Goal: Task Accomplishment & Management: Manage account settings

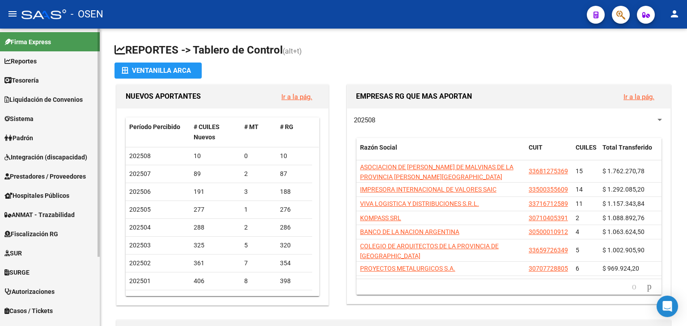
click at [46, 83] on link "Tesorería" at bounding box center [50, 80] width 100 height 19
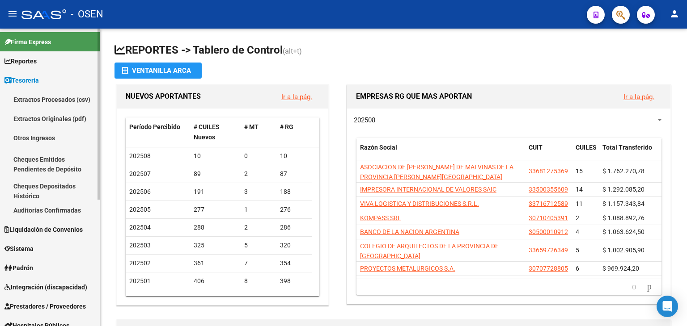
click at [72, 213] on link "Auditorías Confirmadas" at bounding box center [50, 210] width 100 height 19
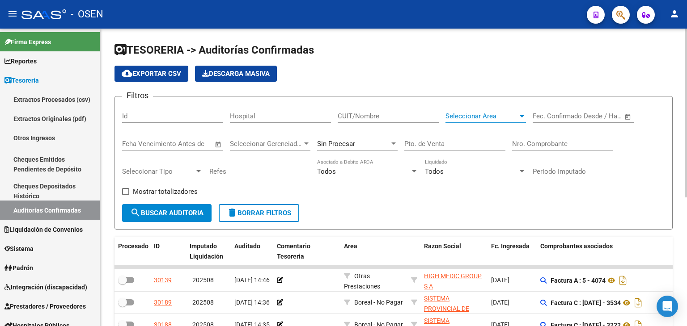
click at [495, 116] on span "Seleccionar Area" at bounding box center [481, 116] width 72 height 8
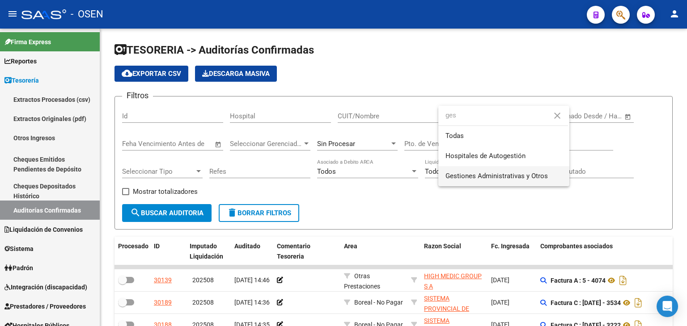
type input "ges"
click at [469, 167] on span "Gestiones Administrativas y Otros" at bounding box center [503, 176] width 117 height 20
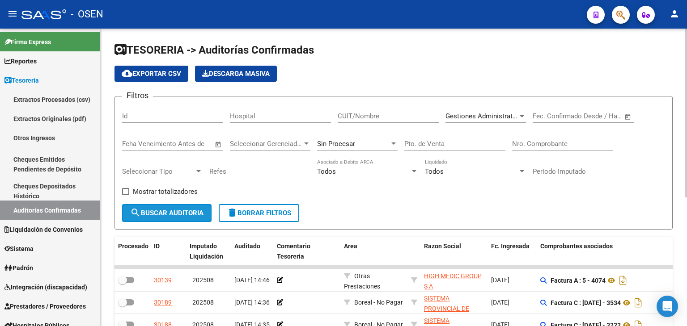
click at [186, 210] on span "search Buscar Auditoria" at bounding box center [166, 213] width 73 height 8
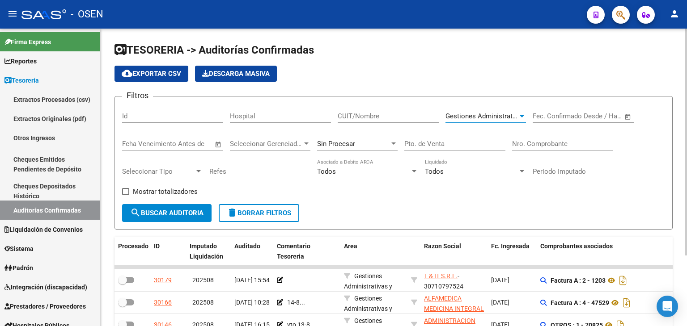
click at [491, 116] on span "Gestiones Administrativas y Otros" at bounding box center [496, 116] width 102 height 8
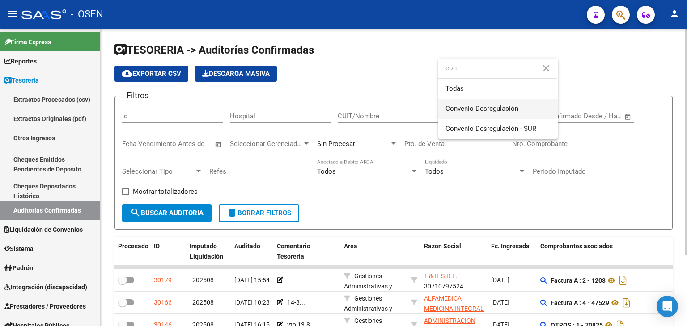
type input "con"
click at [487, 104] on span "Convenio Desregulación" at bounding box center [497, 109] width 105 height 20
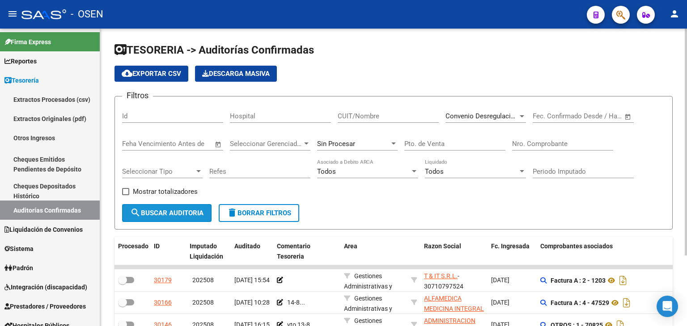
click at [200, 209] on span "search Buscar Auditoria" at bounding box center [166, 213] width 73 height 8
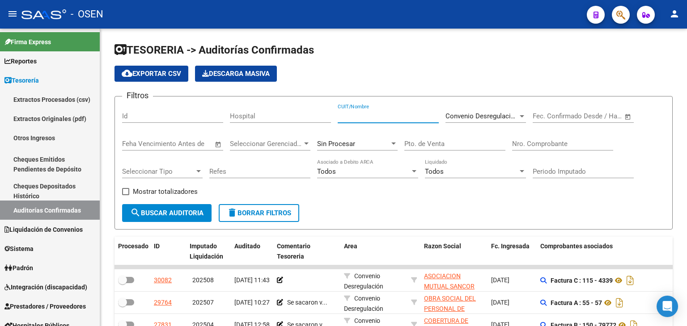
click at [380, 116] on input "CUIT/Nombre" at bounding box center [388, 116] width 101 height 8
type input "osde"
click at [175, 213] on span "search Buscar Auditoria" at bounding box center [166, 213] width 73 height 8
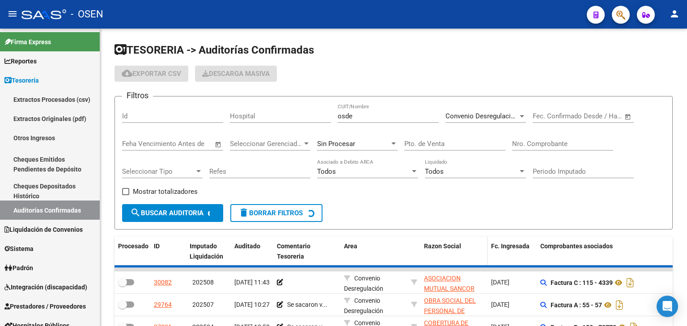
scroll to position [12, 0]
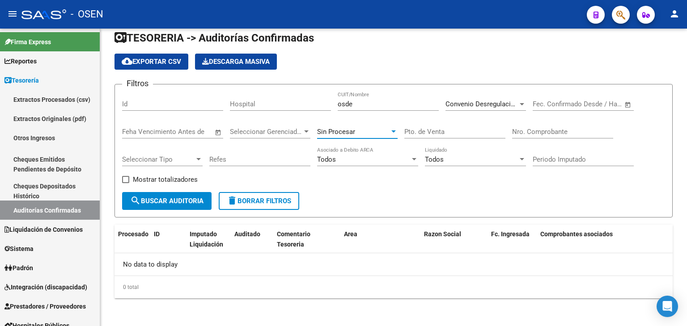
click at [351, 131] on span "Sin Procesar" at bounding box center [336, 132] width 38 height 8
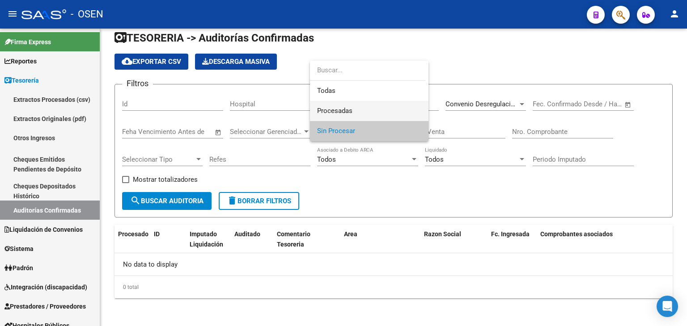
click at [368, 109] on span "Procesadas" at bounding box center [369, 111] width 104 height 20
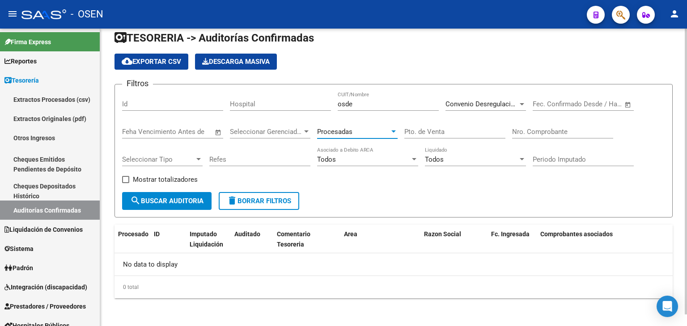
click at [191, 202] on span "search Buscar Auditoria" at bounding box center [166, 201] width 73 height 8
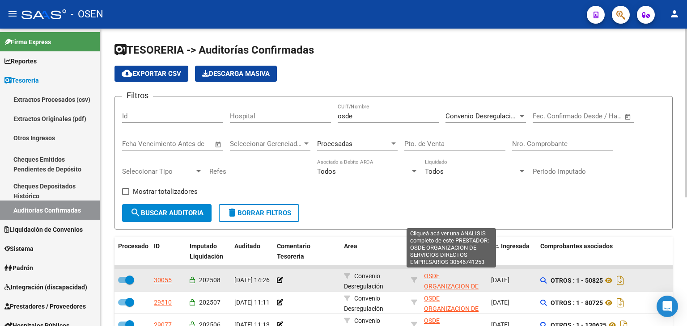
click at [433, 276] on span "OSDE ORGANIZACION DE SERVICIOS DIRECTOS EMPRESARIOS" at bounding box center [451, 297] width 55 height 48
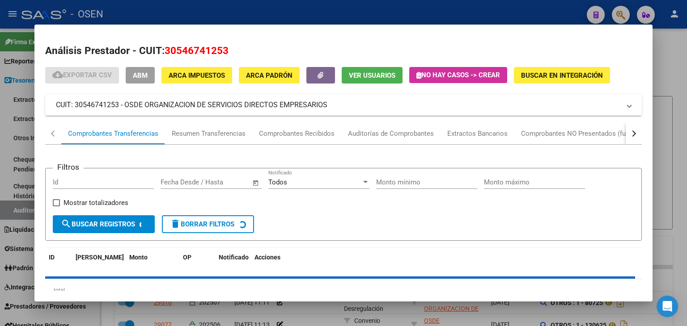
drag, startPoint x: 167, startPoint y: 51, endPoint x: 236, endPoint y: 53, distance: 68.9
click at [236, 53] on h2 "Análisis Prestador - CUIT: 30546741253" at bounding box center [343, 50] width 596 height 15
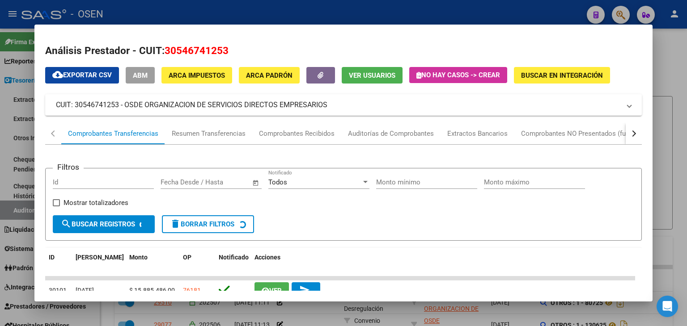
click at [17, 260] on div at bounding box center [343, 163] width 687 height 326
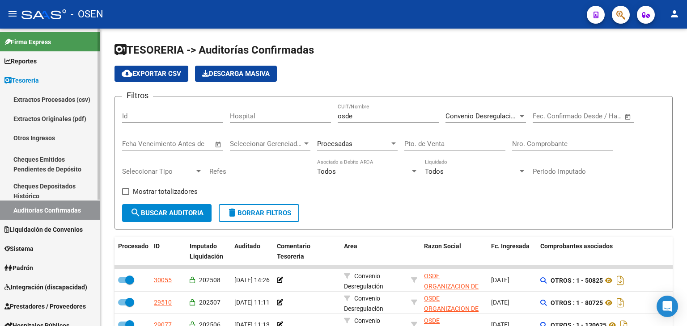
click at [34, 308] on span "Prestadores / Proveedores" at bounding box center [44, 307] width 81 height 10
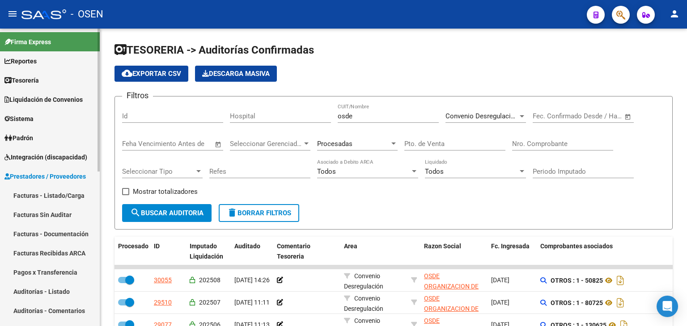
click at [79, 195] on link "Facturas - Listado/Carga" at bounding box center [50, 195] width 100 height 19
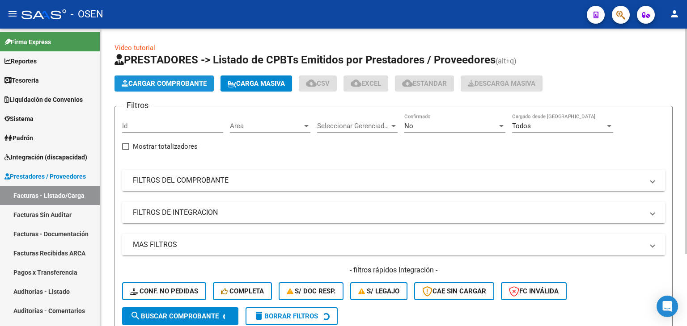
click at [164, 77] on button "Cargar Comprobante" at bounding box center [163, 84] width 99 height 16
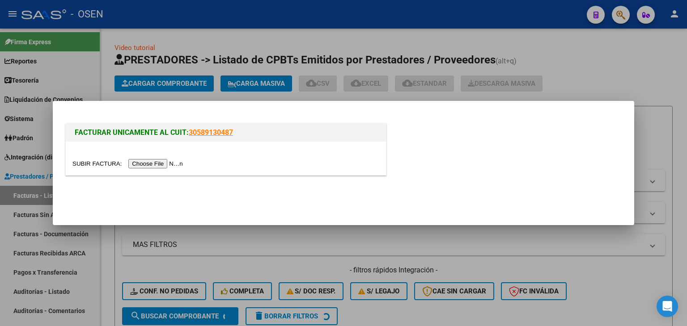
click at [168, 166] on input "file" at bounding box center [128, 163] width 113 height 9
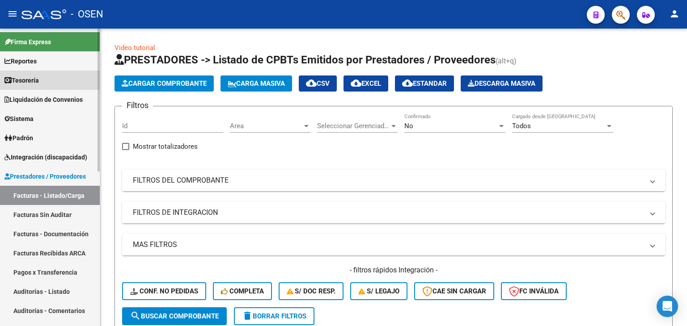
click at [63, 81] on link "Tesorería" at bounding box center [50, 80] width 100 height 19
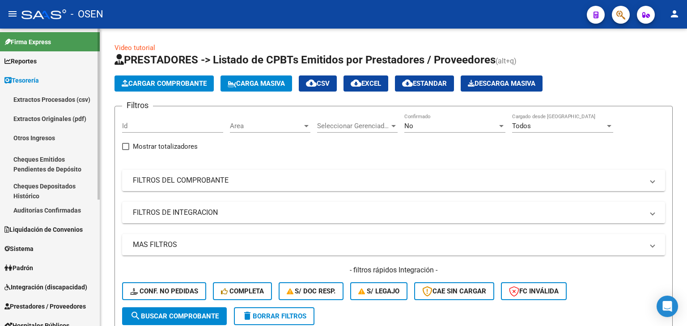
click at [64, 213] on link "Auditorías Confirmadas" at bounding box center [50, 210] width 100 height 19
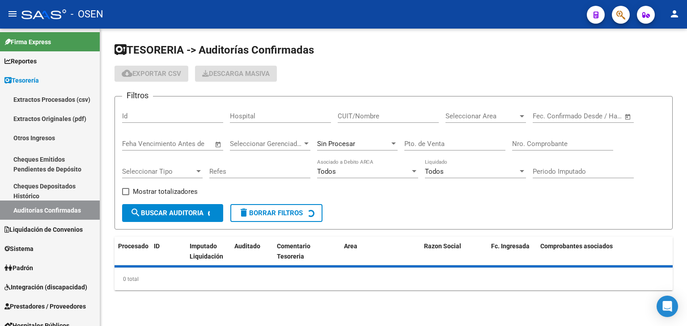
click at [392, 114] on input "CUIT/Nombre" at bounding box center [388, 116] width 101 height 8
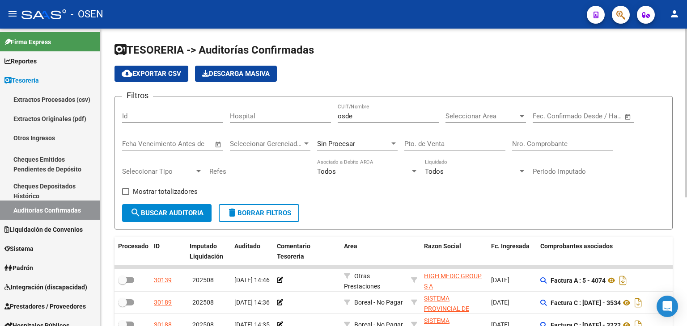
click at [168, 203] on div "Mostrar totalizadores" at bounding box center [163, 195] width 82 height 18
click at [180, 215] on span "search Buscar Auditoria" at bounding box center [166, 213] width 73 height 8
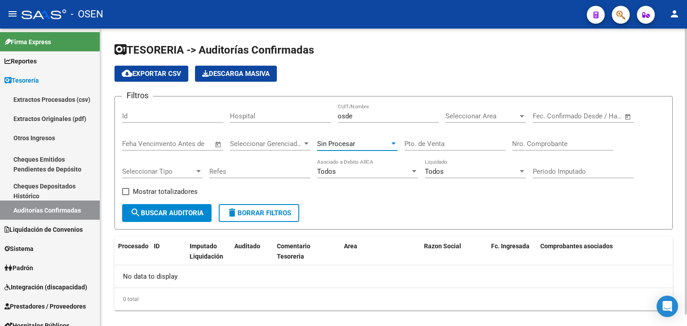
click at [380, 144] on div "Sin Procesar" at bounding box center [353, 144] width 72 height 8
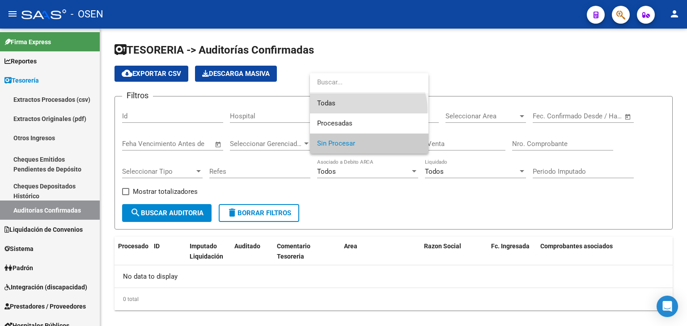
click at [367, 110] on span "Todas" at bounding box center [369, 103] width 104 height 20
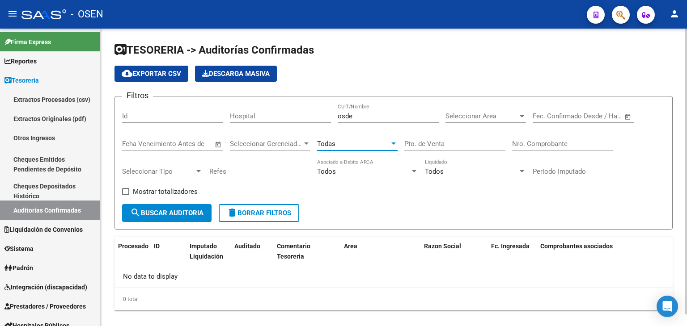
click at [189, 221] on form "Filtros Id Hospital osde CUIT/Nombre Seleccionar Area Seleccionar Area Start da…" at bounding box center [393, 163] width 558 height 134
click at [193, 210] on span "search Buscar Auditoria" at bounding box center [166, 213] width 73 height 8
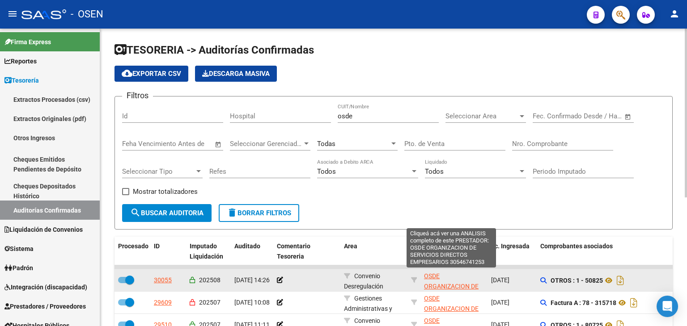
click at [427, 276] on span "OSDE ORGANIZACION DE SERVICIOS DIRECTOS EMPRESARIOS" at bounding box center [451, 297] width 55 height 48
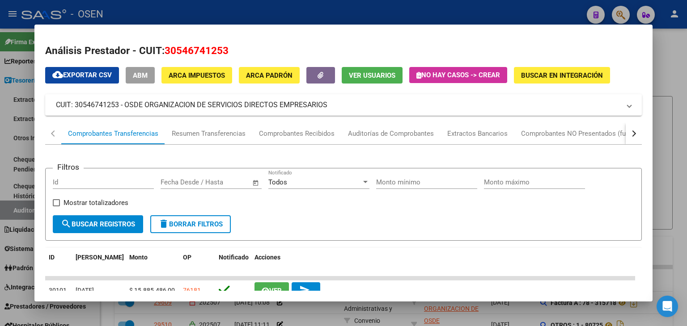
click at [14, 215] on div at bounding box center [343, 163] width 687 height 326
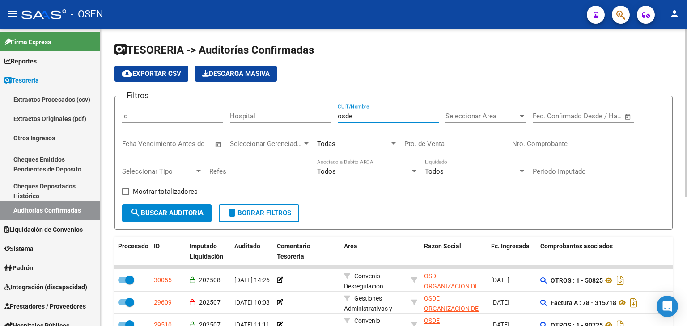
drag, startPoint x: 367, startPoint y: 116, endPoint x: 265, endPoint y: 107, distance: 102.7
click at [265, 108] on div "Filtros Id Hospital osde CUIT/Nombre Seleccionar Area Seleccionar Area Start da…" at bounding box center [393, 154] width 543 height 101
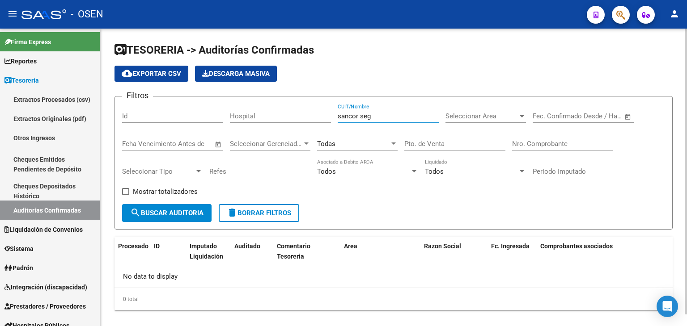
drag, startPoint x: 380, startPoint y: 117, endPoint x: 291, endPoint y: 115, distance: 88.5
click at [291, 115] on div "Filtros Id Hospital sancor seg CUIT/Nombre Seleccionar Area Seleccionar Area St…" at bounding box center [393, 154] width 543 height 101
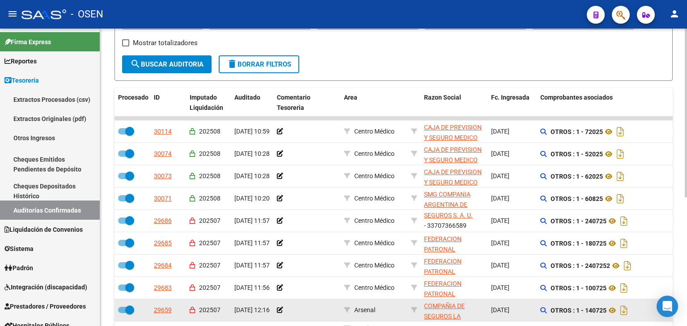
scroll to position [227, 0]
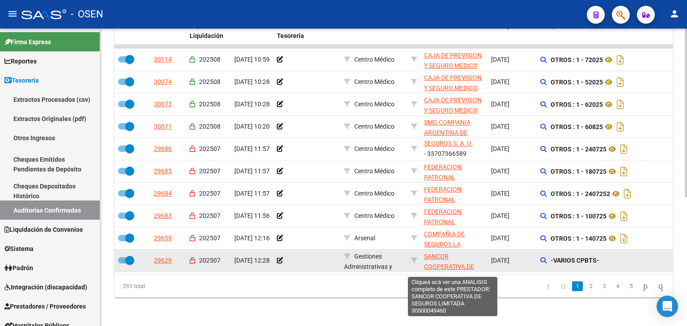
type input "segur"
click at [435, 253] on span "SANCOR COOPERATIVA DE SEGUROS LIMITADA" at bounding box center [452, 267] width 57 height 28
type textarea "30500049460"
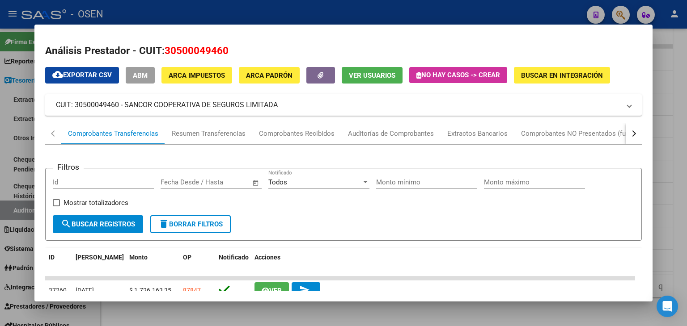
scroll to position [149, 0]
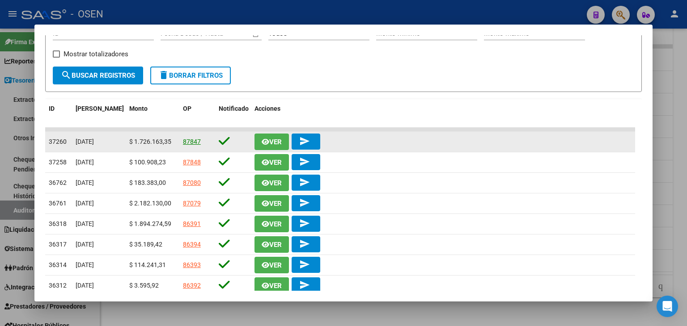
click at [187, 140] on link "87847" at bounding box center [192, 141] width 18 height 7
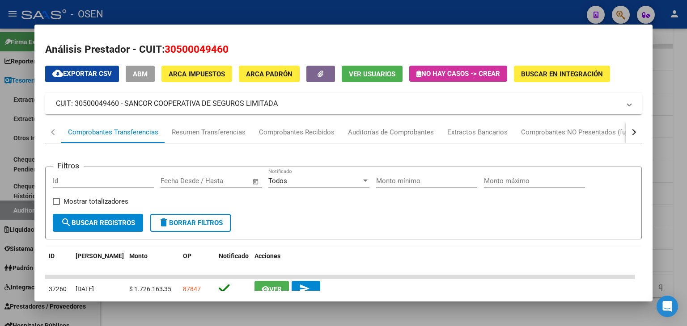
scroll to position [0, 0]
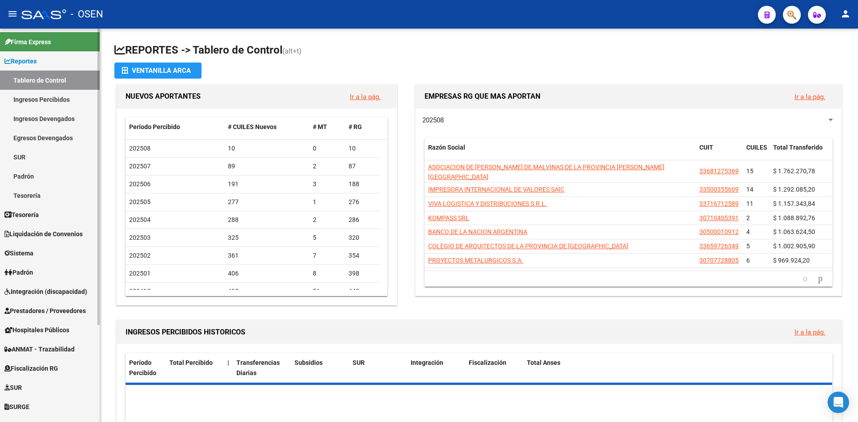
click at [46, 61] on link "Reportes" at bounding box center [50, 60] width 100 height 19
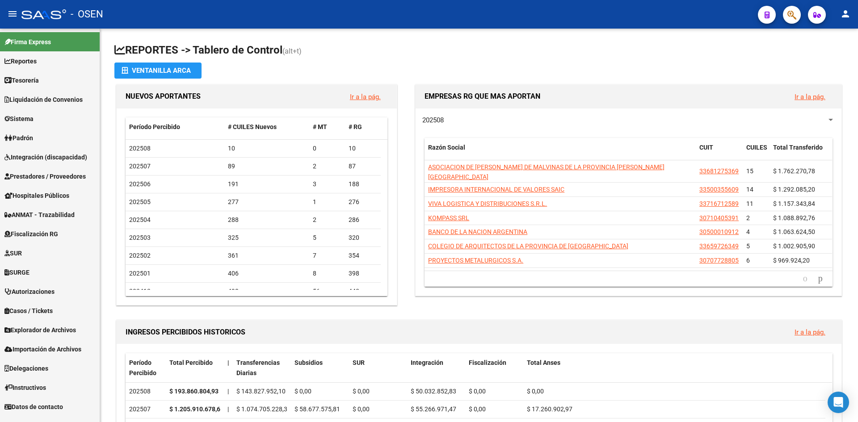
click at [40, 177] on span "Prestadores / Proveedores" at bounding box center [44, 177] width 81 height 10
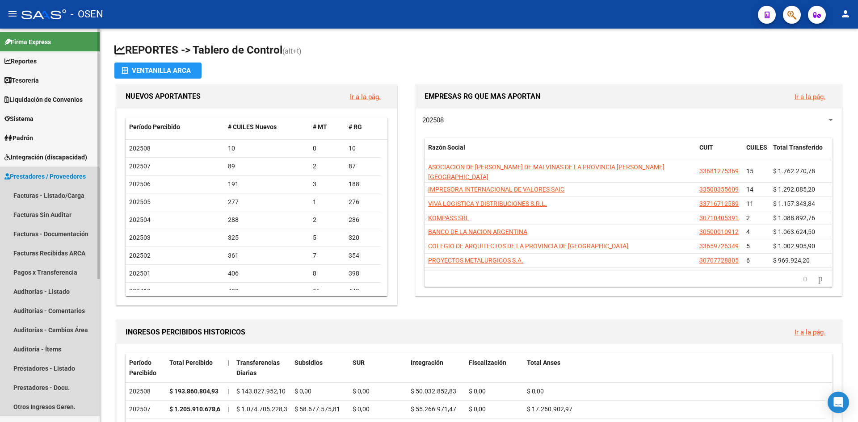
click at [65, 174] on span "Prestadores / Proveedores" at bounding box center [44, 177] width 81 height 10
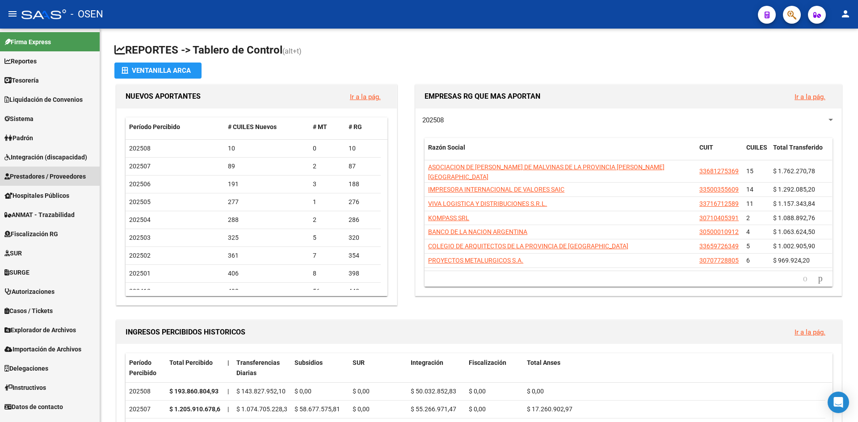
click at [69, 181] on span "Prestadores / Proveedores" at bounding box center [44, 177] width 81 height 10
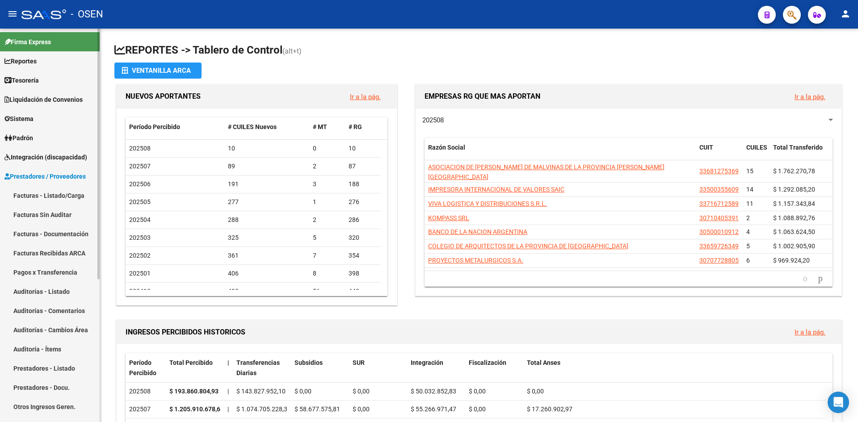
click at [59, 194] on link "Facturas - Listado/Carga" at bounding box center [50, 195] width 100 height 19
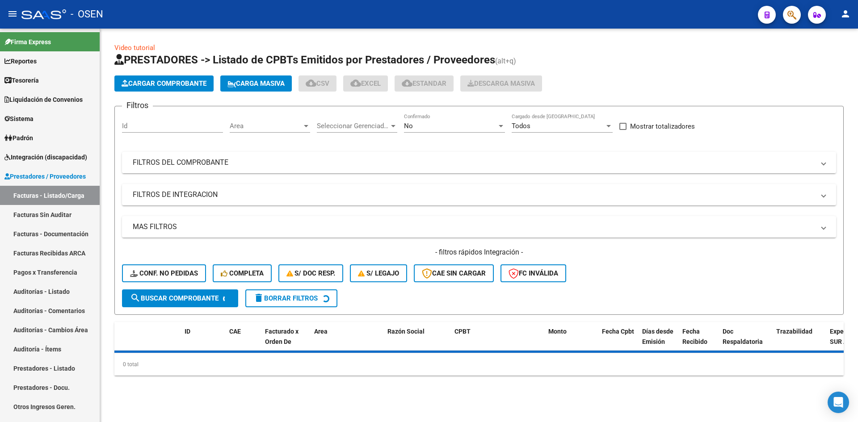
click at [247, 166] on mat-panel-title "FILTROS DEL COMPROBANTE" at bounding box center [474, 163] width 682 height 10
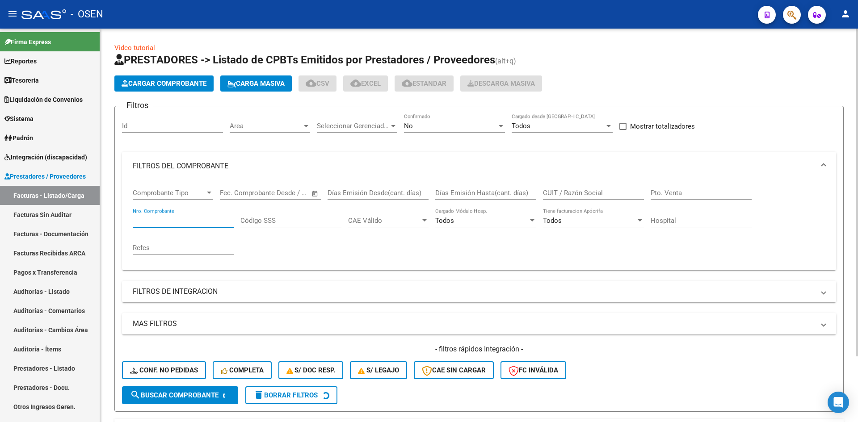
click at [215, 217] on input "Nro. Comprobante" at bounding box center [183, 221] width 101 height 8
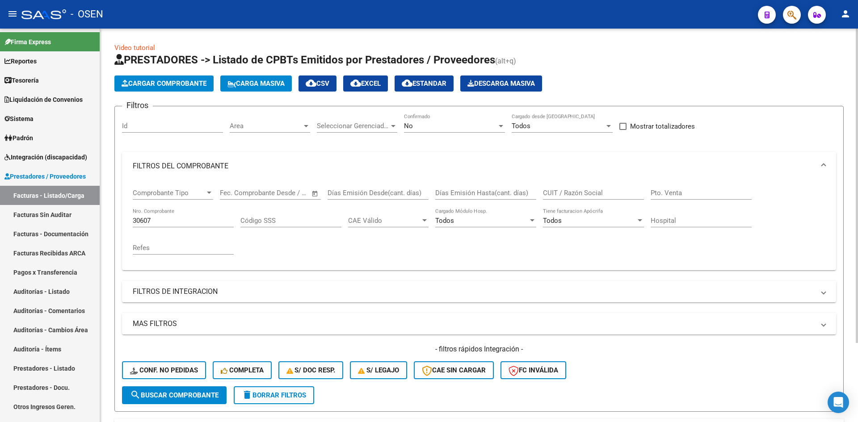
drag, startPoint x: 198, startPoint y: 215, endPoint x: 140, endPoint y: 211, distance: 57.8
click at [138, 214] on div "30607 Nro. Comprobante" at bounding box center [183, 217] width 101 height 19
type input "3"
click at [177, 86] on span "Cargar Comprobante" at bounding box center [164, 84] width 85 height 8
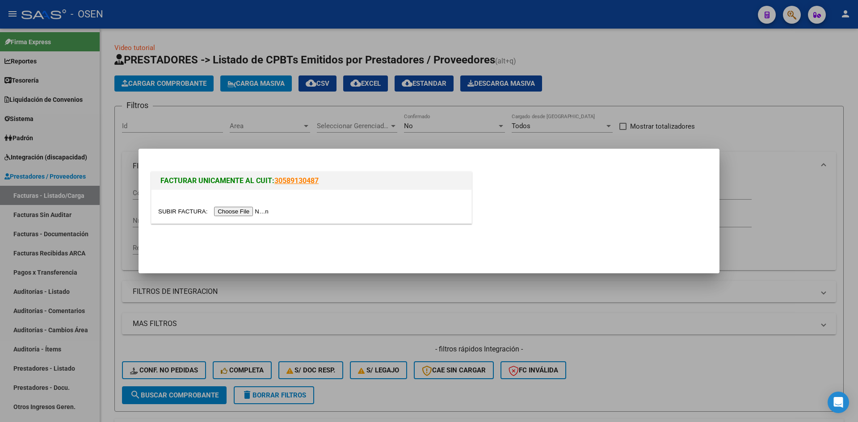
click at [239, 207] on input "file" at bounding box center [214, 211] width 113 height 9
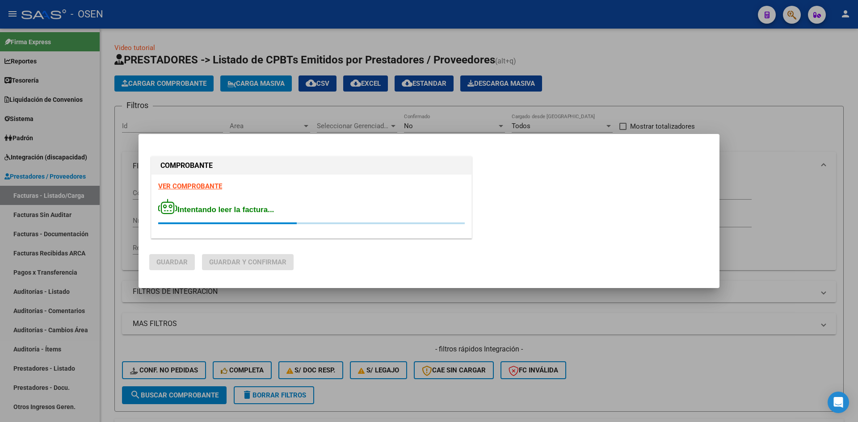
click at [201, 186] on strong "VER COMPROBANTE" at bounding box center [190, 186] width 64 height 8
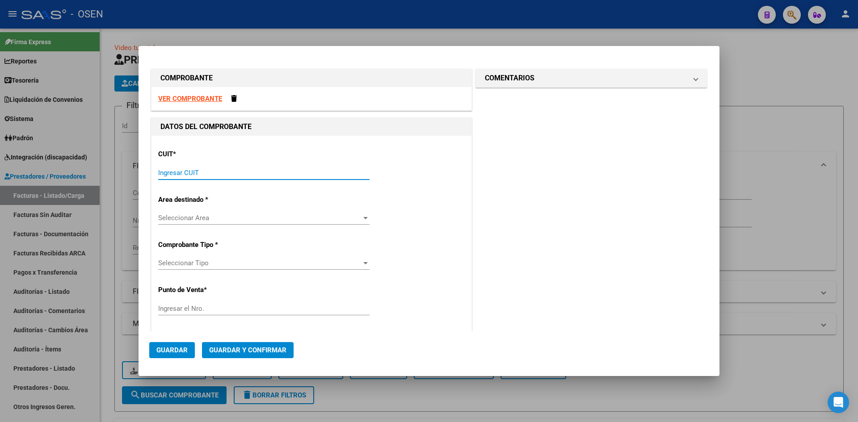
click at [195, 169] on input "Ingresar CUIT" at bounding box center [263, 173] width 211 height 8
type input "30-54674125-3"
type input "1"
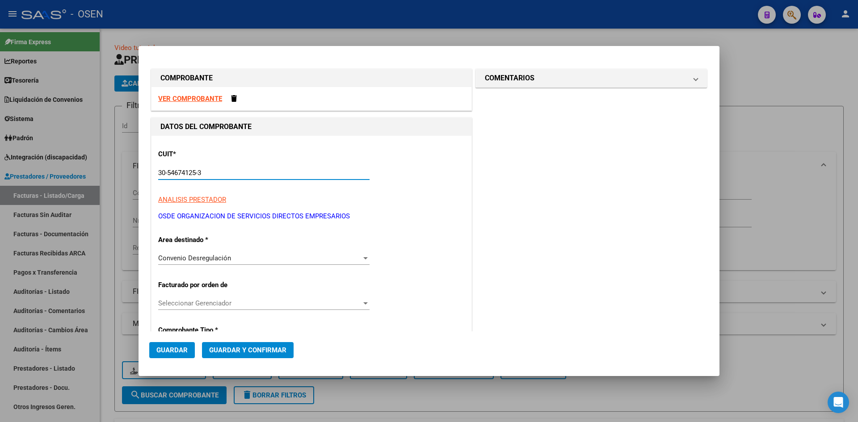
scroll to position [149, 0]
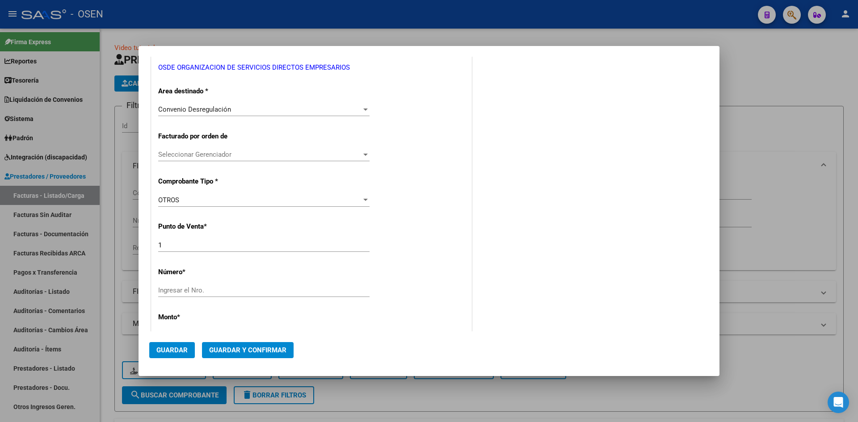
click at [201, 296] on div "Ingresar el Nro." at bounding box center [263, 290] width 211 height 13
type input "0808251"
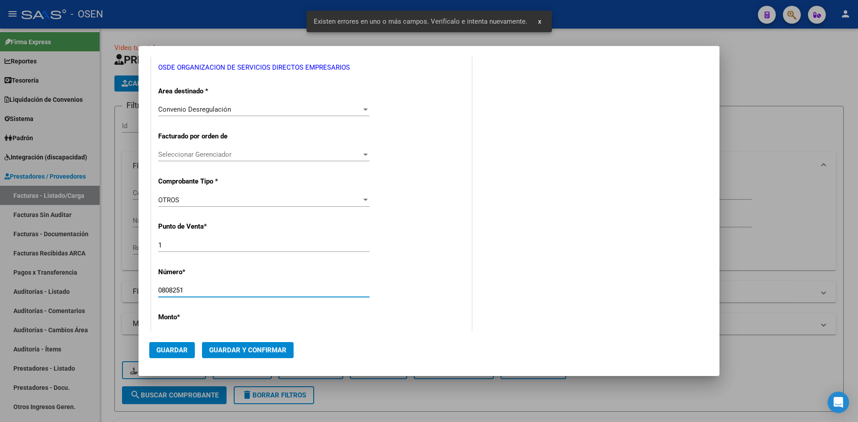
scroll to position [287, 0]
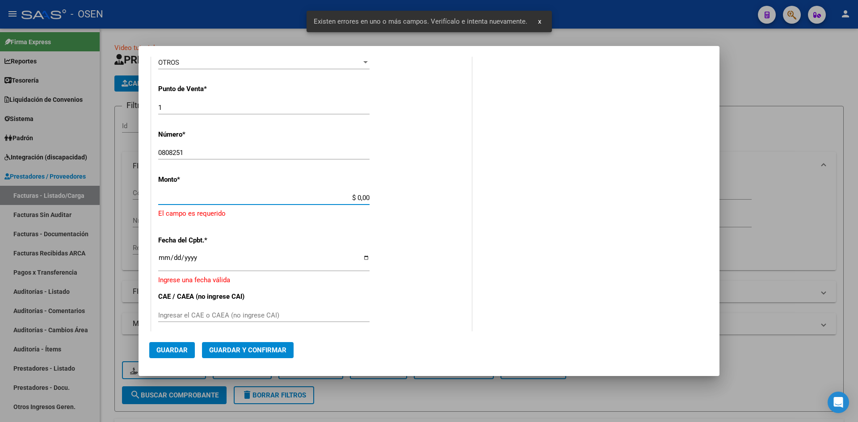
drag, startPoint x: 346, startPoint y: 201, endPoint x: 403, endPoint y: 202, distance: 57.2
click at [403, 202] on div "CUIT * 30-54674125-3 Ingresar CUIT ANALISIS PRESTADOR OSDE ORGANIZACION DE SERV…" at bounding box center [312, 199] width 320 height 700
paste input "3,128,398.18"
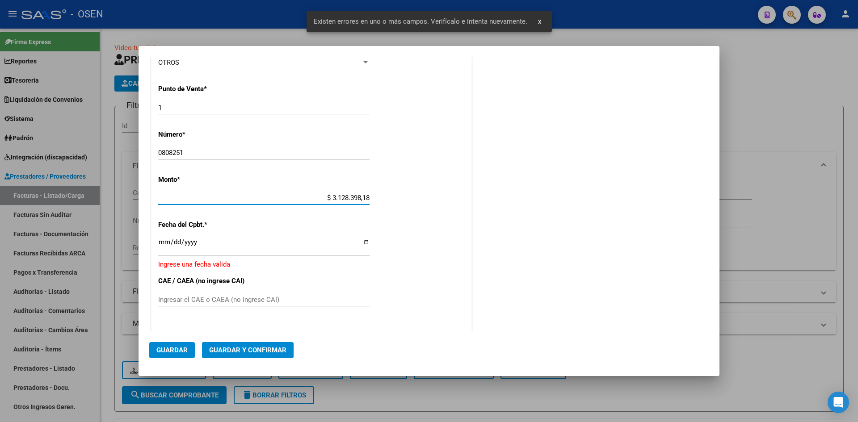
type input "$ 3.128.398,18"
click at [161, 243] on input "Ingresar la fecha" at bounding box center [263, 246] width 211 height 14
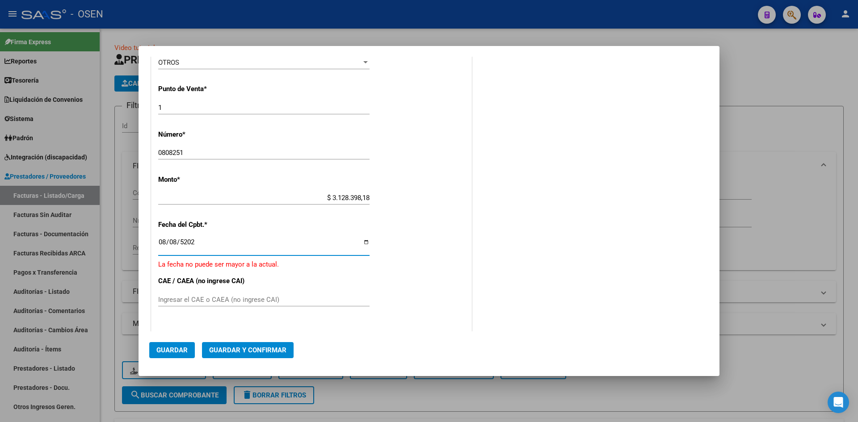
type input "[DATE]"
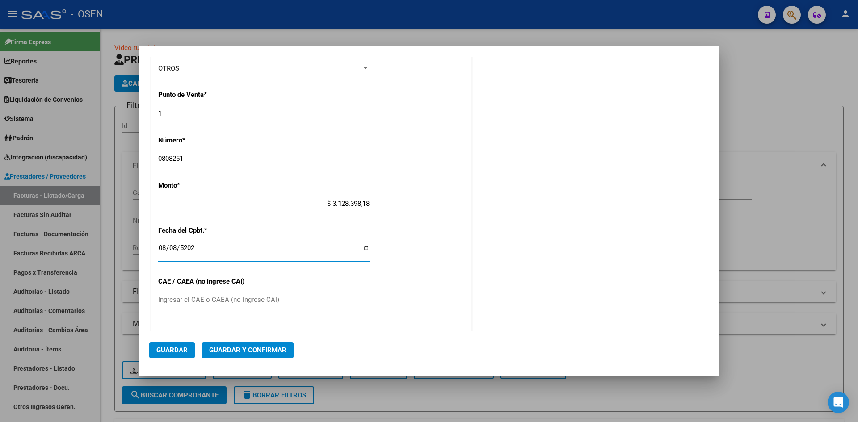
click at [271, 352] on span "Guardar y Confirmar" at bounding box center [247, 350] width 77 height 8
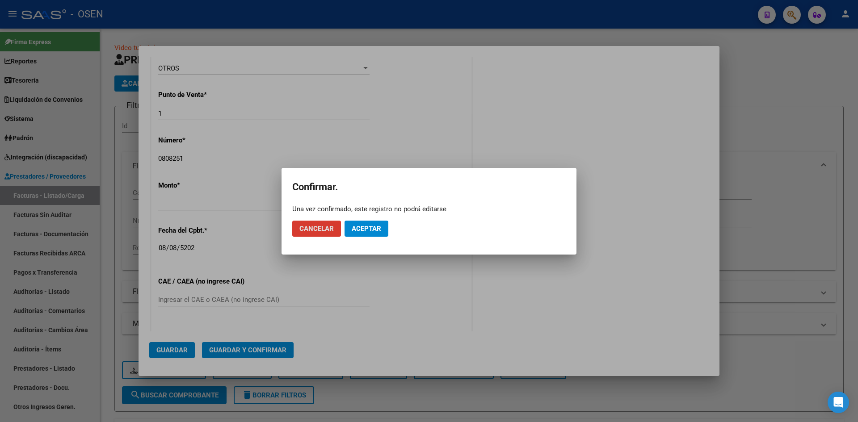
click at [366, 228] on span "Aceptar" at bounding box center [367, 229] width 30 height 8
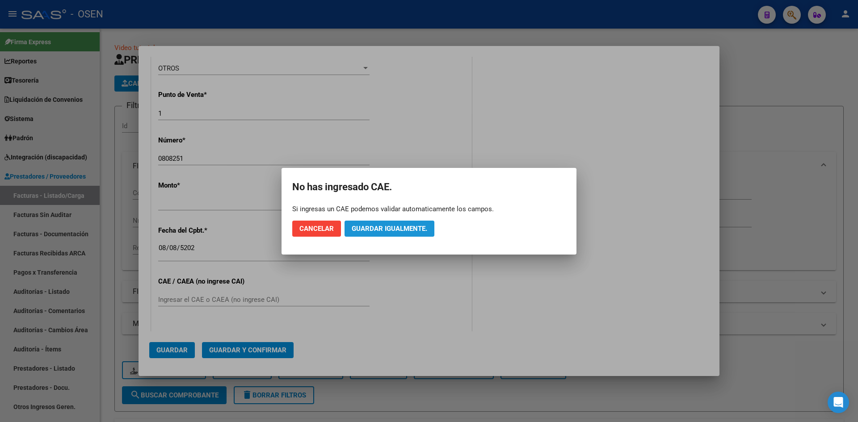
click at [410, 228] on span "Guardar igualmente." at bounding box center [390, 229] width 76 height 8
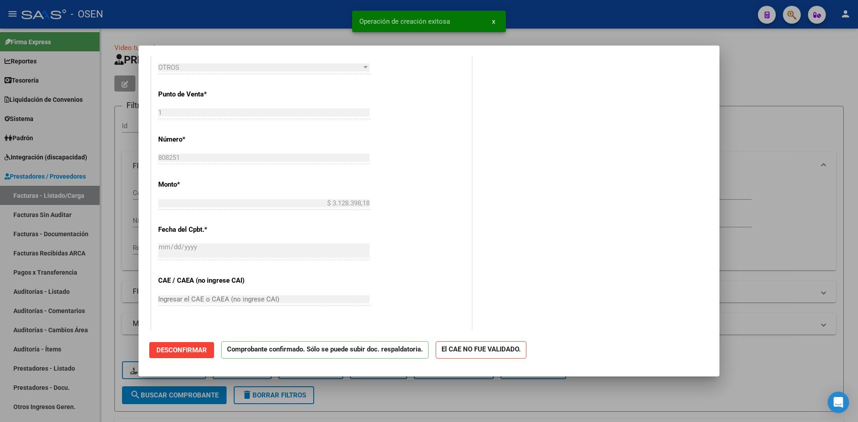
scroll to position [447, 0]
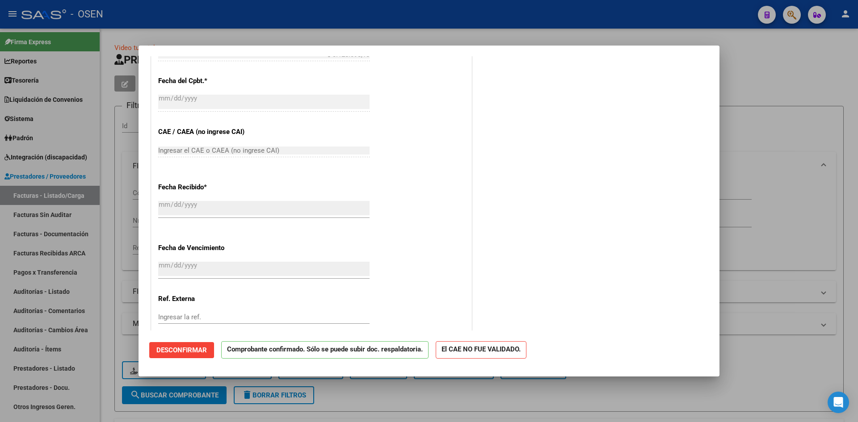
click at [407, 105] on div "CUIT * 30-54674125-3 Ingresar CUIT ANALISIS PRESTADOR OSDE ORGANIZACION DE SERV…" at bounding box center [312, 45] width 320 height 679
type input "$ 0,00"
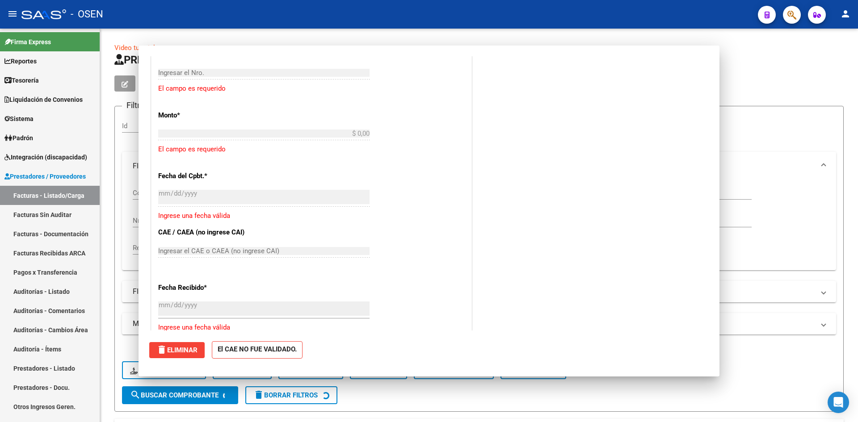
scroll to position [548, 0]
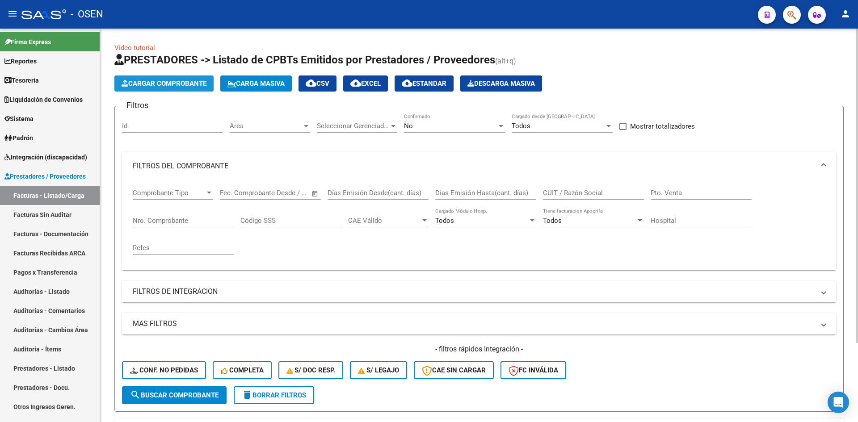
click at [152, 85] on span "Cargar Comprobante" at bounding box center [164, 84] width 85 height 8
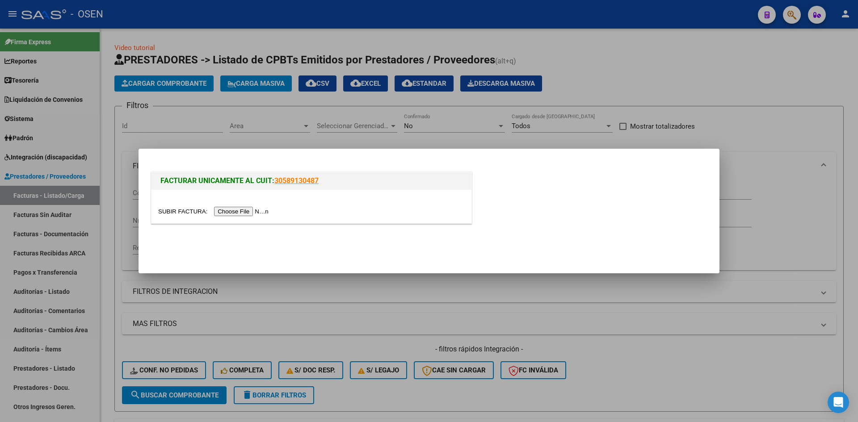
click at [234, 212] on input "file" at bounding box center [214, 211] width 113 height 9
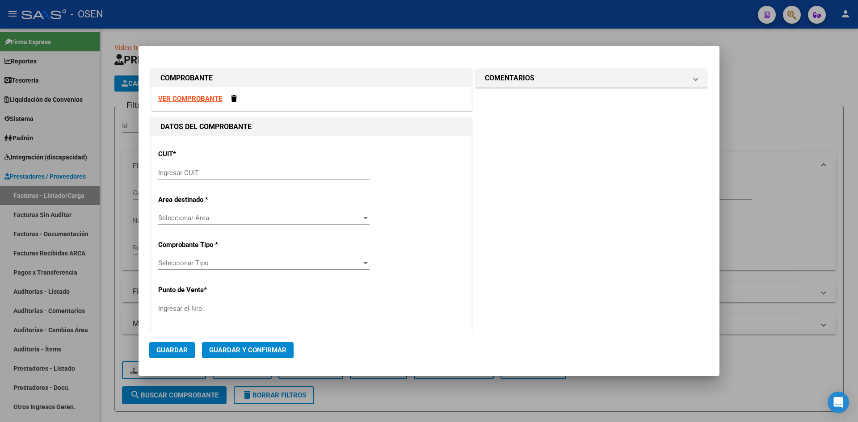
click at [227, 177] on input "Ingresar CUIT" at bounding box center [263, 173] width 211 height 8
click at [218, 173] on input "Ingresar CUIT" at bounding box center [263, 173] width 211 height 8
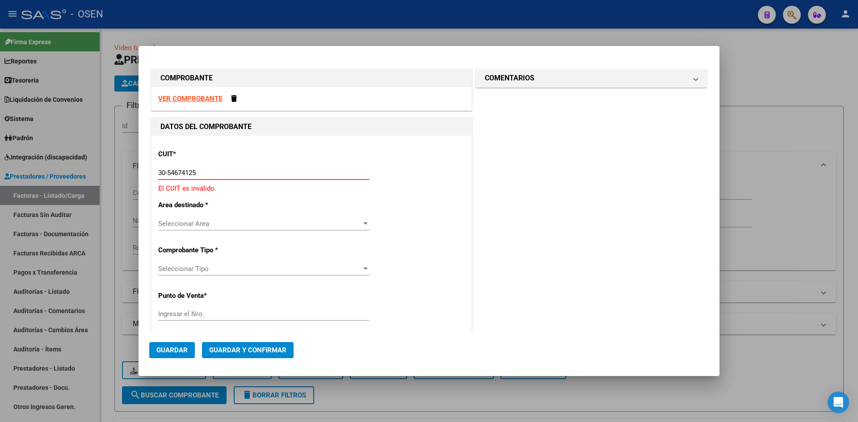
type input "30-54674125-3"
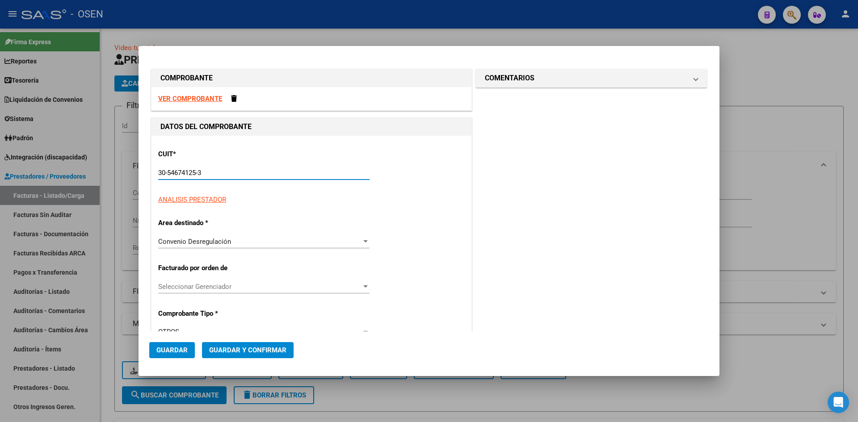
type input "1"
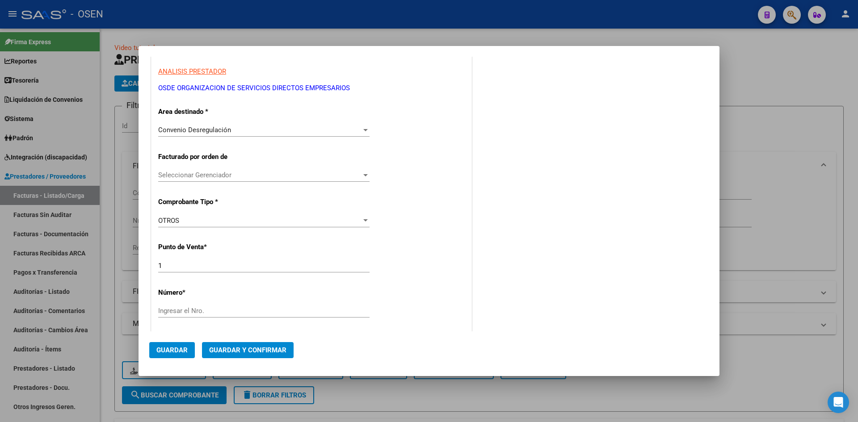
scroll to position [149, 0]
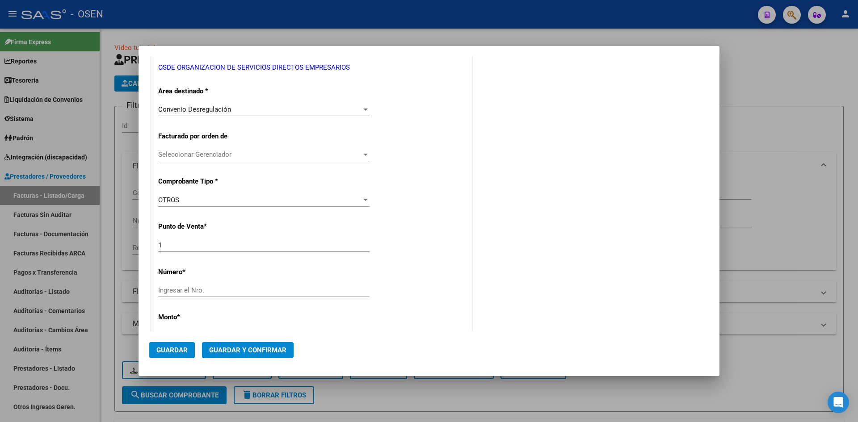
type input "30-54674125-3"
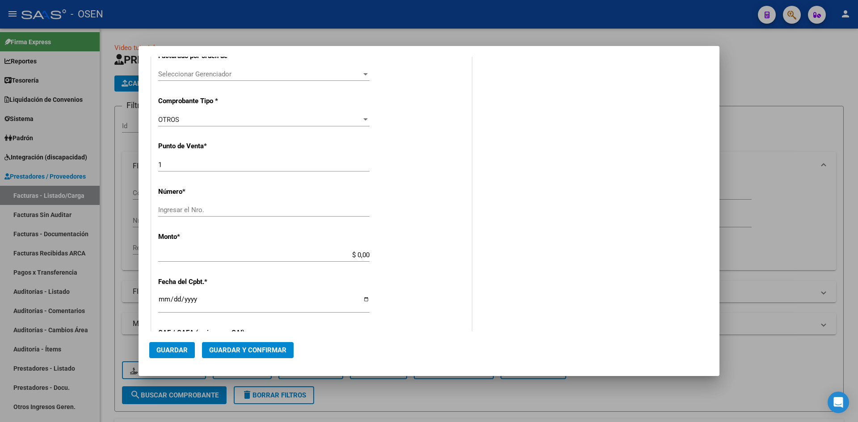
scroll to position [298, 0]
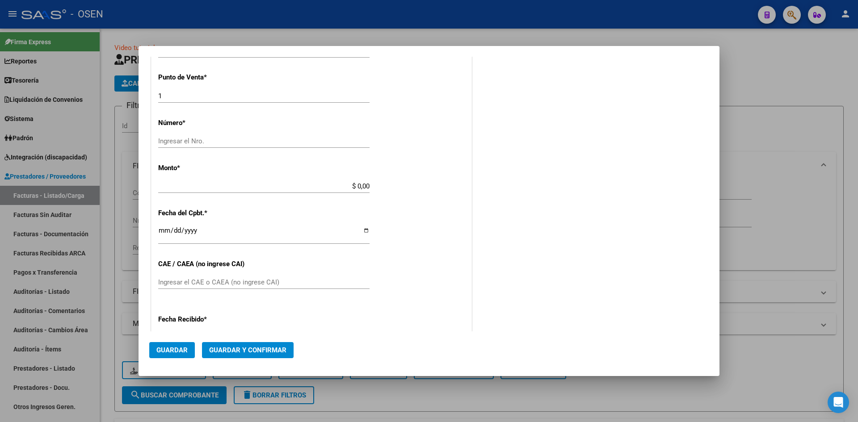
click at [218, 143] on input "Ingresar el Nro." at bounding box center [263, 141] width 211 height 8
type input "0808252"
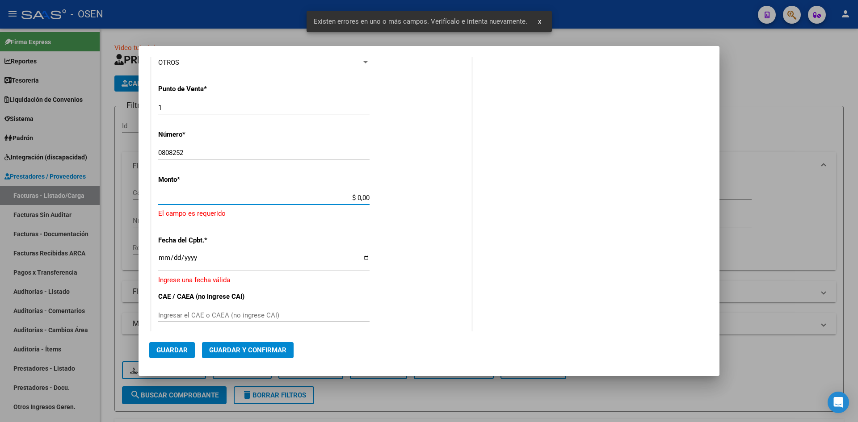
scroll to position [0, 0]
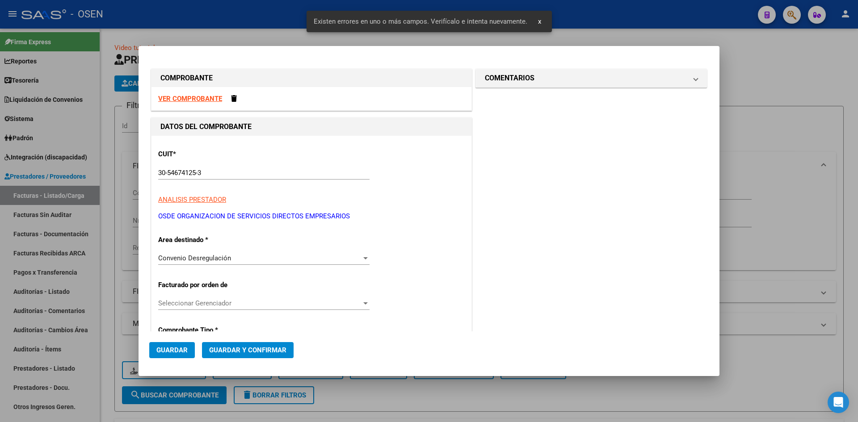
click at [205, 97] on strong "VER COMPROBANTE" at bounding box center [190, 99] width 64 height 8
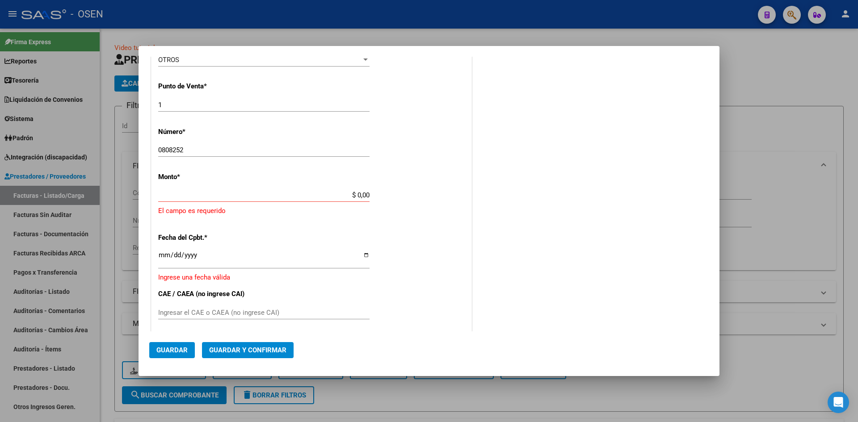
scroll to position [298, 0]
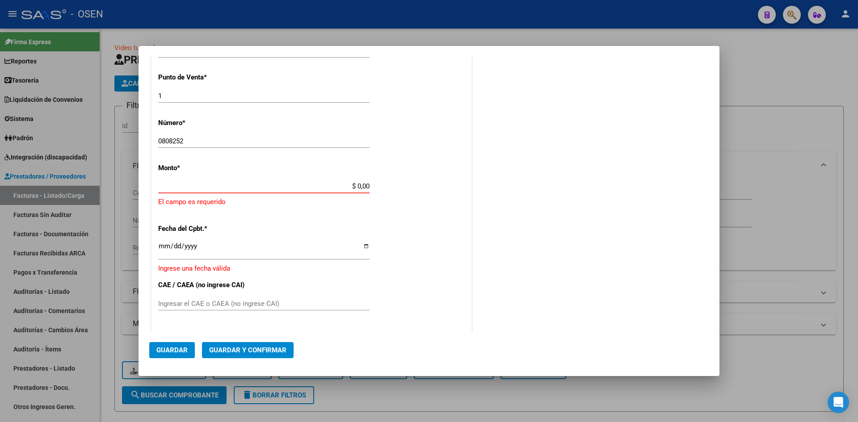
paste input "1,251,510.75"
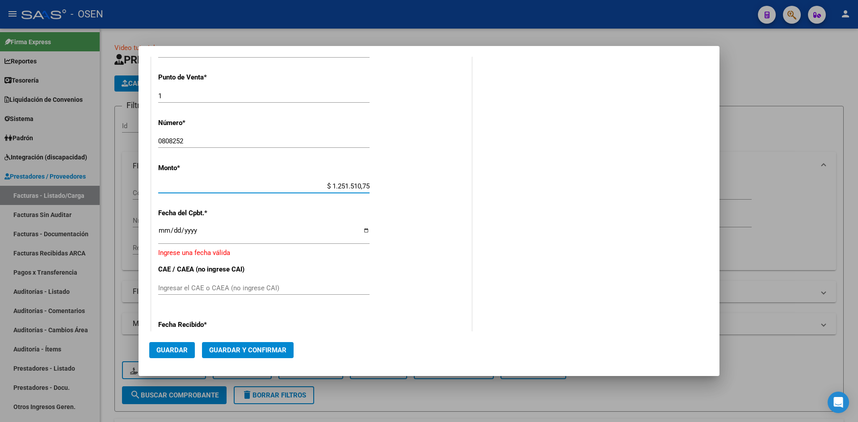
type input "$ 1.251.510,75"
click at [163, 230] on input "Ingresar la fecha" at bounding box center [263, 234] width 211 height 14
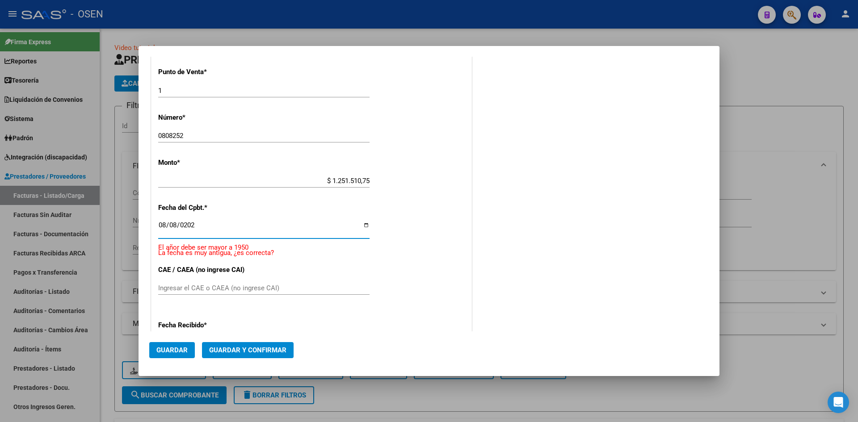
type input "2025-08-08"
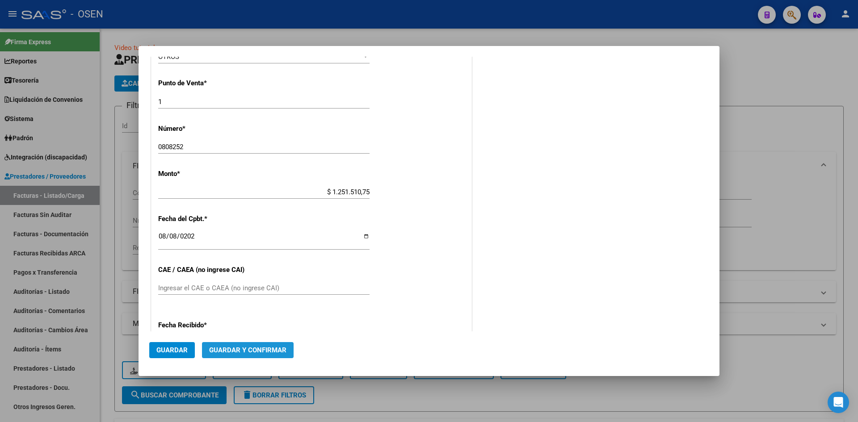
click at [259, 351] on span "Guardar y Confirmar" at bounding box center [247, 350] width 77 height 8
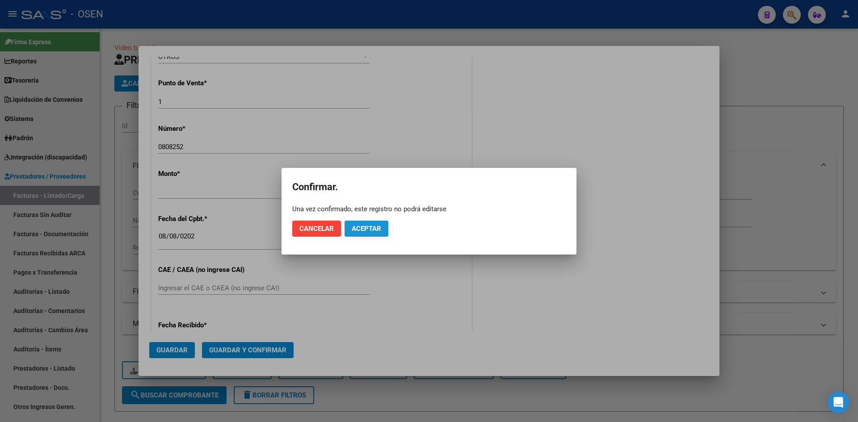
click at [363, 229] on span "Aceptar" at bounding box center [367, 229] width 30 height 8
click at [363, 229] on span "Guardar igualmente." at bounding box center [390, 229] width 76 height 8
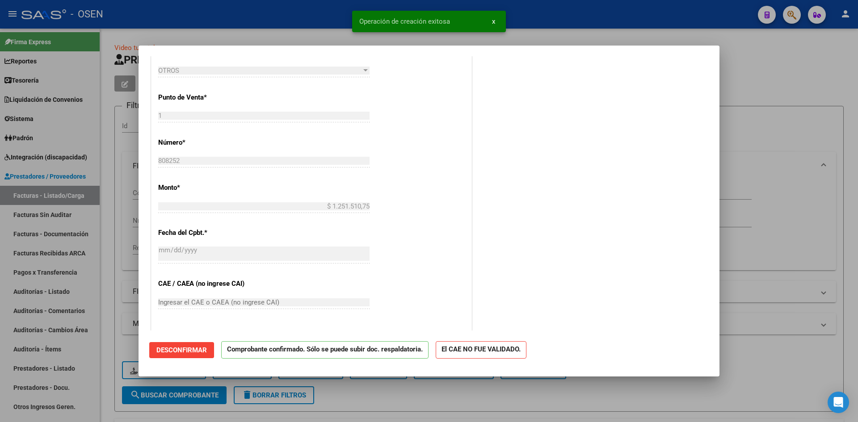
scroll to position [298, 0]
click at [114, 294] on div at bounding box center [429, 211] width 858 height 422
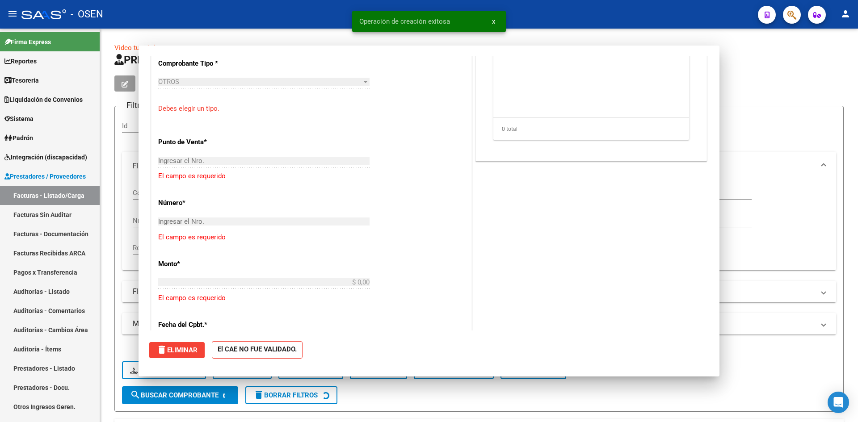
scroll to position [0, 0]
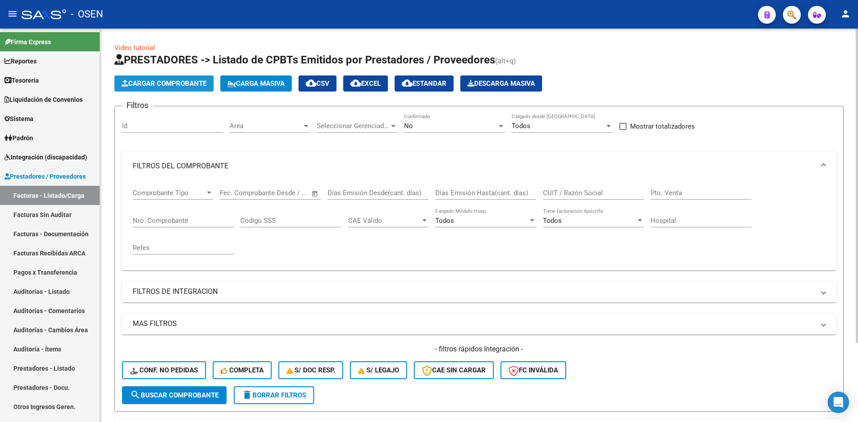
click at [200, 82] on span "Cargar Comprobante" at bounding box center [164, 84] width 85 height 8
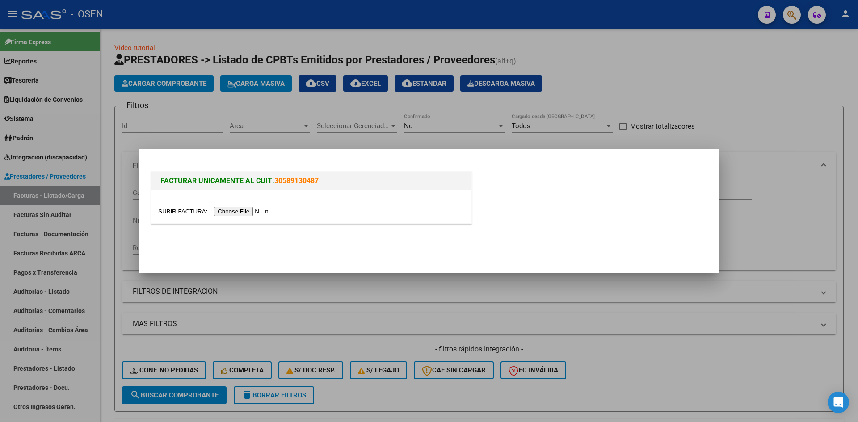
click at [245, 212] on input "file" at bounding box center [214, 211] width 113 height 9
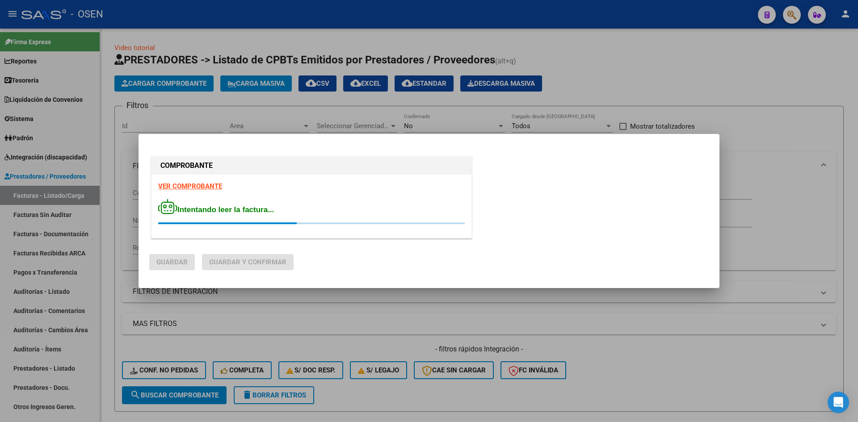
click at [218, 186] on strong "VER COMPROBANTE" at bounding box center [190, 186] width 64 height 8
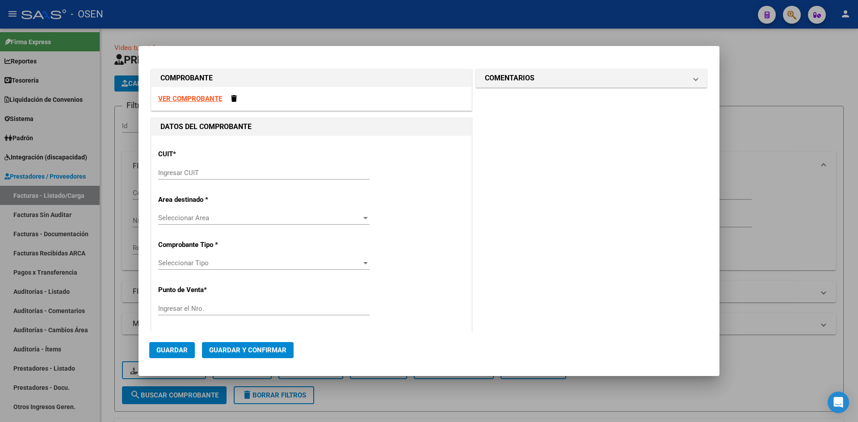
click at [301, 171] on input "Ingresar CUIT" at bounding box center [263, 173] width 211 height 8
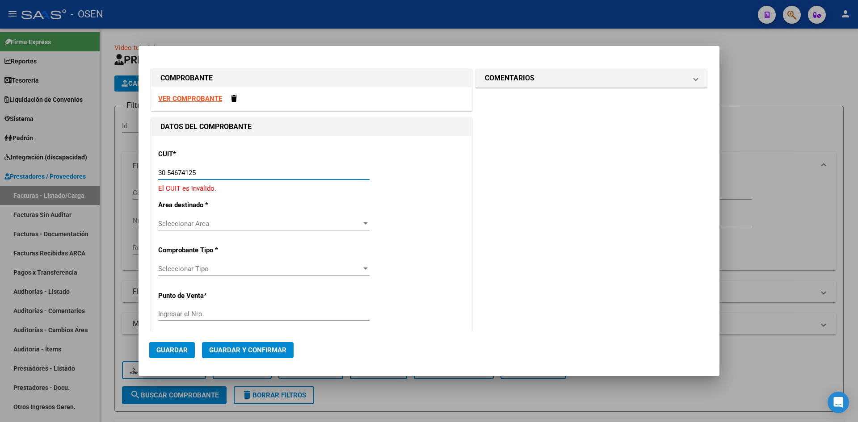
type input "30-54674125-3"
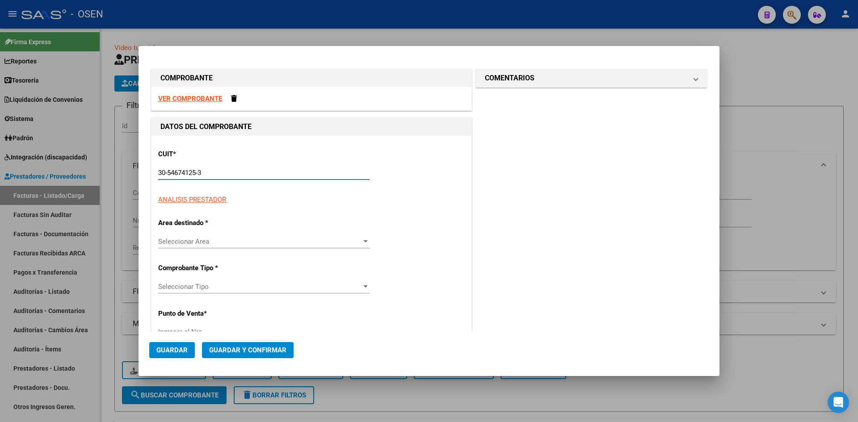
type input "1"
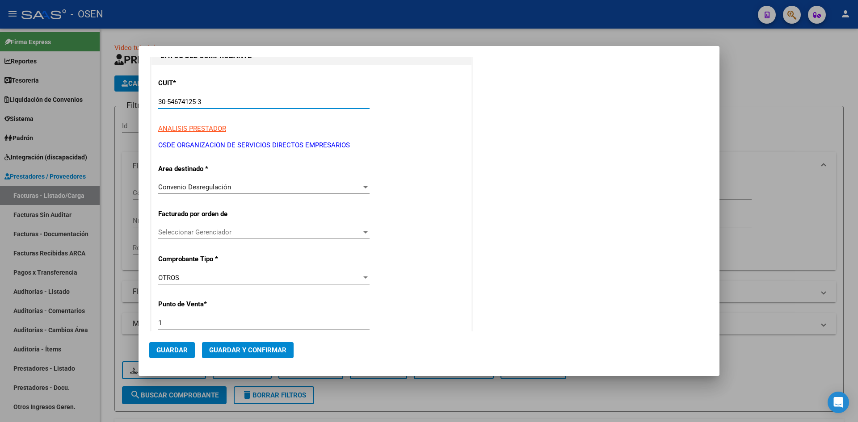
scroll to position [149, 0]
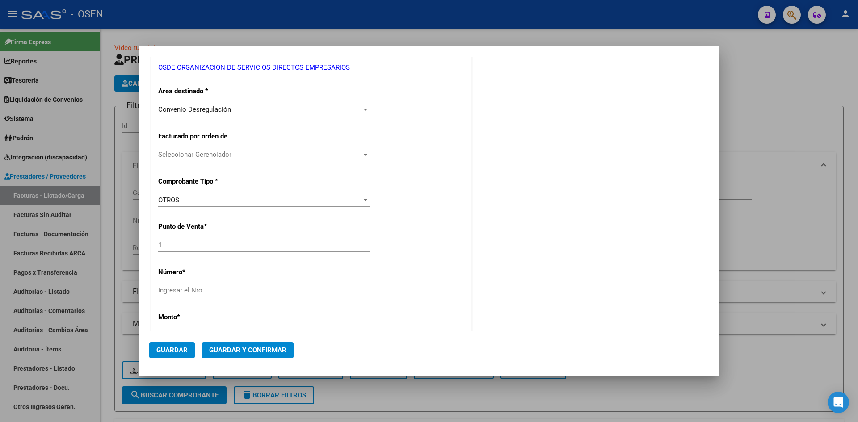
type input "30-54674125-3"
click at [183, 290] on input "Ingresar el Nro." at bounding box center [263, 291] width 211 height 8
type input "0808253"
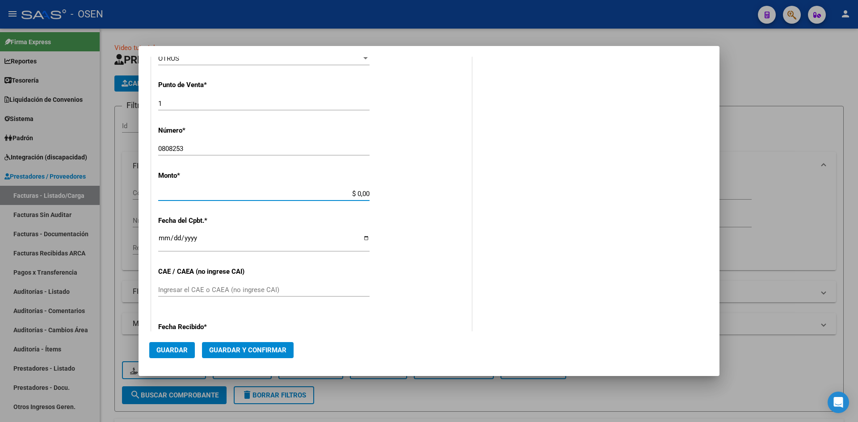
scroll to position [287, 0]
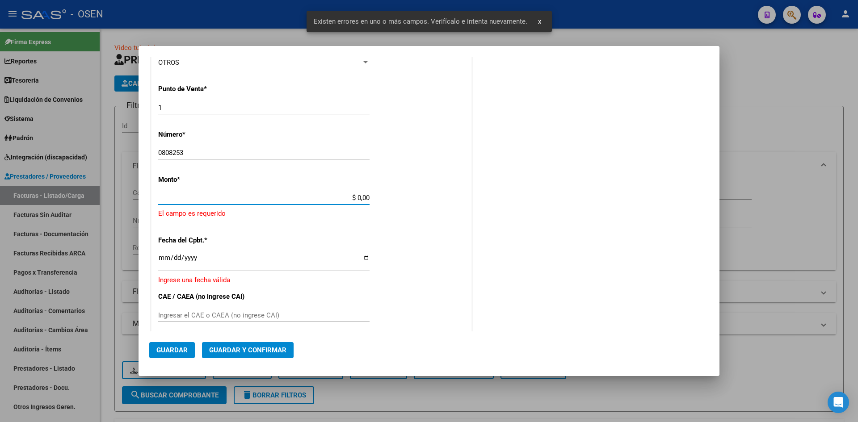
paste input "9,471,259.8"
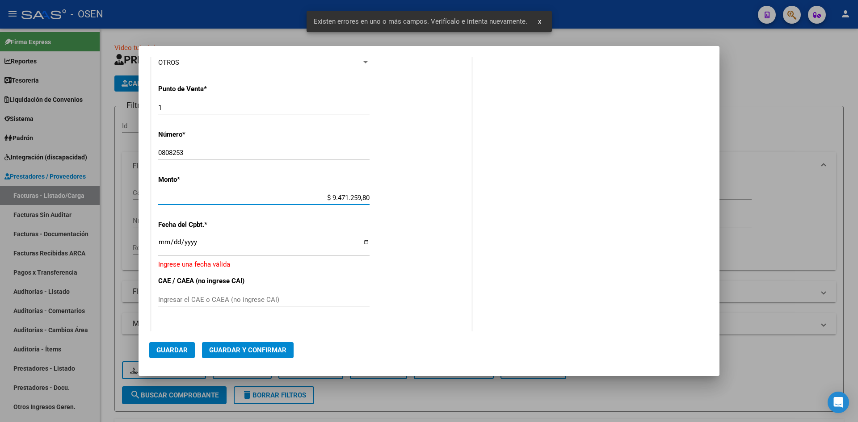
type input "$ 9.471.259,80"
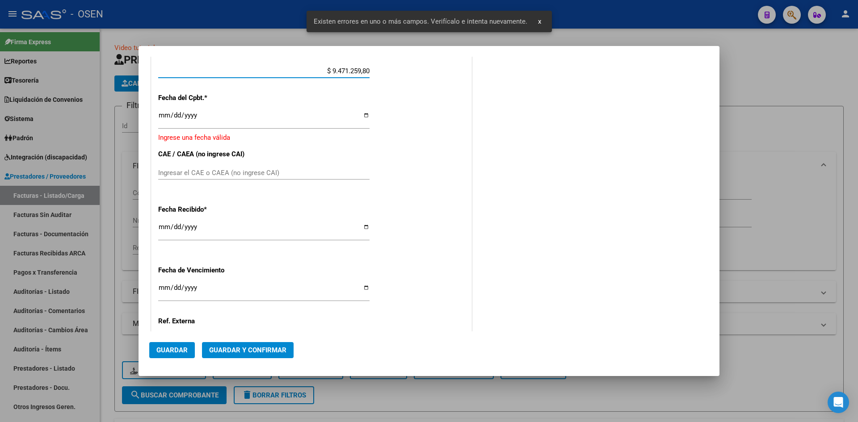
scroll to position [436, 0]
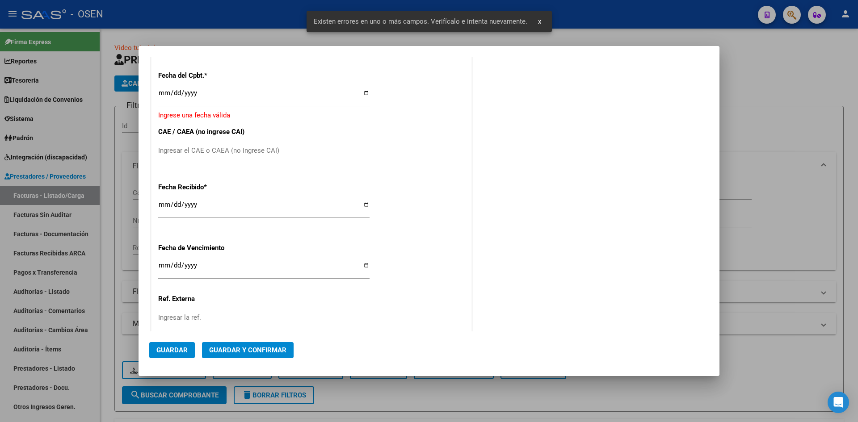
click at [166, 92] on input "Ingresar la fecha" at bounding box center [263, 96] width 211 height 14
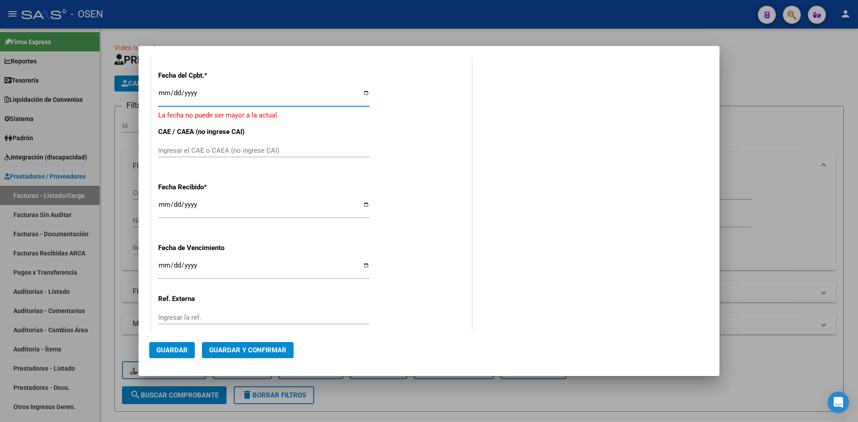
type input "2025-08-08"
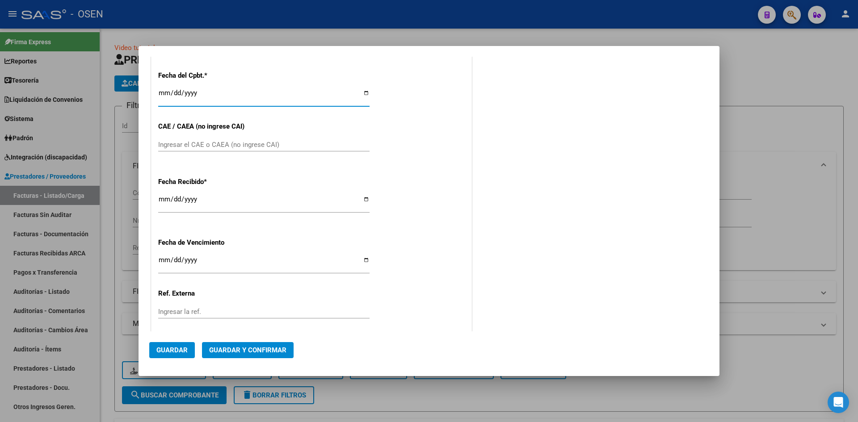
scroll to position [430, 0]
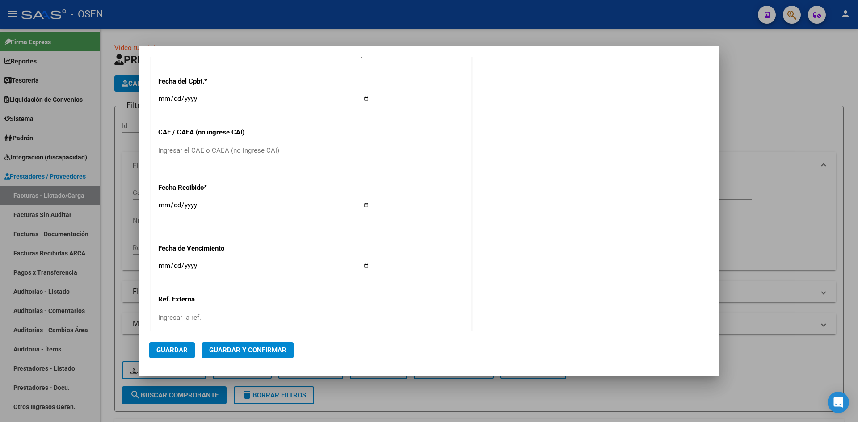
click at [270, 343] on mat-dialog-actions "Guardar Guardar y Confirmar" at bounding box center [429, 349] width 560 height 34
click at [273, 355] on button "Guardar y Confirmar" at bounding box center [248, 350] width 92 height 16
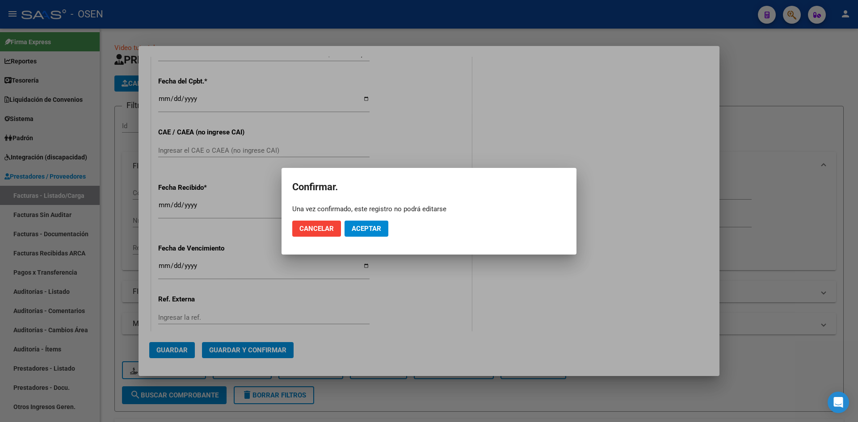
click at [369, 239] on mat-dialog-actions "Cancelar Aceptar" at bounding box center [429, 229] width 274 height 30
click at [376, 229] on span "Aceptar" at bounding box center [367, 229] width 30 height 8
click at [376, 229] on span "Guardar igualmente." at bounding box center [390, 229] width 76 height 8
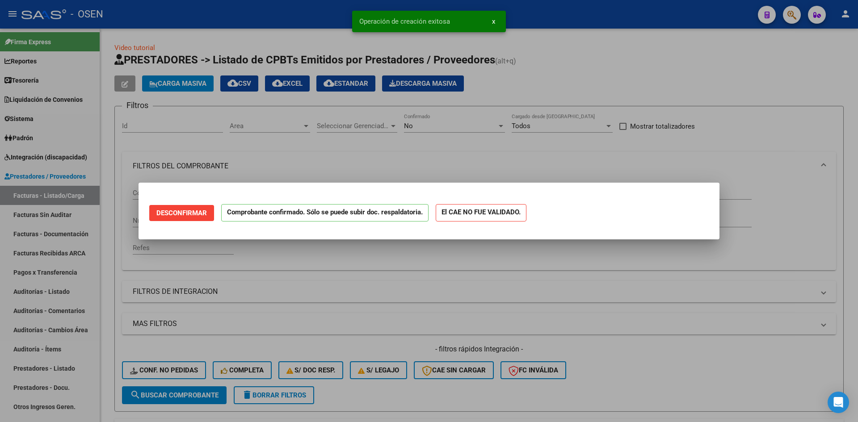
scroll to position [0, 0]
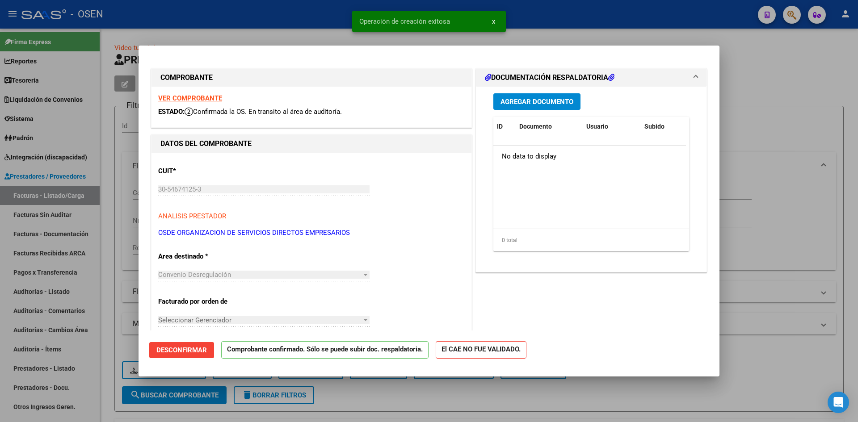
click at [42, 197] on div at bounding box center [429, 211] width 858 height 422
type input "$ 0,00"
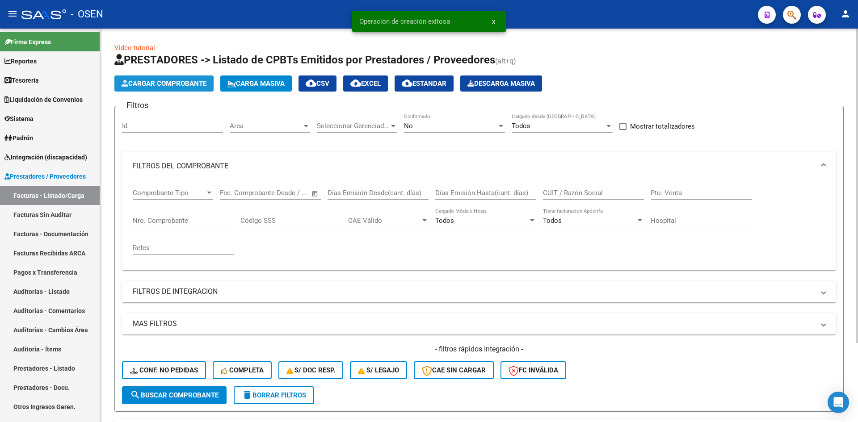
click at [162, 82] on span "Cargar Comprobante" at bounding box center [164, 84] width 85 height 8
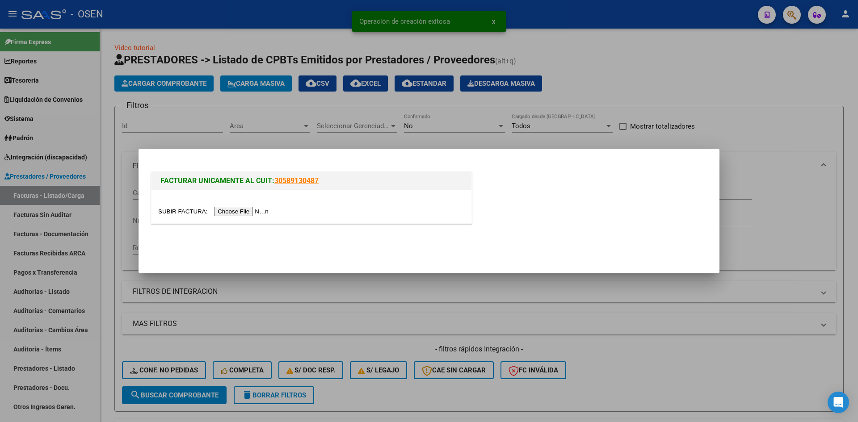
click at [231, 210] on input "file" at bounding box center [214, 211] width 113 height 9
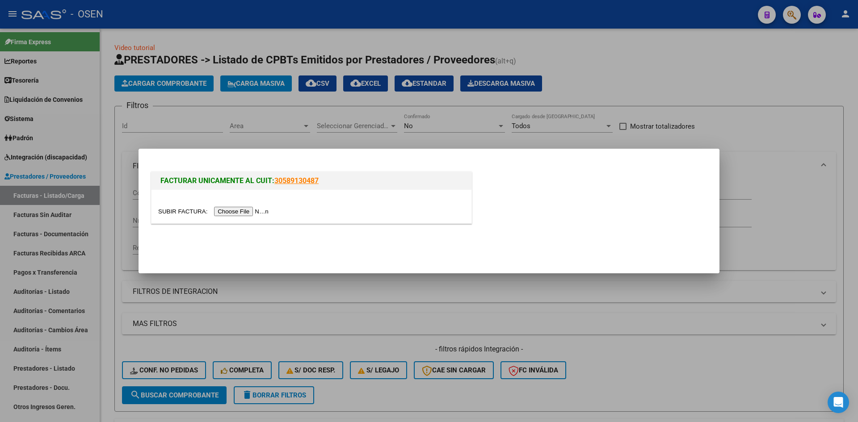
click at [255, 213] on input "file" at bounding box center [214, 211] width 113 height 9
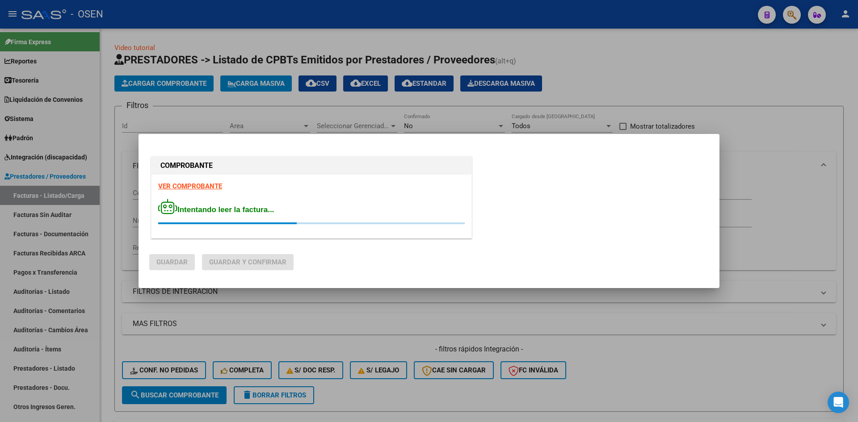
click at [206, 182] on div "VER COMPROBANTE Intentando leer la factura..." at bounding box center [312, 206] width 320 height 63
click at [205, 184] on strong "VER COMPROBANTE" at bounding box center [190, 186] width 64 height 8
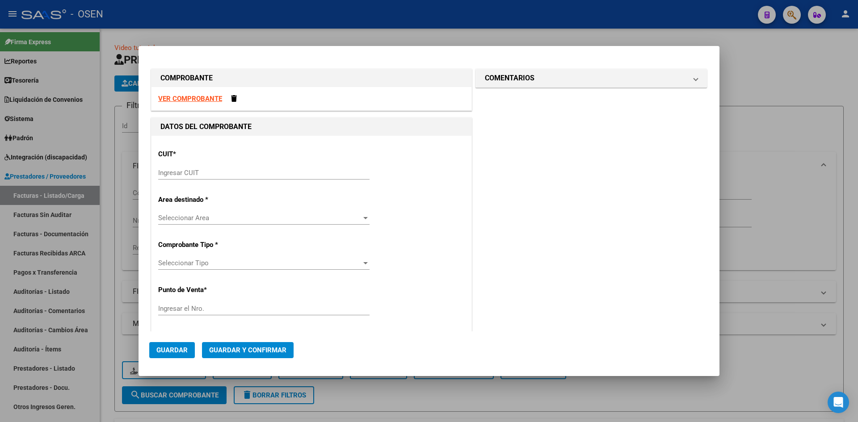
click at [195, 175] on input "Ingresar CUIT" at bounding box center [263, 173] width 211 height 8
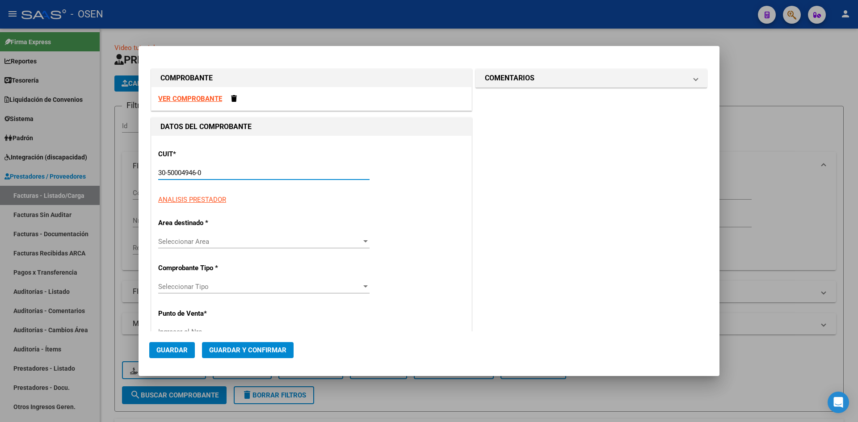
type input "30-50004946-0"
type input "1"
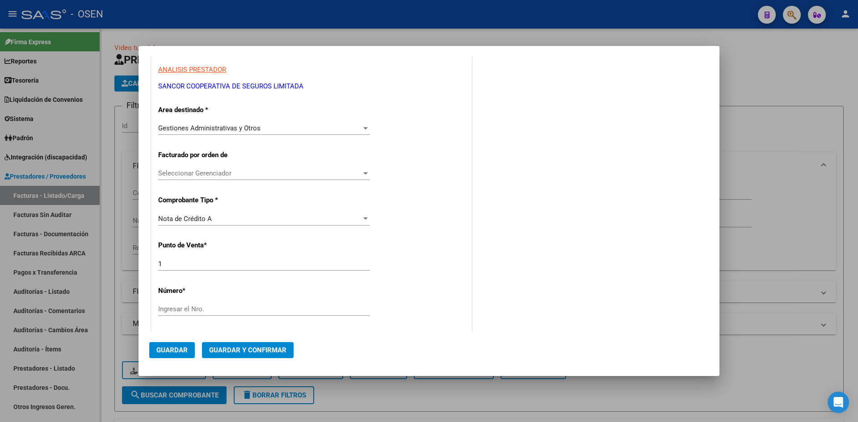
scroll to position [149, 0]
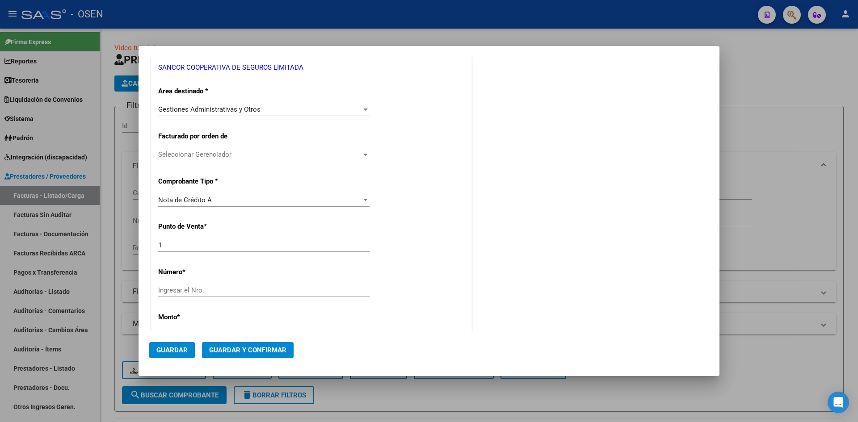
click at [231, 204] on div "Nota de Crédito A Seleccionar Tipo" at bounding box center [263, 200] width 211 height 13
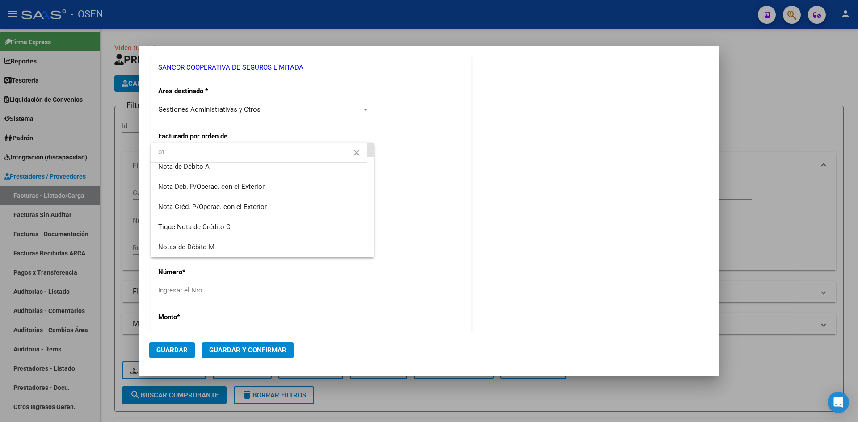
scroll to position [0, 0]
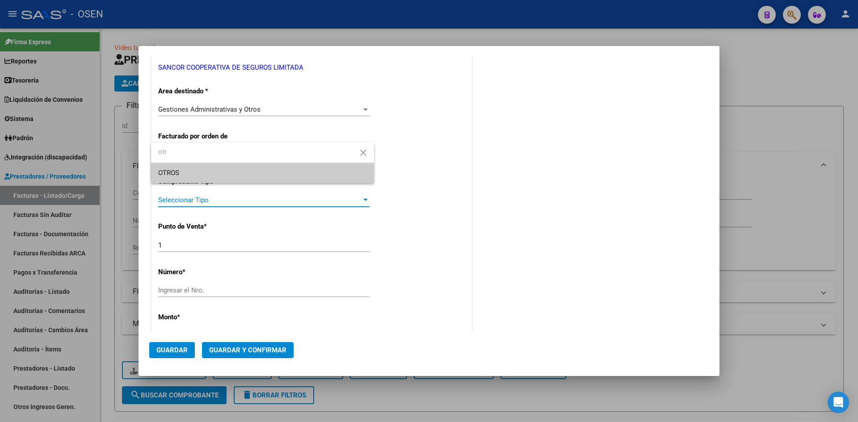
type input "otr"
click at [301, 176] on span "OTROS" at bounding box center [262, 173] width 209 height 20
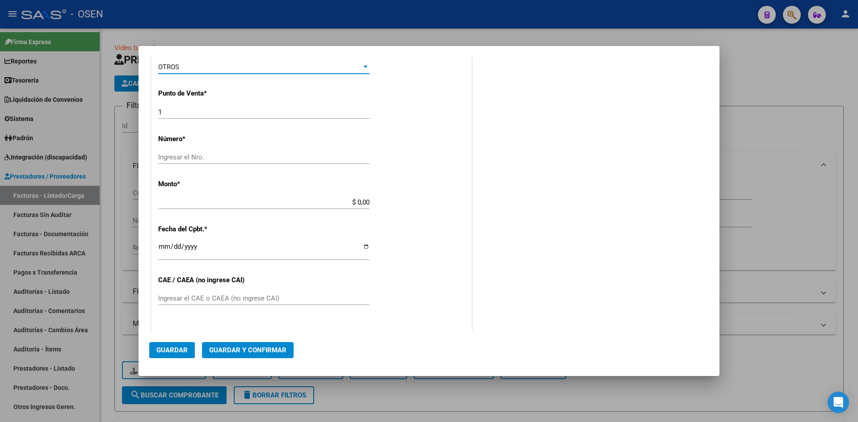
scroll to position [298, 0]
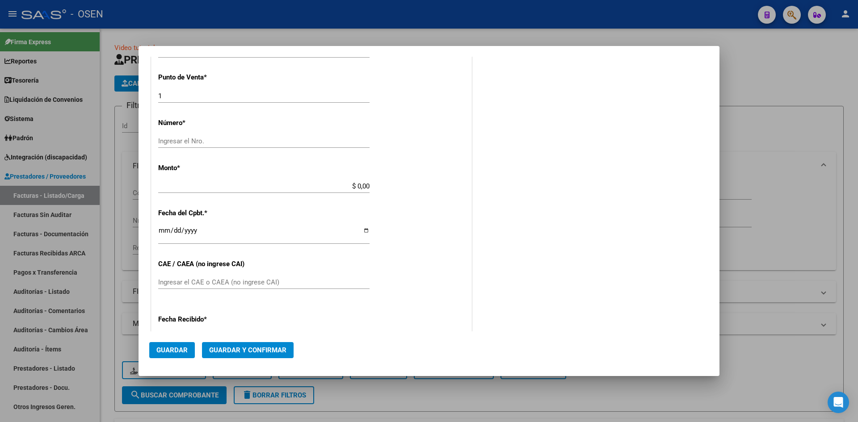
click at [226, 137] on div "Ingresar el Nro." at bounding box center [263, 141] width 211 height 13
type input "0808251"
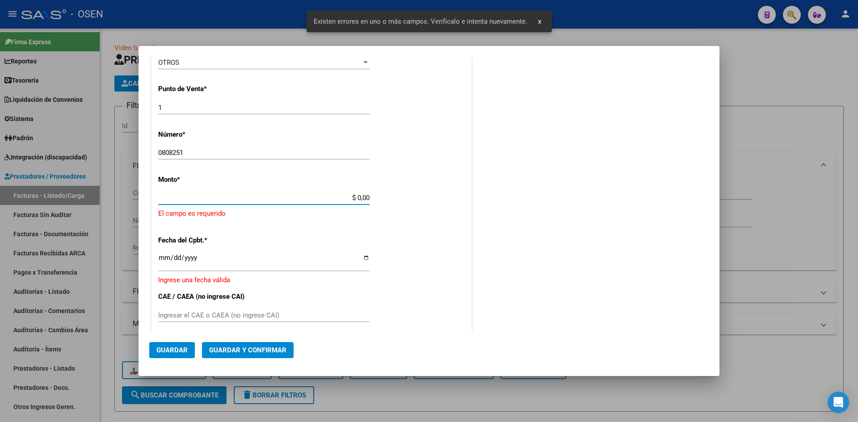
scroll to position [0, 0]
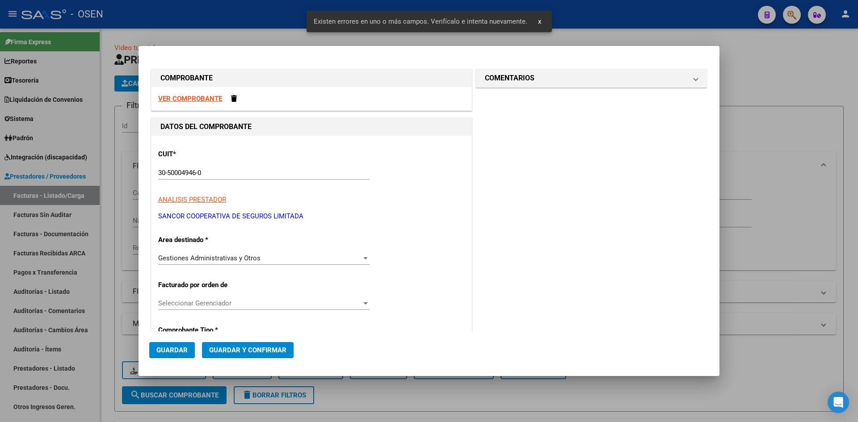
click at [200, 97] on strong "VER COMPROBANTE" at bounding box center [190, 99] width 64 height 8
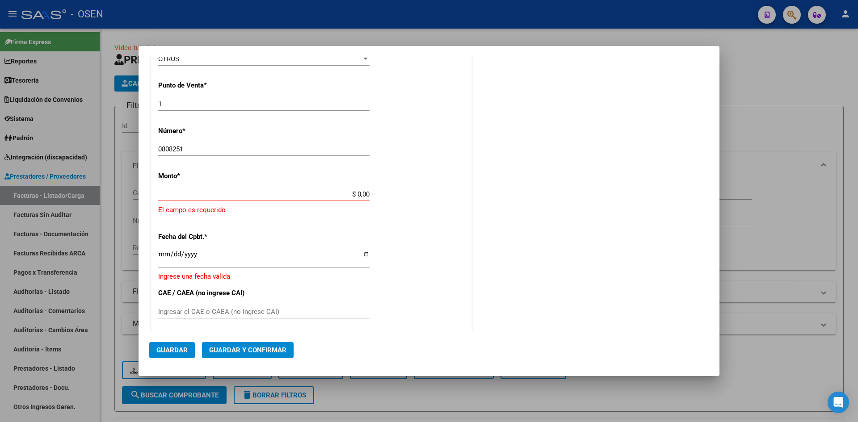
scroll to position [298, 0]
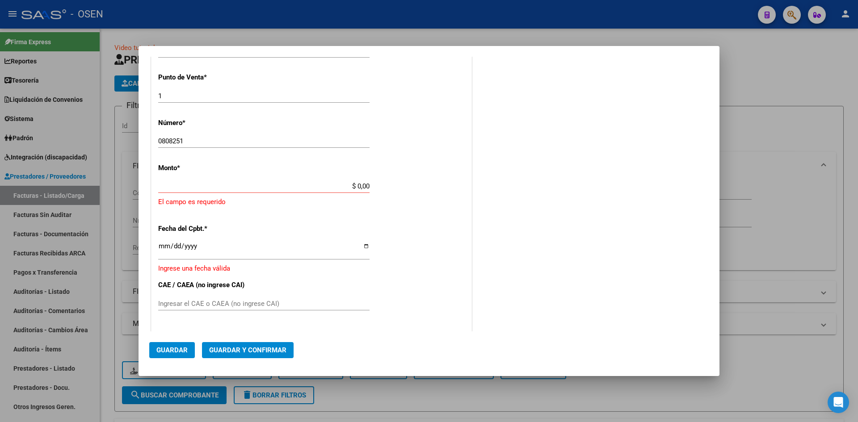
drag, startPoint x: 295, startPoint y: 181, endPoint x: 321, endPoint y: 184, distance: 26.1
click at [321, 184] on div "$ 0,00 Ingresar el monto" at bounding box center [263, 186] width 211 height 13
paste input "$ 135.064"
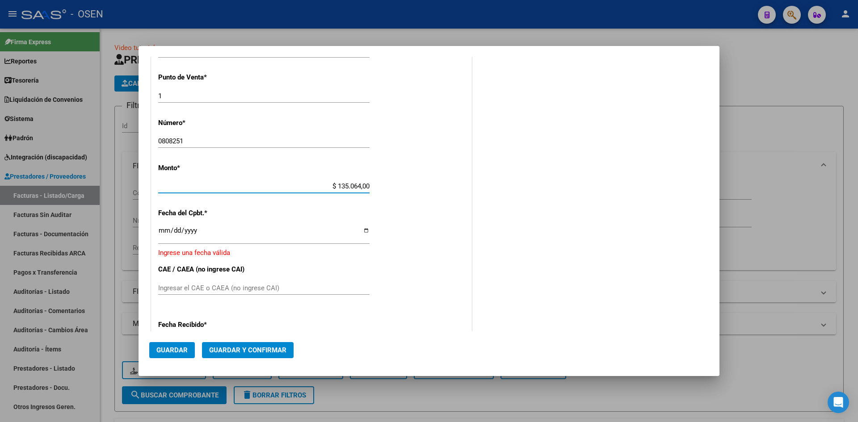
type input "$ 135.064,00"
click at [165, 234] on input "Ingresar la fecha" at bounding box center [263, 234] width 211 height 14
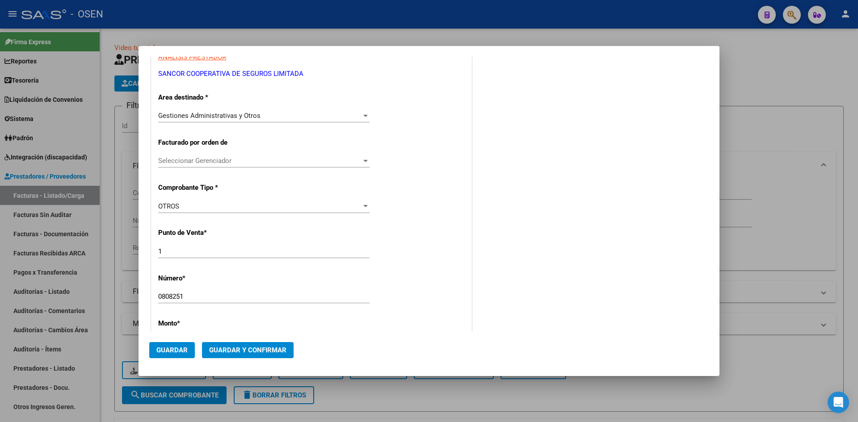
scroll to position [149, 0]
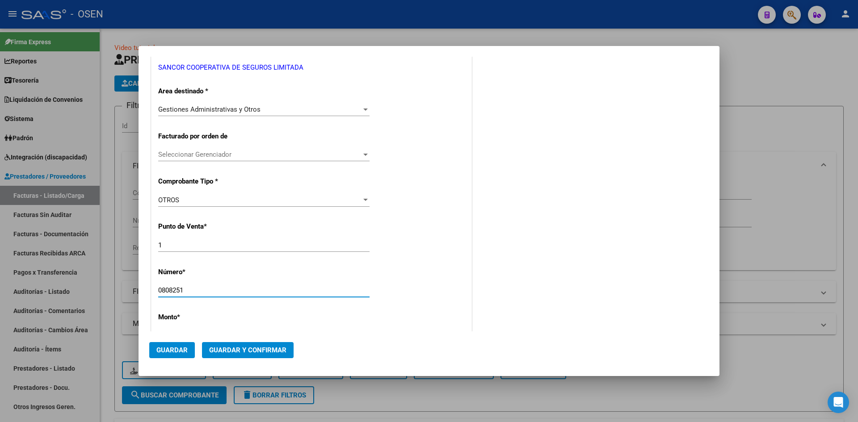
drag, startPoint x: 197, startPoint y: 292, endPoint x: 75, endPoint y: 284, distance: 121.9
click at [88, 287] on div "COMPROBANTE VER COMPROBANTE DATOS DEL COMPROBANTE CUIT * 30-50004946-0 Ingresar…" at bounding box center [429, 211] width 858 height 422
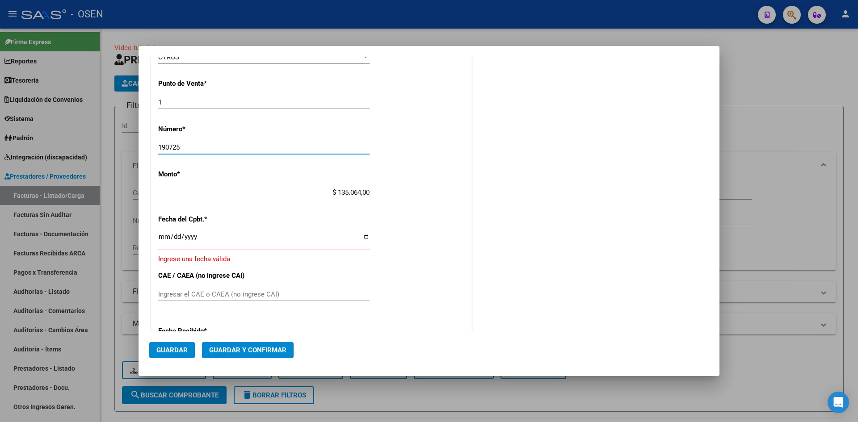
scroll to position [298, 0]
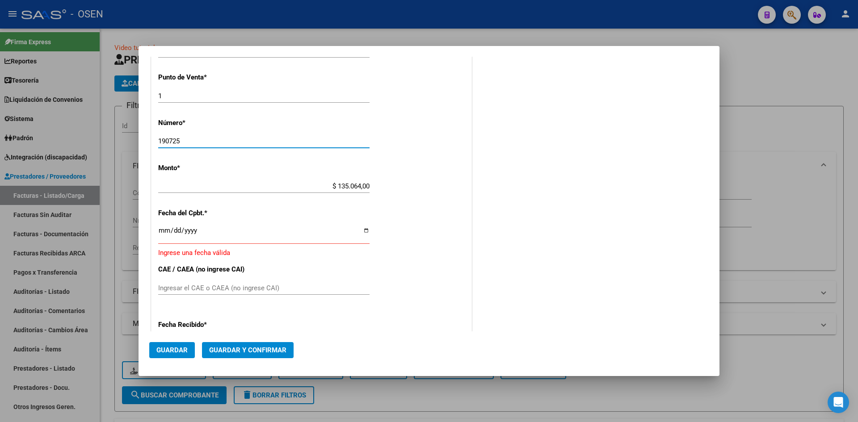
type input "190725"
drag, startPoint x: 162, startPoint y: 234, endPoint x: 151, endPoint y: 228, distance: 12.4
click at [158, 232] on div "CUIT * 30-50004946-0 Ingresar CUIT ANALISIS PRESTADOR SANCOR COOPERATIVA DE SEG…" at bounding box center [312, 180] width 320 height 684
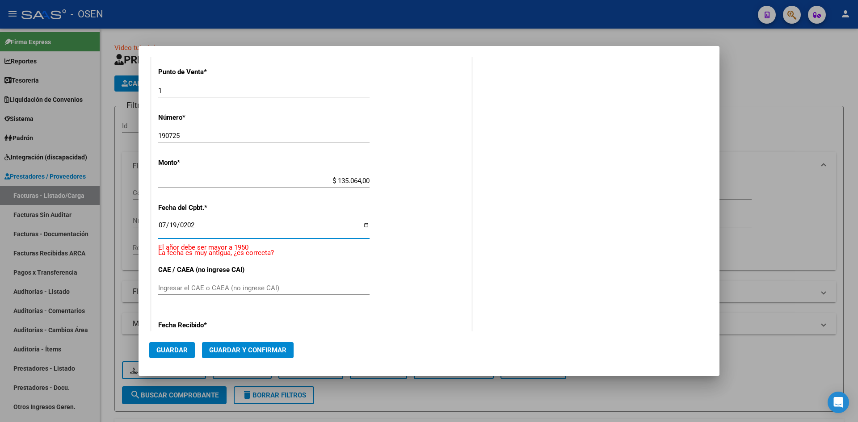
type input "2025-07-19"
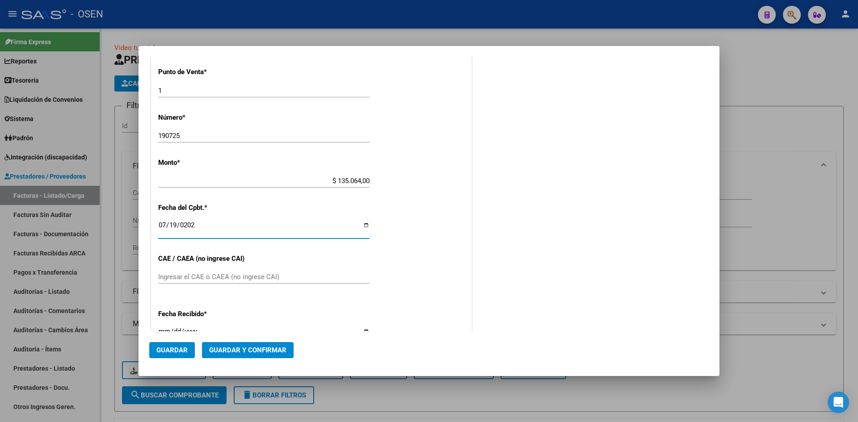
scroll to position [292, 0]
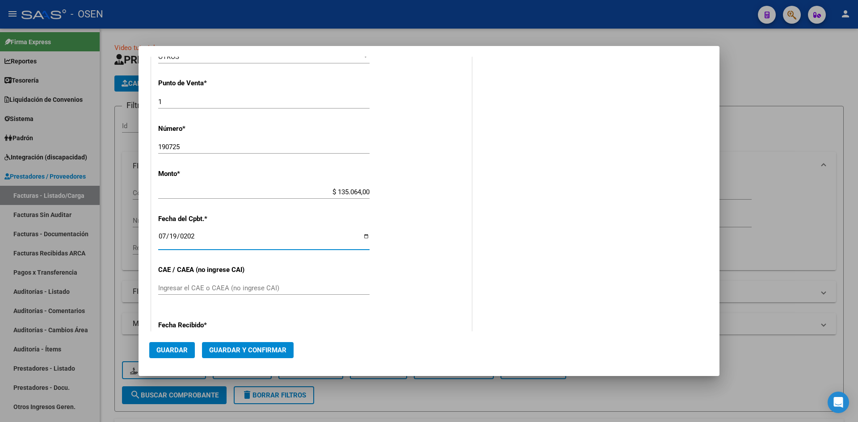
click at [271, 356] on button "Guardar y Confirmar" at bounding box center [248, 350] width 92 height 16
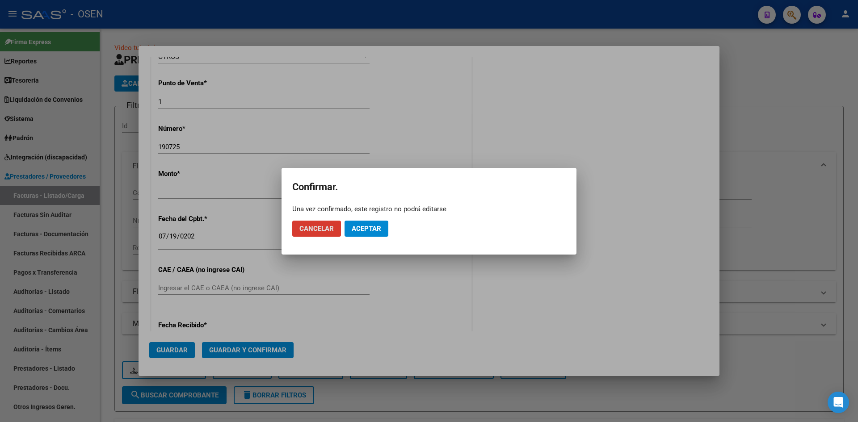
click at [359, 232] on span "Aceptar" at bounding box center [367, 229] width 30 height 8
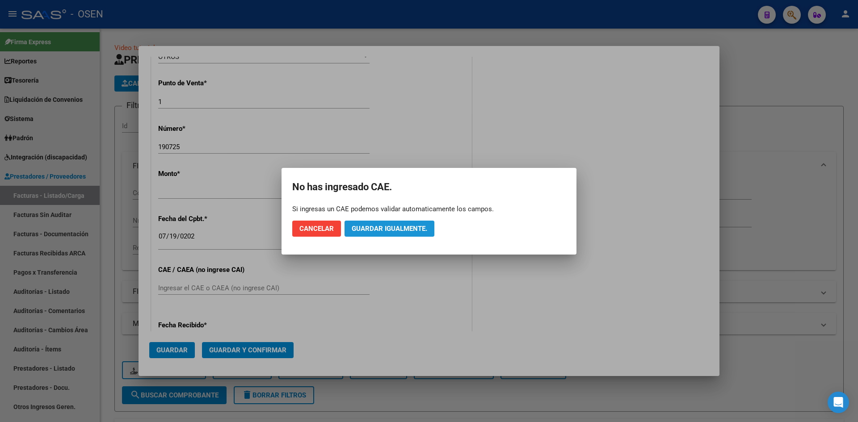
click at [401, 231] on span "Guardar igualmente." at bounding box center [390, 229] width 76 height 8
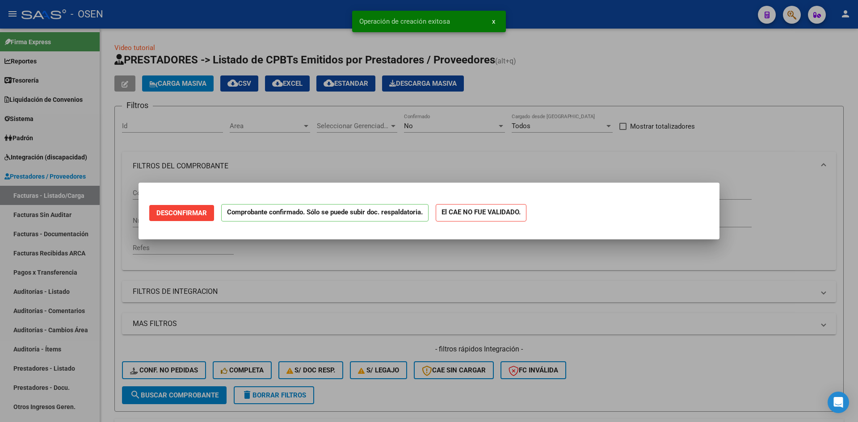
scroll to position [0, 0]
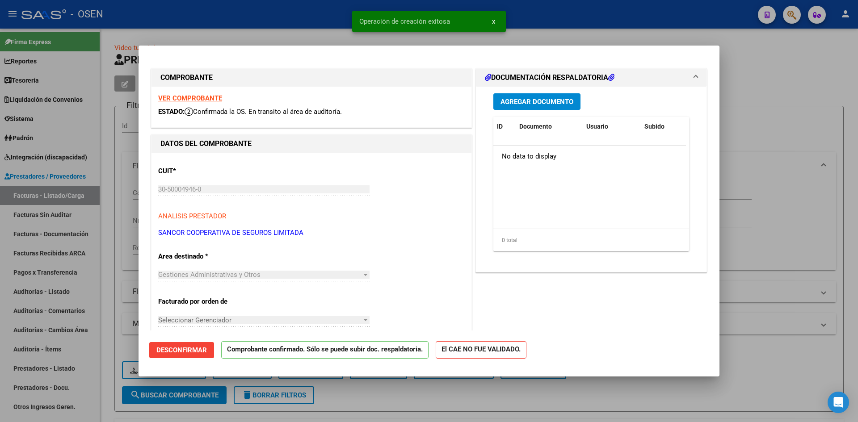
click at [120, 180] on div at bounding box center [429, 211] width 858 height 422
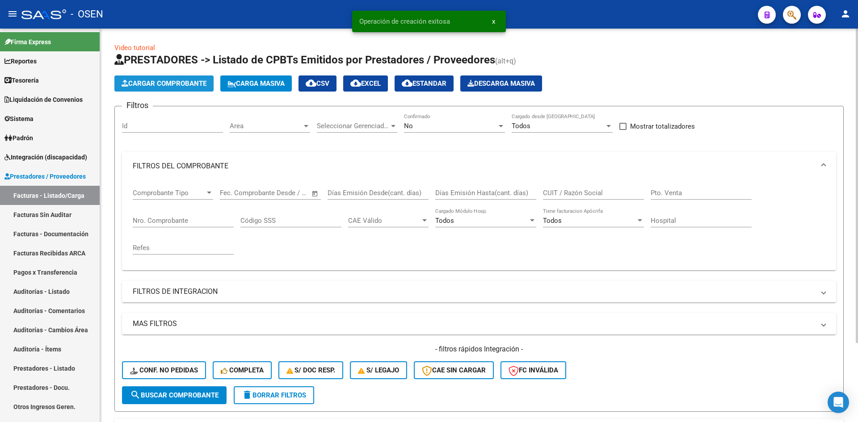
click at [152, 87] on span "Cargar Comprobante" at bounding box center [164, 84] width 85 height 8
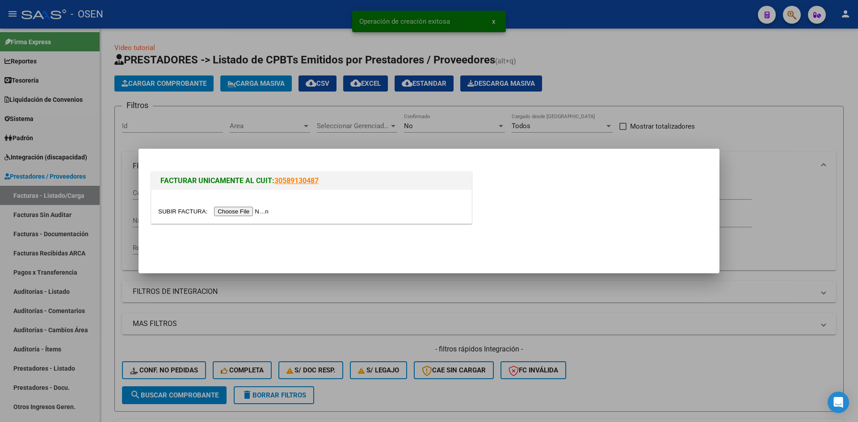
click at [248, 215] on input "file" at bounding box center [214, 211] width 113 height 9
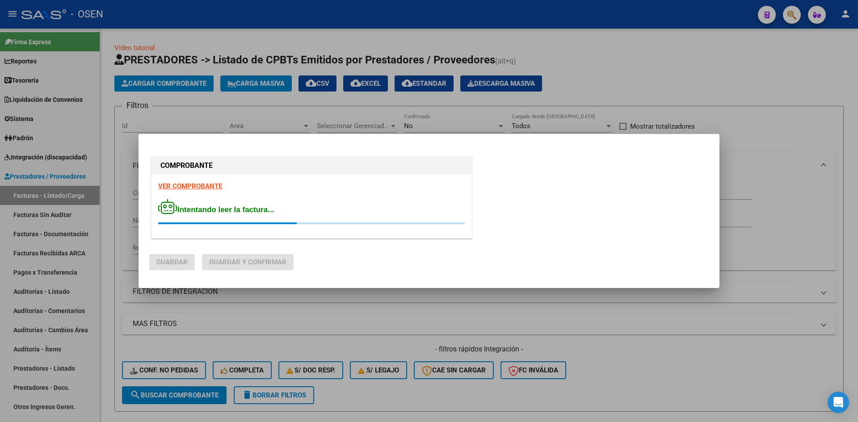
click at [207, 185] on strong "VER COMPROBANTE" at bounding box center [190, 186] width 64 height 8
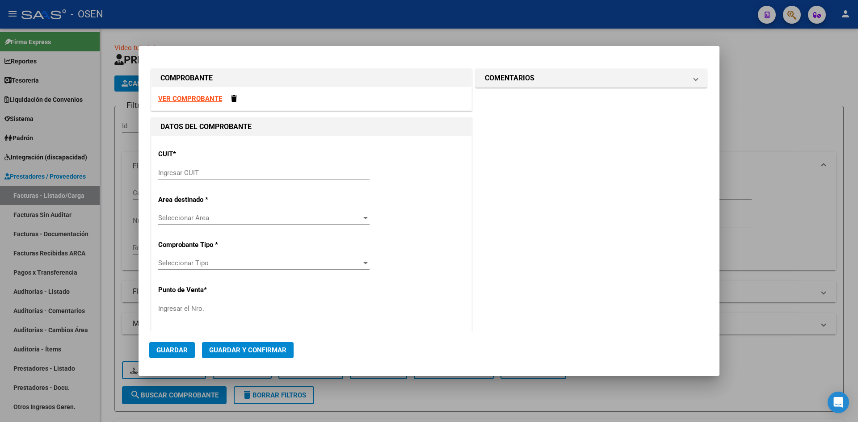
click at [238, 168] on div "Ingresar CUIT" at bounding box center [263, 172] width 211 height 13
paste input "19-5703500"
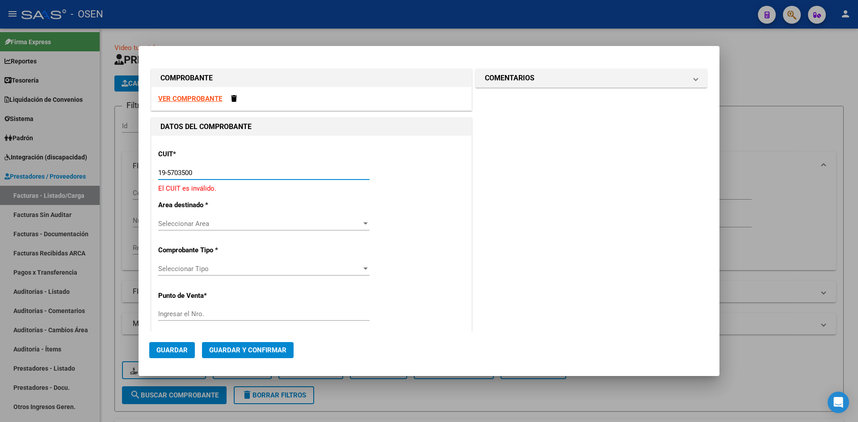
drag, startPoint x: 218, startPoint y: 173, endPoint x: 105, endPoint y: 174, distance: 113.1
click at [105, 174] on div "COMPROBANTE VER COMPROBANTE DATOS DEL COMPROBANTE CUIT * 19-5703500 Ingresar CU…" at bounding box center [429, 211] width 858 height 422
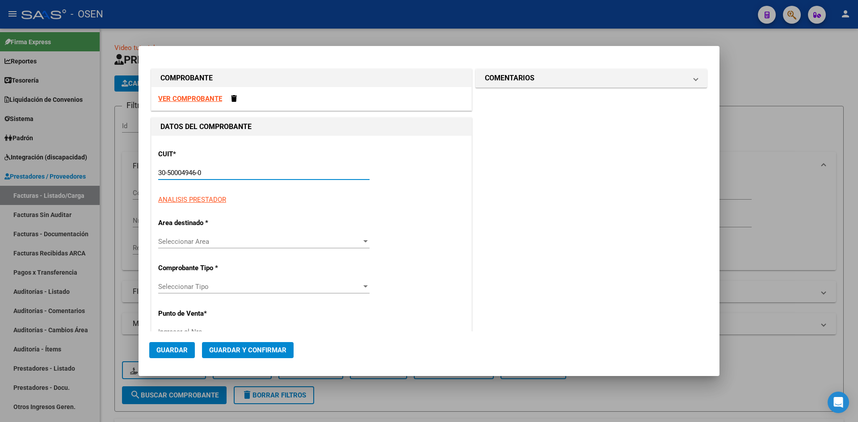
type input "30-50004946-0"
type input "1"
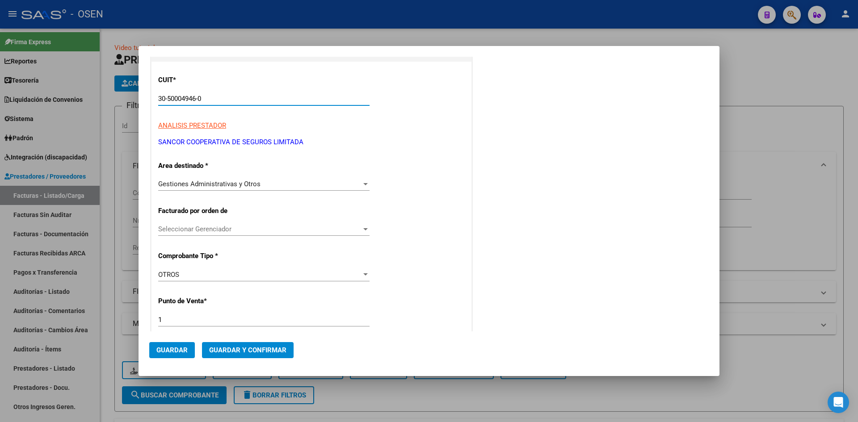
scroll to position [149, 0]
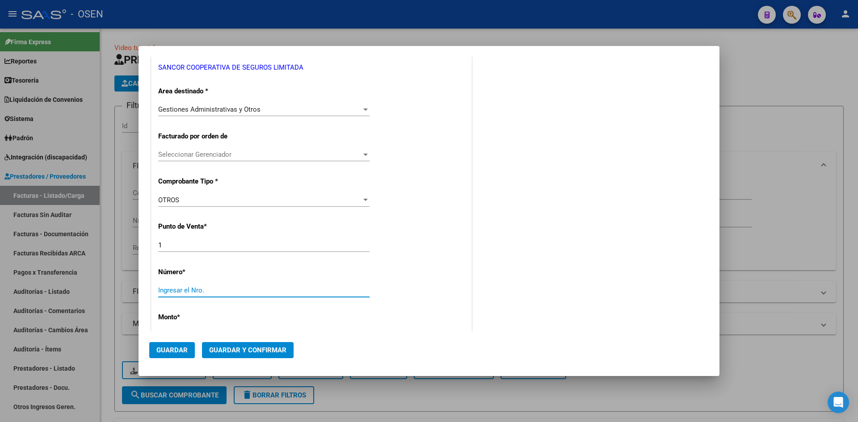
click at [182, 290] on input "Ingresar el Nro." at bounding box center [263, 291] width 211 height 8
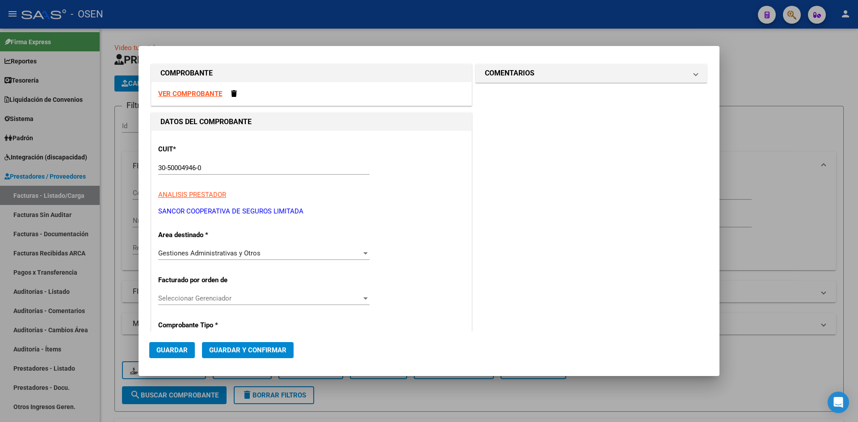
scroll to position [0, 0]
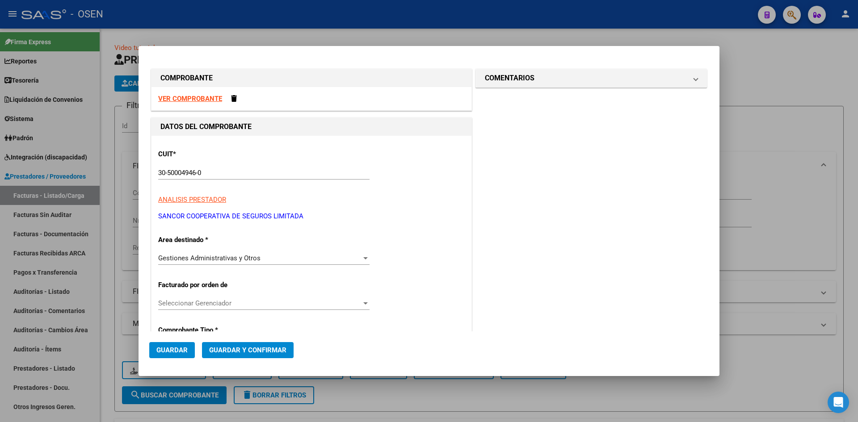
click at [217, 98] on strong "VER COMPROBANTE" at bounding box center [190, 99] width 64 height 8
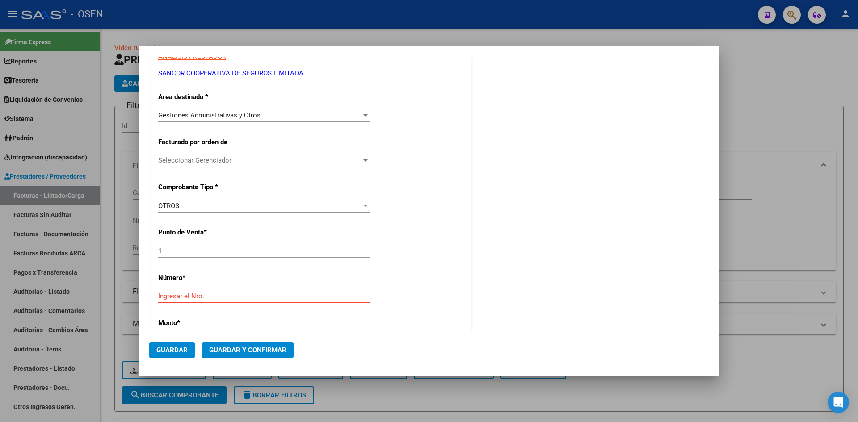
scroll to position [149, 0]
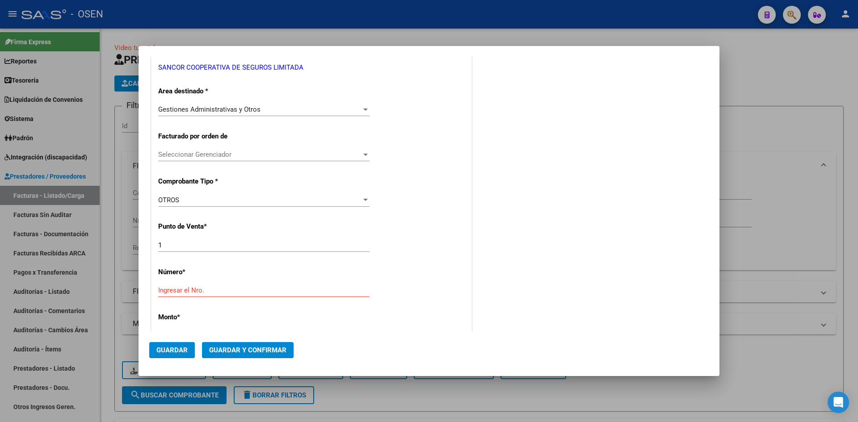
click at [190, 284] on div "Ingresar el Nro." at bounding box center [263, 290] width 211 height 13
type input "140725"
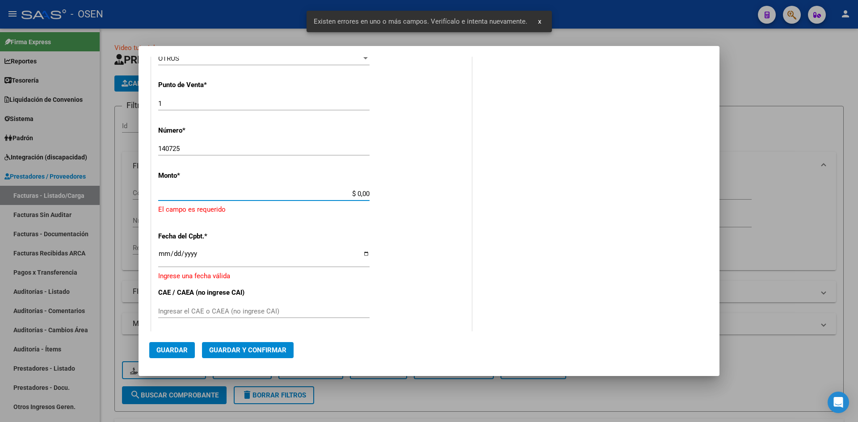
scroll to position [287, 0]
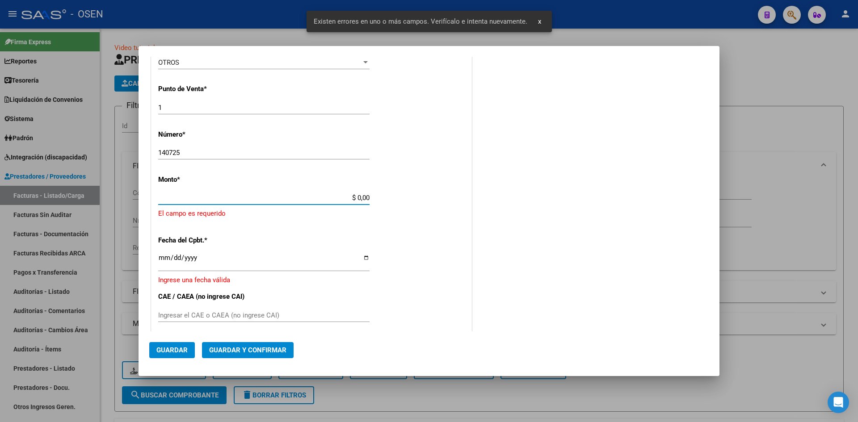
paste input "1.957.035"
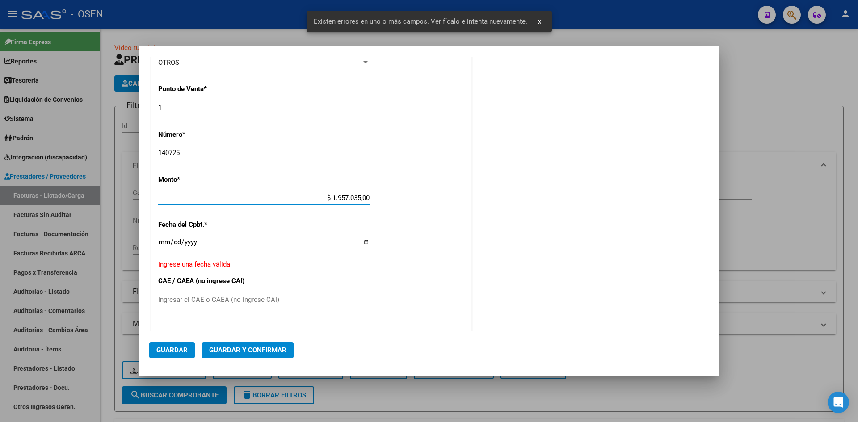
type input "$ 1.957.035,00"
click at [162, 244] on input "Ingresar la fecha" at bounding box center [263, 246] width 211 height 14
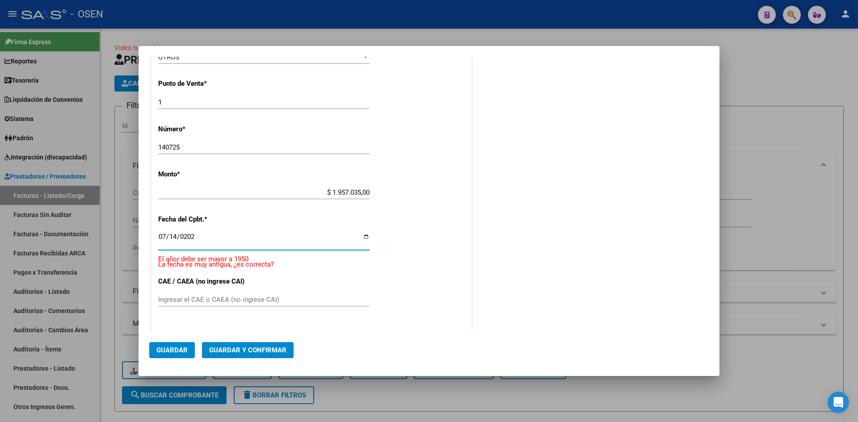
type input "2025-07-14"
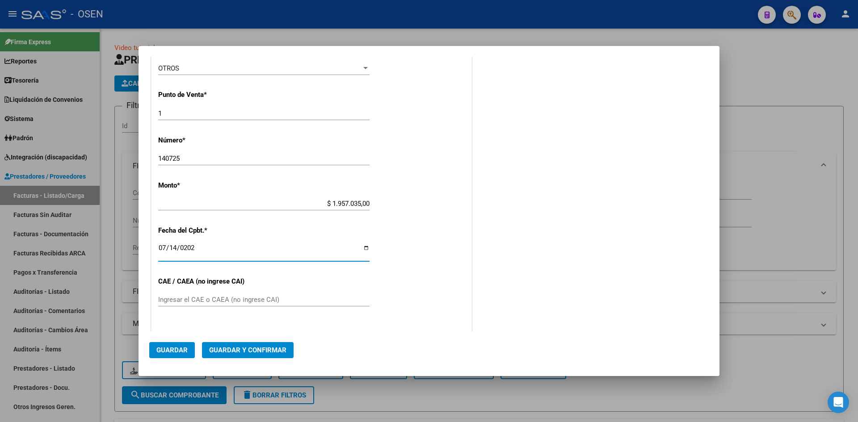
click at [250, 351] on span "Guardar y Confirmar" at bounding box center [247, 350] width 77 height 8
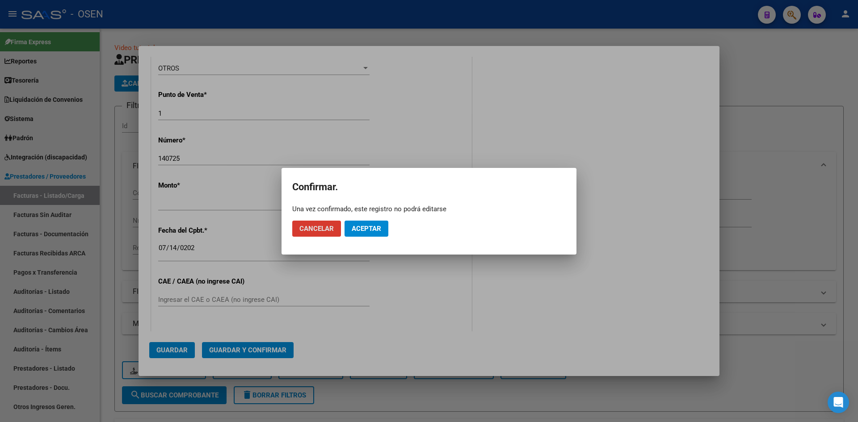
click at [371, 234] on button "Aceptar" at bounding box center [367, 229] width 44 height 16
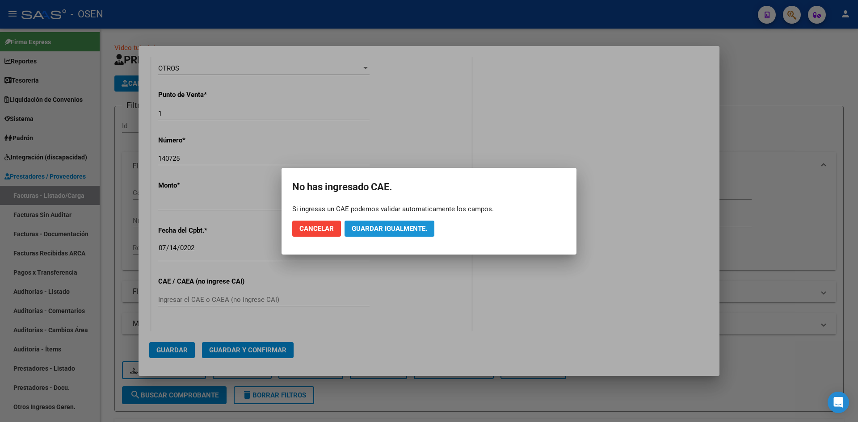
click at [371, 234] on button "Guardar igualmente." at bounding box center [390, 229] width 90 height 16
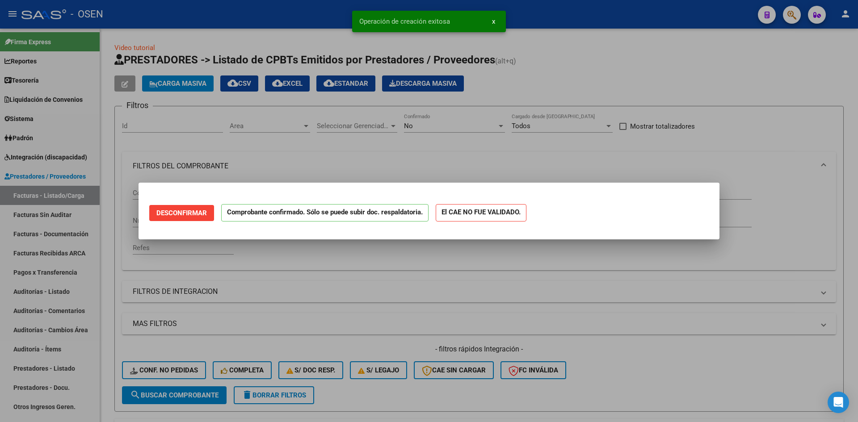
scroll to position [0, 0]
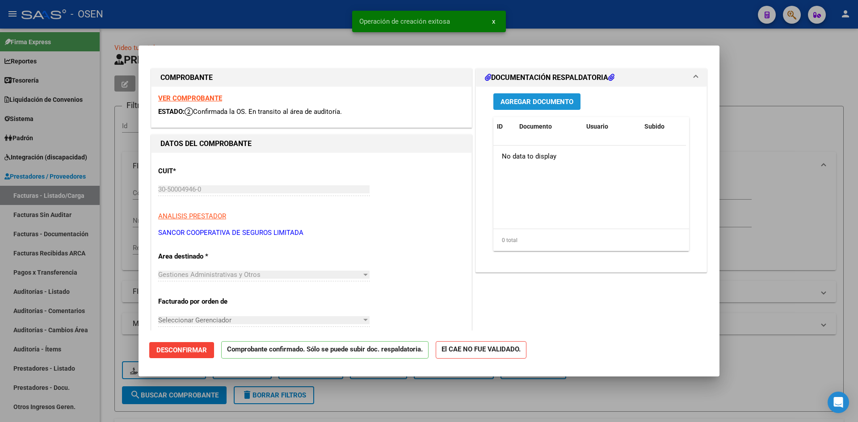
click at [519, 106] on span "Agregar Documento" at bounding box center [537, 102] width 73 height 8
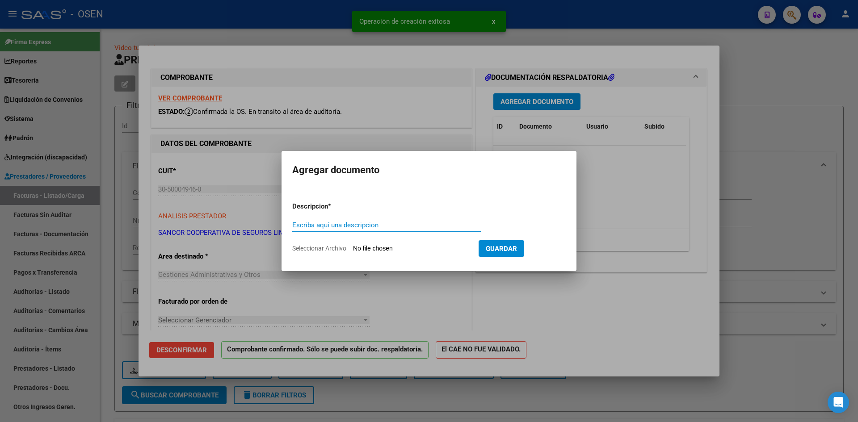
click at [398, 229] on input "Escriba aquí una descripcion" at bounding box center [386, 225] width 189 height 8
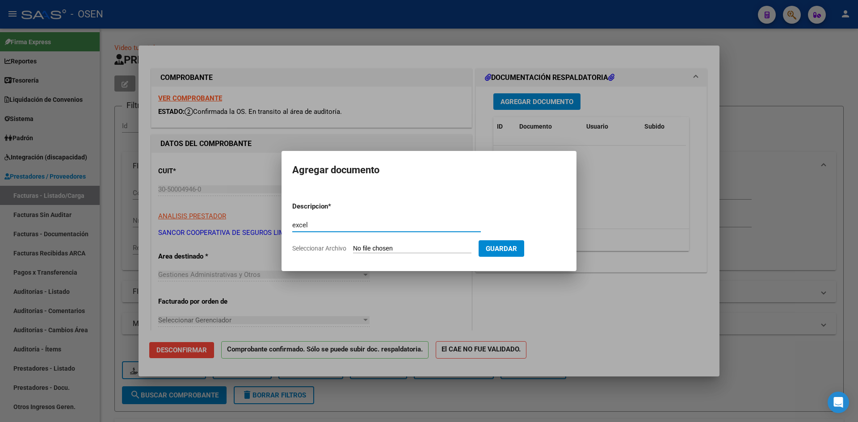
type input "excel"
click at [420, 247] on input "Seleccionar Archivo" at bounding box center [412, 249] width 118 height 8
type input "C:\fakepath\OBRA SOCIAL ELECTRICISTAS NAVALES (2).xls"
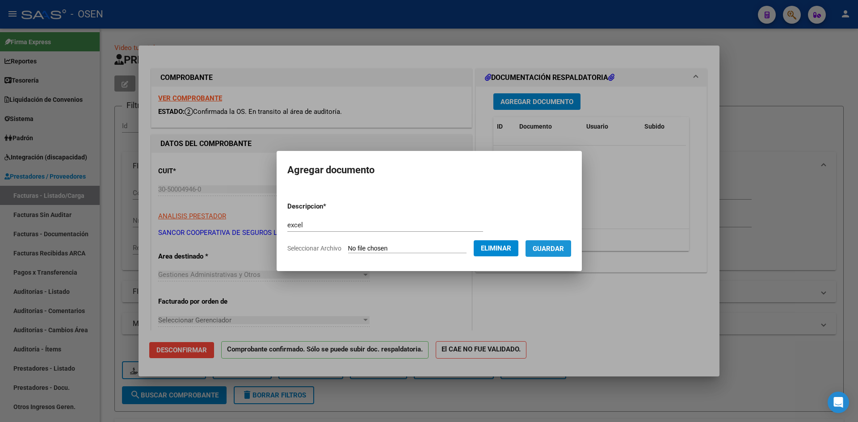
click at [564, 249] on span "Guardar" at bounding box center [548, 249] width 31 height 8
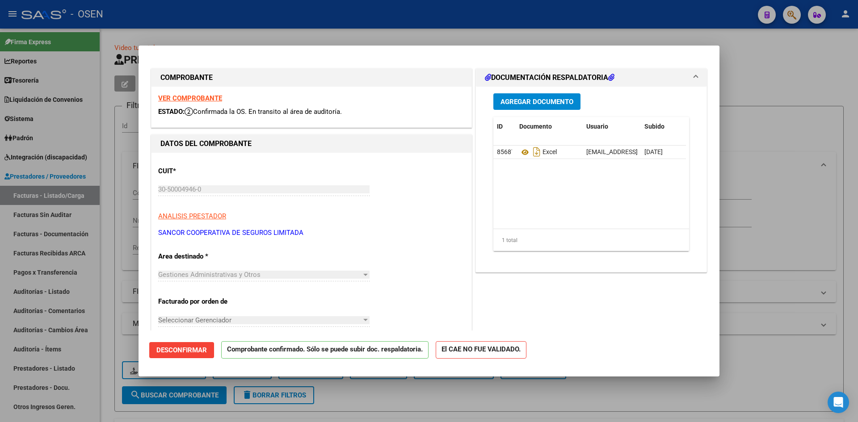
click at [113, 350] on div at bounding box center [429, 211] width 858 height 422
type input "$ 0,00"
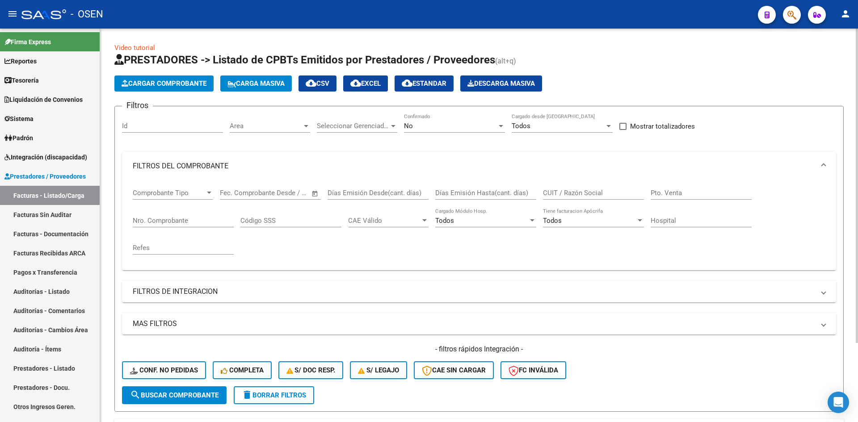
click at [446, 120] on div "No Confirmado" at bounding box center [454, 123] width 101 height 19
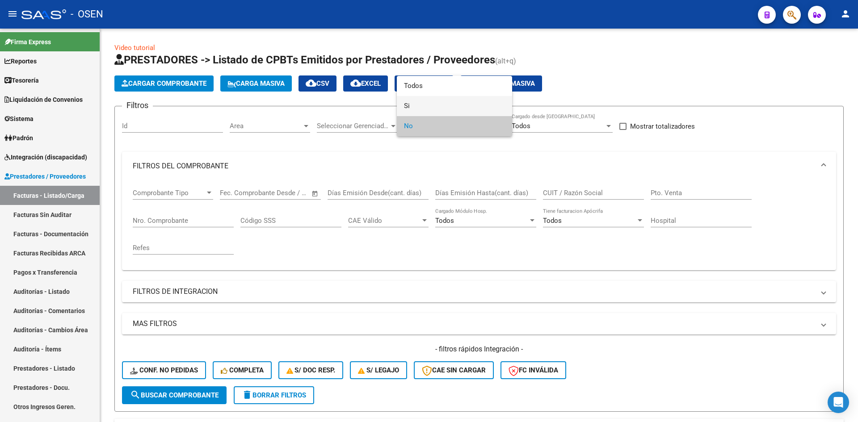
click at [439, 101] on span "Si" at bounding box center [454, 106] width 101 height 20
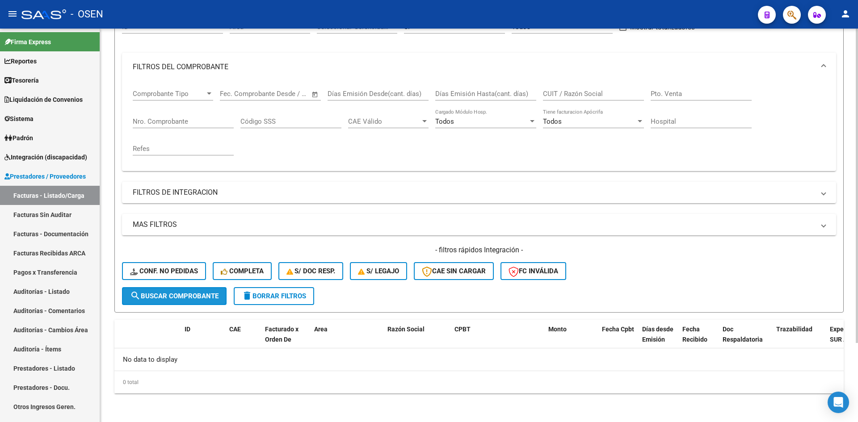
click at [214, 297] on span "search Buscar Comprobante" at bounding box center [174, 296] width 89 height 8
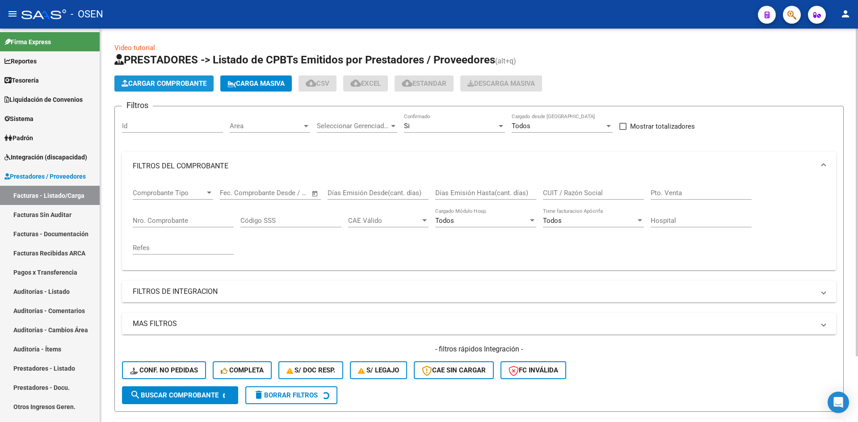
click at [189, 84] on span "Cargar Comprobante" at bounding box center [164, 84] width 85 height 8
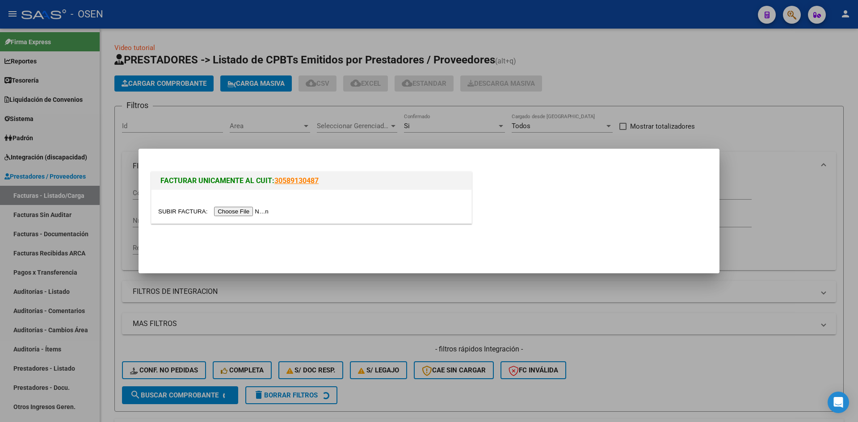
click at [229, 210] on input "file" at bounding box center [214, 211] width 113 height 9
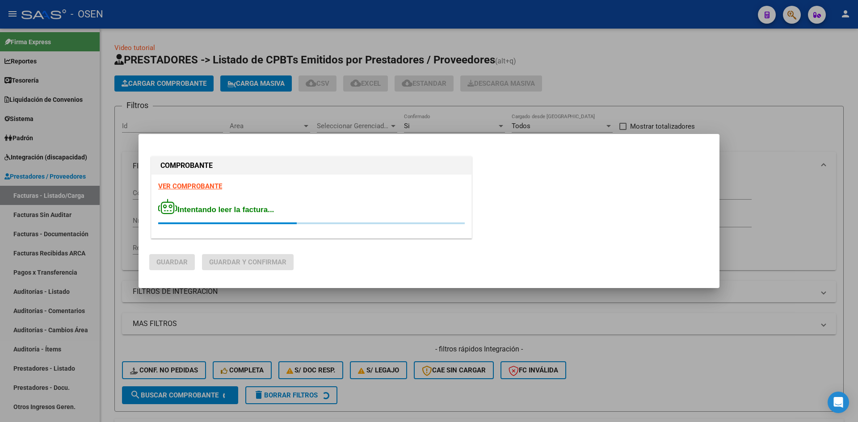
click at [207, 186] on strong "VER COMPROBANTE" at bounding box center [190, 186] width 64 height 8
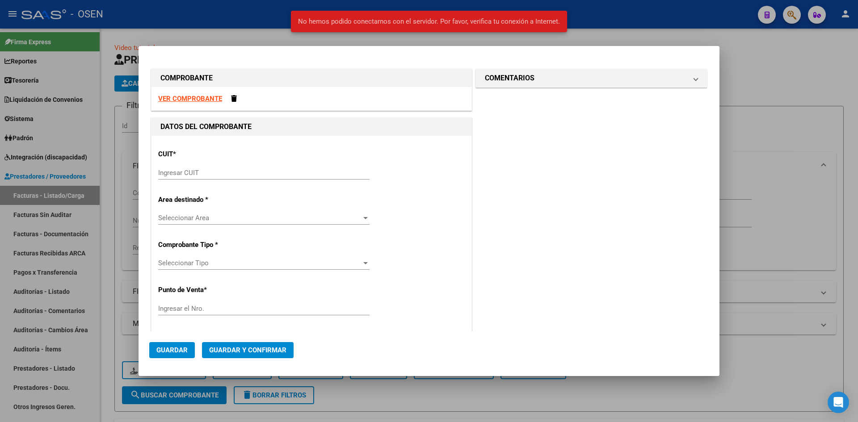
click at [240, 168] on div "Ingresar CUIT" at bounding box center [263, 172] width 211 height 13
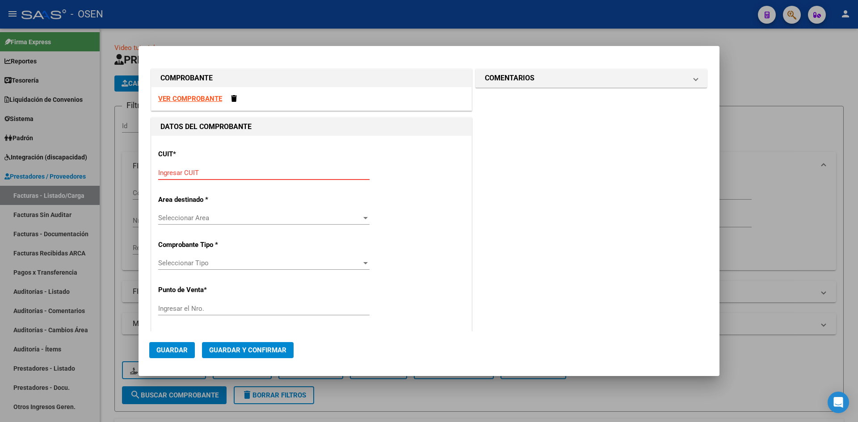
click at [248, 170] on input "Ingresar CUIT" at bounding box center [263, 173] width 211 height 8
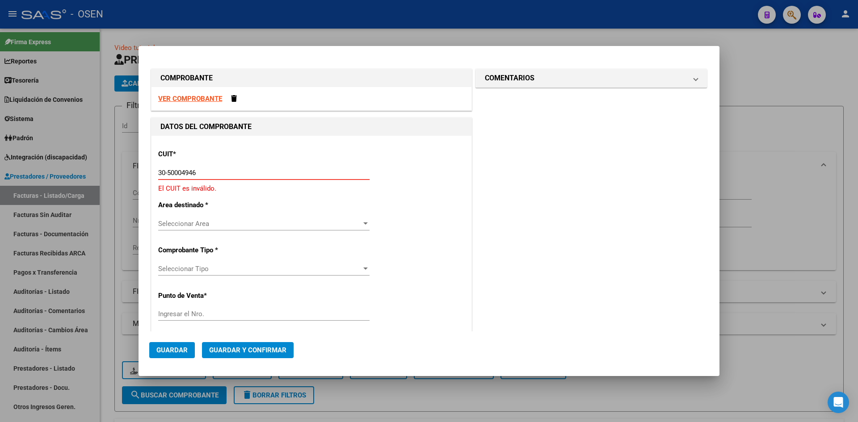
type input "30-50004946-0"
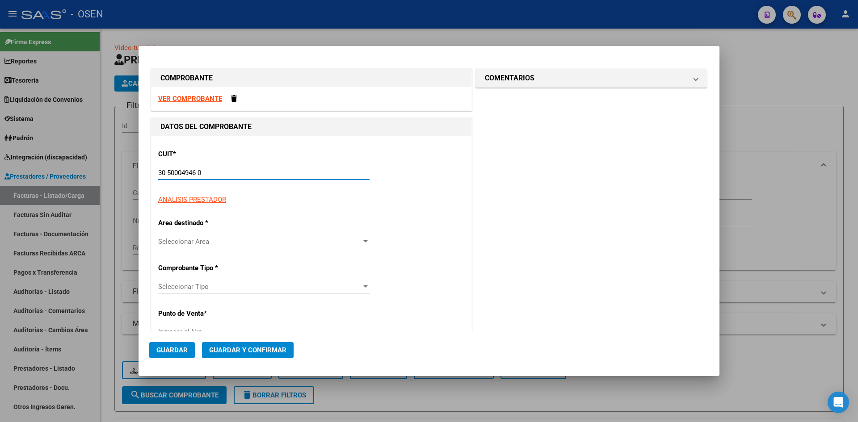
type input "1"
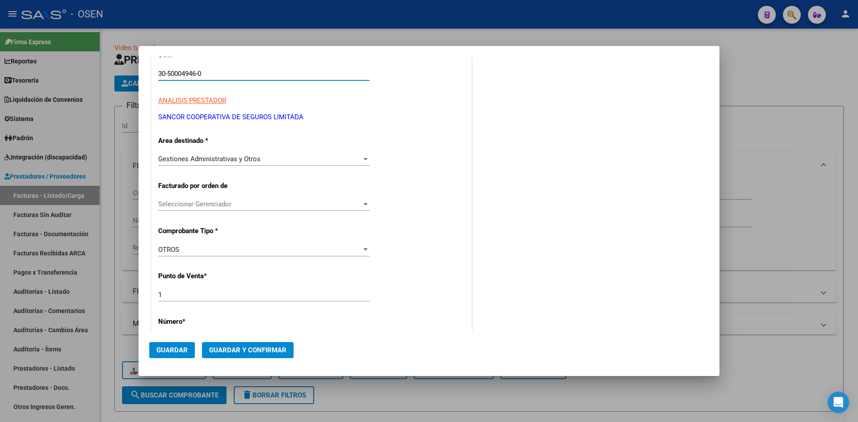
scroll to position [149, 0]
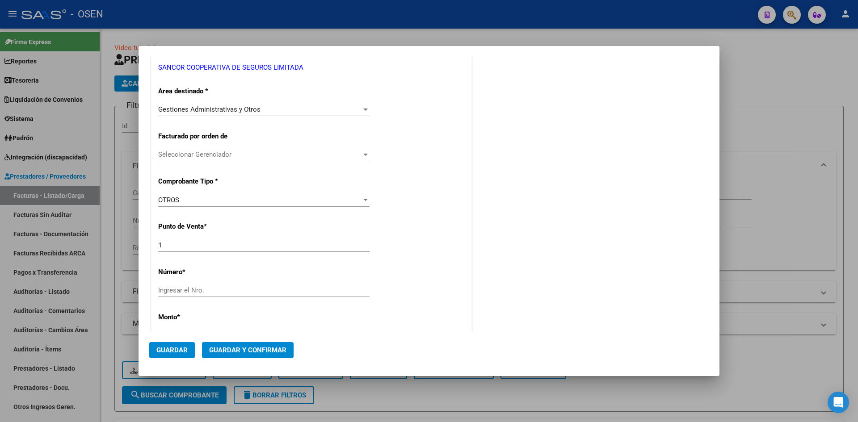
type input "30-50004946-0"
drag, startPoint x: 187, startPoint y: 289, endPoint x: 187, endPoint y: 282, distance: 7.2
click at [187, 287] on input "Ingresar el Nro." at bounding box center [263, 291] width 211 height 8
click at [210, 180] on p "Comprobante Tipo *" at bounding box center [204, 182] width 92 height 10
click at [210, 201] on div "OTROS" at bounding box center [259, 200] width 203 height 8
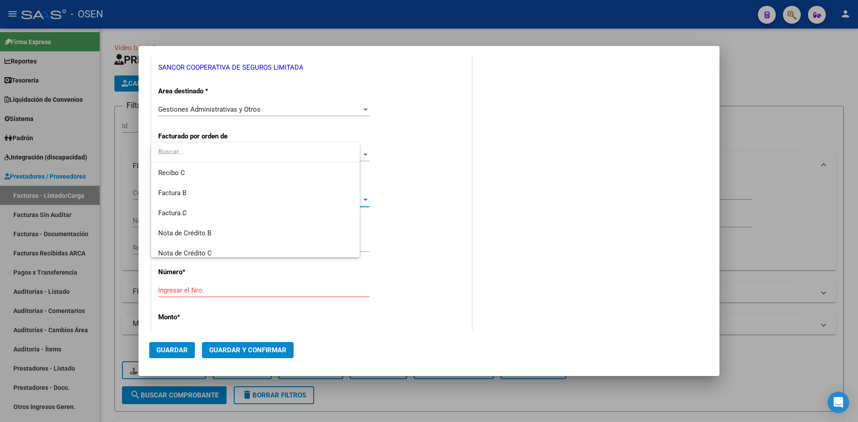
scroll to position [194, 0]
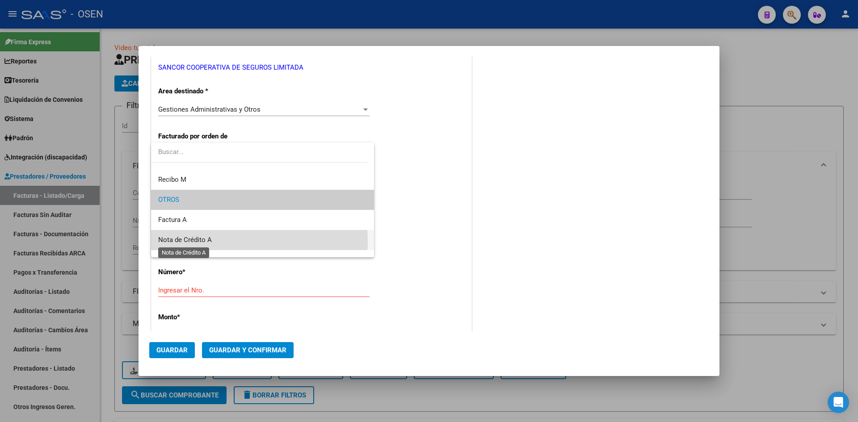
click at [207, 242] on span "Nota de Crédito A" at bounding box center [185, 240] width 54 height 8
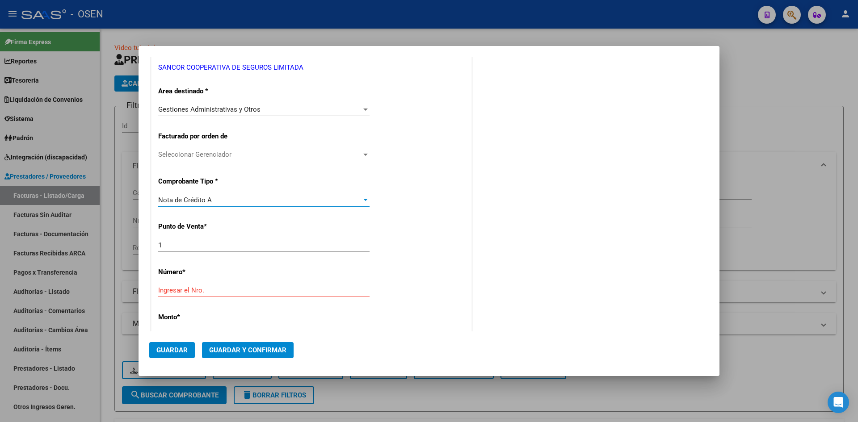
click at [206, 290] on input "Ingresar el Nro." at bounding box center [263, 291] width 211 height 8
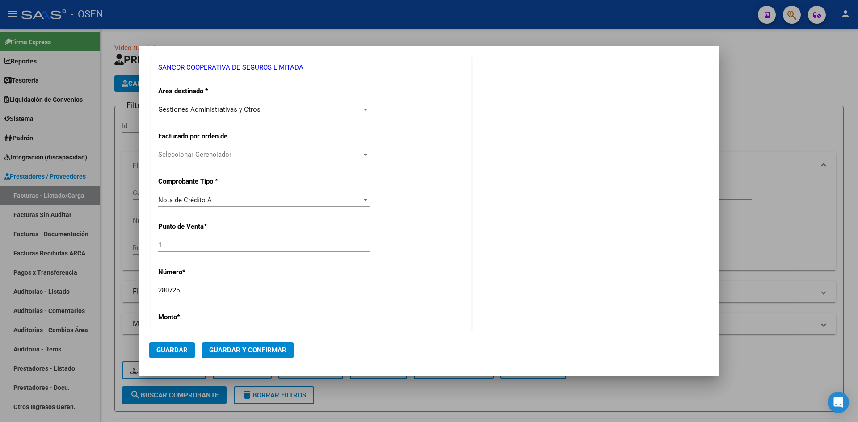
type input "280725"
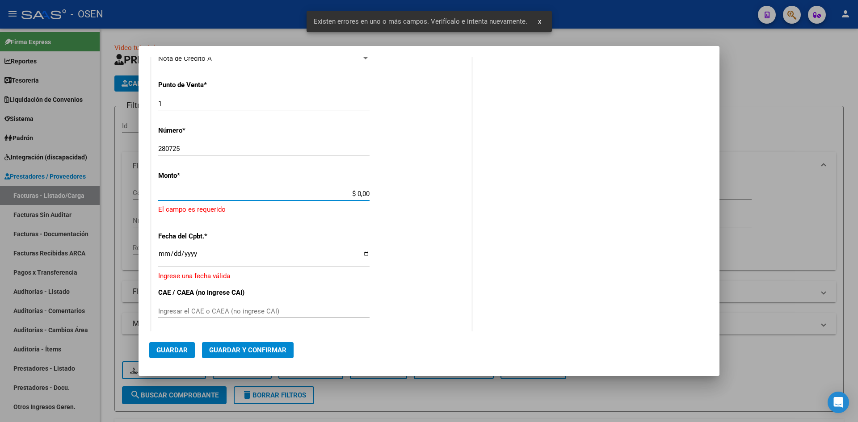
scroll to position [287, 0]
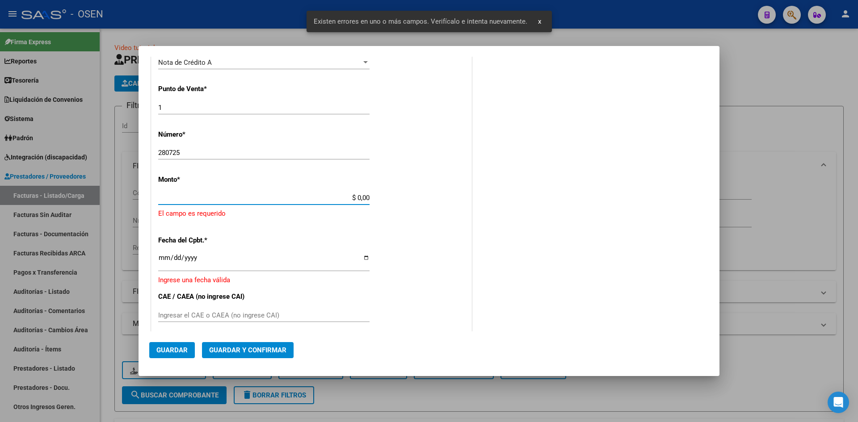
paste input "$ 435.917,04"
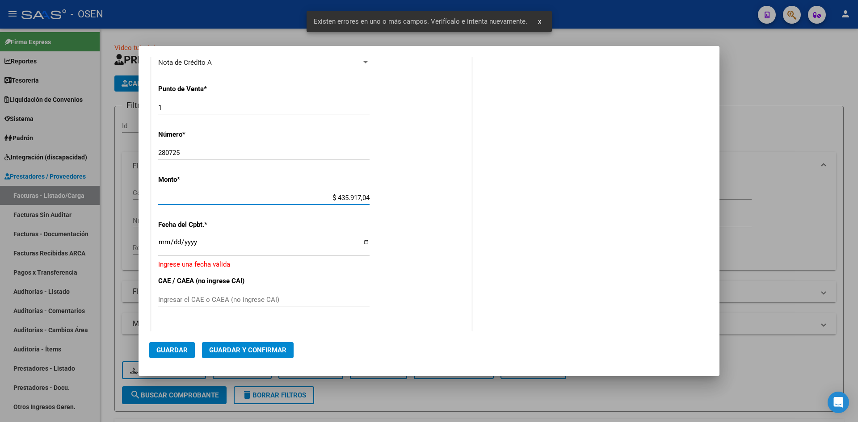
type input "$ 435.917,04"
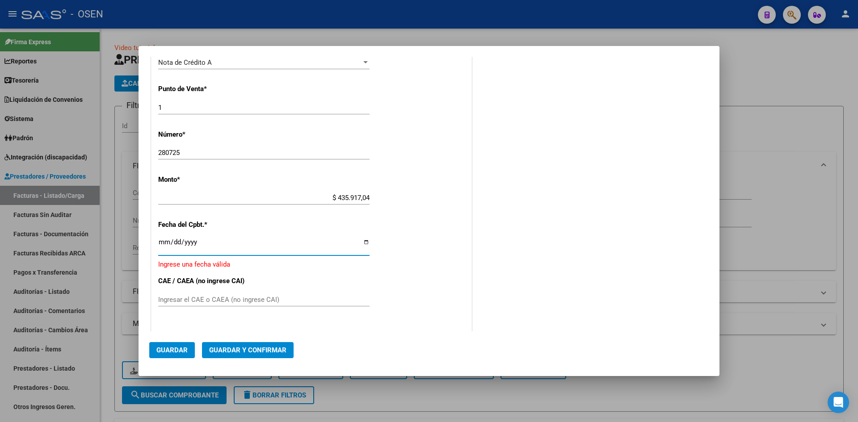
click at [163, 245] on input "Ingresar la fecha" at bounding box center [263, 246] width 211 height 14
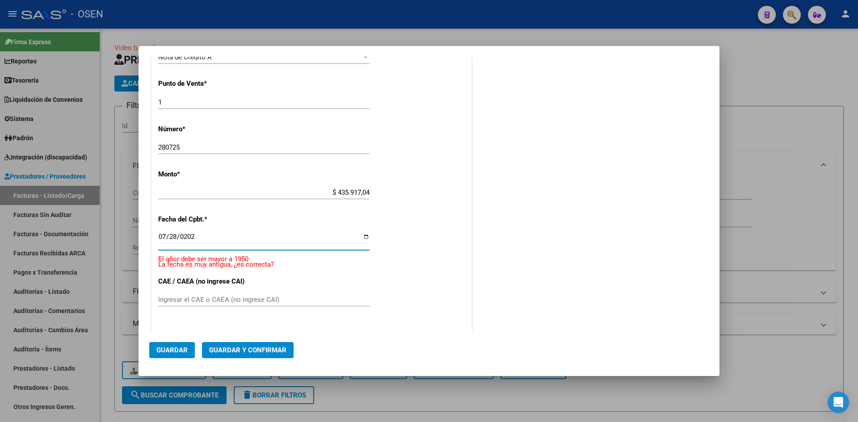
type input "2025-07-28"
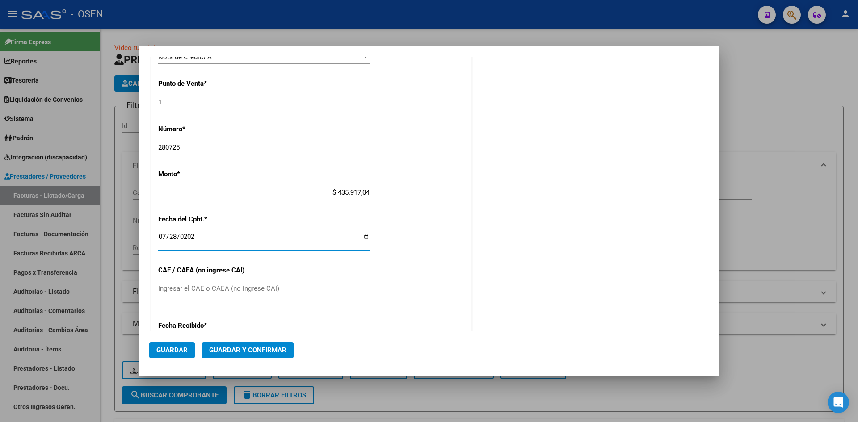
scroll to position [281, 0]
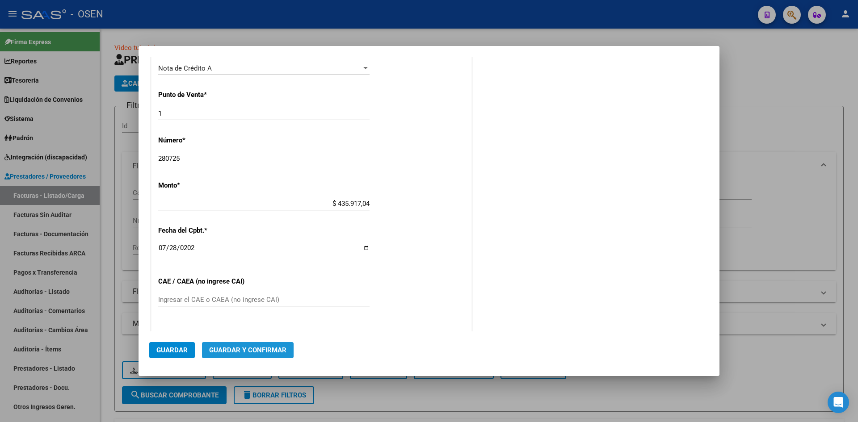
click at [280, 348] on span "Guardar y Confirmar" at bounding box center [247, 350] width 77 height 8
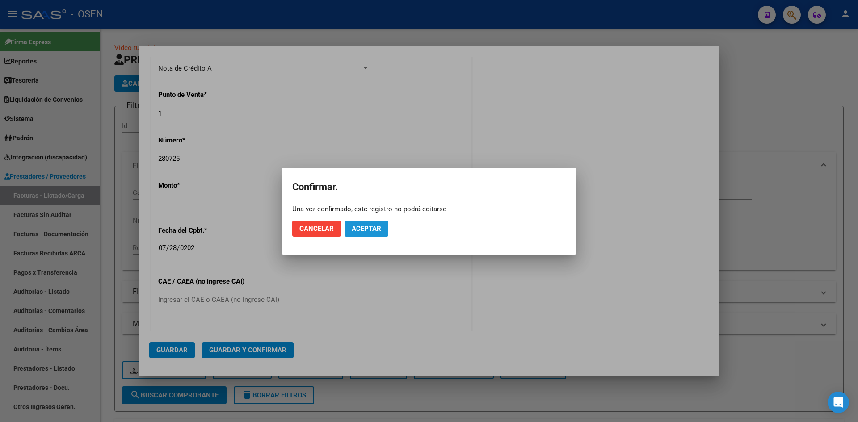
click at [368, 228] on span "Aceptar" at bounding box center [367, 229] width 30 height 8
drag, startPoint x: 422, startPoint y: 229, endPoint x: 462, endPoint y: 212, distance: 43.7
click at [423, 229] on span "Guardar igualmente." at bounding box center [390, 229] width 76 height 8
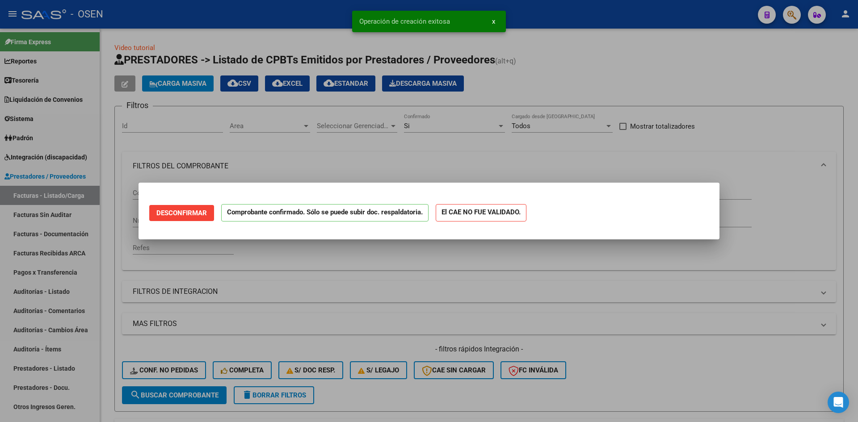
scroll to position [0, 0]
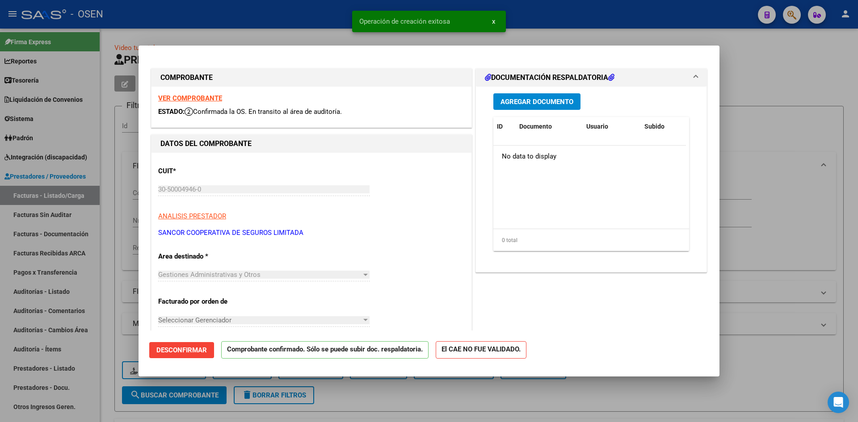
click at [533, 104] on span "Agregar Documento" at bounding box center [537, 102] width 73 height 8
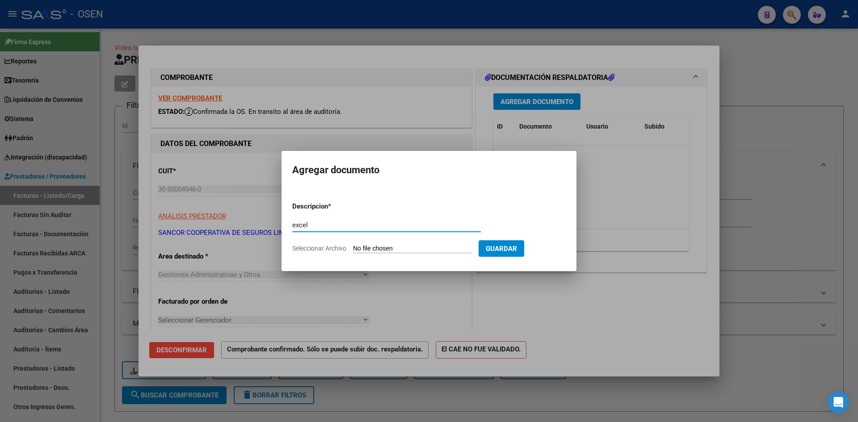
type input "excel"
click at [386, 251] on input "Seleccionar Archivo" at bounding box center [412, 249] width 118 height 8
type input "C:\fakepath\OBRA SOCIAL ELECTRICISTAS NAVALES (2).xls"
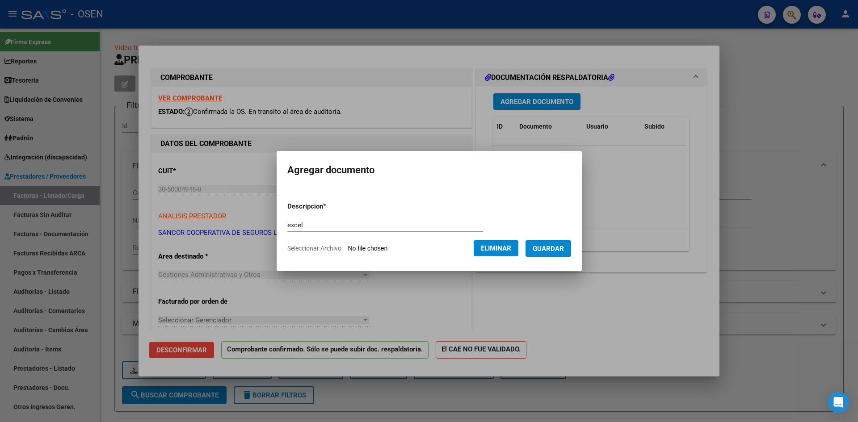
click at [561, 253] on button "Guardar" at bounding box center [549, 249] width 46 height 17
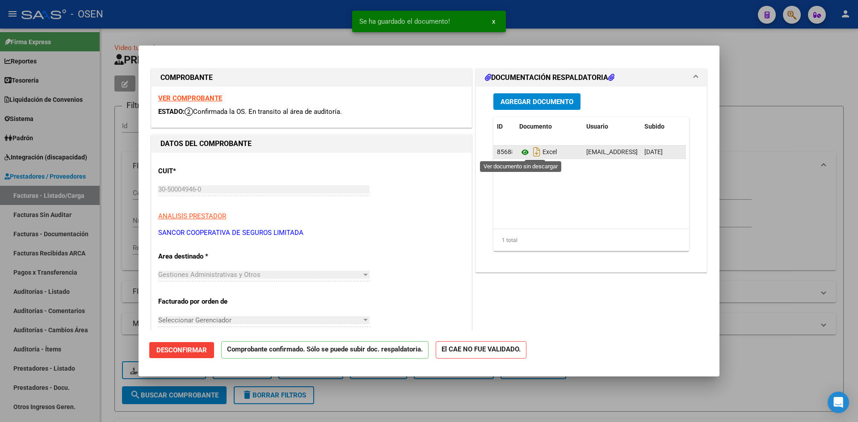
click at [523, 151] on icon at bounding box center [525, 152] width 12 height 11
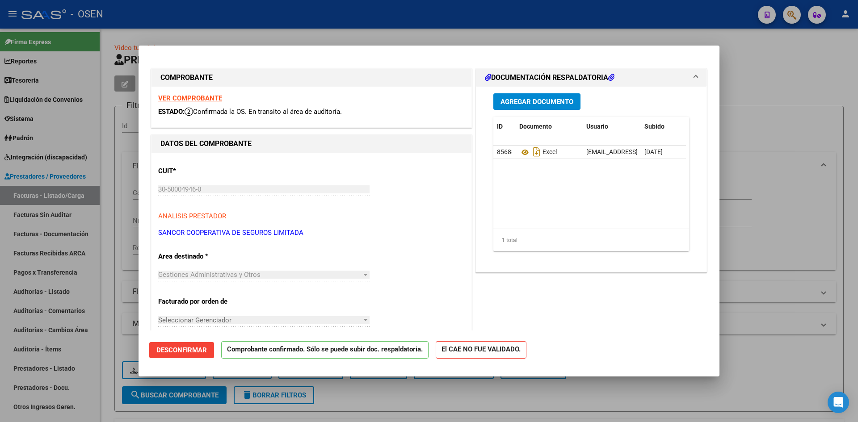
click at [49, 300] on div at bounding box center [429, 211] width 858 height 422
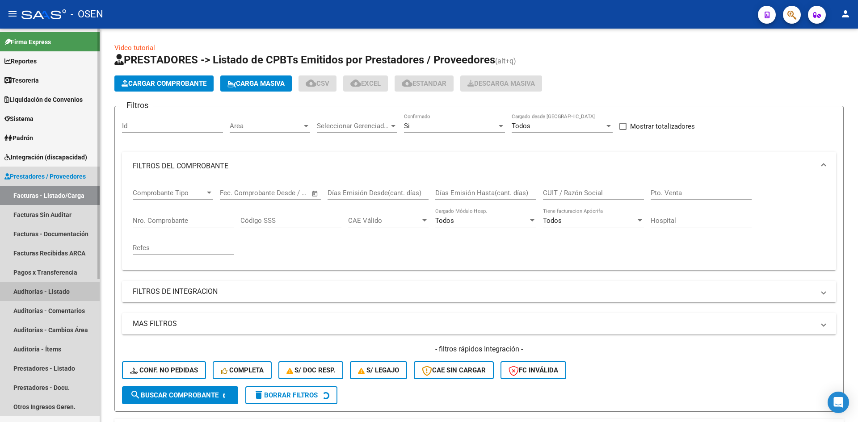
drag, startPoint x: 53, startPoint y: 294, endPoint x: 99, endPoint y: 260, distance: 57.6
click at [53, 296] on link "Auditorías - Listado" at bounding box center [50, 291] width 100 height 19
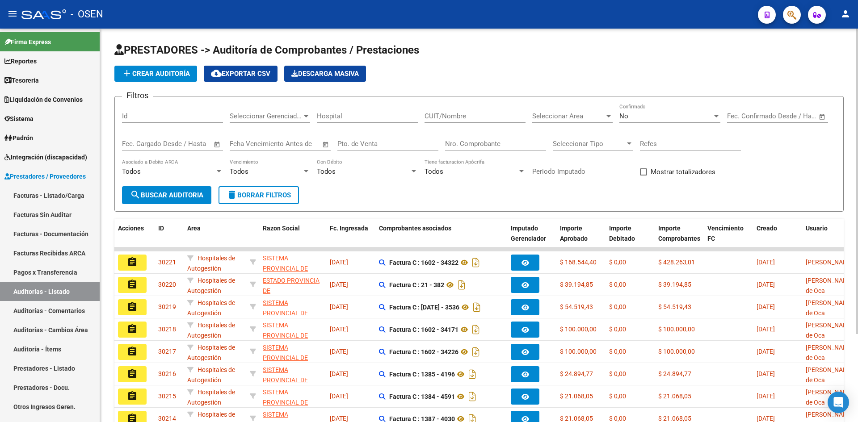
click at [163, 71] on span "add Crear Auditoría" at bounding box center [156, 74] width 68 height 8
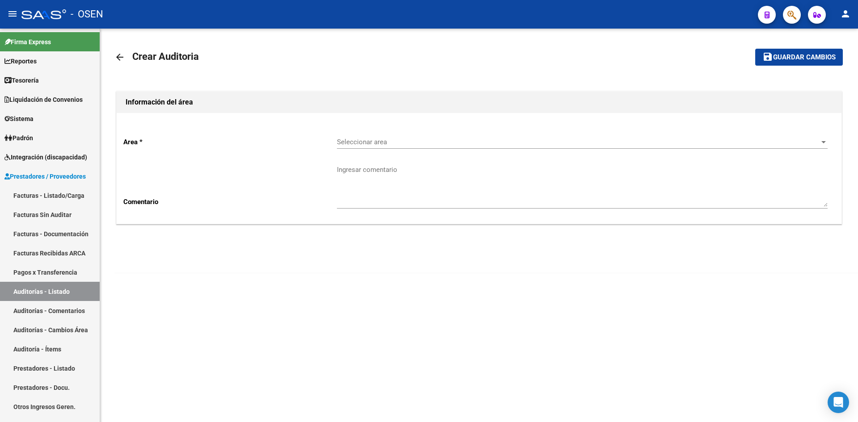
click at [380, 136] on div "Seleccionar area Seleccionar area" at bounding box center [582, 139] width 491 height 19
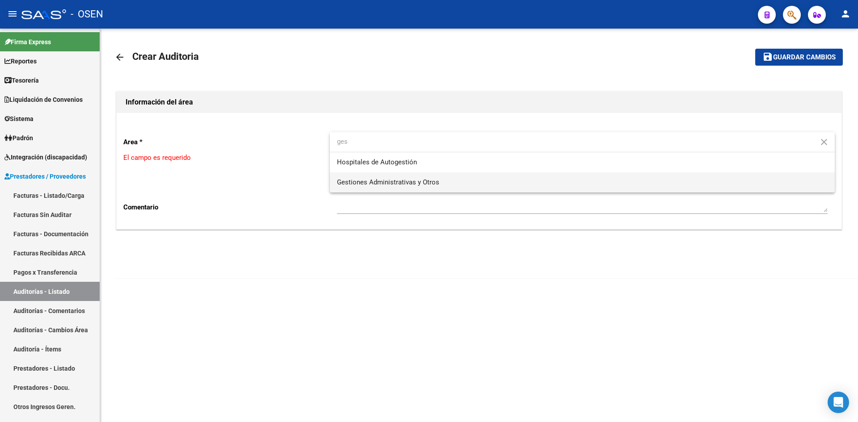
type input "ges"
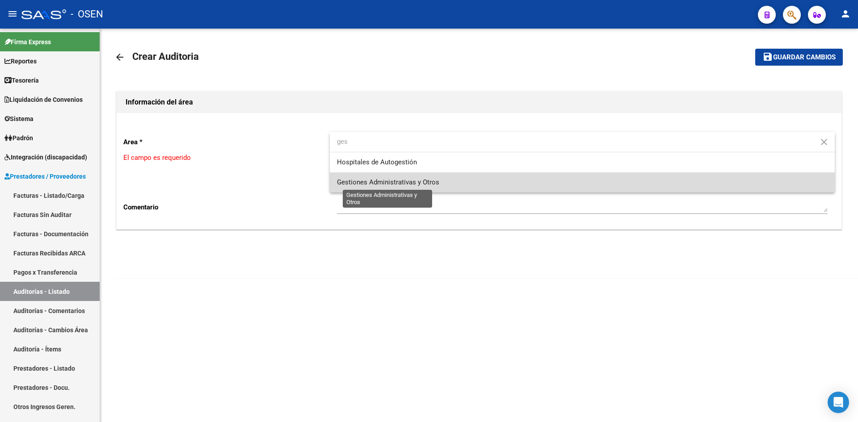
click at [367, 178] on span "Gestiones Administrativas y Otros" at bounding box center [388, 182] width 102 height 8
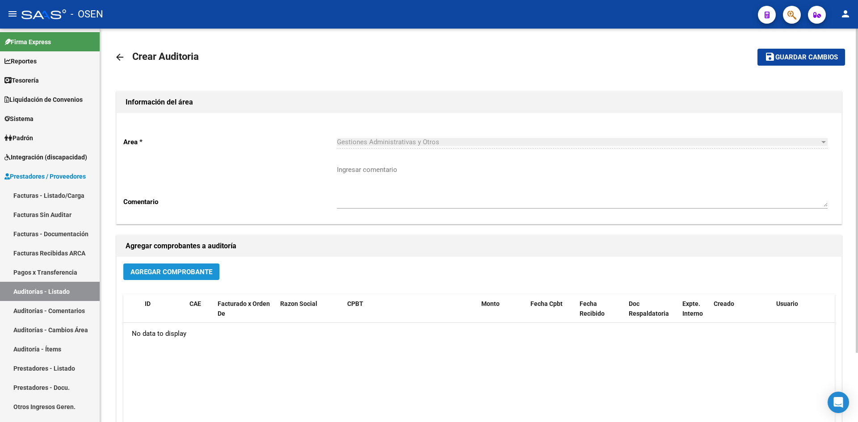
click at [172, 274] on span "Agregar Comprobante" at bounding box center [172, 272] width 82 height 8
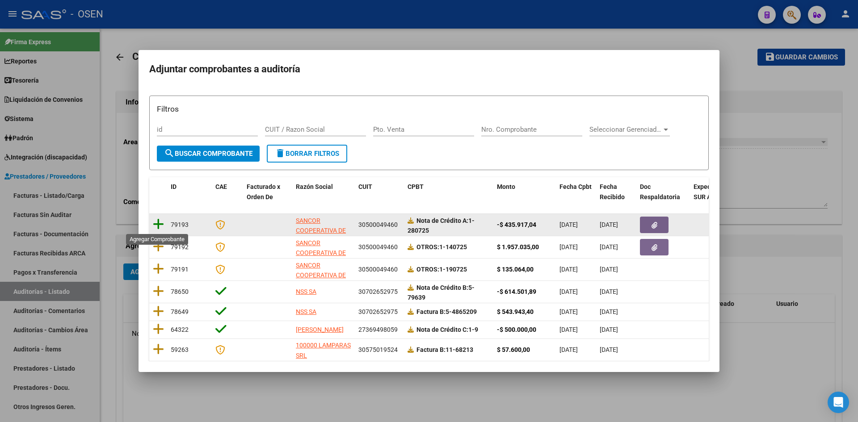
click at [160, 227] on icon at bounding box center [158, 224] width 11 height 13
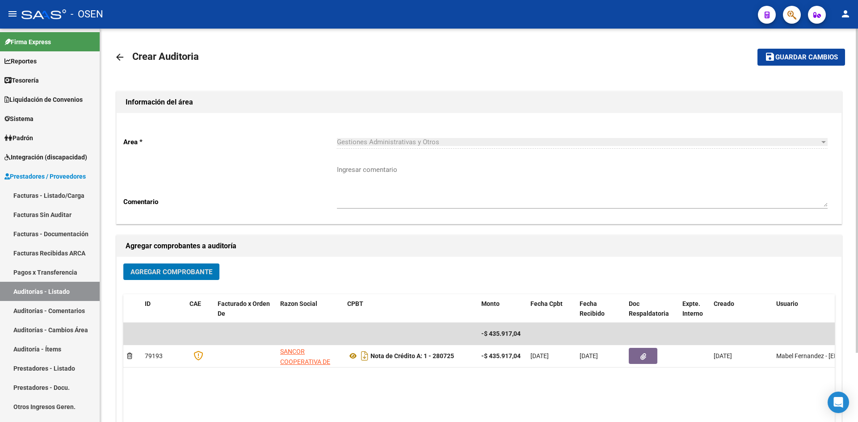
click at [171, 277] on button "Agregar Comprobante" at bounding box center [171, 272] width 96 height 17
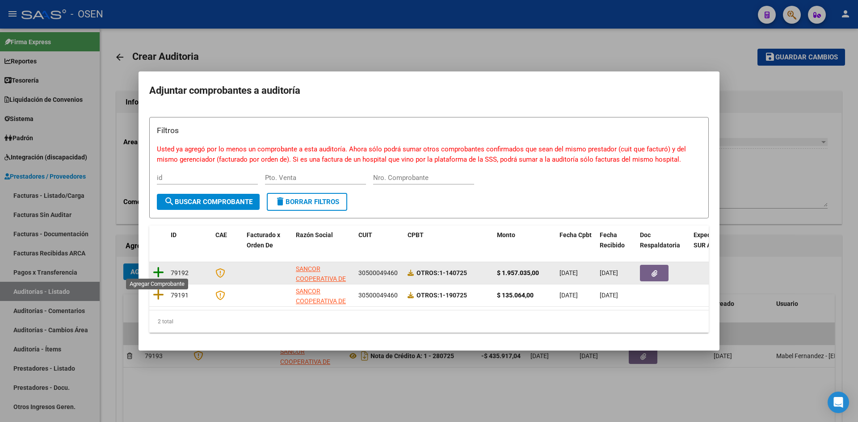
click at [155, 266] on icon at bounding box center [158, 272] width 11 height 13
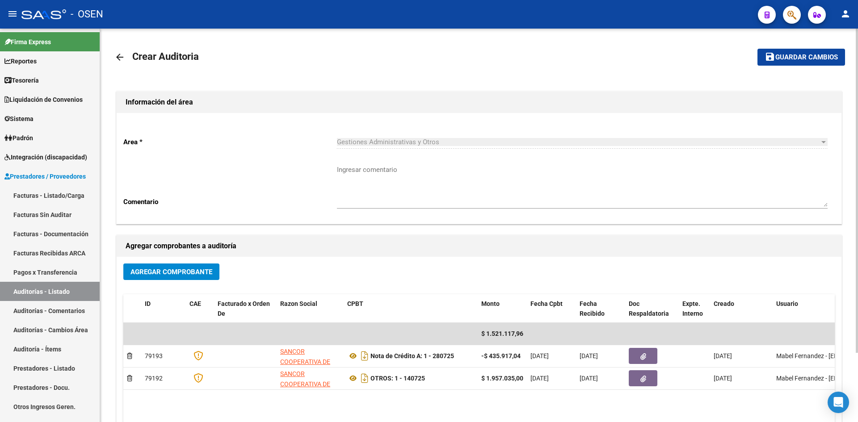
click at [790, 59] on span "Guardar cambios" at bounding box center [807, 58] width 63 height 8
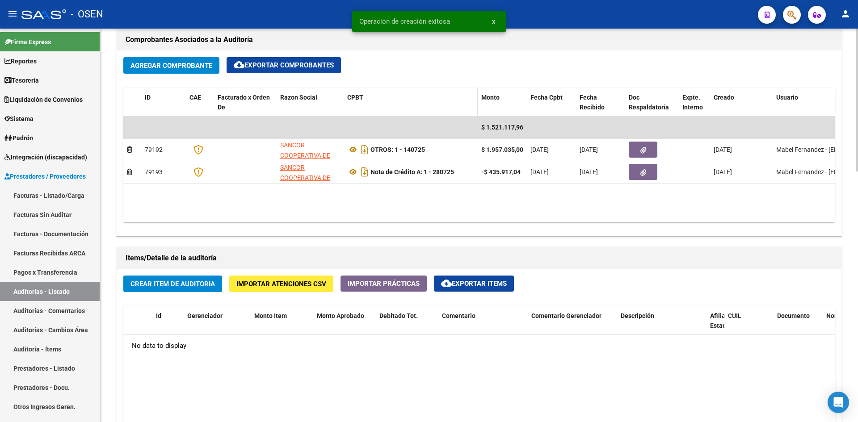
scroll to position [447, 0]
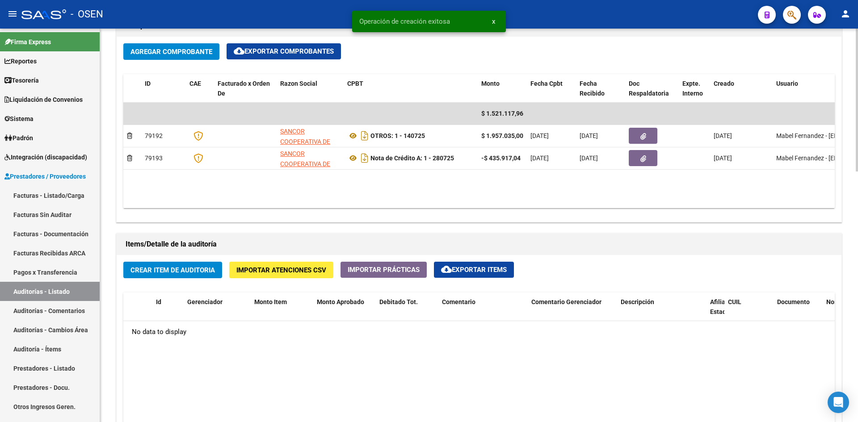
click at [181, 277] on div "Crear Item de Auditoria Importar Atenciones CSV Importar Prácticas cloud_downlo…" at bounding box center [479, 428] width 725 height 347
click at [182, 272] on span "Crear Item de Auditoria" at bounding box center [173, 270] width 84 height 8
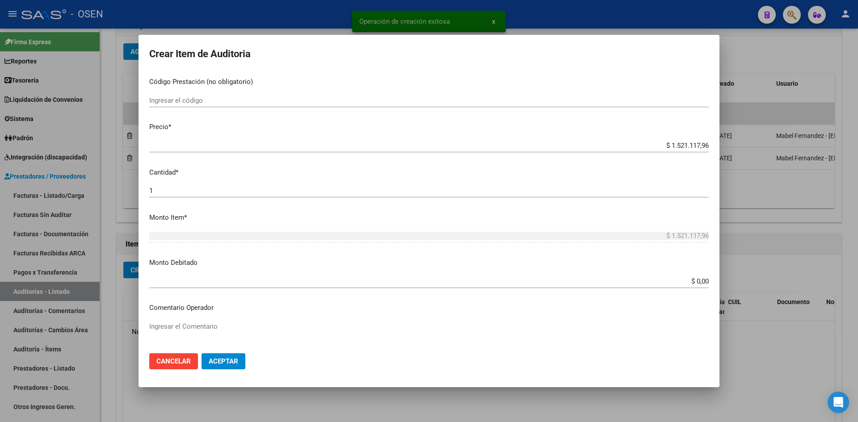
scroll to position [149, 0]
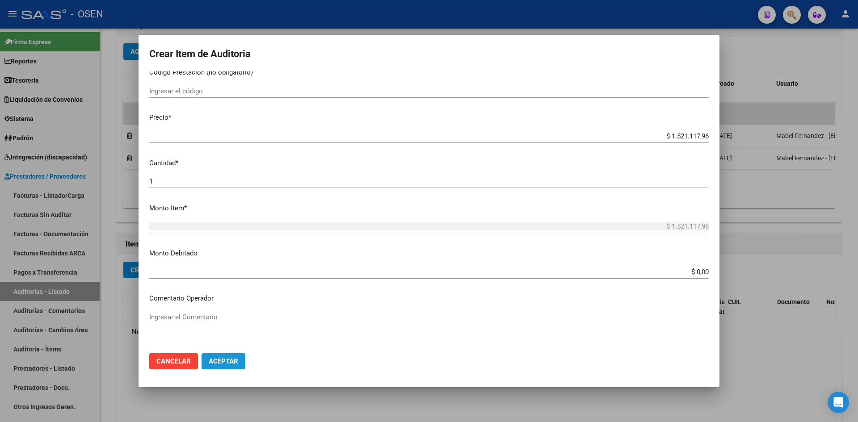
click at [231, 363] on span "Aceptar" at bounding box center [224, 362] width 30 height 8
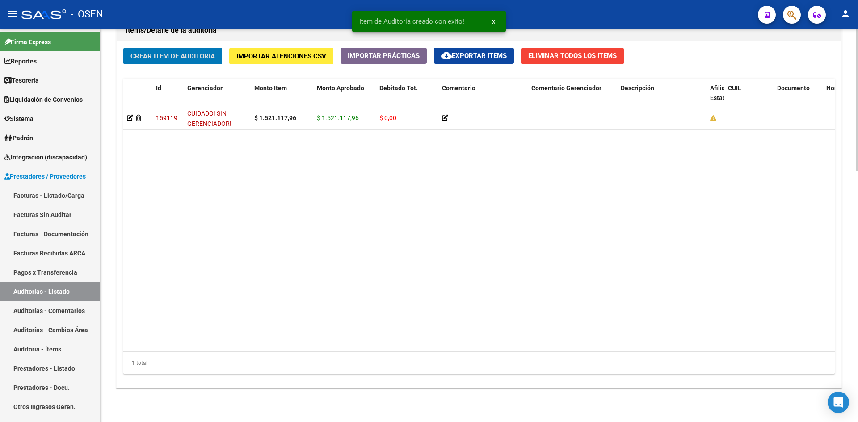
scroll to position [691, 0]
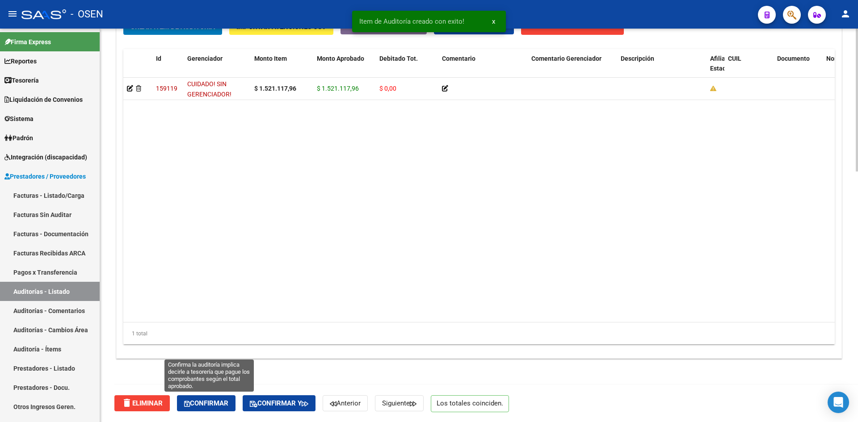
click at [228, 405] on span "Confirmar" at bounding box center [206, 404] width 44 height 8
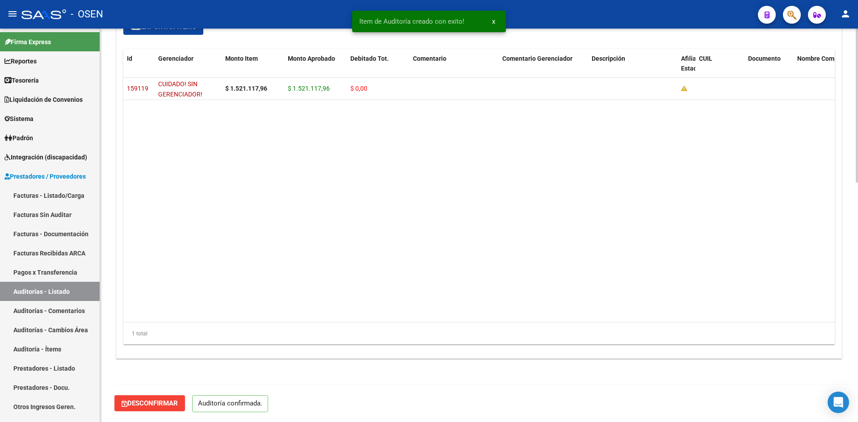
scroll to position [612, 0]
type input "202508"
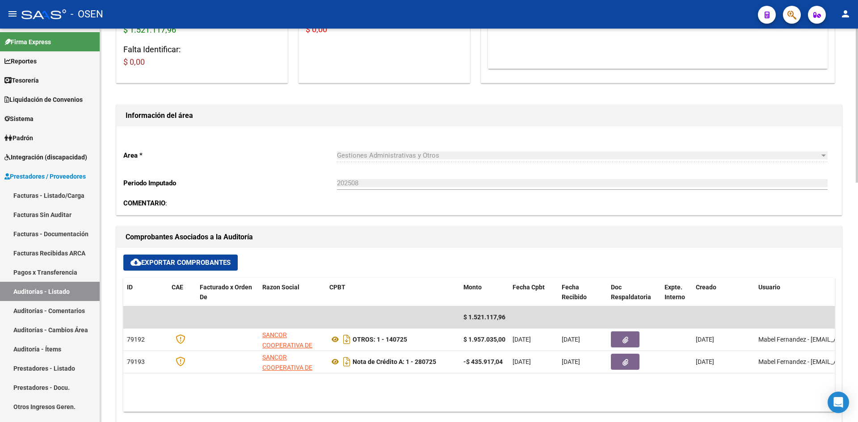
scroll to position [0, 0]
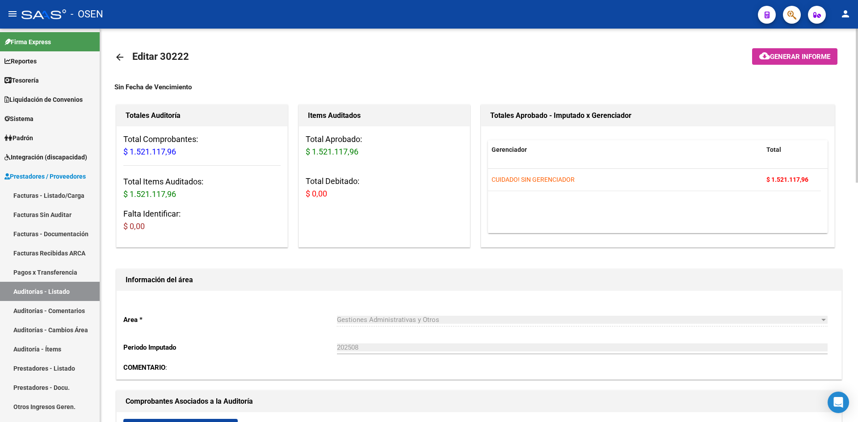
click at [119, 58] on mat-icon "arrow_back" at bounding box center [119, 57] width 11 height 11
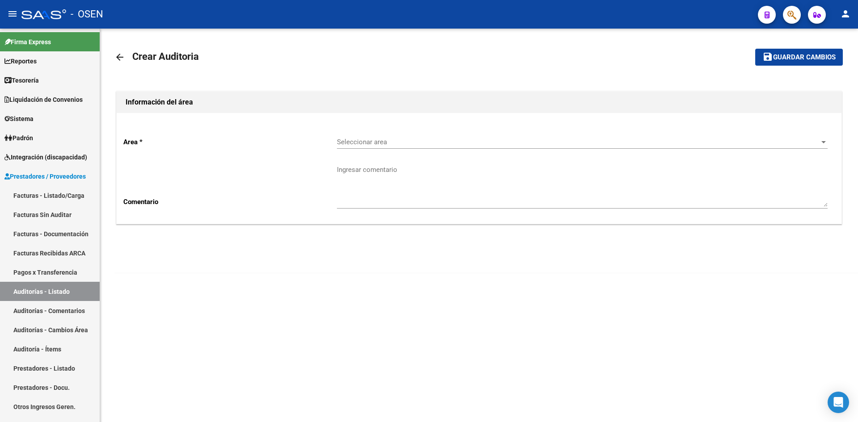
click at [388, 129] on div "Area * Seleccionar area Seleccionar area Comentario Ingresar comentario" at bounding box center [479, 168] width 725 height 111
click at [390, 142] on span "Seleccionar area" at bounding box center [578, 142] width 483 height 8
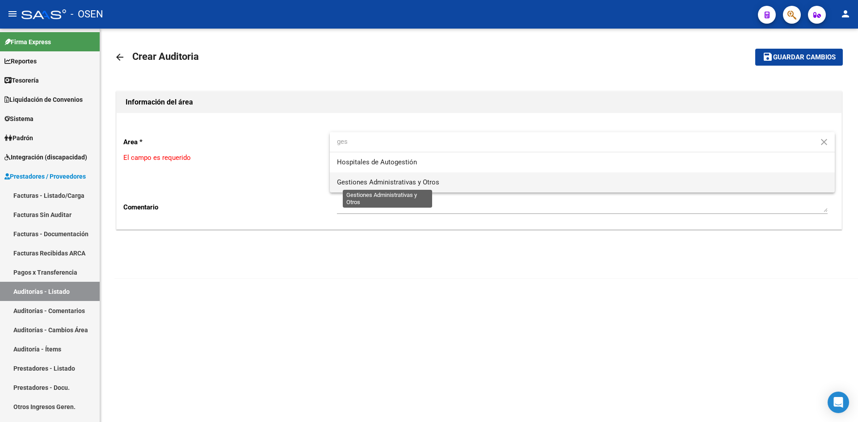
type input "ges"
click at [386, 184] on span "Gestiones Administrativas y Otros" at bounding box center [388, 182] width 102 height 8
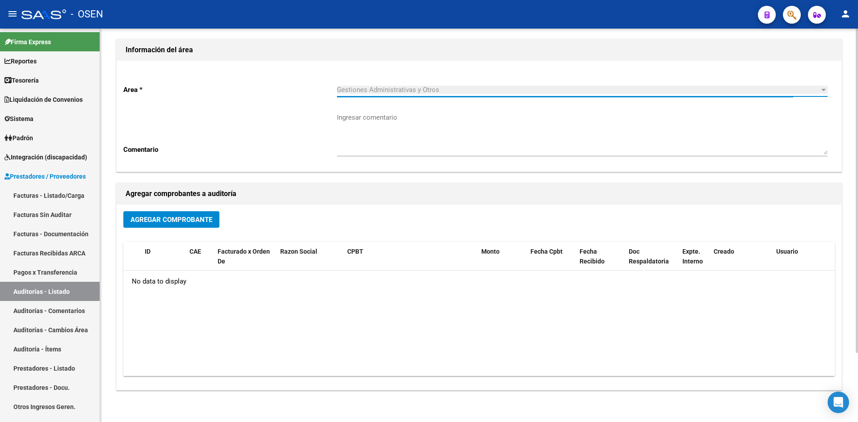
scroll to position [84, 0]
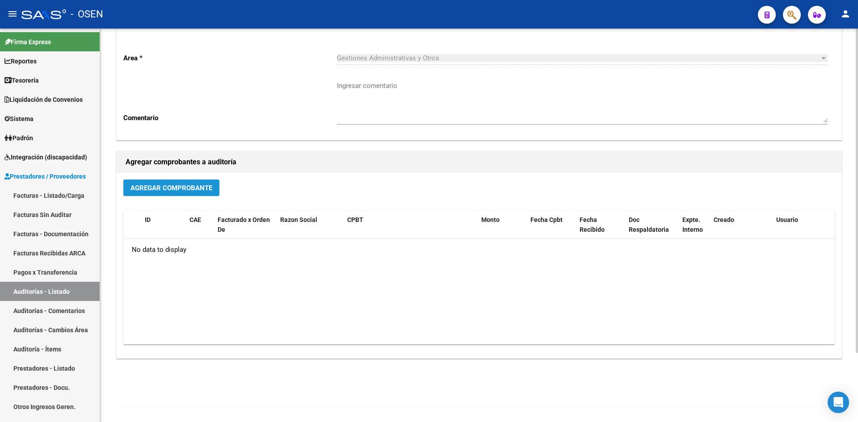
click at [175, 191] on span "Agregar Comprobante" at bounding box center [172, 188] width 82 height 8
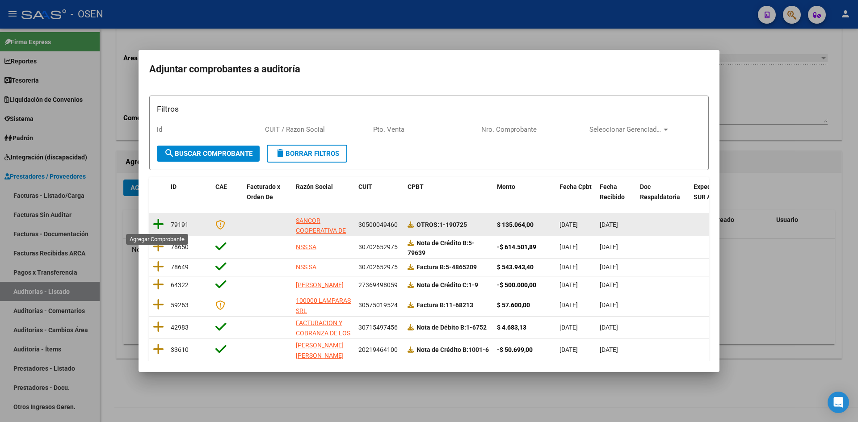
click at [161, 223] on icon at bounding box center [158, 224] width 11 height 13
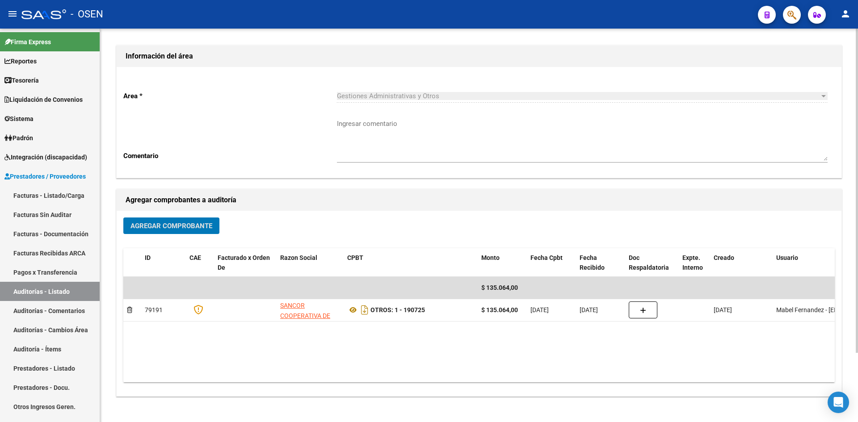
scroll to position [0, 0]
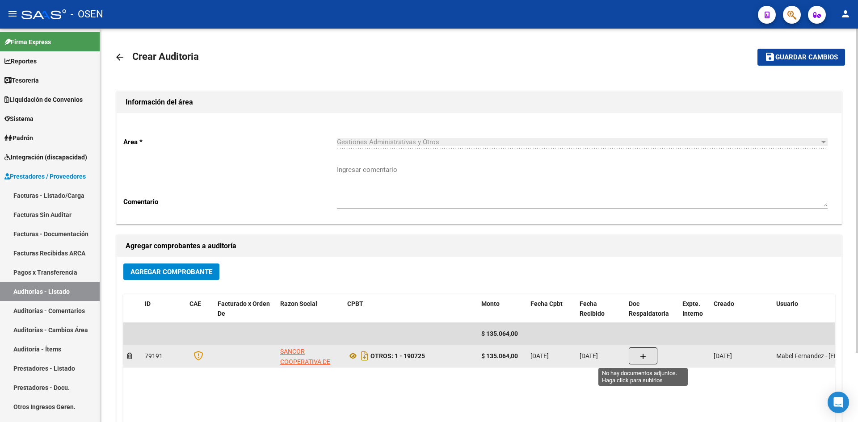
click at [641, 357] on icon "button" at bounding box center [643, 357] width 6 height 7
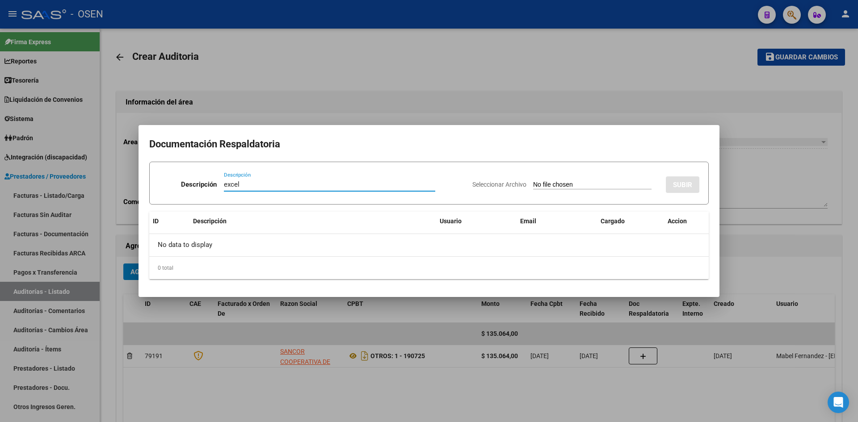
type input "excel"
click at [571, 183] on input "Seleccionar Archivo" at bounding box center [592, 185] width 118 height 8
type input "C:\fakepath\OBRA SOCIAL ELECTRICISTAS NAVALES (2).xls"
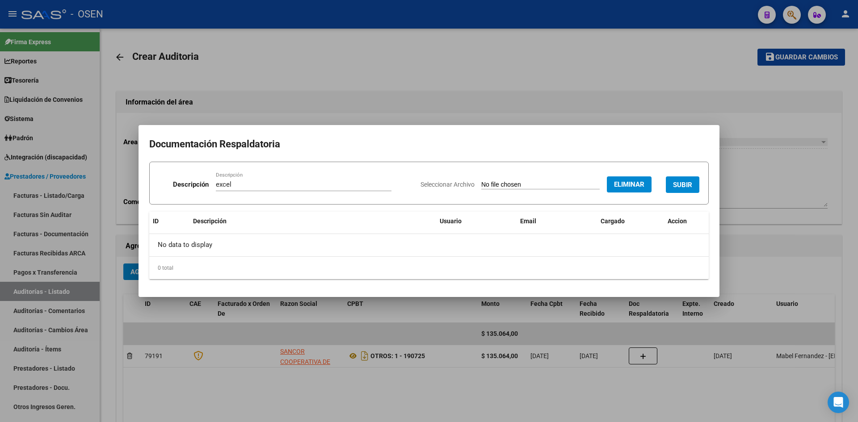
click at [681, 181] on span "SUBIR" at bounding box center [682, 185] width 19 height 8
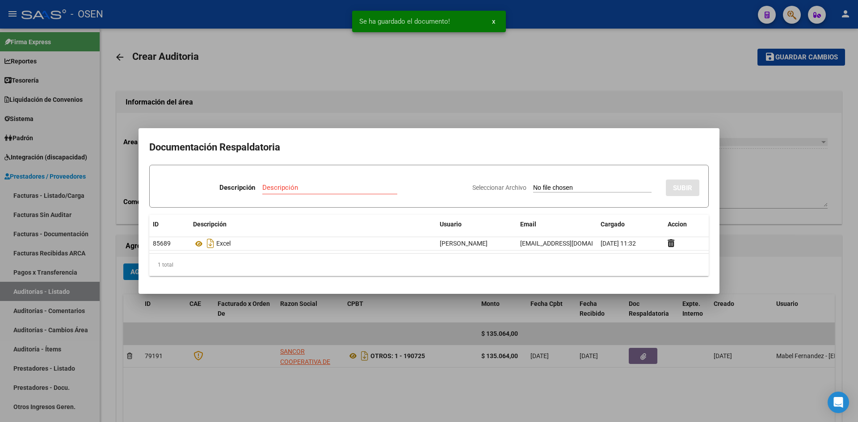
click at [529, 106] on div at bounding box center [429, 211] width 858 height 422
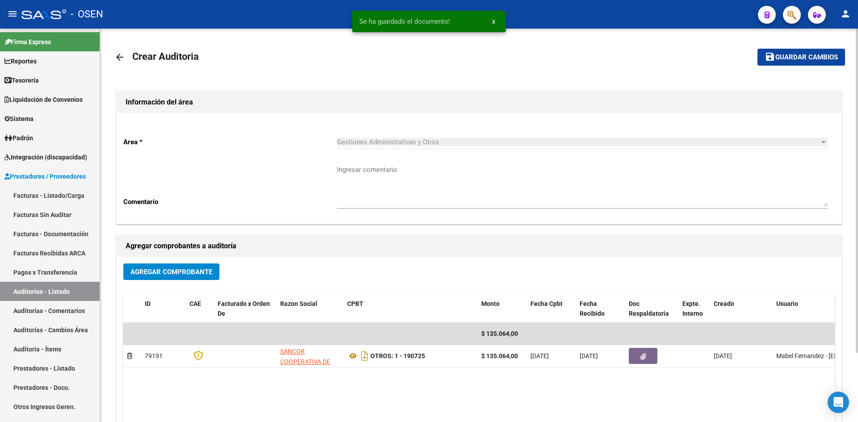
drag, startPoint x: 785, startPoint y: 64, endPoint x: 762, endPoint y: 74, distance: 24.8
click at [785, 64] on button "save Guardar cambios" at bounding box center [802, 57] width 88 height 17
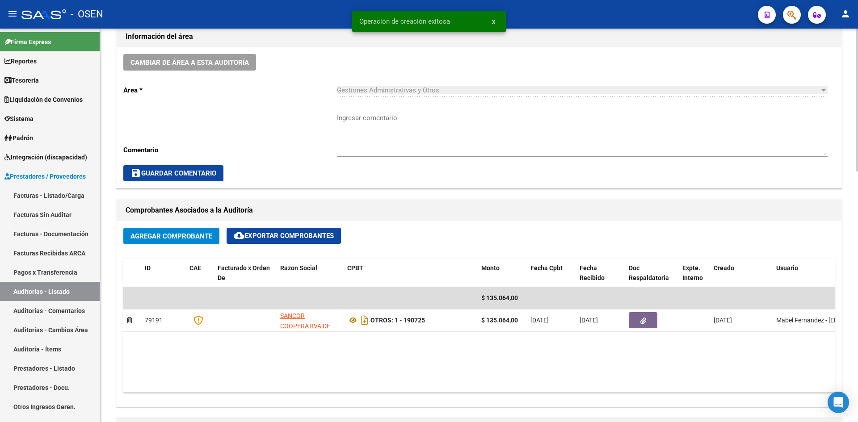
scroll to position [447, 0]
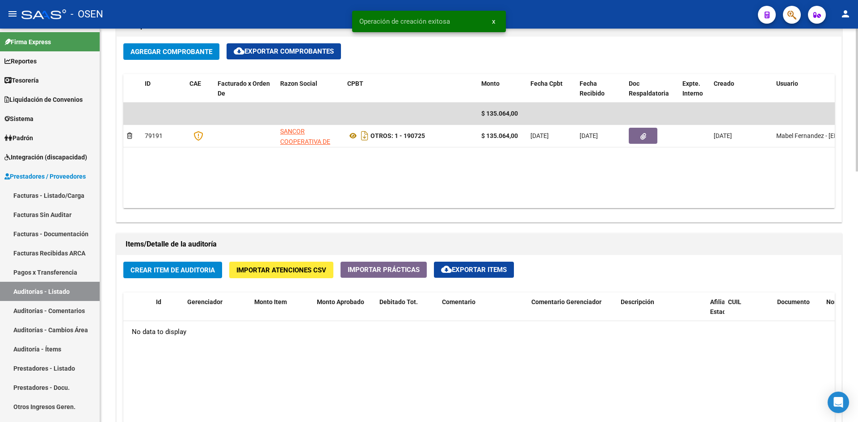
click at [202, 273] on span "Crear Item de Auditoria" at bounding box center [173, 270] width 84 height 8
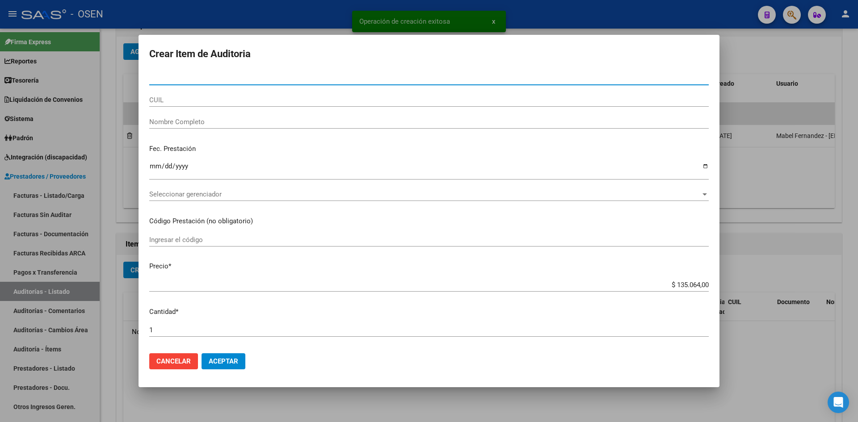
click at [246, 363] on mat-dialog-actions "Cancelar Aceptar" at bounding box center [429, 361] width 560 height 30
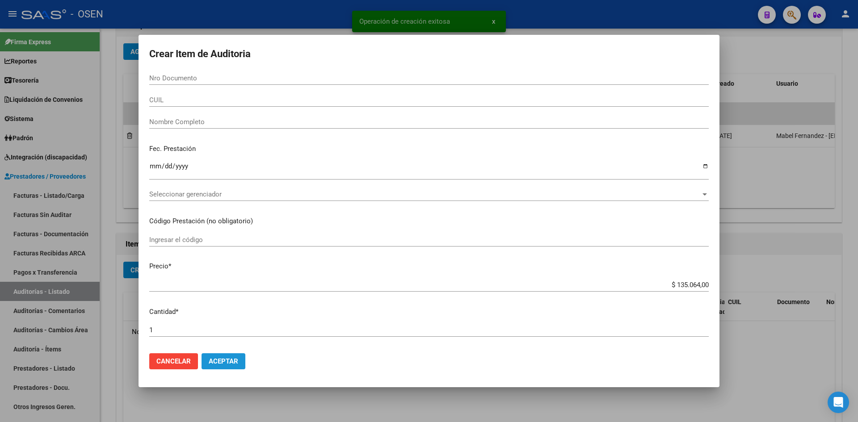
click at [234, 364] on span "Aceptar" at bounding box center [224, 362] width 30 height 8
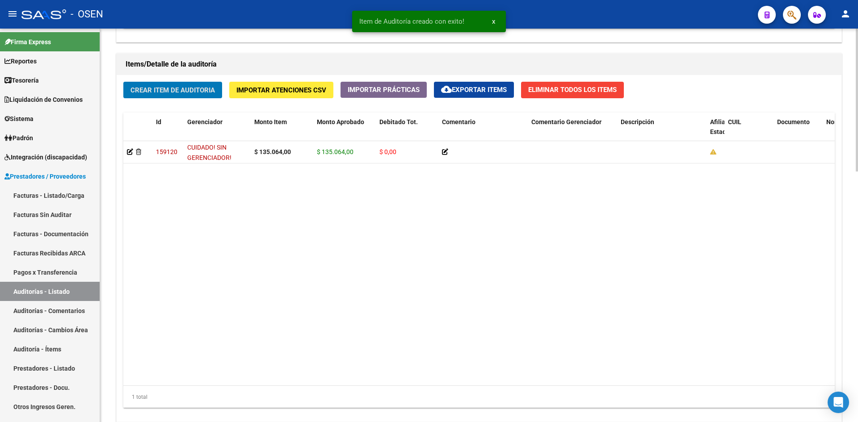
scroll to position [691, 0]
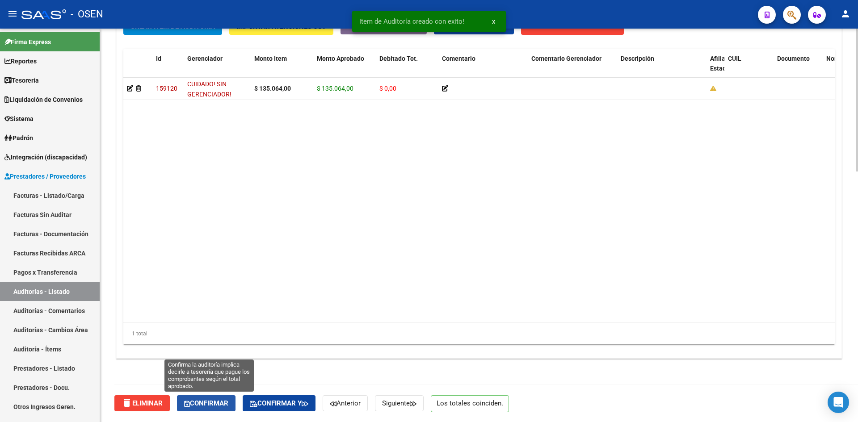
click at [219, 401] on span "Confirmar" at bounding box center [206, 404] width 44 height 8
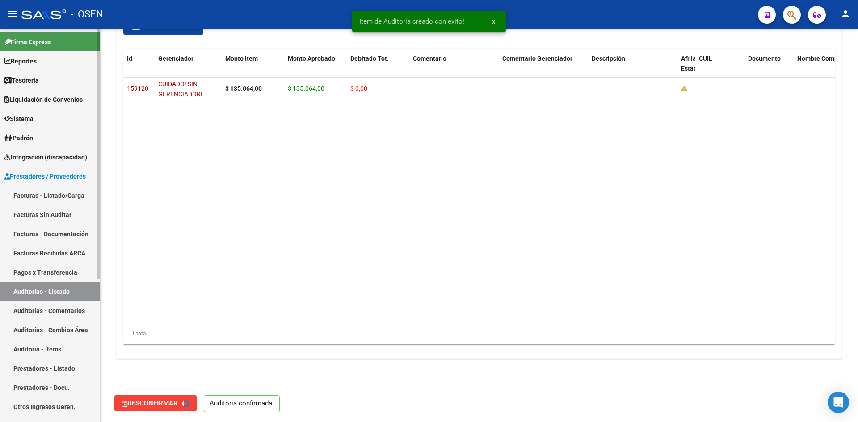
type input "202508"
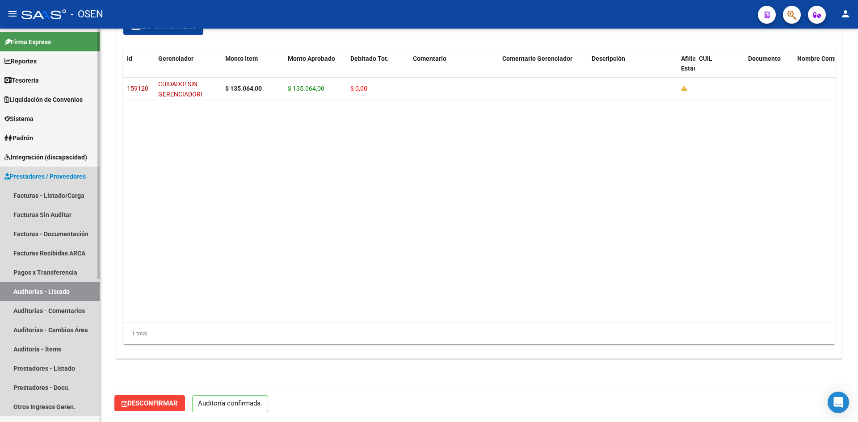
click at [48, 291] on link "Auditorías - Listado" at bounding box center [50, 291] width 100 height 19
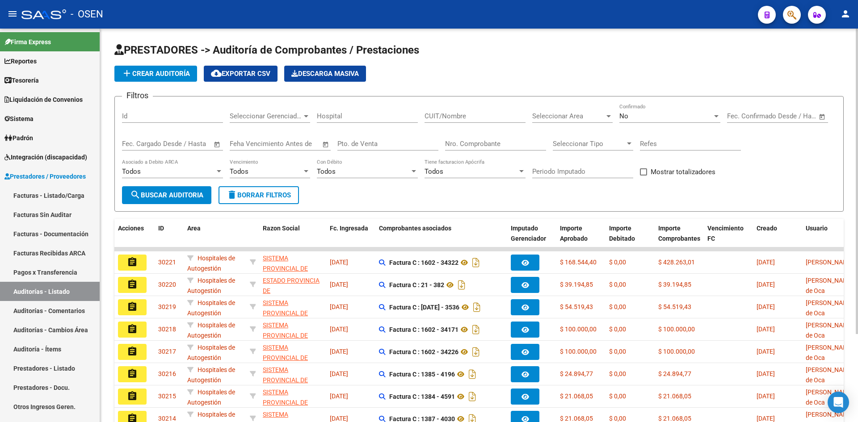
click at [156, 75] on span "add Crear Auditoría" at bounding box center [156, 74] width 68 height 8
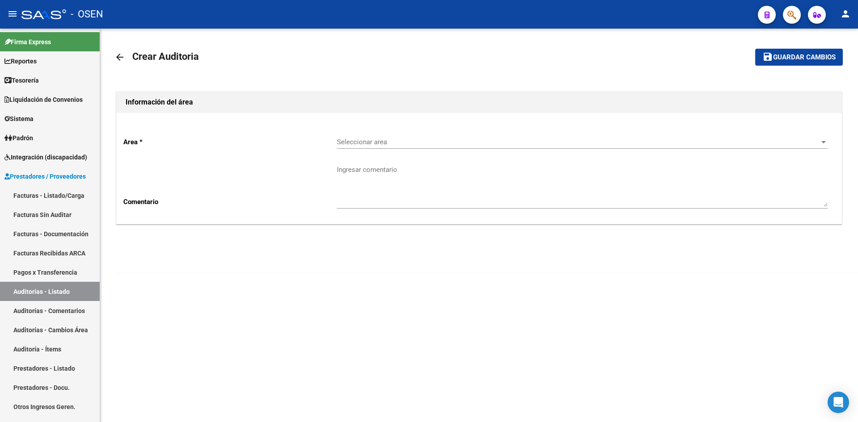
click at [414, 141] on span "Seleccionar area" at bounding box center [578, 142] width 483 height 8
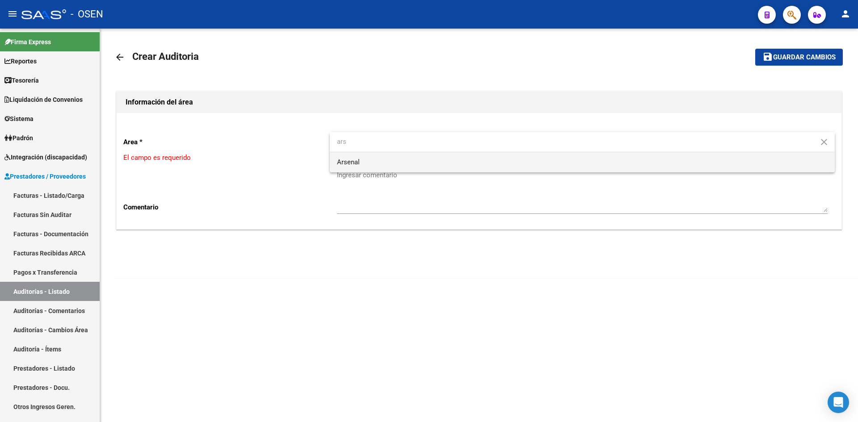
type input "ars"
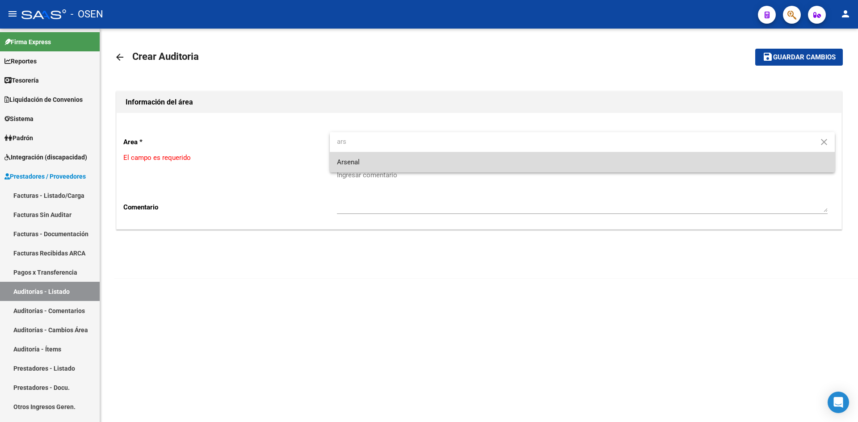
click at [380, 166] on span "Arsenal" at bounding box center [582, 162] width 491 height 20
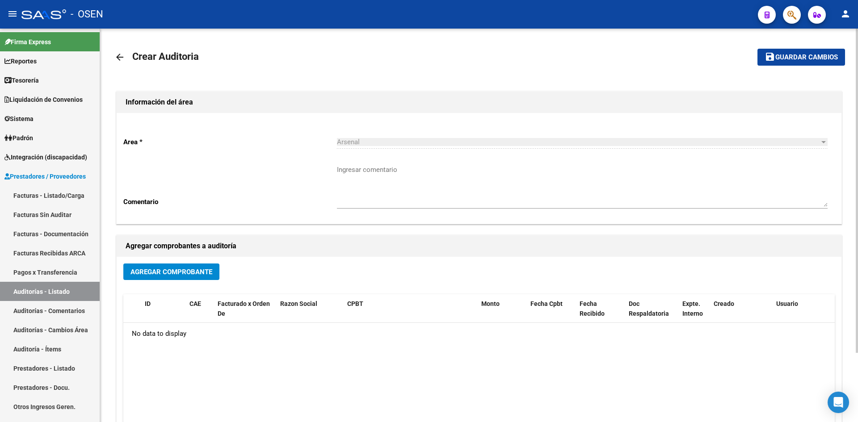
click at [400, 135] on div "Arsenal Seleccionar area" at bounding box center [582, 139] width 491 height 19
click at [127, 60] on link "arrow_back" at bounding box center [123, 56] width 18 height 21
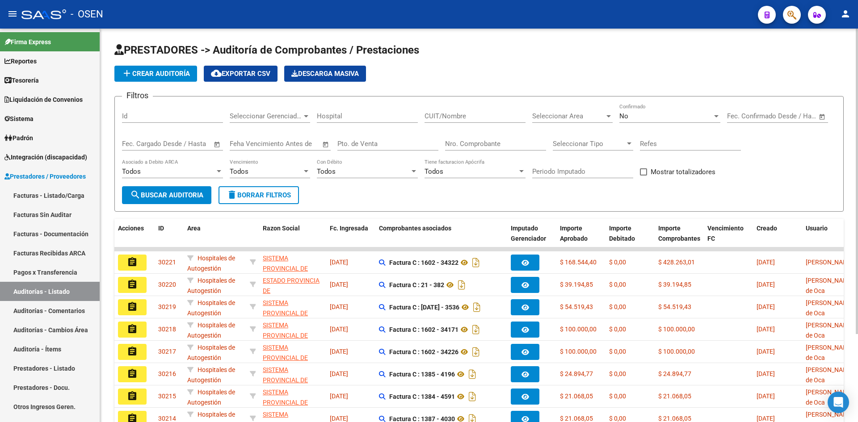
click at [134, 72] on span "add Crear Auditoría" at bounding box center [156, 74] width 68 height 8
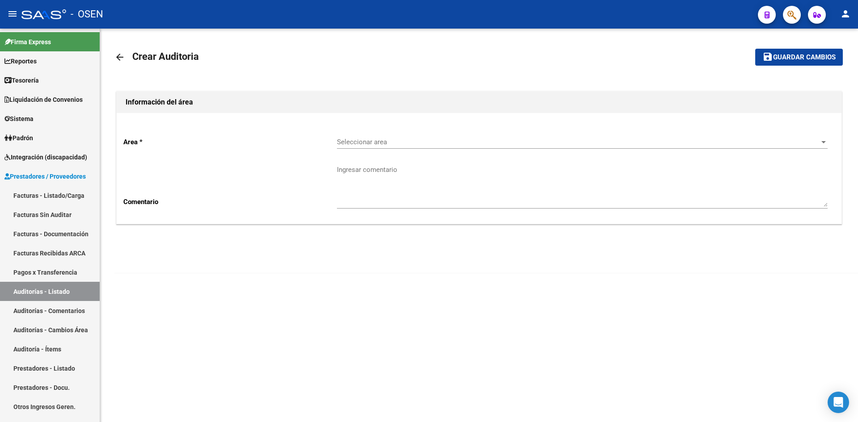
click at [426, 135] on div "Seleccionar area Seleccionar area" at bounding box center [582, 139] width 491 height 19
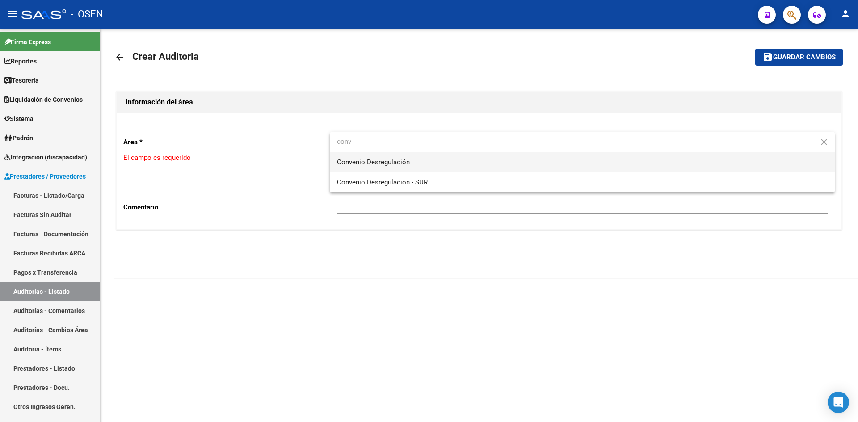
type input "conv"
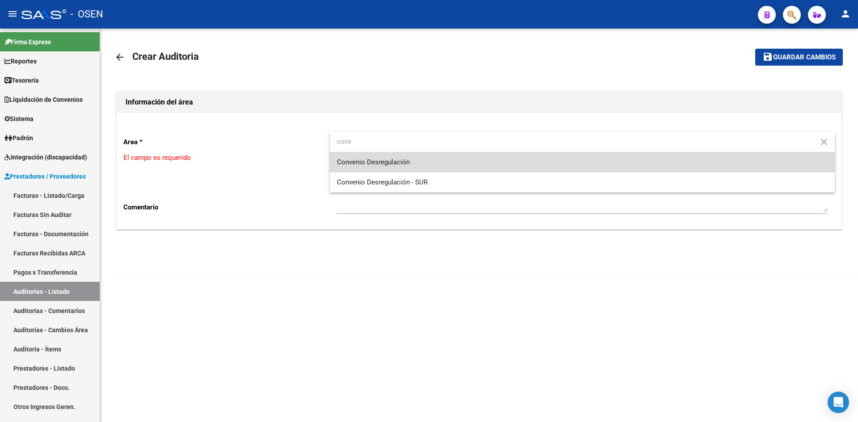
click at [433, 159] on span "Convenio Desregulación" at bounding box center [582, 162] width 491 height 20
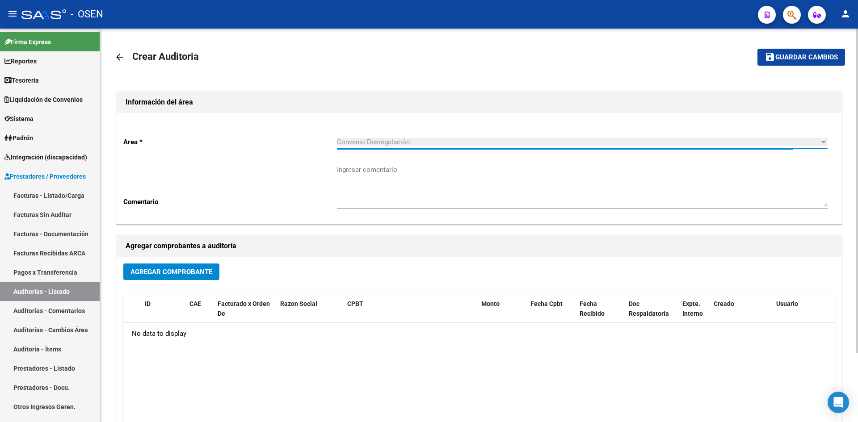
scroll to position [84, 0]
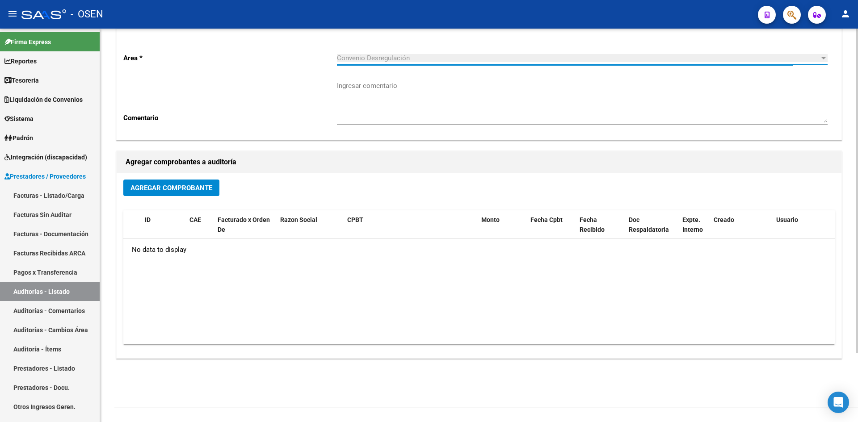
click at [196, 198] on div "Agregar Comprobante" at bounding box center [479, 192] width 712 height 24
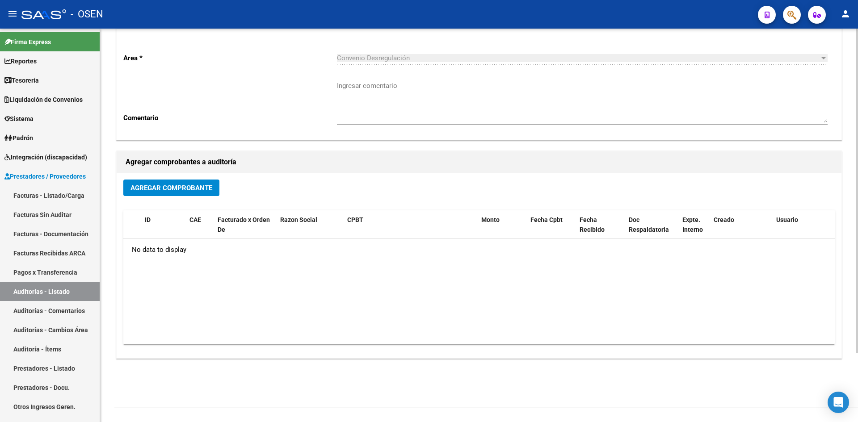
click at [196, 184] on span "Agregar Comprobante" at bounding box center [172, 188] width 82 height 8
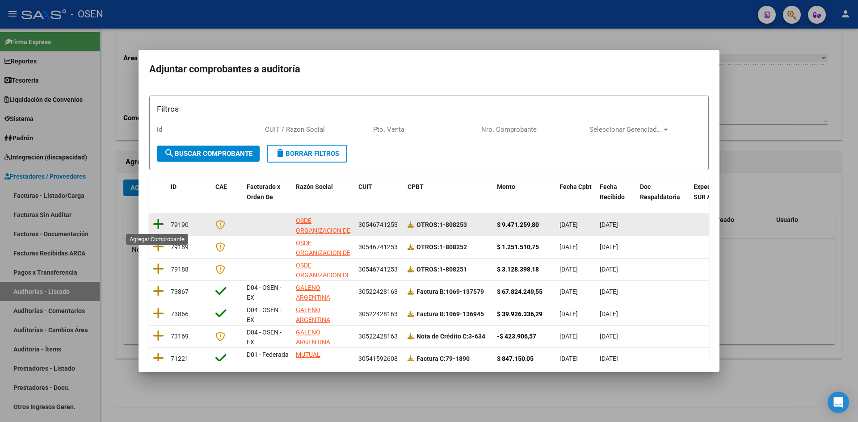
click at [160, 223] on icon at bounding box center [158, 224] width 11 height 13
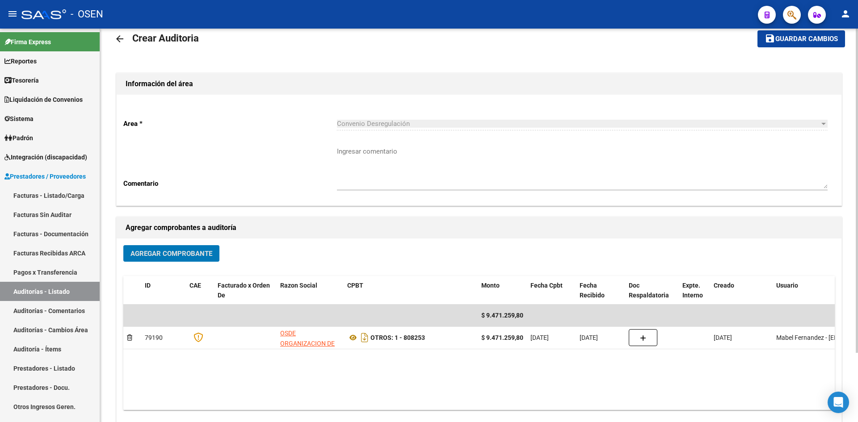
scroll to position [0, 0]
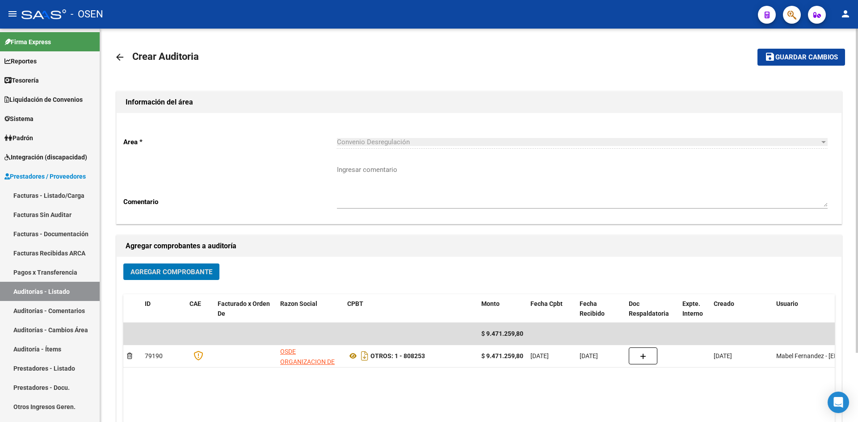
click at [817, 59] on span "Guardar cambios" at bounding box center [807, 58] width 63 height 8
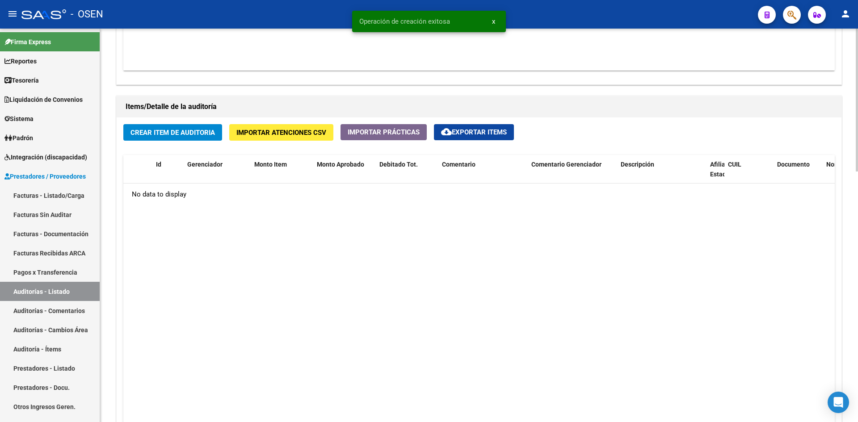
scroll to position [596, 0]
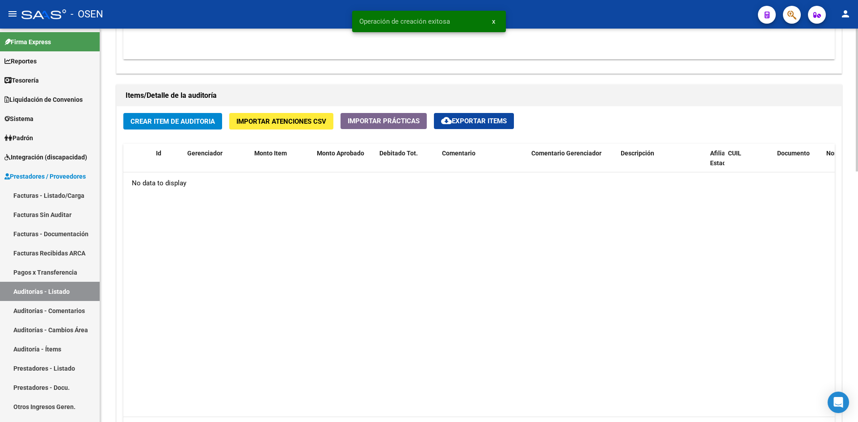
click at [175, 121] on span "Crear Item de Auditoria" at bounding box center [173, 122] width 84 height 8
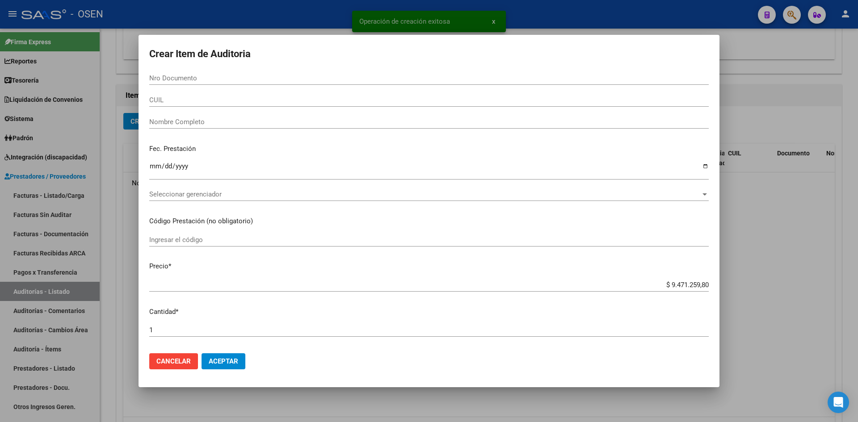
drag, startPoint x: 222, startPoint y: 351, endPoint x: 229, endPoint y: 358, distance: 9.8
click at [223, 352] on mat-dialog-actions "Cancelar Aceptar" at bounding box center [429, 361] width 560 height 30
click at [229, 358] on span "Aceptar" at bounding box center [224, 362] width 30 height 8
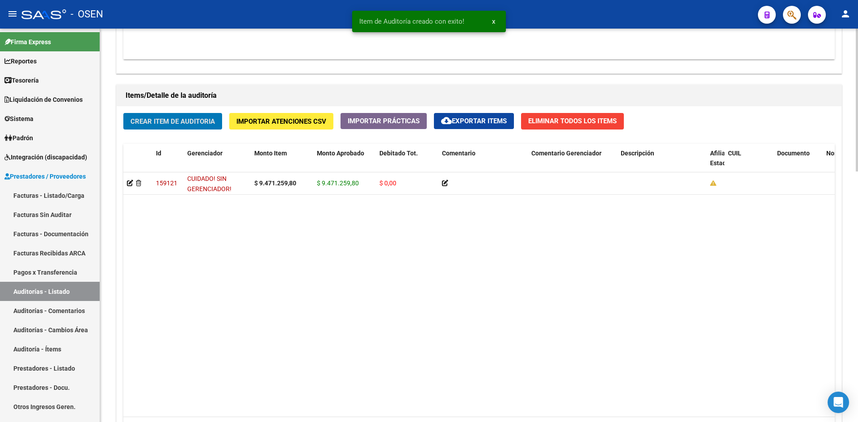
scroll to position [691, 0]
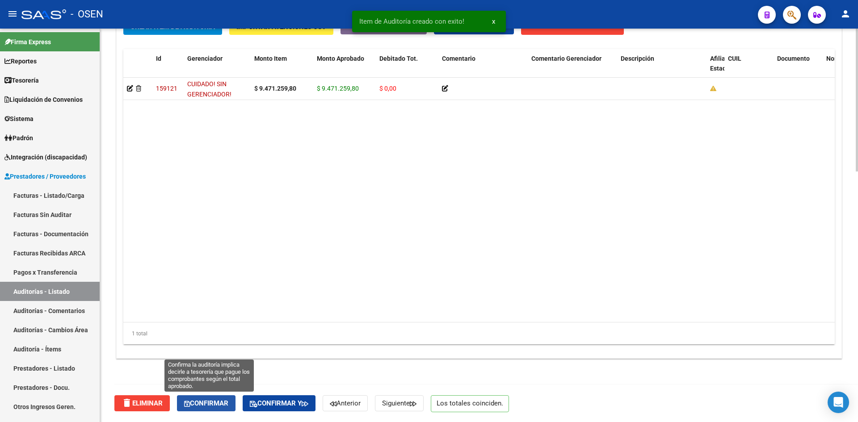
click at [235, 402] on button "Confirmar" at bounding box center [206, 404] width 59 height 16
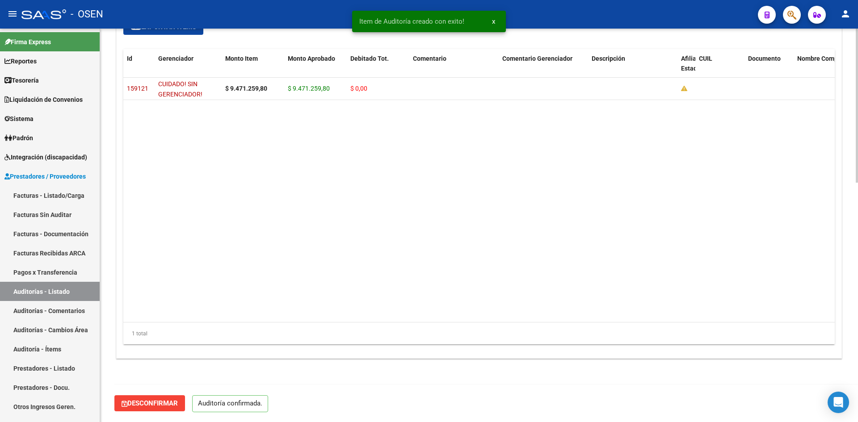
scroll to position [612, 0]
type input "202508"
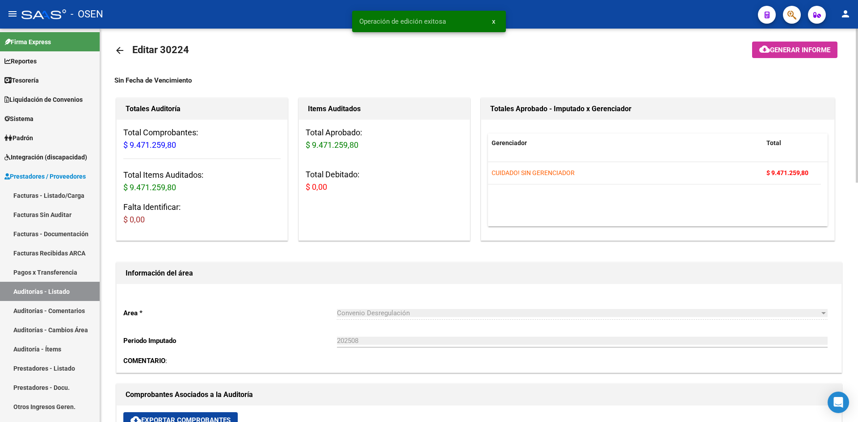
scroll to position [0, 0]
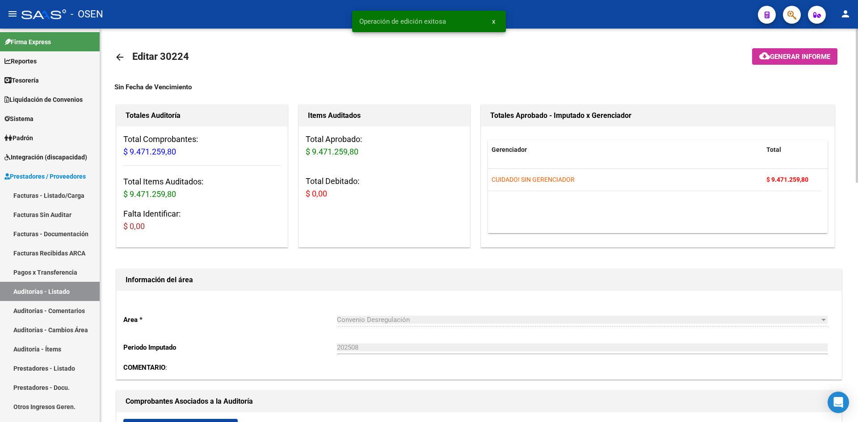
click at [115, 54] on mat-icon "arrow_back" at bounding box center [119, 57] width 11 height 11
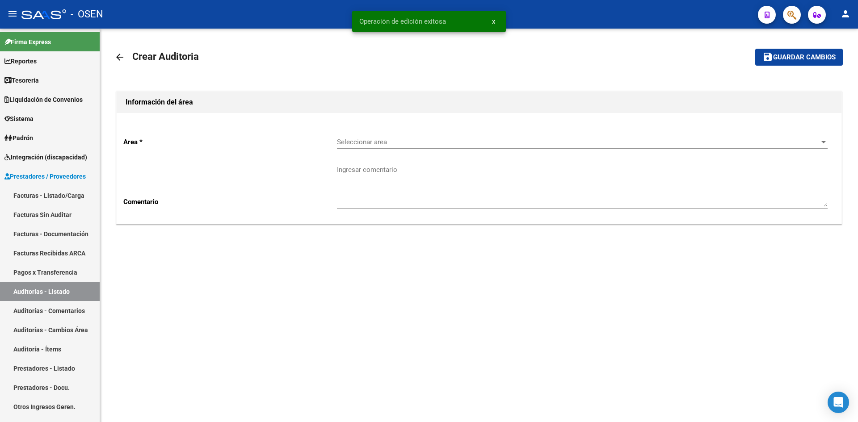
click at [394, 148] on div "Seleccionar area Seleccionar area" at bounding box center [582, 139] width 491 height 19
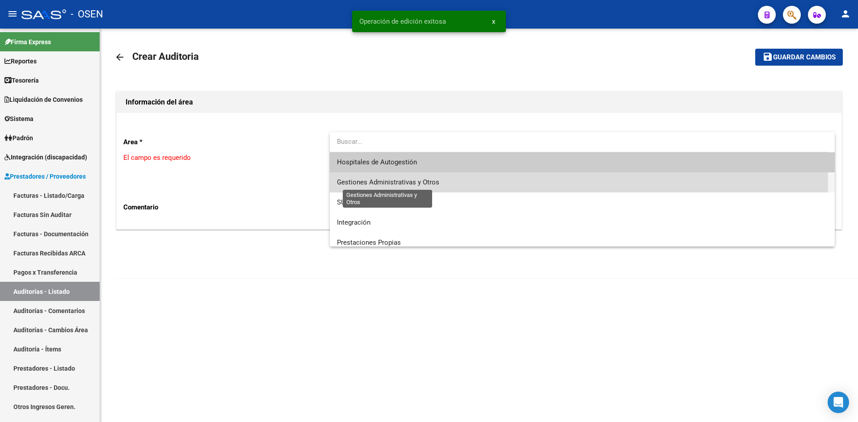
click at [395, 185] on span "Gestiones Administrativas y Otros" at bounding box center [388, 182] width 102 height 8
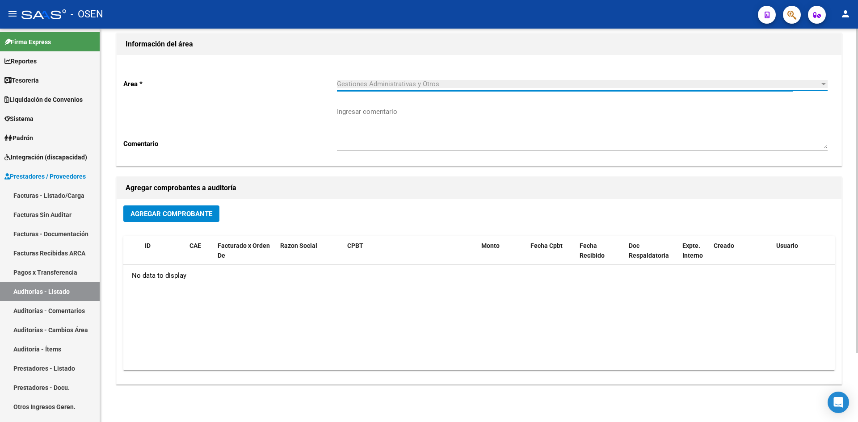
scroll to position [84, 0]
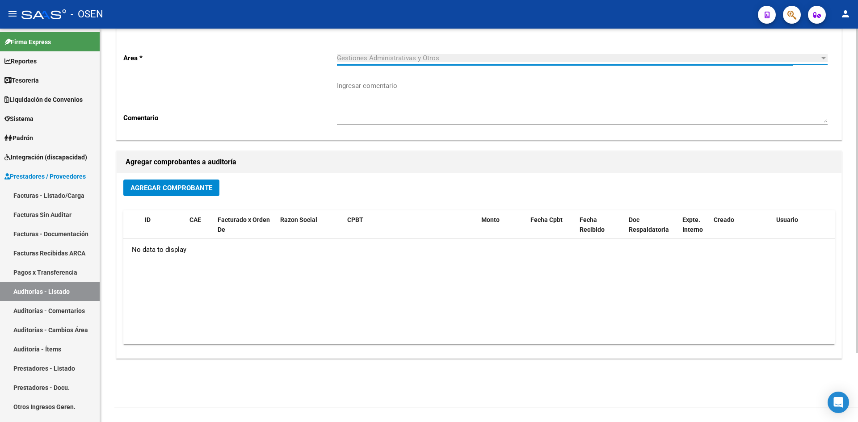
click at [153, 185] on span "Agregar Comprobante" at bounding box center [172, 188] width 82 height 8
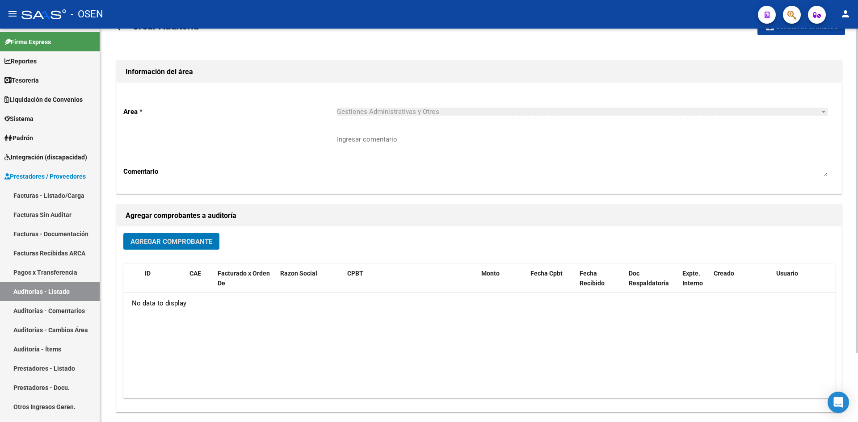
scroll to position [0, 0]
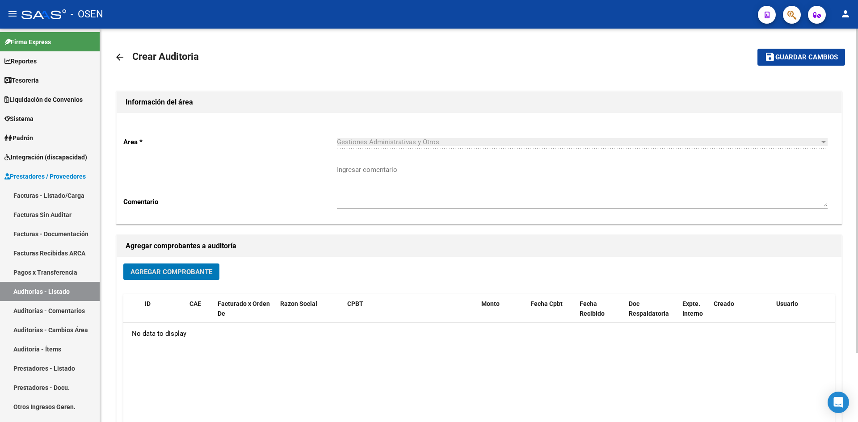
click at [125, 59] on link "arrow_back" at bounding box center [123, 56] width 18 height 21
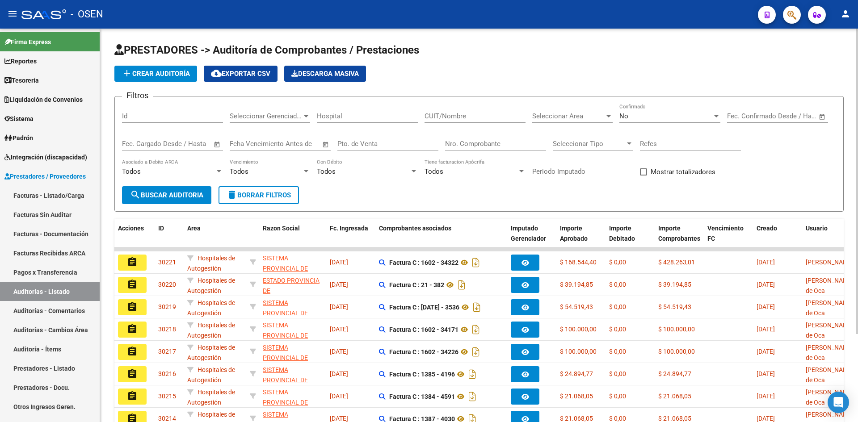
click at [166, 72] on span "add Crear Auditoría" at bounding box center [156, 74] width 68 height 8
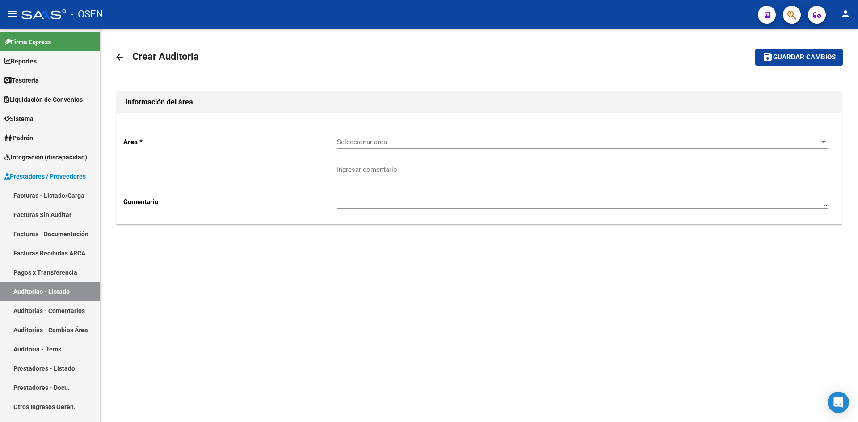
click at [445, 139] on span "Seleccionar area" at bounding box center [578, 142] width 483 height 8
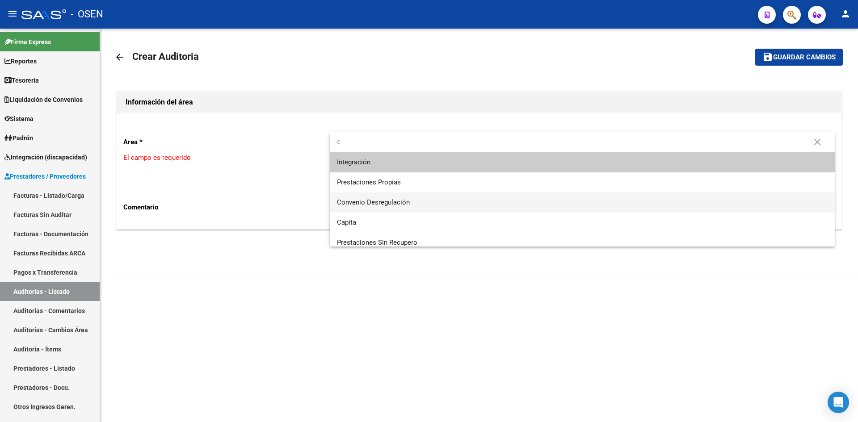
type input "c"
click at [416, 203] on span "Convenio Desregulación" at bounding box center [582, 203] width 491 height 20
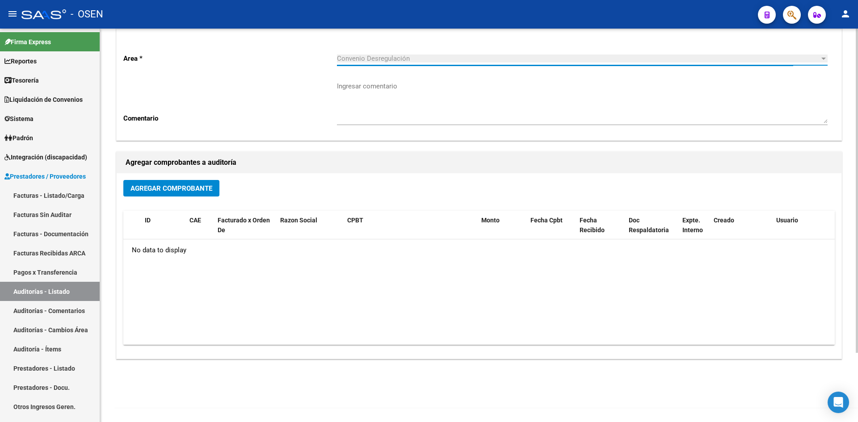
scroll to position [84, 0]
click at [173, 185] on span "Agregar Comprobante" at bounding box center [172, 188] width 82 height 8
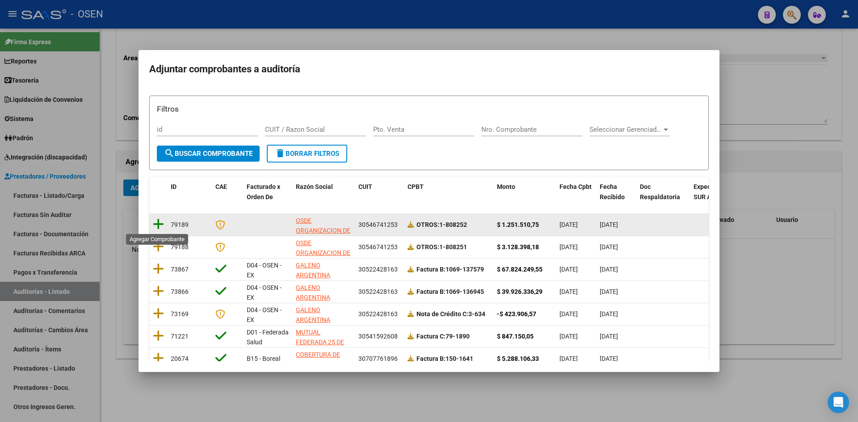
click at [156, 225] on icon at bounding box center [158, 224] width 11 height 13
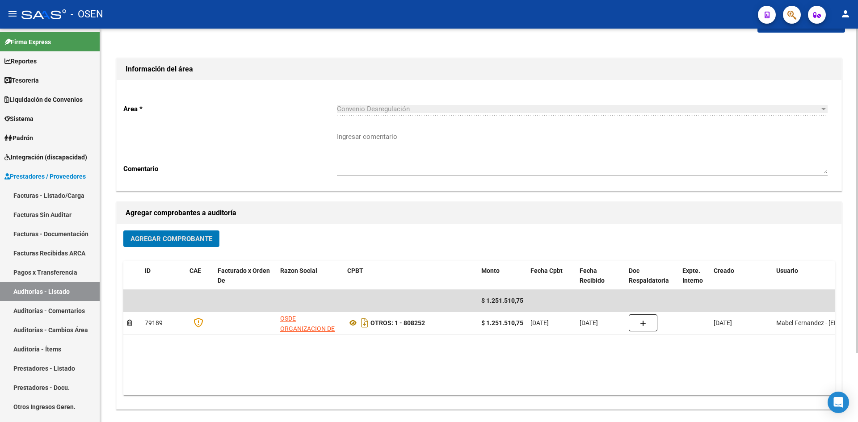
scroll to position [0, 0]
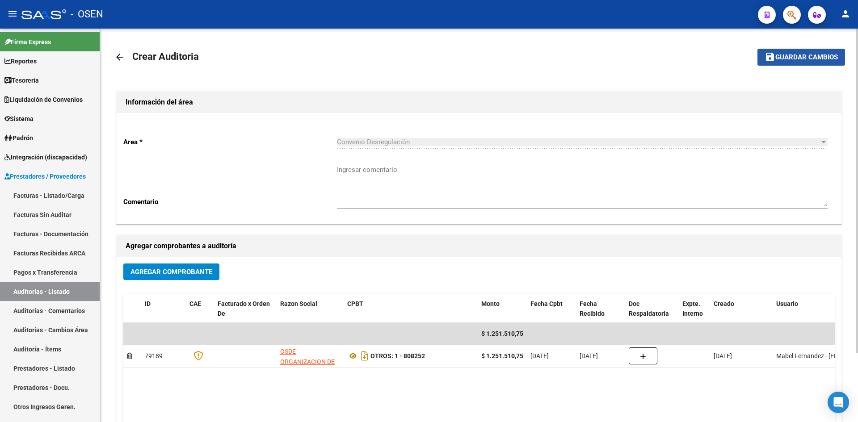
click at [805, 55] on span "Guardar cambios" at bounding box center [807, 58] width 63 height 8
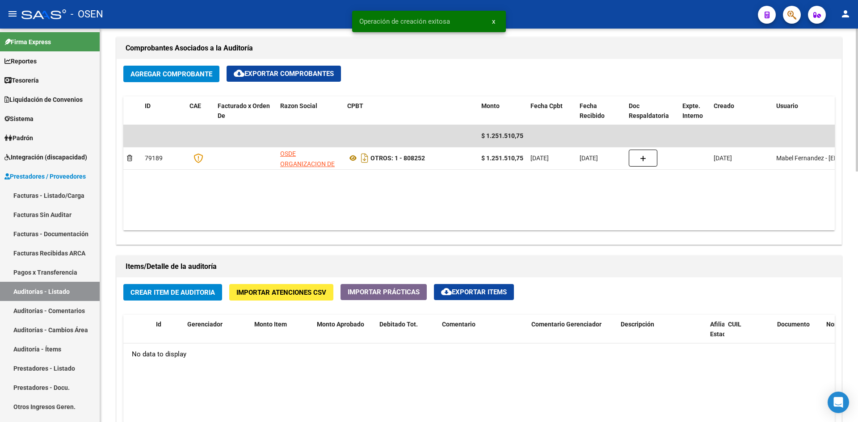
scroll to position [447, 0]
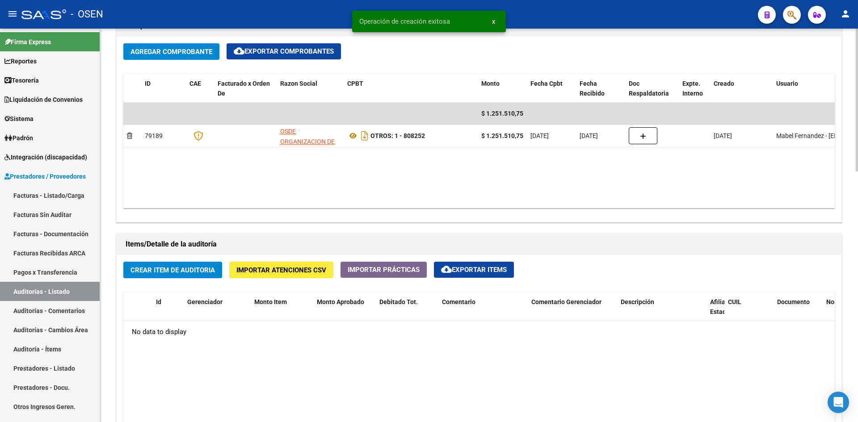
click at [194, 277] on button "Crear Item de Auditoria" at bounding box center [172, 270] width 99 height 17
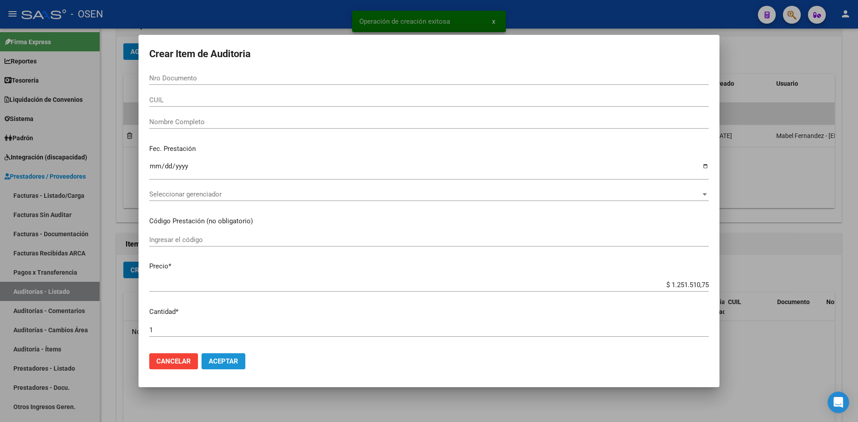
click at [224, 361] on span "Aceptar" at bounding box center [224, 362] width 30 height 8
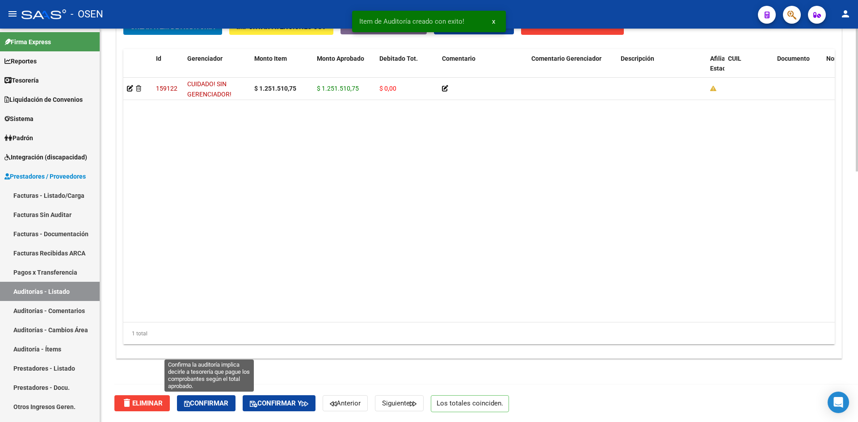
click at [234, 398] on button "Confirmar" at bounding box center [206, 404] width 59 height 16
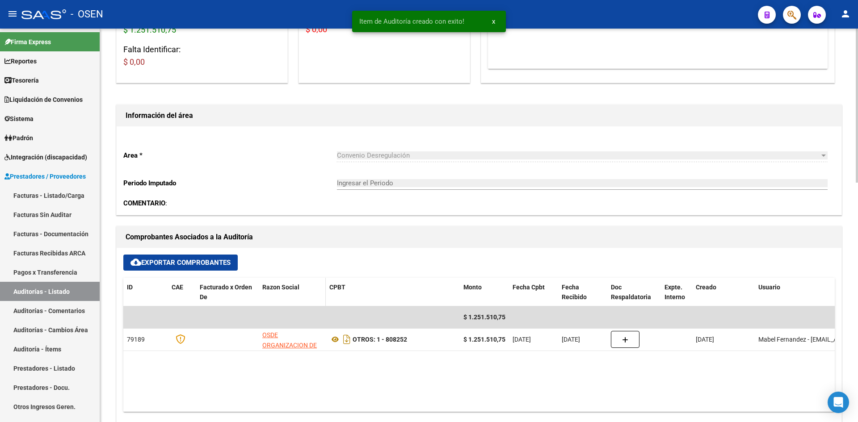
type input "202508"
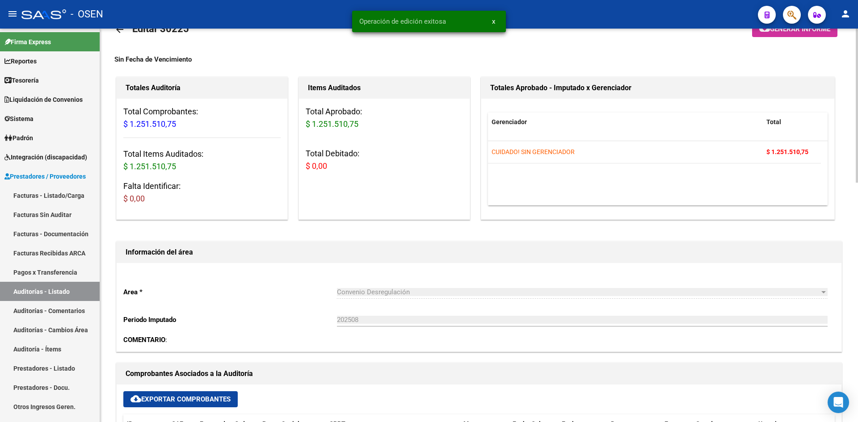
scroll to position [0, 0]
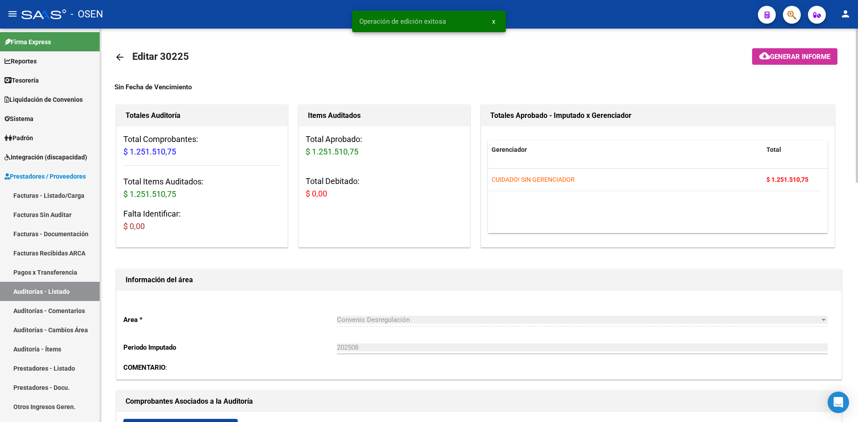
click at [116, 61] on mat-icon "arrow_back" at bounding box center [119, 57] width 11 height 11
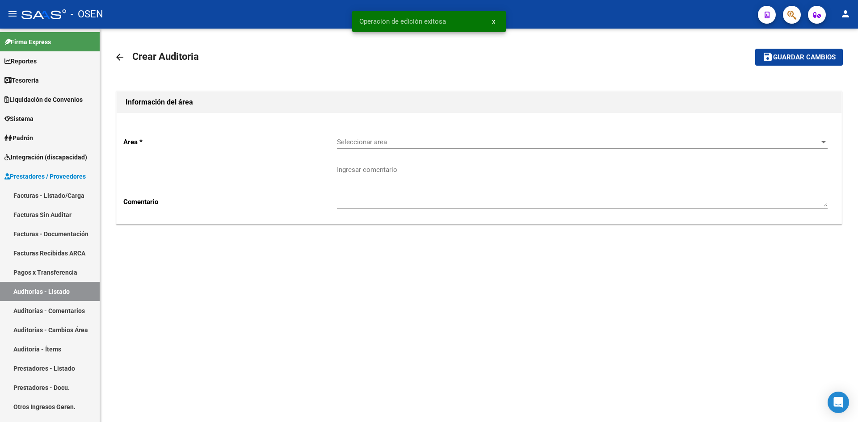
click at [382, 146] on span "Seleccionar area" at bounding box center [578, 142] width 483 height 8
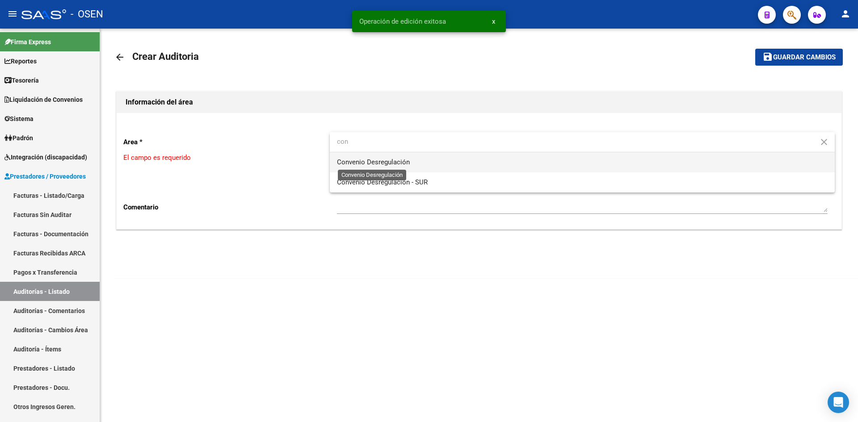
type input "con"
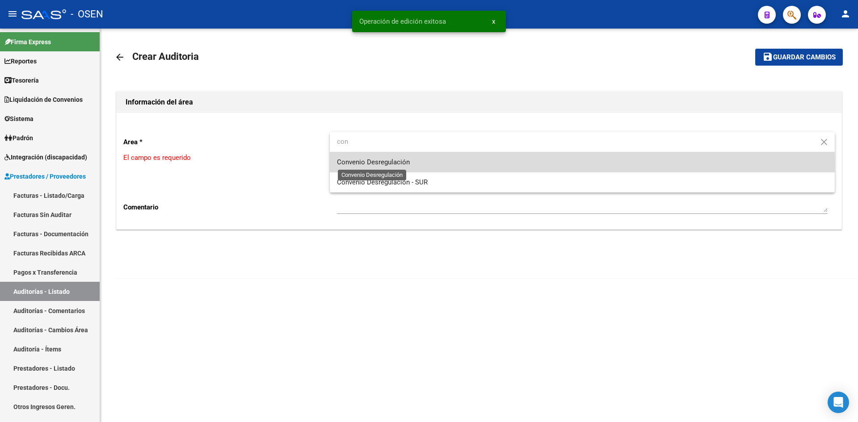
click at [378, 165] on span "Convenio Desregulación" at bounding box center [373, 162] width 73 height 8
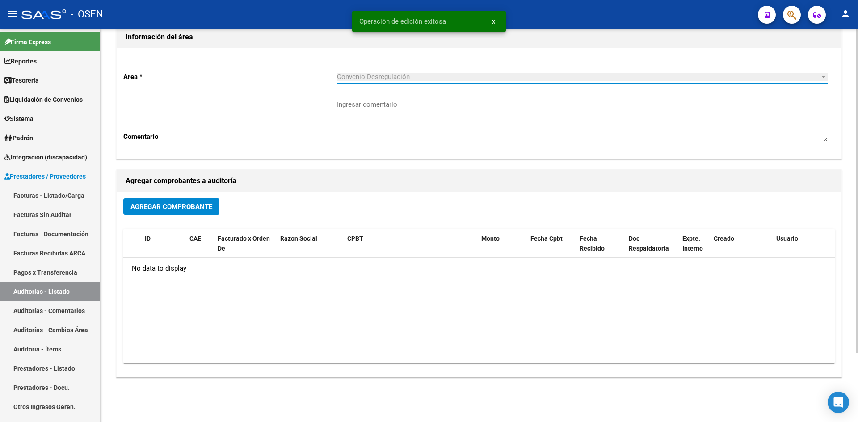
scroll to position [84, 0]
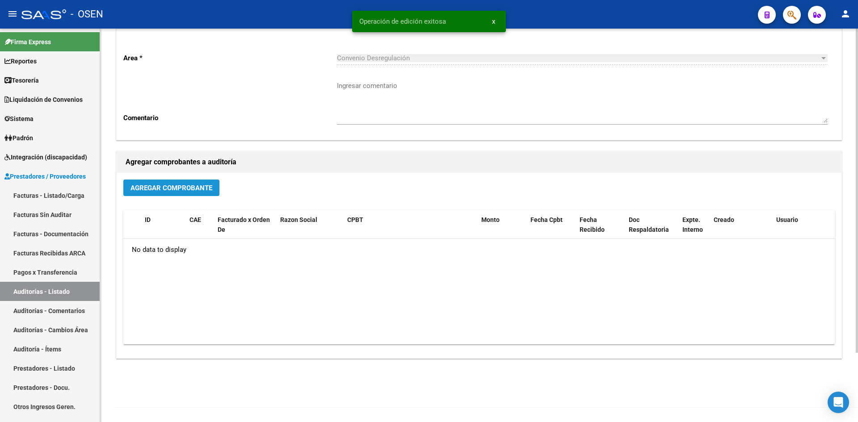
click at [173, 193] on button "Agregar Comprobante" at bounding box center [171, 188] width 96 height 17
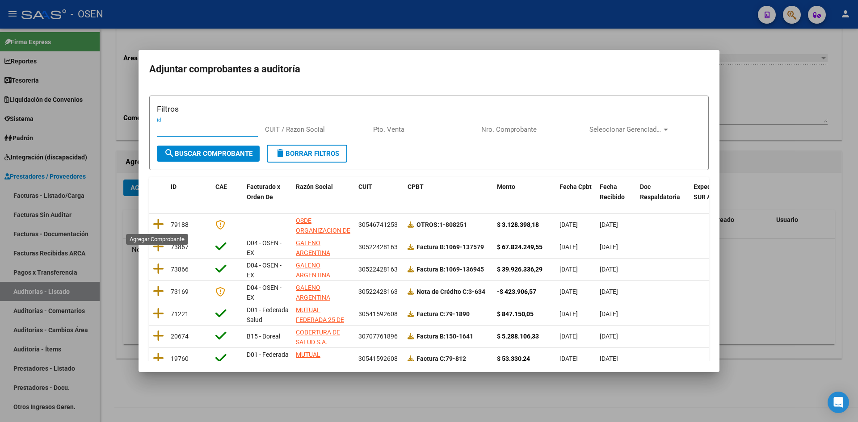
drag, startPoint x: 156, startPoint y: 228, endPoint x: 231, endPoint y: 223, distance: 74.9
click at [157, 227] on icon at bounding box center [158, 224] width 11 height 13
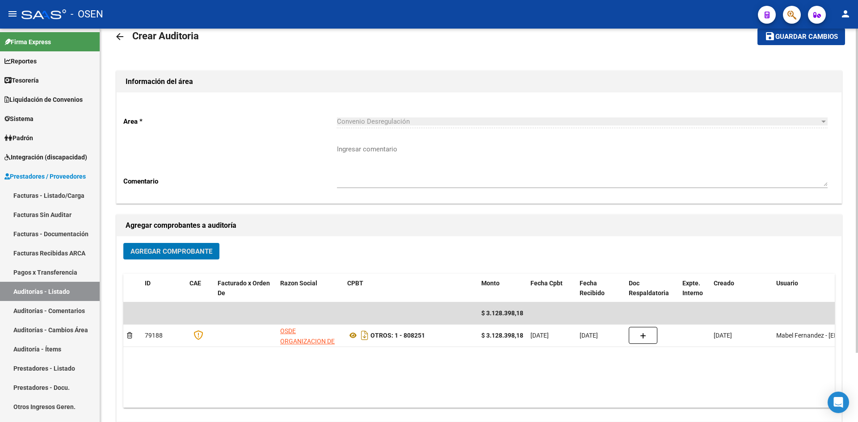
scroll to position [0, 0]
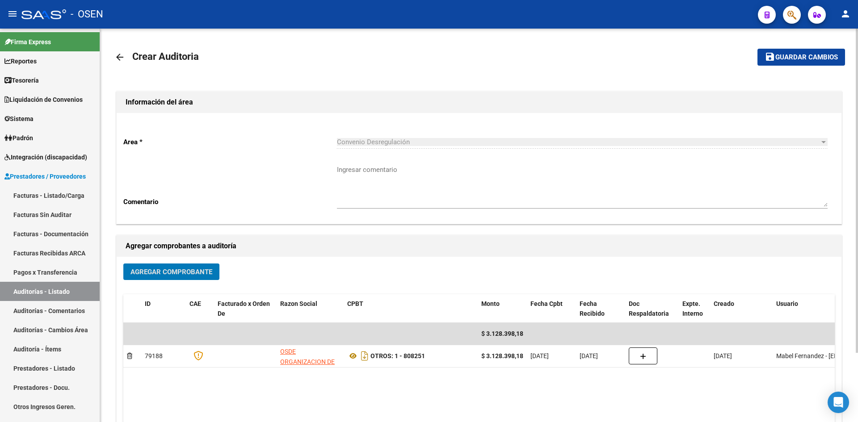
click at [807, 57] on span "Guardar cambios" at bounding box center [807, 58] width 63 height 8
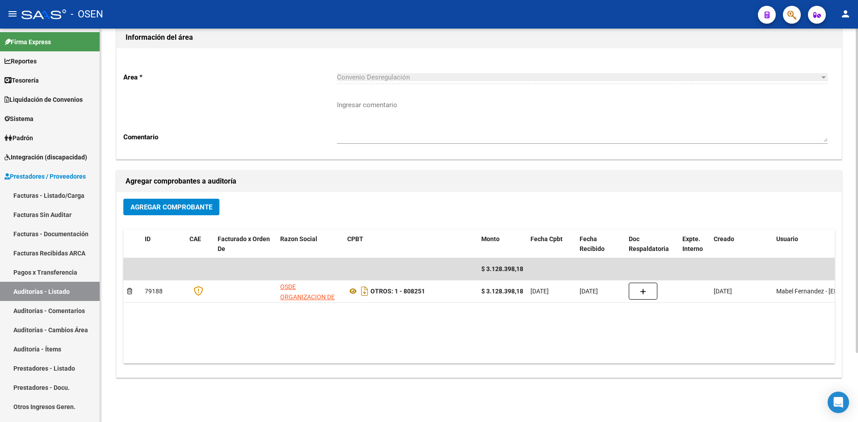
scroll to position [84, 0]
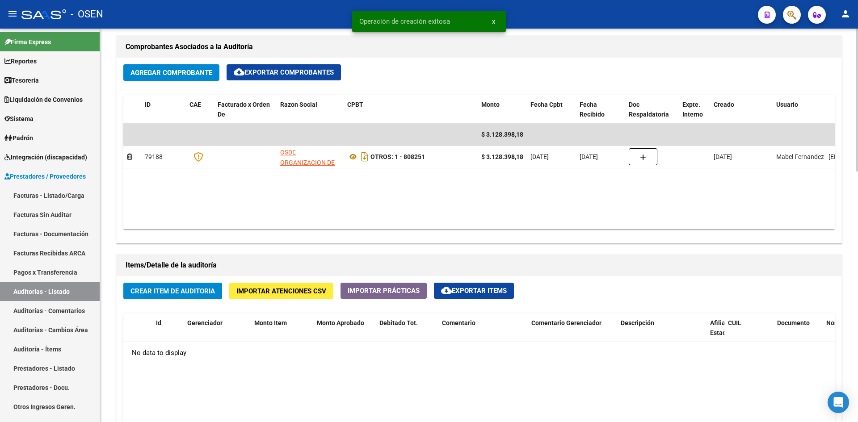
scroll to position [447, 0]
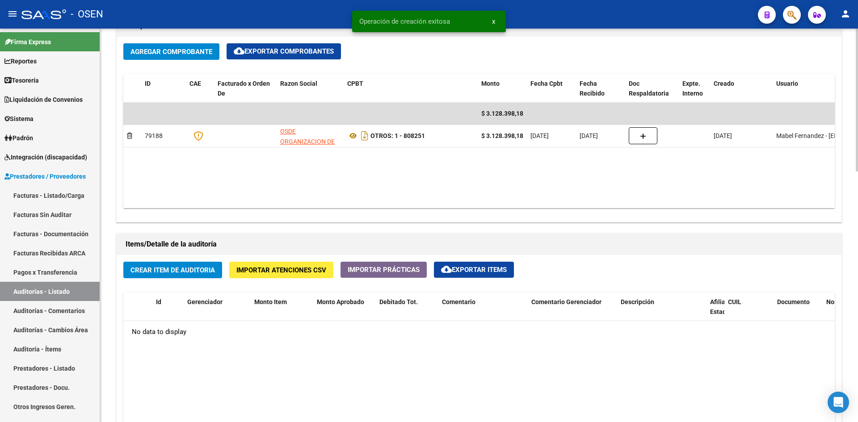
click at [216, 273] on button "Crear Item de Auditoria" at bounding box center [172, 270] width 99 height 17
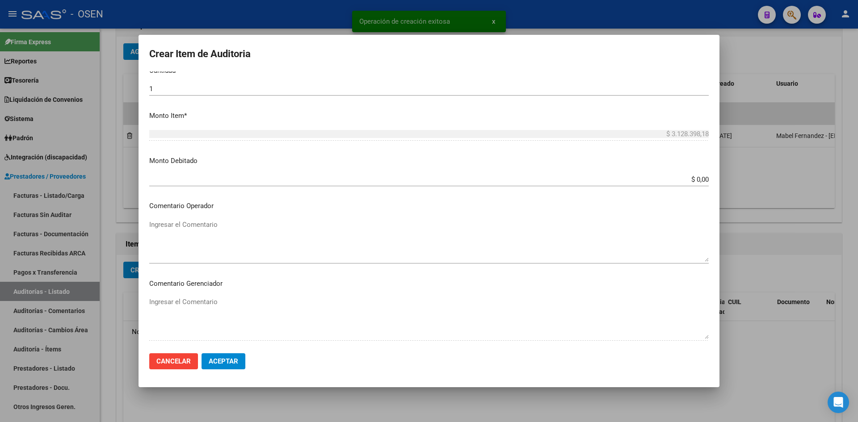
scroll to position [298, 0]
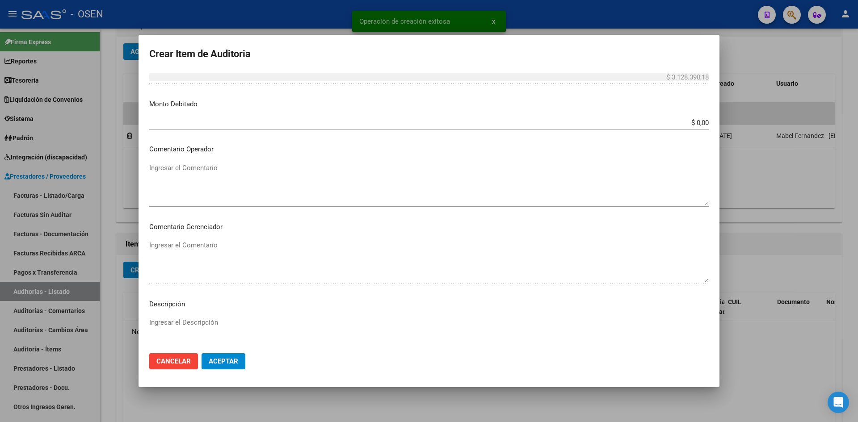
click at [224, 360] on span "Aceptar" at bounding box center [224, 362] width 30 height 8
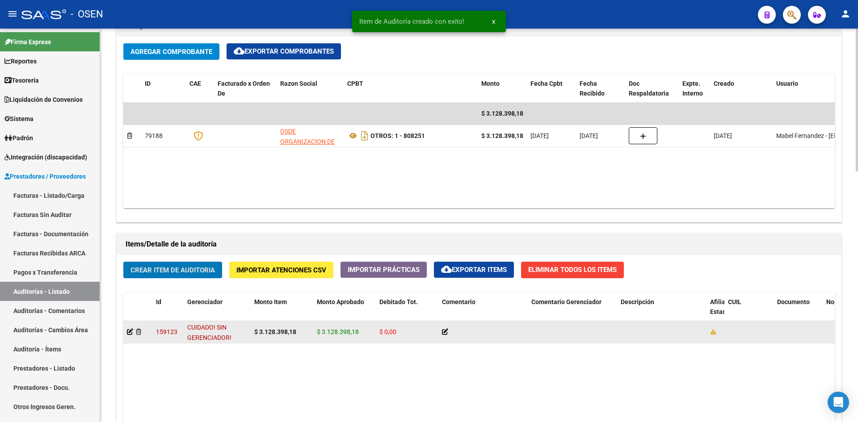
scroll to position [691, 0]
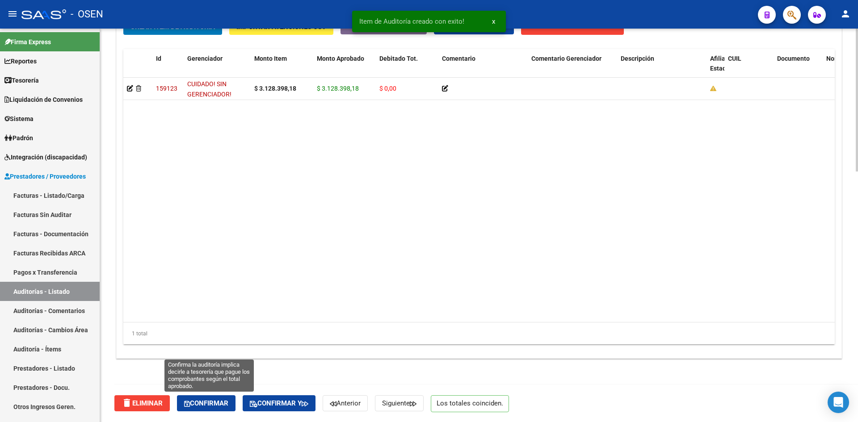
click at [203, 402] on span "Confirmar" at bounding box center [206, 404] width 44 height 8
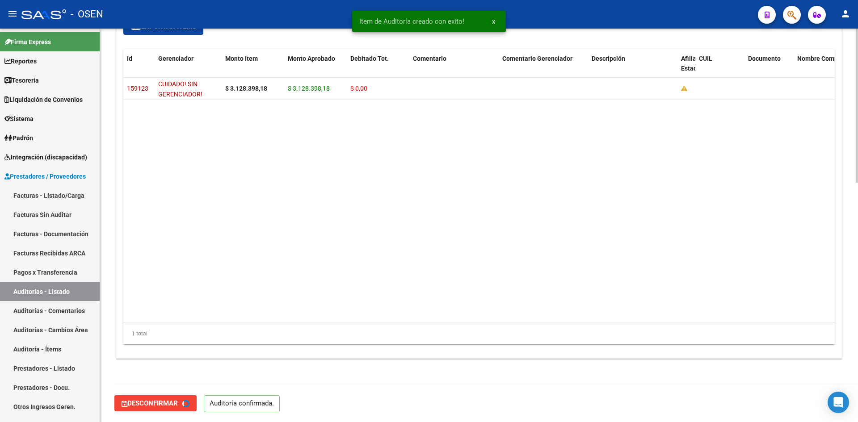
type input "202508"
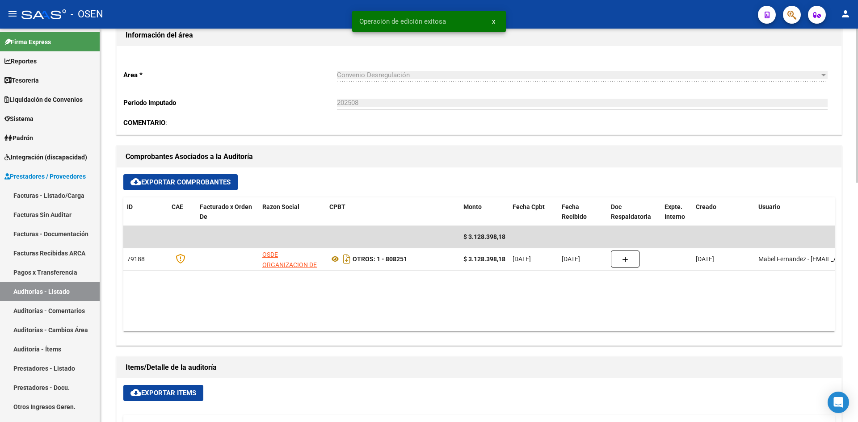
scroll to position [0, 0]
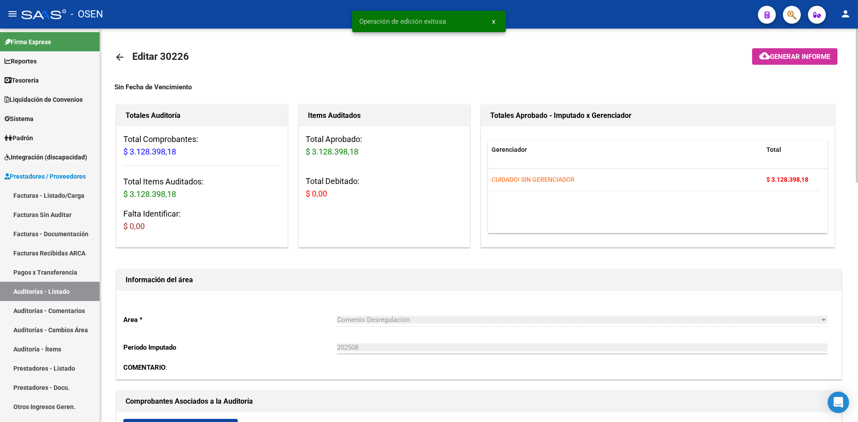
click at [123, 56] on mat-icon "arrow_back" at bounding box center [119, 57] width 11 height 11
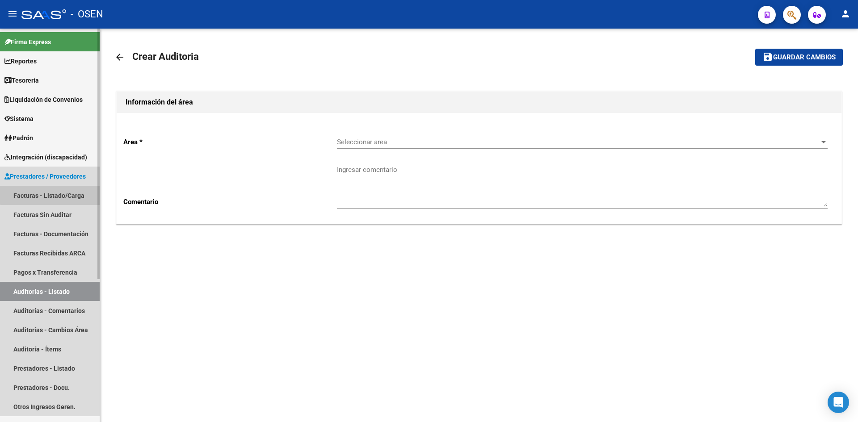
click at [56, 194] on link "Facturas - Listado/Carga" at bounding box center [50, 195] width 100 height 19
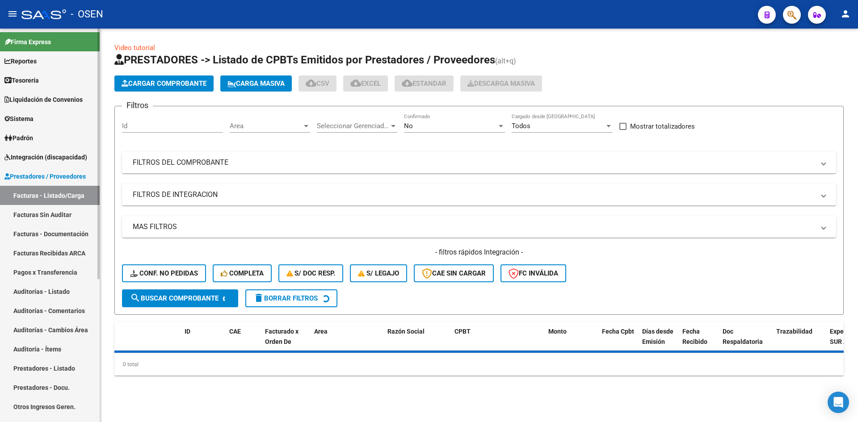
click at [67, 81] on link "Tesorería" at bounding box center [50, 80] width 100 height 19
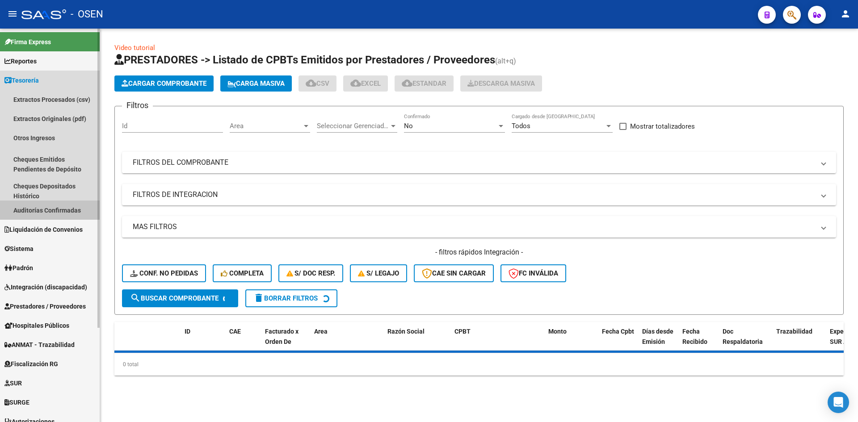
click at [63, 207] on link "Auditorías Confirmadas" at bounding box center [50, 210] width 100 height 19
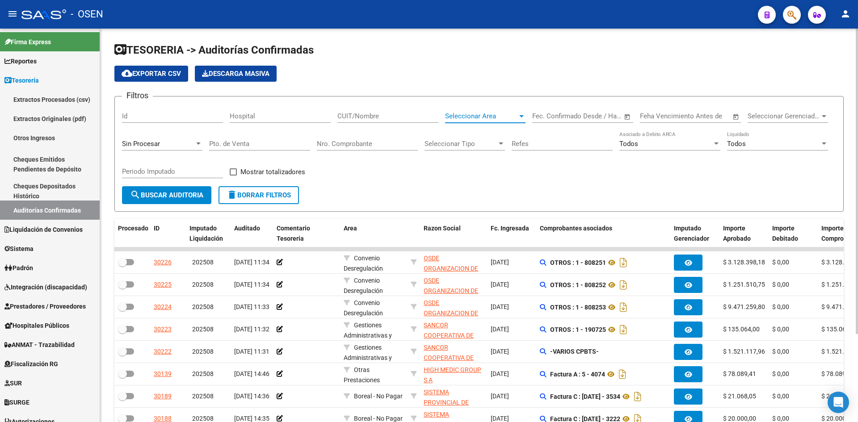
click at [450, 119] on span "Seleccionar Area" at bounding box center [481, 116] width 72 height 8
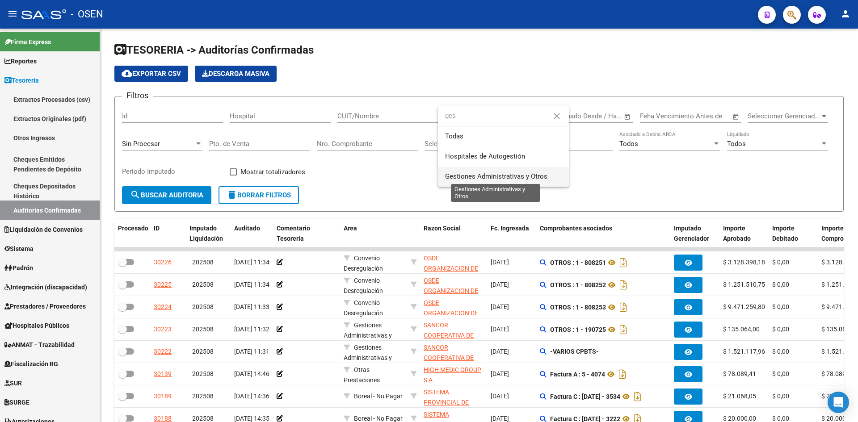
type input "ges"
drag, startPoint x: 482, startPoint y: 175, endPoint x: 405, endPoint y: 177, distance: 77.4
click at [481, 175] on span "Gestiones Administrativas y Otros" at bounding box center [496, 177] width 102 height 8
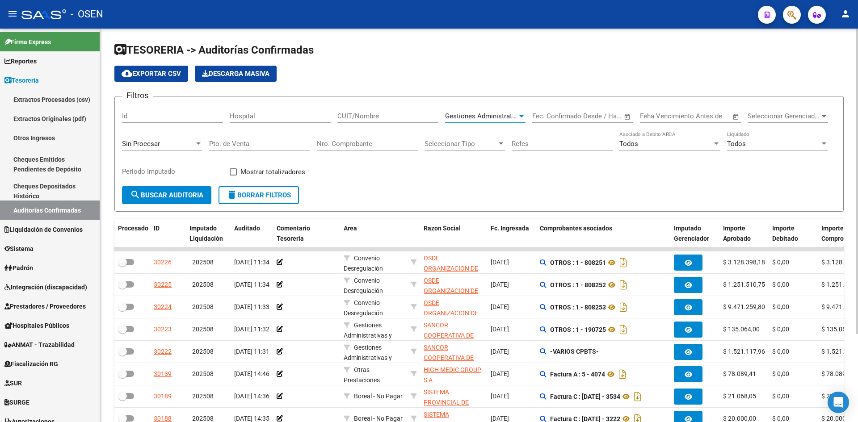
click at [184, 200] on button "search Buscar Auditoria" at bounding box center [166, 195] width 89 height 18
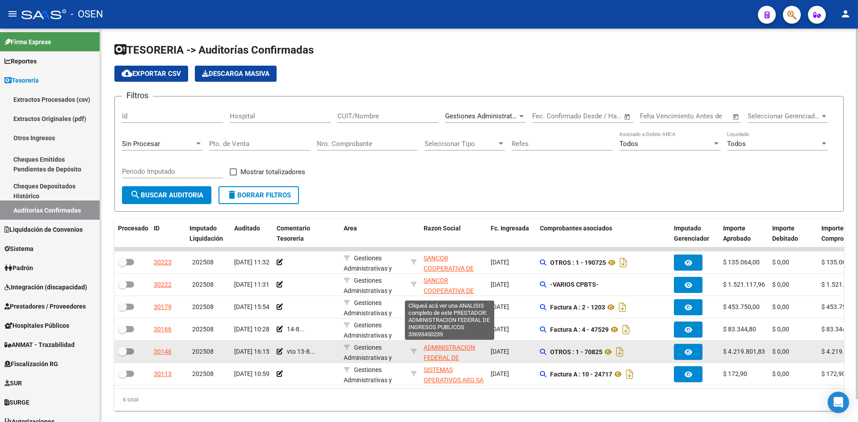
click at [457, 349] on span "ADMINISTRACION FEDERAL DE INGRESOS PUBLICOS" at bounding box center [449, 363] width 51 height 38
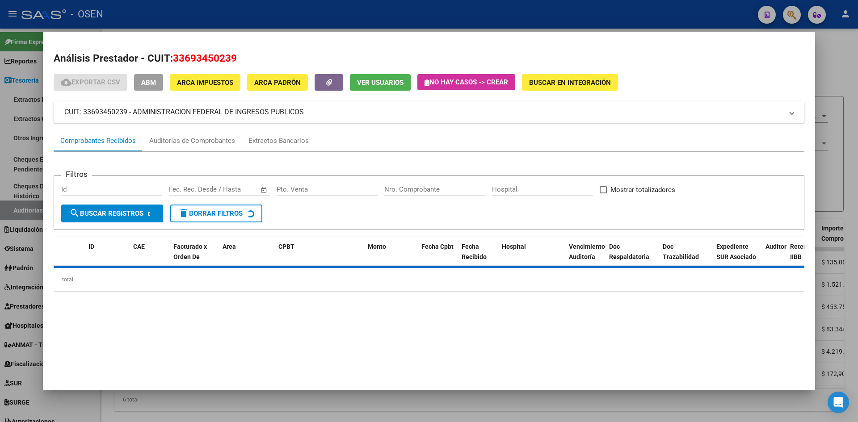
drag, startPoint x: 173, startPoint y: 60, endPoint x: 96, endPoint y: 150, distance: 118.9
click at [280, 59] on h2 "Análisis Prestador - CUIT: 33693450239" at bounding box center [429, 58] width 751 height 15
copy span "33693450239"
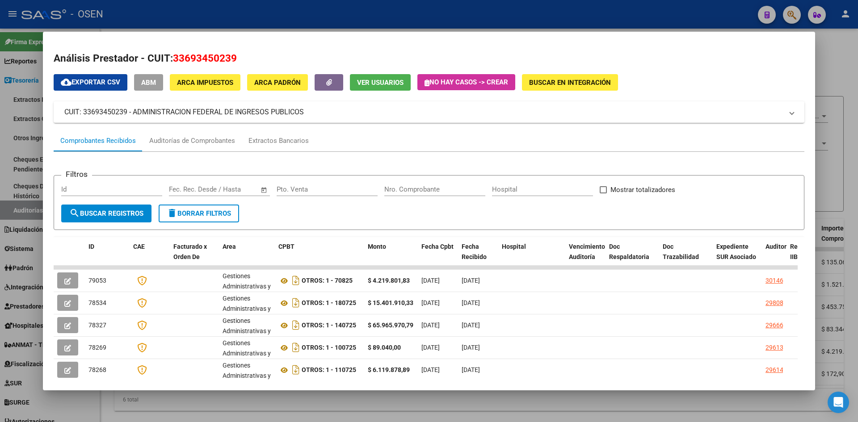
click at [28, 279] on div at bounding box center [429, 211] width 858 height 422
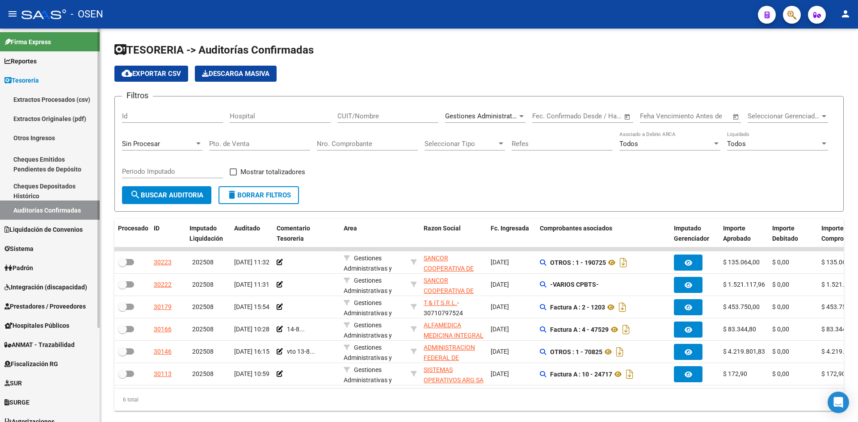
click at [39, 305] on span "Prestadores / Proveedores" at bounding box center [44, 307] width 81 height 10
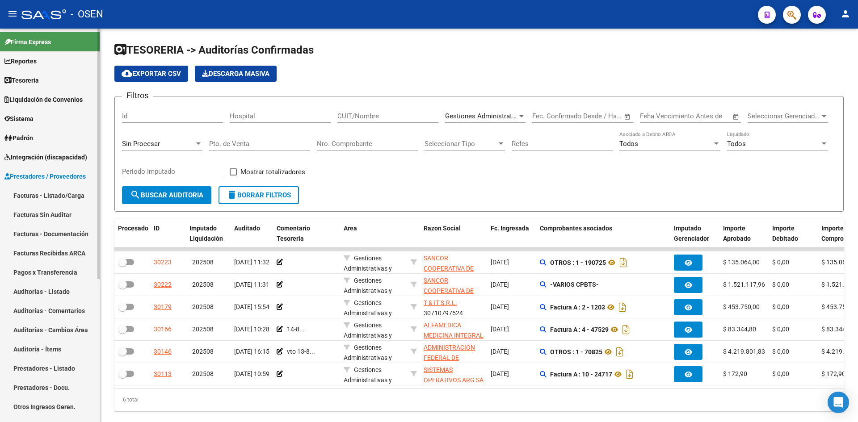
click at [67, 194] on link "Facturas - Listado/Carga" at bounding box center [50, 195] width 100 height 19
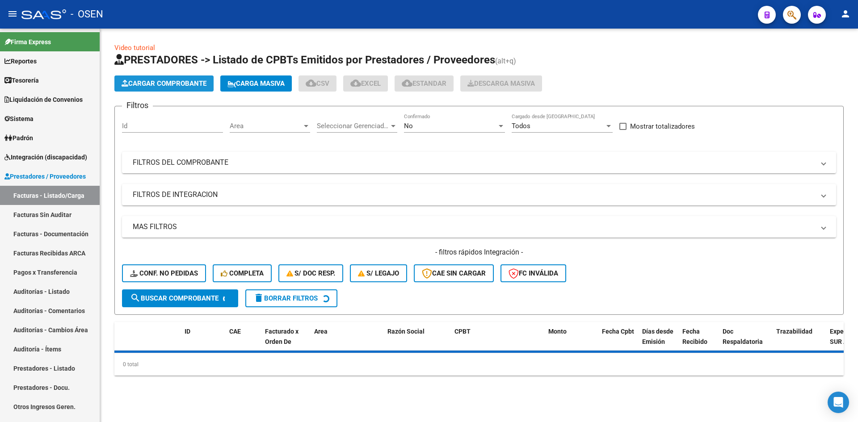
click at [149, 77] on button "Cargar Comprobante" at bounding box center [163, 84] width 99 height 16
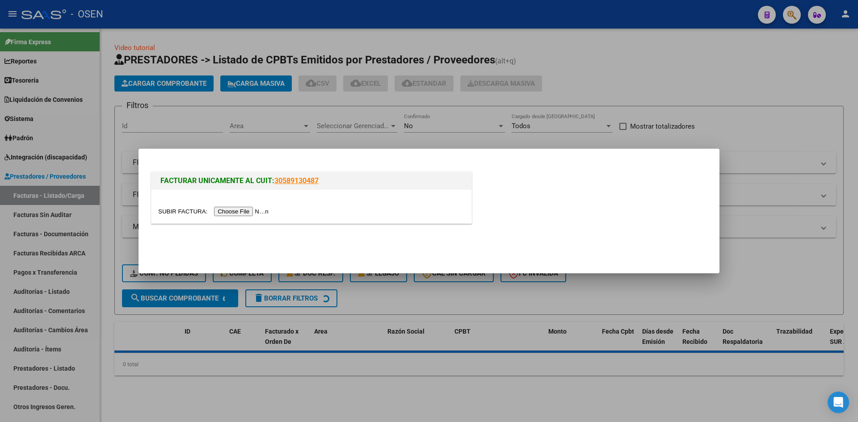
click at [259, 212] on input "file" at bounding box center [214, 211] width 113 height 9
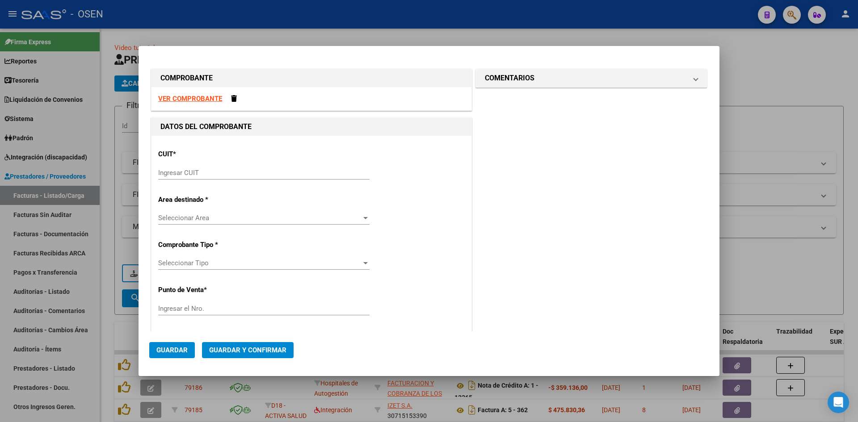
click at [283, 163] on div "CUIT * Ingresar CUIT" at bounding box center [311, 165] width 307 height 45
click at [278, 167] on div "Ingresar CUIT" at bounding box center [263, 172] width 211 height 13
click at [276, 172] on input "Ingresar CUIT" at bounding box center [263, 173] width 211 height 8
paste input "33-69345023-9"
type input "33-69345023-9"
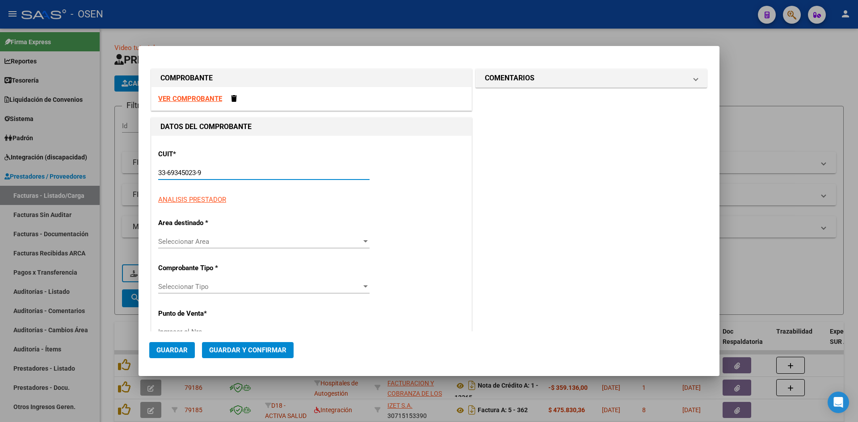
type input "1"
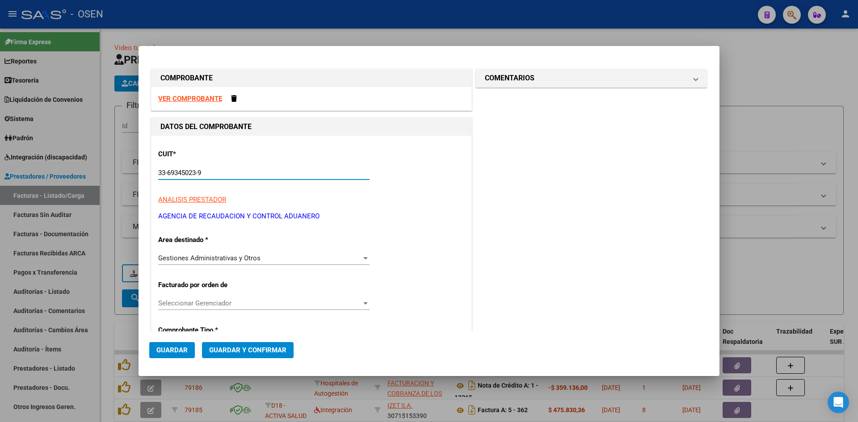
type input "33-69345023-9"
click at [200, 101] on strong "VER COMPROBANTE" at bounding box center [190, 99] width 64 height 8
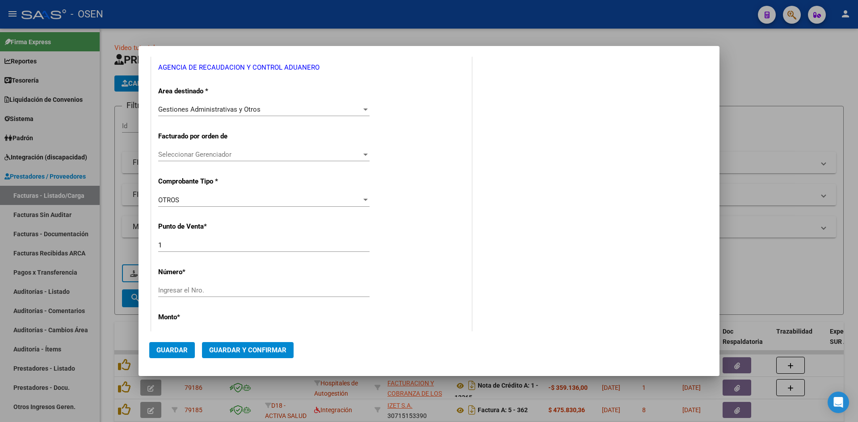
click at [192, 287] on input "Ingresar el Nro." at bounding box center [263, 291] width 211 height 8
type input "0"
type input "120825"
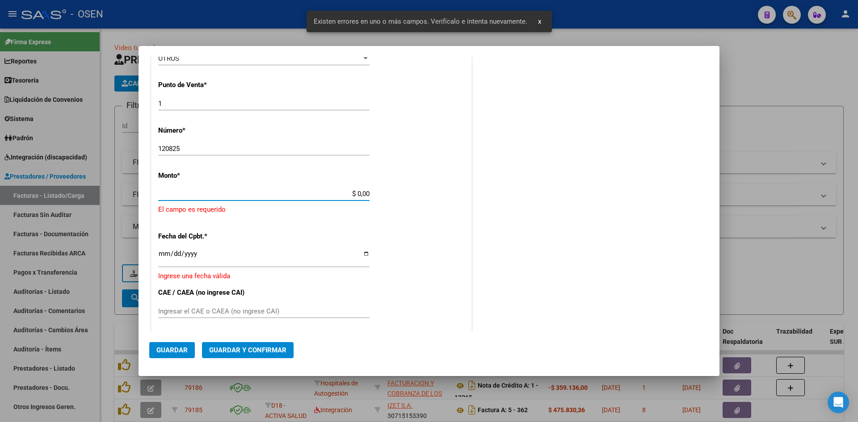
scroll to position [287, 0]
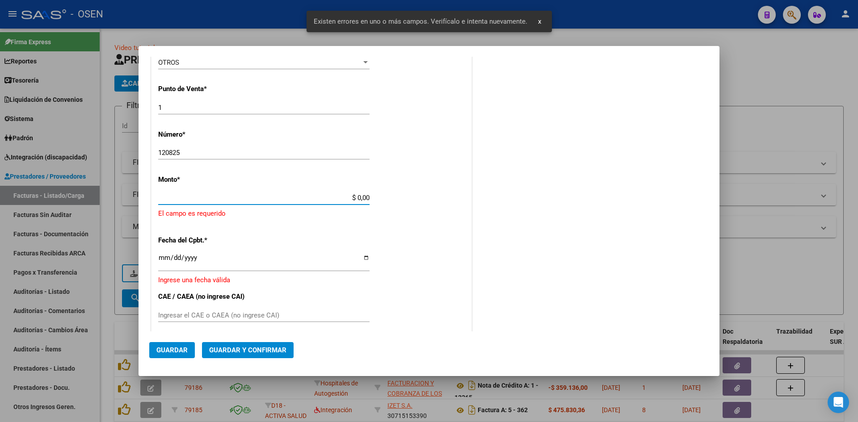
paste input "41.851.217,54"
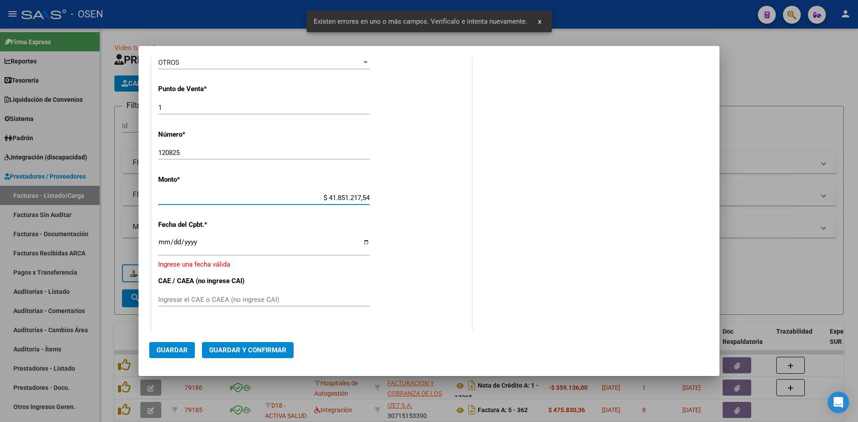
type input "$ 41.851.217,54"
click at [163, 245] on input "Ingresar la fecha" at bounding box center [263, 246] width 211 height 14
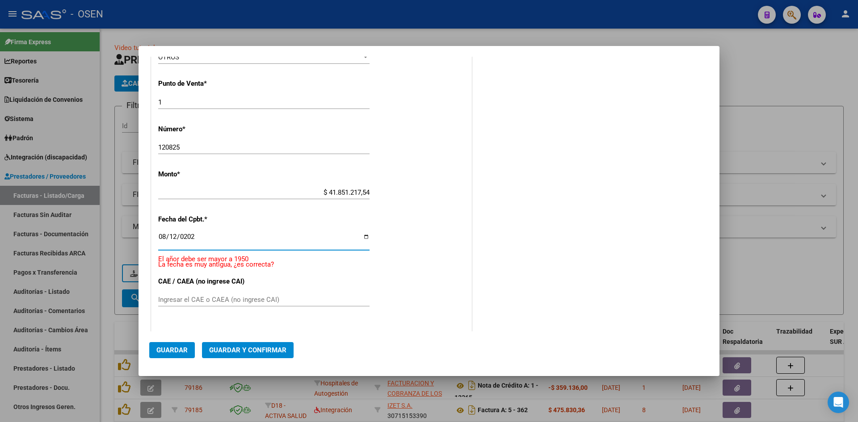
type input "2025-08-12"
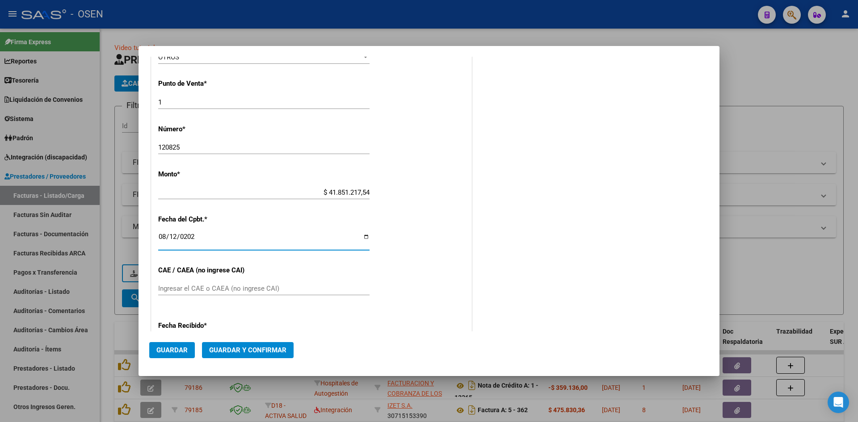
scroll to position [281, 0]
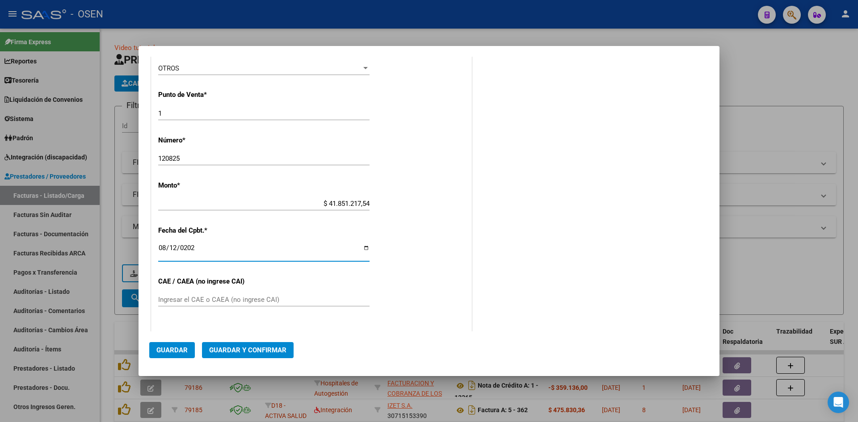
click at [244, 347] on span "Guardar y Confirmar" at bounding box center [247, 350] width 77 height 8
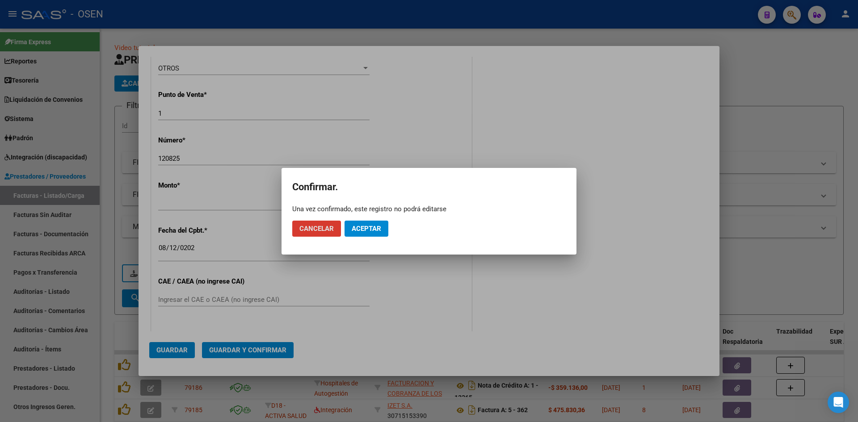
click at [384, 222] on button "Aceptar" at bounding box center [367, 229] width 44 height 16
click at [377, 228] on span "Guardar igualmente." at bounding box center [390, 229] width 76 height 8
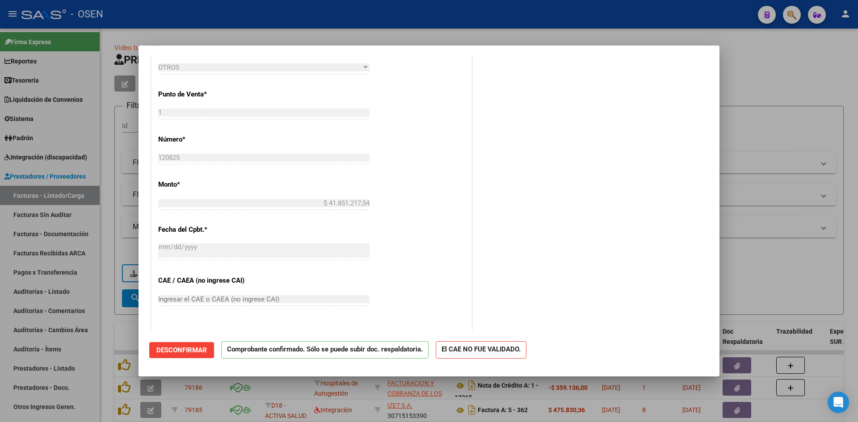
scroll to position [447, 0]
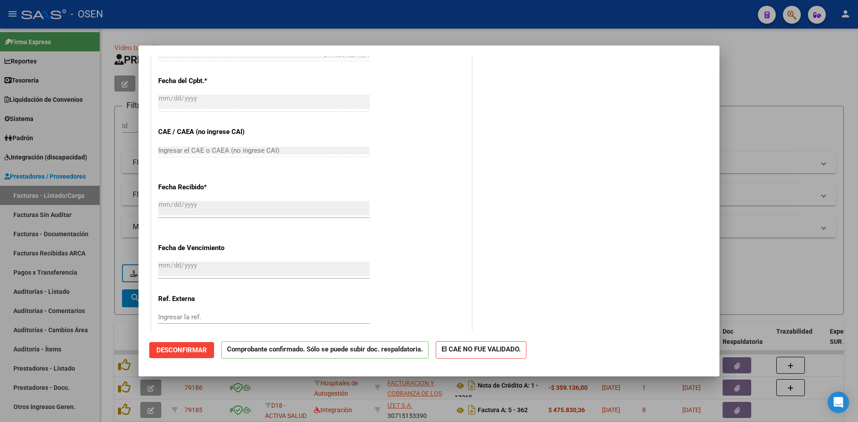
click at [115, 329] on div at bounding box center [429, 211] width 858 height 422
type input "$ 0,00"
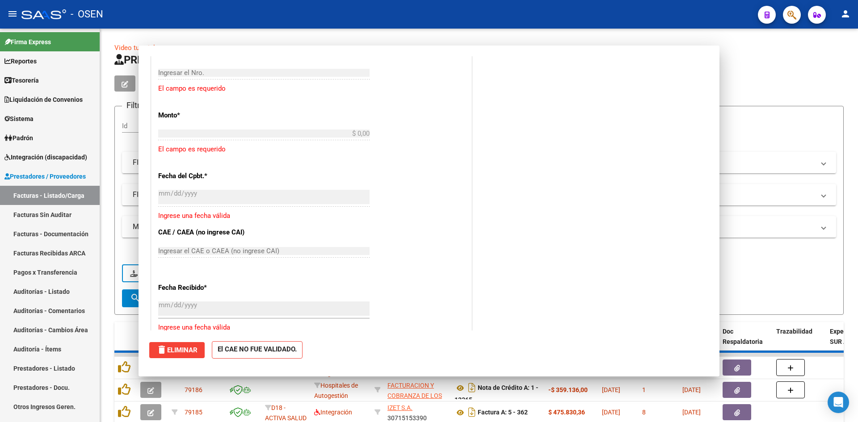
scroll to position [0, 0]
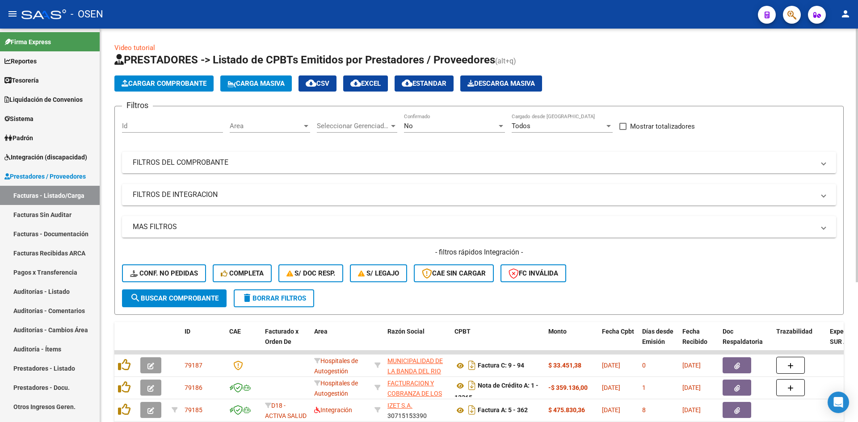
click at [165, 85] on span "Cargar Comprobante" at bounding box center [164, 84] width 85 height 8
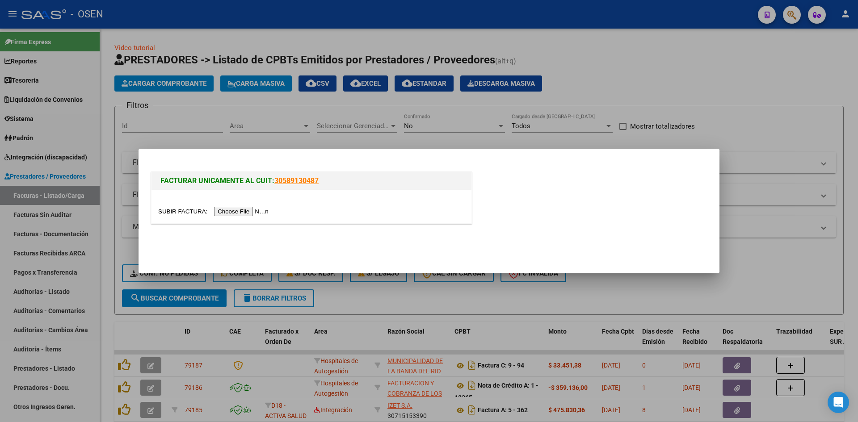
click at [240, 210] on input "file" at bounding box center [214, 211] width 113 height 9
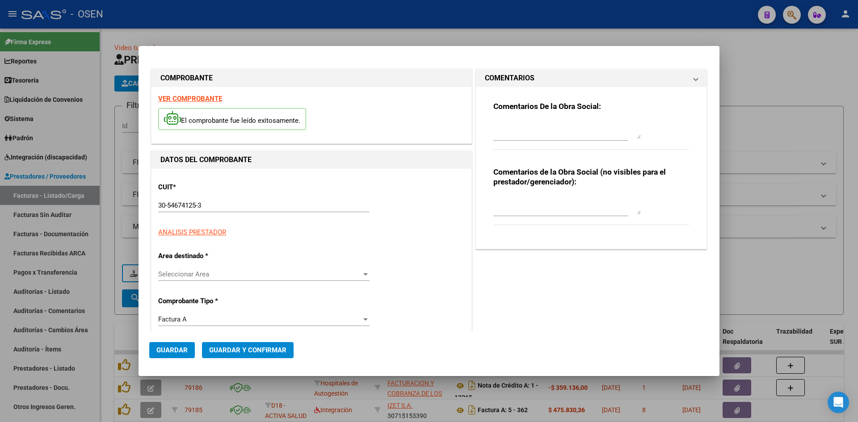
click at [204, 184] on p "CUIT *" at bounding box center [204, 187] width 92 height 10
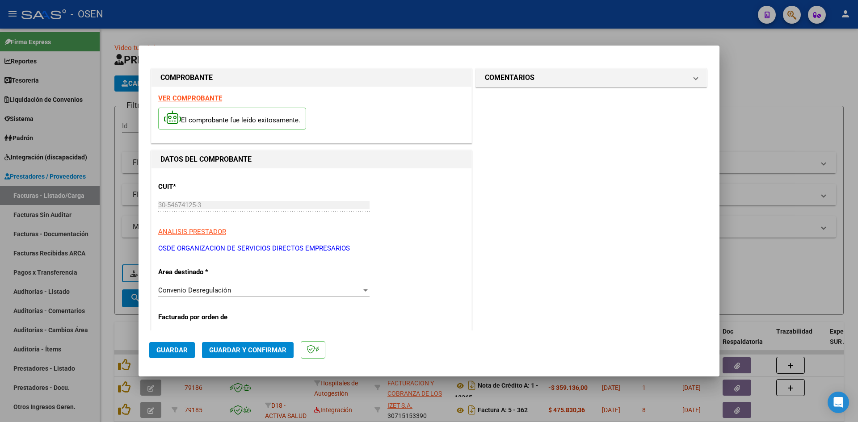
click at [238, 296] on div "Convenio Desregulación Seleccionar Area" at bounding box center [263, 290] width 211 height 13
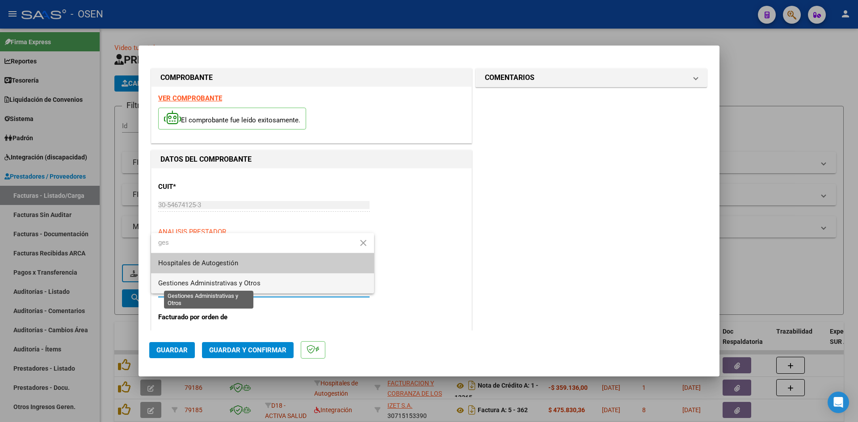
type input "ges"
click at [243, 282] on span "Gestiones Administrativas y Otros" at bounding box center [209, 283] width 102 height 8
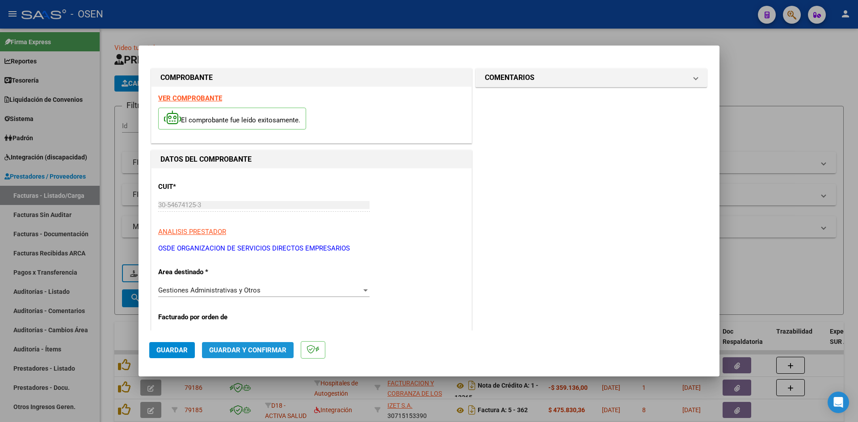
click at [256, 346] on span "Guardar y Confirmar" at bounding box center [247, 350] width 77 height 8
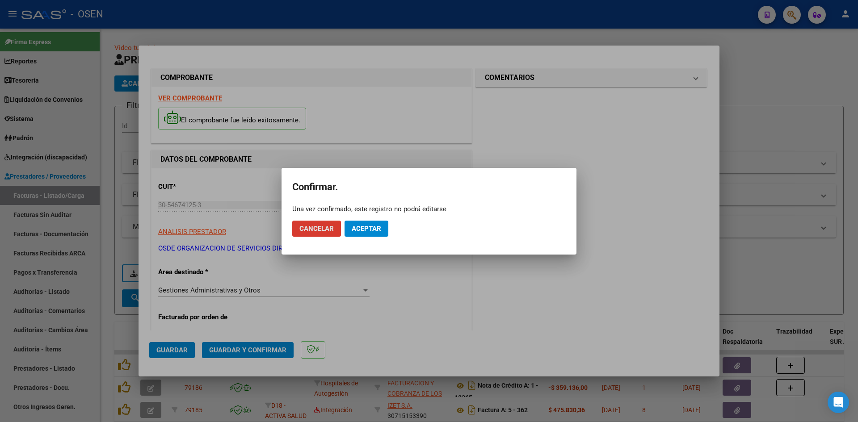
click at [395, 230] on mat-dialog-actions "Cancelar Aceptar" at bounding box center [429, 229] width 274 height 30
click at [372, 228] on span "Aceptar" at bounding box center [367, 229] width 30 height 8
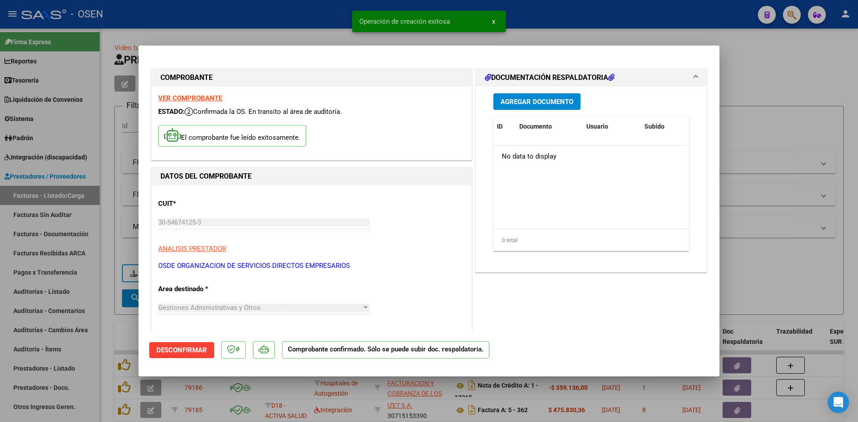
click at [530, 105] on span "Agregar Documento" at bounding box center [537, 102] width 73 height 8
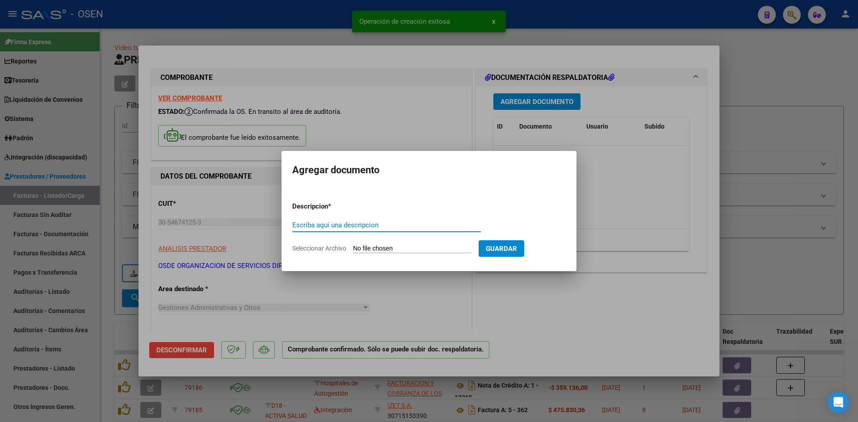
click at [379, 225] on input "Escriba aquí una descripcion" at bounding box center [386, 225] width 189 height 8
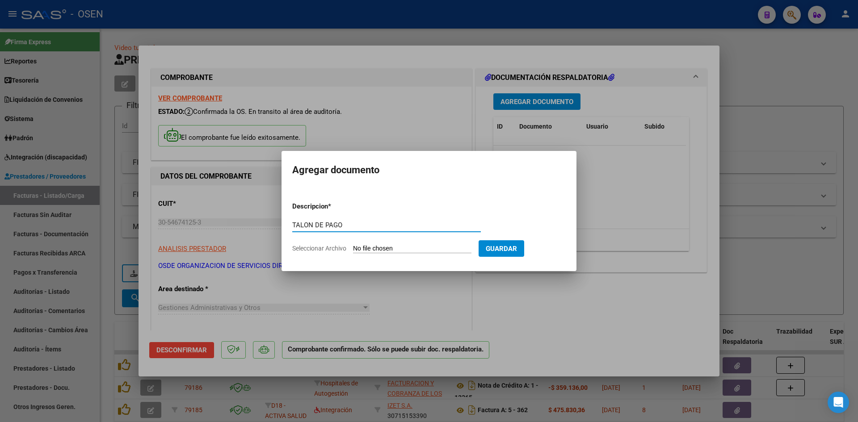
type input "TALON DE PAGO"
click at [386, 246] on input "Seleccionar Archivo" at bounding box center [412, 249] width 118 height 8
type input "C:\fakepath\documento (9).pdf"
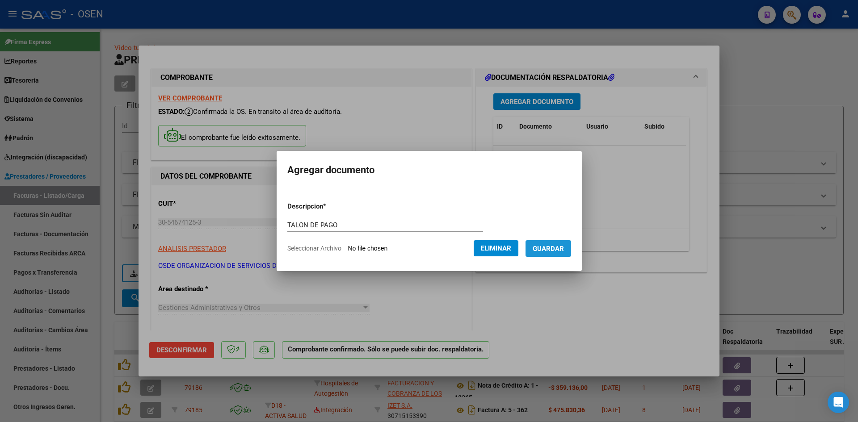
click at [547, 241] on button "Guardar" at bounding box center [549, 249] width 46 height 17
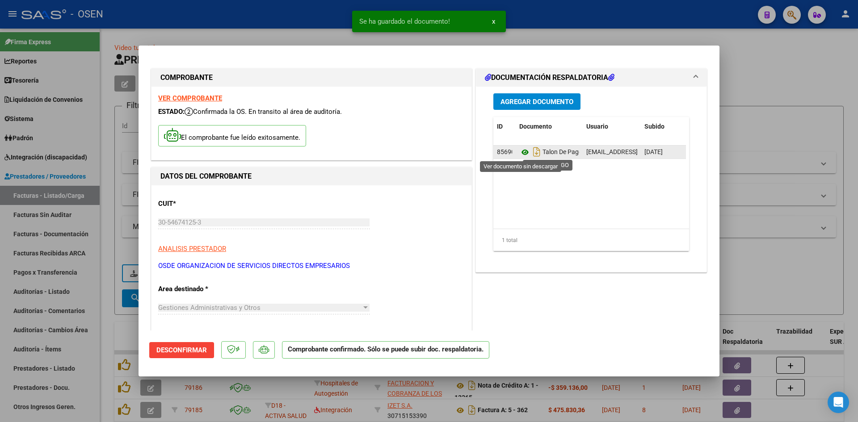
click at [522, 152] on icon at bounding box center [525, 152] width 12 height 11
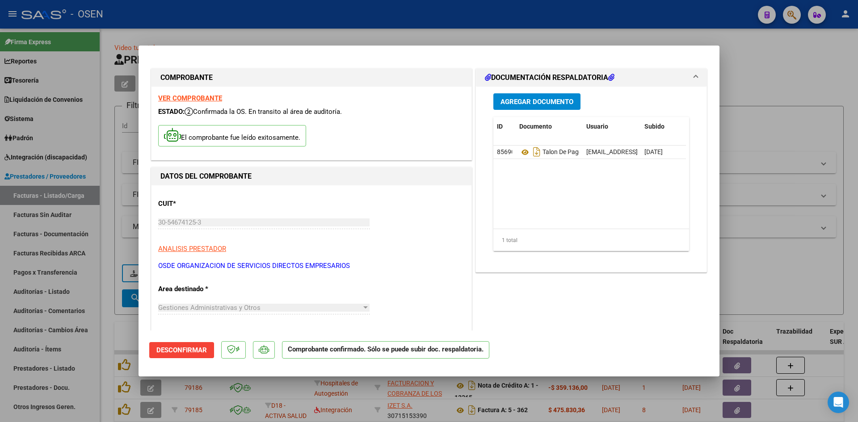
click at [127, 324] on div at bounding box center [429, 211] width 858 height 422
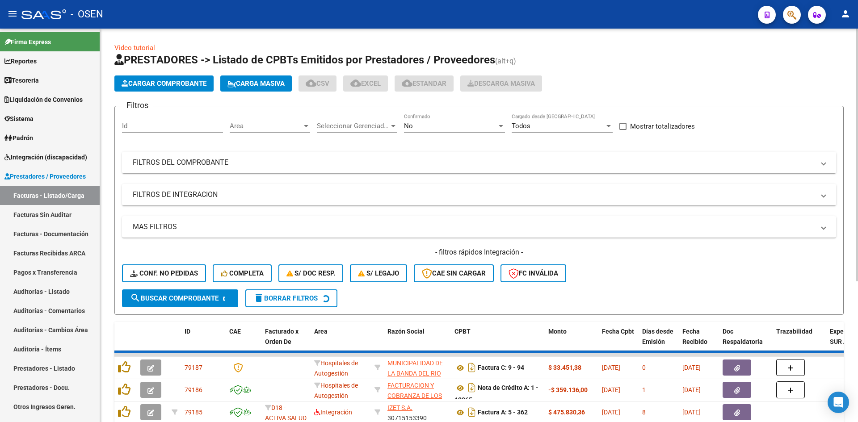
click at [164, 86] on span "Cargar Comprobante" at bounding box center [164, 84] width 85 height 8
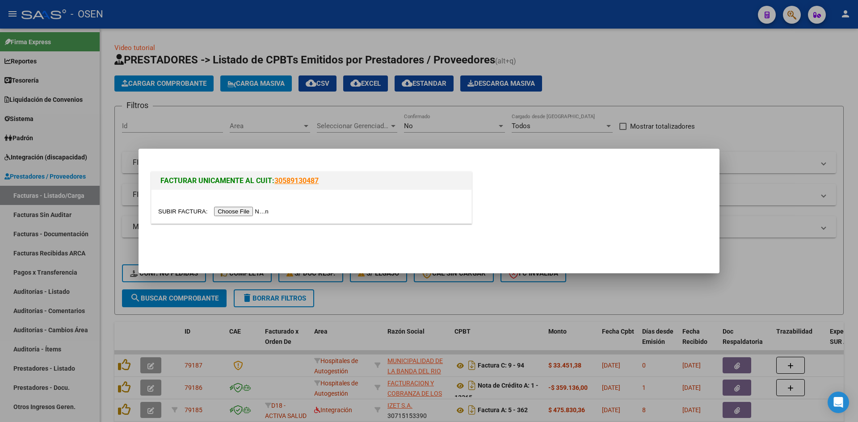
click at [225, 211] on input "file" at bounding box center [214, 211] width 113 height 9
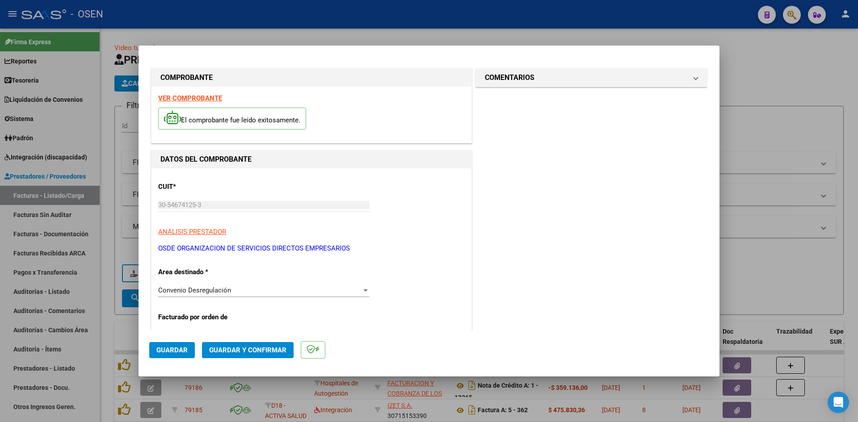
click at [236, 289] on div "Convenio Desregulación" at bounding box center [259, 291] width 203 height 8
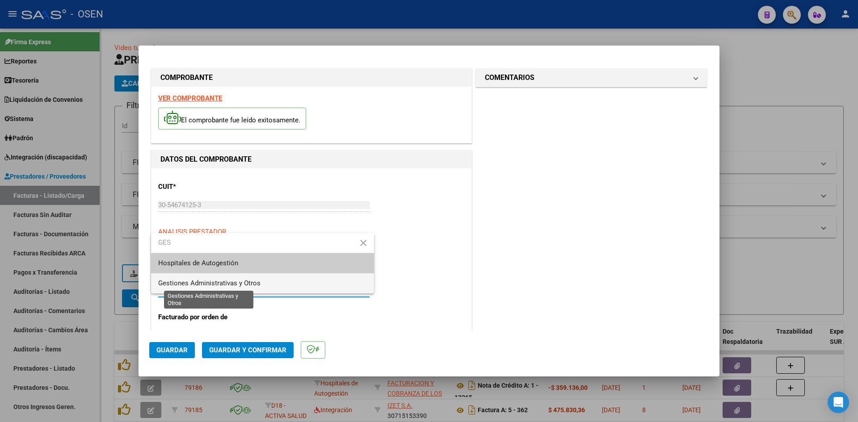
type input "GES"
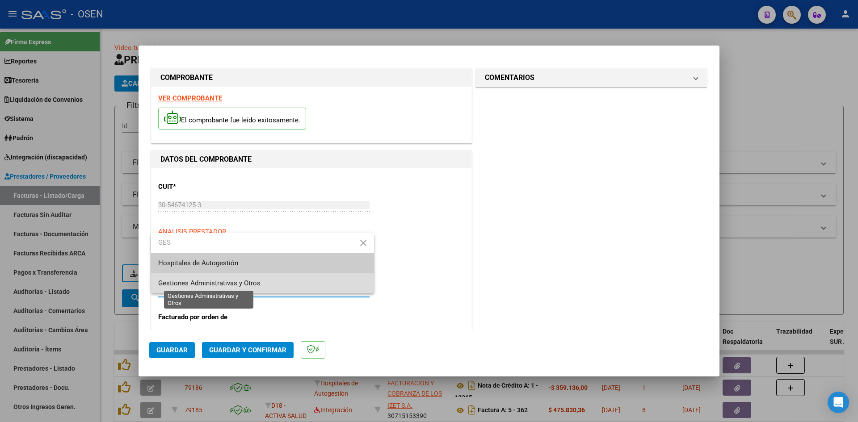
click at [228, 285] on span "Gestiones Administrativas y Otros" at bounding box center [209, 283] width 102 height 8
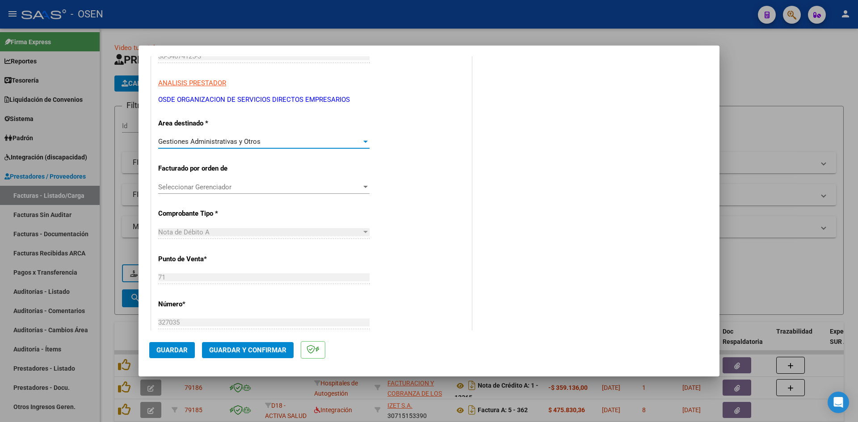
scroll to position [298, 0]
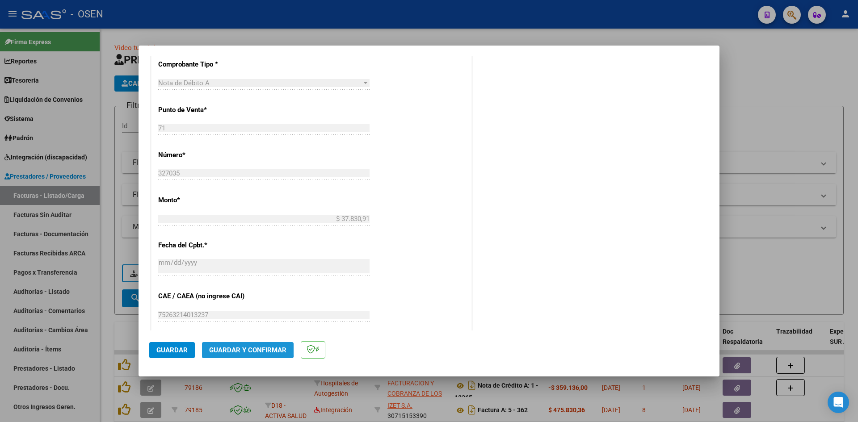
click at [245, 348] on span "Guardar y Confirmar" at bounding box center [247, 350] width 77 height 8
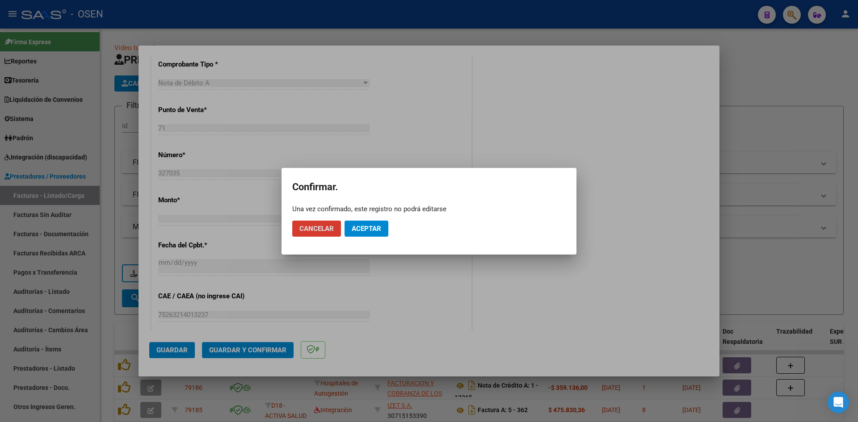
click at [375, 231] on span "Aceptar" at bounding box center [367, 229] width 30 height 8
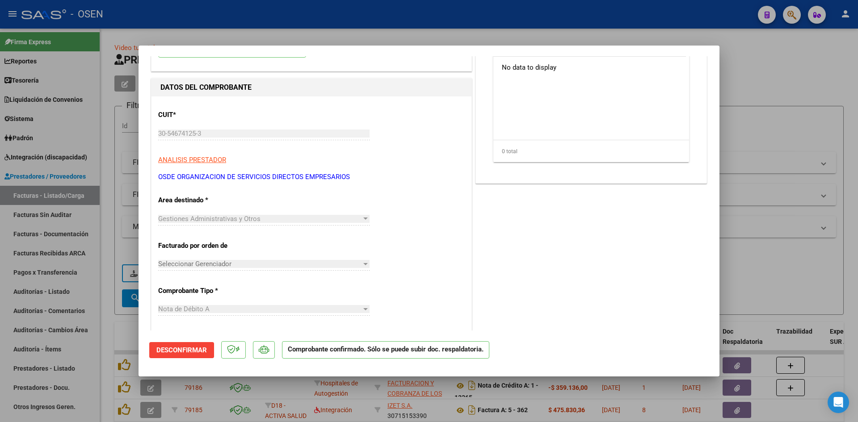
scroll to position [0, 0]
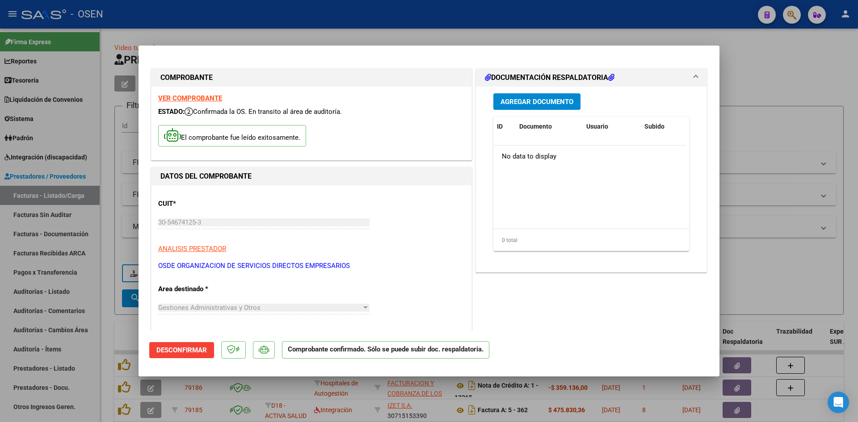
click at [518, 98] on span "Agregar Documento" at bounding box center [537, 102] width 73 height 8
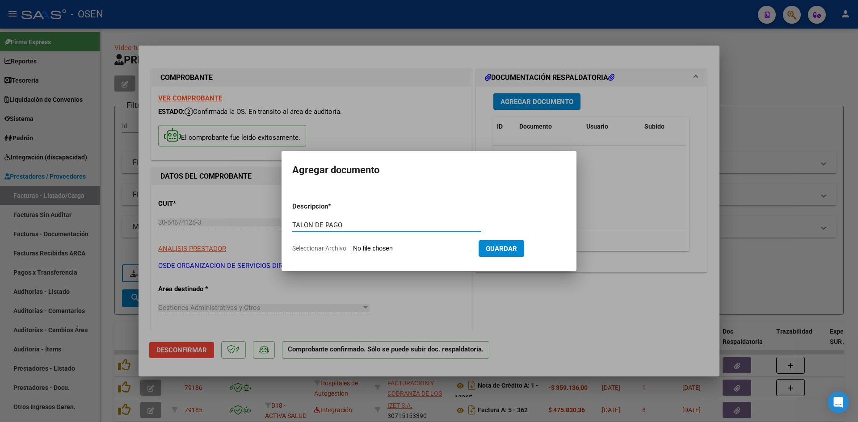
type input "TALON DE PAGO"
click at [375, 248] on input "Seleccionar Archivo" at bounding box center [412, 249] width 118 height 8
type input "C:\fakepath\documento (9).pdf"
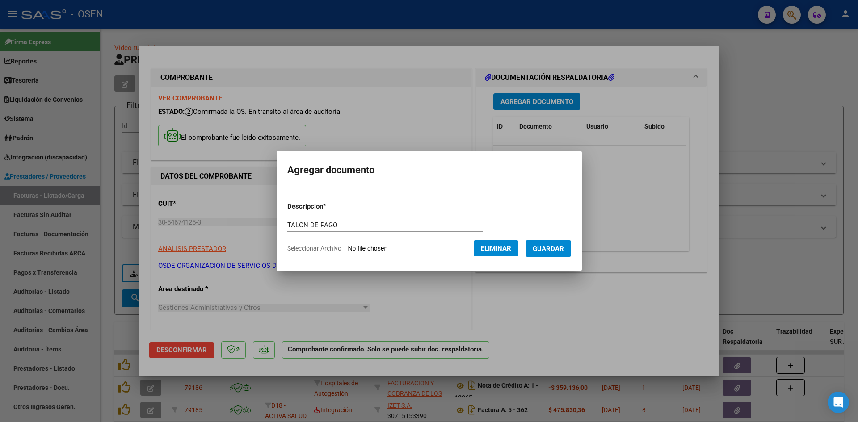
click at [564, 247] on span "Guardar" at bounding box center [548, 249] width 31 height 8
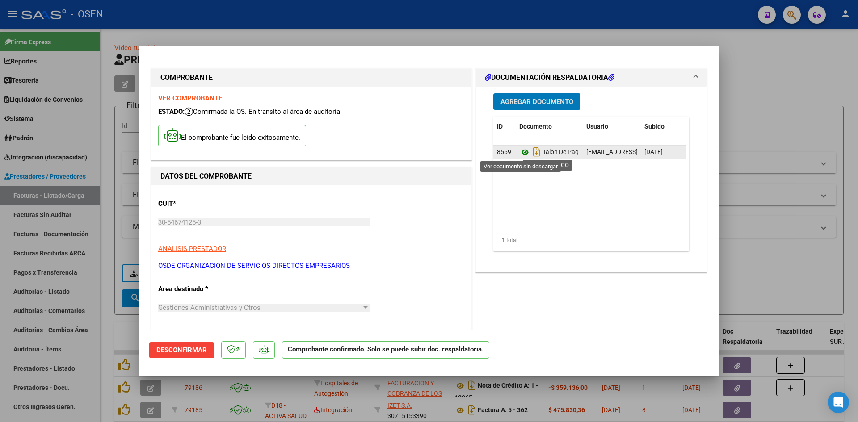
click at [522, 152] on icon at bounding box center [525, 152] width 12 height 11
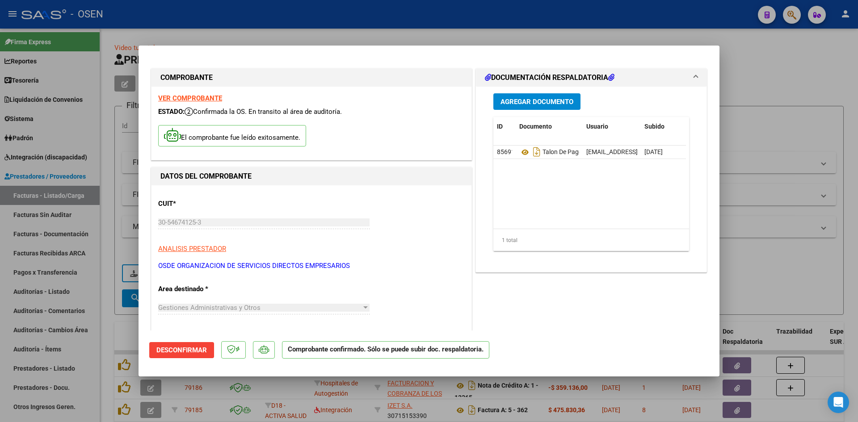
click at [115, 335] on div at bounding box center [429, 211] width 858 height 422
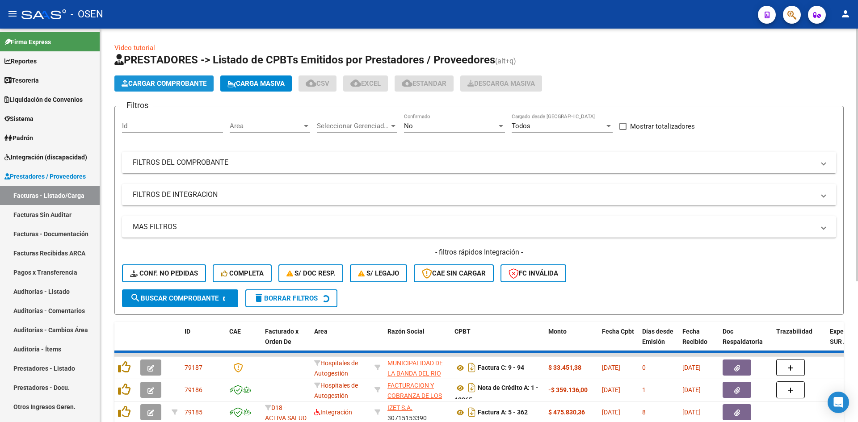
click at [131, 84] on span "Cargar Comprobante" at bounding box center [164, 84] width 85 height 8
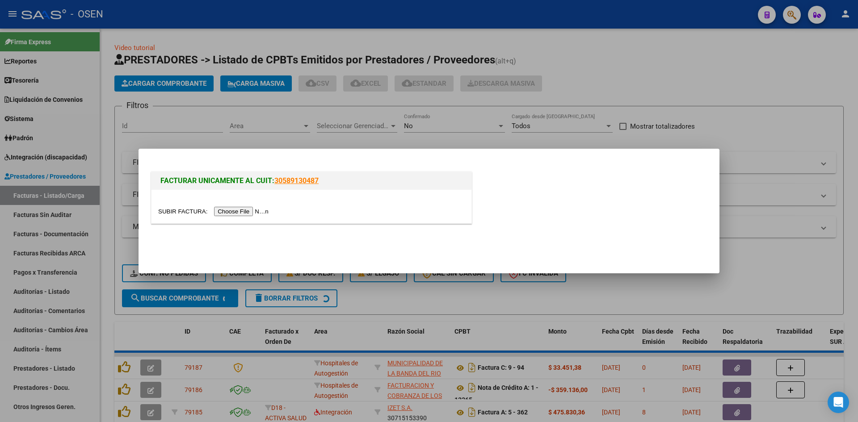
click at [252, 209] on input "file" at bounding box center [214, 211] width 113 height 9
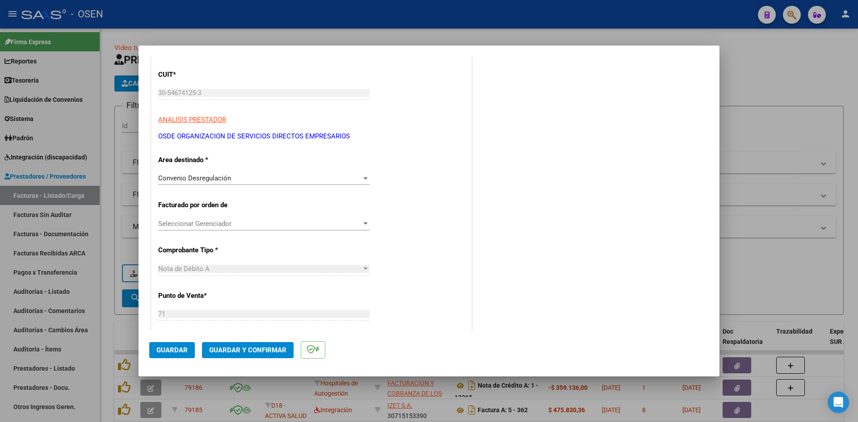
scroll to position [149, 0]
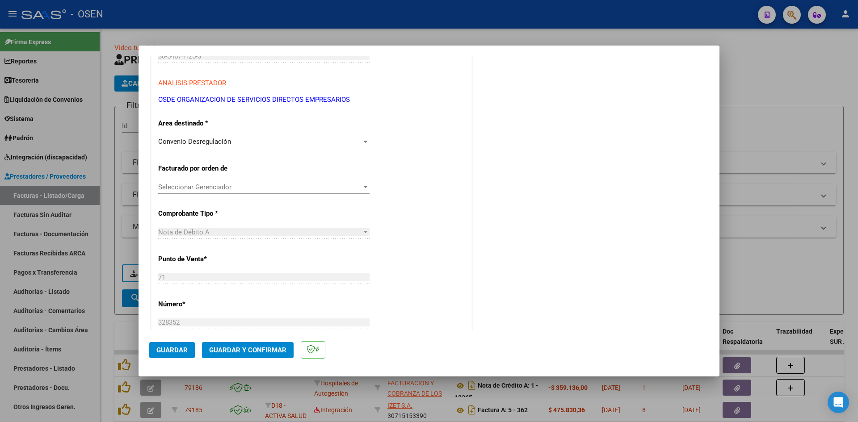
click at [303, 131] on div "CUIT * 30-54674125-3 Ingresar CUIT ANALISIS PRESTADOR OSDE ORGANIZACION DE SERV…" at bounding box center [312, 359] width 320 height 679
click at [304, 136] on div "Convenio Desregulación Seleccionar Area" at bounding box center [263, 141] width 211 height 13
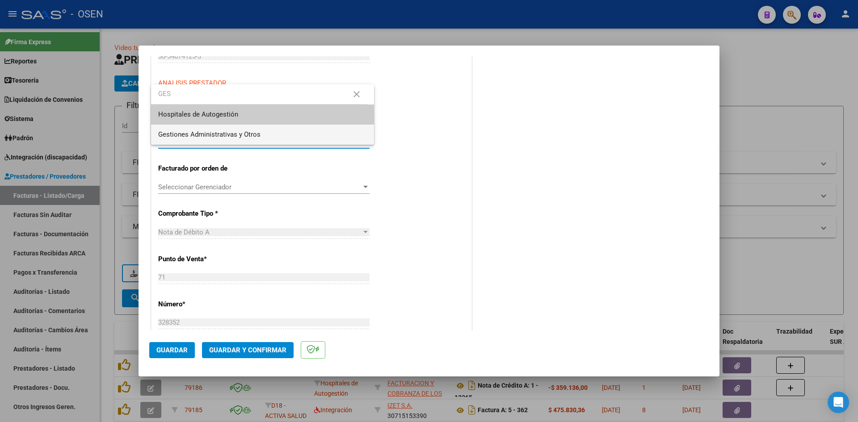
scroll to position [0, 0]
type input "GES"
click at [285, 134] on span "Gestiones Administrativas y Otros" at bounding box center [262, 135] width 209 height 20
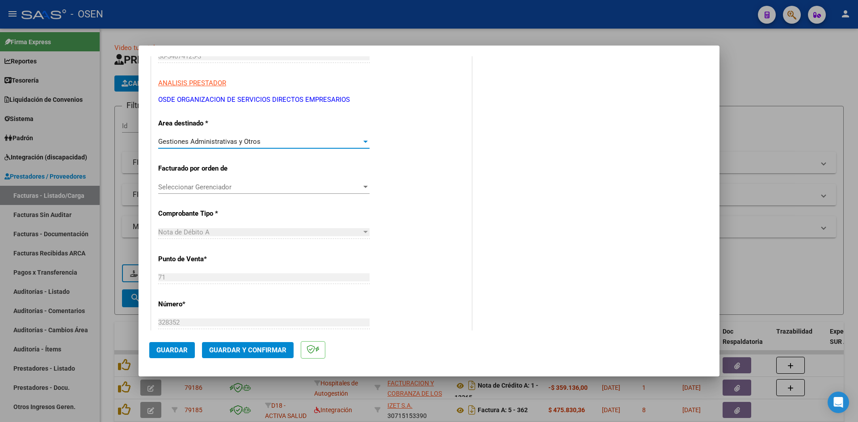
scroll to position [298, 0]
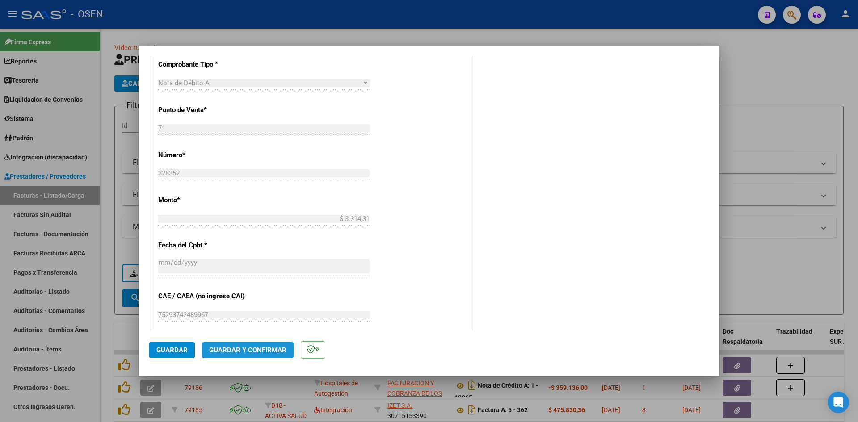
click at [274, 347] on span "Guardar y Confirmar" at bounding box center [247, 350] width 77 height 8
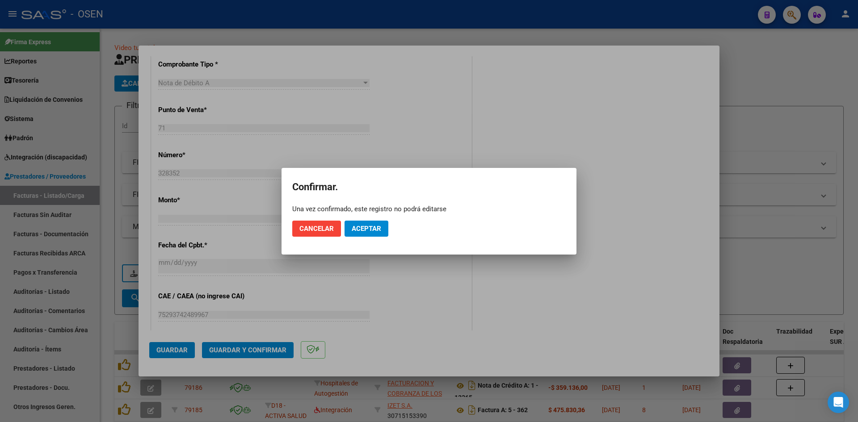
click at [378, 216] on mat-dialog-actions "Cancelar Aceptar" at bounding box center [429, 229] width 274 height 30
click at [380, 230] on span "Aceptar" at bounding box center [367, 229] width 30 height 8
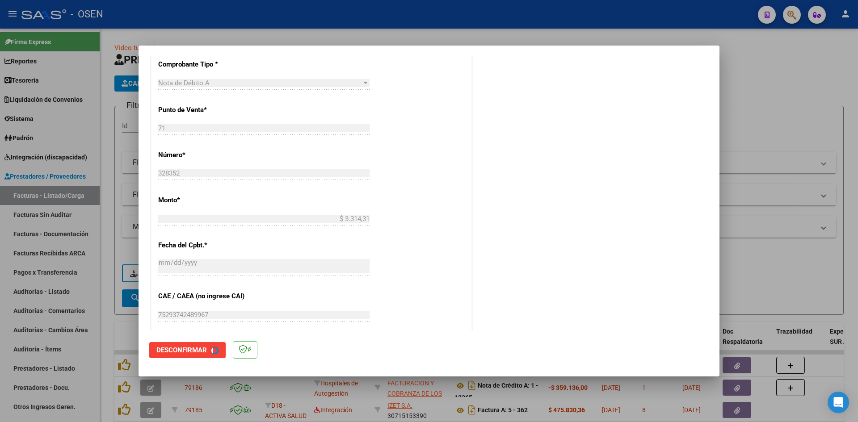
scroll to position [0, 0]
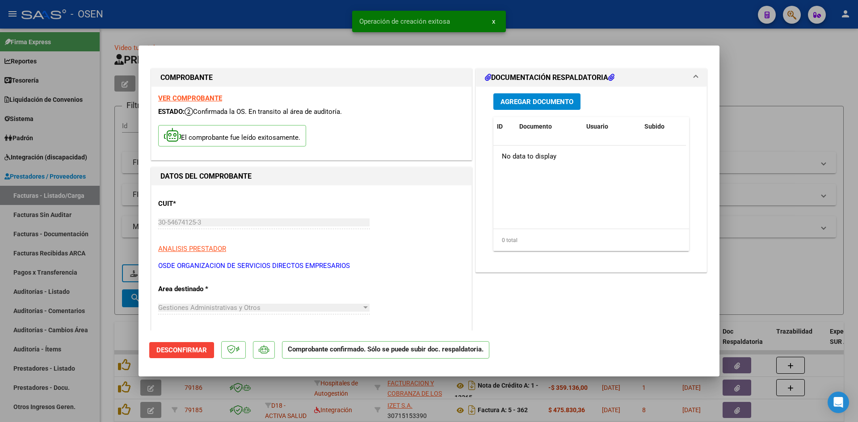
click at [533, 100] on span "Agregar Documento" at bounding box center [537, 102] width 73 height 8
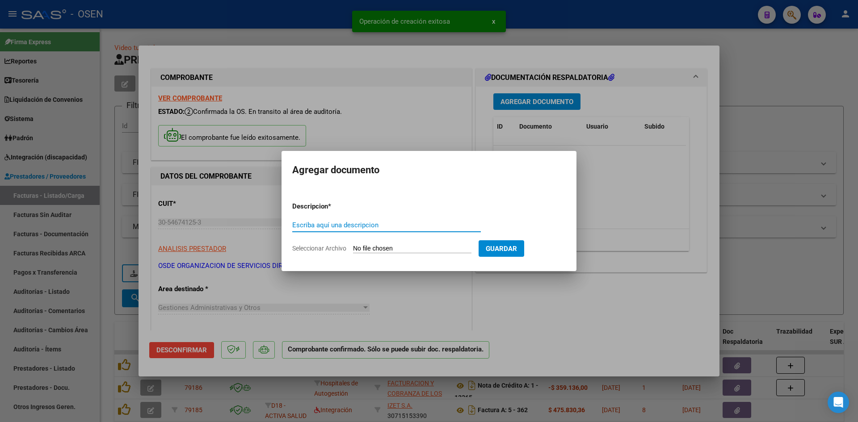
click at [369, 226] on input "Escriba aquí una descripcion" at bounding box center [386, 225] width 189 height 8
type input "TALON DE PAGO"
click at [391, 249] on input "Seleccionar Archivo" at bounding box center [412, 249] width 118 height 8
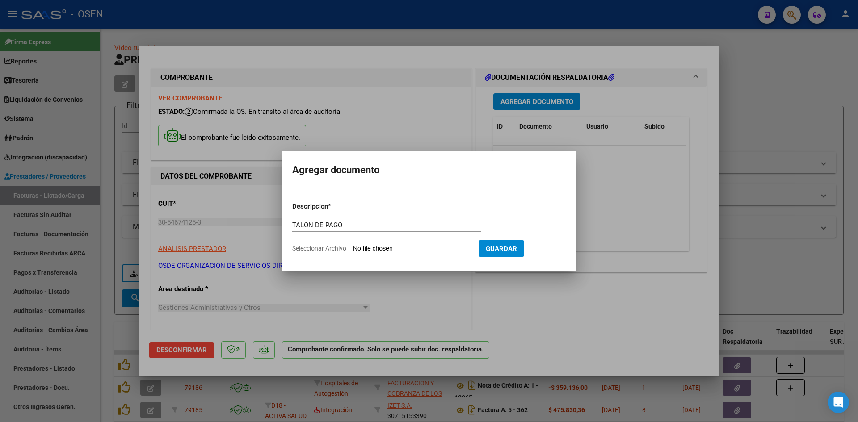
type input "C:\fakepath\documento (9).pdf"
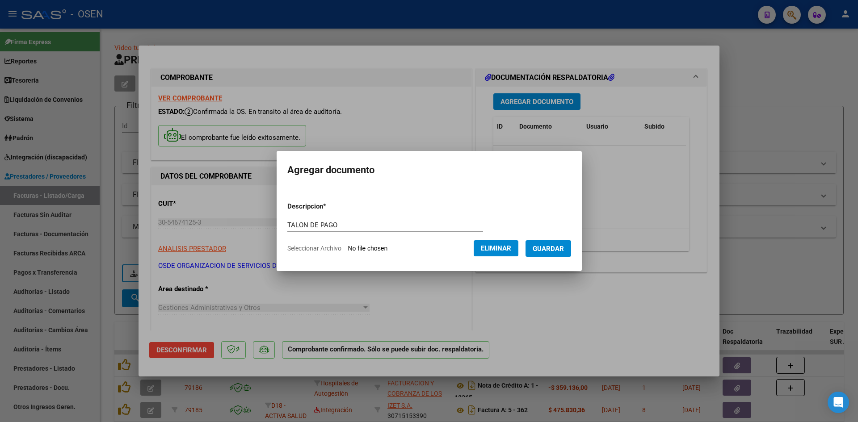
click at [564, 245] on span "Guardar" at bounding box center [548, 249] width 31 height 8
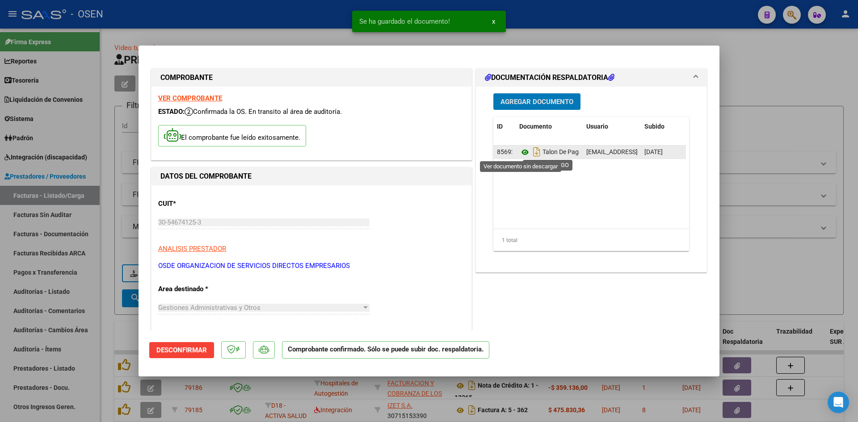
click at [519, 150] on icon at bounding box center [525, 152] width 12 height 11
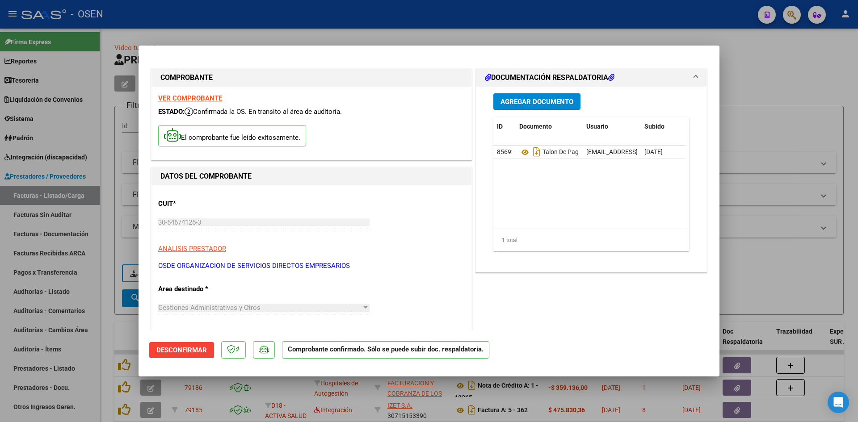
click at [79, 255] on div at bounding box center [429, 211] width 858 height 422
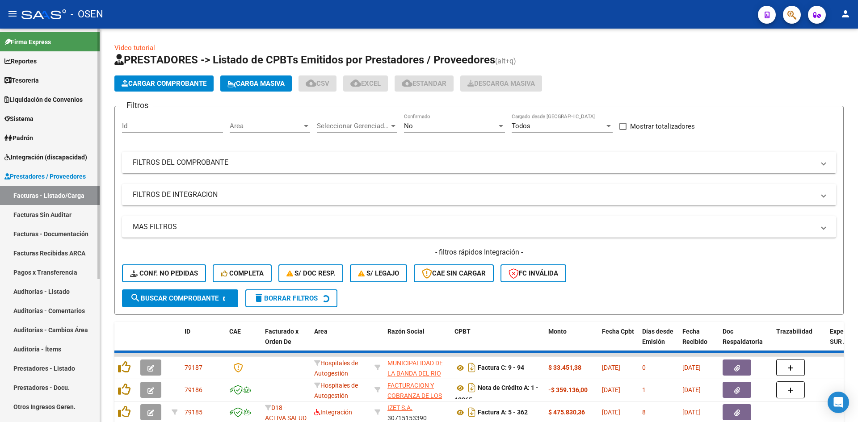
click at [64, 291] on link "Auditorías - Listado" at bounding box center [50, 291] width 100 height 19
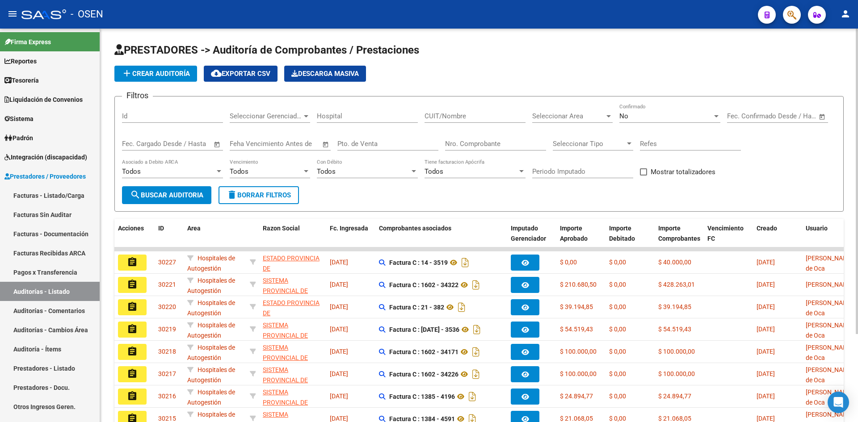
click at [169, 73] on span "add Crear Auditoría" at bounding box center [156, 74] width 68 height 8
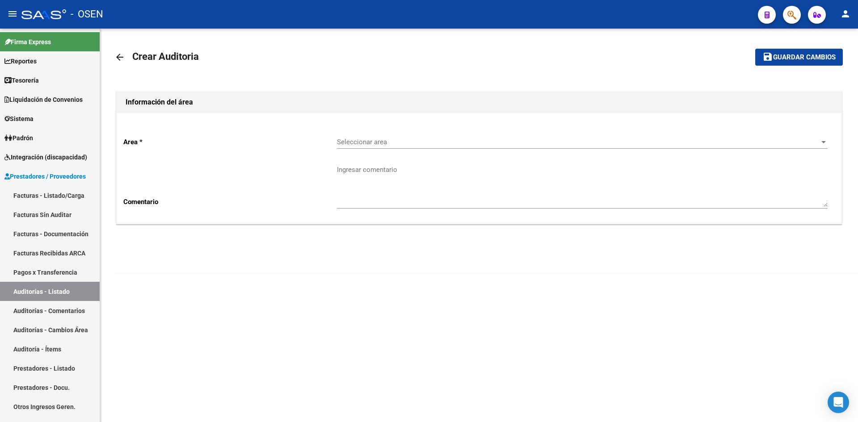
click at [343, 148] on div "Seleccionar area Seleccionar area" at bounding box center [582, 139] width 491 height 19
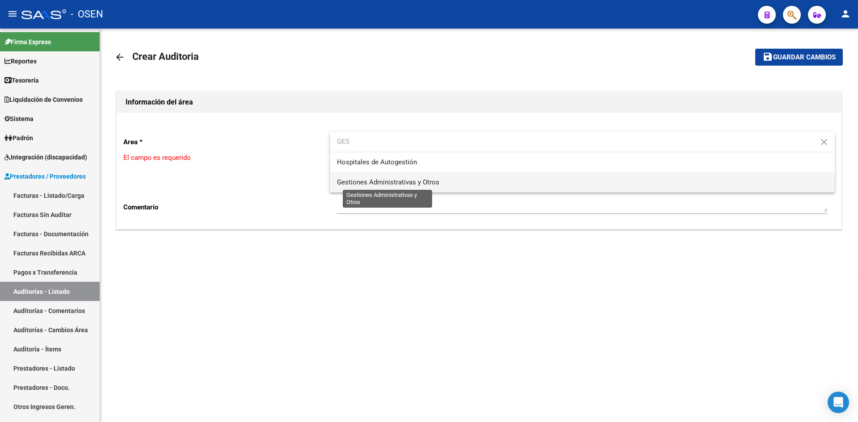
type input "GES"
click at [361, 180] on span "Gestiones Administrativas y Otros" at bounding box center [388, 182] width 102 height 8
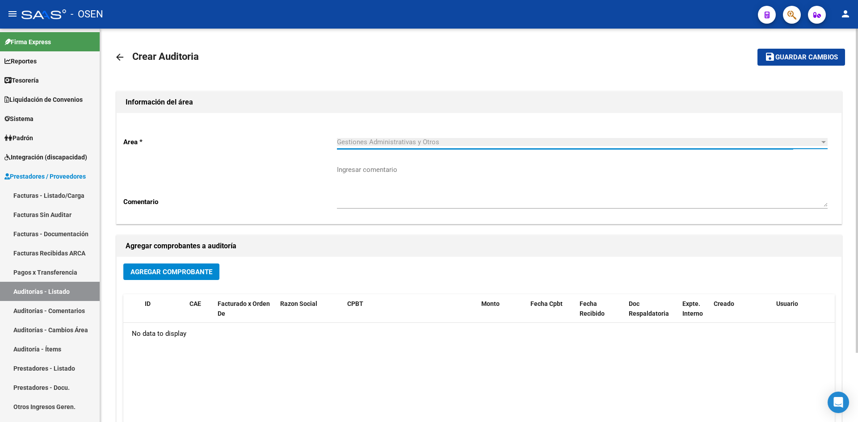
click at [181, 269] on span "Agregar Comprobante" at bounding box center [172, 272] width 82 height 8
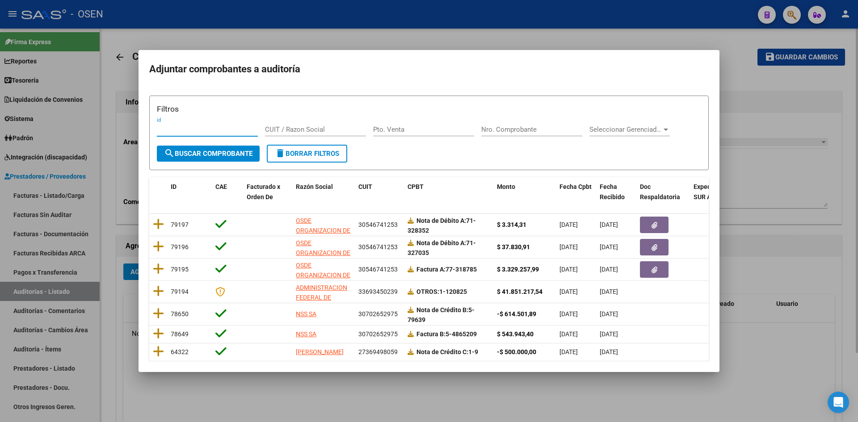
scroll to position [111, 0]
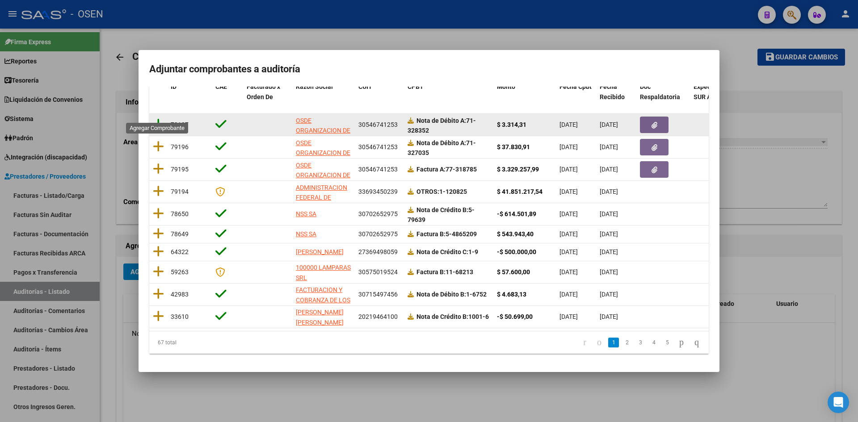
click at [155, 118] on icon at bounding box center [158, 124] width 11 height 13
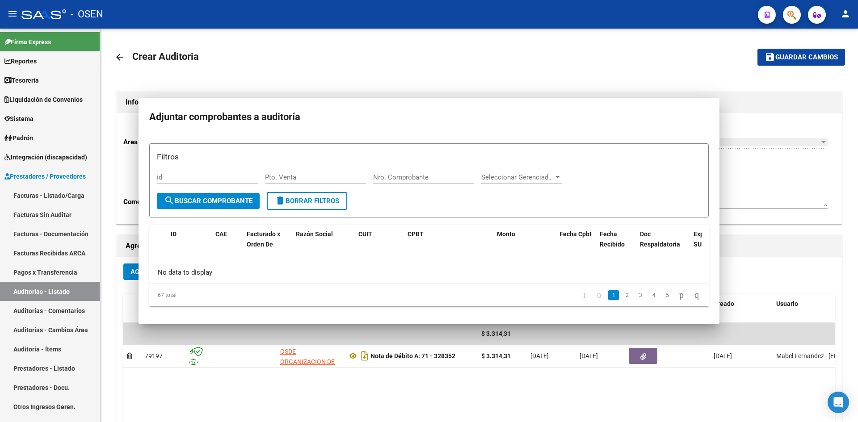
scroll to position [0, 0]
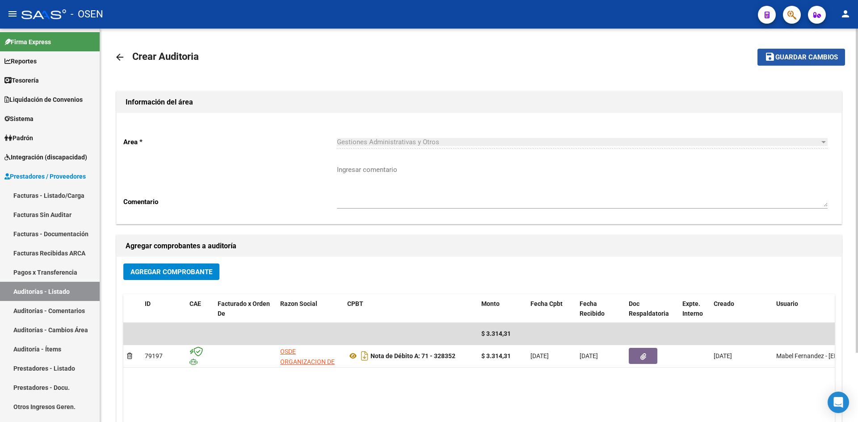
click at [821, 58] on span "Guardar cambios" at bounding box center [807, 58] width 63 height 8
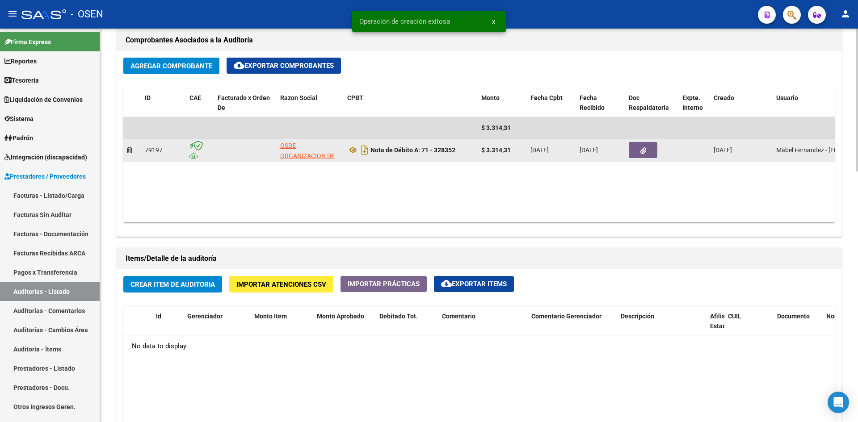
scroll to position [447, 0]
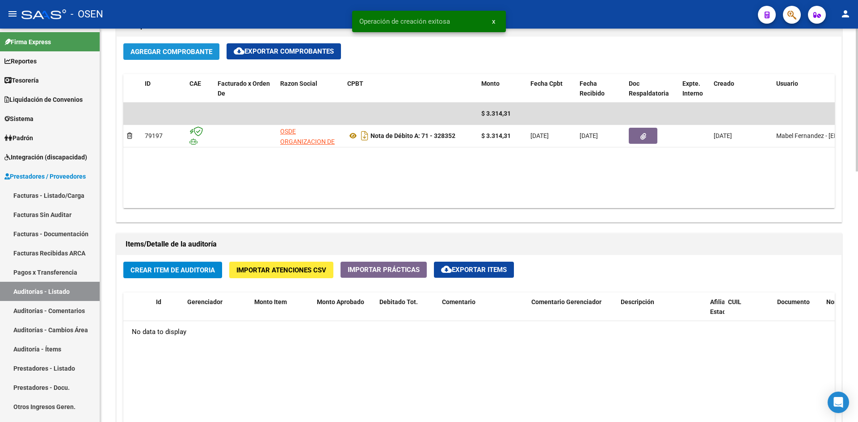
click at [165, 53] on span "Agregar Comprobante" at bounding box center [172, 52] width 82 height 8
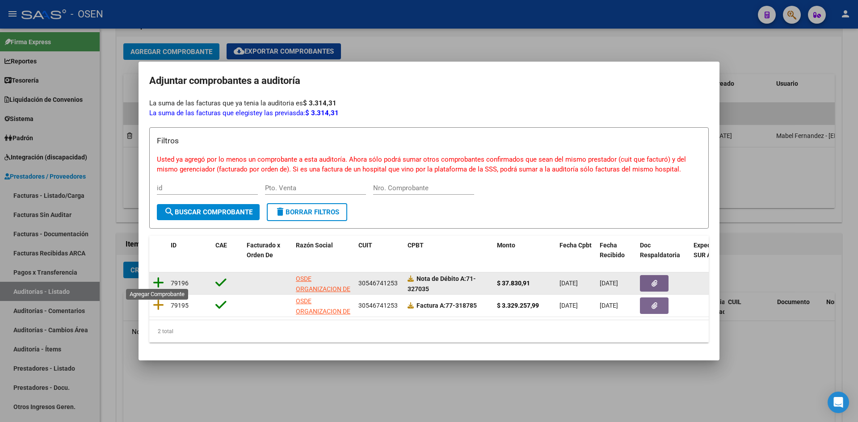
click at [160, 280] on icon at bounding box center [158, 283] width 11 height 13
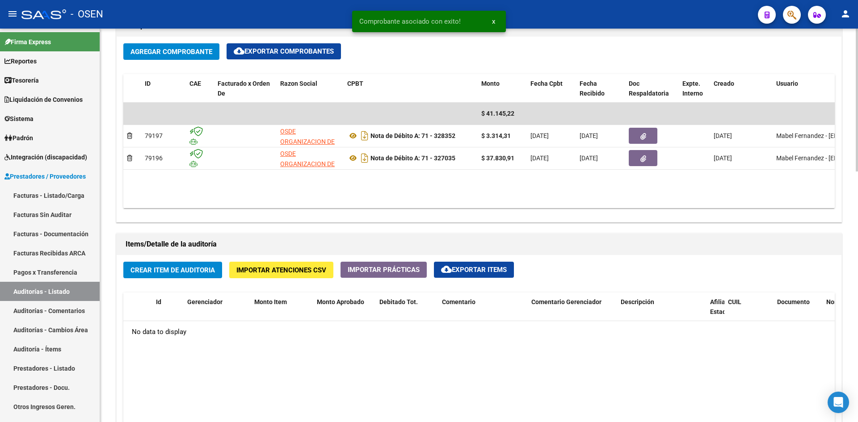
click at [180, 55] on span "Agregar Comprobante" at bounding box center [172, 52] width 82 height 8
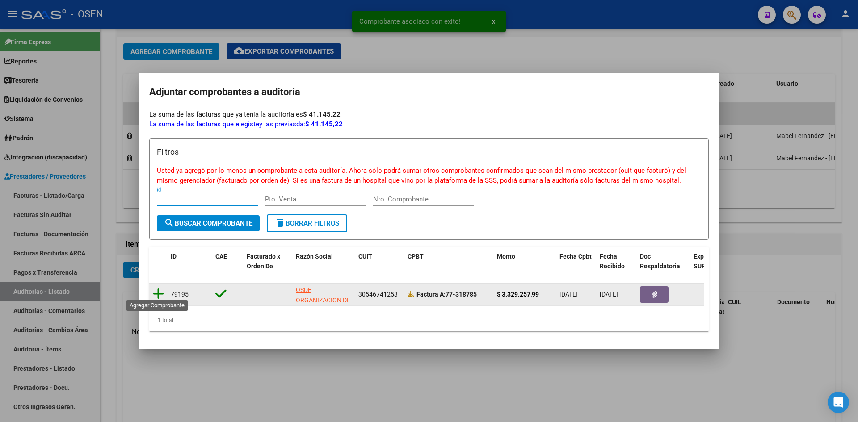
click at [160, 296] on icon at bounding box center [158, 294] width 11 height 13
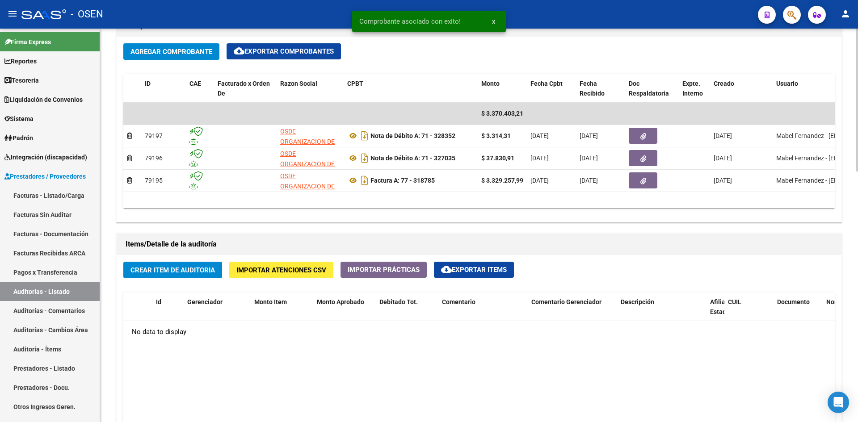
scroll to position [298, 0]
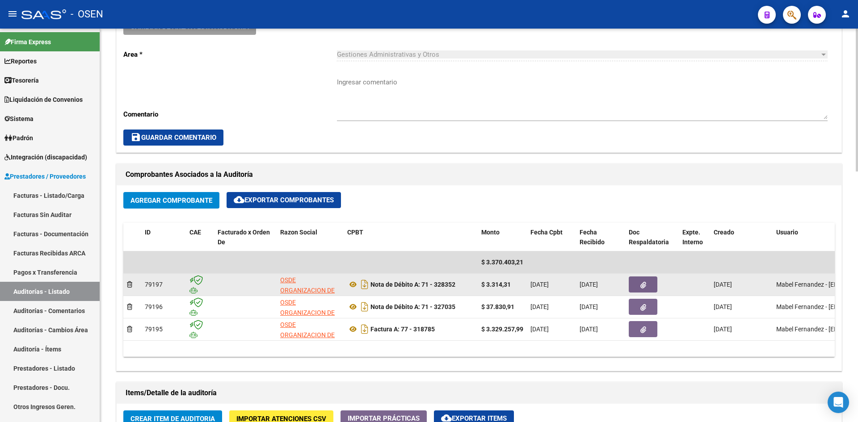
click at [639, 287] on button "button" at bounding box center [643, 285] width 29 height 16
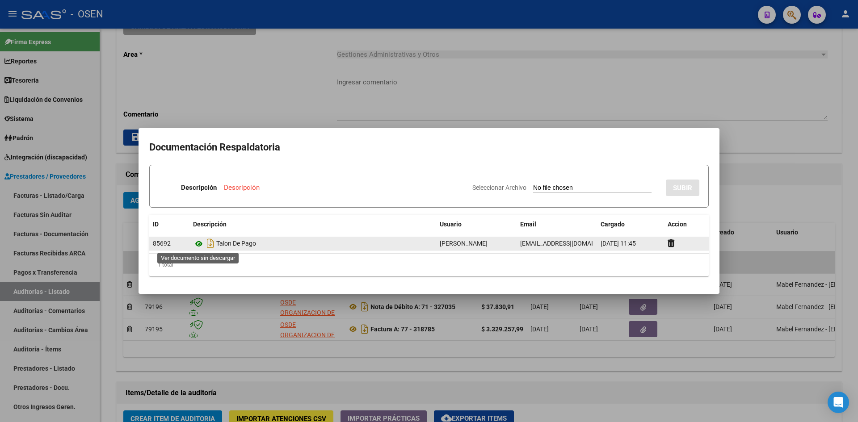
click at [202, 241] on icon at bounding box center [199, 244] width 12 height 11
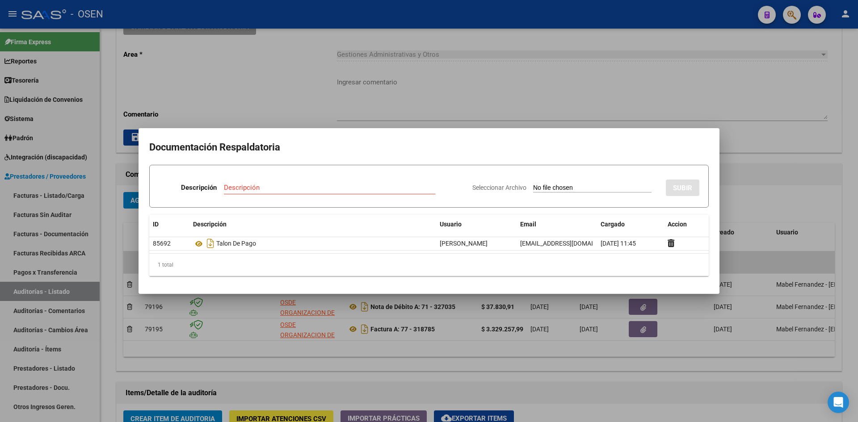
click at [494, 115] on div at bounding box center [429, 211] width 858 height 422
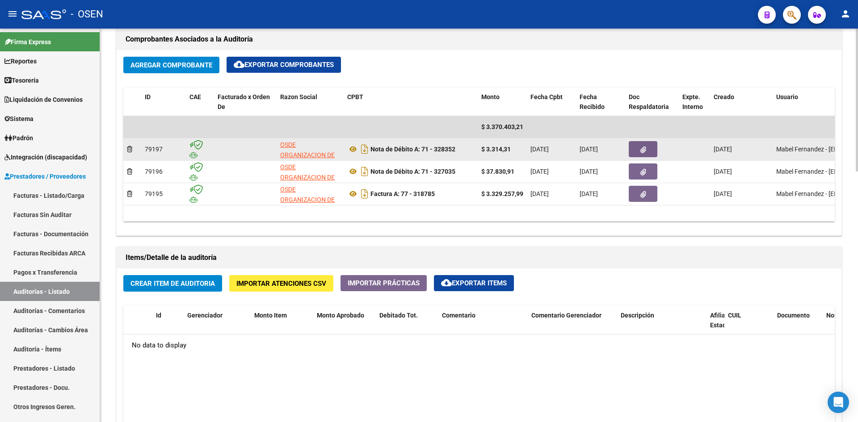
scroll to position [447, 0]
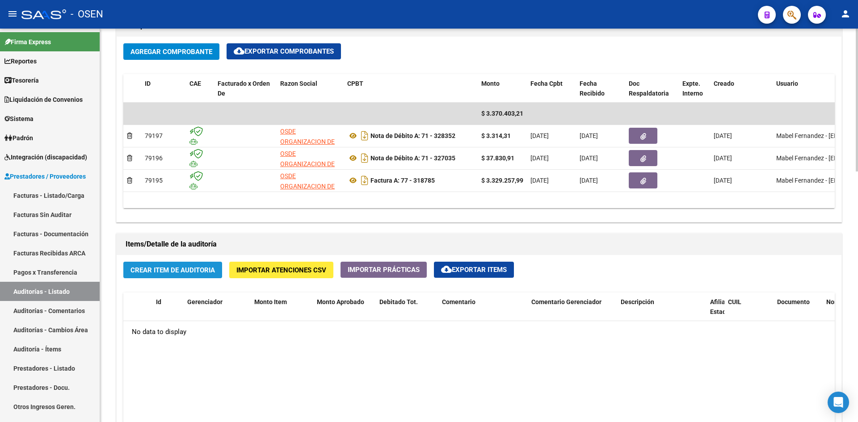
click at [182, 270] on span "Crear Item de Auditoria" at bounding box center [173, 270] width 84 height 8
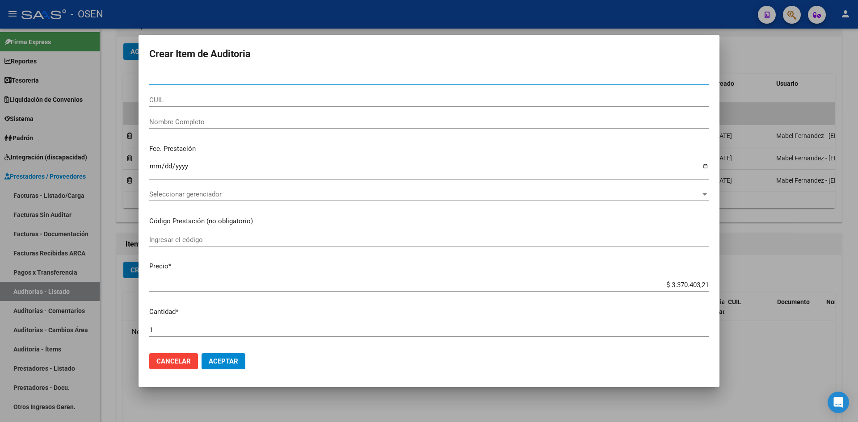
click at [232, 357] on button "Aceptar" at bounding box center [224, 362] width 44 height 16
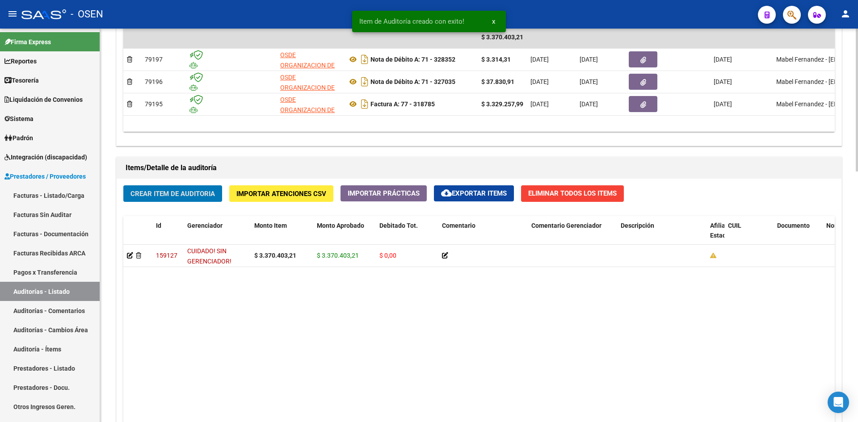
scroll to position [393, 0]
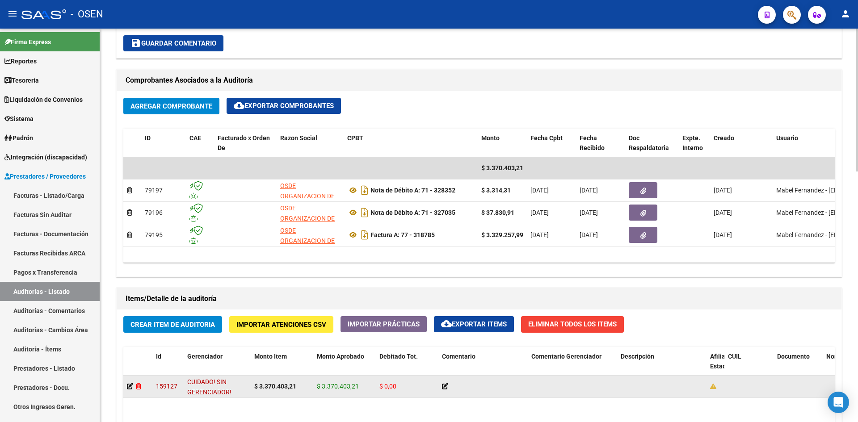
click at [139, 388] on icon at bounding box center [138, 387] width 5 height 6
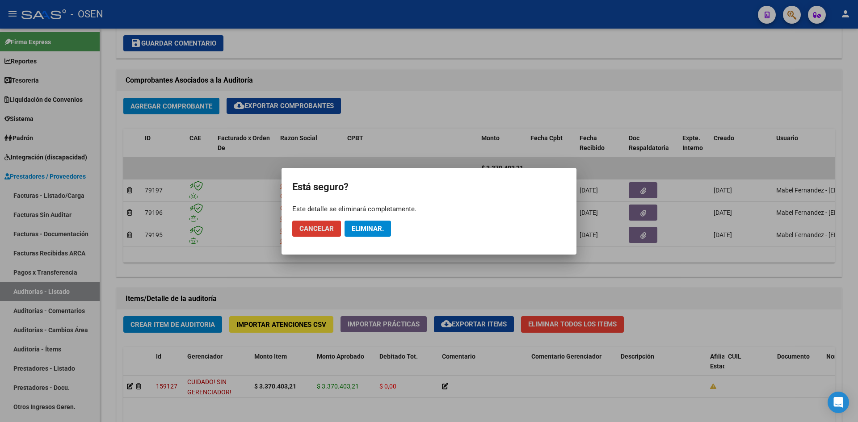
click at [364, 224] on button "Eliminar." at bounding box center [368, 229] width 46 height 16
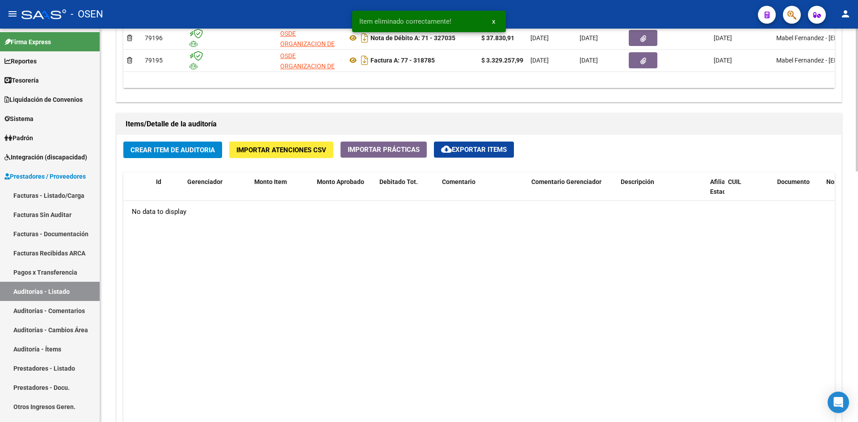
scroll to position [596, 0]
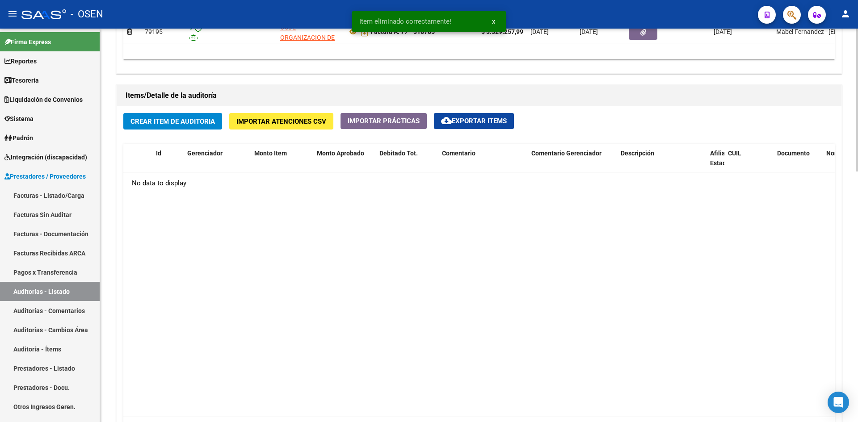
click at [183, 119] on span "Crear Item de Auditoria" at bounding box center [173, 122] width 84 height 8
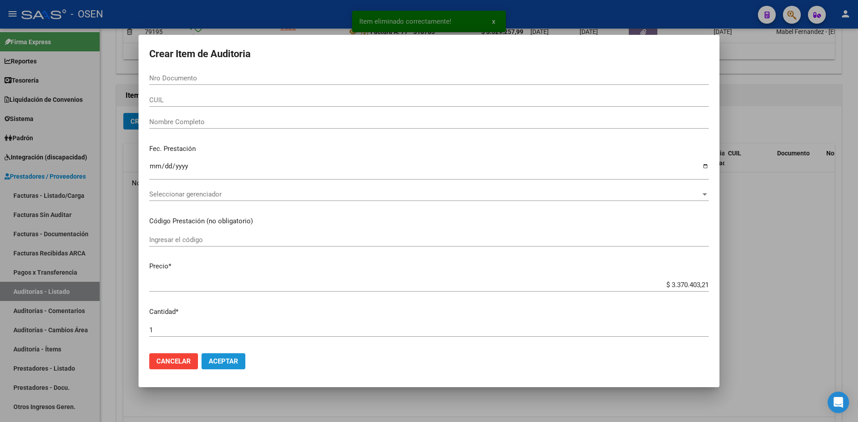
click at [238, 358] on span "Aceptar" at bounding box center [224, 362] width 30 height 8
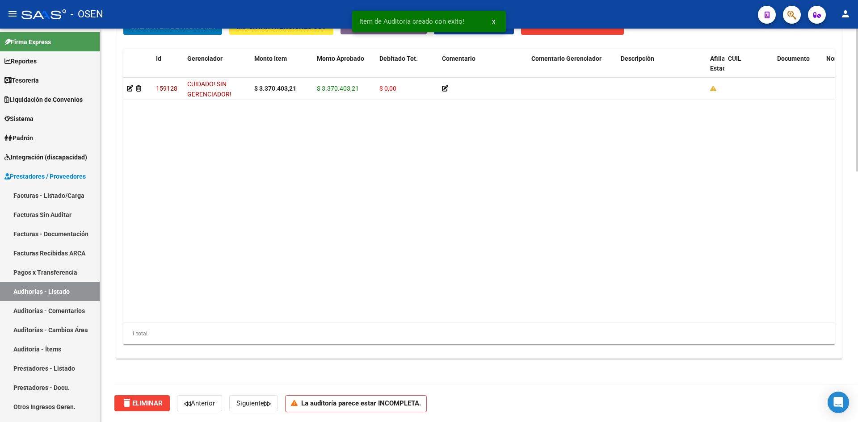
scroll to position [542, 0]
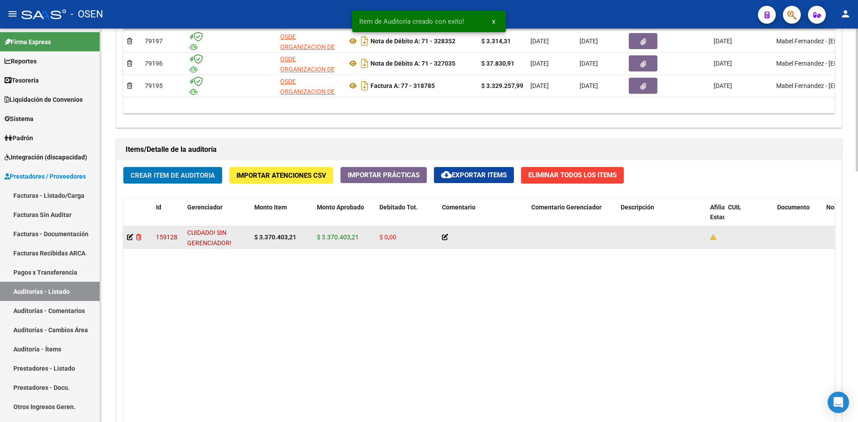
click at [138, 236] on icon at bounding box center [138, 237] width 5 height 6
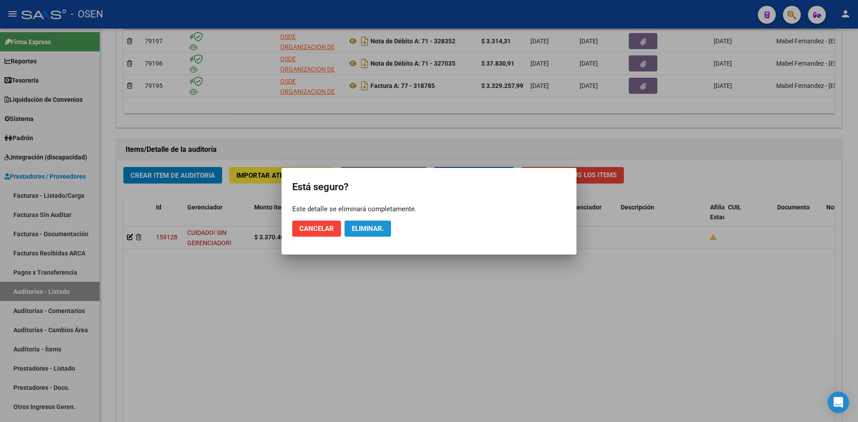
click at [376, 229] on span "Eliminar." at bounding box center [368, 229] width 32 height 8
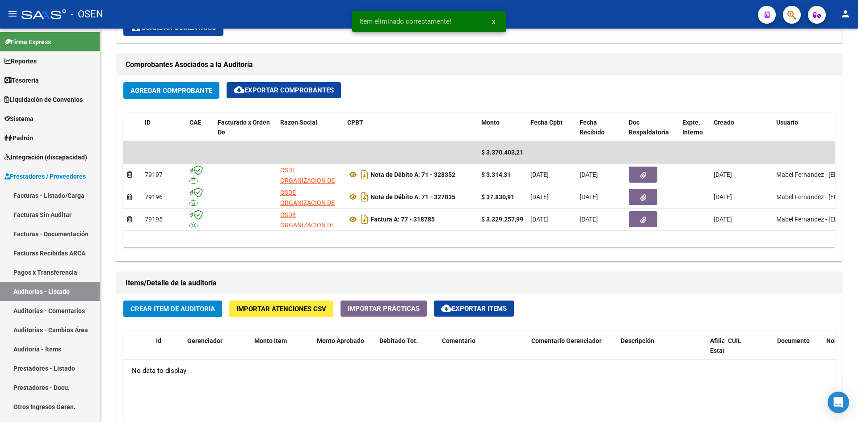
scroll to position [393, 0]
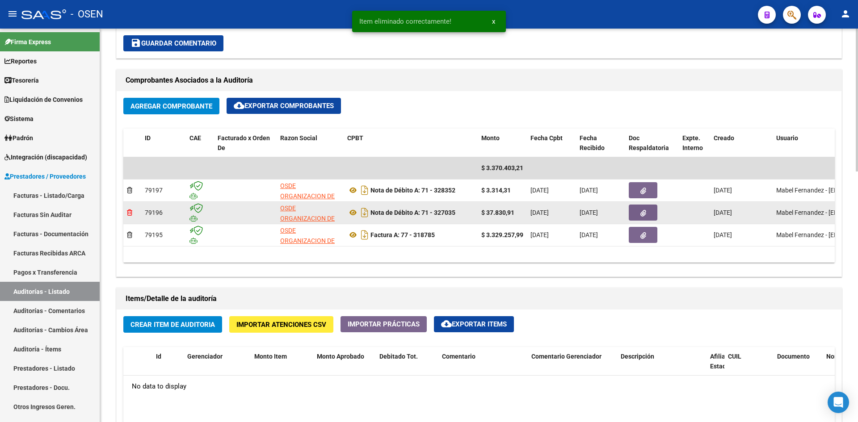
click at [131, 211] on icon at bounding box center [129, 213] width 5 height 6
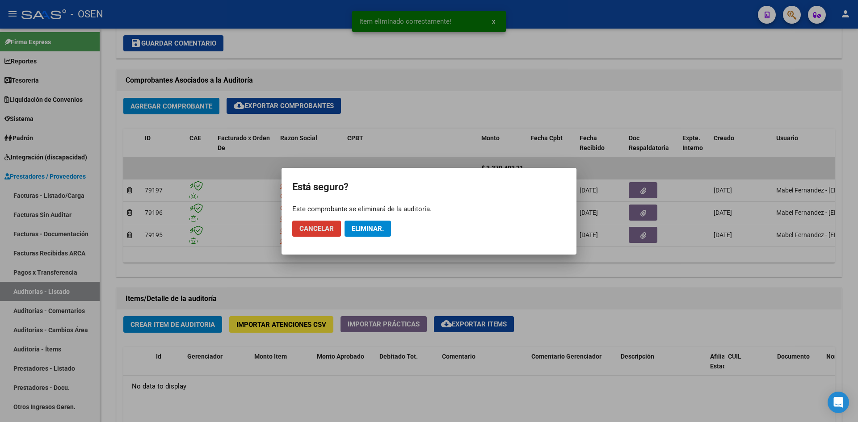
click at [375, 225] on span "Eliminar." at bounding box center [368, 229] width 32 height 8
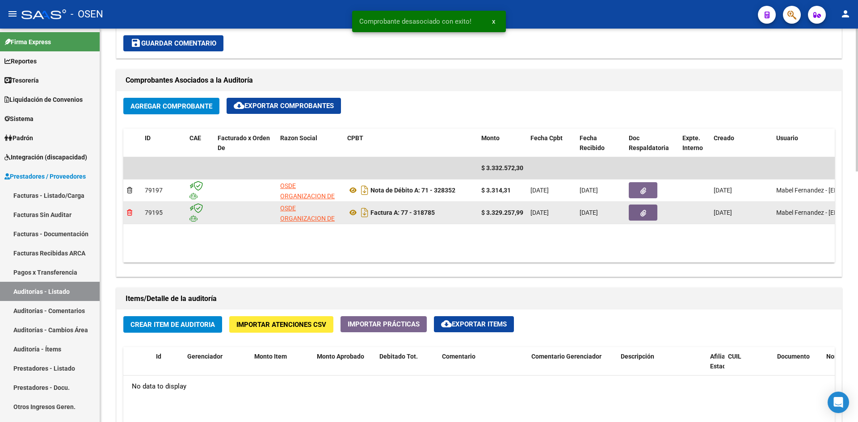
click at [131, 210] on icon at bounding box center [129, 213] width 5 height 6
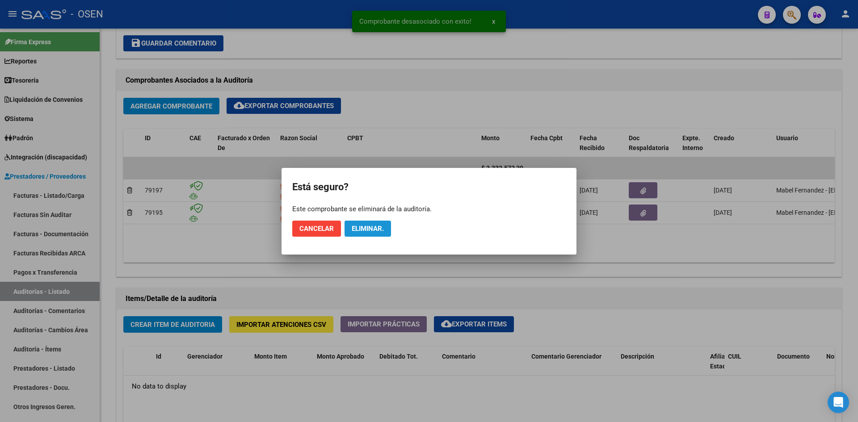
click at [358, 225] on span "Eliminar." at bounding box center [368, 229] width 32 height 8
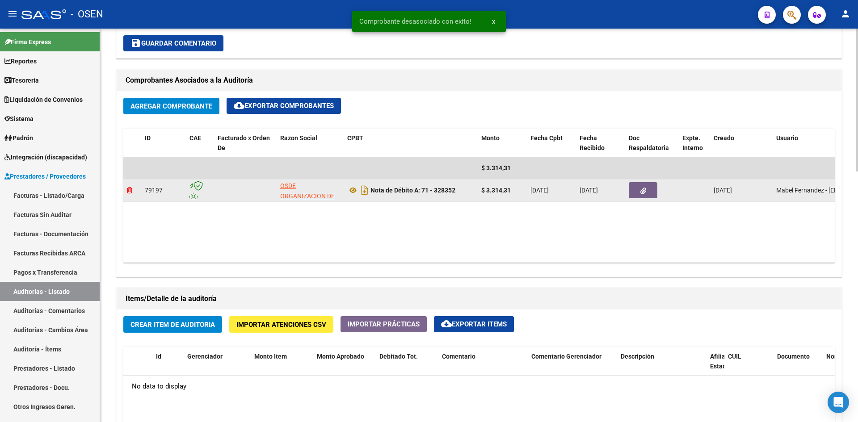
click at [130, 187] on icon at bounding box center [129, 190] width 5 height 6
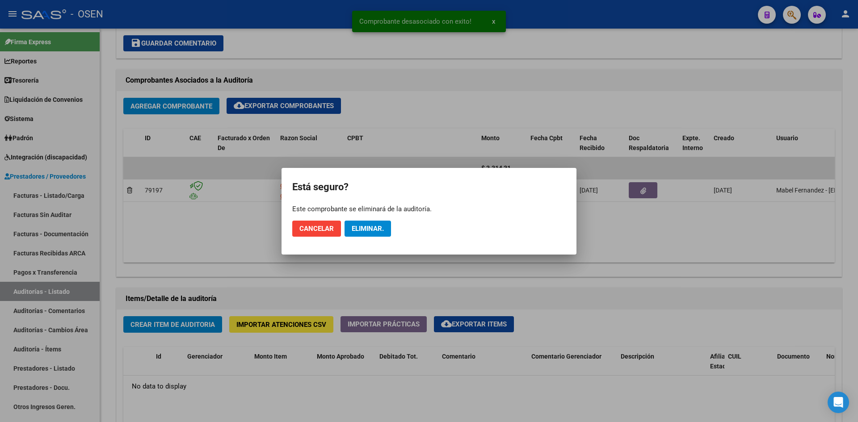
click at [394, 227] on mat-dialog-actions "Cancelar Eliminar." at bounding box center [429, 229] width 274 height 30
click at [380, 228] on span "Eliminar." at bounding box center [368, 229] width 32 height 8
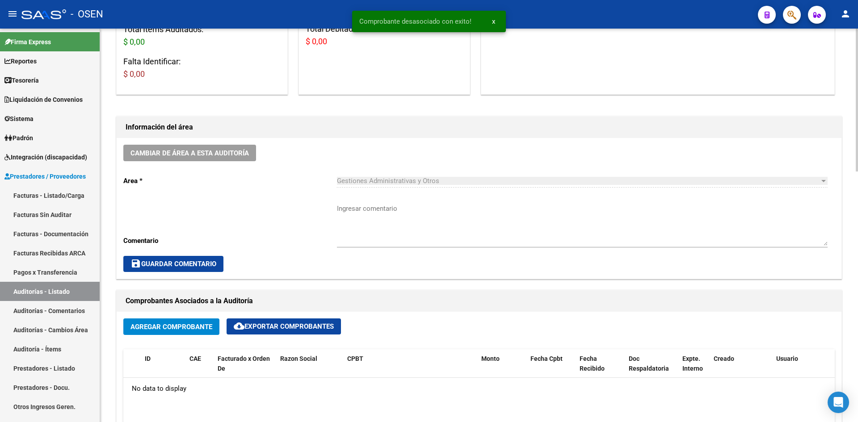
scroll to position [298, 0]
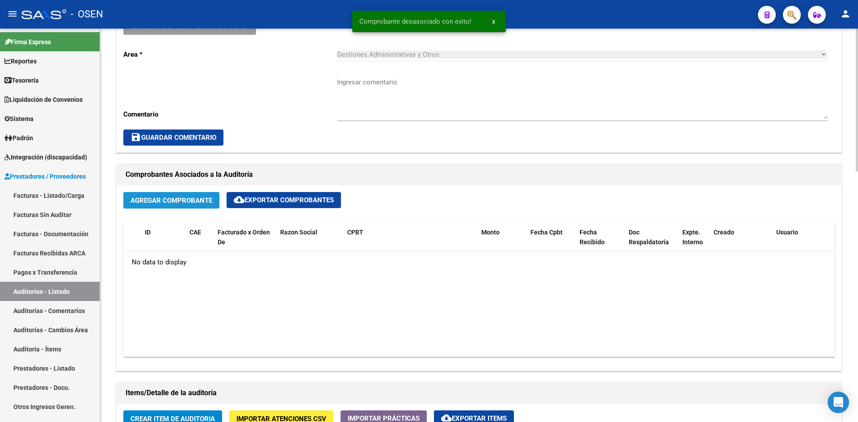
click at [175, 199] on span "Agregar Comprobante" at bounding box center [172, 201] width 82 height 8
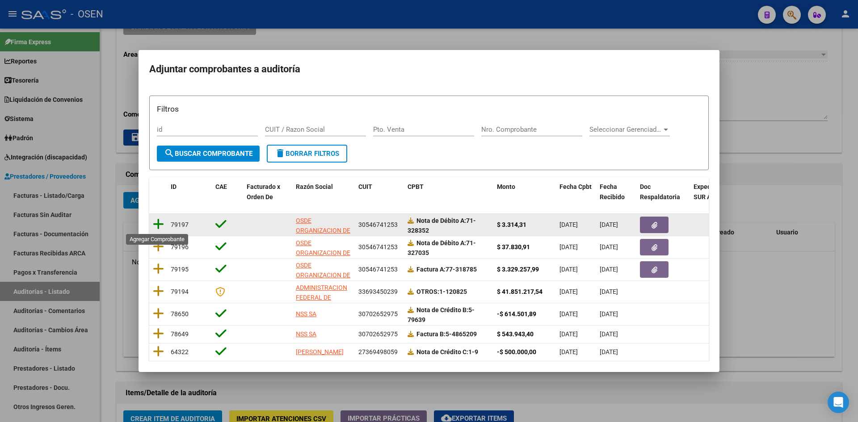
click at [158, 219] on icon at bounding box center [158, 224] width 11 height 13
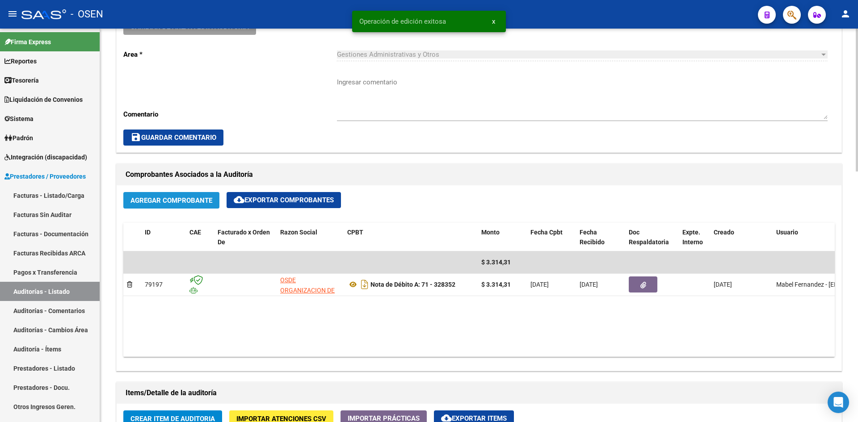
click at [158, 194] on button "Agregar Comprobante" at bounding box center [171, 200] width 96 height 17
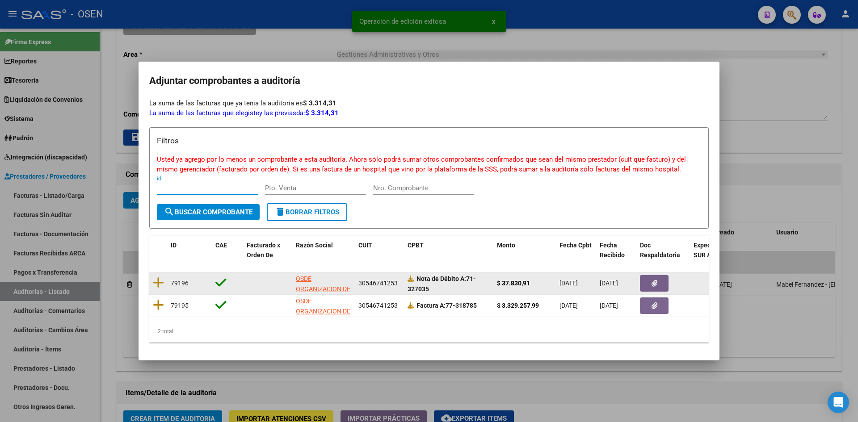
click at [164, 279] on datatable-body-cell at bounding box center [158, 284] width 18 height 22
click at [156, 279] on icon at bounding box center [158, 283] width 11 height 13
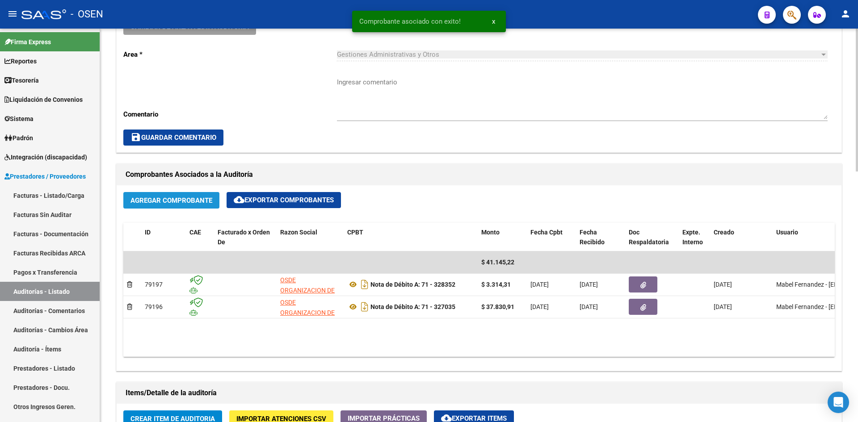
click at [165, 203] on span "Agregar Comprobante" at bounding box center [172, 201] width 82 height 8
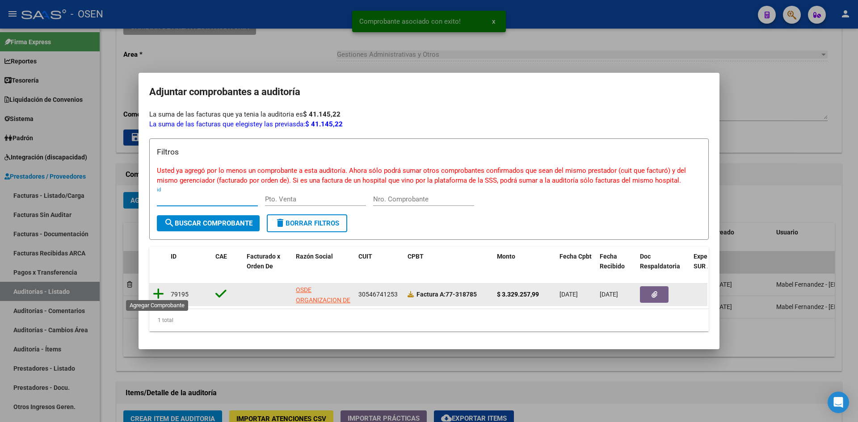
click at [158, 293] on icon at bounding box center [158, 294] width 11 height 13
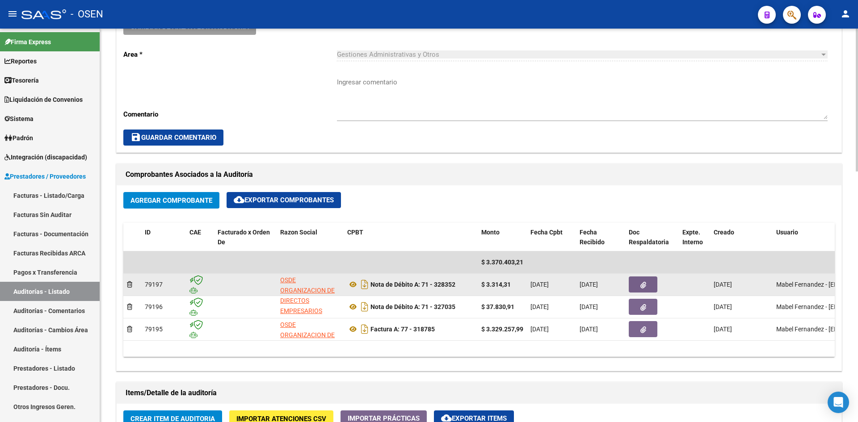
click at [126, 281] on datatable-body-cell at bounding box center [132, 285] width 18 height 22
click at [130, 283] on icon at bounding box center [129, 285] width 5 height 6
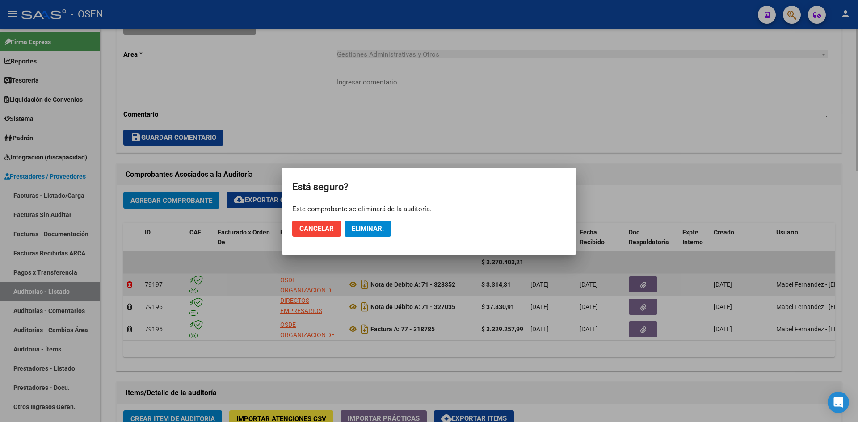
click at [130, 283] on div at bounding box center [429, 211] width 858 height 422
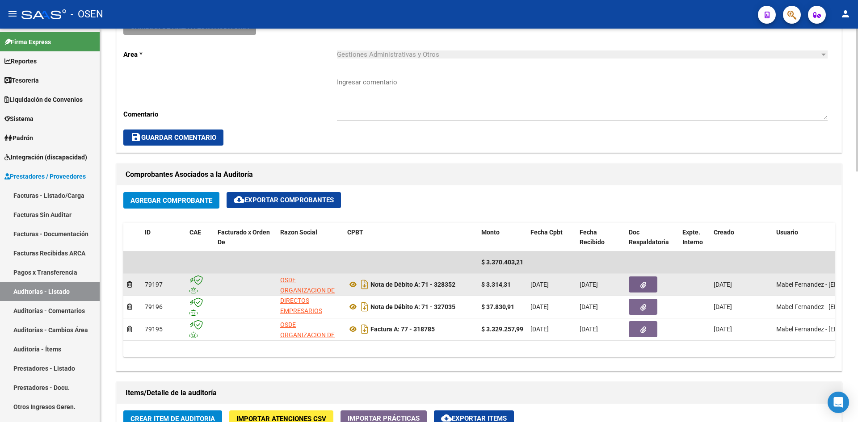
click at [133, 285] on div at bounding box center [132, 285] width 11 height 10
click at [131, 286] on icon at bounding box center [129, 285] width 5 height 6
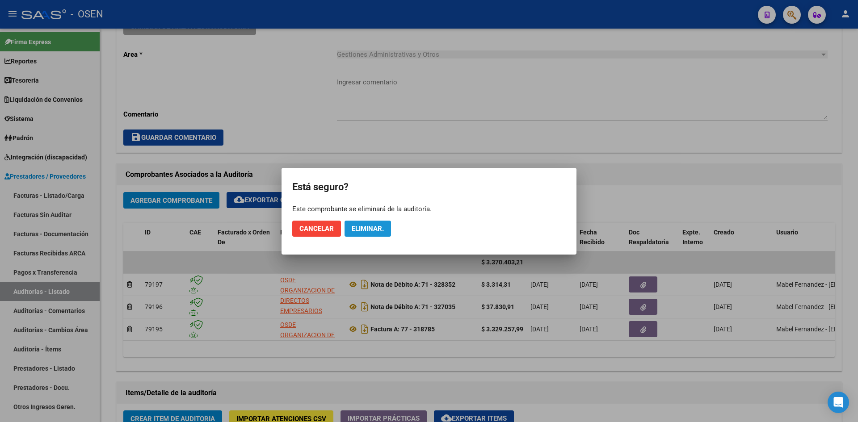
click at [368, 227] on span "Eliminar." at bounding box center [368, 229] width 32 height 8
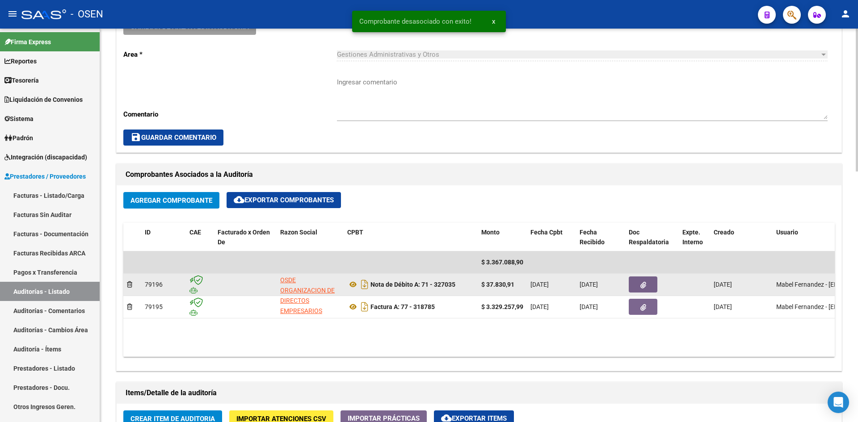
click at [131, 288] on div at bounding box center [132, 285] width 11 height 10
click at [131, 284] on icon at bounding box center [129, 285] width 5 height 6
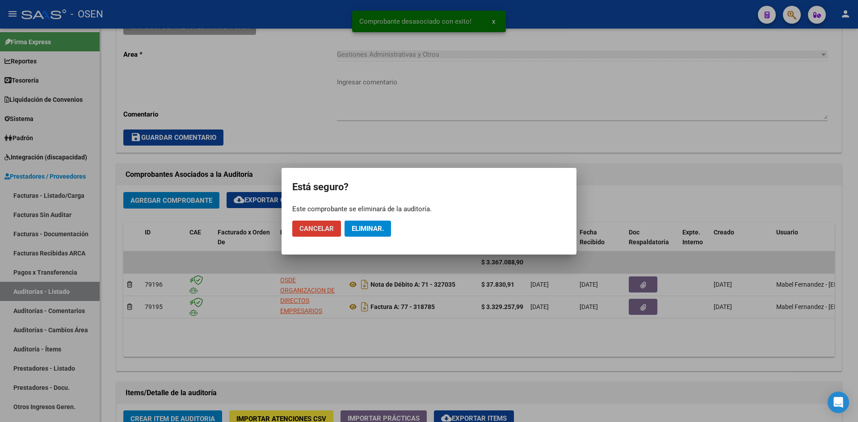
click at [391, 231] on button "Eliminar." at bounding box center [368, 229] width 46 height 16
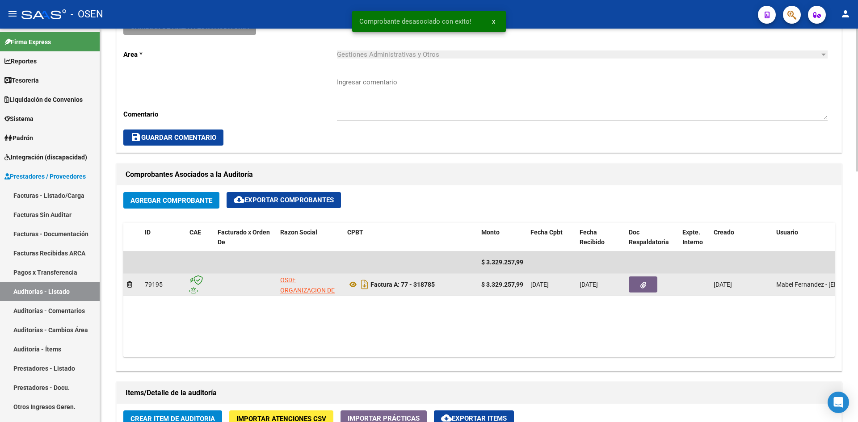
click at [131, 288] on div at bounding box center [132, 285] width 11 height 10
click at [137, 283] on div at bounding box center [132, 285] width 11 height 10
click at [132, 283] on icon at bounding box center [129, 285] width 5 height 6
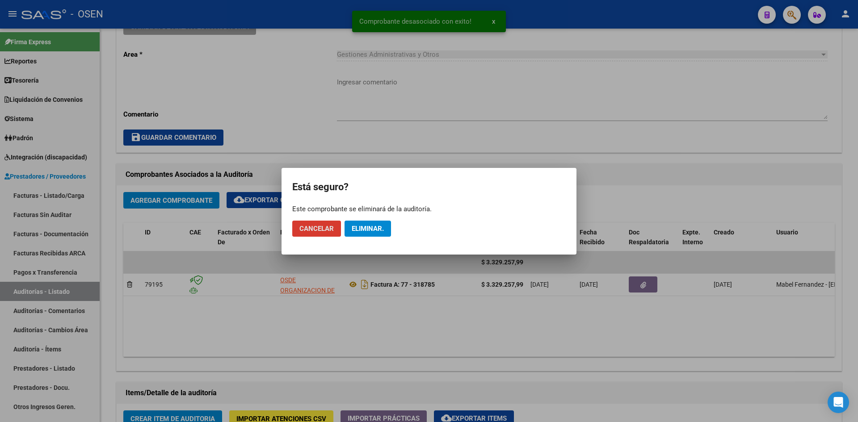
click at [379, 233] on button "Eliminar." at bounding box center [368, 229] width 46 height 16
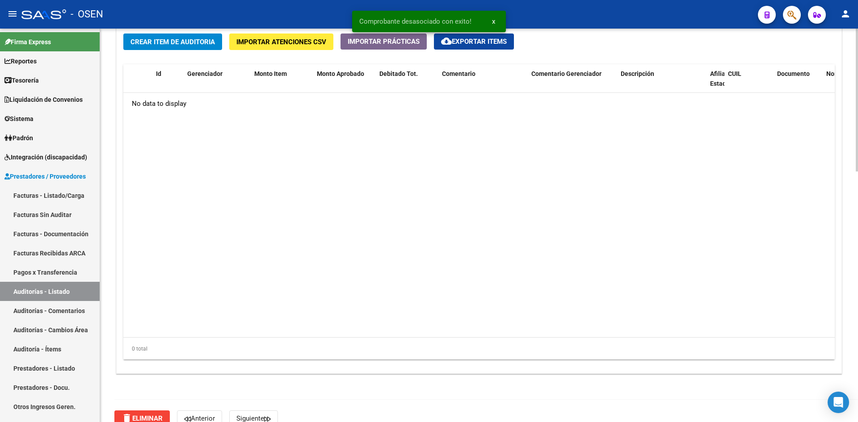
scroll to position [691, 0]
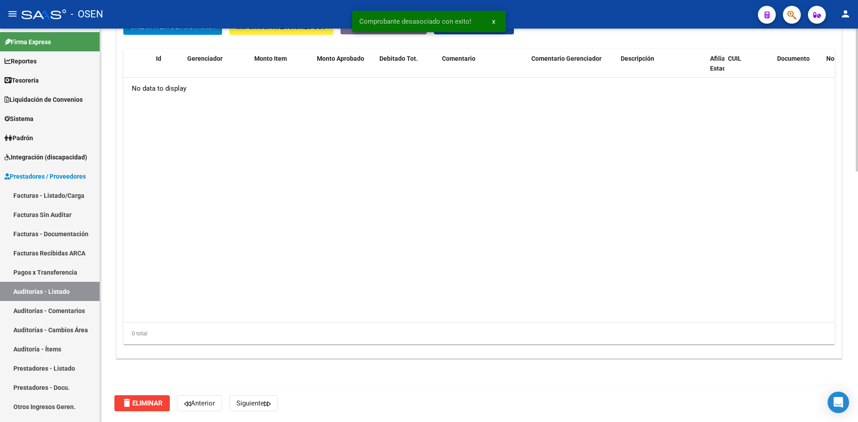
click at [136, 402] on span "delete Eliminar" at bounding box center [142, 404] width 41 height 8
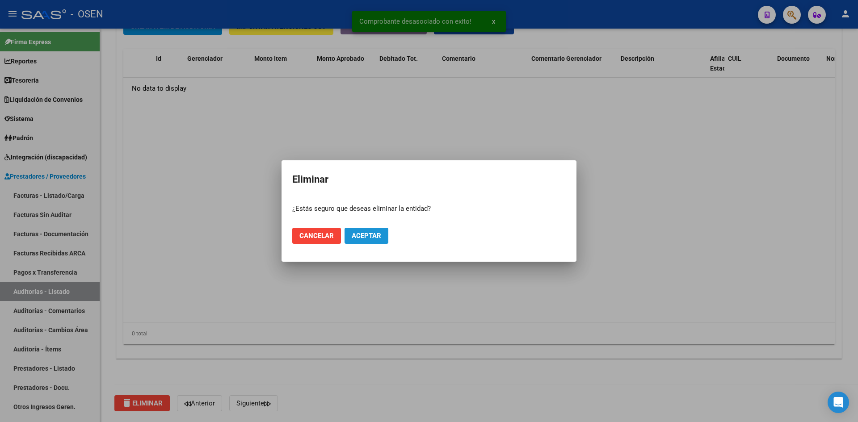
click at [370, 234] on span "Aceptar" at bounding box center [367, 236] width 30 height 8
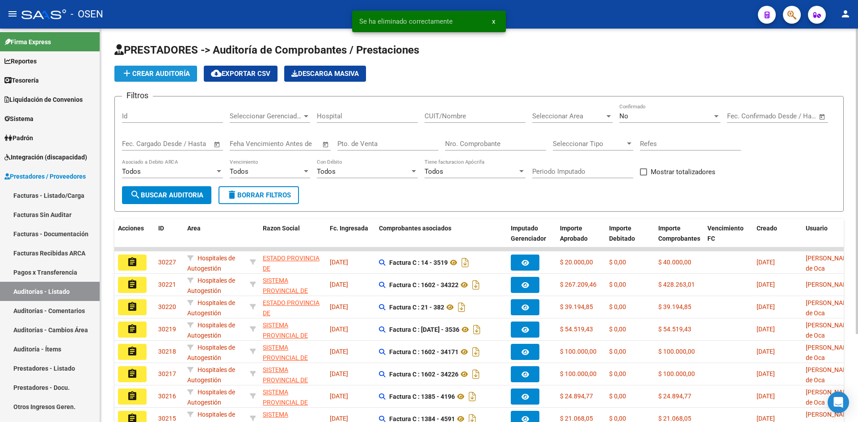
click at [160, 73] on span "add Crear Auditoría" at bounding box center [156, 74] width 68 height 8
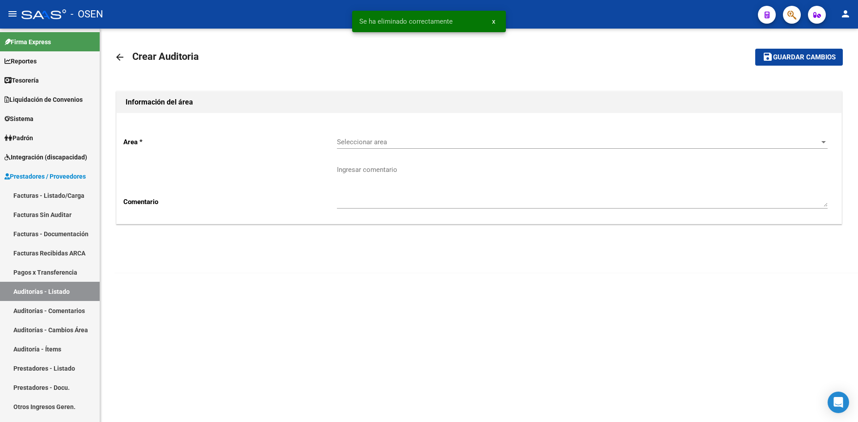
click at [423, 140] on span "Seleccionar area" at bounding box center [578, 142] width 483 height 8
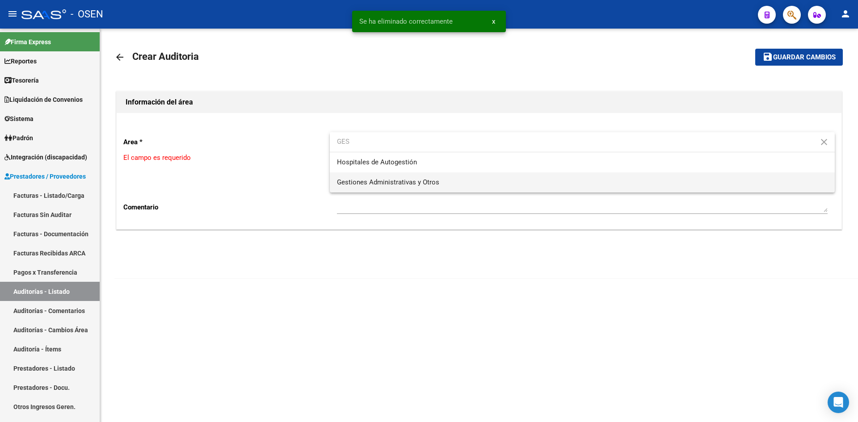
type input "GES"
click at [376, 179] on span "Gestiones Administrativas y Otros" at bounding box center [388, 182] width 102 height 8
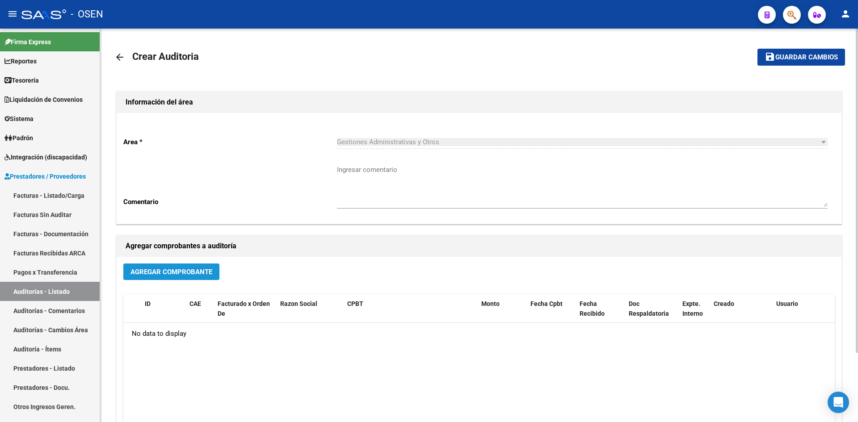
click at [211, 266] on button "Agregar Comprobante" at bounding box center [171, 272] width 96 height 17
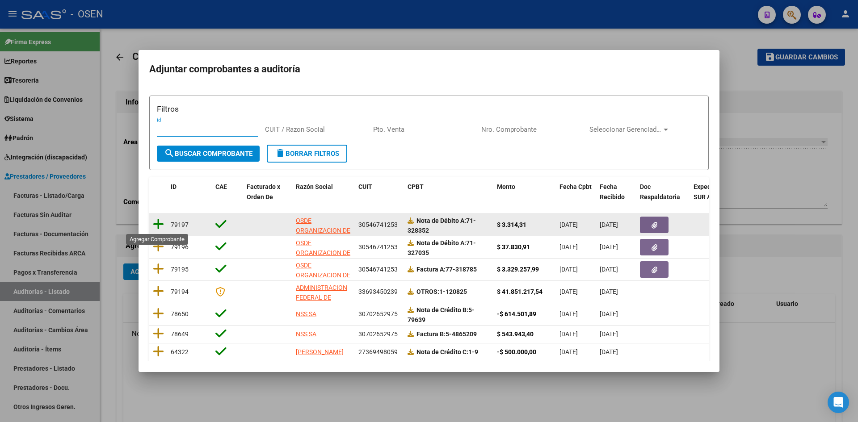
click at [158, 225] on icon at bounding box center [158, 224] width 11 height 13
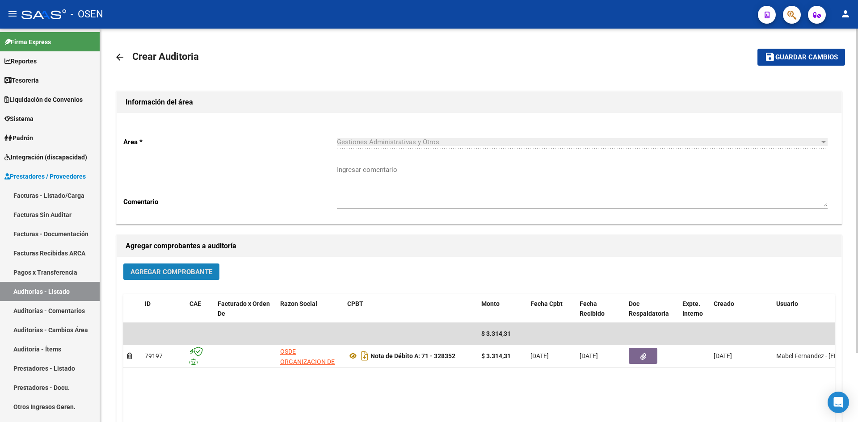
click at [153, 267] on button "Agregar Comprobante" at bounding box center [171, 272] width 96 height 17
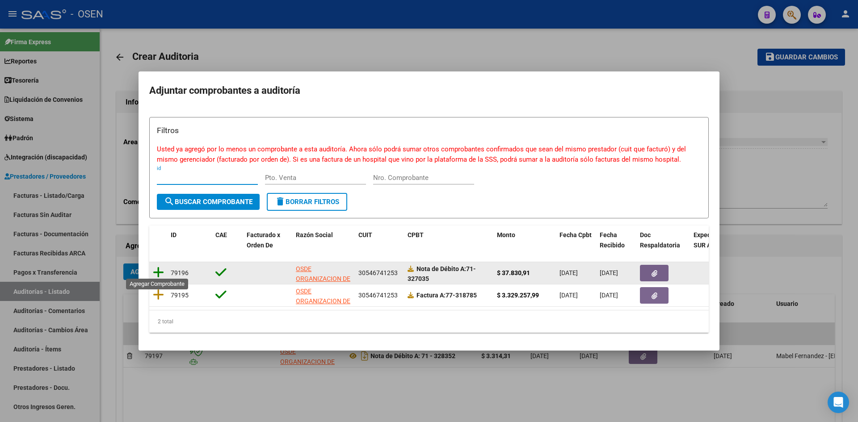
click at [158, 272] on icon at bounding box center [158, 272] width 11 height 13
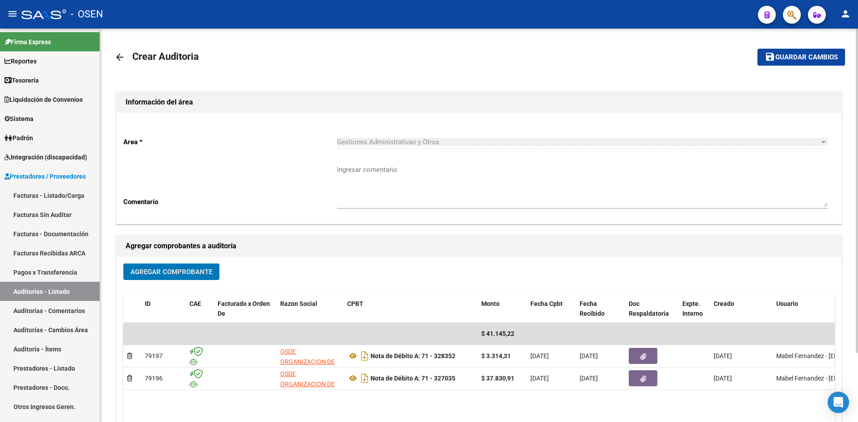
click at [164, 273] on span "Agregar Comprobante" at bounding box center [172, 272] width 82 height 8
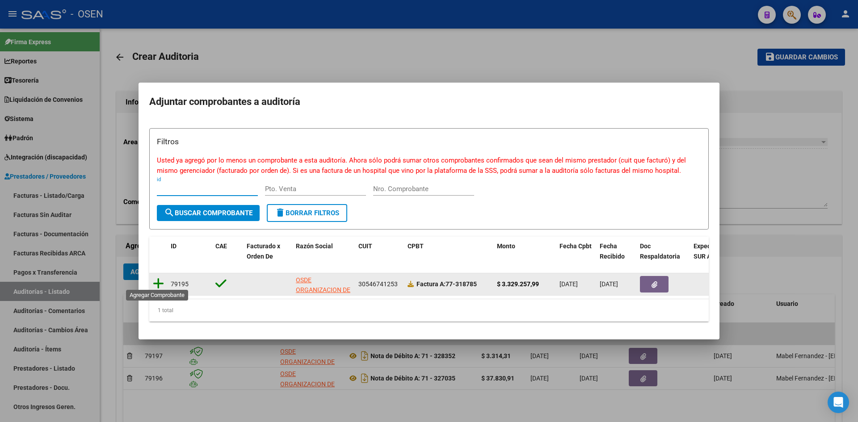
click at [160, 281] on icon at bounding box center [158, 284] width 11 height 13
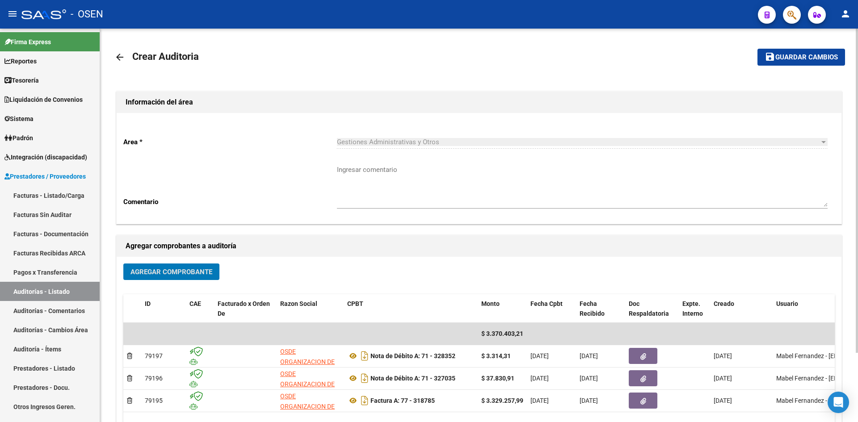
drag, startPoint x: 787, startPoint y: 58, endPoint x: 742, endPoint y: 72, distance: 47.5
click at [786, 59] on span "Guardar cambios" at bounding box center [807, 58] width 63 height 8
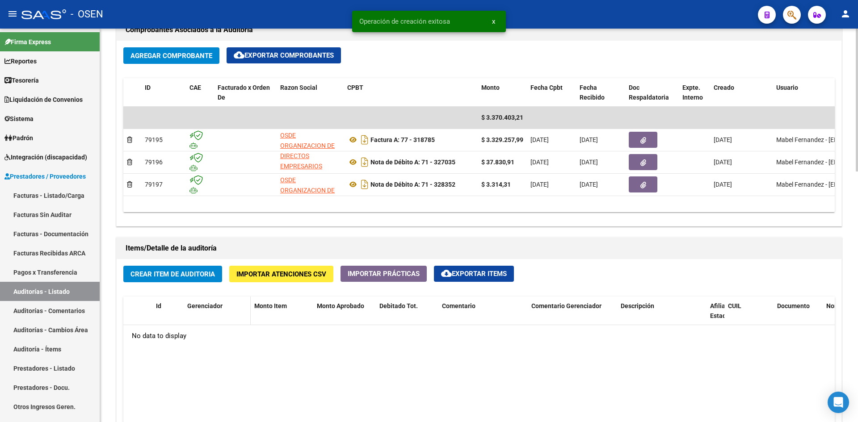
scroll to position [447, 0]
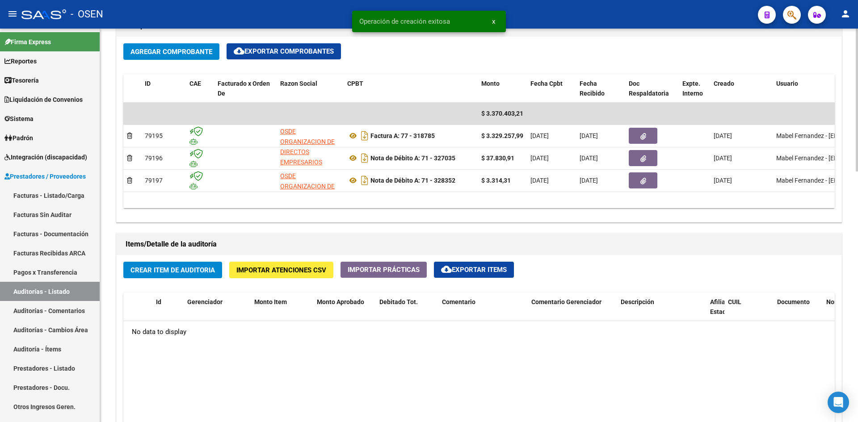
click at [203, 277] on button "Crear Item de Auditoria" at bounding box center [172, 270] width 99 height 17
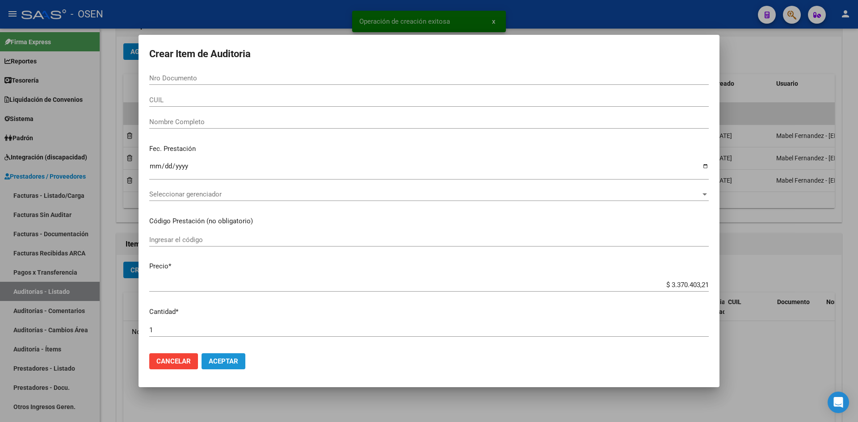
click at [215, 361] on span "Aceptar" at bounding box center [224, 362] width 30 height 8
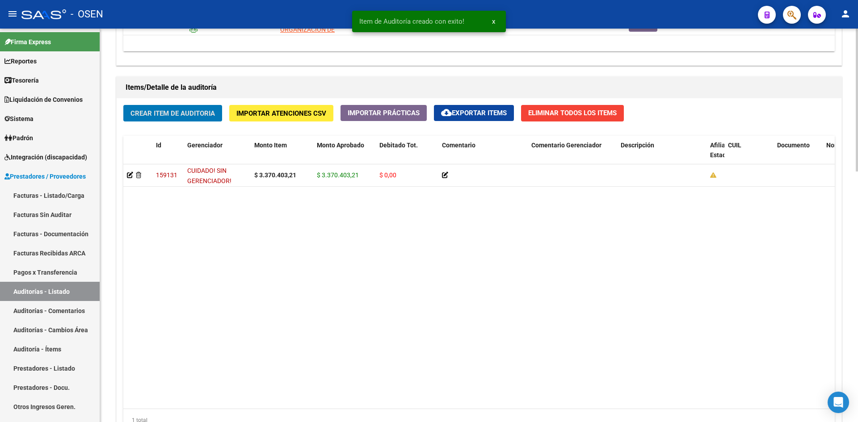
scroll to position [691, 0]
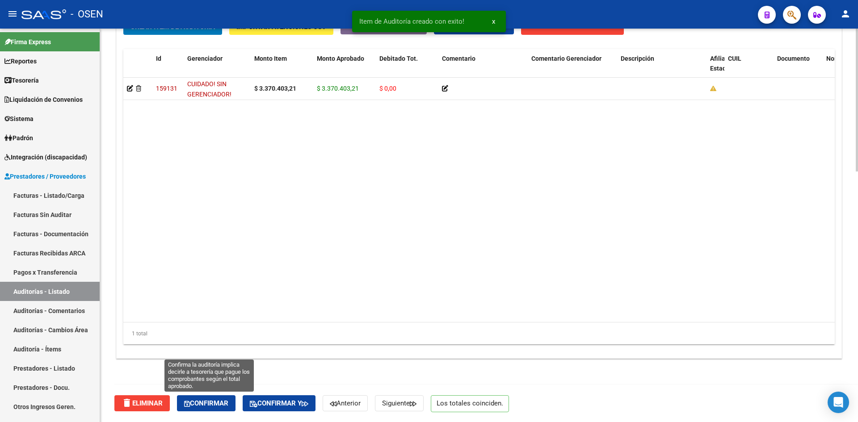
click at [206, 405] on span "Confirmar" at bounding box center [206, 404] width 44 height 8
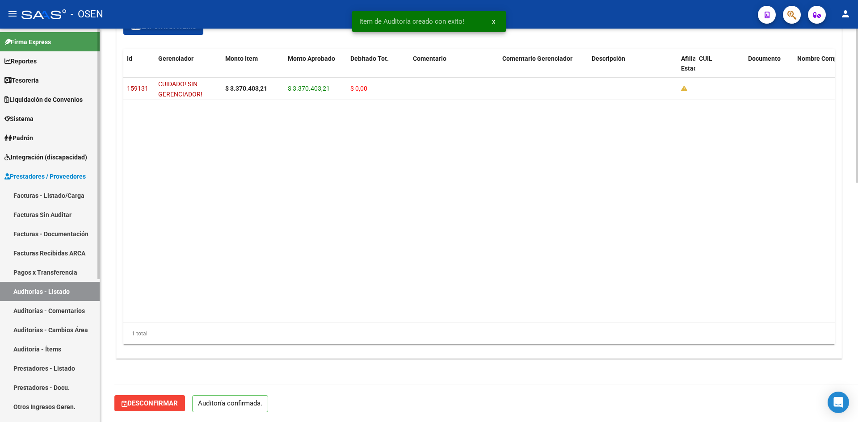
scroll to position [612, 0]
type input "202508"
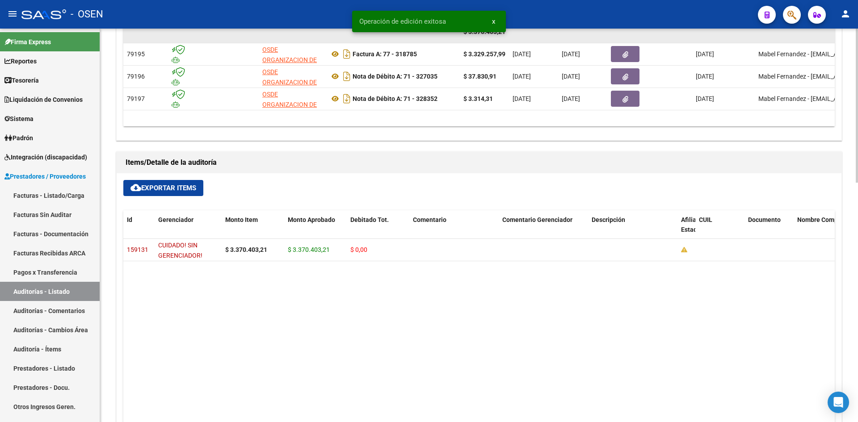
scroll to position [313, 0]
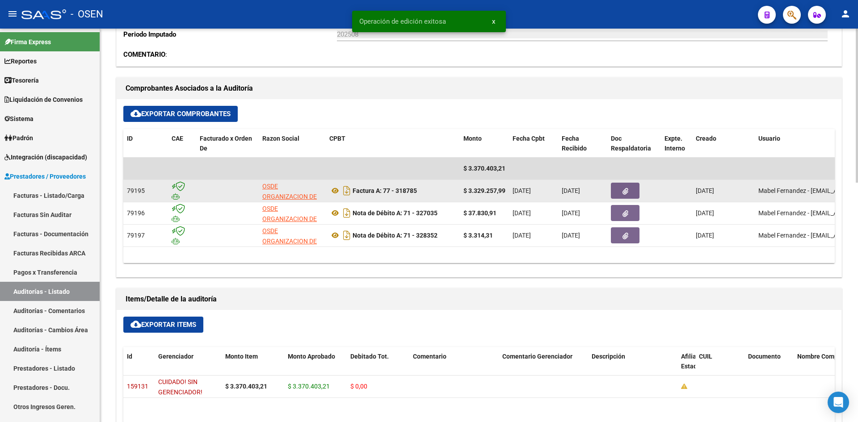
click at [627, 191] on icon "button" at bounding box center [626, 191] width 6 height 7
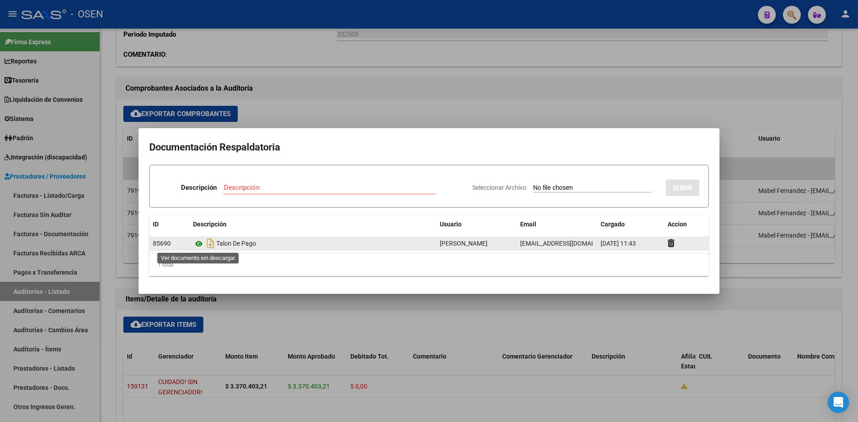
click at [200, 243] on icon at bounding box center [199, 244] width 12 height 11
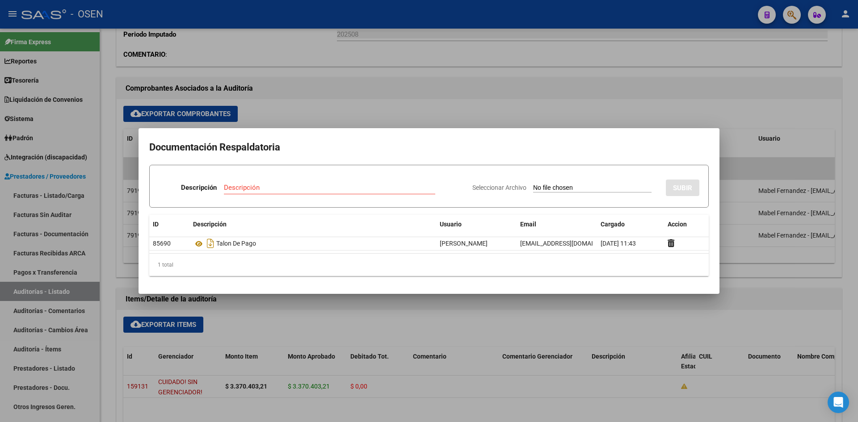
click at [62, 80] on div at bounding box center [429, 211] width 858 height 422
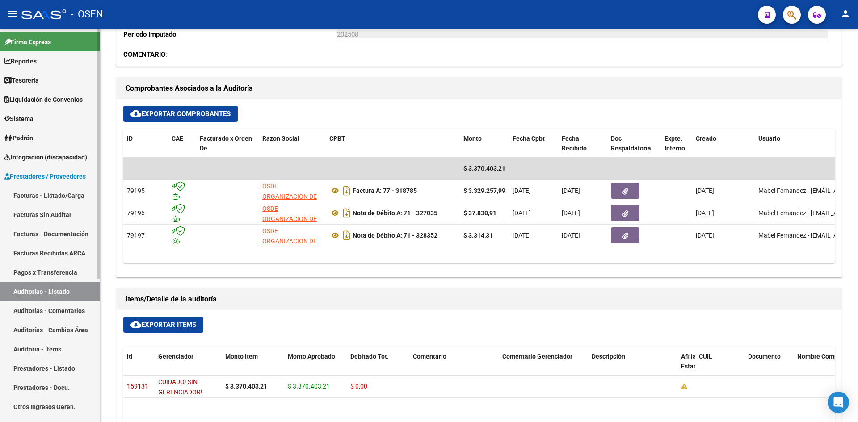
click at [32, 80] on span "Tesorería" at bounding box center [21, 81] width 34 height 10
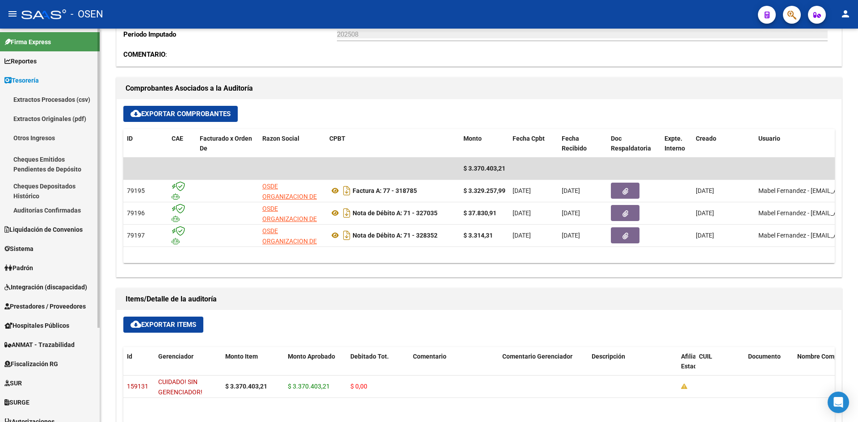
click at [69, 204] on link "Auditorías Confirmadas" at bounding box center [50, 210] width 100 height 19
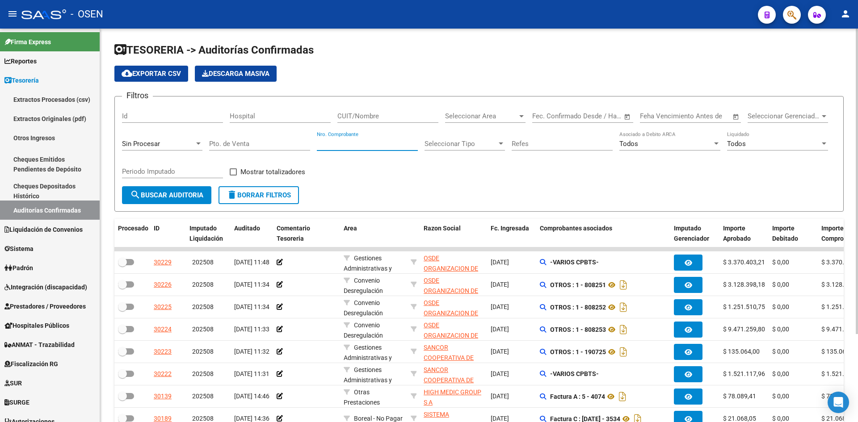
click at [374, 144] on input "Nro. Comprobante" at bounding box center [367, 144] width 101 height 8
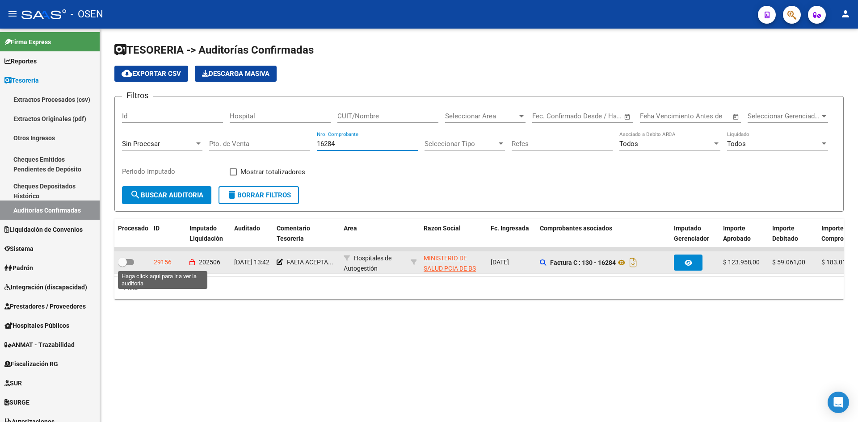
type input "16284"
click at [169, 264] on div "29156" at bounding box center [163, 263] width 18 height 10
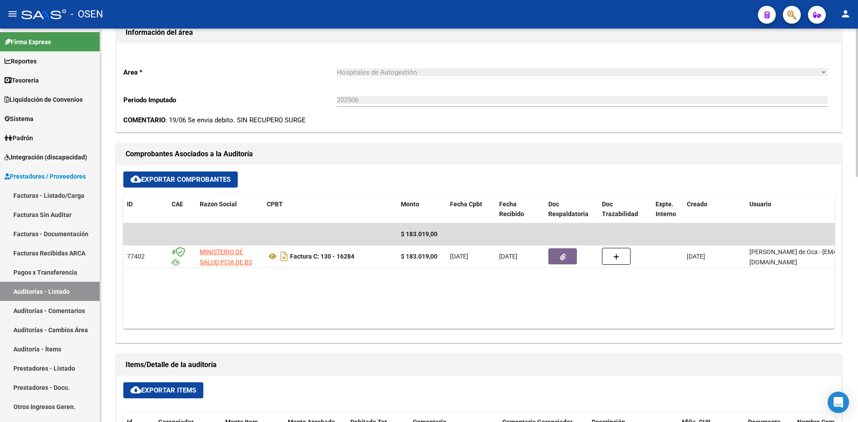
scroll to position [298, 0]
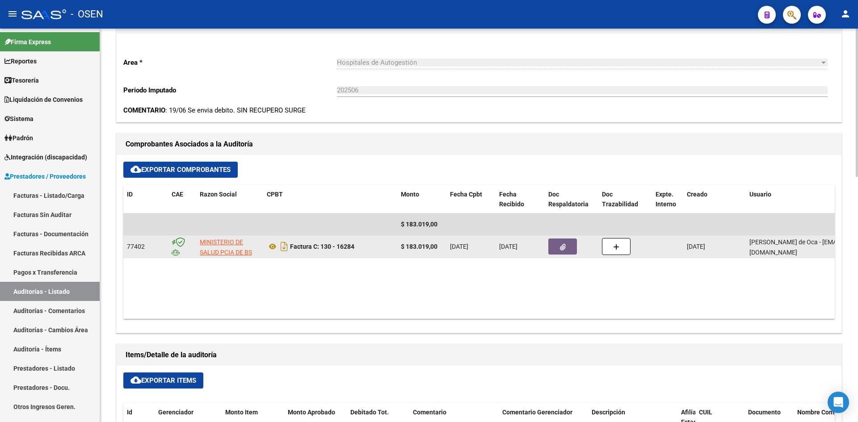
click at [559, 251] on button "button" at bounding box center [563, 247] width 29 height 16
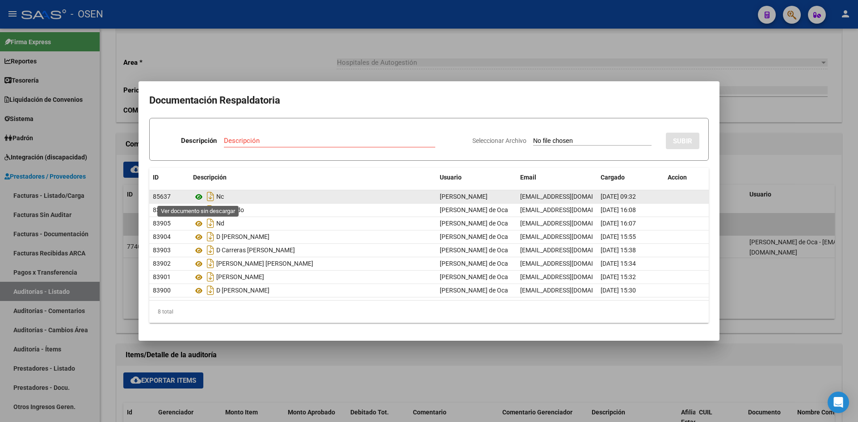
click at [197, 195] on icon at bounding box center [199, 197] width 12 height 11
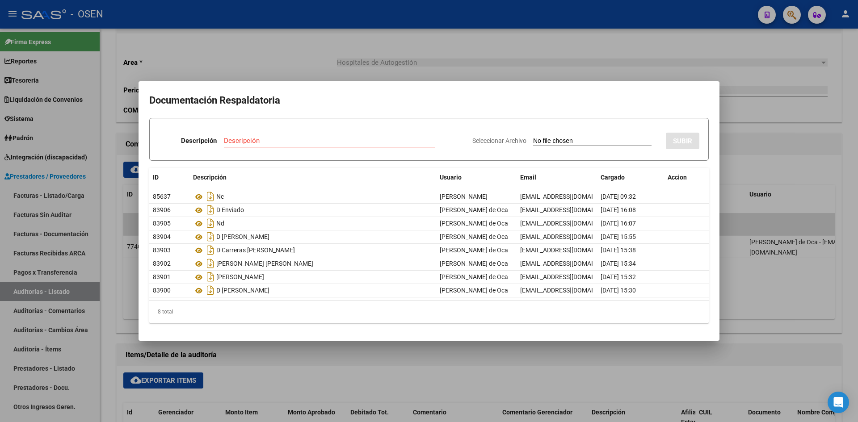
click at [253, 62] on div at bounding box center [429, 211] width 858 height 422
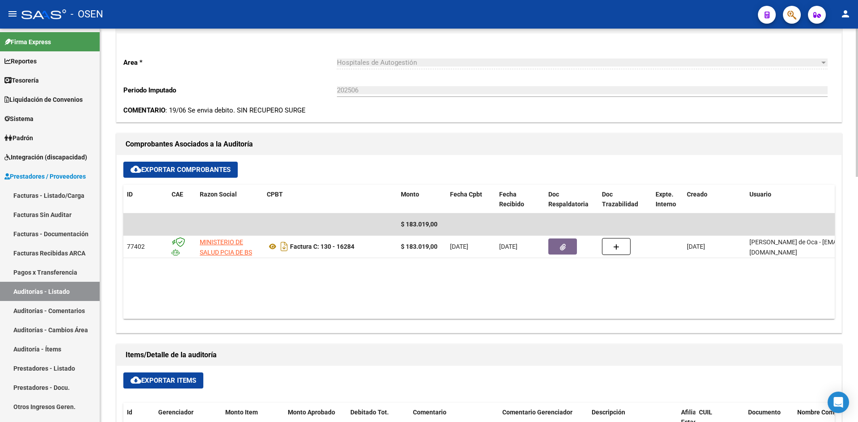
drag, startPoint x: 401, startPoint y: 248, endPoint x: 519, endPoint y: 299, distance: 128.1
click at [519, 299] on datatable-body "$ 183.019,00 77402 MINISTERIO DE SALUD PCIA DE BS AS Factura C: 130 - 16284 $ 1…" at bounding box center [479, 267] width 712 height 106
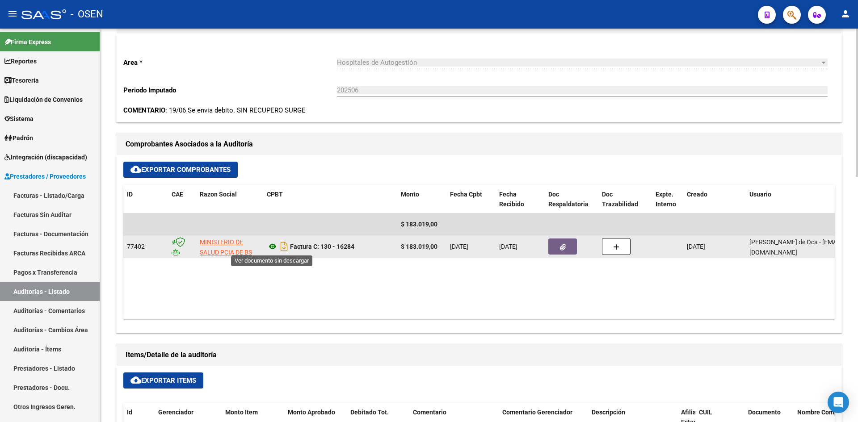
click at [274, 249] on icon at bounding box center [273, 246] width 12 height 11
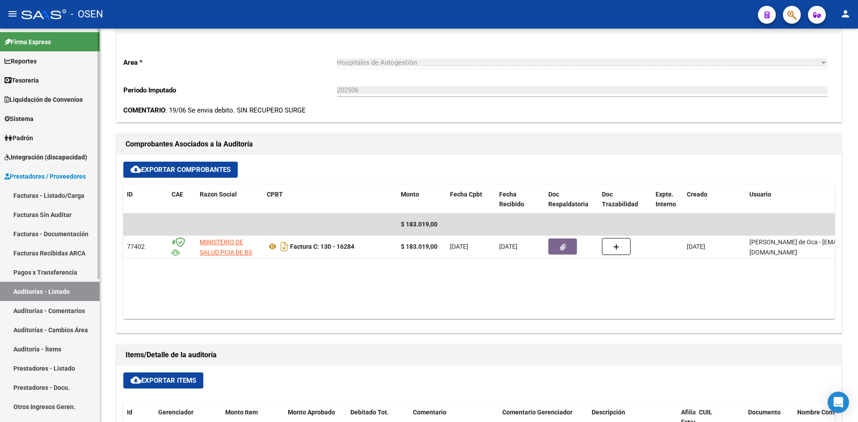
click at [55, 77] on link "Tesorería" at bounding box center [50, 80] width 100 height 19
click at [50, 79] on link "Tesorería" at bounding box center [50, 80] width 100 height 19
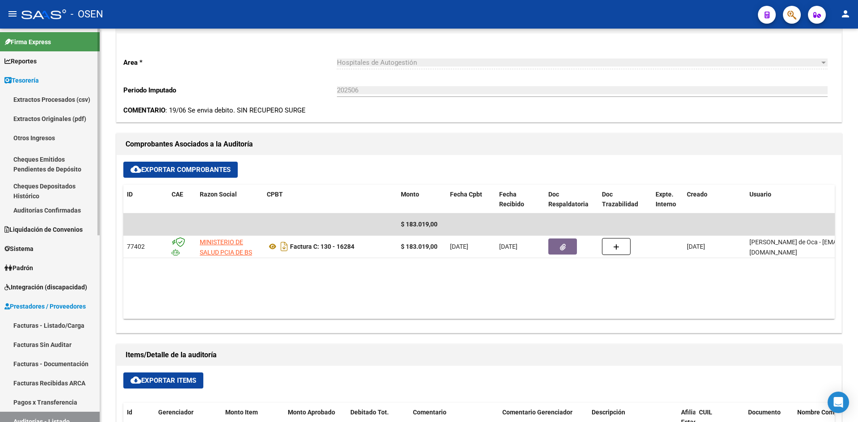
click at [67, 214] on link "Auditorías Confirmadas" at bounding box center [50, 210] width 100 height 19
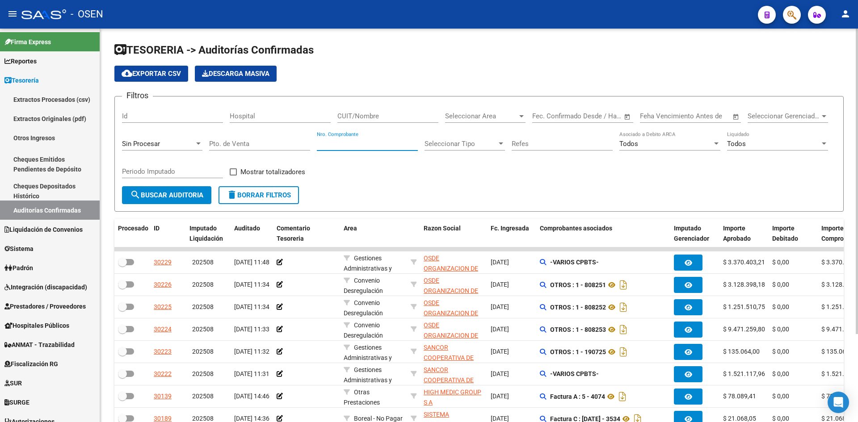
click at [375, 144] on input "Nro. Comprobante" at bounding box center [367, 144] width 101 height 8
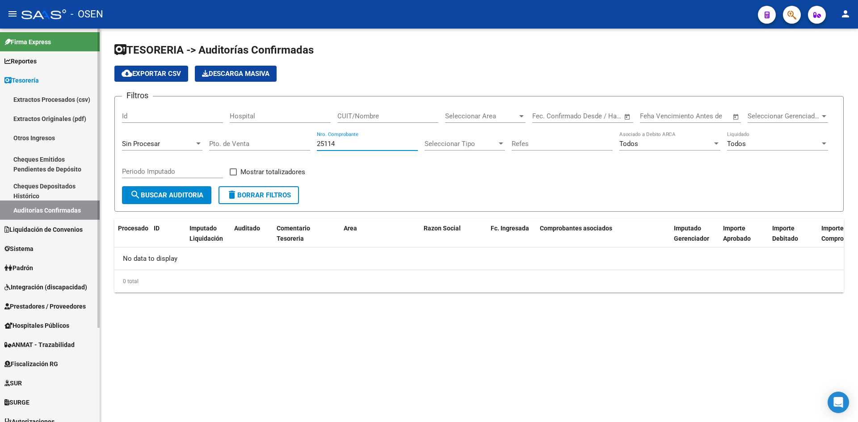
type input "25114"
click at [49, 187] on link "Cheques Depositados Histórico" at bounding box center [50, 191] width 100 height 19
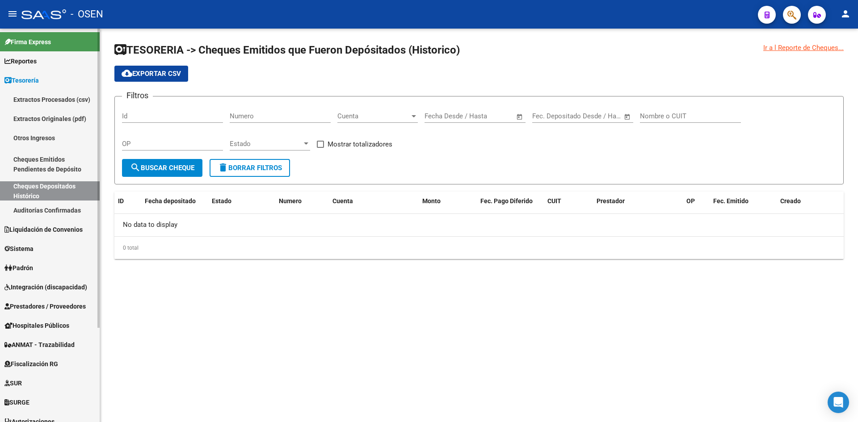
click at [49, 203] on link "Auditorías Confirmadas" at bounding box center [50, 210] width 100 height 19
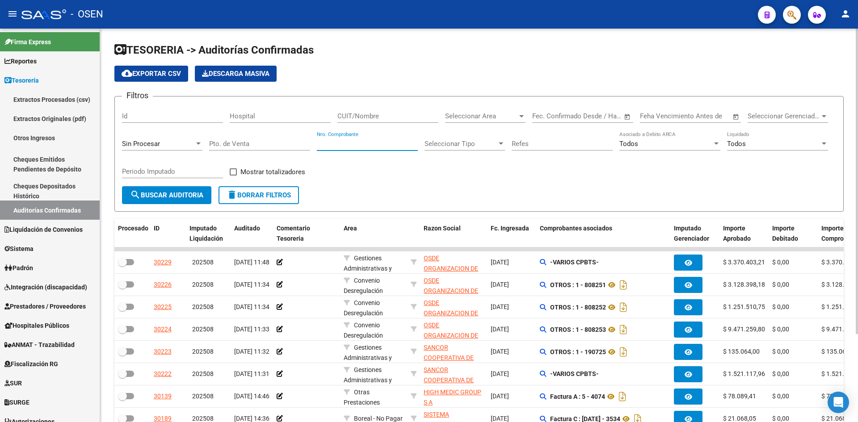
drag, startPoint x: 380, startPoint y: 145, endPoint x: 374, endPoint y: 145, distance: 5.8
click at [379, 145] on input "Nro. Comprobante" at bounding box center [367, 144] width 101 height 8
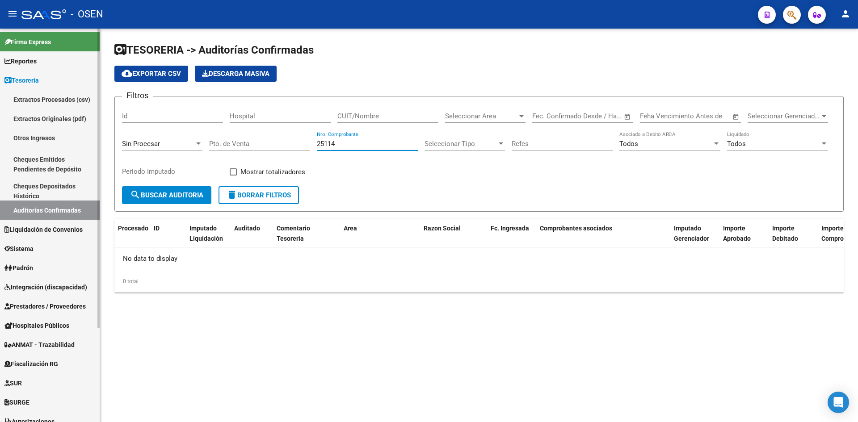
type input "25114"
click at [58, 306] on span "Prestadores / Proveedores" at bounding box center [44, 307] width 81 height 10
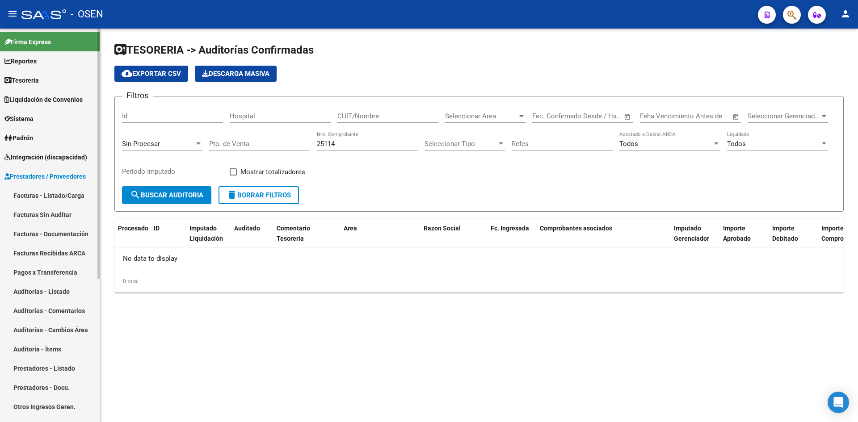
click at [63, 195] on link "Facturas - Listado/Carga" at bounding box center [50, 195] width 100 height 19
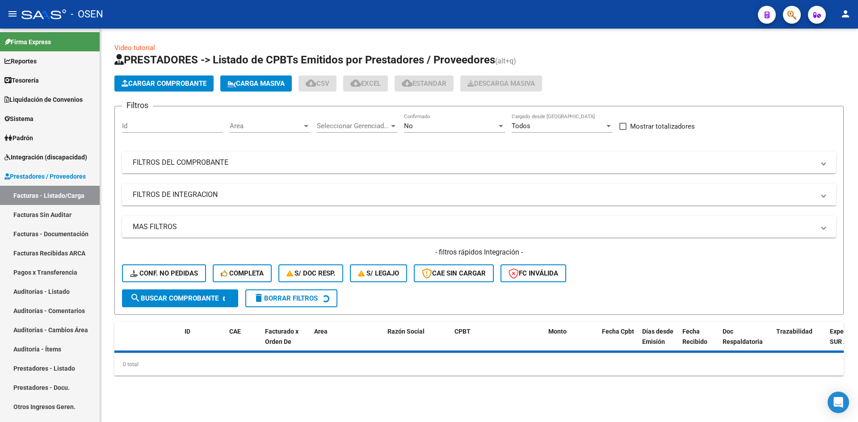
click at [325, 158] on mat-panel-title "FILTROS DEL COMPROBANTE" at bounding box center [474, 163] width 682 height 10
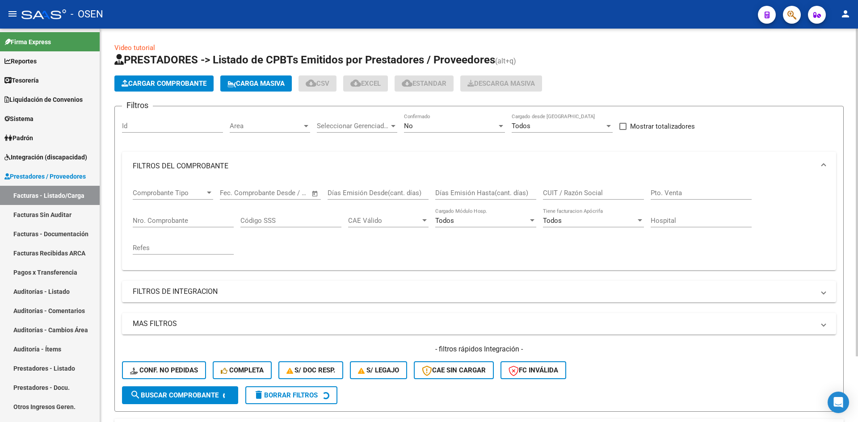
click at [177, 218] on input "Nro. Comprobante" at bounding box center [183, 221] width 101 height 8
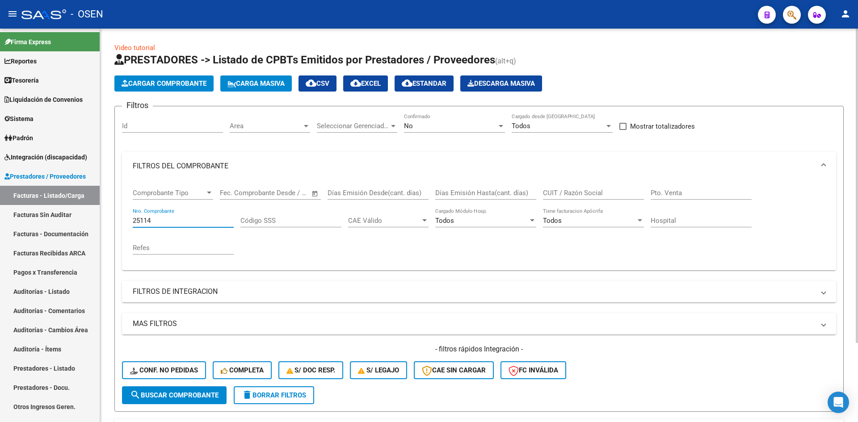
type input "25114"
click at [421, 125] on div "No" at bounding box center [450, 126] width 93 height 8
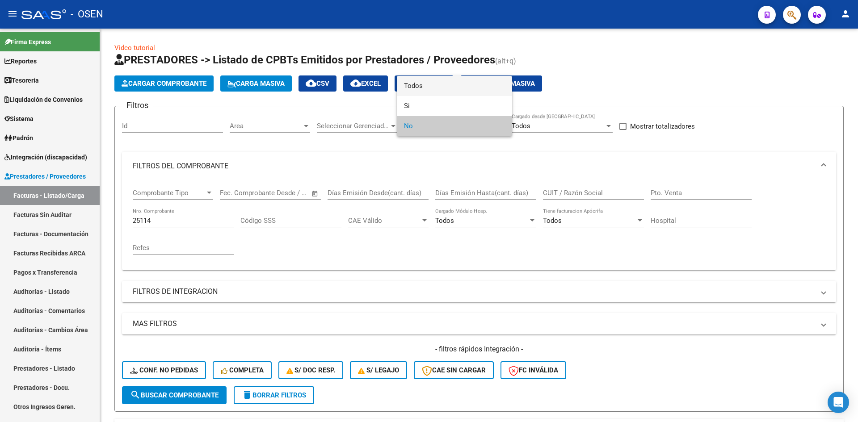
click at [414, 80] on span "Todos" at bounding box center [454, 86] width 101 height 20
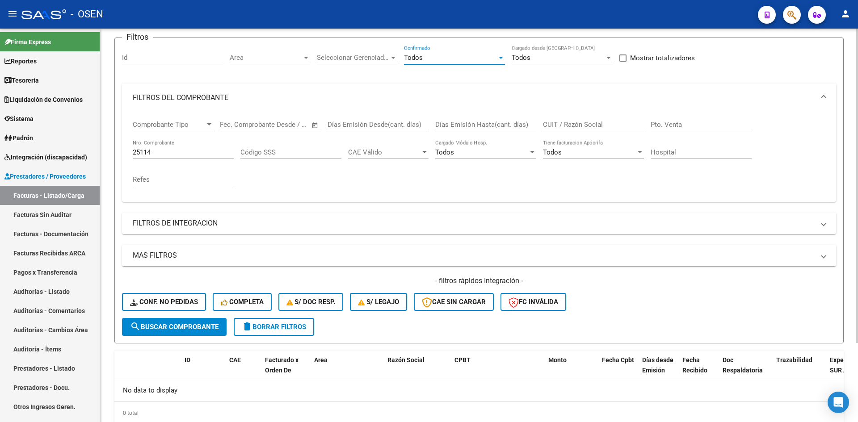
scroll to position [99, 0]
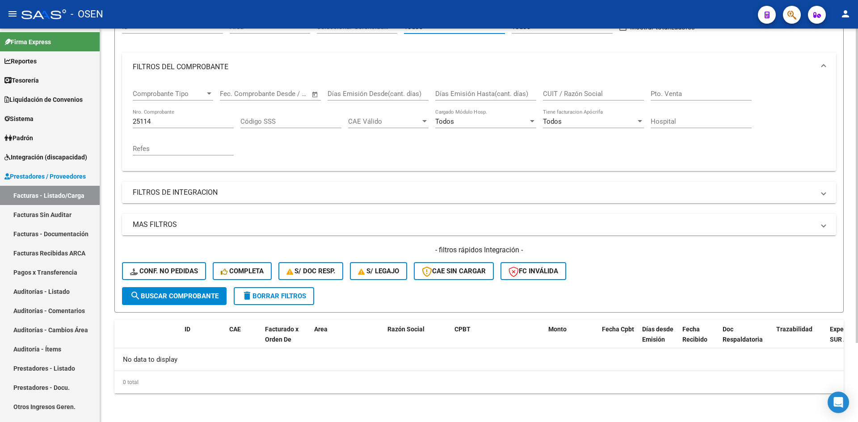
click at [161, 286] on div "- filtros rápidos Integración - Conf. no pedidas Completa S/ Doc Resp. S/ legaj…" at bounding box center [479, 266] width 714 height 42
click at [177, 294] on span "search Buscar Comprobante" at bounding box center [174, 296] width 89 height 8
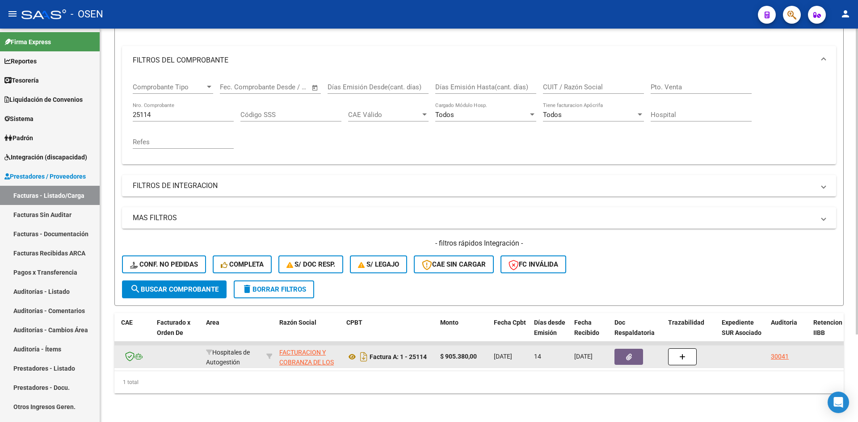
scroll to position [0, 152]
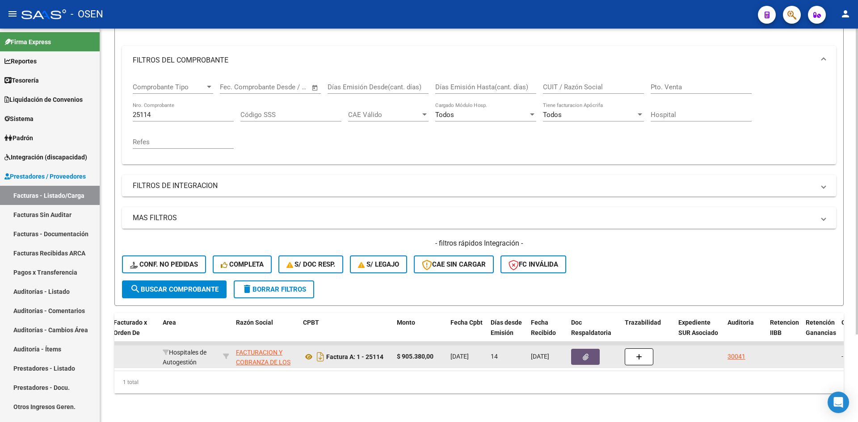
click at [576, 353] on button "button" at bounding box center [585, 357] width 29 height 16
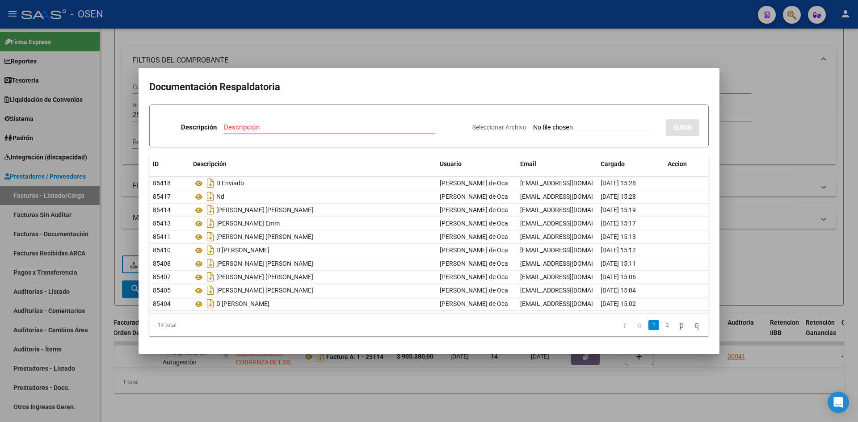
click at [427, 59] on div at bounding box center [429, 211] width 858 height 422
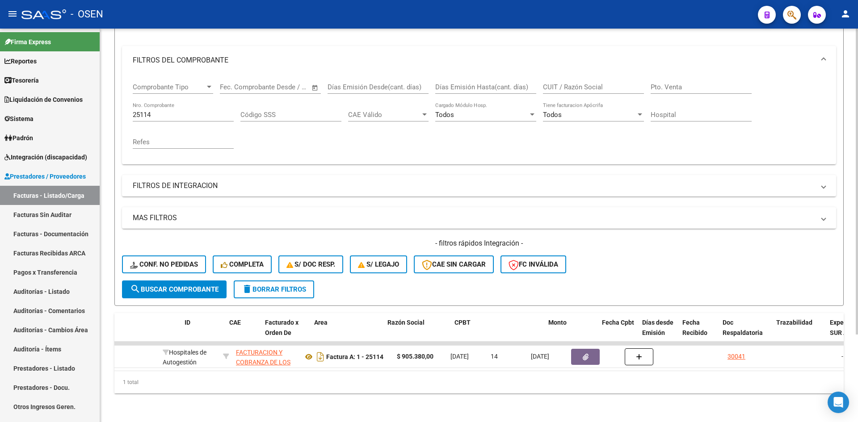
scroll to position [0, 0]
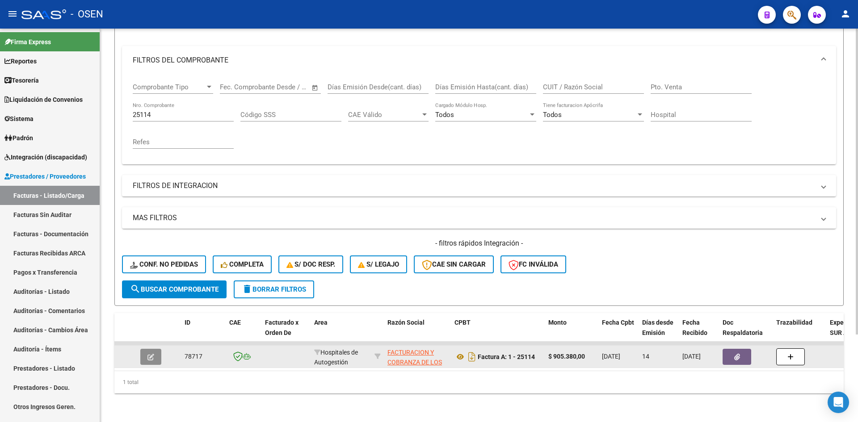
click at [154, 349] on button "button" at bounding box center [150, 357] width 21 height 16
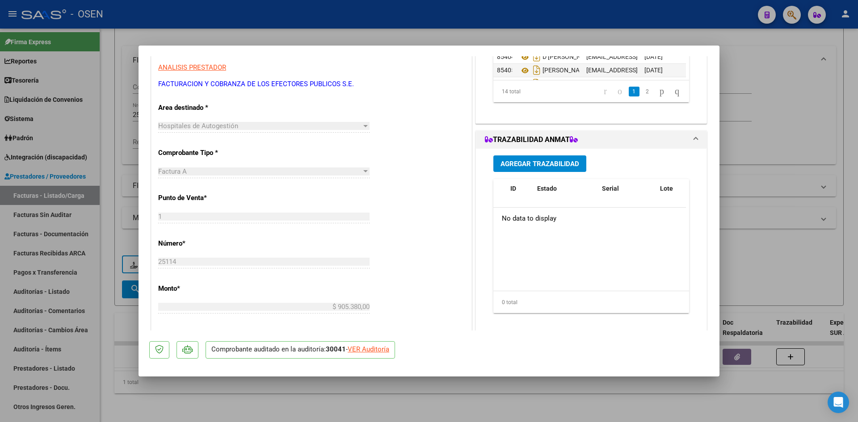
scroll to position [298, 0]
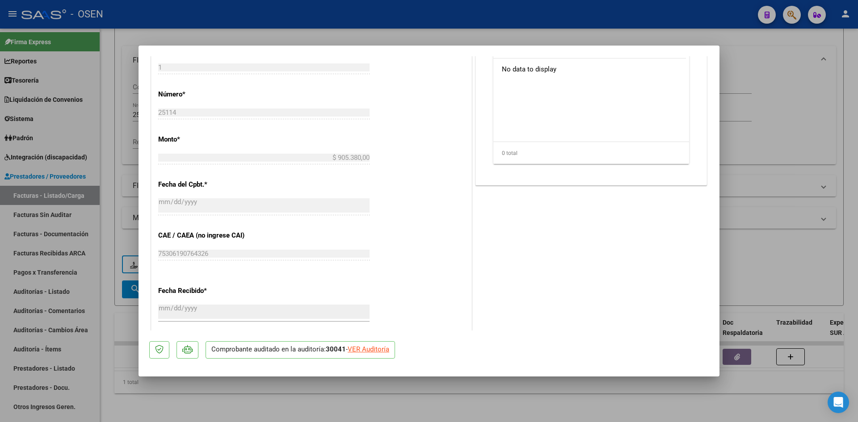
click at [385, 349] on div "VER Auditoría" at bounding box center [369, 350] width 42 height 10
type input "$ 0,00"
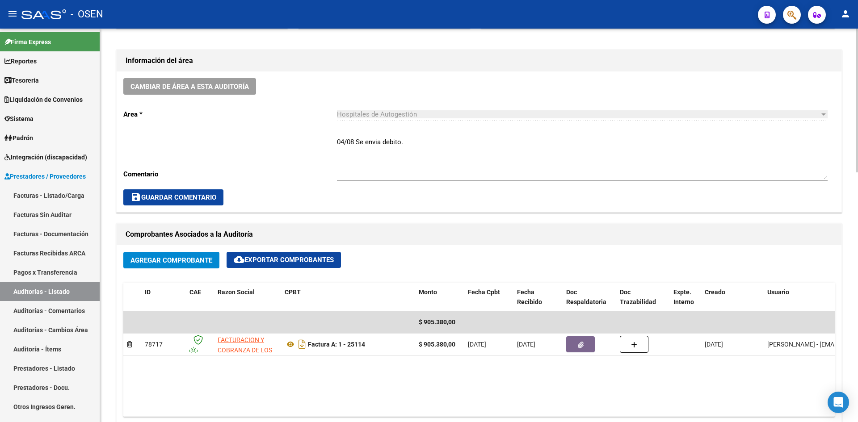
scroll to position [298, 0]
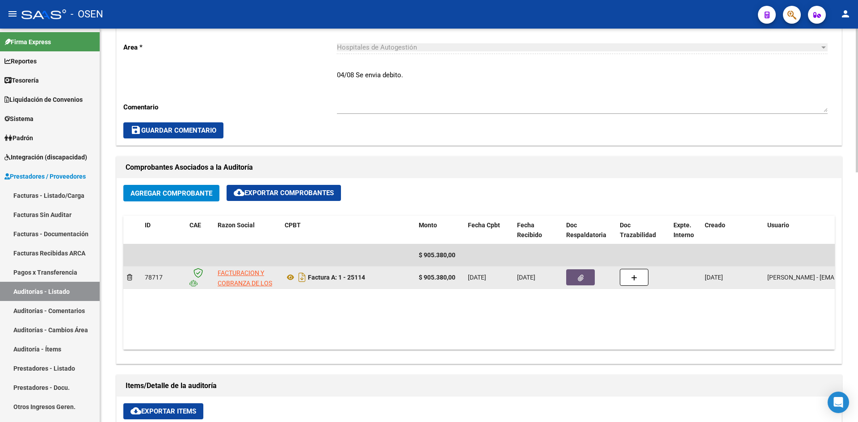
click at [578, 275] on icon "button" at bounding box center [581, 278] width 6 height 7
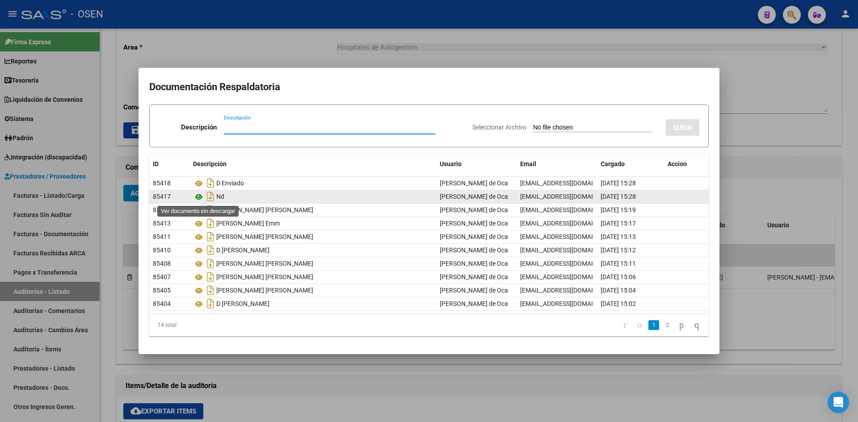
click at [198, 195] on icon at bounding box center [199, 197] width 12 height 11
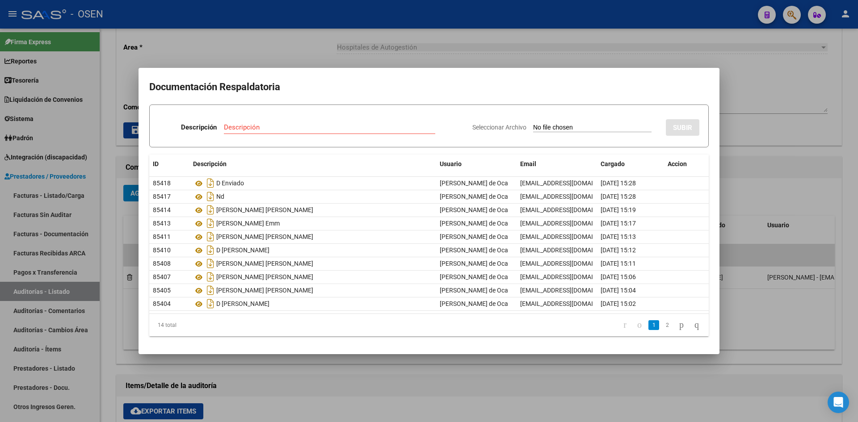
click at [299, 120] on div "Descripción Descripción" at bounding box center [312, 129] width 307 height 27
click at [296, 124] on input "Descripción" at bounding box center [329, 127] width 211 height 8
type input "nc"
click at [544, 132] on input "Seleccionar Archivo" at bounding box center [592, 128] width 118 height 8
drag, startPoint x: 555, startPoint y: 121, endPoint x: 561, endPoint y: 125, distance: 7.2
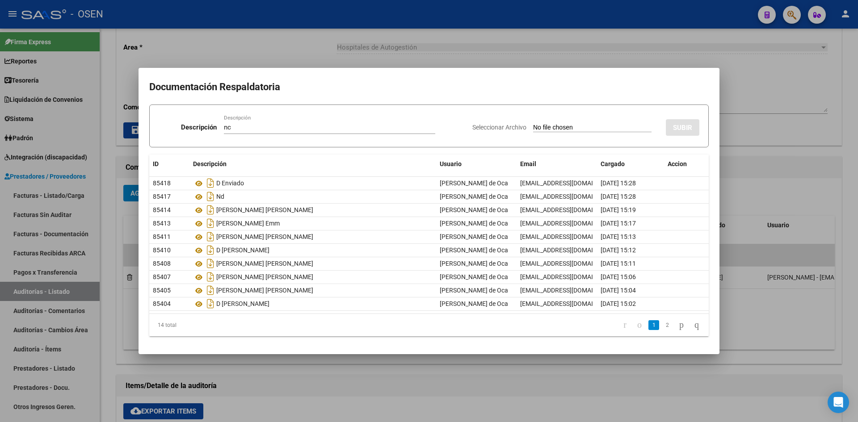
click at [555, 121] on div "Seleccionar Archivo SUBIR" at bounding box center [586, 125] width 227 height 27
click at [561, 125] on input "Seleccionar Archivo" at bounding box center [592, 128] width 118 height 8
type input "C:\fakepath\NCA 0001-00013365.pdf"
click at [673, 122] on button "SUBIR" at bounding box center [683, 127] width 34 height 17
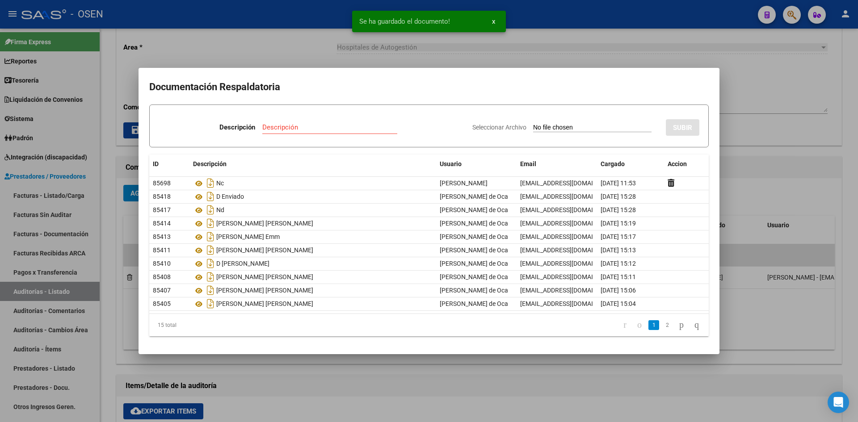
click at [60, 195] on div at bounding box center [429, 211] width 858 height 422
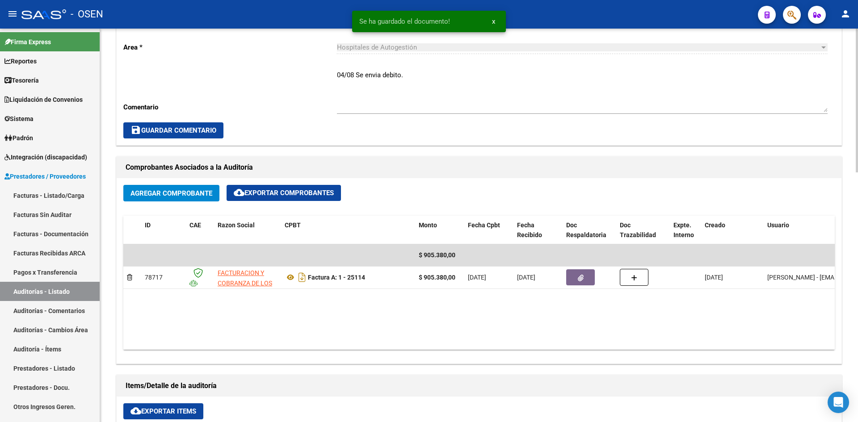
drag, startPoint x: 60, startPoint y: 195, endPoint x: 106, endPoint y: 198, distance: 45.7
click at [60, 195] on link "Facturas - Listado/Carga" at bounding box center [50, 195] width 100 height 19
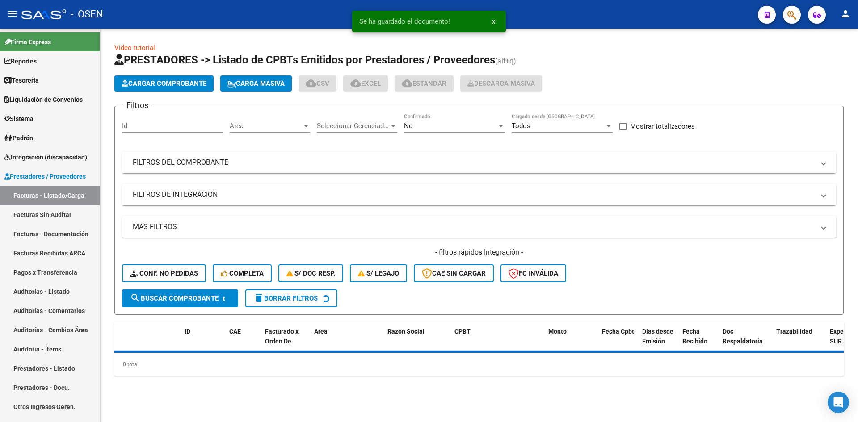
click at [260, 166] on mat-panel-title "FILTROS DEL COMPROBANTE" at bounding box center [474, 163] width 682 height 10
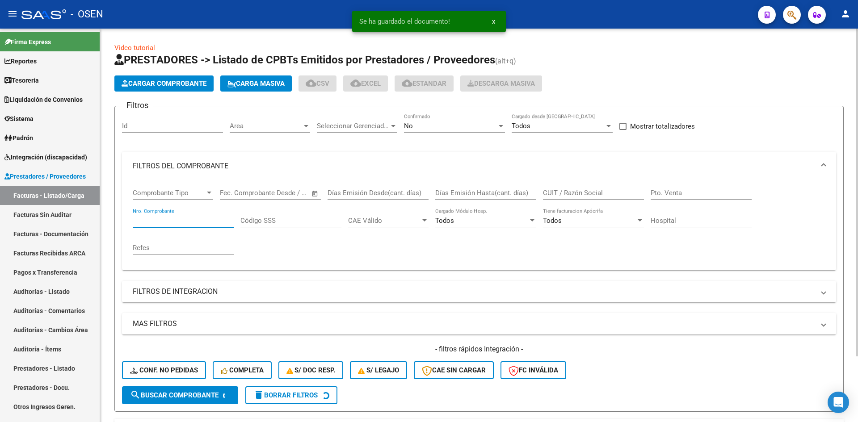
click at [191, 223] on input "Nro. Comprobante" at bounding box center [183, 221] width 101 height 8
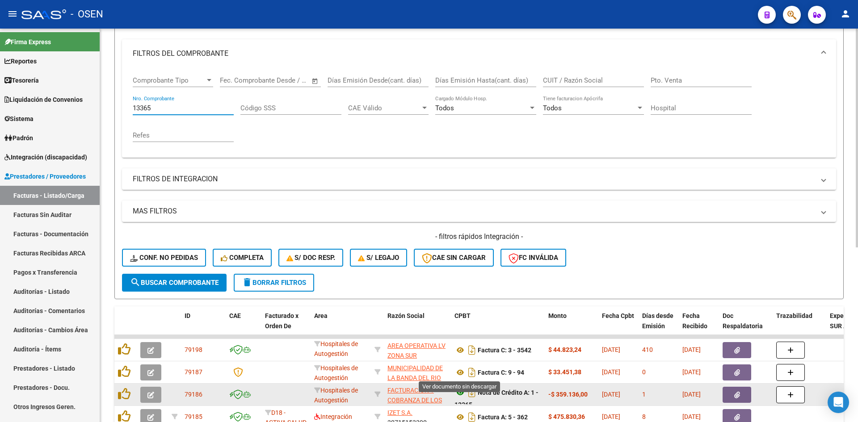
scroll to position [262, 0]
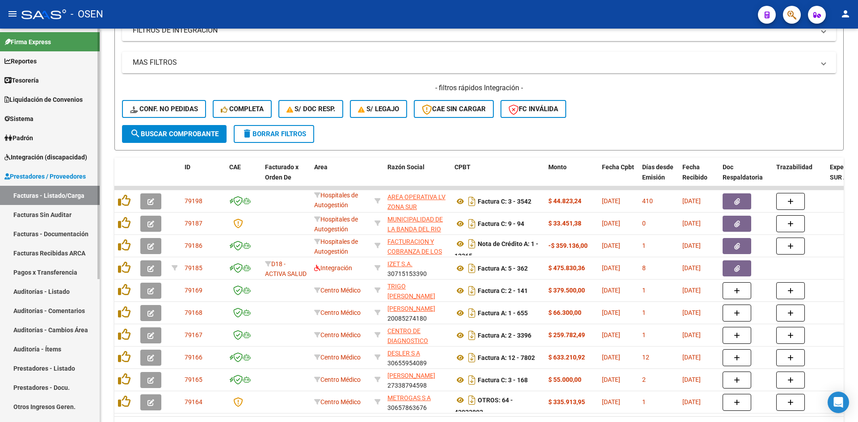
type input "13365"
click at [50, 192] on link "Facturas - Listado/Carga" at bounding box center [50, 195] width 100 height 19
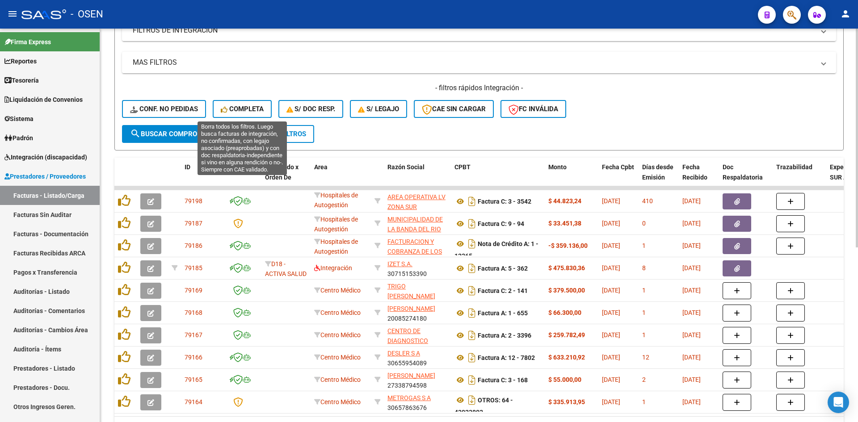
scroll to position [0, 0]
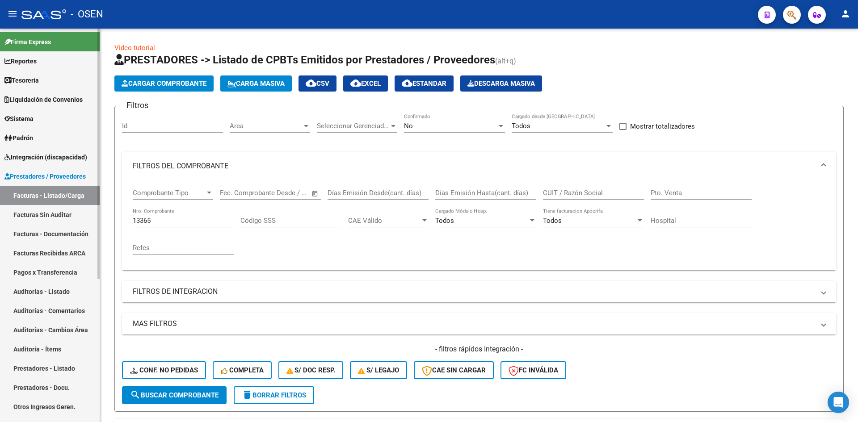
drag, startPoint x: 183, startPoint y: 218, endPoint x: 63, endPoint y: 218, distance: 120.3
click at [63, 218] on mat-sidenav-container "Firma Express Reportes Tablero de Control Ingresos Percibidos Análisis de todos…" at bounding box center [429, 226] width 858 height 394
click at [60, 194] on link "Facturas - Listado/Carga" at bounding box center [50, 195] width 100 height 19
click at [432, 116] on div "No Confirmado" at bounding box center [454, 123] width 101 height 19
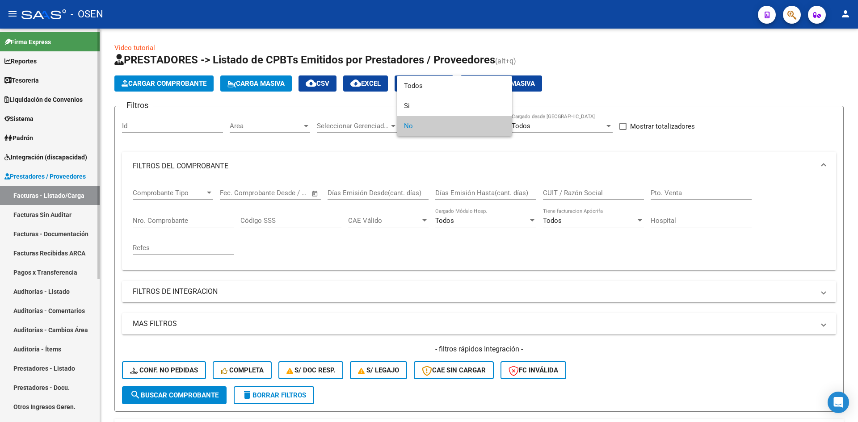
drag, startPoint x: 52, startPoint y: 198, endPoint x: 88, endPoint y: 190, distance: 36.6
click at [52, 198] on div at bounding box center [429, 211] width 858 height 422
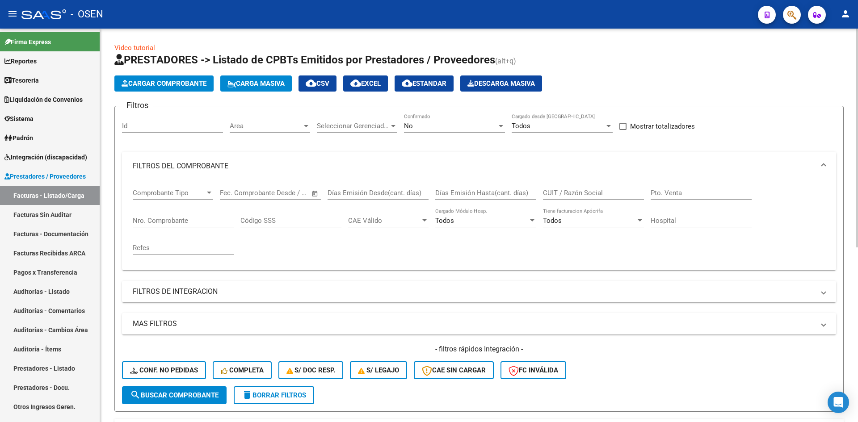
click at [483, 116] on div "No Confirmado" at bounding box center [454, 123] width 101 height 19
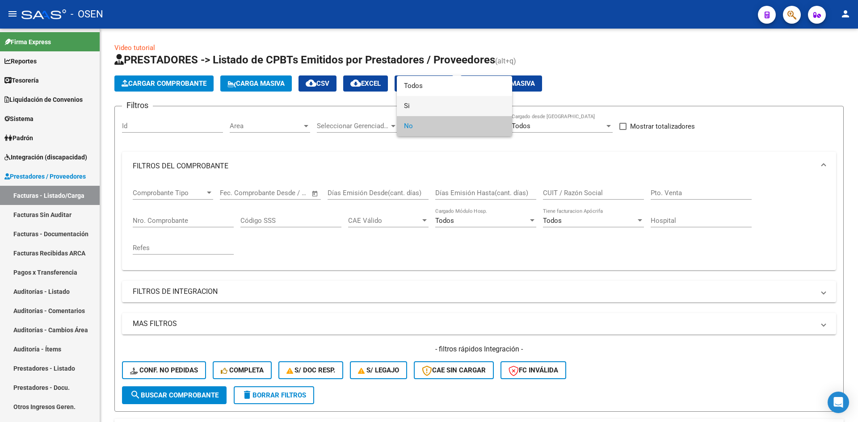
click at [449, 110] on span "Si" at bounding box center [454, 106] width 101 height 20
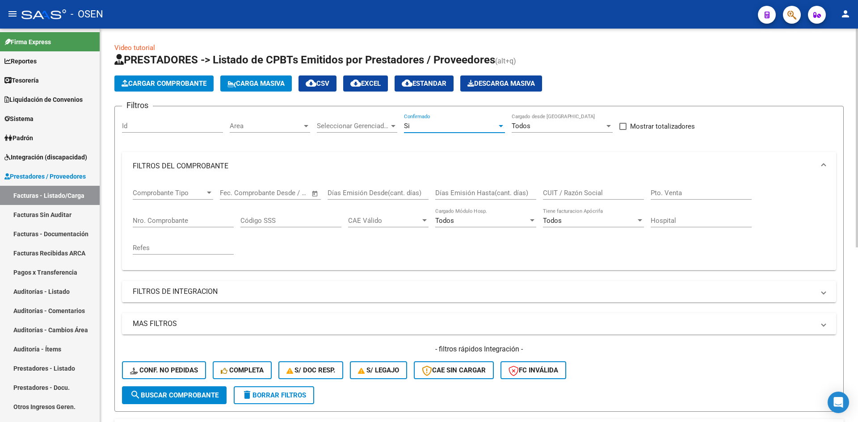
drag, startPoint x: 251, startPoint y: 319, endPoint x: 296, endPoint y: 317, distance: 44.3
click at [253, 319] on mat-expansion-panel-header "MAS FILTROS" at bounding box center [479, 323] width 714 height 21
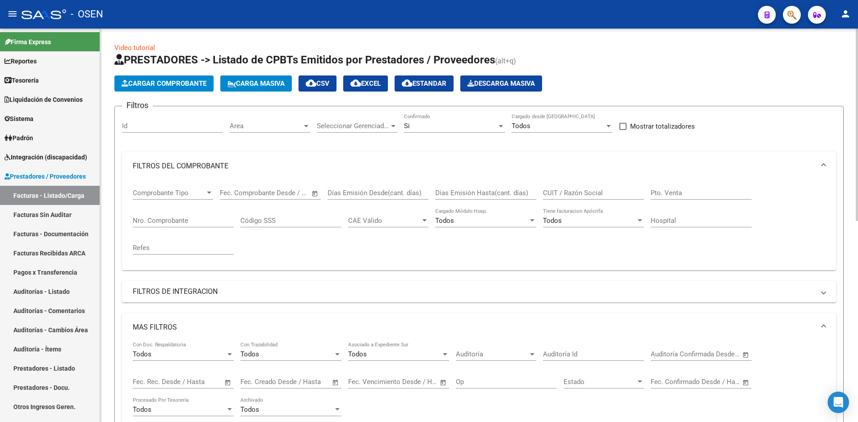
scroll to position [149, 0]
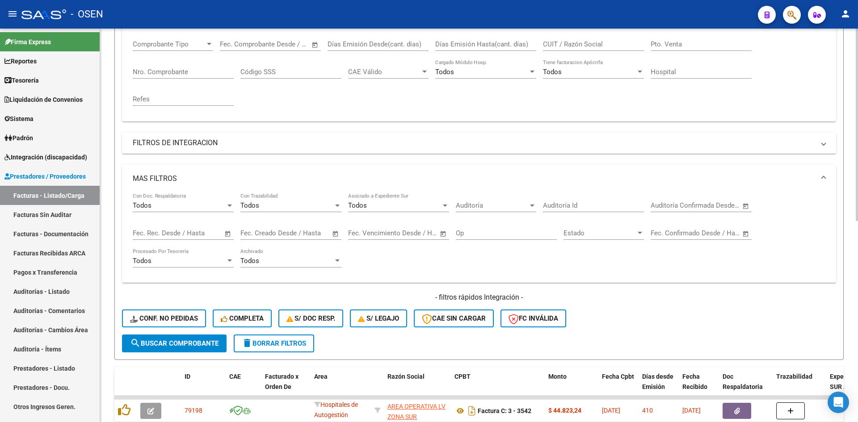
click at [746, 205] on span "Open calendar" at bounding box center [745, 205] width 21 height 21
click at [660, 300] on span "11" at bounding box center [663, 306] width 16 height 16
type input "11/8/2025"
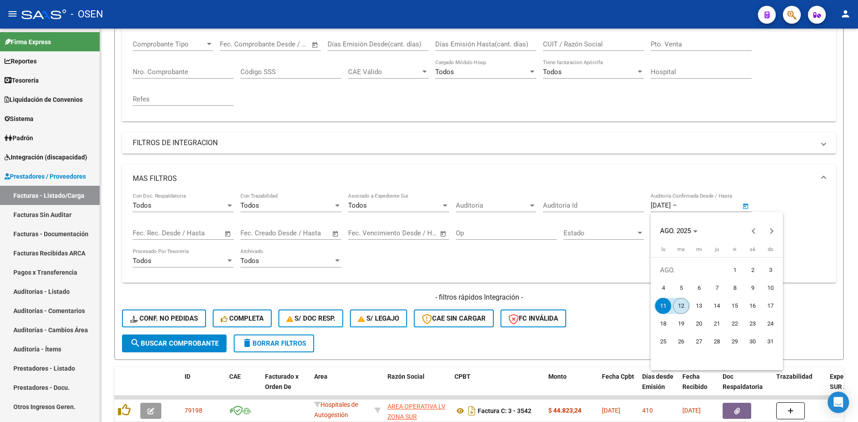
click at [674, 305] on span "12" at bounding box center [681, 306] width 16 height 16
type input "12/8/2025"
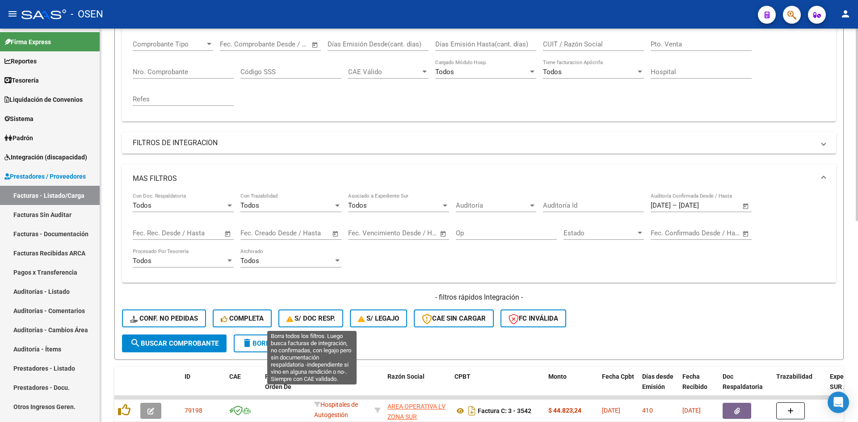
scroll to position [298, 0]
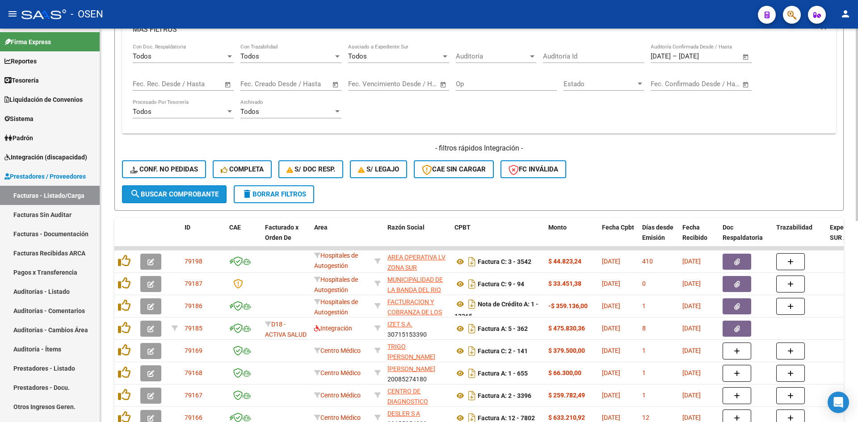
click at [196, 189] on button "search Buscar Comprobante" at bounding box center [174, 195] width 105 height 18
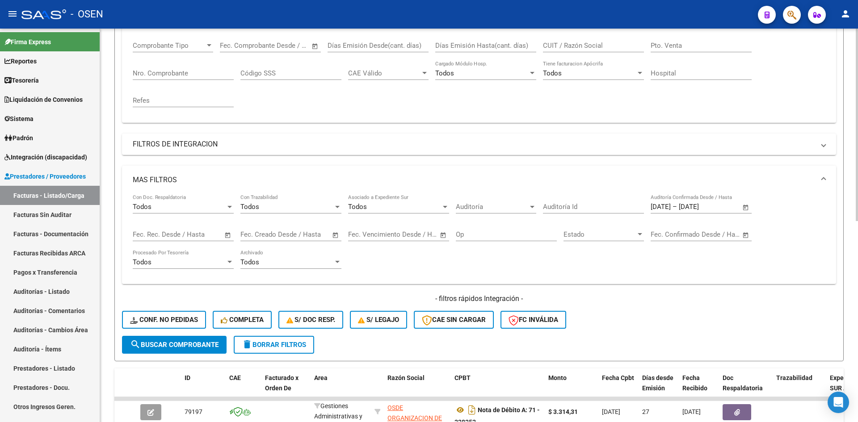
scroll to position [0, 0]
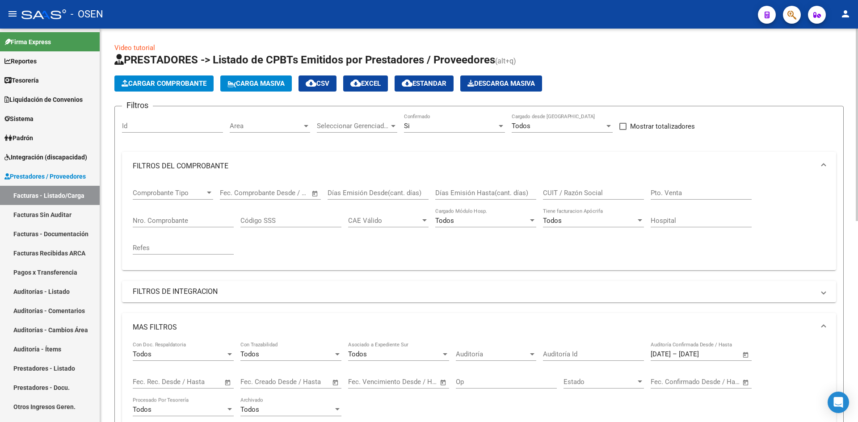
click at [329, 84] on span "cloud_download CSV" at bounding box center [318, 84] width 24 height 8
click at [62, 197] on link "Facturas - Listado/Carga" at bounding box center [50, 195] width 100 height 19
click at [35, 211] on link "Facturas Sin Auditar" at bounding box center [50, 214] width 100 height 19
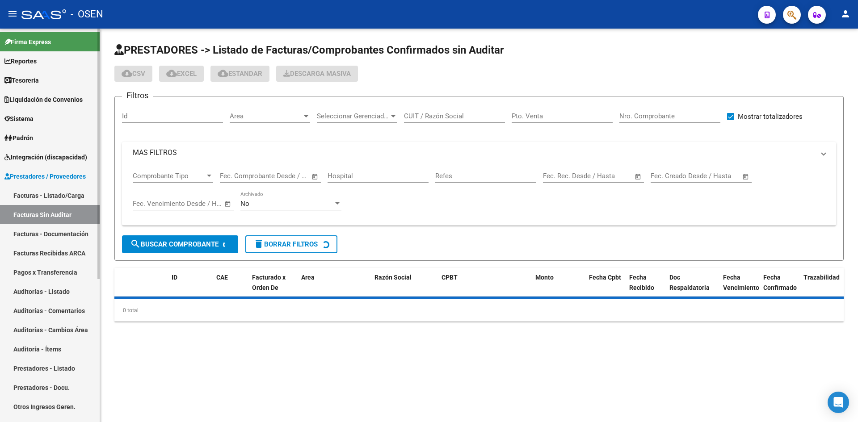
click at [51, 196] on link "Facturas - Listado/Carga" at bounding box center [50, 195] width 100 height 19
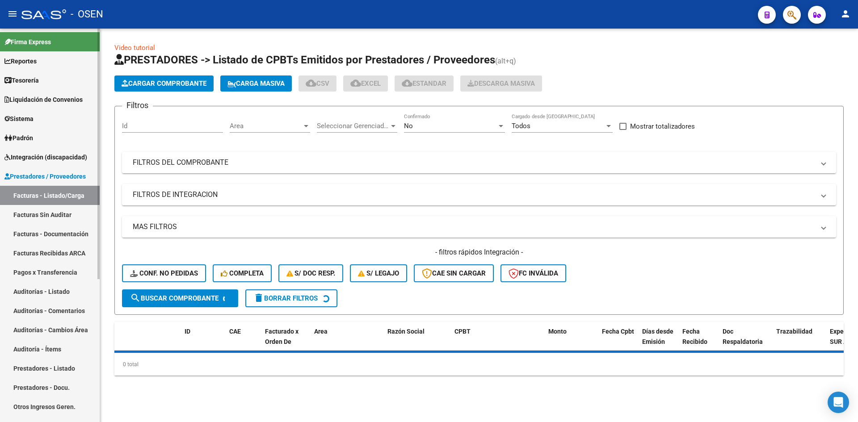
click at [53, 292] on link "Auditorías - Listado" at bounding box center [50, 291] width 100 height 19
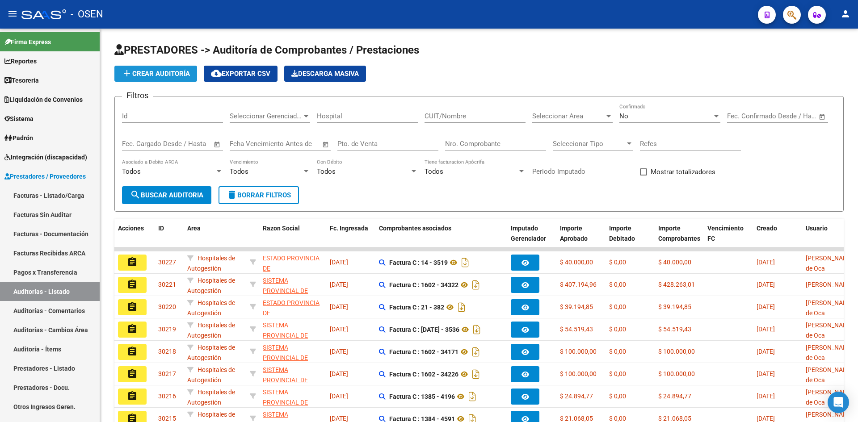
click at [169, 77] on span "add Crear Auditoría" at bounding box center [156, 74] width 68 height 8
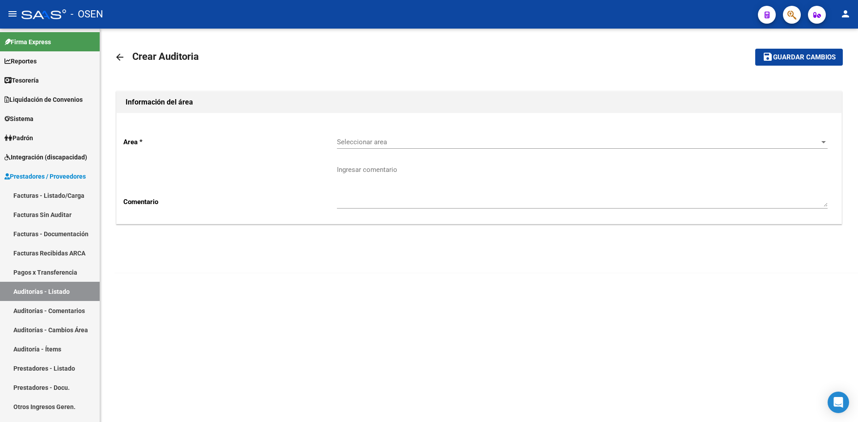
click at [425, 150] on div "Seleccionar area Seleccionar area" at bounding box center [582, 144] width 491 height 28
click at [410, 139] on span "Seleccionar area" at bounding box center [578, 142] width 483 height 8
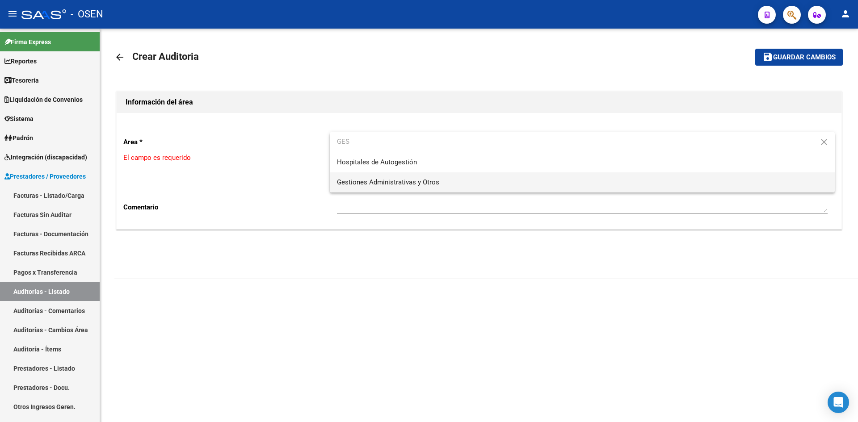
type input "GES"
click at [397, 186] on span "Gestiones Administrativas y Otros" at bounding box center [582, 183] width 491 height 20
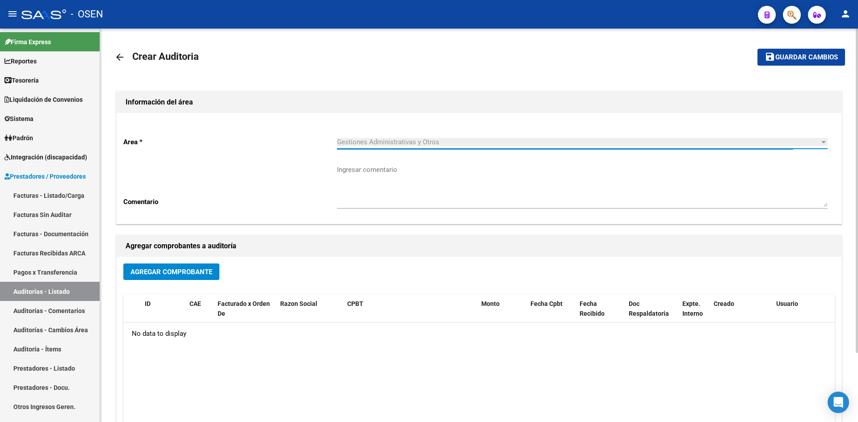
click at [152, 269] on span "Agregar Comprobante" at bounding box center [172, 272] width 82 height 8
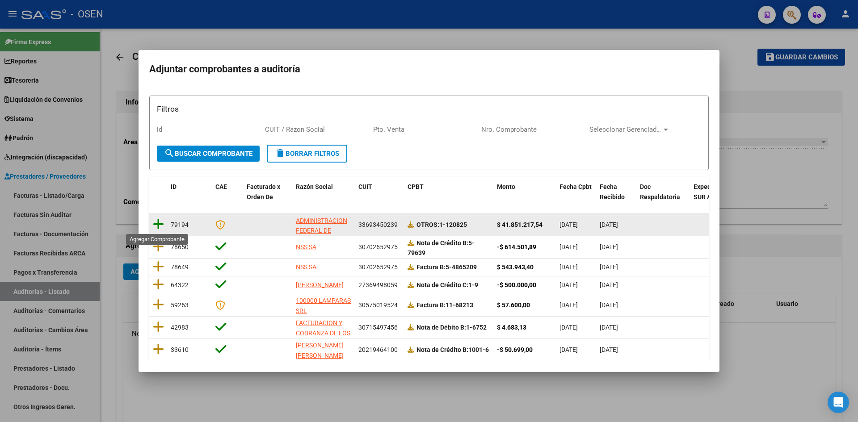
click at [155, 224] on icon at bounding box center [158, 224] width 11 height 13
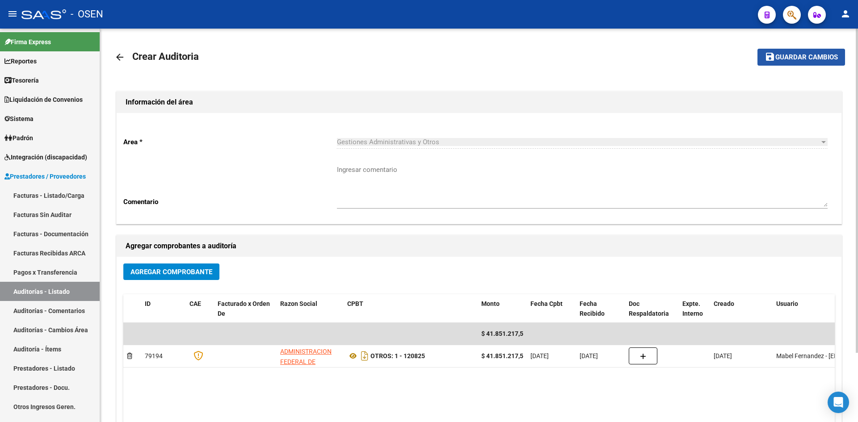
click at [798, 58] on span "Guardar cambios" at bounding box center [807, 58] width 63 height 8
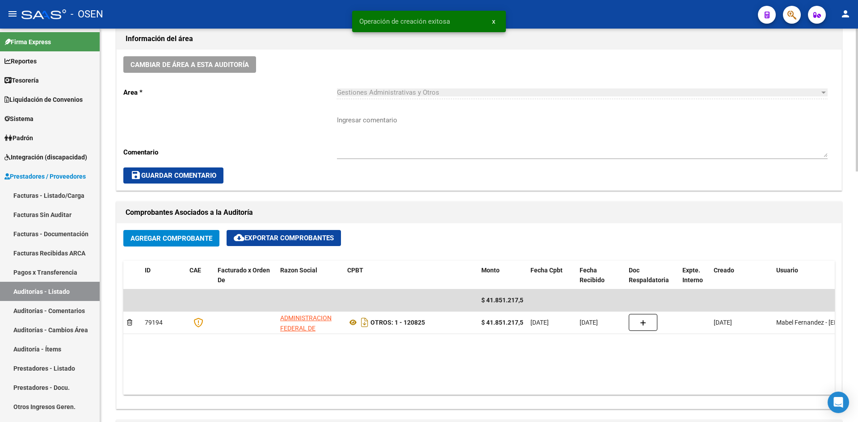
scroll to position [447, 0]
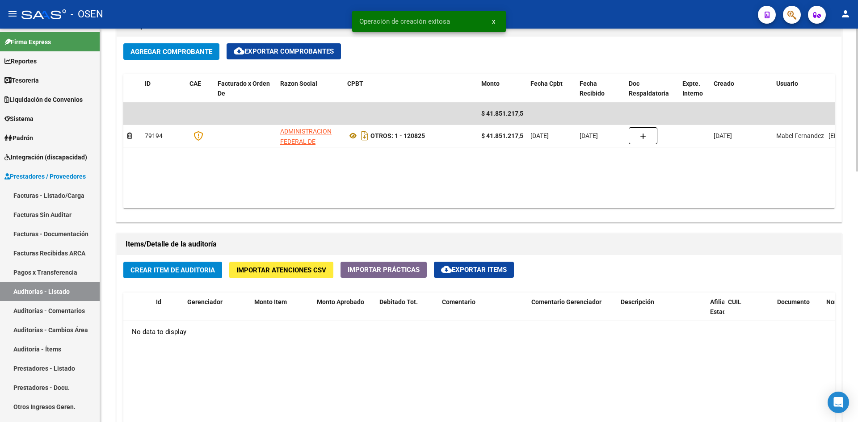
click at [196, 270] on span "Crear Item de Auditoria" at bounding box center [173, 270] width 84 height 8
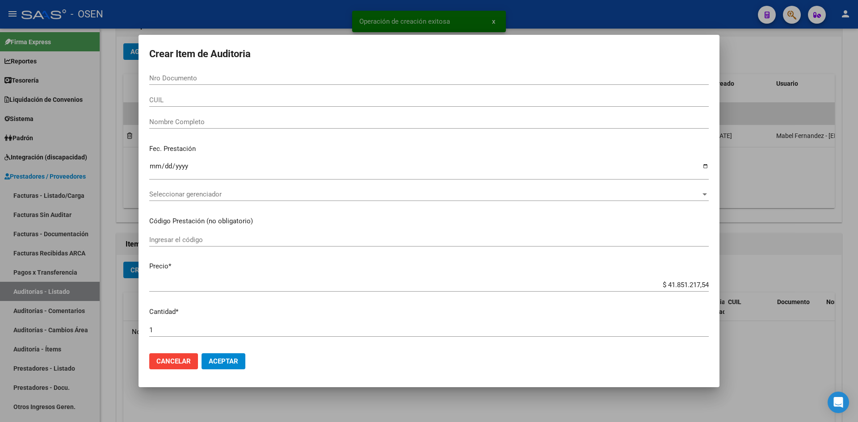
click at [217, 352] on mat-dialog-actions "Cancelar Aceptar" at bounding box center [429, 361] width 560 height 30
click at [223, 365] on span "Aceptar" at bounding box center [224, 362] width 30 height 8
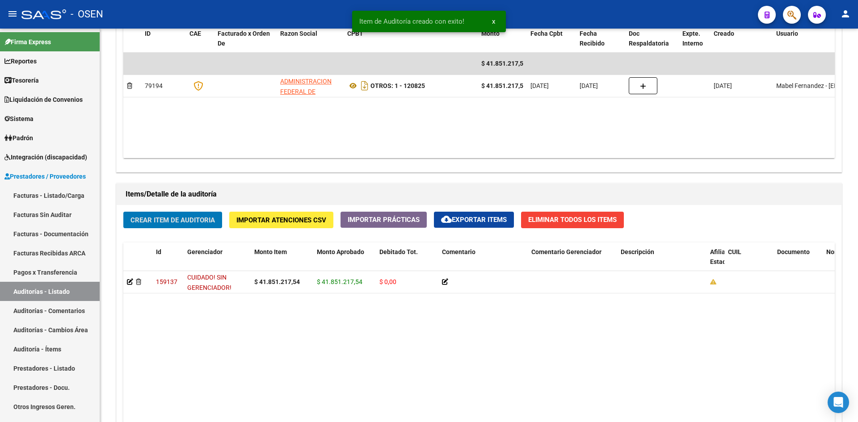
scroll to position [691, 0]
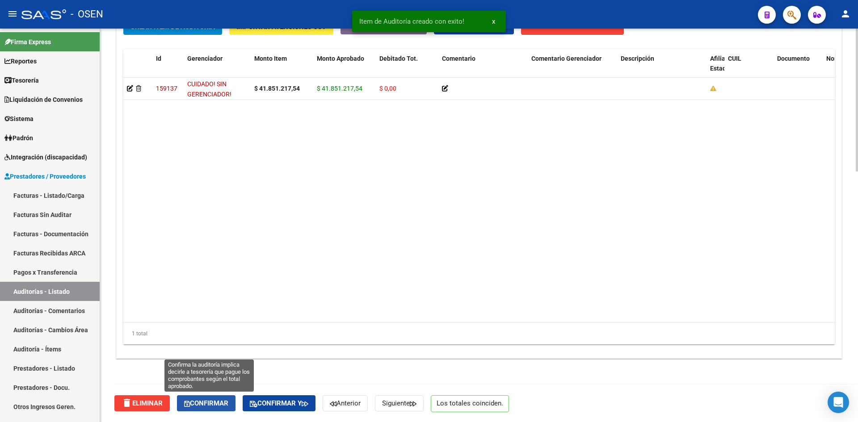
click at [224, 398] on button "Confirmar" at bounding box center [206, 404] width 59 height 16
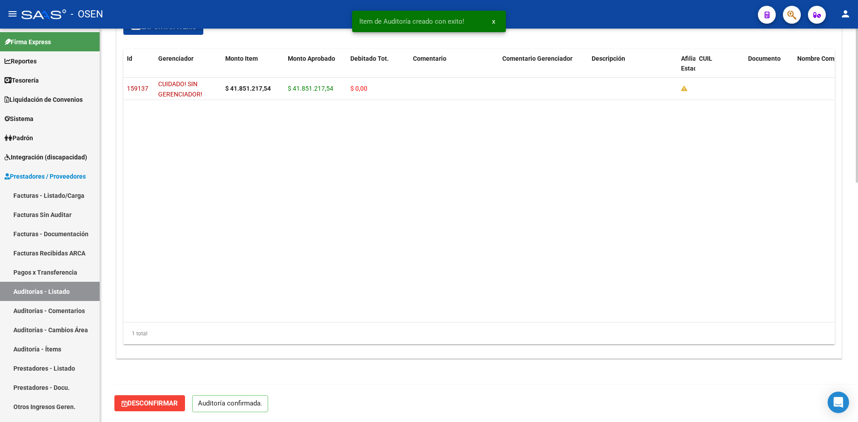
scroll to position [612, 0]
type input "202508"
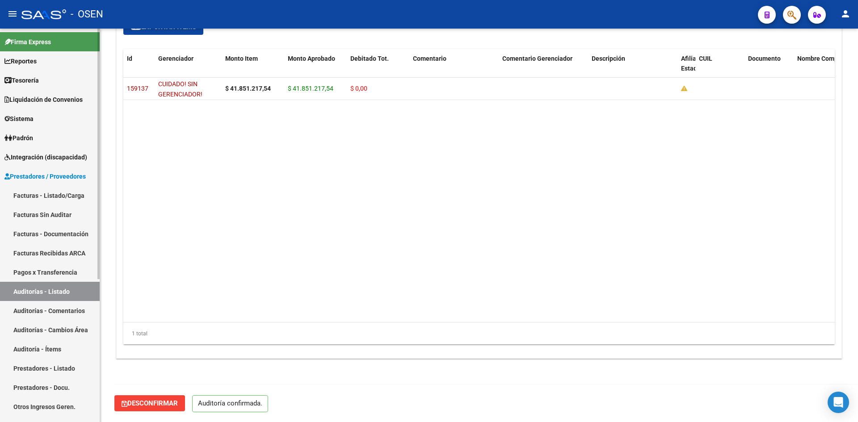
click at [64, 190] on link "Facturas - Listado/Carga" at bounding box center [50, 195] width 100 height 19
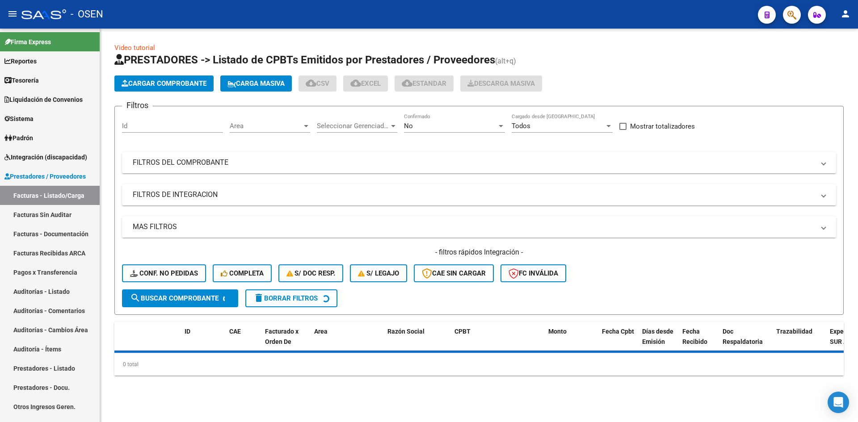
click at [191, 229] on mat-panel-title "MAS FILTROS" at bounding box center [474, 227] width 682 height 10
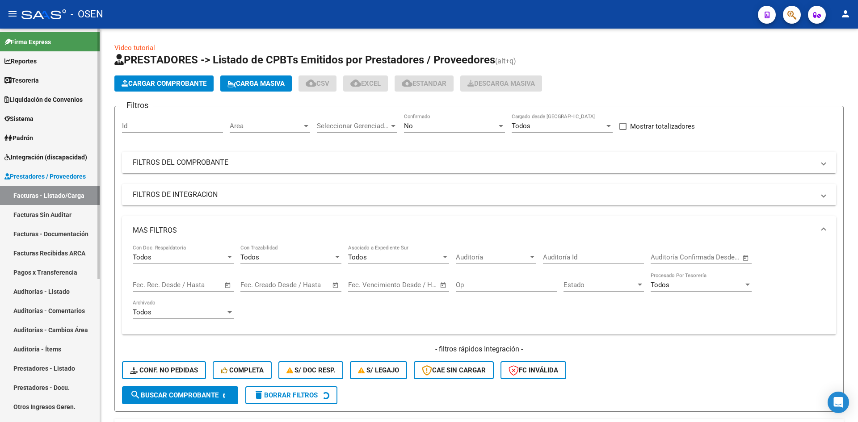
click at [72, 198] on link "Facturas - Listado/Carga" at bounding box center [50, 195] width 100 height 19
click at [230, 163] on mat-panel-title "FILTROS DEL COMPROBANTE" at bounding box center [474, 163] width 682 height 10
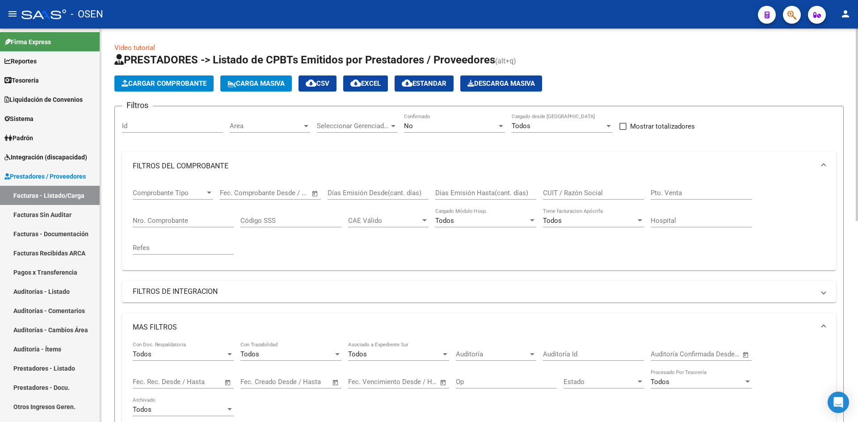
click at [200, 188] on div "Comprobante Tipo Comprobante Tipo" at bounding box center [173, 190] width 80 height 19
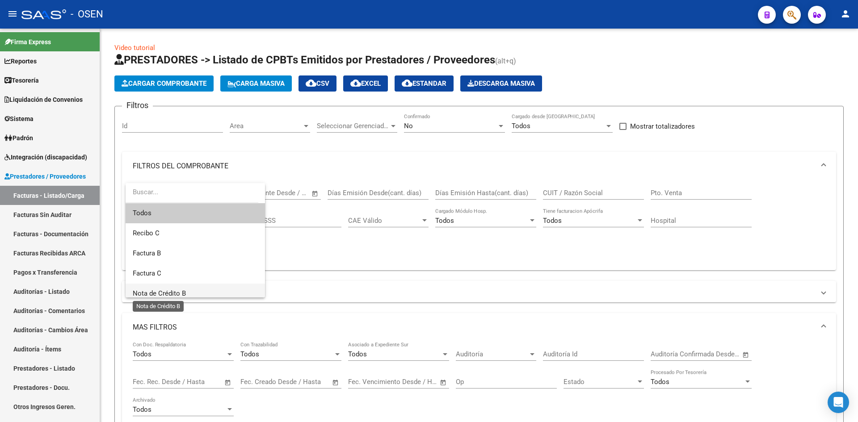
click at [185, 290] on span "Nota de Crédito B" at bounding box center [159, 294] width 53 height 8
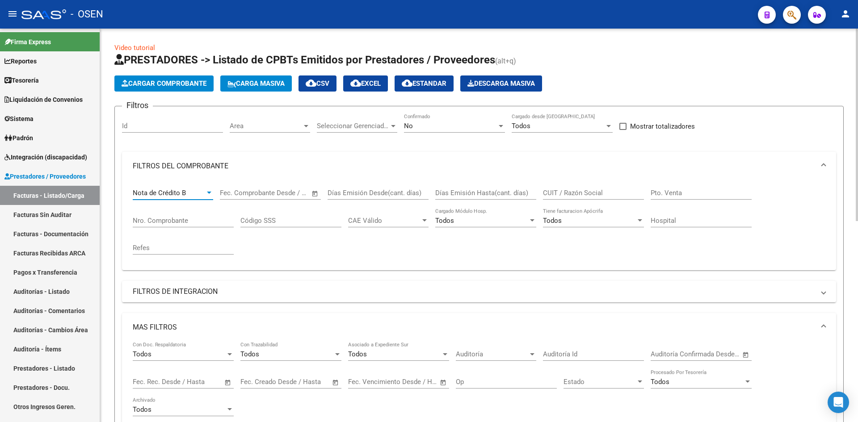
scroll to position [149, 0]
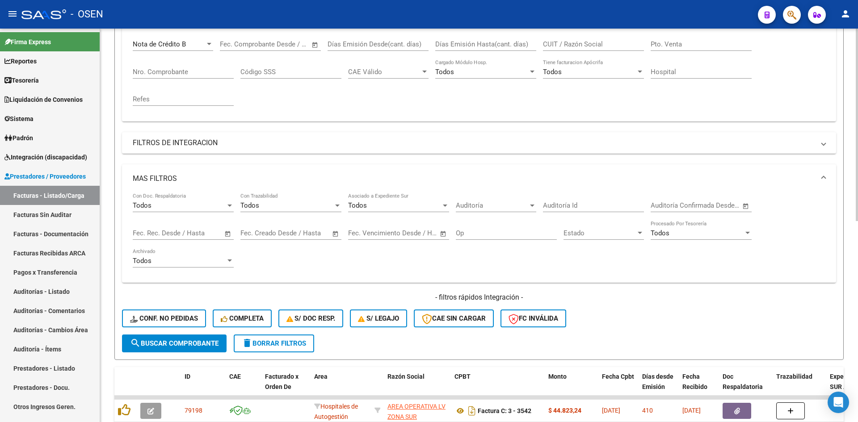
click at [342, 236] on span "Open calendar" at bounding box center [335, 233] width 21 height 21
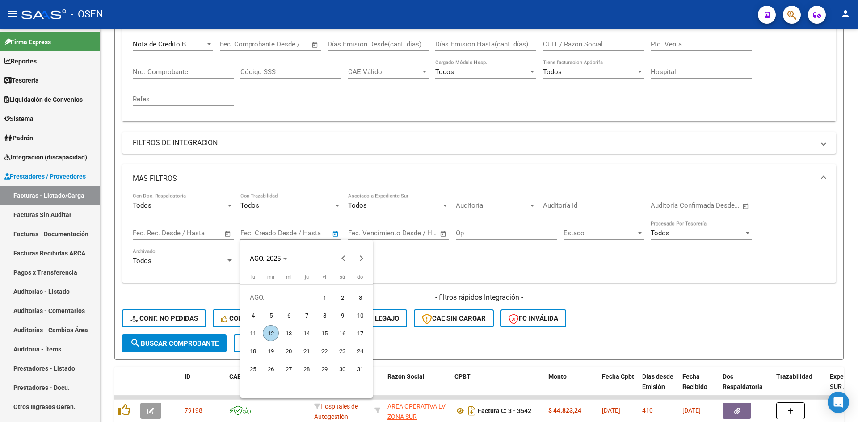
click at [338, 235] on div at bounding box center [429, 211] width 858 height 422
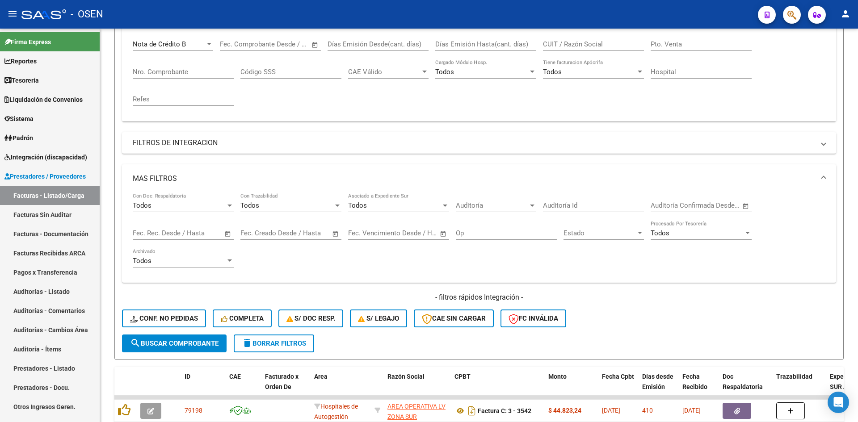
click at [338, 235] on span "Open calendar" at bounding box center [335, 233] width 21 height 21
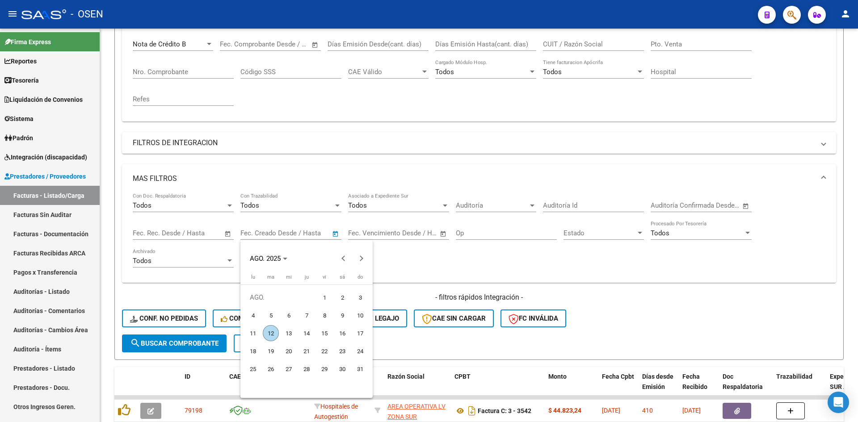
drag, startPoint x: 255, startPoint y: 333, endPoint x: 262, endPoint y: 334, distance: 7.2
click at [256, 334] on span "11" at bounding box center [253, 333] width 16 height 16
type input "[DATE]"
click at [265, 333] on span "12" at bounding box center [271, 333] width 16 height 16
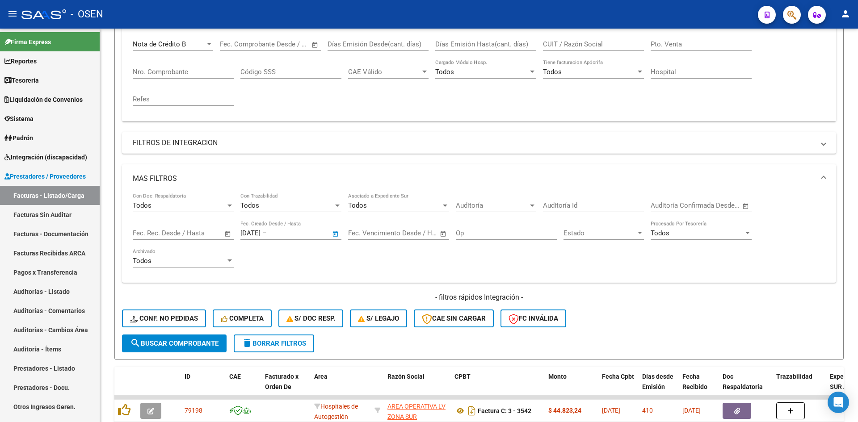
type input "[DATE]"
click at [205, 338] on button "search Buscar Comprobante" at bounding box center [174, 344] width 105 height 18
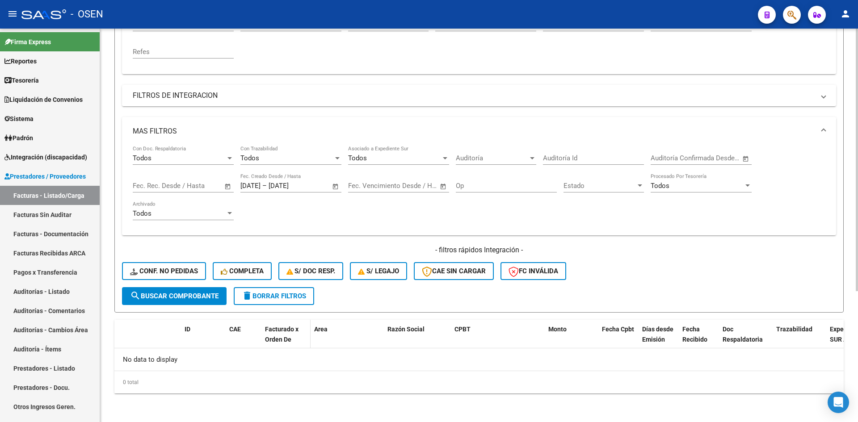
scroll to position [0, 0]
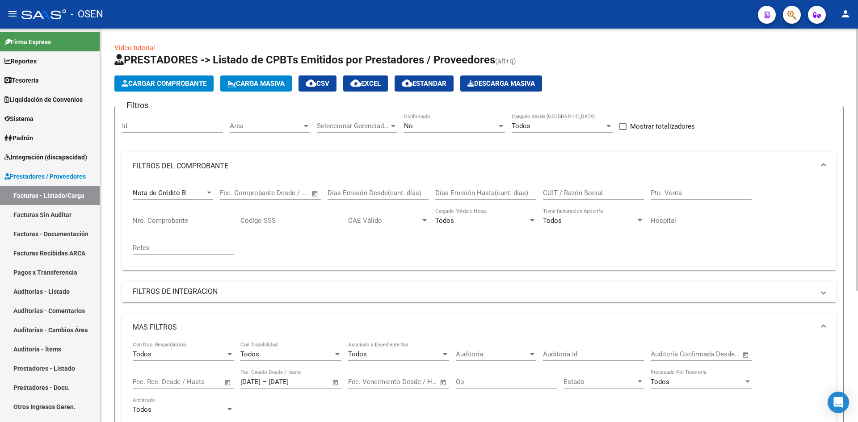
click at [200, 188] on div "Nota de Crédito B Comprobante Tipo" at bounding box center [173, 190] width 80 height 19
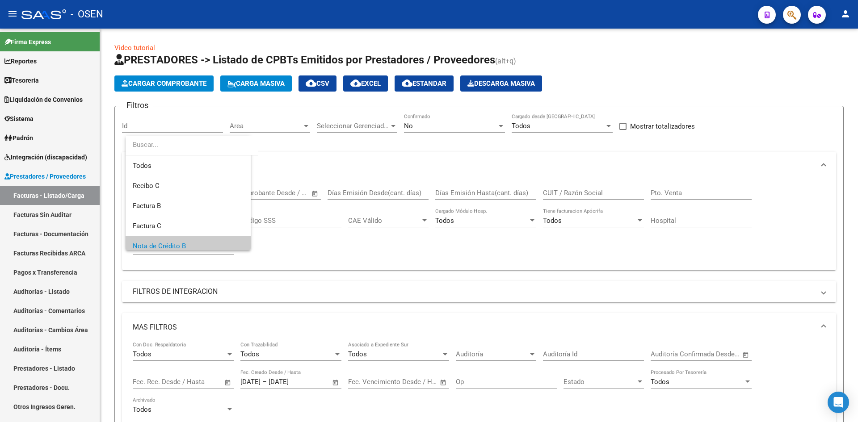
scroll to position [54, 0]
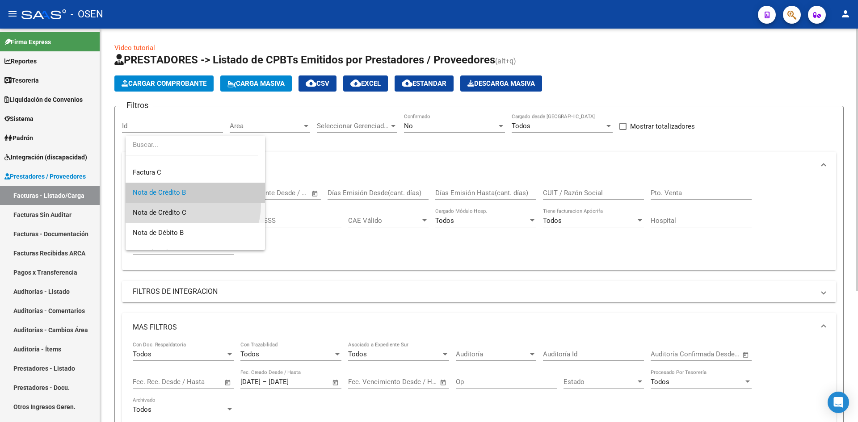
click at [193, 206] on span "Nota de Crédito C" at bounding box center [195, 213] width 125 height 20
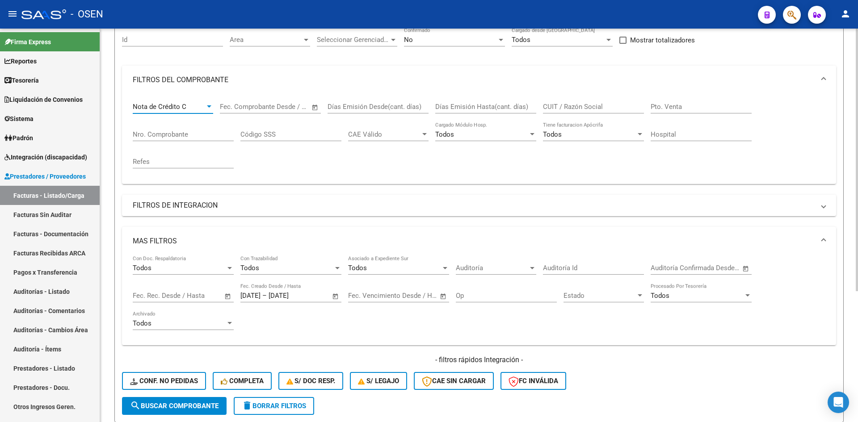
scroll to position [149, 0]
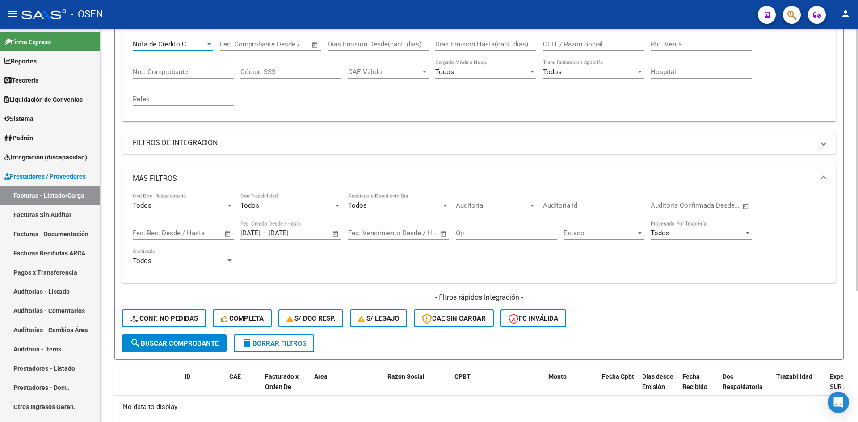
click at [195, 340] on span "search Buscar Comprobante" at bounding box center [174, 344] width 89 height 8
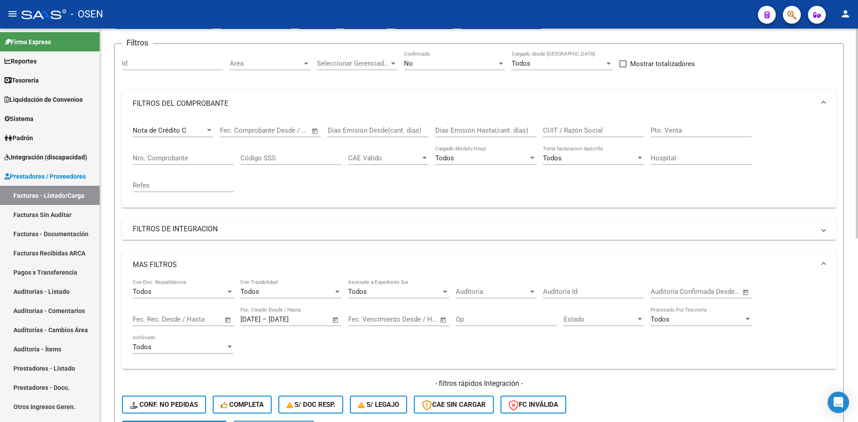
scroll to position [0, 0]
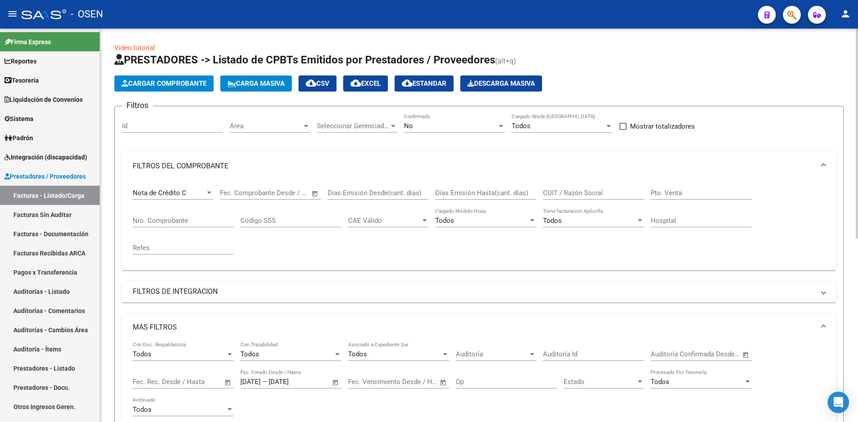
click at [329, 78] on button "cloud_download CSV" at bounding box center [318, 84] width 38 height 16
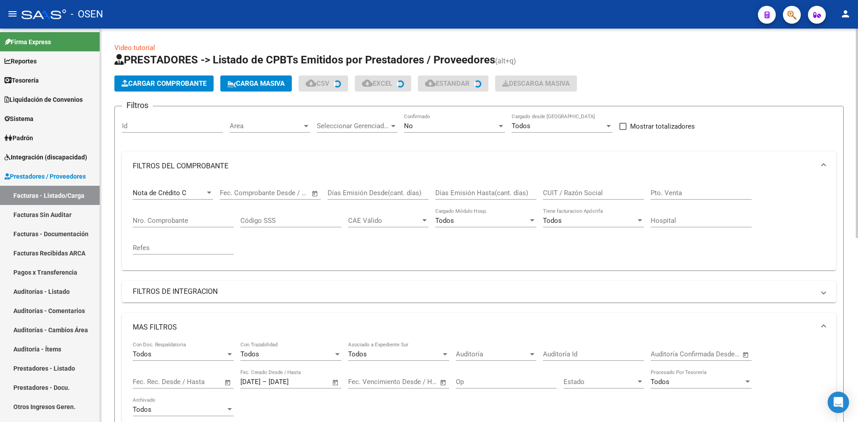
click at [196, 190] on div "Nota de Crédito C" at bounding box center [169, 193] width 72 height 8
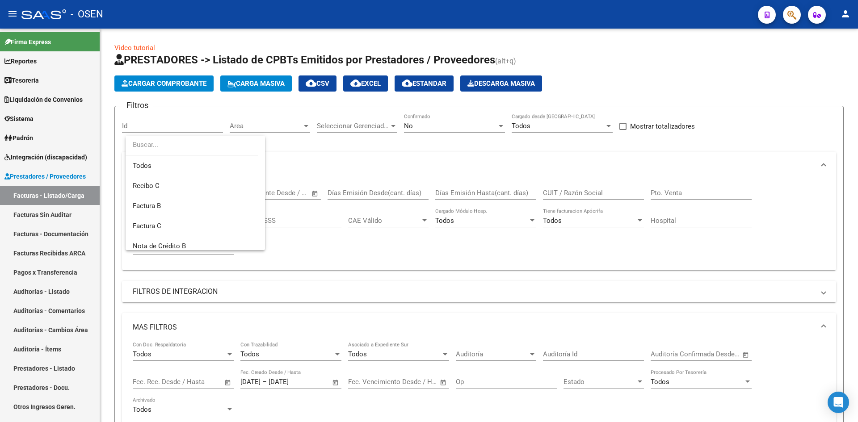
scroll to position [74, 0]
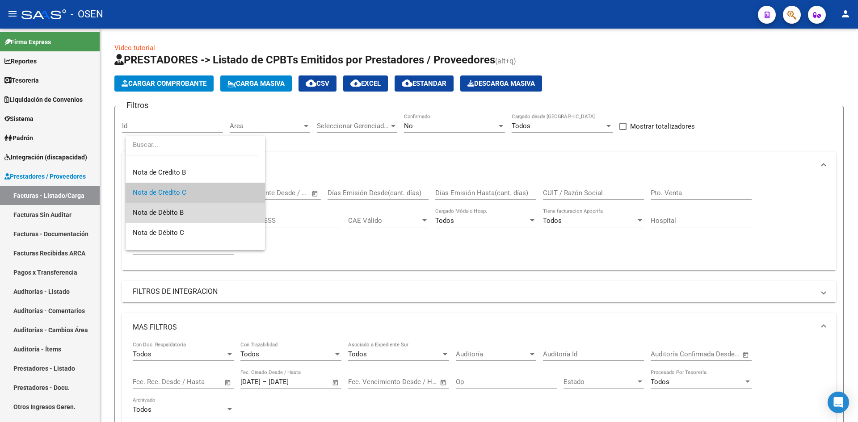
click at [199, 213] on span "Nota de Débito B" at bounding box center [195, 213] width 125 height 20
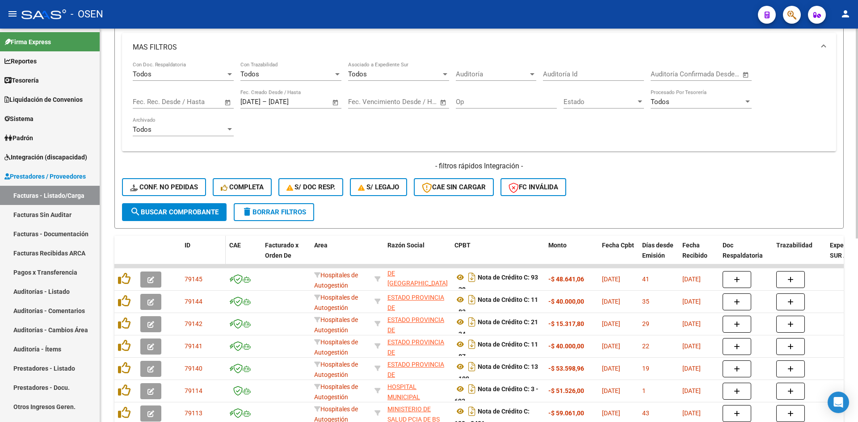
scroll to position [298, 0]
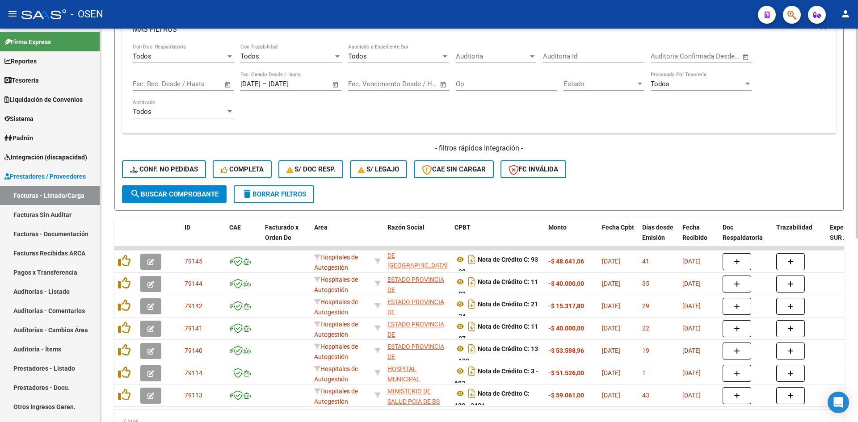
click at [204, 195] on span "search Buscar Comprobante" at bounding box center [174, 194] width 89 height 8
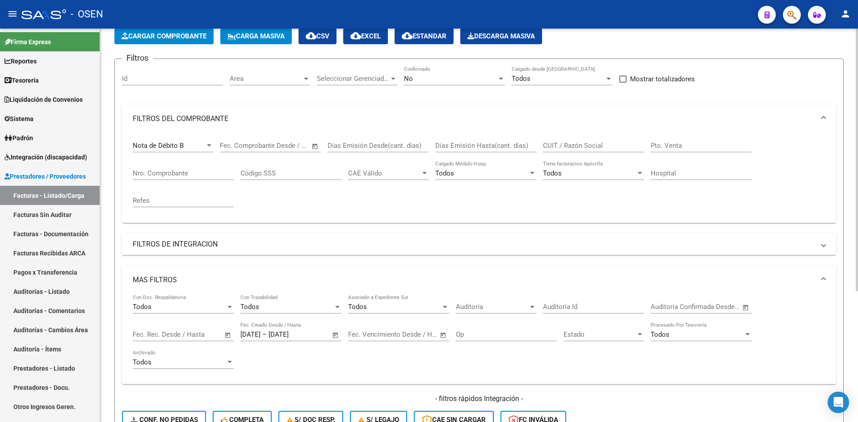
scroll to position [0, 0]
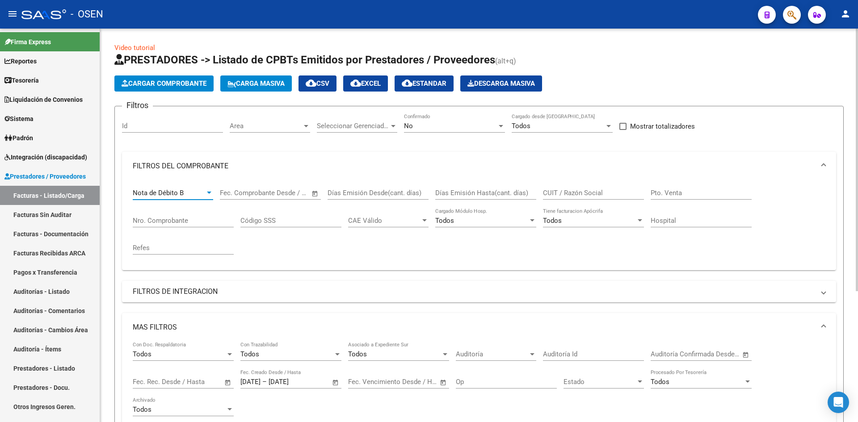
click at [196, 194] on div "Nota de Débito B" at bounding box center [169, 193] width 72 height 8
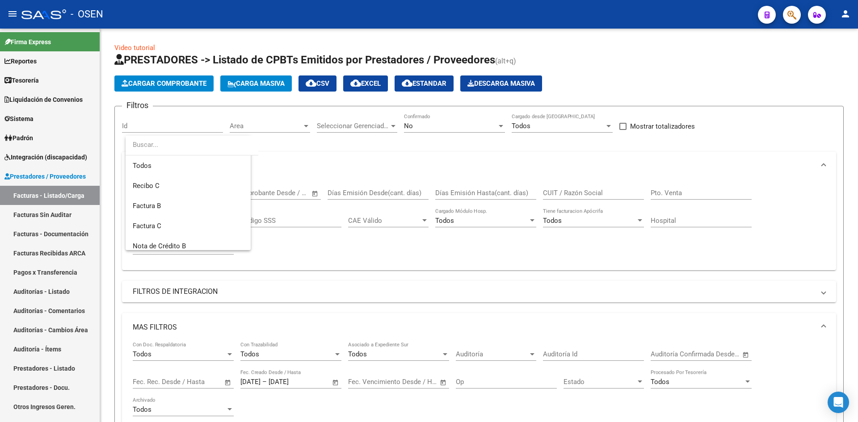
scroll to position [94, 0]
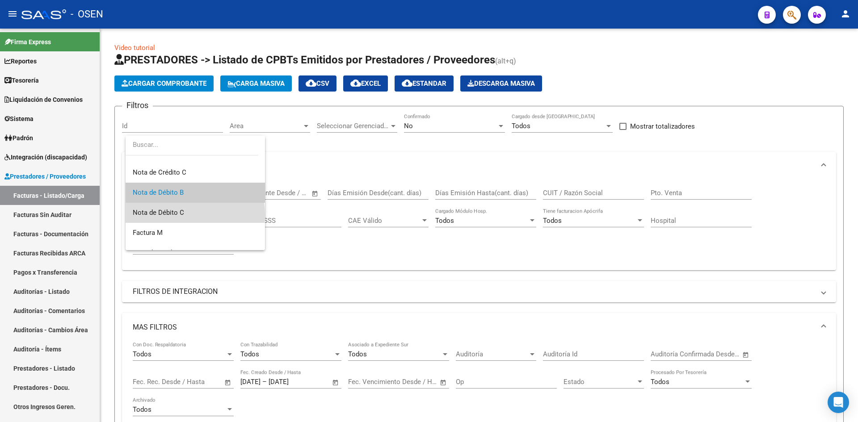
click at [195, 215] on span "Nota de Débito C" at bounding box center [195, 213] width 125 height 20
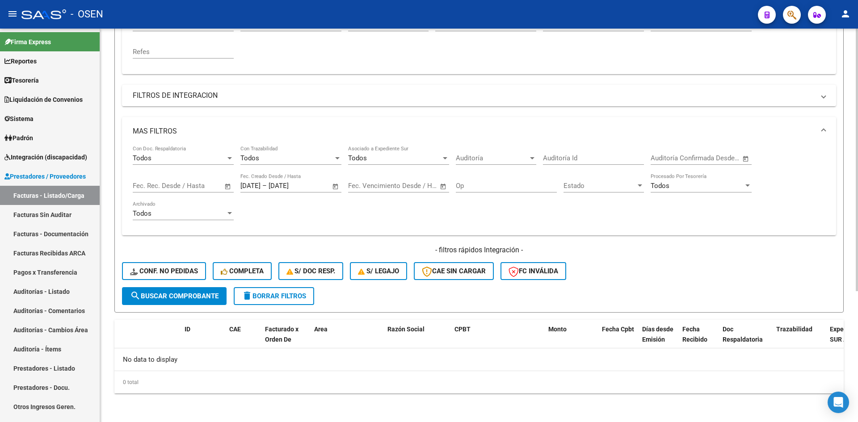
click at [197, 296] on span "search Buscar Comprobante" at bounding box center [174, 296] width 89 height 8
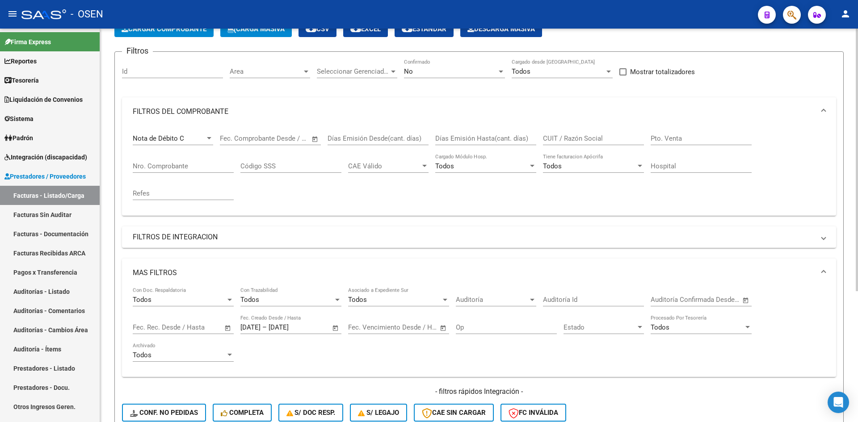
scroll to position [47, 0]
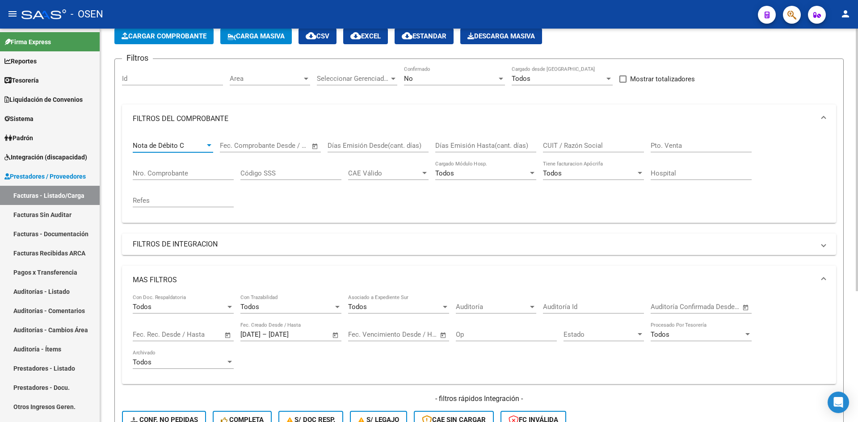
click at [198, 143] on div "Nota de Débito C" at bounding box center [169, 146] width 72 height 8
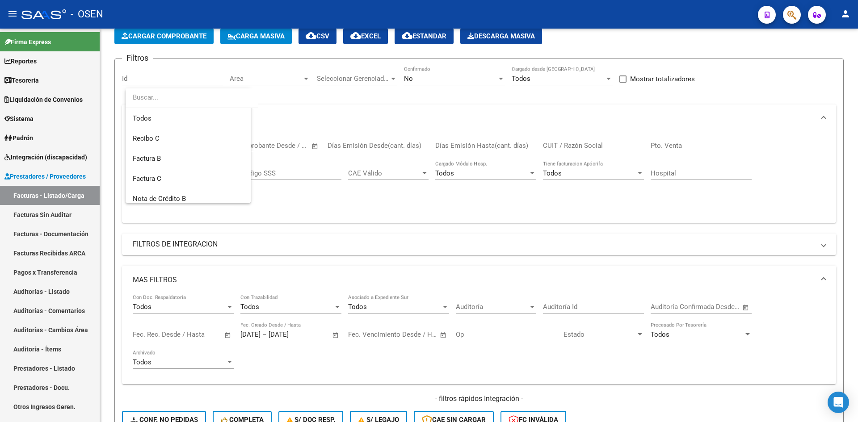
scroll to position [114, 0]
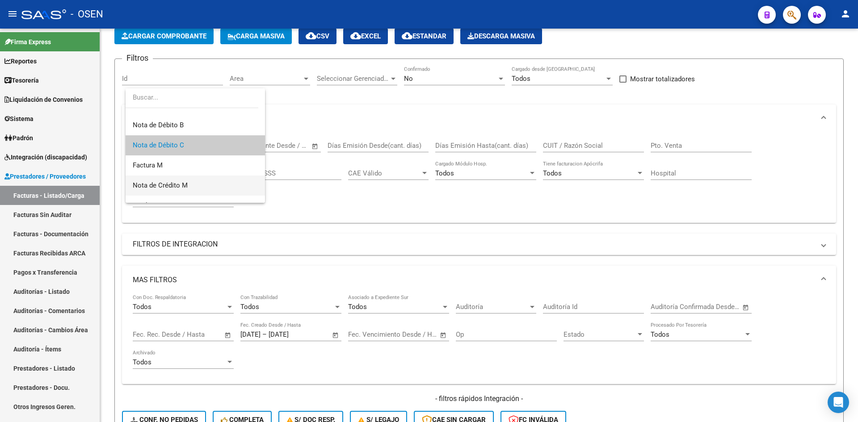
click at [208, 180] on span "Nota de Crédito M" at bounding box center [195, 186] width 125 height 20
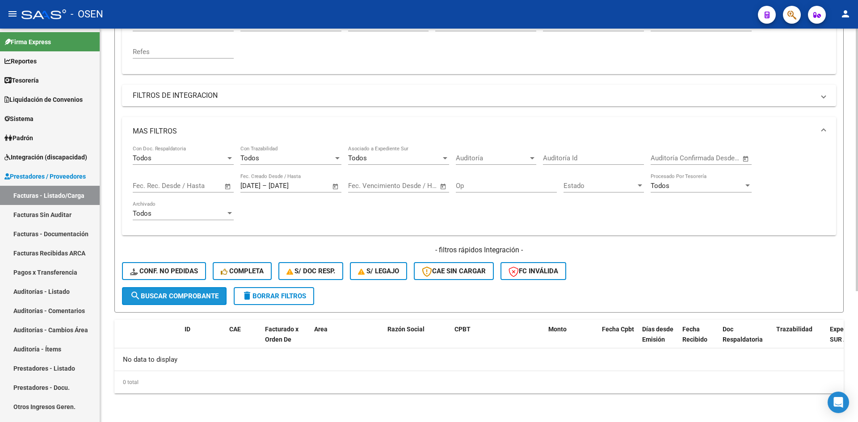
click at [187, 299] on span "search Buscar Comprobante" at bounding box center [174, 296] width 89 height 8
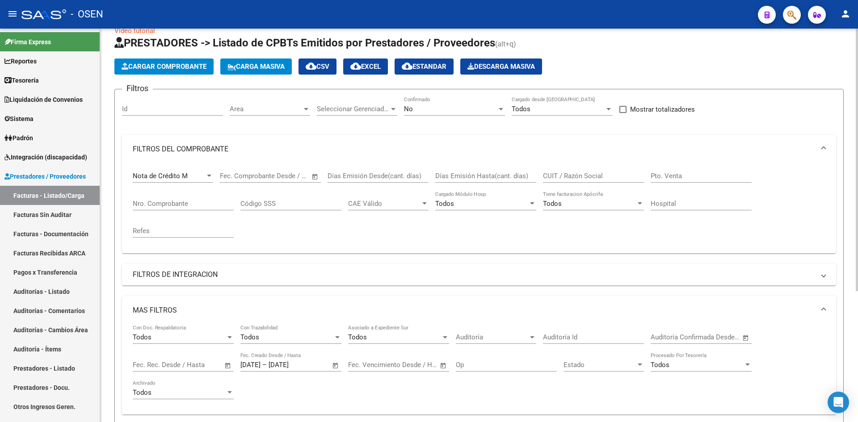
scroll to position [0, 0]
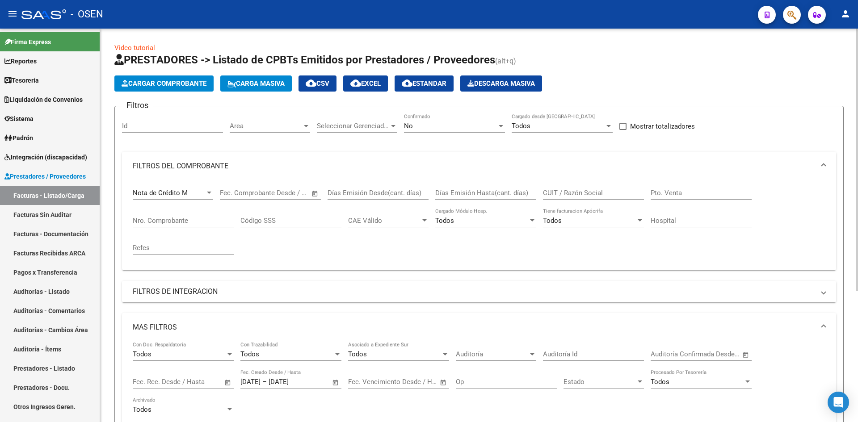
click at [218, 199] on app-drop-down-list "Nota de Crédito M Comprobante Tipo" at bounding box center [176, 195] width 87 height 28
click at [200, 196] on div "Nota de Crédito M" at bounding box center [169, 193] width 72 height 8
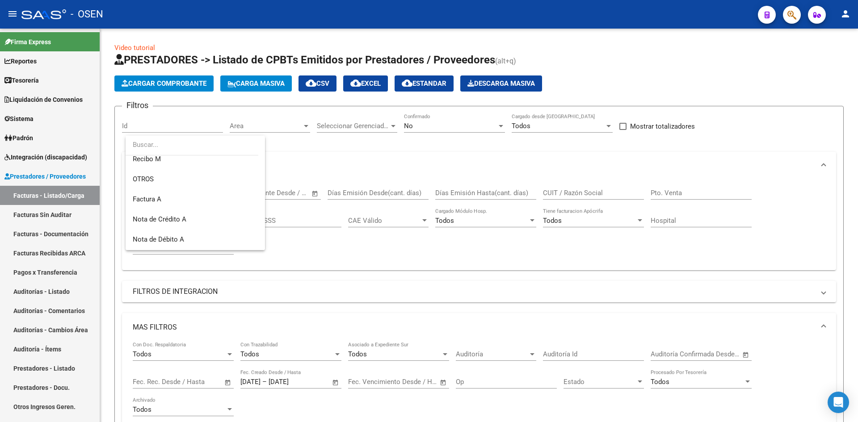
scroll to position [233, 0]
click at [221, 209] on span "Nota de Crédito A" at bounding box center [195, 215] width 125 height 20
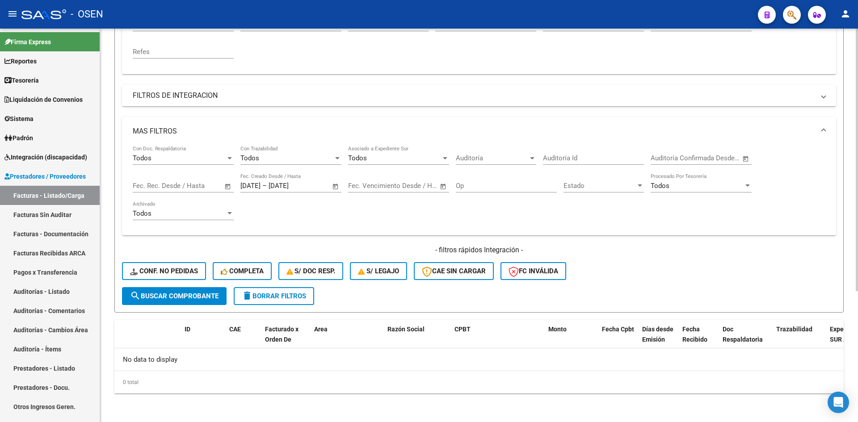
click at [191, 288] on button "search Buscar Comprobante" at bounding box center [174, 296] width 105 height 18
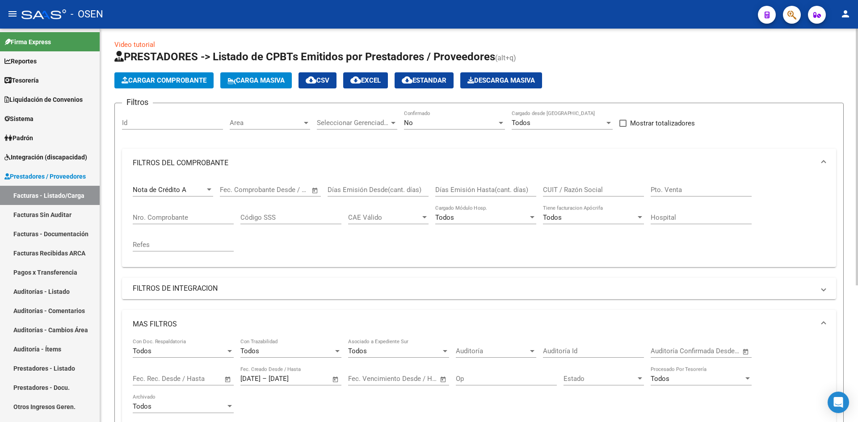
scroll to position [0, 0]
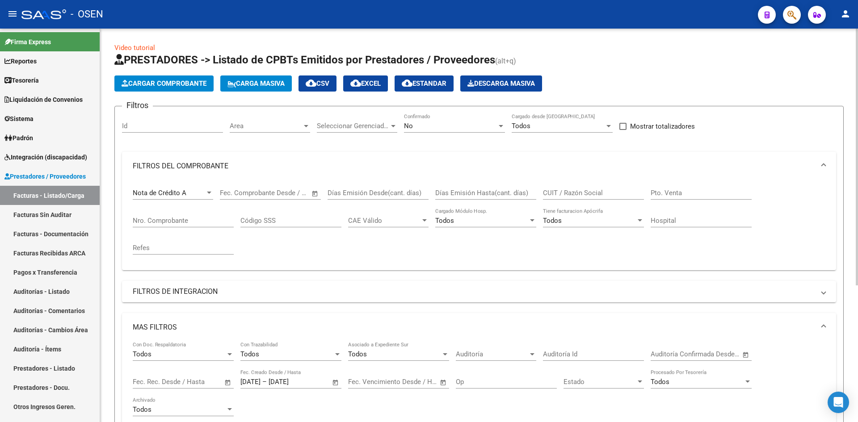
click at [326, 80] on span "cloud_download CSV" at bounding box center [318, 84] width 24 height 8
click at [200, 194] on div "Nota de Crédito A" at bounding box center [169, 193] width 72 height 8
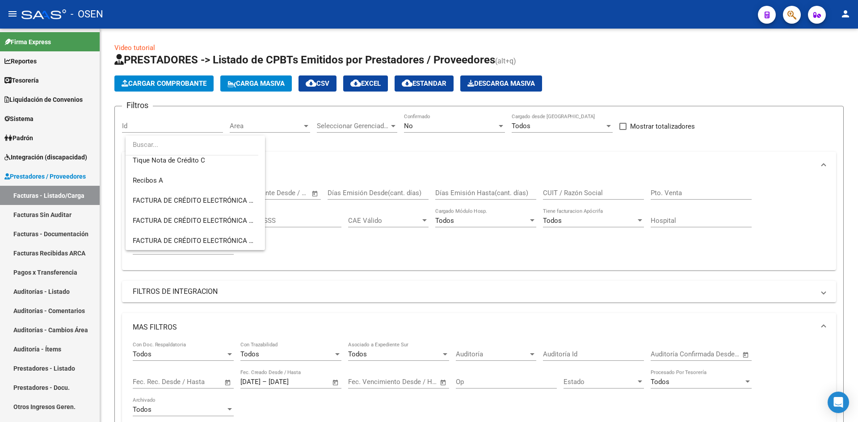
scroll to position [429, 0]
click at [312, 248] on div at bounding box center [429, 211] width 858 height 422
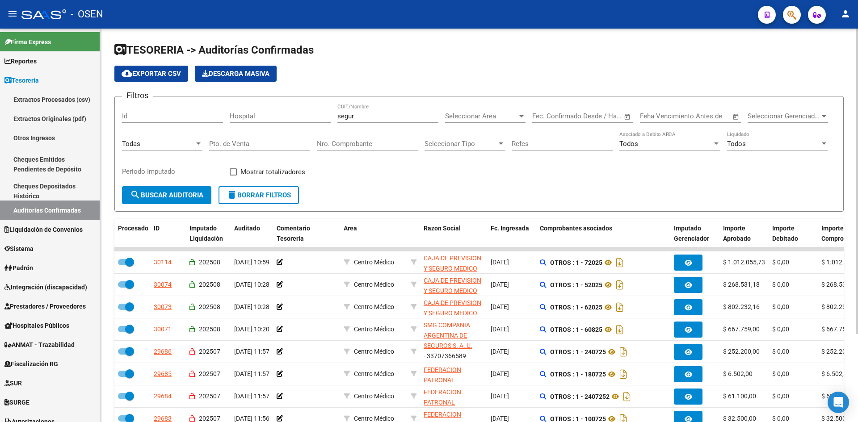
click at [160, 146] on div "Todas" at bounding box center [158, 144] width 72 height 8
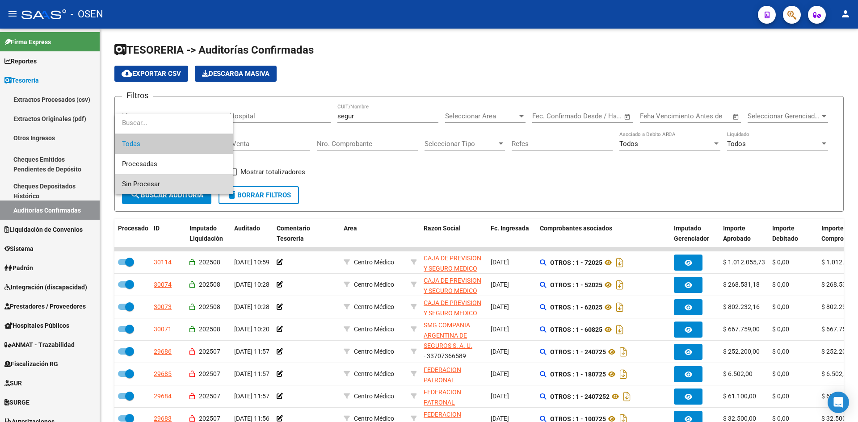
click at [165, 179] on span "Sin Procesar" at bounding box center [174, 184] width 104 height 20
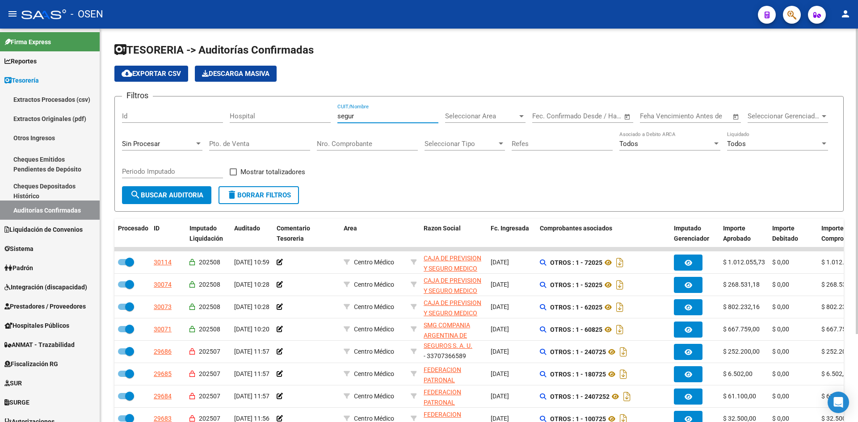
drag, startPoint x: 378, startPoint y: 114, endPoint x: 244, endPoint y: 112, distance: 134.1
click at [244, 113] on div "Filtros Id Hospital segur CUIT/Nombre Seleccionar Area Seleccionar Area Start d…" at bounding box center [479, 145] width 714 height 83
click at [494, 110] on div "Seleccionar Area Seleccionar Area" at bounding box center [485, 113] width 80 height 19
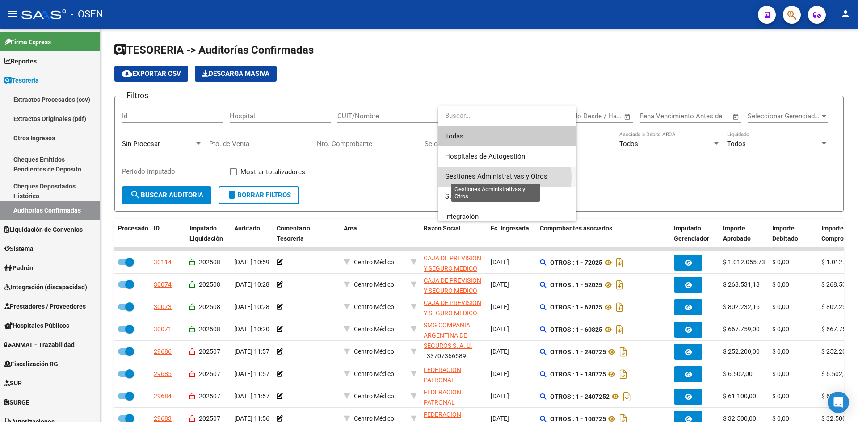
click at [501, 177] on span "Gestiones Administrativas y Otros" at bounding box center [496, 177] width 102 height 8
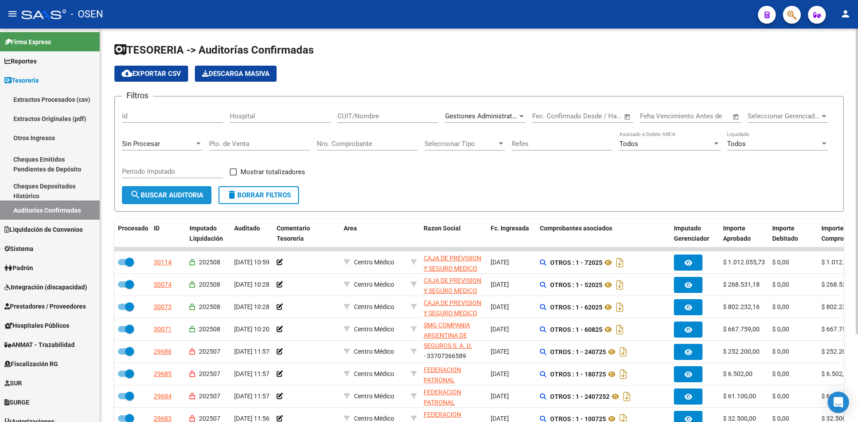
click at [180, 199] on span "search Buscar Auditoria" at bounding box center [166, 195] width 73 height 8
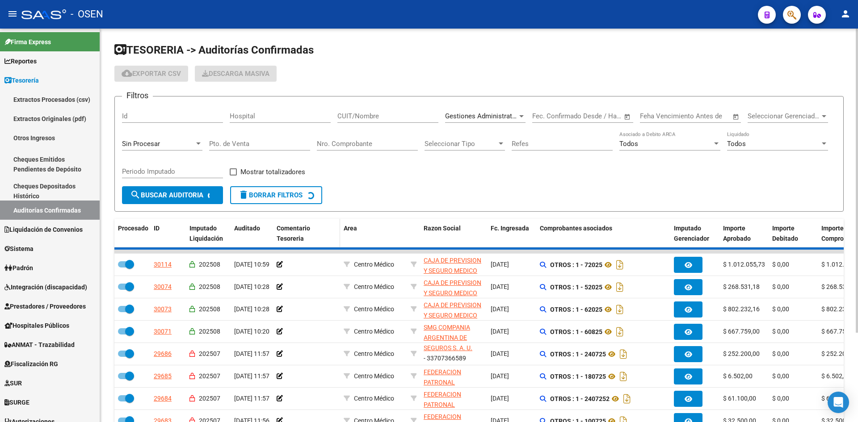
checkbox input "false"
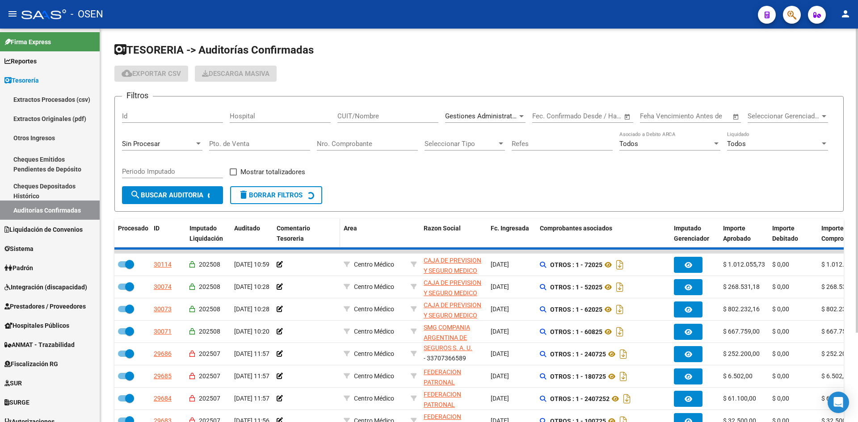
checkbox input "false"
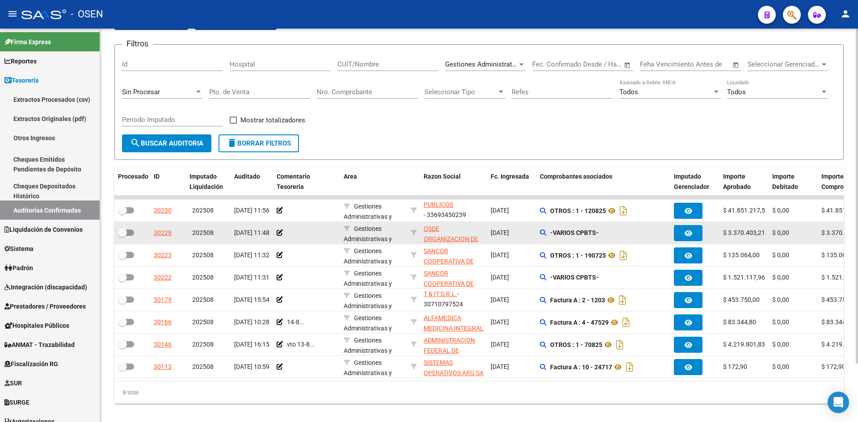
scroll to position [69, 0]
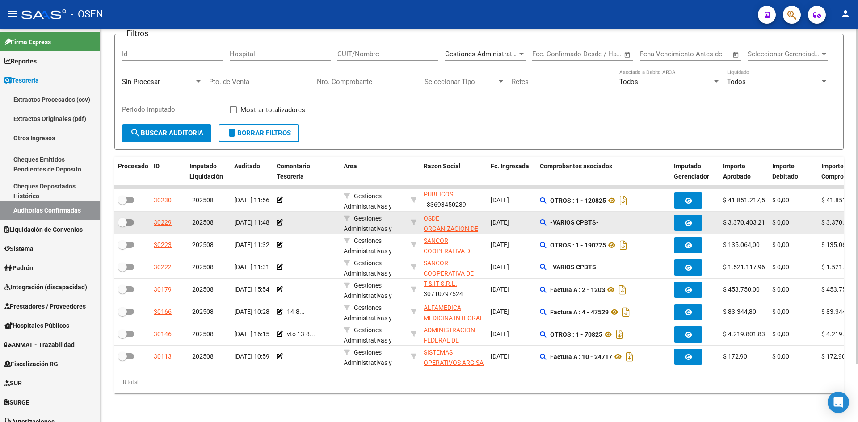
click at [538, 215] on datatable-body-cell "-VARIOS CPBTS-" at bounding box center [603, 223] width 134 height 22
click at [543, 220] on icon at bounding box center [543, 223] width 6 height 6
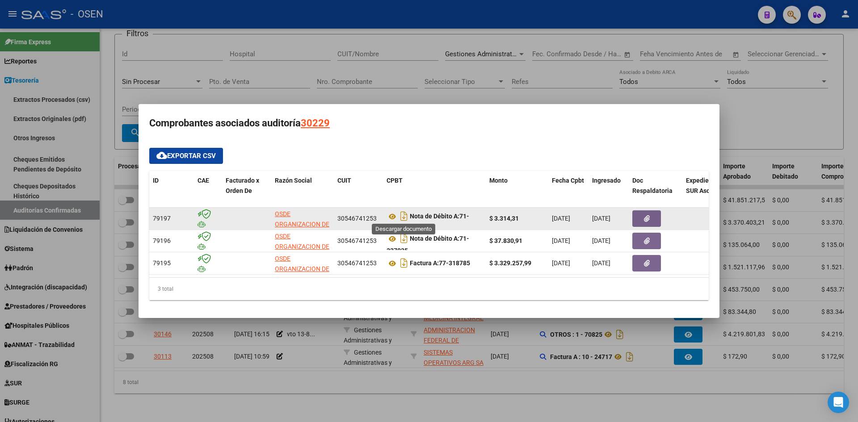
drag, startPoint x: 406, startPoint y: 215, endPoint x: 405, endPoint y: 220, distance: 4.6
click at [406, 215] on icon "Descargar documento" at bounding box center [404, 216] width 12 height 14
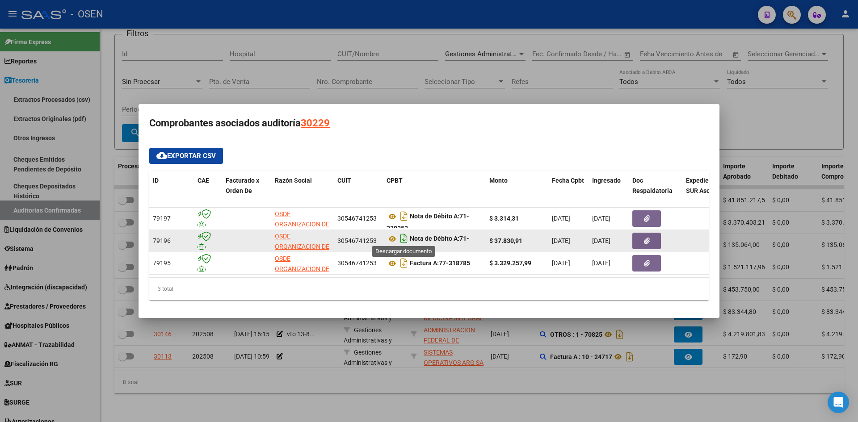
click at [404, 233] on icon "Descargar documento" at bounding box center [404, 239] width 12 height 14
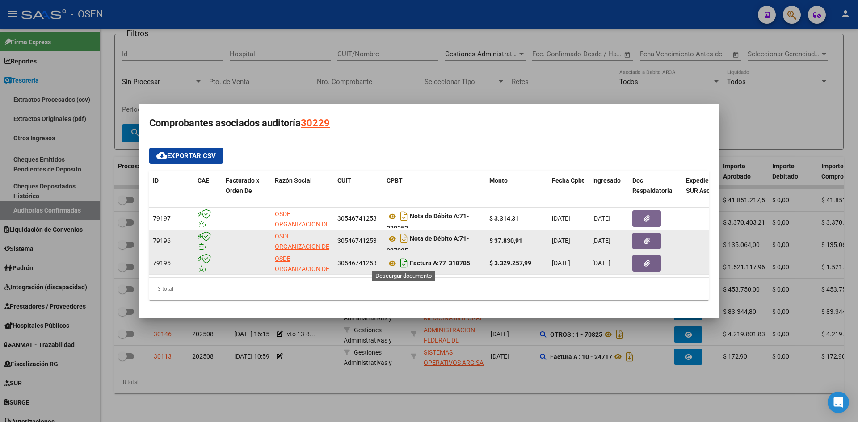
click at [402, 259] on icon "Descargar documento" at bounding box center [404, 263] width 12 height 14
click at [382, 391] on div at bounding box center [429, 211] width 858 height 422
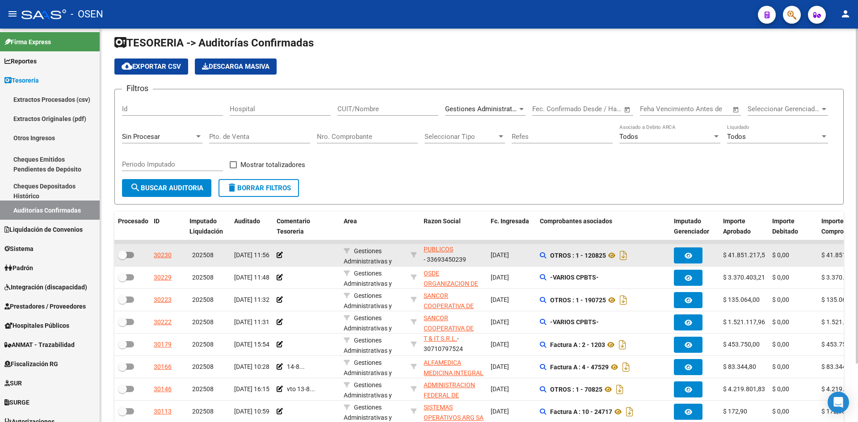
scroll to position [0, 0]
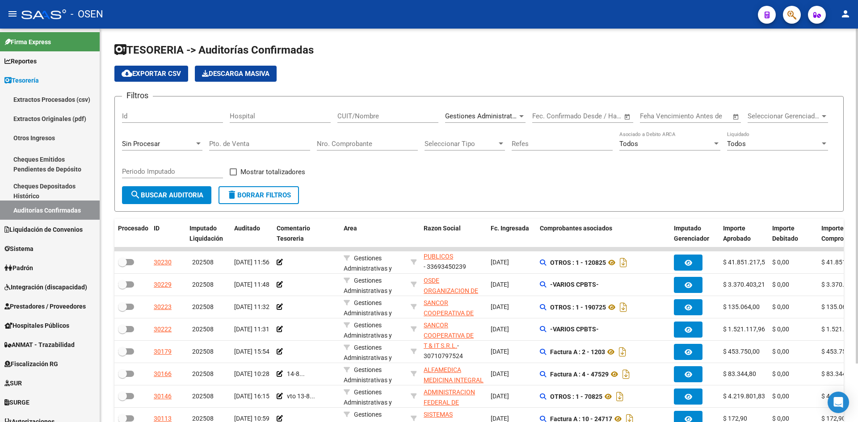
click at [471, 112] on div "Gestiones Administrativas y Otros Seleccionar Area" at bounding box center [485, 113] width 80 height 19
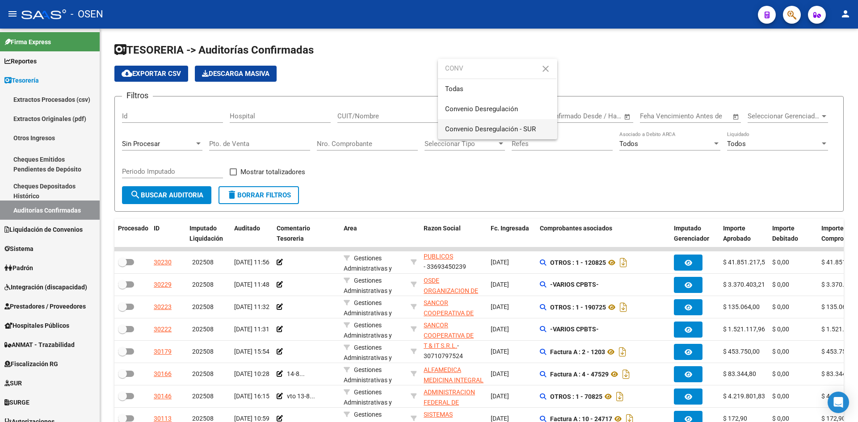
type input "CONV"
click at [478, 125] on span "Convenio Desregulación - SUR" at bounding box center [497, 129] width 105 height 20
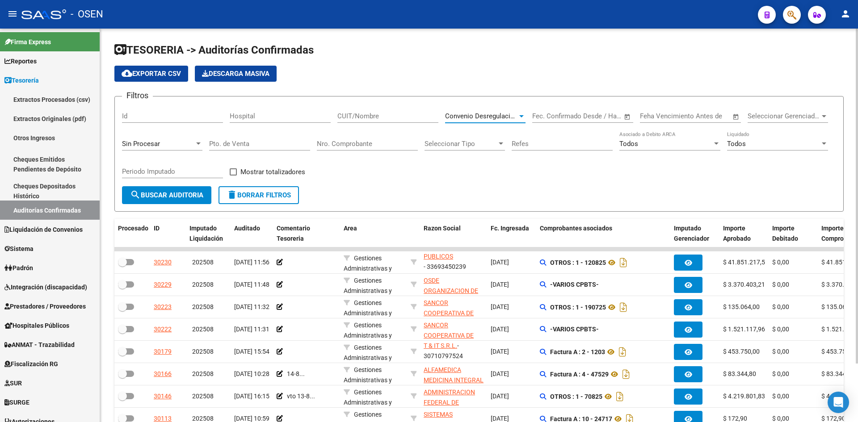
click at [492, 118] on span "Convenio Desregulación - SUR" at bounding box center [490, 116] width 91 height 8
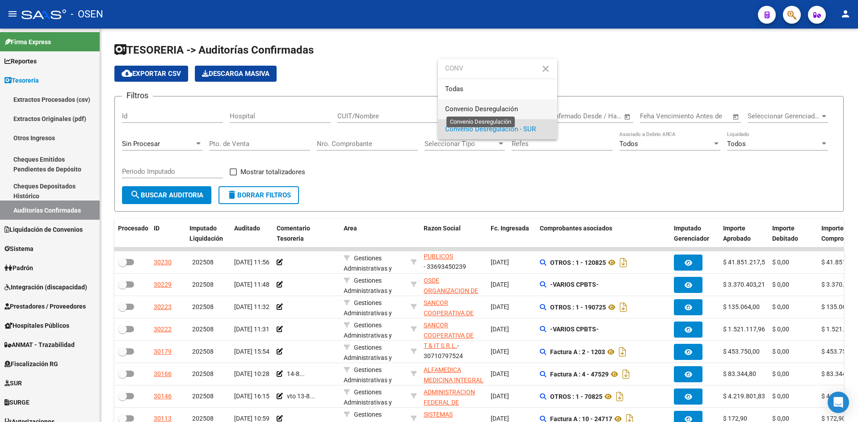
type input "CONV"
drag, startPoint x: 505, startPoint y: 109, endPoint x: 352, endPoint y: 165, distance: 162.4
click at [502, 110] on span "Convenio Desregulación" at bounding box center [481, 109] width 73 height 8
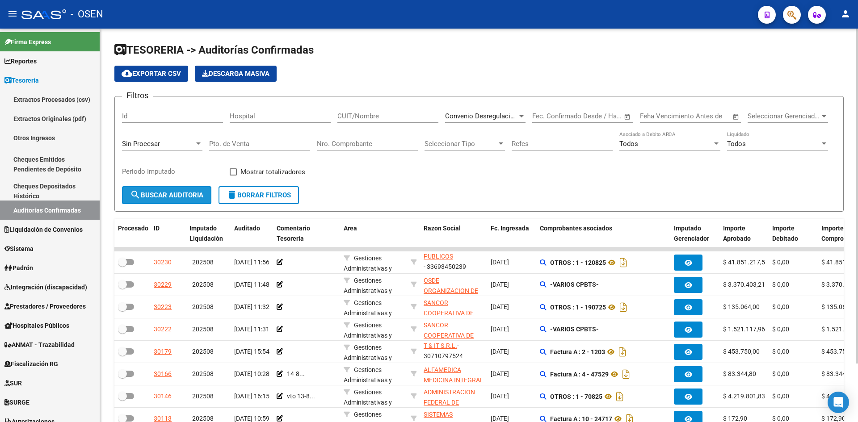
click at [194, 203] on button "search Buscar Auditoria" at bounding box center [166, 195] width 89 height 18
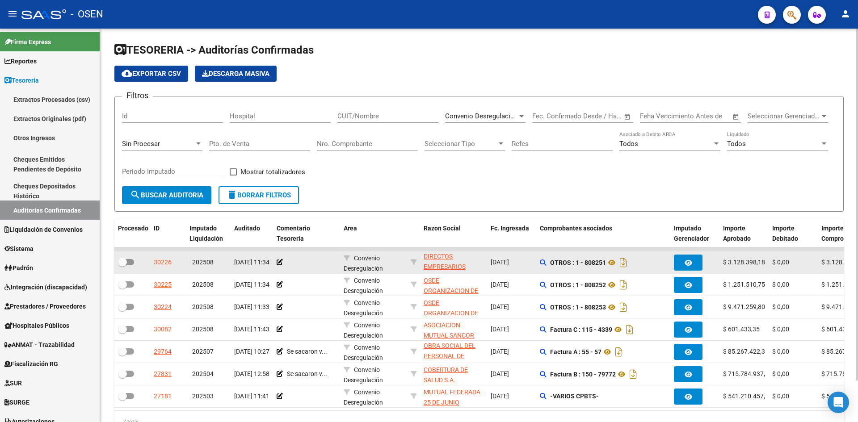
scroll to position [22, 0]
click at [626, 263] on icon "Descargar documento" at bounding box center [624, 263] width 12 height 14
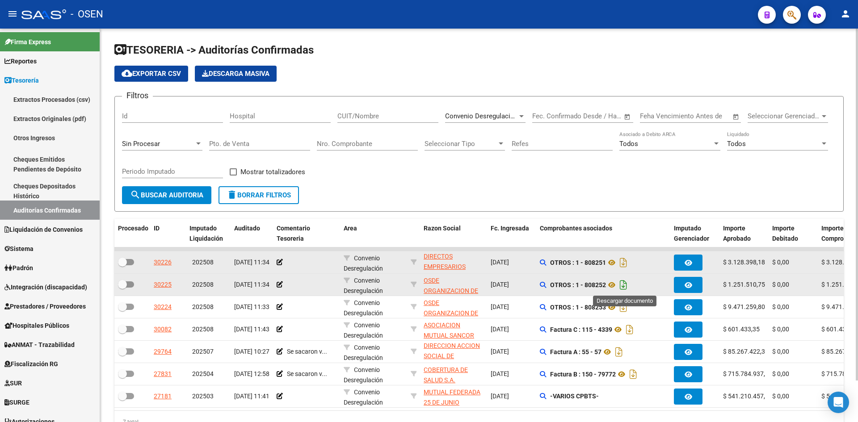
click at [625, 286] on icon "Descargar documento" at bounding box center [624, 285] width 12 height 14
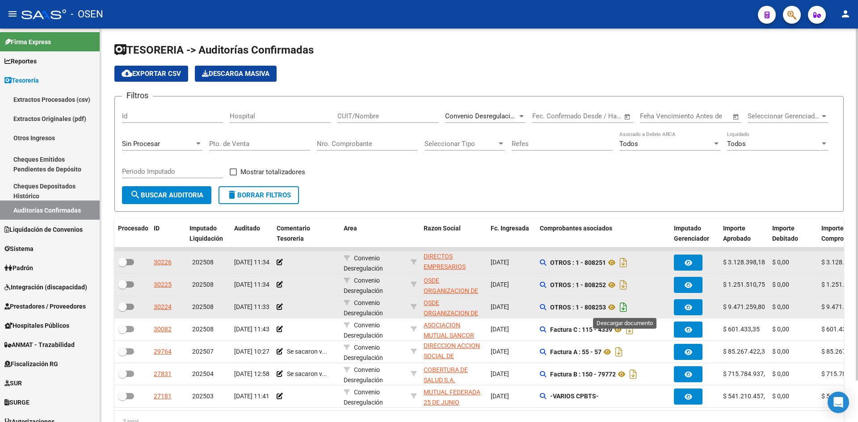
click at [622, 306] on icon "Descargar documento" at bounding box center [624, 307] width 12 height 14
click at [616, 262] on icon at bounding box center [612, 263] width 12 height 11
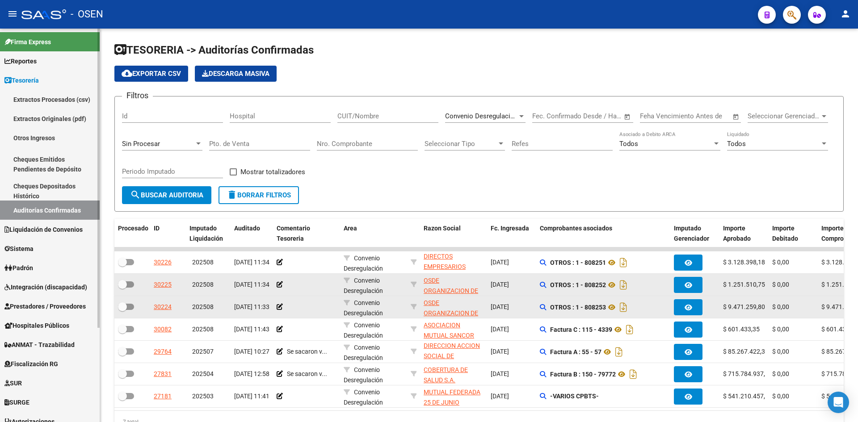
click at [38, 307] on span "Prestadores / Proveedores" at bounding box center [44, 307] width 81 height 10
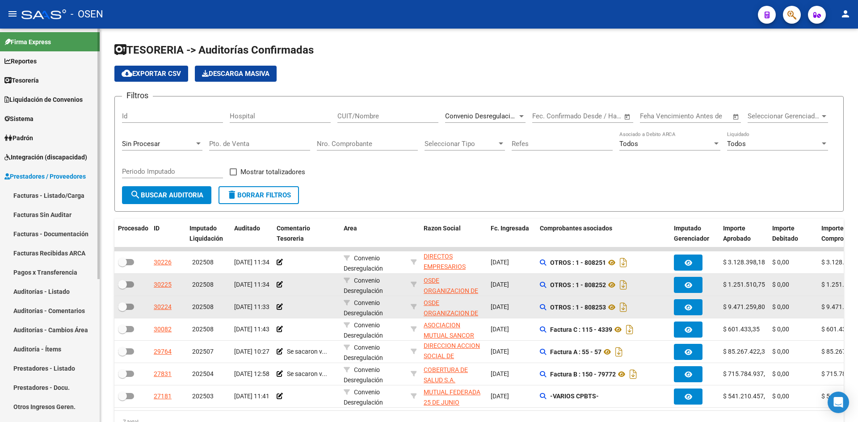
click at [54, 193] on link "Facturas - Listado/Carga" at bounding box center [50, 195] width 100 height 19
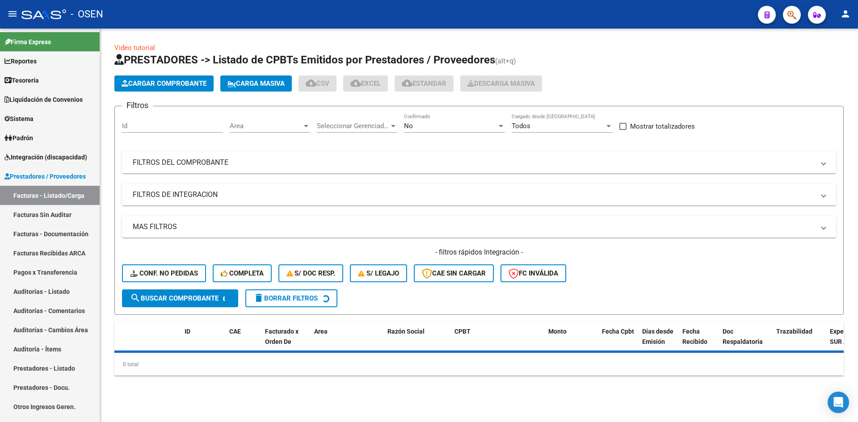
click at [444, 120] on div "No Confirmado" at bounding box center [454, 123] width 101 height 19
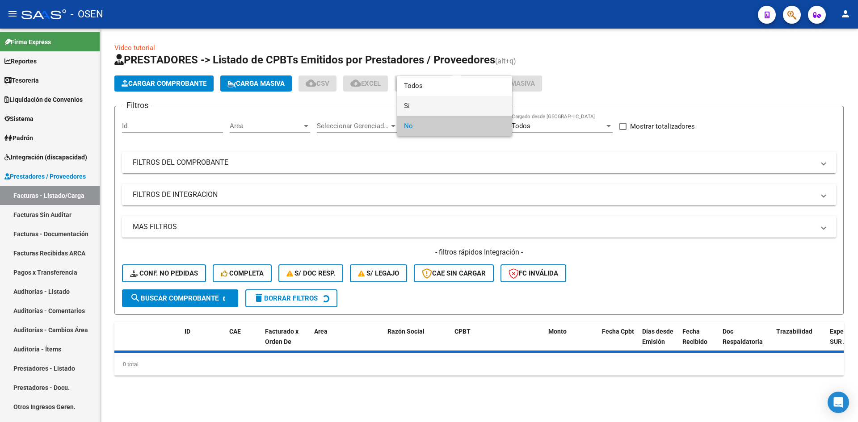
click at [444, 110] on span "Si" at bounding box center [454, 106] width 101 height 20
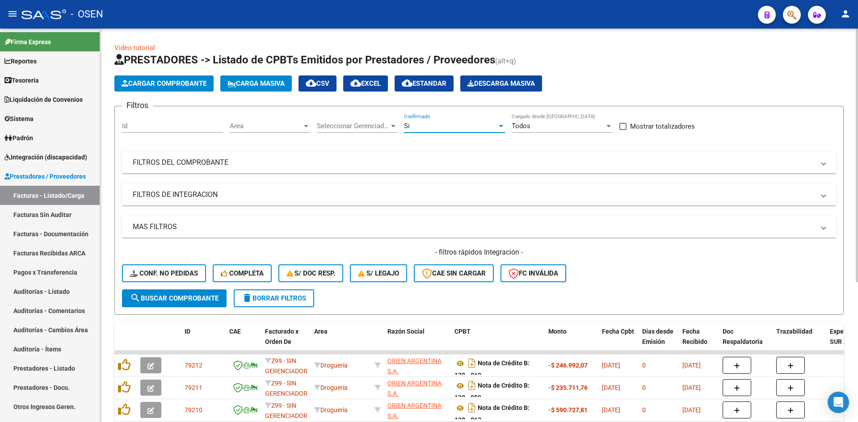
click at [329, 167] on mat-panel-title "FILTROS DEL COMPROBANTE" at bounding box center [474, 163] width 682 height 10
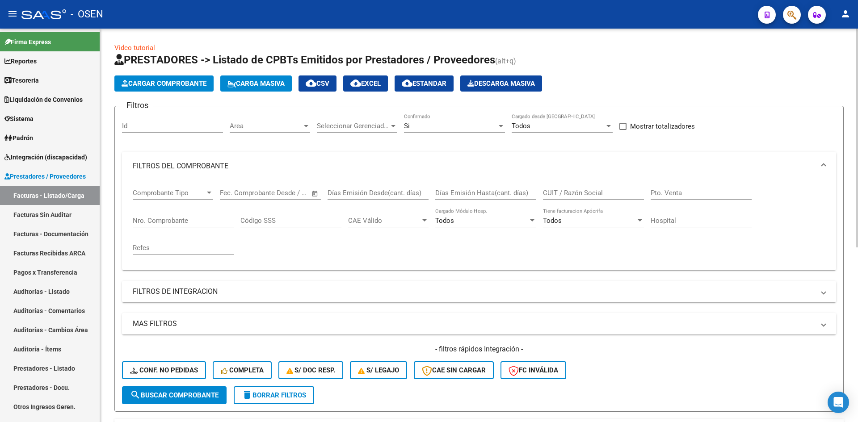
drag, startPoint x: 322, startPoint y: 332, endPoint x: 463, endPoint y: 319, distance: 140.9
click at [324, 332] on mat-expansion-panel-header "MAS FILTROS" at bounding box center [479, 323] width 714 height 21
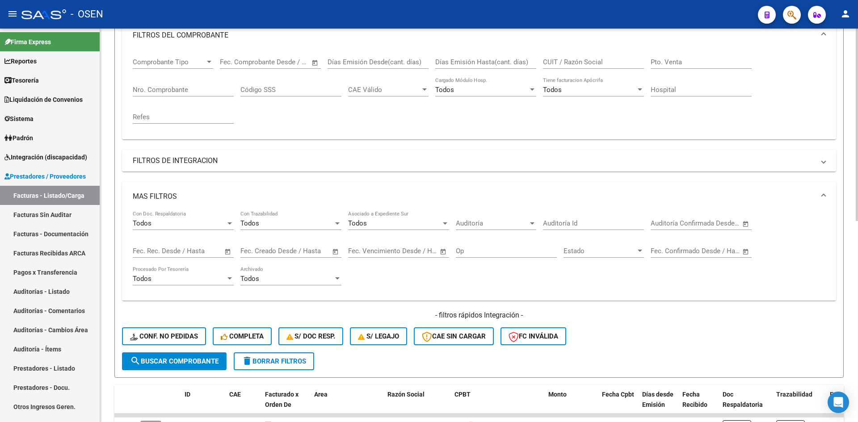
scroll to position [149, 0]
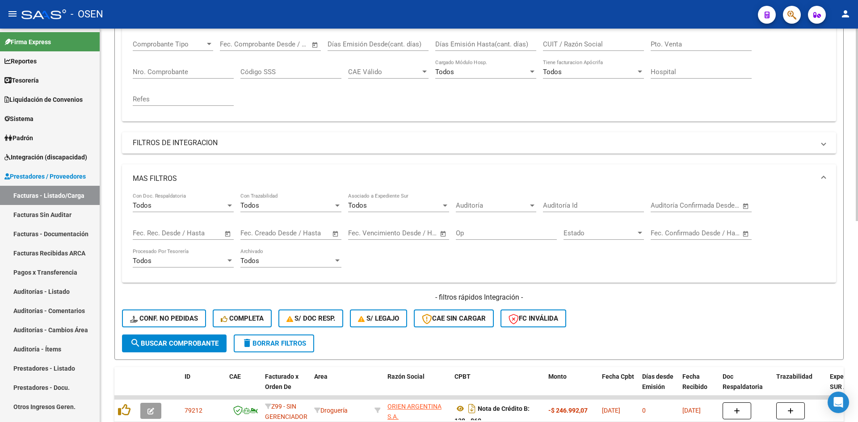
click at [742, 208] on span "Open calendar" at bounding box center [745, 205] width 21 height 21
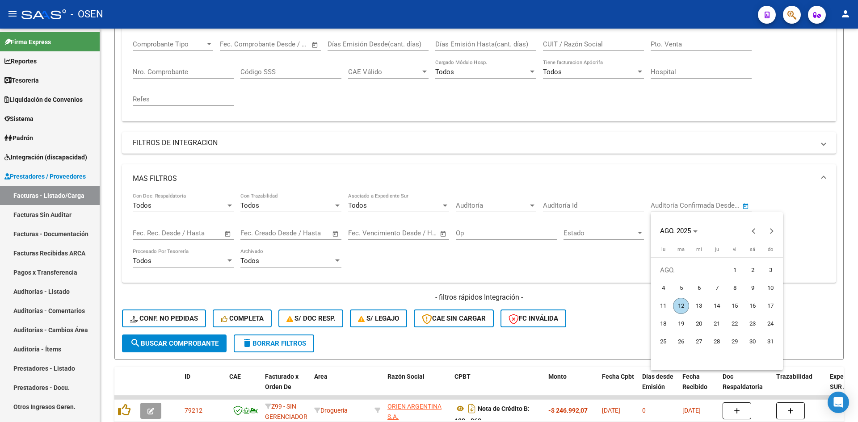
click at [668, 308] on span "11" at bounding box center [663, 306] width 16 height 16
type input "[DATE]"
click at [679, 306] on span "12" at bounding box center [681, 306] width 16 height 16
type input "[DATE]"
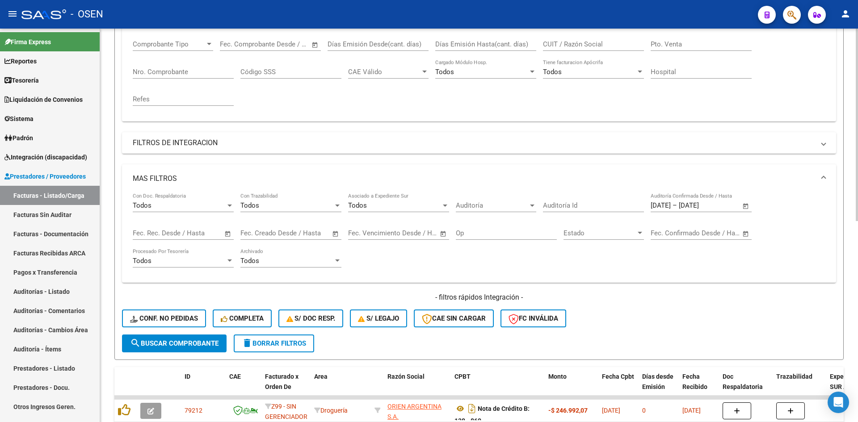
click at [184, 342] on span "search Buscar Comprobante" at bounding box center [174, 344] width 89 height 8
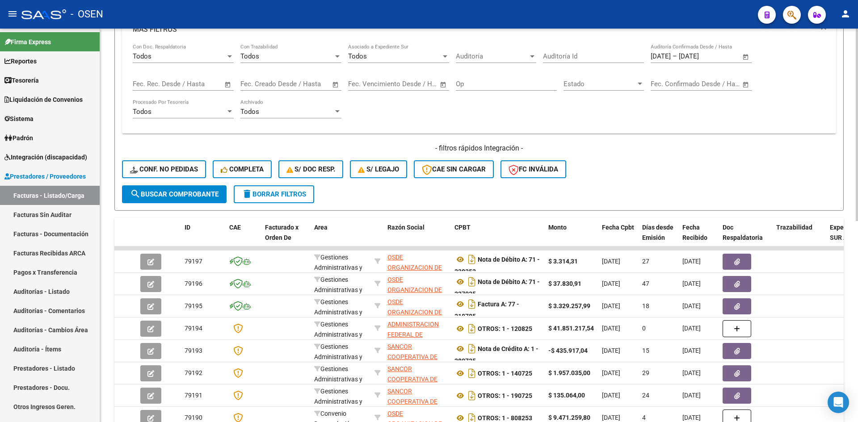
scroll to position [0, 0]
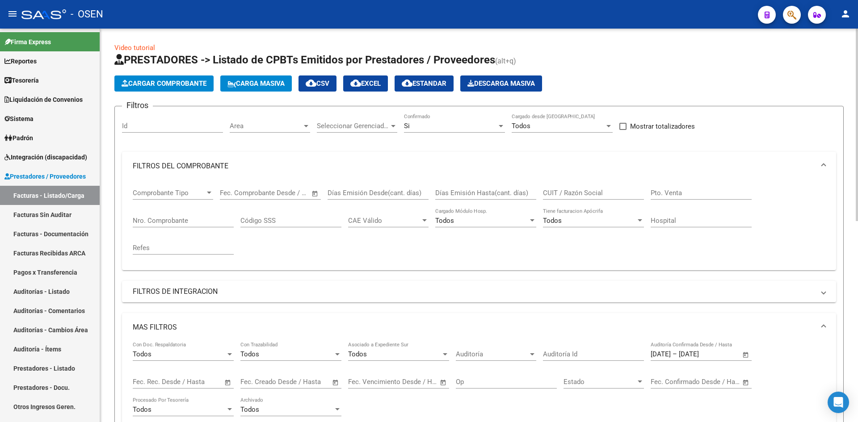
click at [329, 83] on span "cloud_download CSV" at bounding box center [318, 84] width 24 height 8
click at [68, 86] on link "Tesorería" at bounding box center [50, 80] width 100 height 19
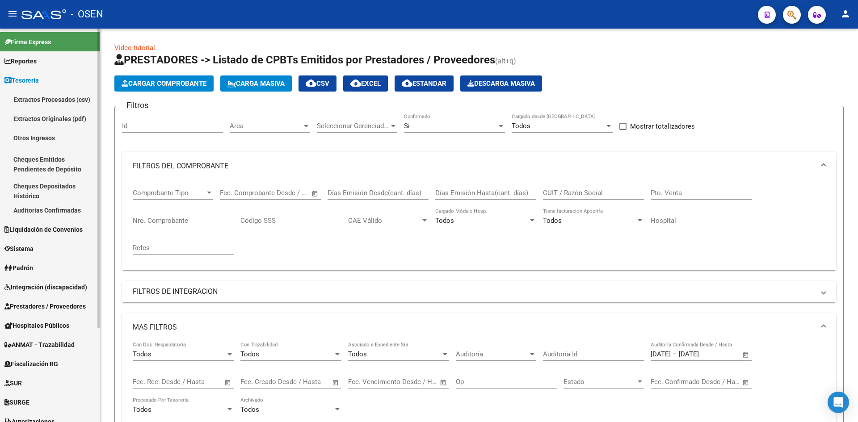
click at [66, 206] on link "Auditorías Confirmadas" at bounding box center [50, 210] width 100 height 19
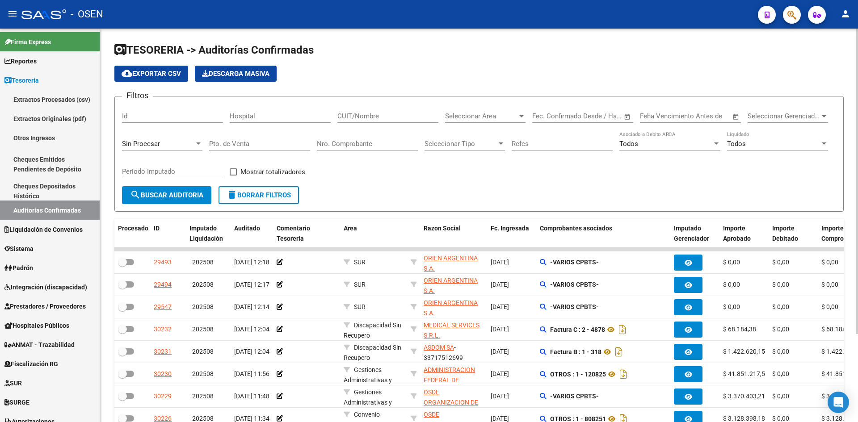
click at [505, 115] on span "Seleccionar Area" at bounding box center [481, 116] width 72 height 8
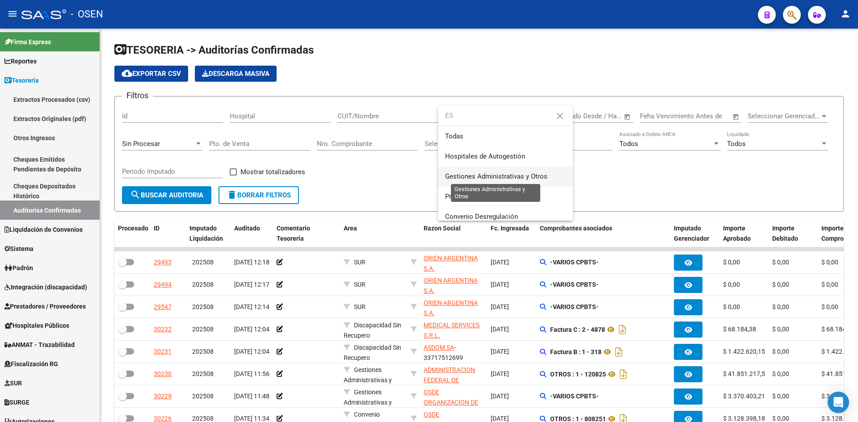
type input "ES"
drag, startPoint x: 489, startPoint y: 175, endPoint x: 301, endPoint y: 199, distance: 189.8
click at [481, 175] on span "Gestiones Administrativas y Otros" at bounding box center [496, 177] width 102 height 8
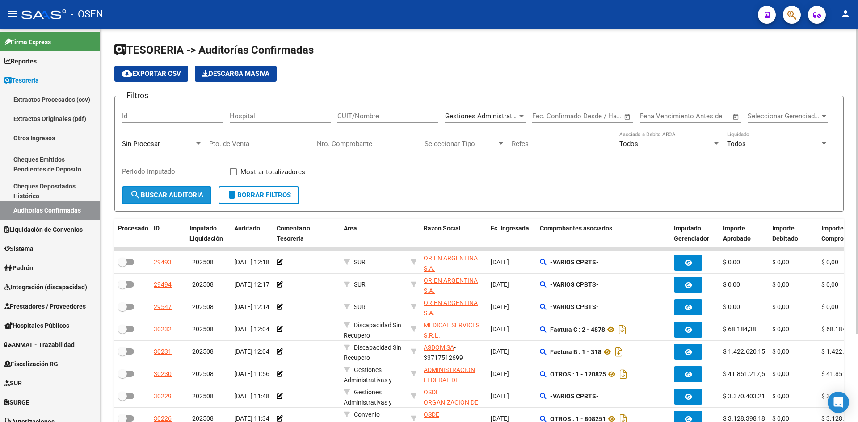
click at [178, 188] on button "search Buscar Auditoria" at bounding box center [166, 195] width 89 height 18
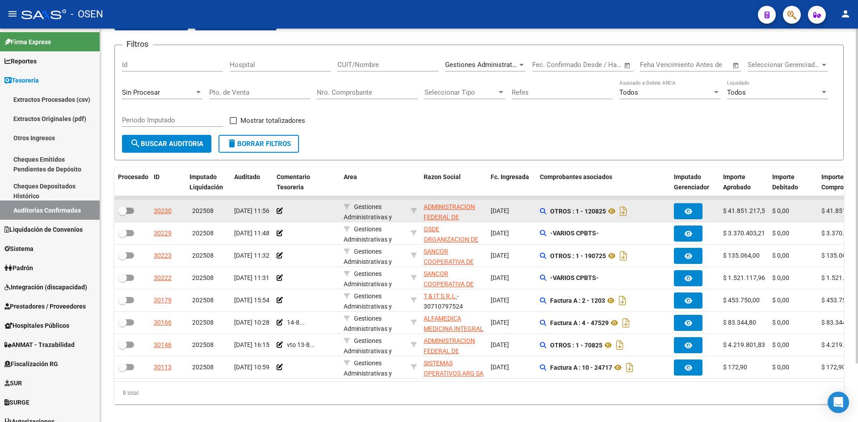
scroll to position [69, 0]
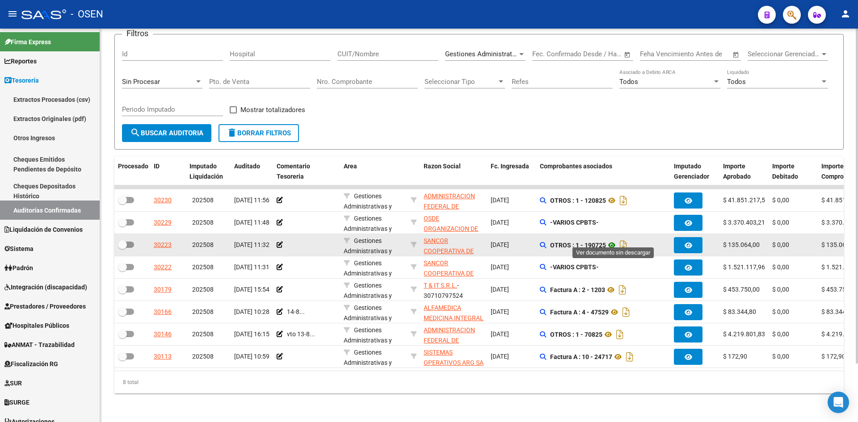
click at [614, 240] on icon at bounding box center [612, 245] width 12 height 11
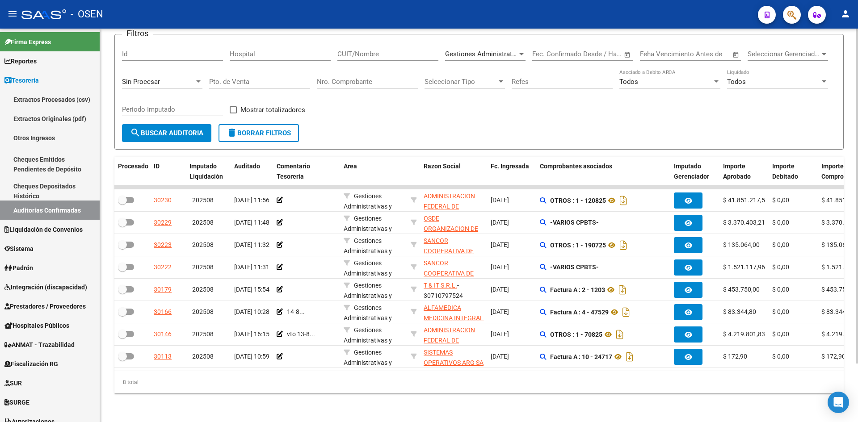
scroll to position [0, 0]
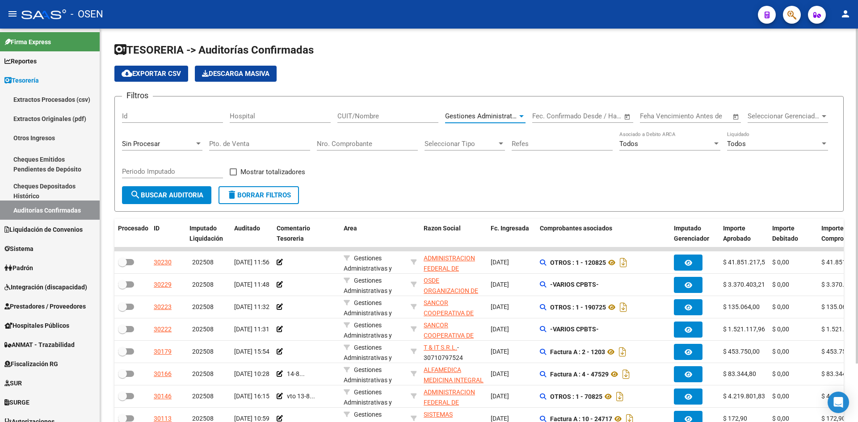
click at [490, 113] on span "Gestiones Administrativas y Otros" at bounding box center [496, 116] width 102 height 8
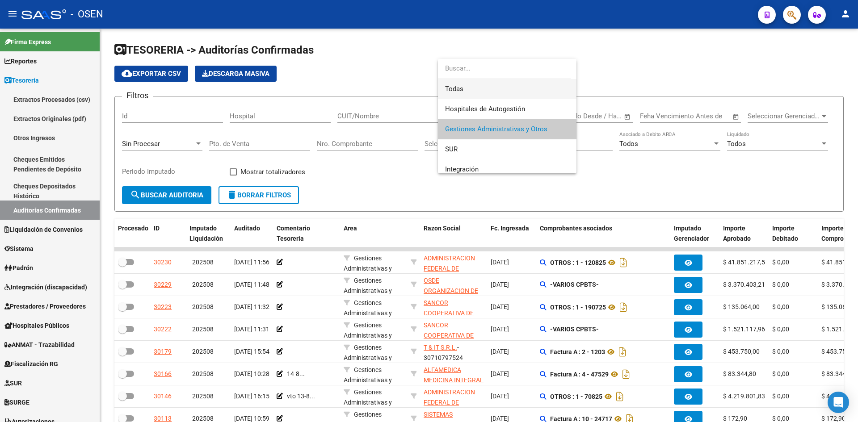
click at [490, 92] on span "Todas" at bounding box center [507, 89] width 124 height 20
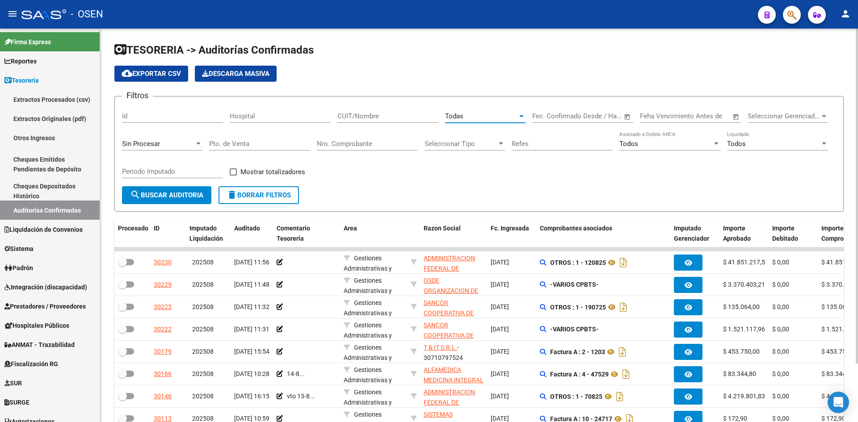
click at [377, 142] on input "Nro. Comprobante" at bounding box center [367, 144] width 101 height 8
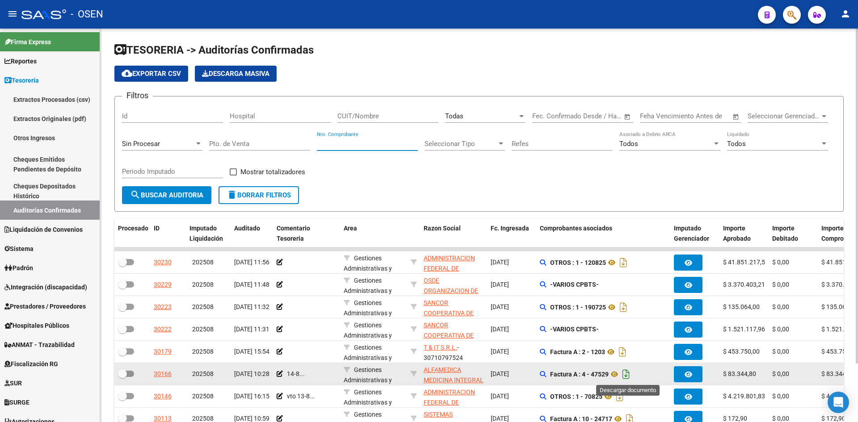
click at [631, 374] on icon "Descargar documento" at bounding box center [627, 374] width 12 height 14
drag, startPoint x: 381, startPoint y: 138, endPoint x: 384, endPoint y: 142, distance: 4.8
click at [383, 138] on div "Nro. Comprobante" at bounding box center [367, 140] width 101 height 19
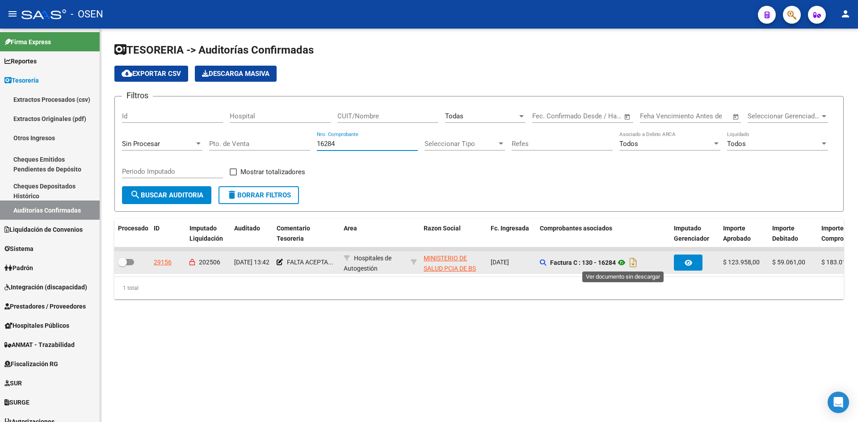
type input "16284"
click at [627, 262] on icon at bounding box center [622, 263] width 12 height 11
click at [279, 260] on icon at bounding box center [280, 262] width 6 height 6
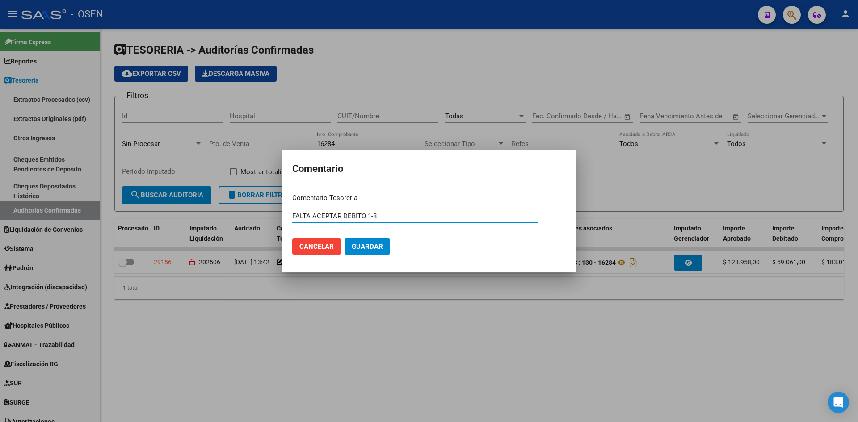
click at [345, 214] on input "FALTA ACEPTAR DEBITO 1-8" at bounding box center [415, 216] width 246 height 8
drag, startPoint x: 392, startPoint y: 215, endPoint x: 153, endPoint y: 207, distance: 238.9
click at [182, 217] on div "Comentario Comentario Tesoreria FALTA ACEPTAR DEBITO 1-8 Ingresar el comentario…" at bounding box center [429, 211] width 858 height 422
type input "DEBITO ACEPTADO"
click at [345, 239] on button "Guardar" at bounding box center [368, 247] width 46 height 16
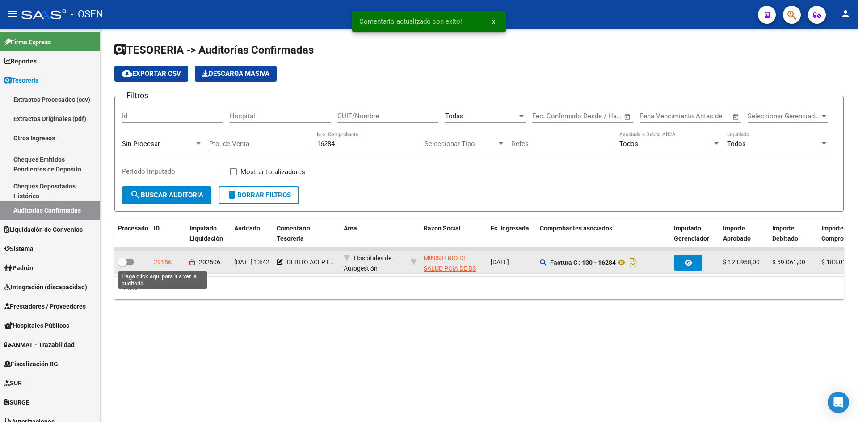
click at [168, 261] on div "29156" at bounding box center [163, 263] width 18 height 10
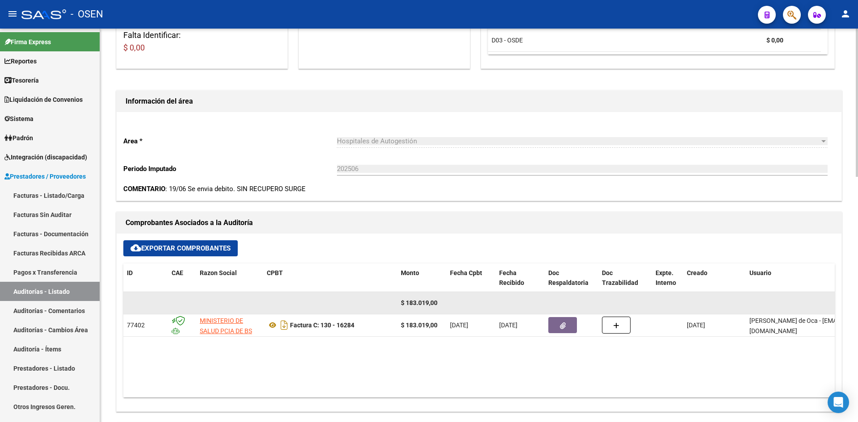
scroll to position [298, 0]
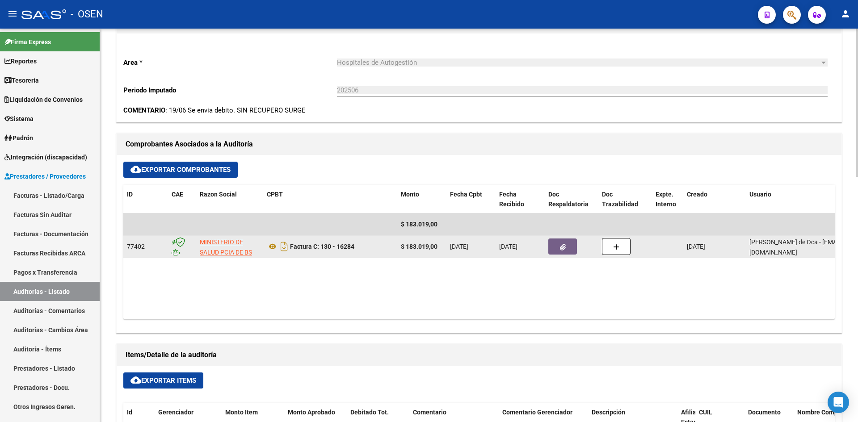
click at [566, 246] on button "button" at bounding box center [563, 247] width 29 height 16
click at [275, 244] on icon at bounding box center [273, 246] width 12 height 11
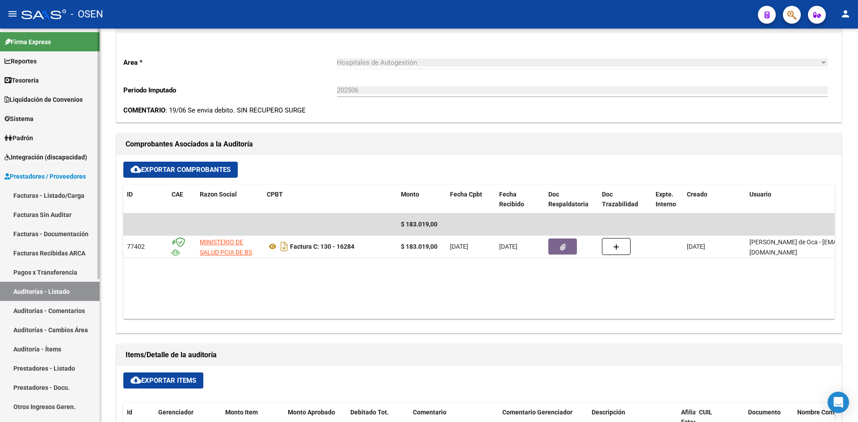
click at [72, 195] on link "Facturas - Listado/Carga" at bounding box center [50, 195] width 100 height 19
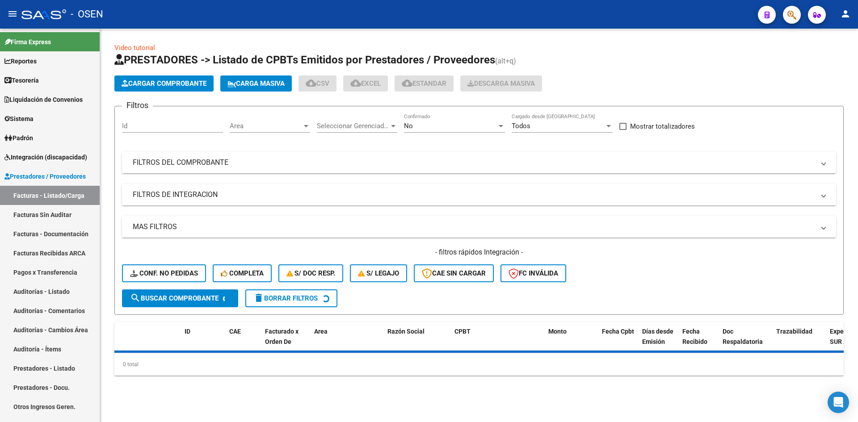
click at [260, 167] on mat-panel-title "FILTROS DEL COMPROBANTE" at bounding box center [474, 163] width 682 height 10
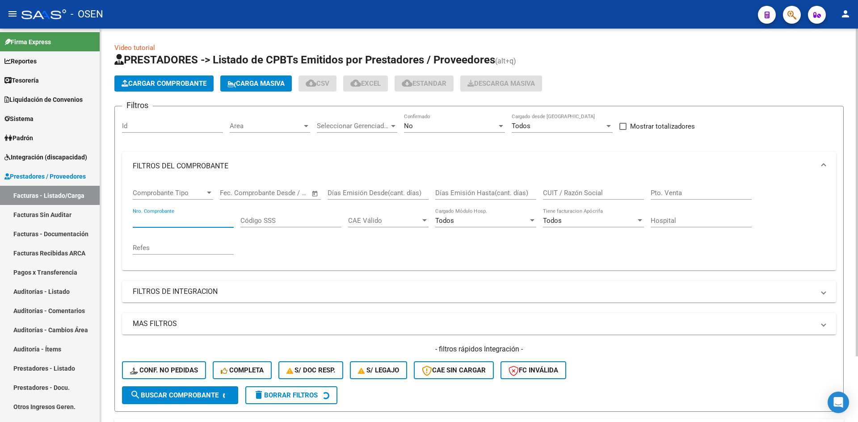
click at [186, 218] on input "Nro. Comprobante" at bounding box center [183, 221] width 101 height 8
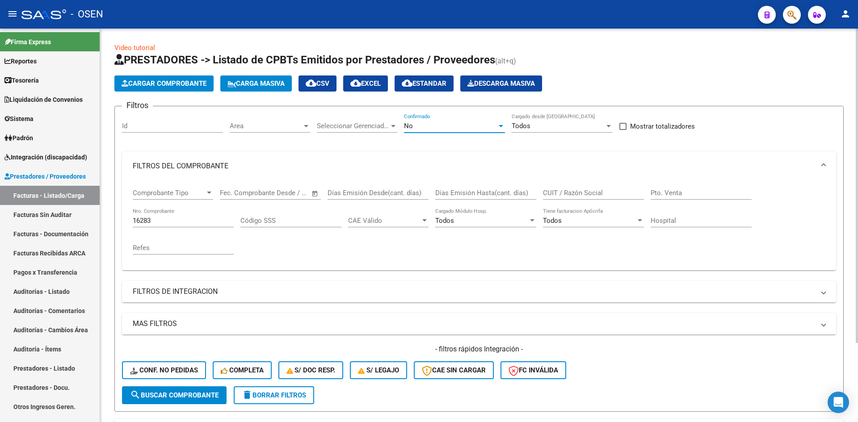
click at [463, 129] on div "No" at bounding box center [450, 126] width 93 height 8
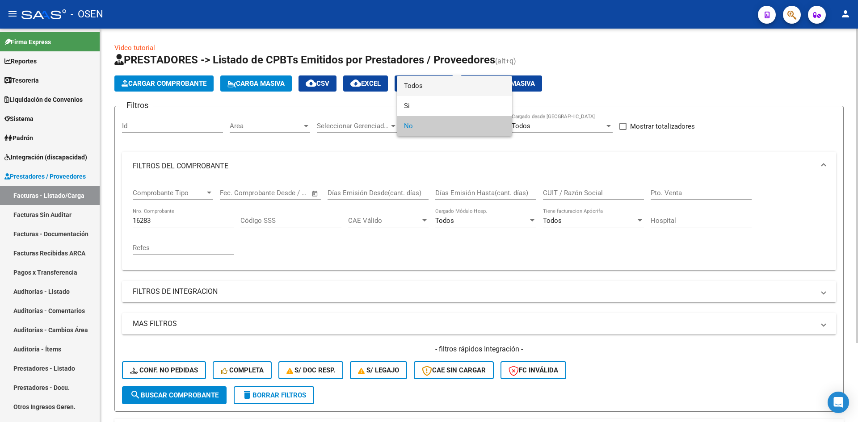
drag, startPoint x: 482, startPoint y: 87, endPoint x: 469, endPoint y: 87, distance: 13.4
click at [481, 87] on span "Todos" at bounding box center [454, 86] width 101 height 20
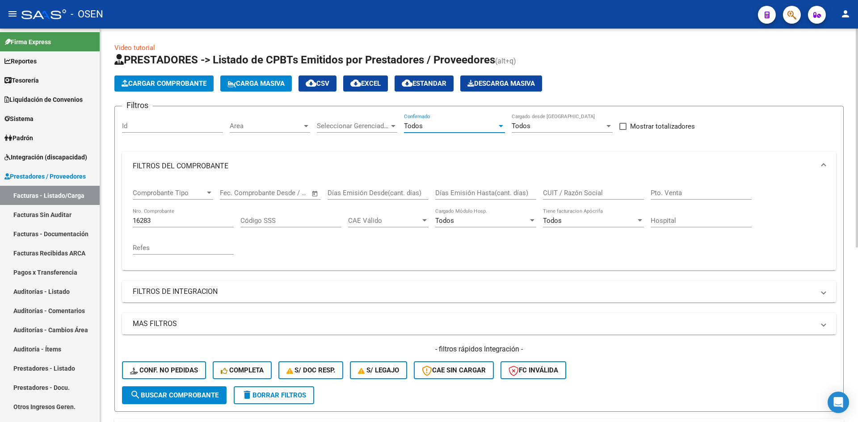
scroll to position [99, 0]
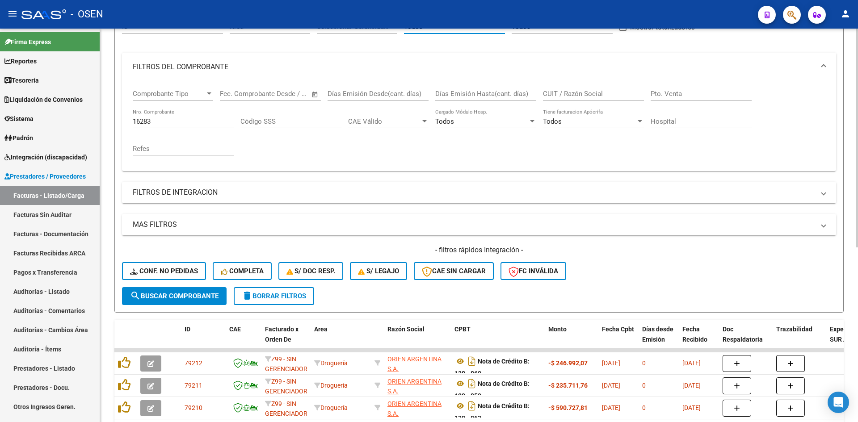
click at [187, 130] on div "16283 Nro. Comprobante" at bounding box center [183, 123] width 101 height 28
click at [186, 121] on input "16283" at bounding box center [183, 122] width 101 height 8
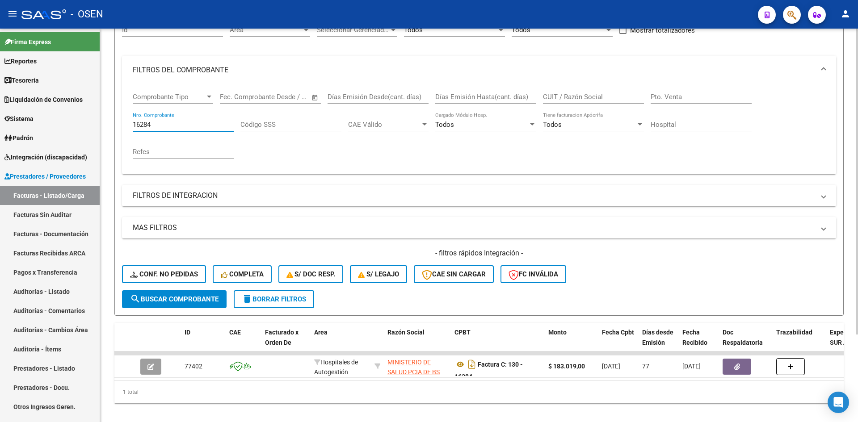
scroll to position [113, 0]
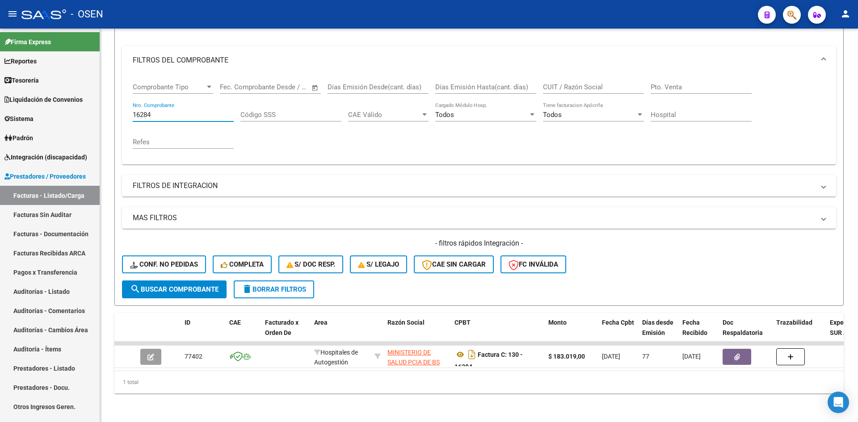
type input "16284"
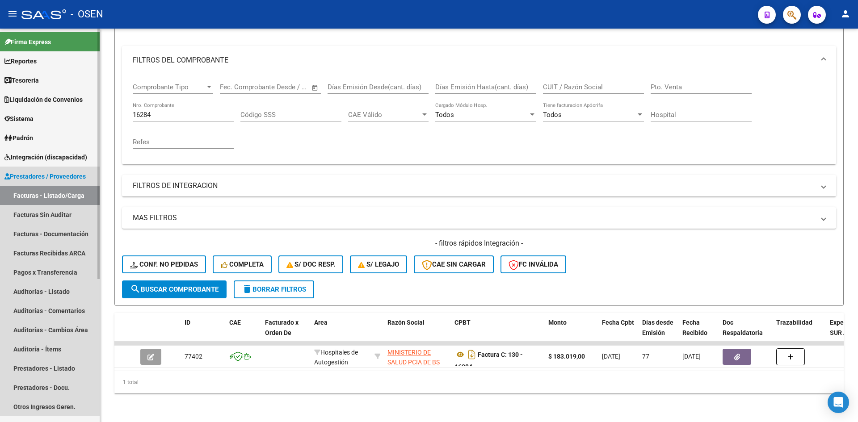
click at [59, 199] on link "Facturas - Listado/Carga" at bounding box center [50, 195] width 100 height 19
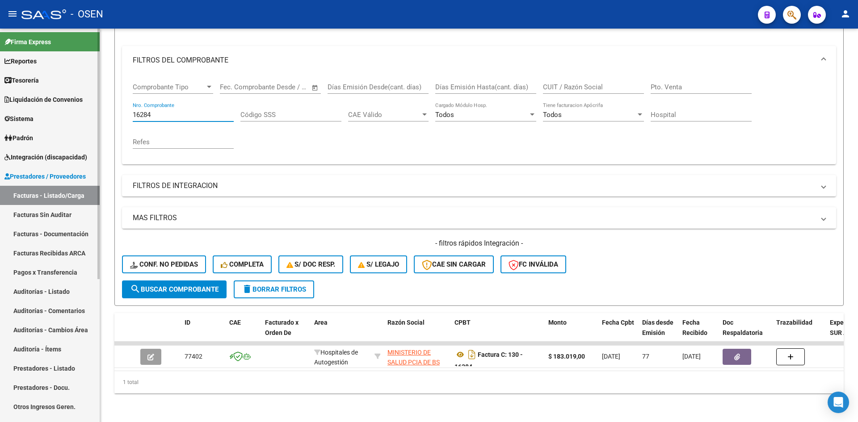
drag, startPoint x: 178, startPoint y: 107, endPoint x: 72, endPoint y: 107, distance: 106.0
click at [72, 107] on mat-sidenav-container "Firma Express Reportes Tablero de Control Ingresos Percibidos Análisis de todos…" at bounding box center [429, 226] width 858 height 394
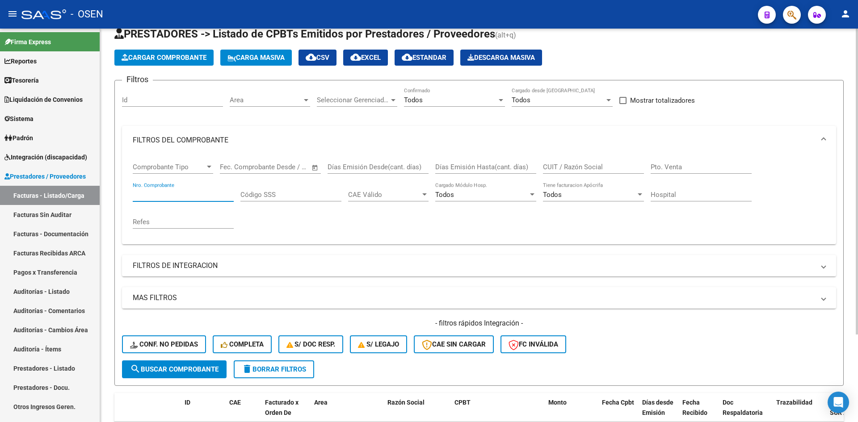
scroll to position [0, 0]
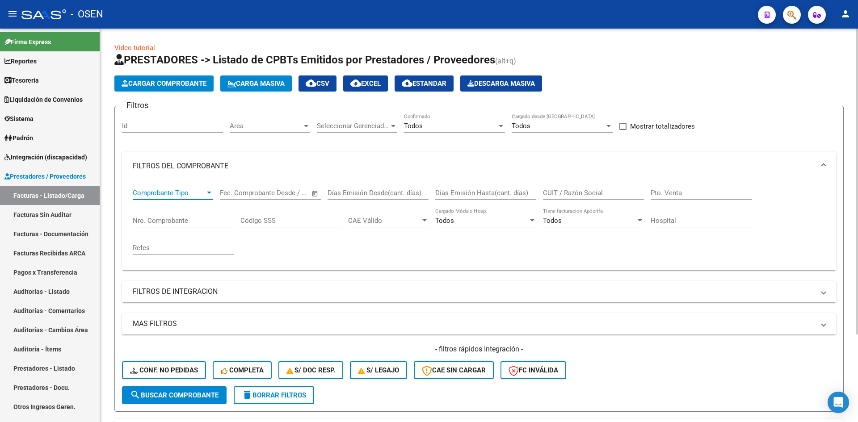
click at [186, 195] on span "Comprobante Tipo" at bounding box center [169, 193] width 72 height 8
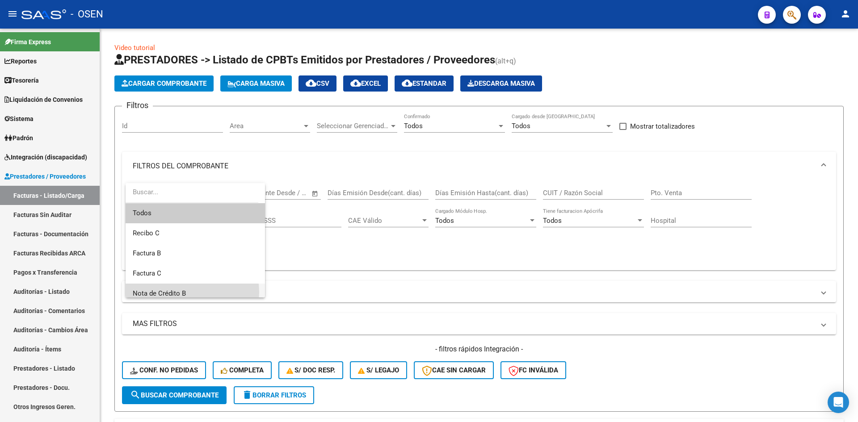
click at [187, 292] on span "Nota de Crédito B" at bounding box center [195, 294] width 125 height 20
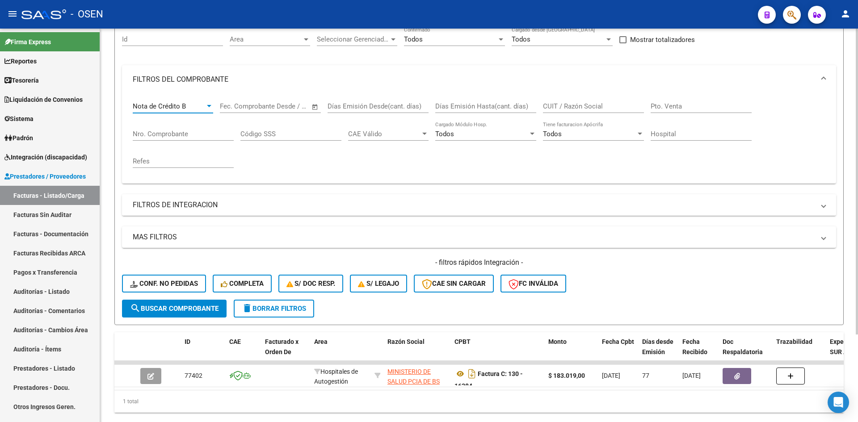
scroll to position [113, 0]
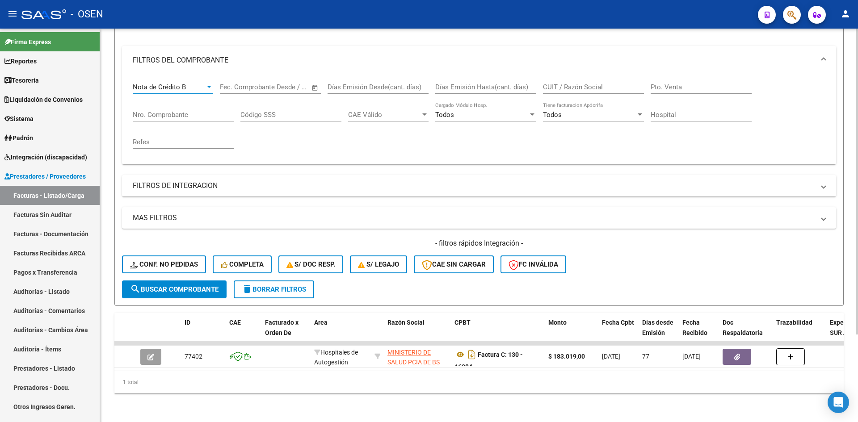
click at [192, 286] on span "search Buscar Comprobante" at bounding box center [174, 290] width 89 height 8
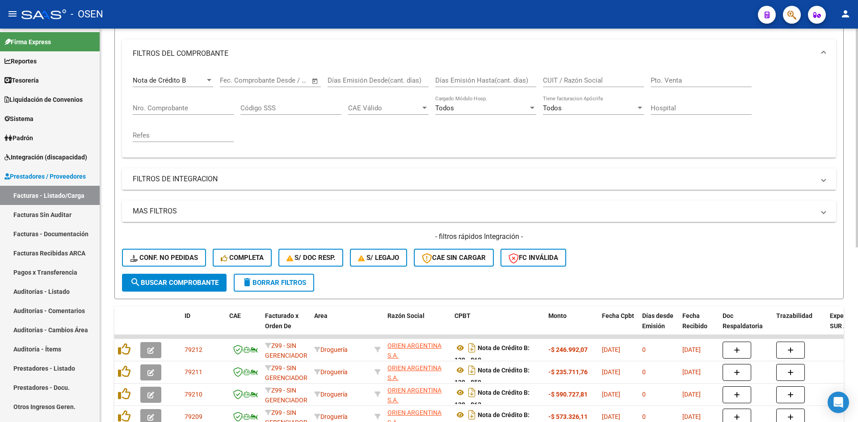
scroll to position [0, 0]
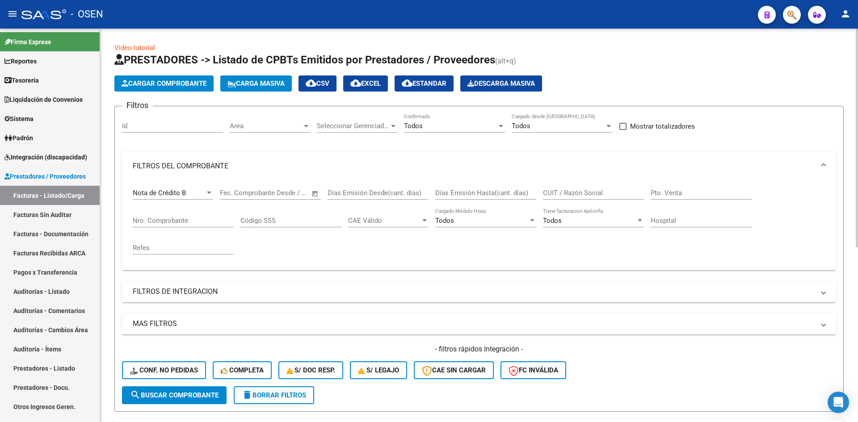
click at [435, 319] on mat-panel-title "MAS FILTROS" at bounding box center [474, 324] width 682 height 10
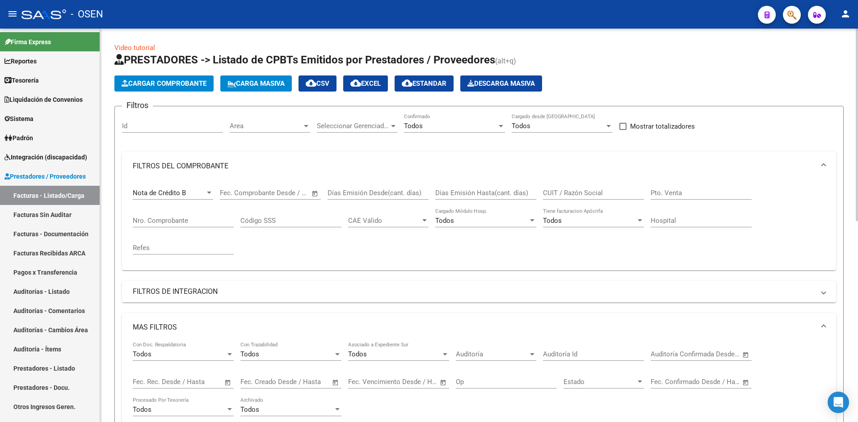
scroll to position [149, 0]
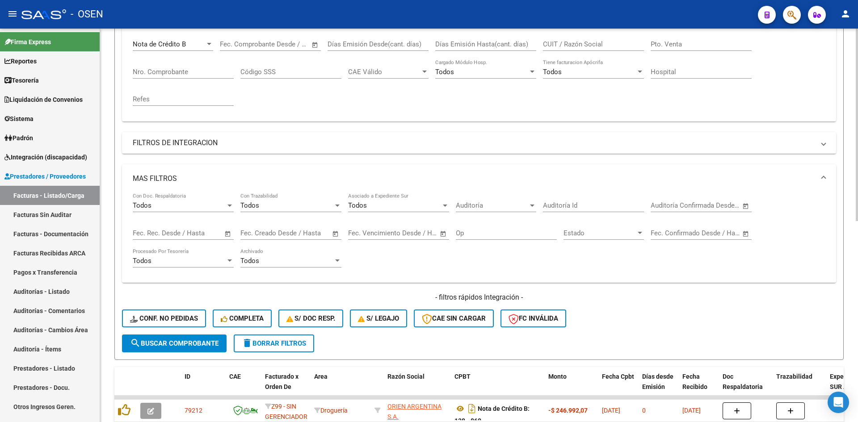
click at [337, 235] on span "Open calendar" at bounding box center [335, 233] width 21 height 21
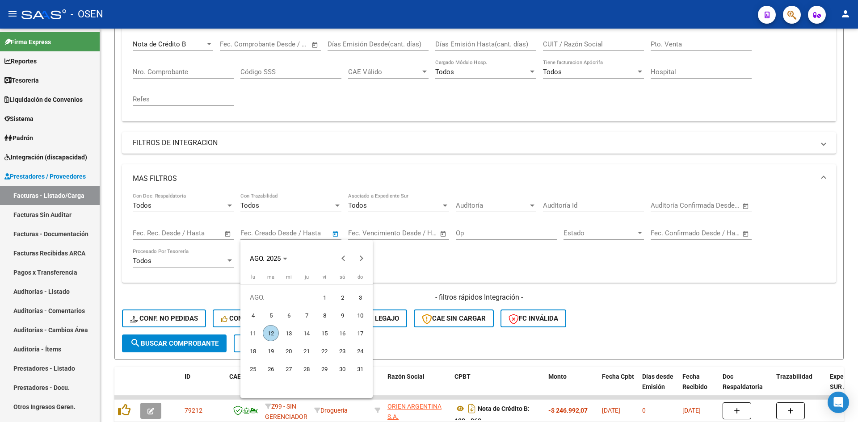
click at [269, 333] on span "12" at bounding box center [271, 333] width 16 height 16
type input "12/8/2025"
click at [269, 333] on span "12" at bounding box center [271, 333] width 16 height 16
type input "12/8/2025"
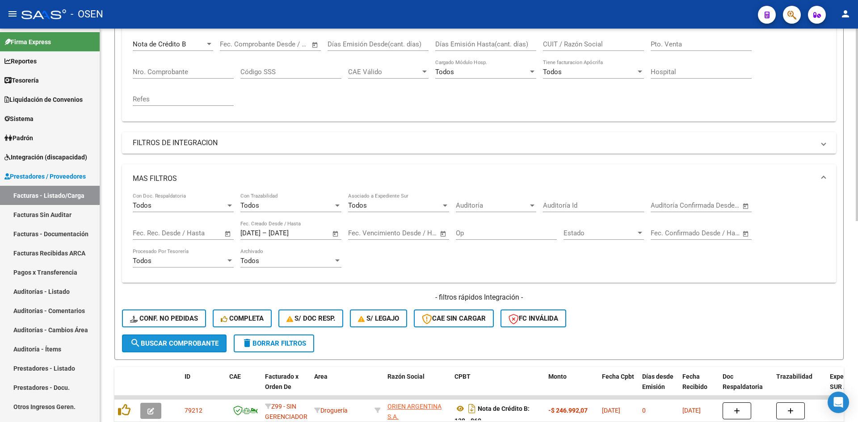
click at [173, 342] on span "search Buscar Comprobante" at bounding box center [174, 344] width 89 height 8
click at [186, 343] on span "search Buscar Comprobante" at bounding box center [174, 344] width 89 height 8
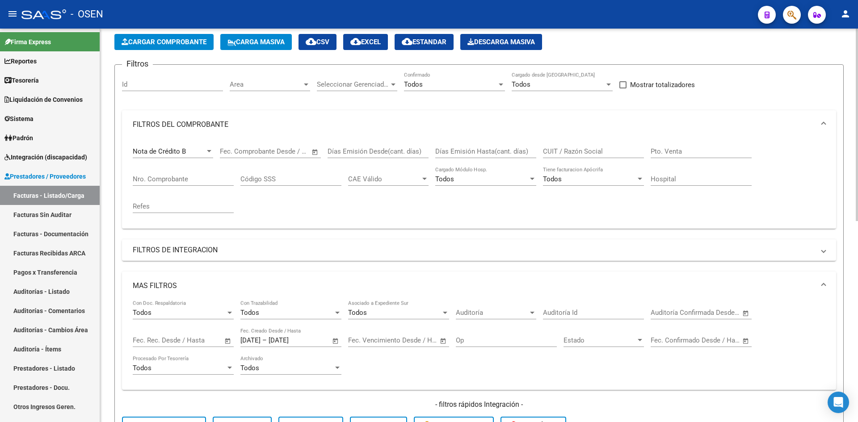
scroll to position [0, 0]
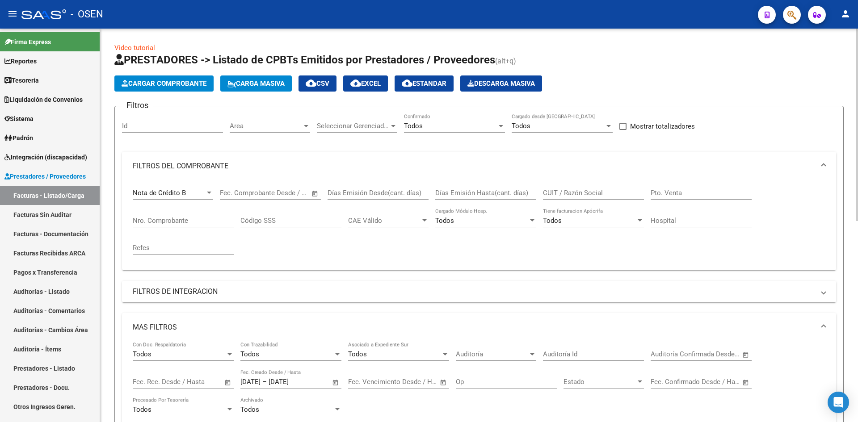
click at [194, 193] on div "Nota de Crédito B" at bounding box center [169, 193] width 72 height 8
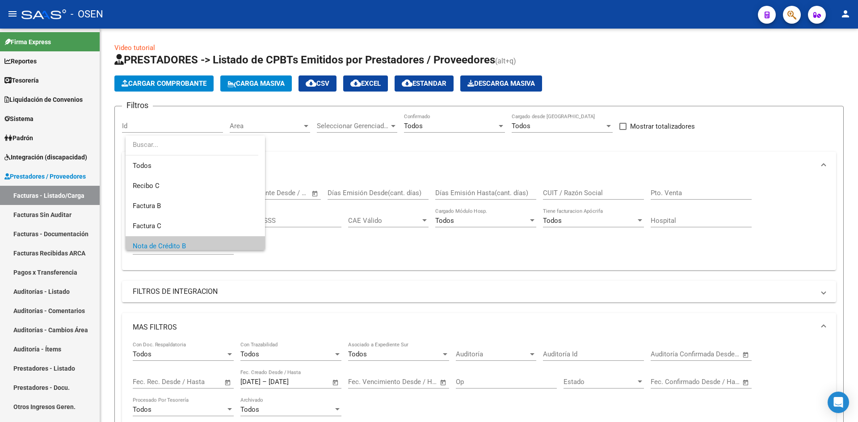
scroll to position [54, 0]
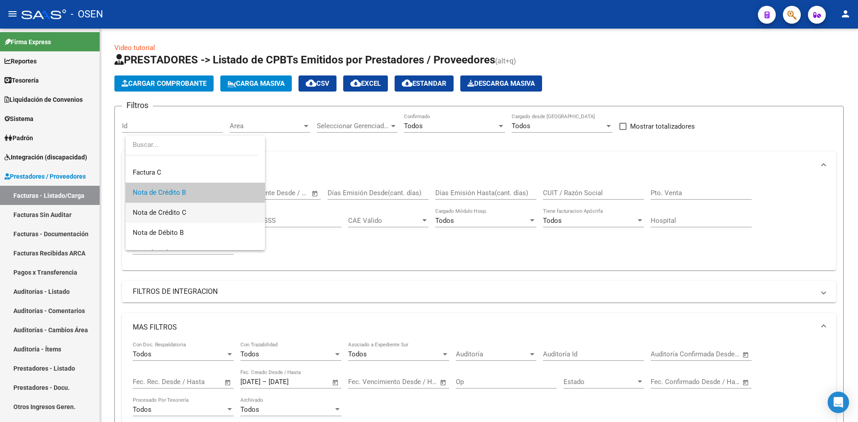
click at [188, 209] on span "Nota de Crédito C" at bounding box center [195, 213] width 125 height 20
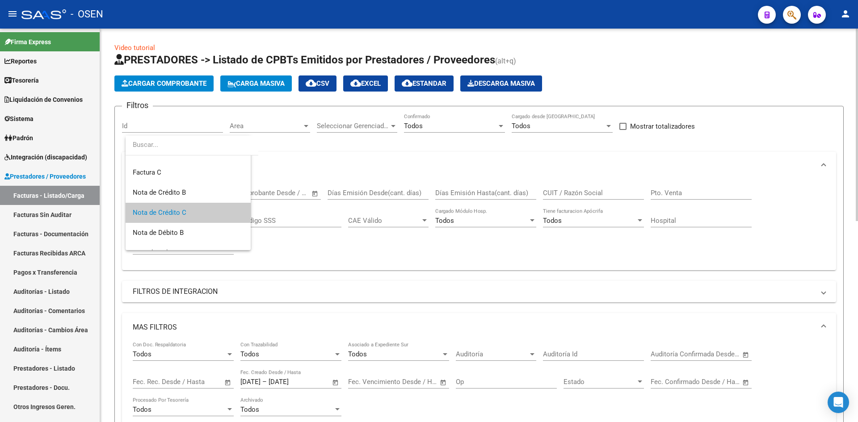
scroll to position [149, 0]
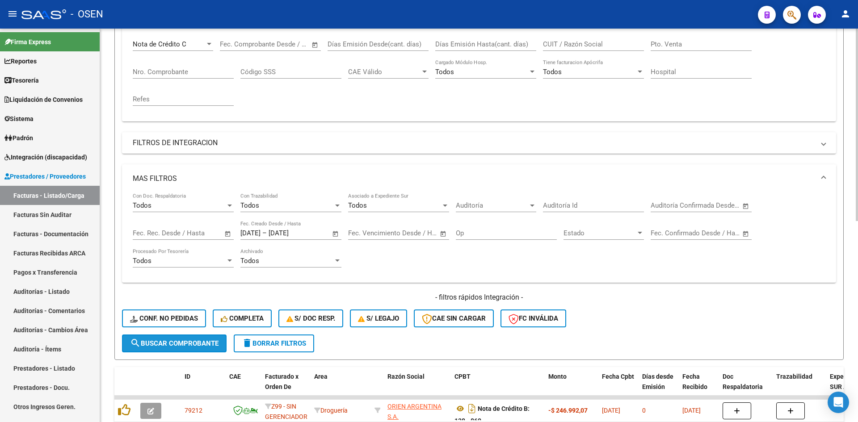
click at [193, 344] on span "search Buscar Comprobante" at bounding box center [174, 344] width 89 height 8
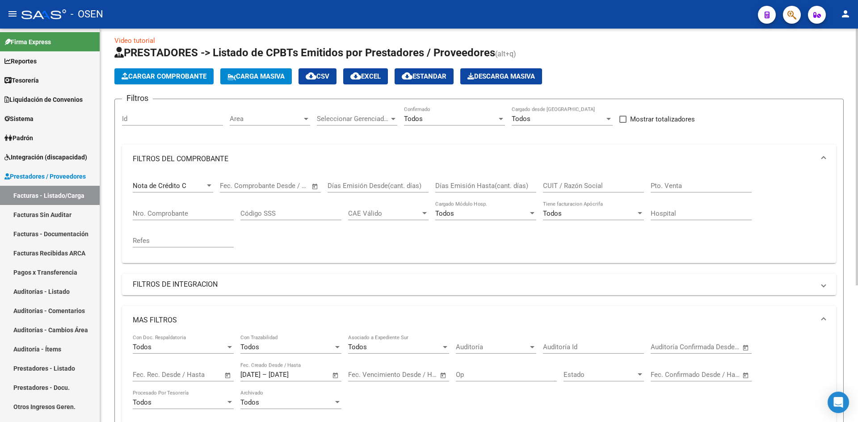
scroll to position [0, 0]
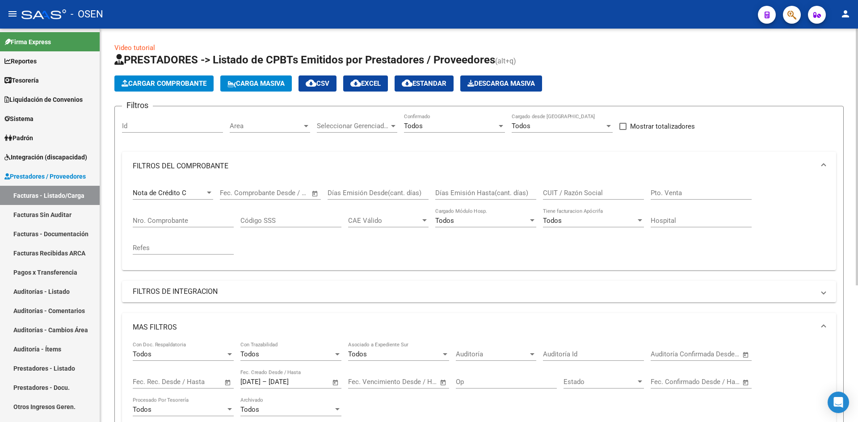
click at [329, 83] on span "cloud_download CSV" at bounding box center [318, 84] width 24 height 8
click at [204, 192] on div "Nota de Crédito C" at bounding box center [173, 193] width 80 height 8
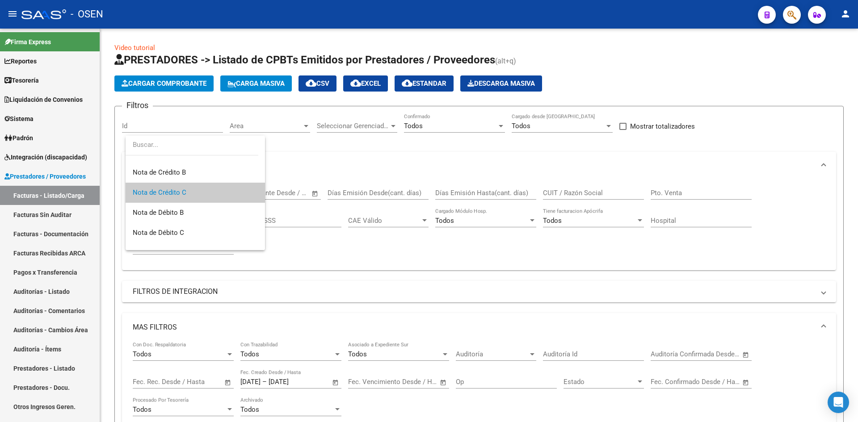
click at [49, 87] on div at bounding box center [429, 211] width 858 height 422
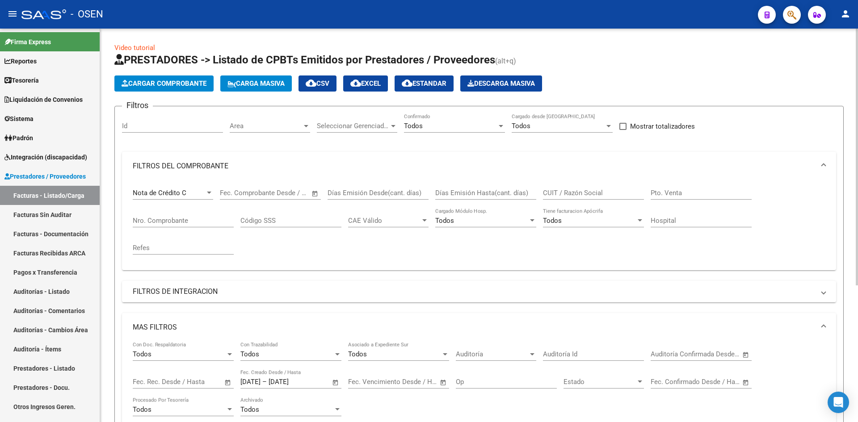
click at [198, 219] on input "Nro. Comprobante" at bounding box center [183, 221] width 101 height 8
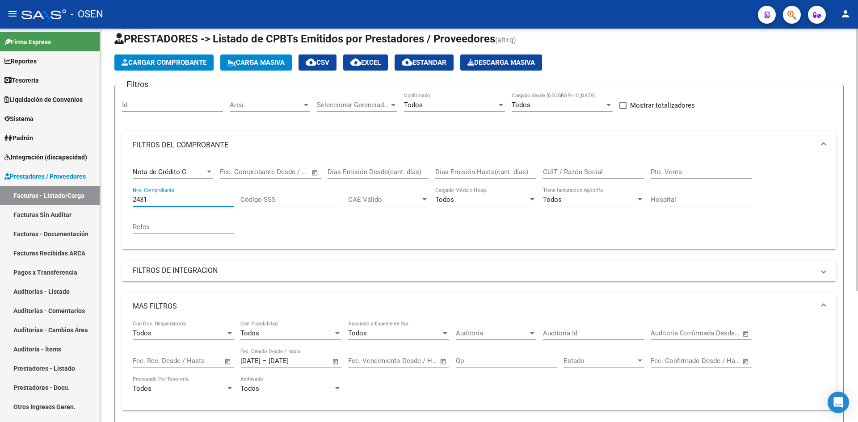
scroll to position [0, 0]
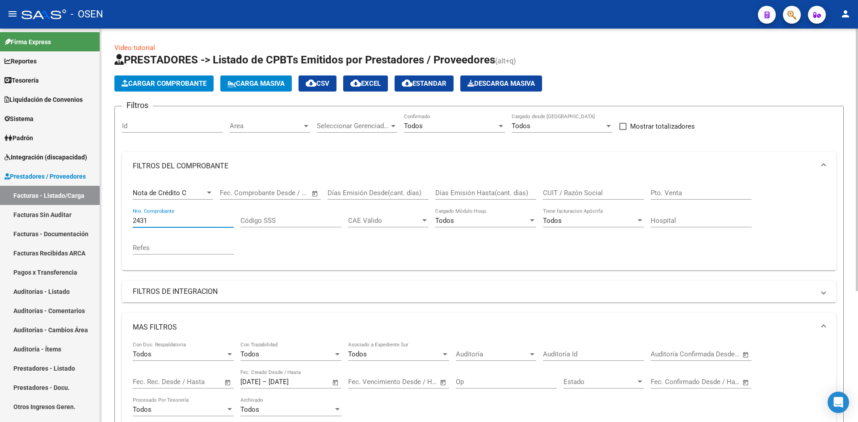
type input "2431"
click at [152, 197] on span "Nota de Crédito C" at bounding box center [160, 193] width 54 height 8
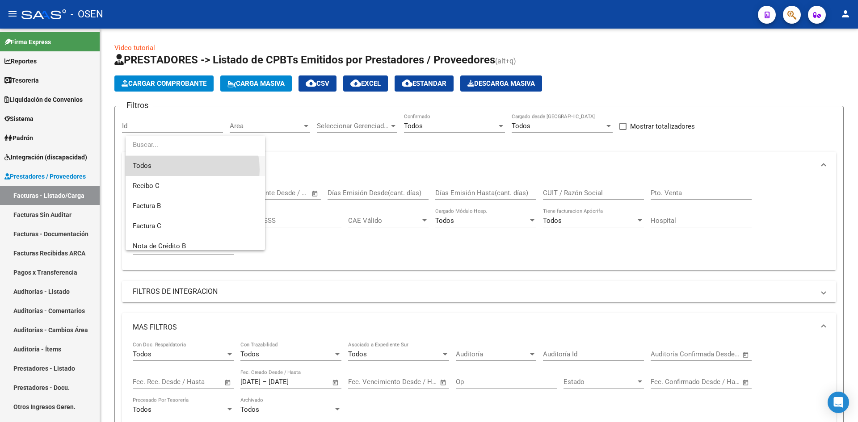
click at [177, 170] on span "Todos" at bounding box center [195, 166] width 125 height 20
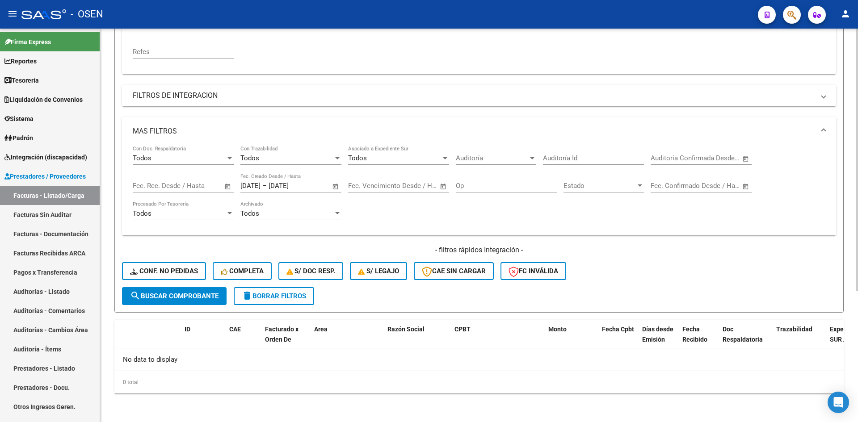
click at [182, 301] on button "search Buscar Comprobante" at bounding box center [174, 296] width 105 height 18
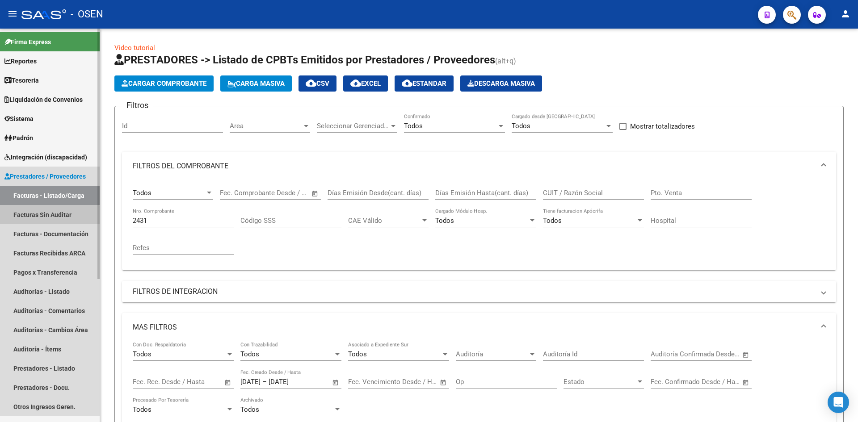
drag, startPoint x: 37, startPoint y: 221, endPoint x: 48, endPoint y: 204, distance: 20.0
click at [37, 220] on link "Facturas Sin Auditar" at bounding box center [50, 214] width 100 height 19
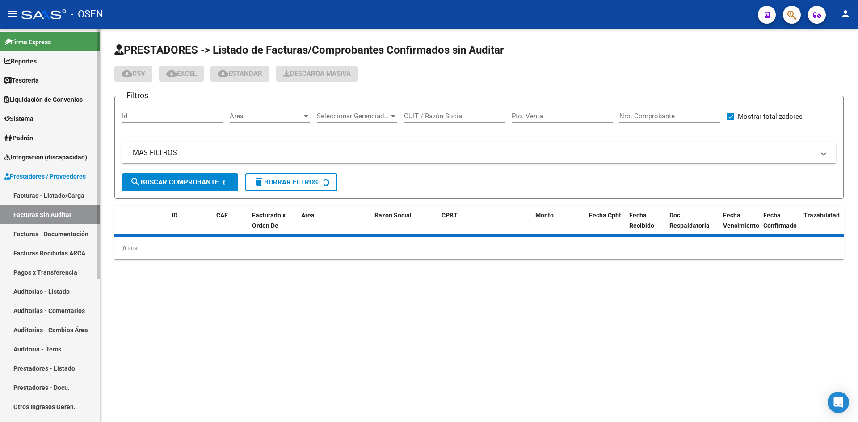
click at [55, 191] on link "Facturas - Listado/Carga" at bounding box center [50, 195] width 100 height 19
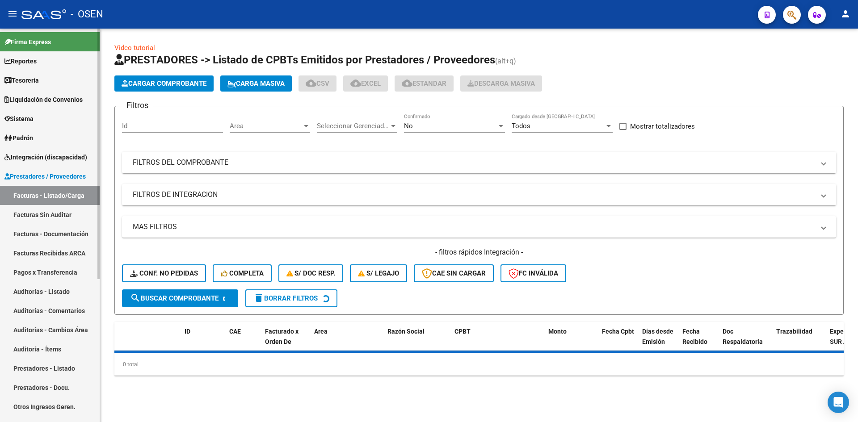
click at [55, 223] on link "Facturas Sin Auditar" at bounding box center [50, 214] width 100 height 19
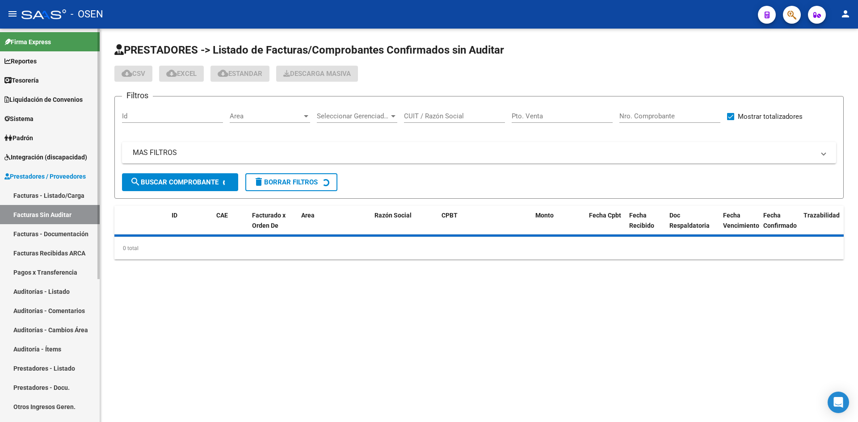
drag, startPoint x: 63, startPoint y: 189, endPoint x: 59, endPoint y: 186, distance: 5.0
click at [63, 187] on link "Facturas - Listado/Carga" at bounding box center [50, 195] width 100 height 19
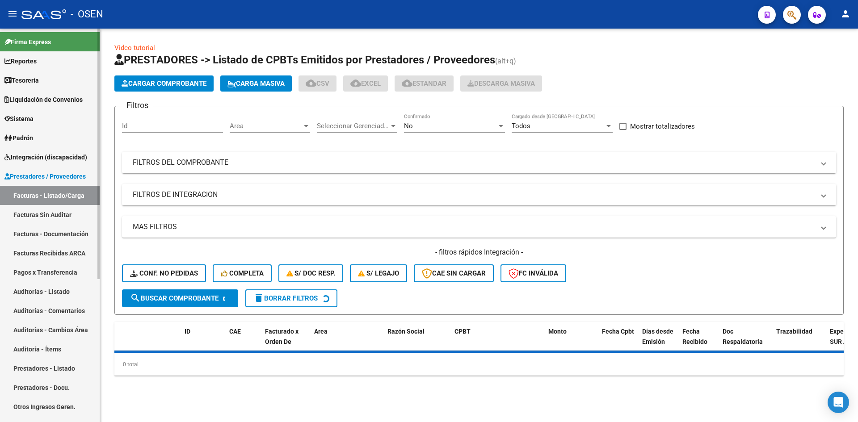
click at [42, 255] on link "Facturas Recibidas ARCA" at bounding box center [50, 253] width 100 height 19
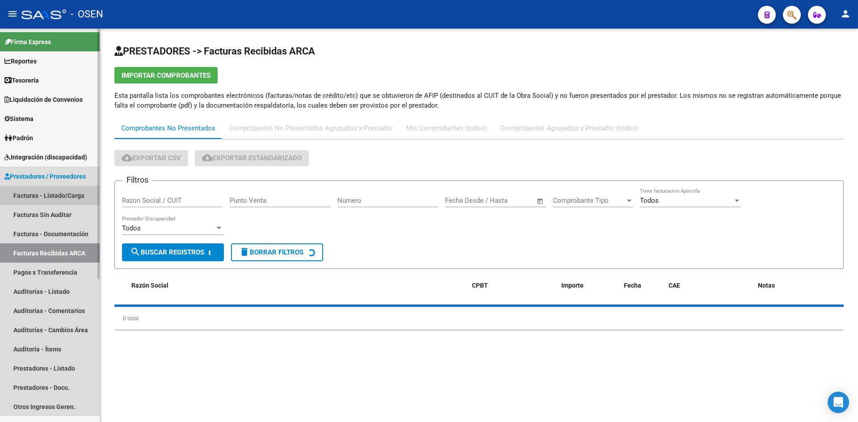
click at [59, 204] on link "Facturas - Listado/Carga" at bounding box center [50, 195] width 100 height 19
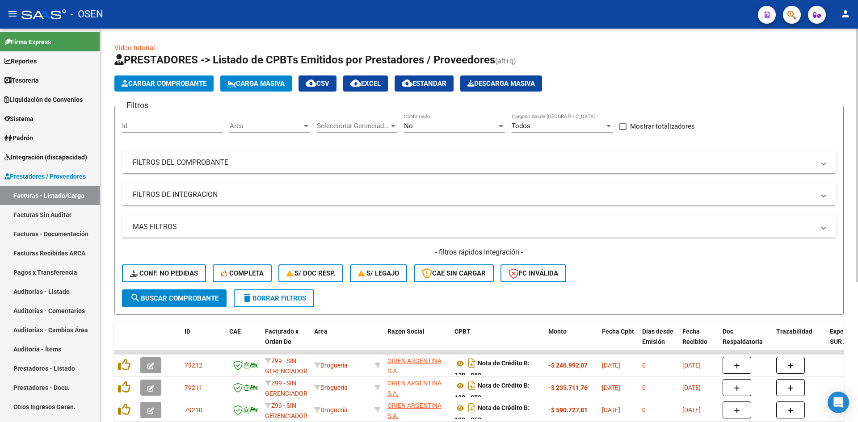
click at [270, 169] on mat-expansion-panel-header "FILTROS DEL COMPROBANTE" at bounding box center [479, 162] width 714 height 21
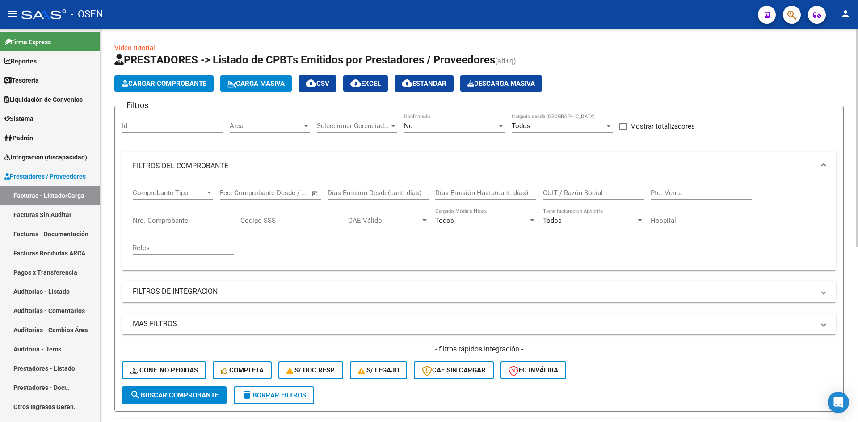
click at [178, 220] on input "Nro. Comprobante" at bounding box center [183, 221] width 101 height 8
click at [326, 81] on span "cloud_download CSV" at bounding box center [318, 84] width 24 height 8
drag, startPoint x: 168, startPoint y: 220, endPoint x: 106, endPoint y: 213, distance: 62.1
click at [106, 213] on div "Video tutorial PRESTADORES -> Listado de CPBTs Emitidos por Prestadores / Prove…" at bounding box center [479, 279] width 758 height 500
click at [470, 117] on div "No Confirmado" at bounding box center [454, 123] width 101 height 19
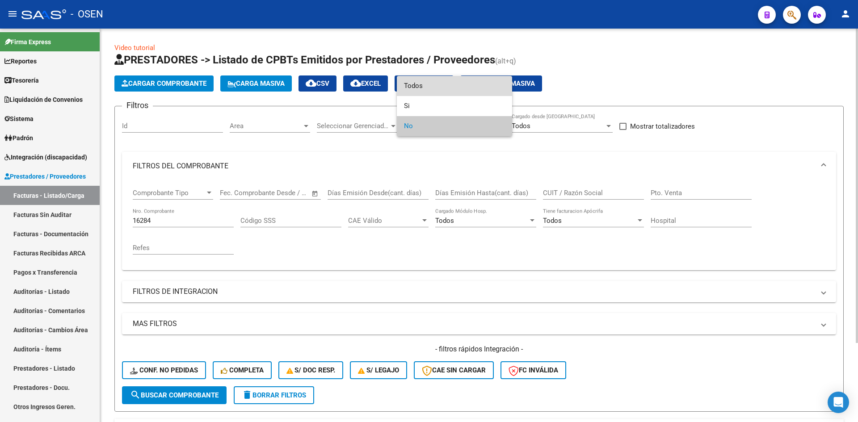
drag, startPoint x: 470, startPoint y: 91, endPoint x: 431, endPoint y: 128, distance: 54.1
click at [469, 91] on span "Todos" at bounding box center [454, 86] width 101 height 20
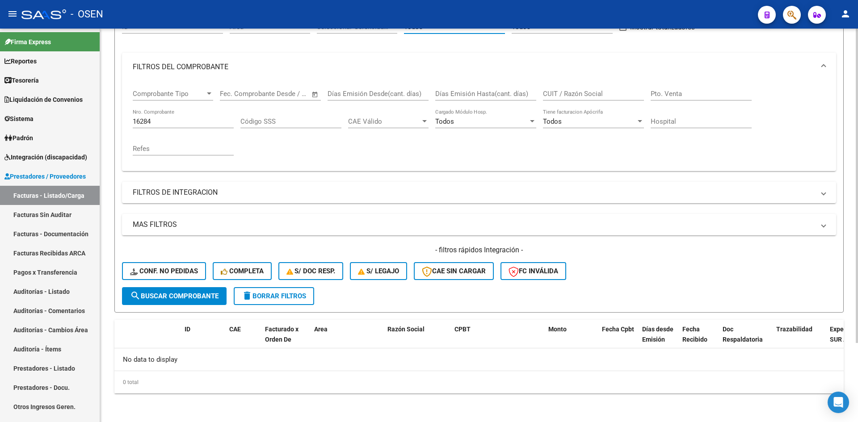
click at [225, 292] on button "search Buscar Comprobante" at bounding box center [174, 296] width 105 height 18
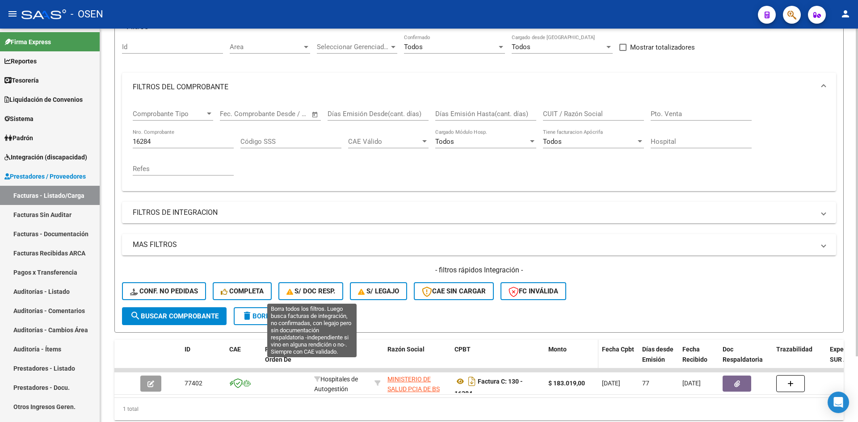
scroll to position [99, 0]
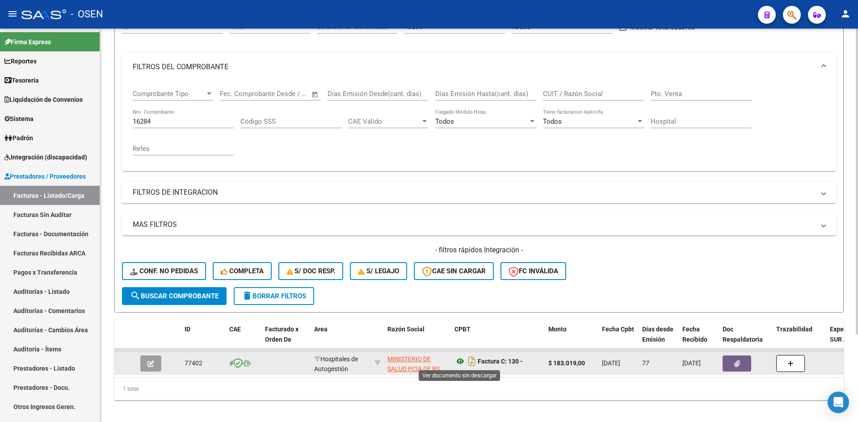
click at [460, 363] on icon at bounding box center [461, 361] width 12 height 11
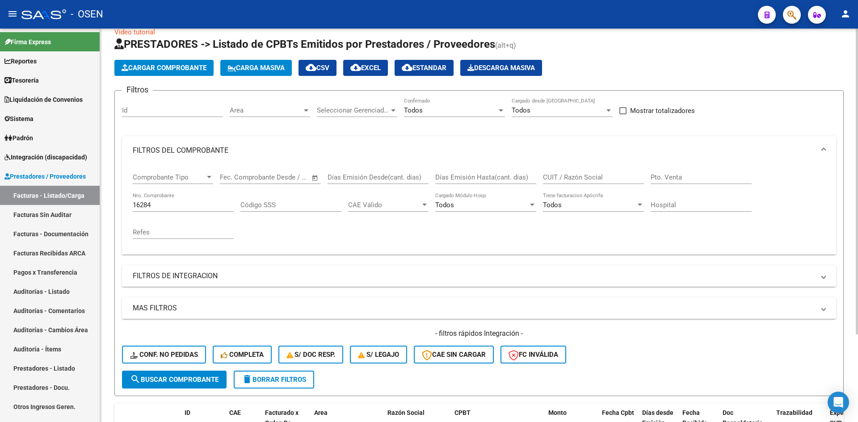
scroll to position [0, 0]
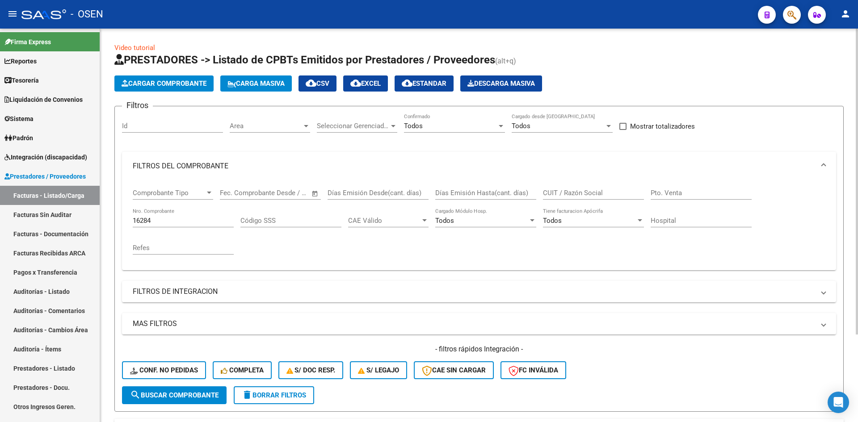
drag, startPoint x: 172, startPoint y: 215, endPoint x: 203, endPoint y: 231, distance: 35.0
click at [71, 215] on mat-sidenav-container "Firma Express Reportes Tablero de Control Ingresos Percibidos Análisis de todos…" at bounding box center [429, 226] width 858 height 394
click at [173, 218] on input "16284" at bounding box center [183, 221] width 101 height 8
drag, startPoint x: 178, startPoint y: 220, endPoint x: 99, endPoint y: 222, distance: 79.2
click at [99, 222] on mat-sidenav-container "Firma Express Reportes Tablero de Control Ingresos Percibidos Análisis de todos…" at bounding box center [429, 226] width 858 height 394
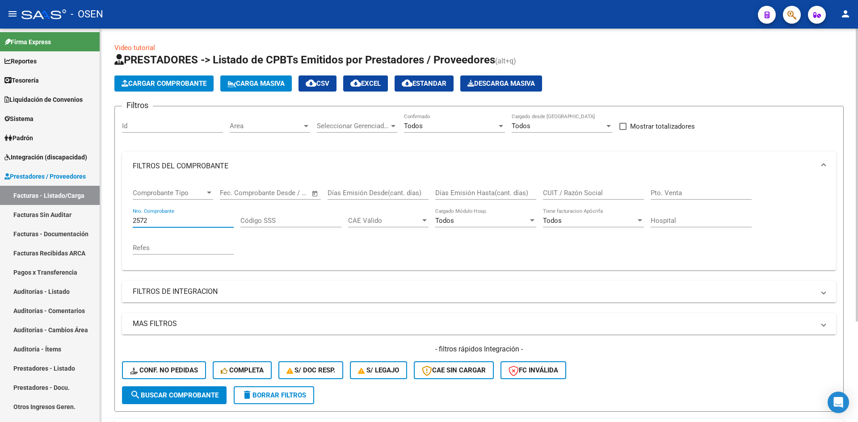
scroll to position [115, 0]
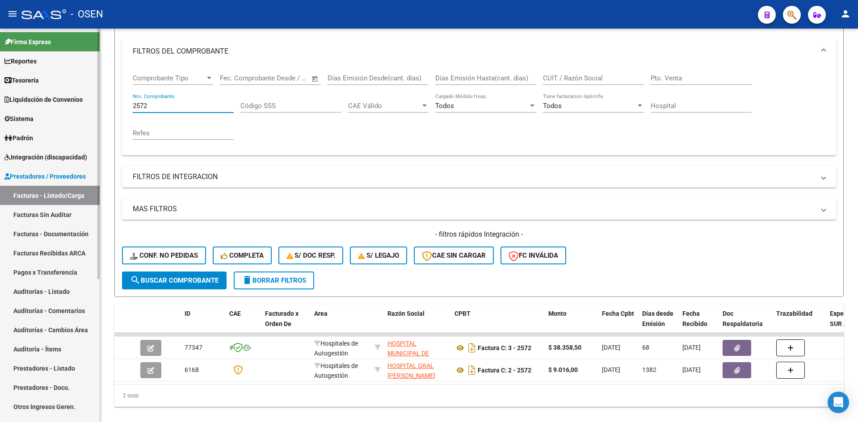
type input "2572"
drag, startPoint x: 71, startPoint y: 209, endPoint x: 64, endPoint y: 198, distance: 12.3
click at [71, 209] on link "Facturas Sin Auditar" at bounding box center [50, 214] width 100 height 19
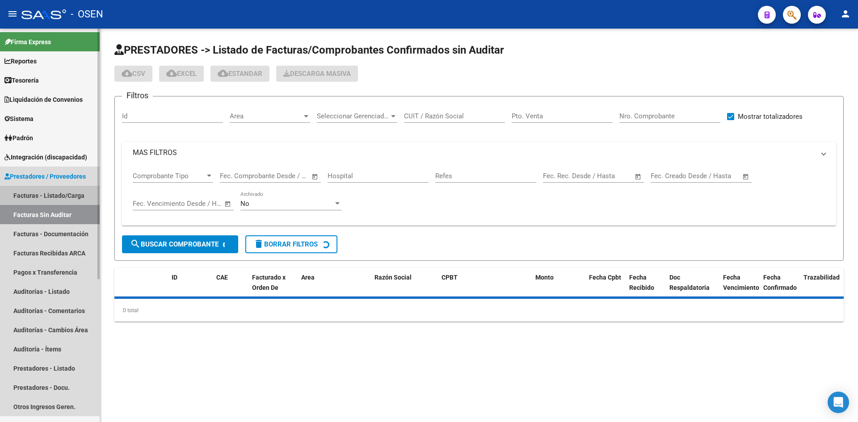
click at [64, 198] on link "Facturas - Listado/Carga" at bounding box center [50, 195] width 100 height 19
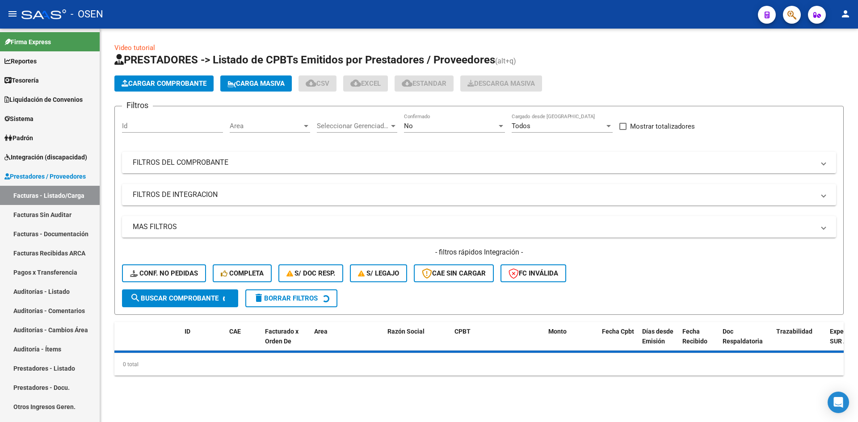
click at [231, 152] on mat-expansion-panel-header "FILTROS DEL COMPROBANTE" at bounding box center [479, 162] width 714 height 21
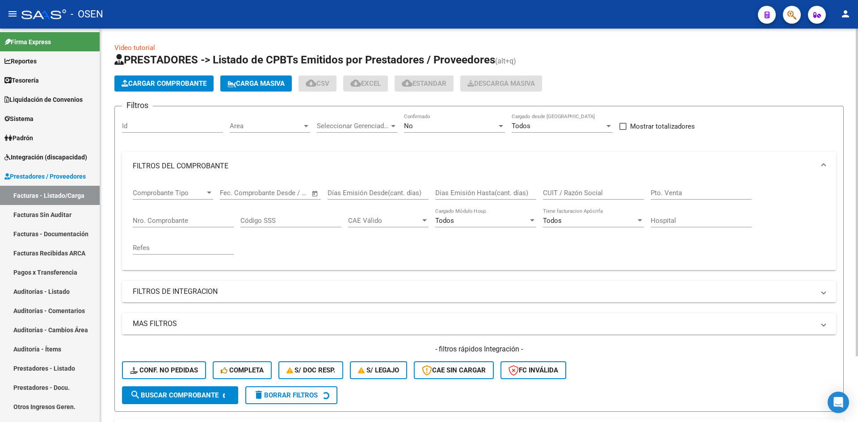
click at [193, 222] on input "Nro. Comprobante" at bounding box center [183, 221] width 101 height 8
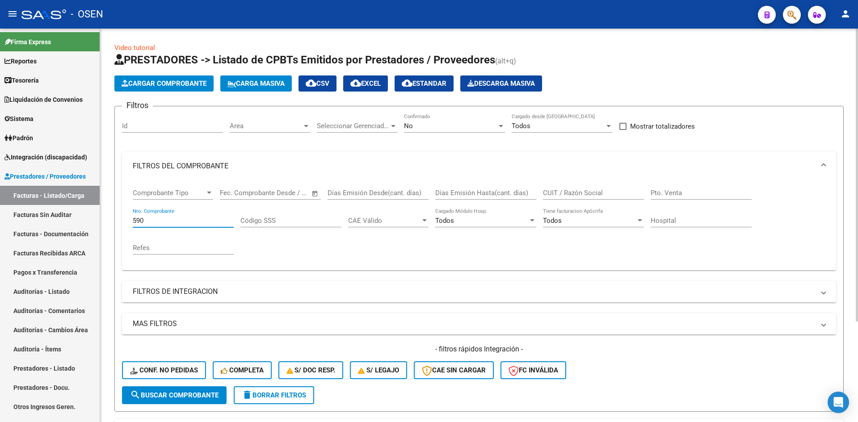
type input "590"
click at [464, 132] on div "No Confirmado" at bounding box center [454, 123] width 101 height 19
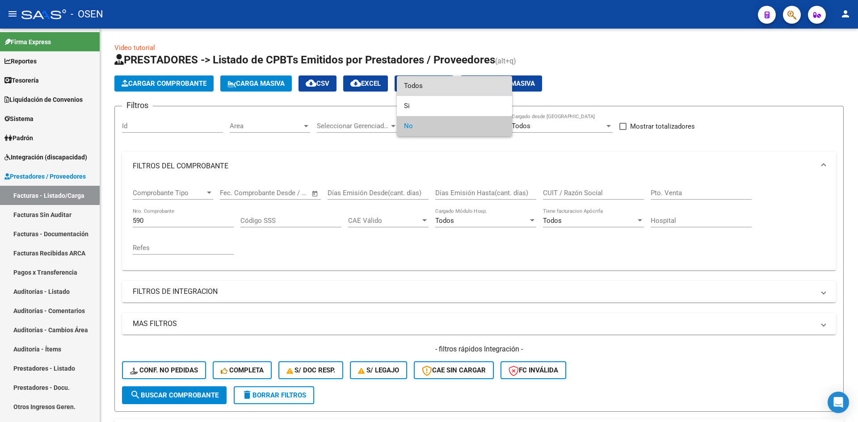
click at [468, 91] on span "Todos" at bounding box center [454, 86] width 101 height 20
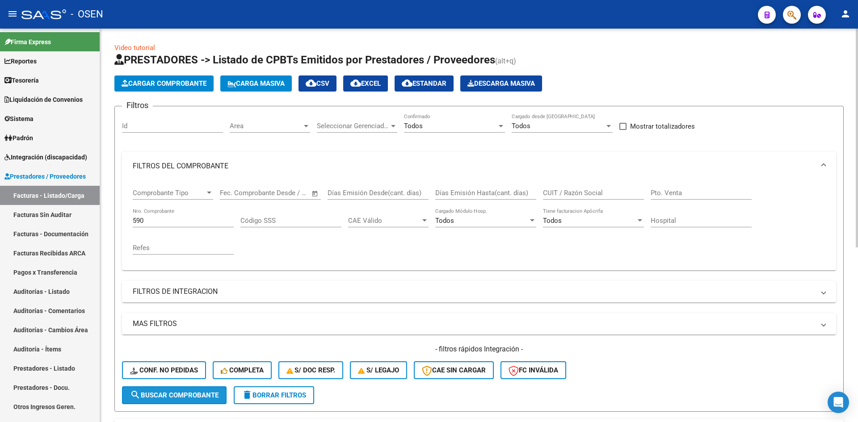
click at [187, 394] on span "search Buscar Comprobante" at bounding box center [174, 396] width 89 height 8
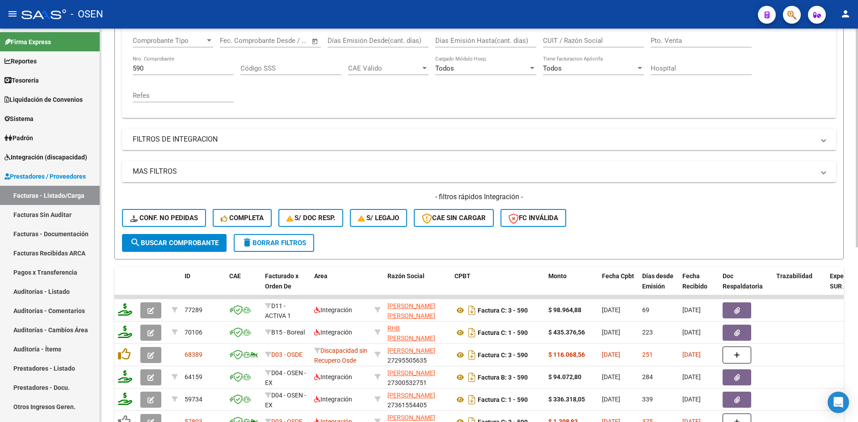
scroll to position [149, 0]
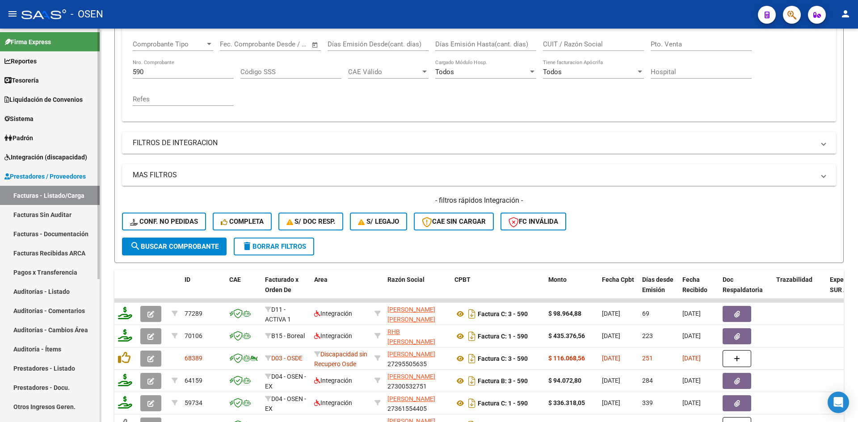
click at [54, 84] on link "Tesorería" at bounding box center [50, 80] width 100 height 19
click at [56, 80] on link "Tesorería" at bounding box center [50, 80] width 100 height 19
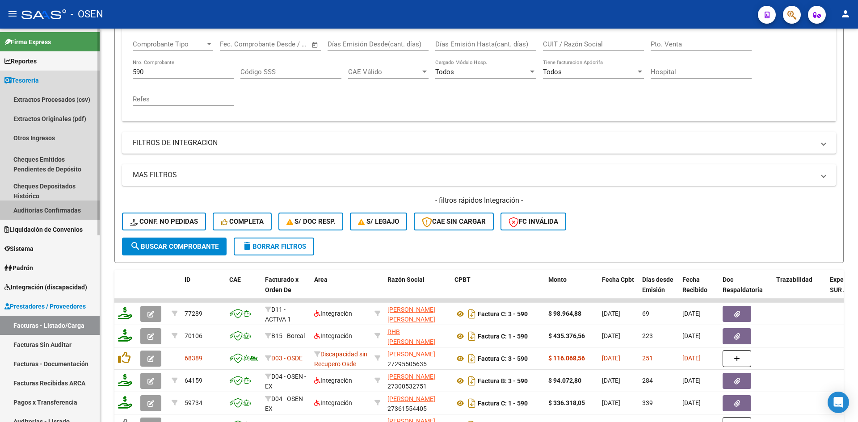
click at [79, 208] on link "Auditorías Confirmadas" at bounding box center [50, 210] width 100 height 19
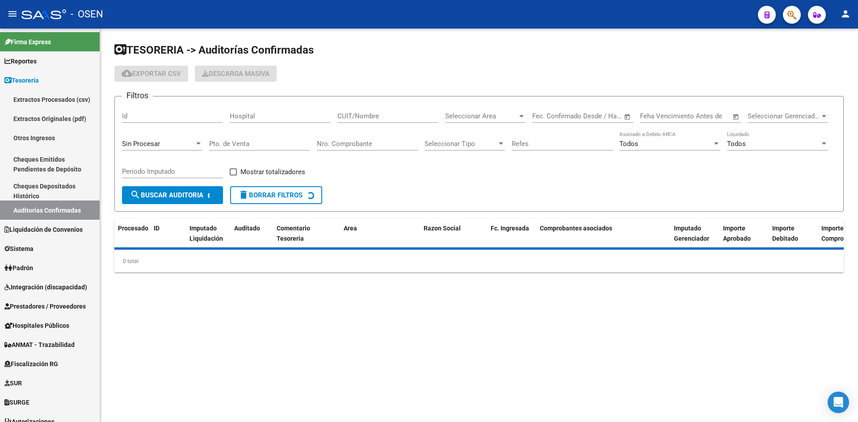
click at [396, 140] on input "Nro. Comprobante" at bounding box center [367, 144] width 101 height 8
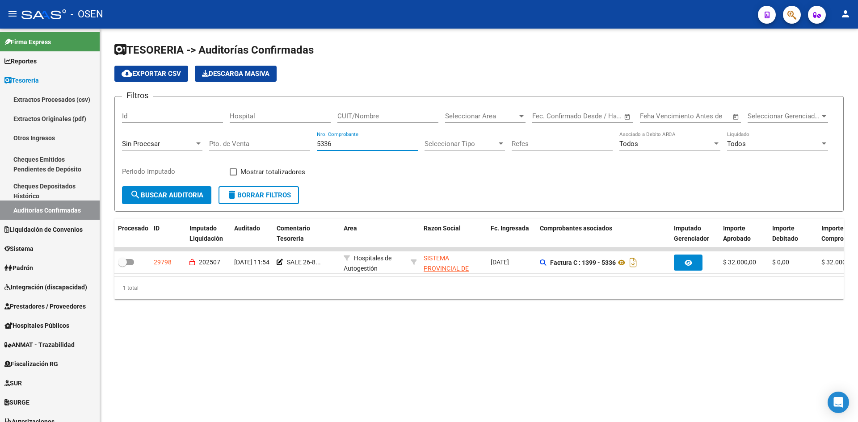
type input "5336"
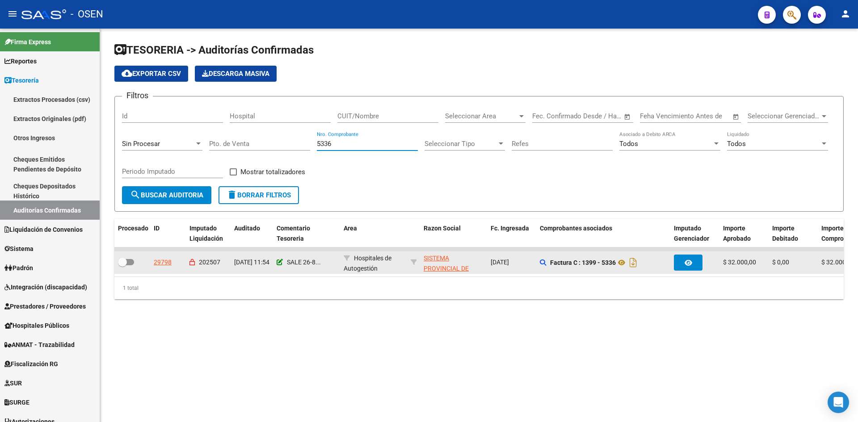
click at [279, 261] on icon at bounding box center [280, 262] width 6 height 6
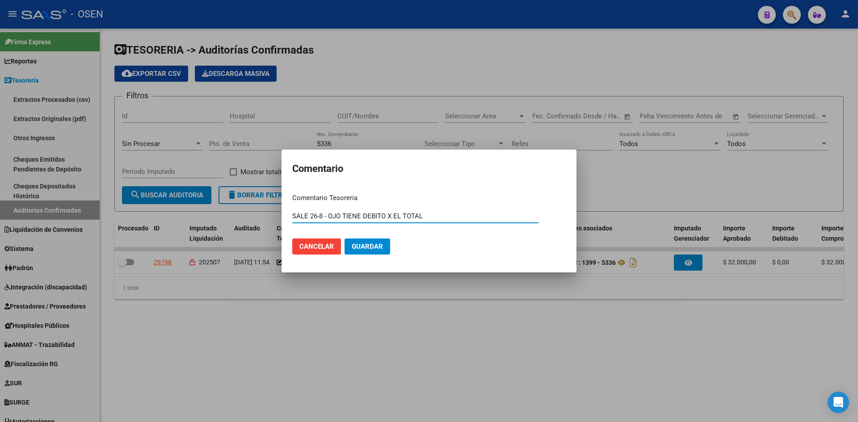
type input "SALE 26-8 - OJO TIENE DEBITO X EL TOTAL"
click at [345, 239] on button "Guardar" at bounding box center [368, 247] width 46 height 16
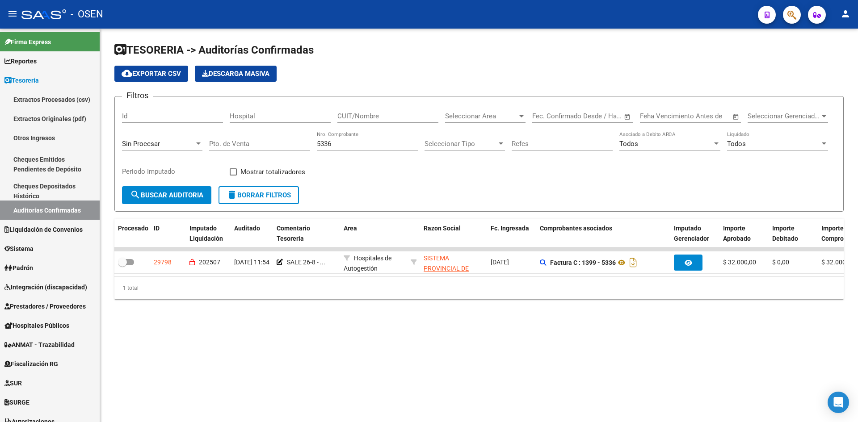
drag, startPoint x: 346, startPoint y: 140, endPoint x: 265, endPoint y: 141, distance: 81.8
click at [265, 141] on div "Filtros Id Hospital CUIT/Nombre Seleccionar Area Seleccionar Area Start date – …" at bounding box center [479, 145] width 714 height 83
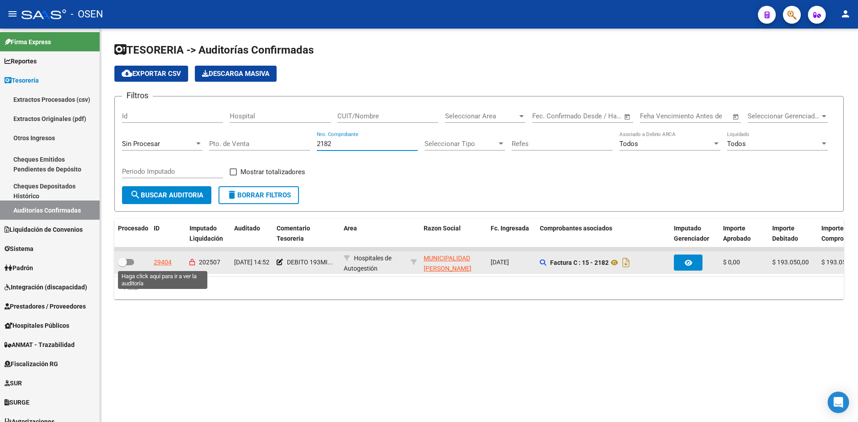
type input "2182"
click at [164, 262] on div "29404" at bounding box center [163, 263] width 18 height 10
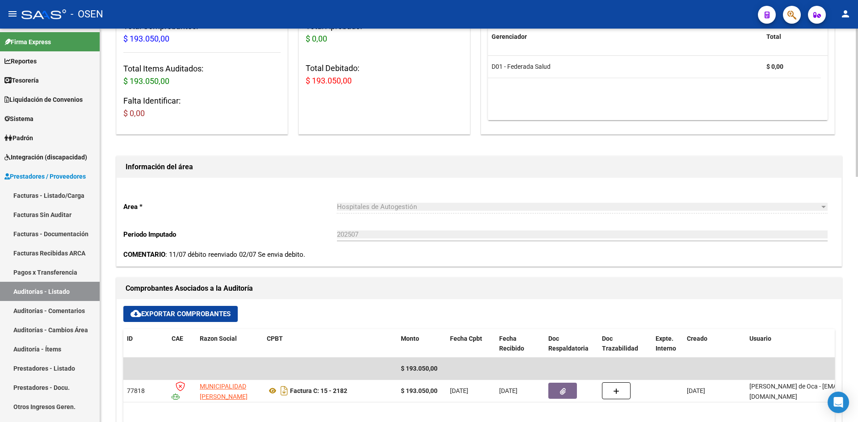
scroll to position [298, 0]
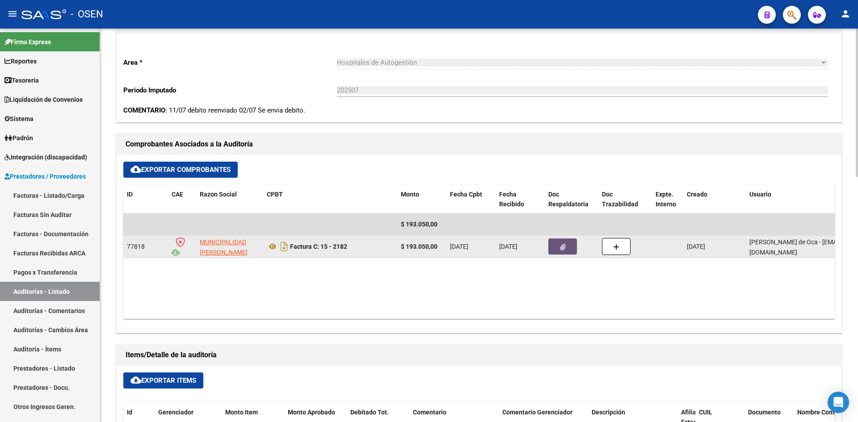
click at [554, 248] on button "button" at bounding box center [563, 247] width 29 height 16
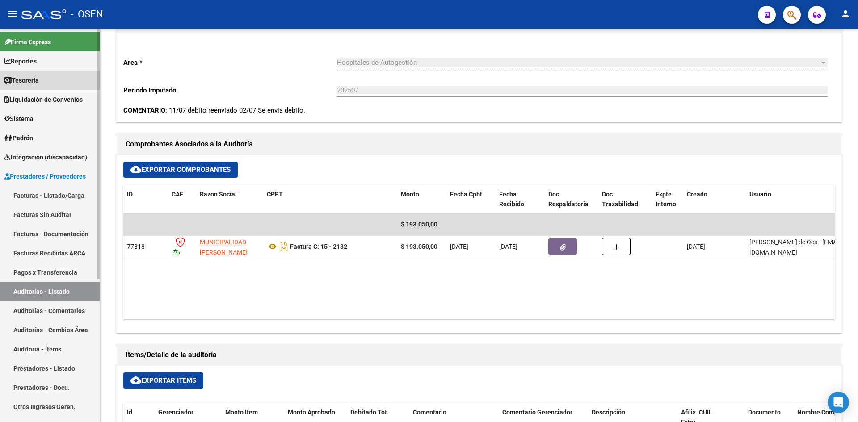
click at [49, 74] on link "Tesorería" at bounding box center [50, 80] width 100 height 19
click at [49, 75] on link "Tesorería" at bounding box center [50, 80] width 100 height 19
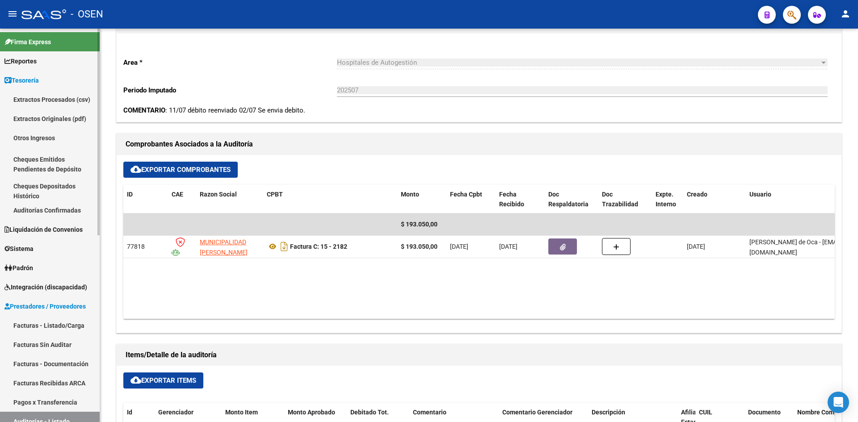
click at [75, 215] on link "Auditorías Confirmadas" at bounding box center [50, 210] width 100 height 19
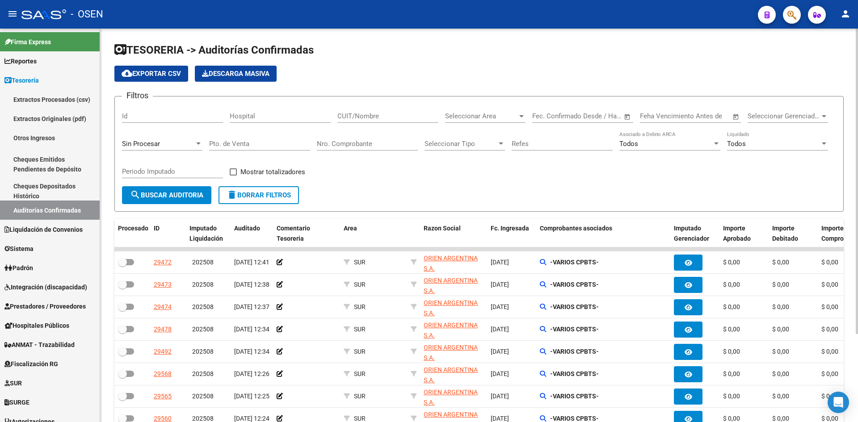
click at [419, 141] on div "Filtros Id Hospital CUIT/Nombre Seleccionar Area Seleccionar Area Start date – …" at bounding box center [479, 145] width 714 height 83
click at [393, 140] on input "Nro. Comprobante" at bounding box center [367, 144] width 101 height 8
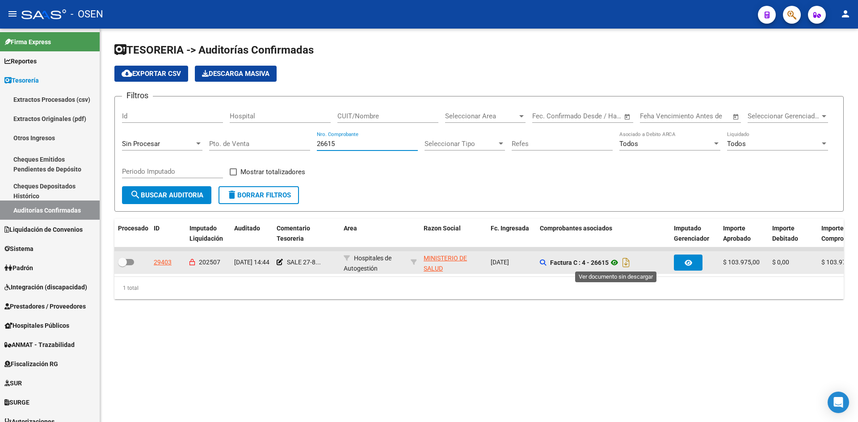
type input "26615"
click at [621, 265] on icon at bounding box center [615, 263] width 12 height 11
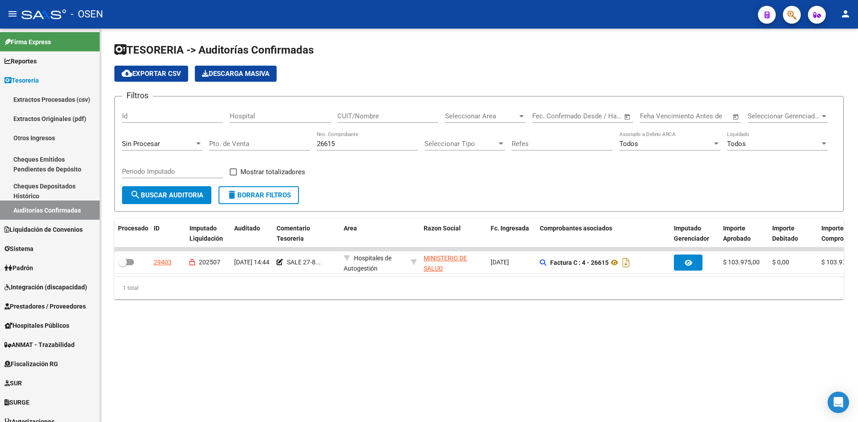
drag, startPoint x: 350, startPoint y: 144, endPoint x: 352, endPoint y: 150, distance: 6.4
click at [355, 151] on div "26615 Nro. Comprobante" at bounding box center [367, 145] width 101 height 28
drag, startPoint x: 340, startPoint y: 145, endPoint x: 198, endPoint y: 142, distance: 141.3
click at [198, 142] on div "Filtros Id Hospital CUIT/Nombre Seleccionar Area Seleccionar Area Start date – …" at bounding box center [479, 145] width 714 height 83
drag, startPoint x: 188, startPoint y: 204, endPoint x: 186, endPoint y: 196, distance: 8.2
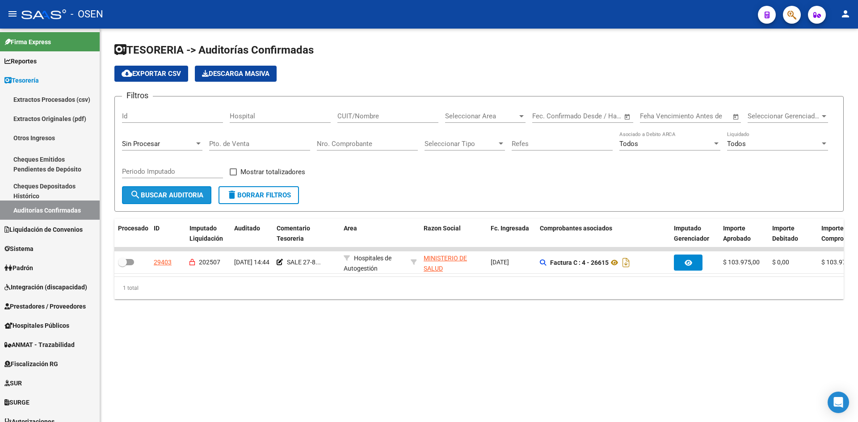
click at [187, 202] on button "search Buscar Auditoria" at bounding box center [166, 195] width 89 height 18
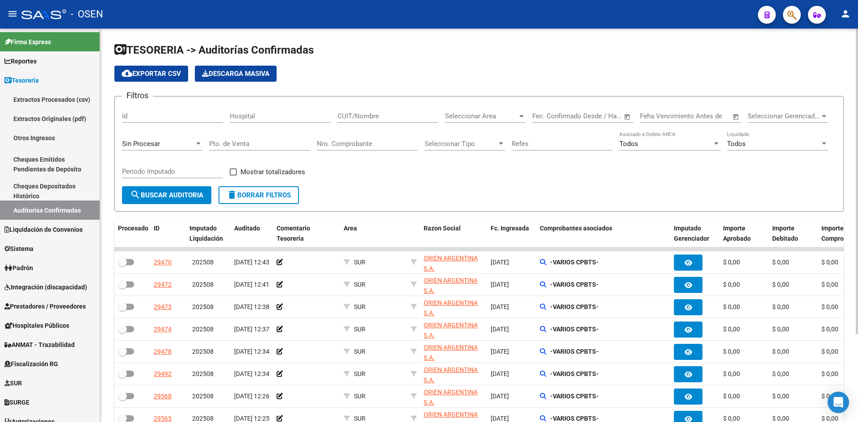
click at [498, 111] on div "Seleccionar Area Seleccionar Area" at bounding box center [485, 113] width 80 height 19
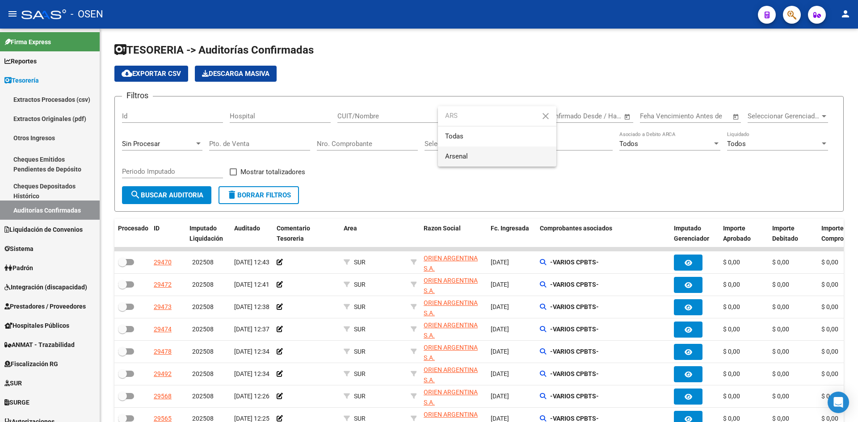
type input "ARS"
click at [481, 148] on span "Arsenal" at bounding box center [497, 157] width 104 height 20
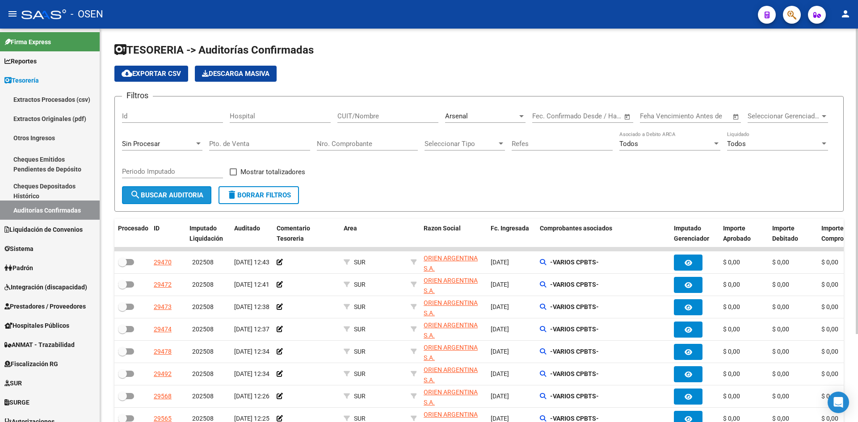
drag, startPoint x: 175, startPoint y: 195, endPoint x: 454, endPoint y: 204, distance: 279.1
click at [178, 195] on span "search Buscar Auditoria" at bounding box center [166, 195] width 73 height 8
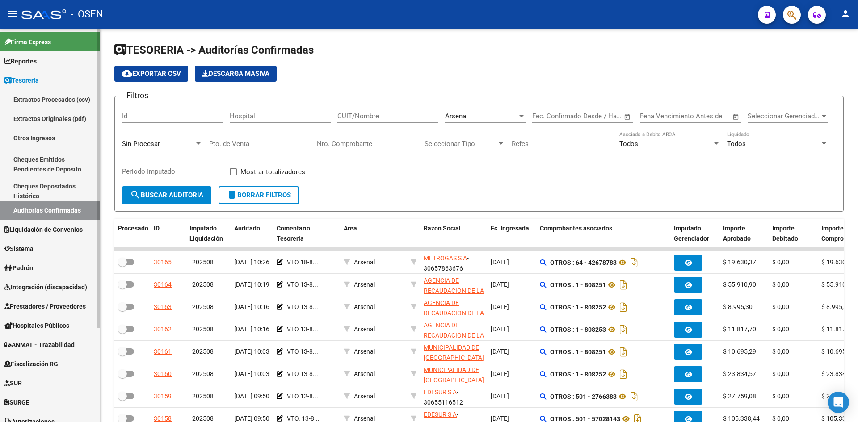
click at [51, 184] on link "Cheques Depositados Histórico" at bounding box center [50, 191] width 100 height 19
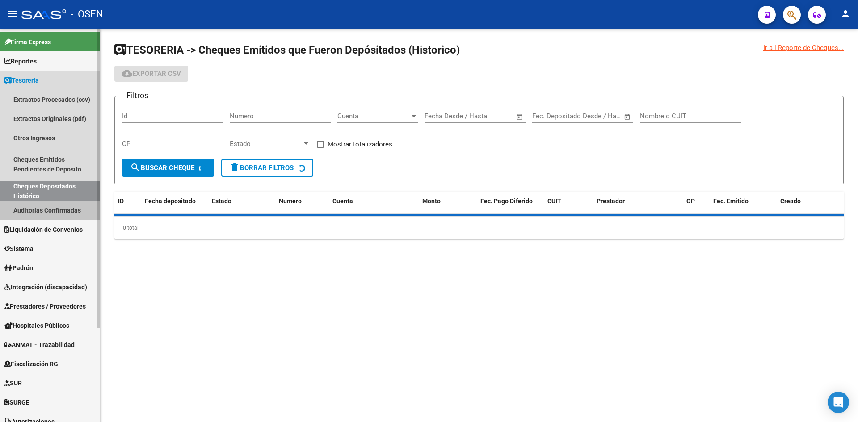
click at [54, 209] on link "Auditorías Confirmadas" at bounding box center [50, 210] width 100 height 19
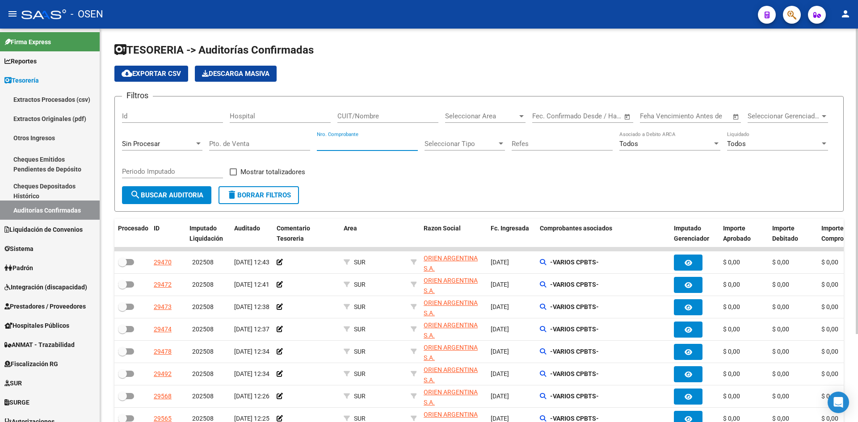
click at [365, 143] on input "Nro. Comprobante" at bounding box center [367, 144] width 101 height 8
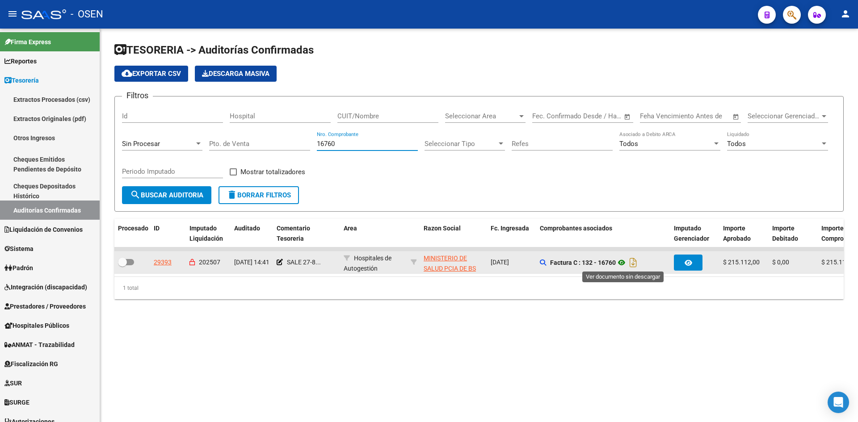
type input "16760"
click at [625, 262] on icon at bounding box center [622, 263] width 12 height 11
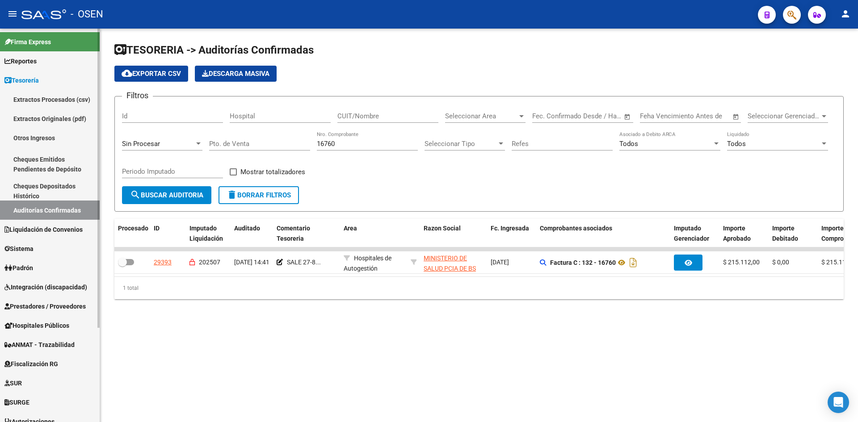
click at [54, 308] on span "Prestadores / Proveedores" at bounding box center [44, 307] width 81 height 10
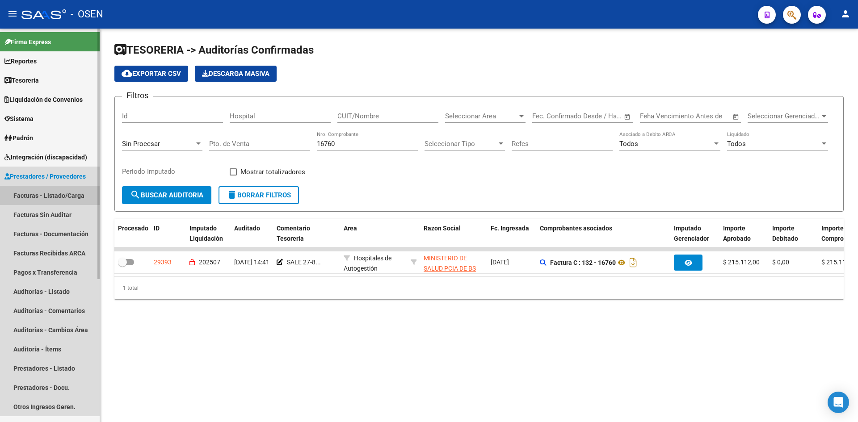
click at [57, 201] on link "Facturas - Listado/Carga" at bounding box center [50, 195] width 100 height 19
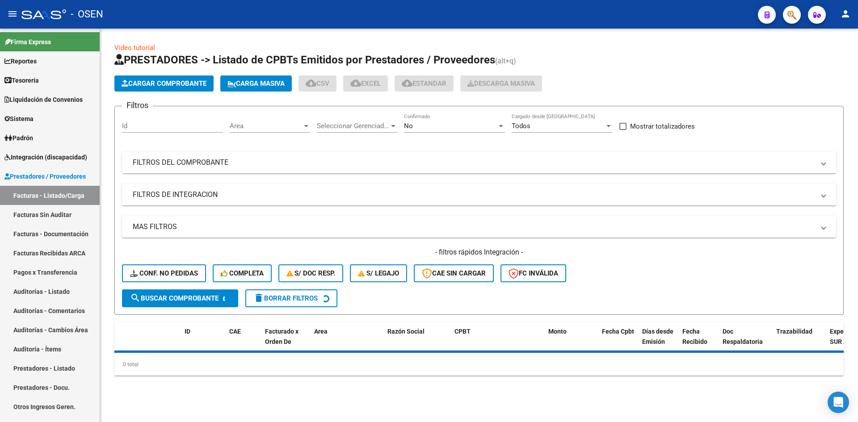
click at [250, 162] on mat-panel-title "FILTROS DEL COMPROBANTE" at bounding box center [474, 163] width 682 height 10
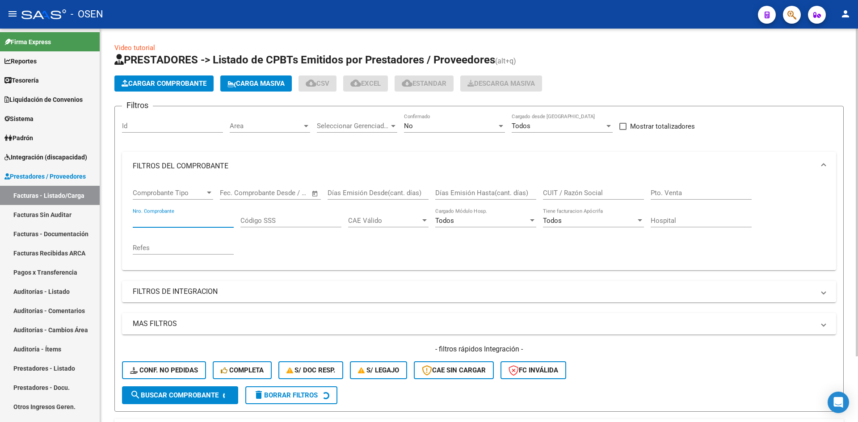
click at [194, 220] on input "Nro. Comprobante" at bounding box center [183, 221] width 101 height 8
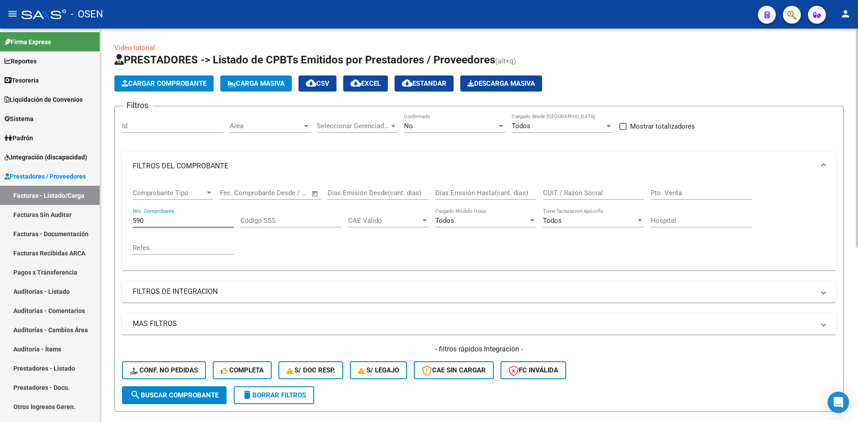
type input "590"
click at [400, 324] on mat-panel-title "MAS FILTROS" at bounding box center [474, 324] width 682 height 10
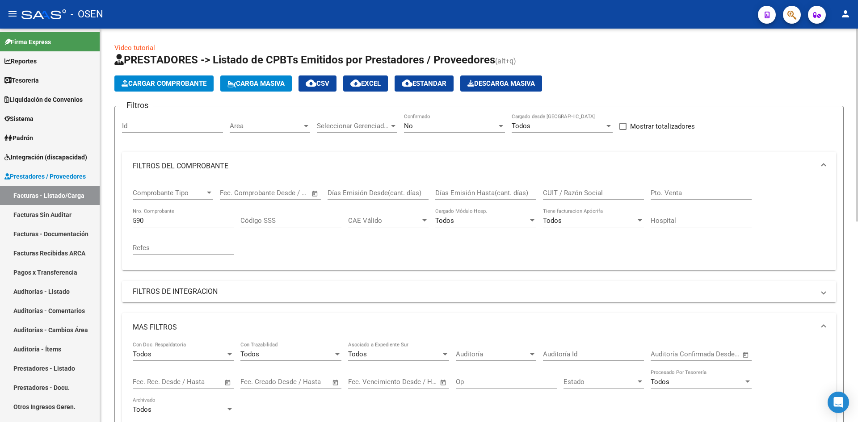
scroll to position [149, 0]
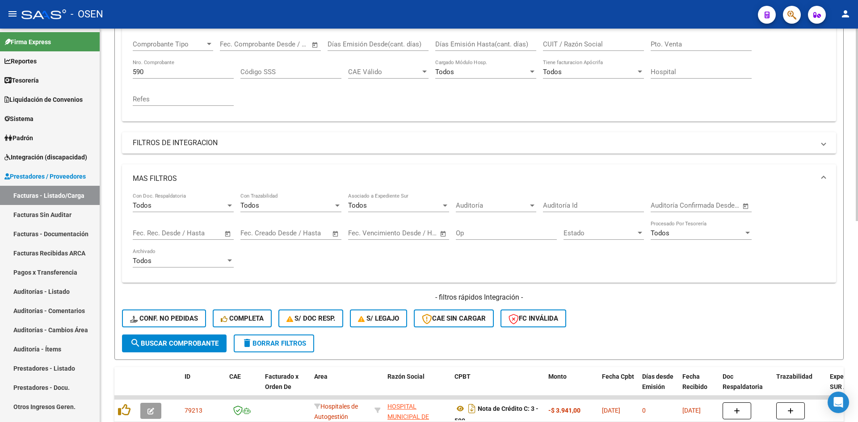
click at [334, 236] on span "Open calendar" at bounding box center [335, 233] width 21 height 21
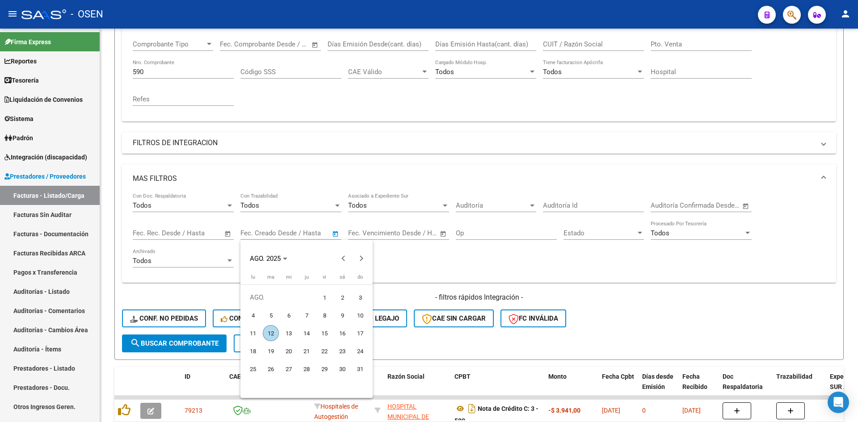
click at [276, 330] on span "12" at bounding box center [271, 333] width 16 height 16
type input "12/8/2025"
click at [276, 330] on span "12" at bounding box center [271, 333] width 16 height 16
type input "12/8/2025"
click at [197, 348] on span "search Buscar Comprobante" at bounding box center [174, 344] width 89 height 8
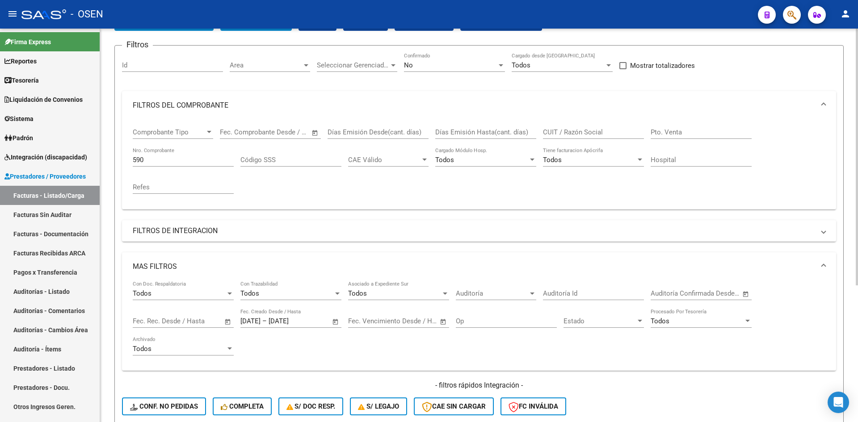
scroll to position [0, 0]
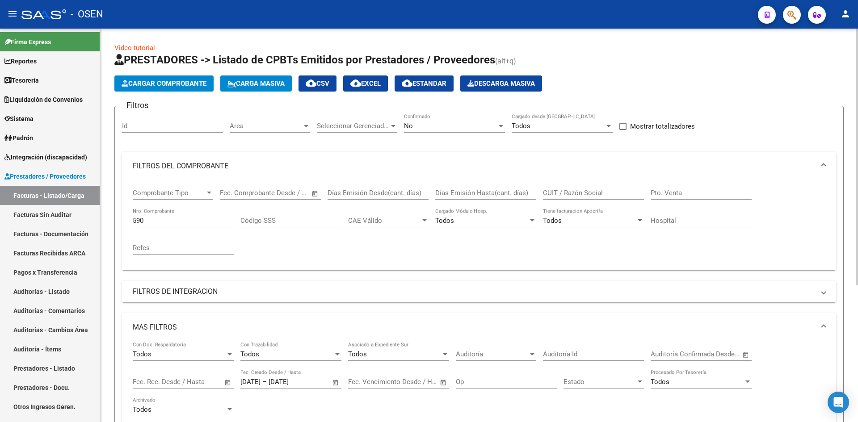
click at [323, 81] on span "cloud_download CSV" at bounding box center [318, 84] width 24 height 8
click at [53, 80] on link "Tesorería" at bounding box center [50, 80] width 100 height 19
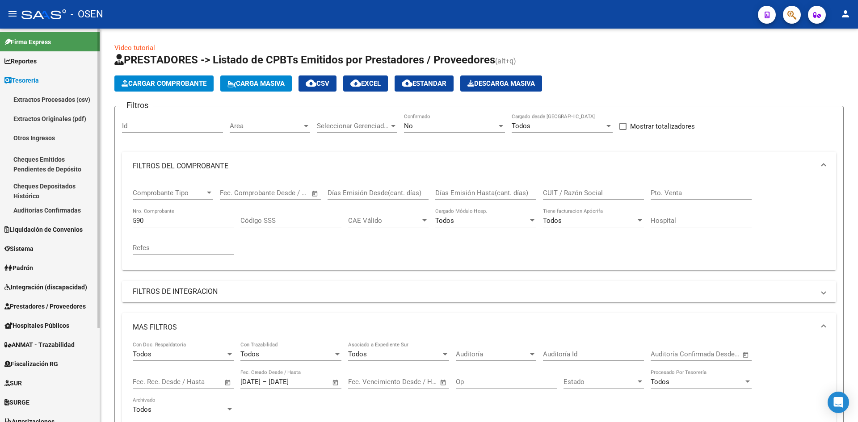
click at [70, 214] on link "Auditorías Confirmadas" at bounding box center [50, 210] width 100 height 19
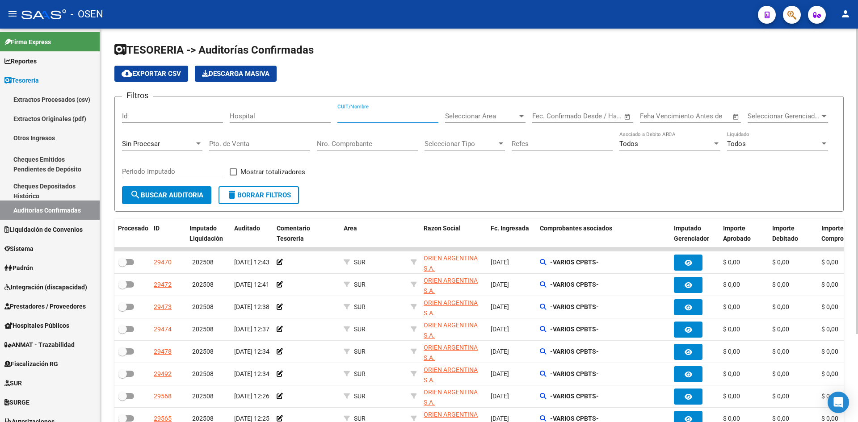
click at [392, 117] on input "CUIT/Nombre" at bounding box center [388, 116] width 101 height 8
type input "federa"
click at [184, 199] on span "search Buscar Auditoria" at bounding box center [166, 195] width 73 height 8
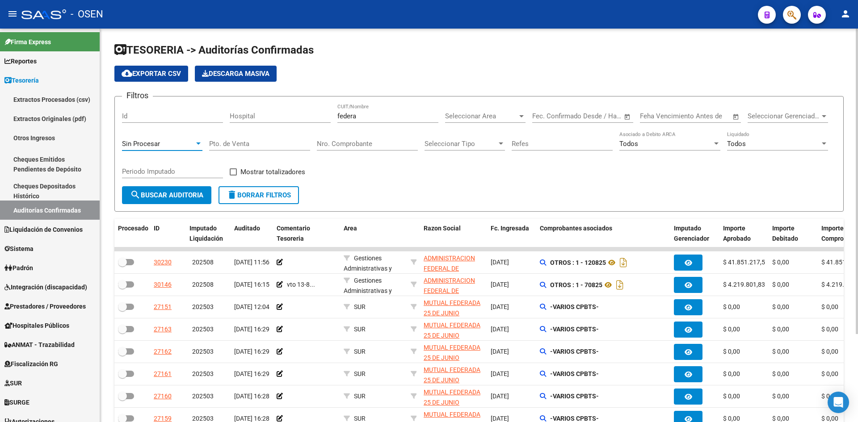
click at [180, 144] on div "Sin Procesar" at bounding box center [158, 144] width 72 height 8
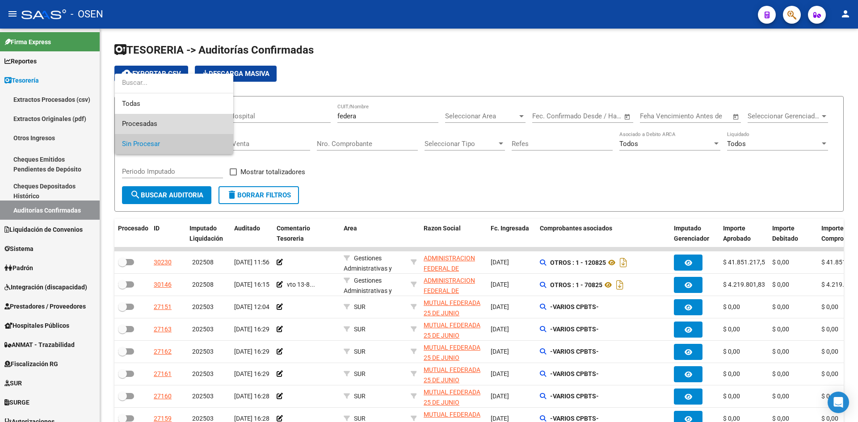
click at [182, 127] on span "Procesadas" at bounding box center [174, 124] width 104 height 20
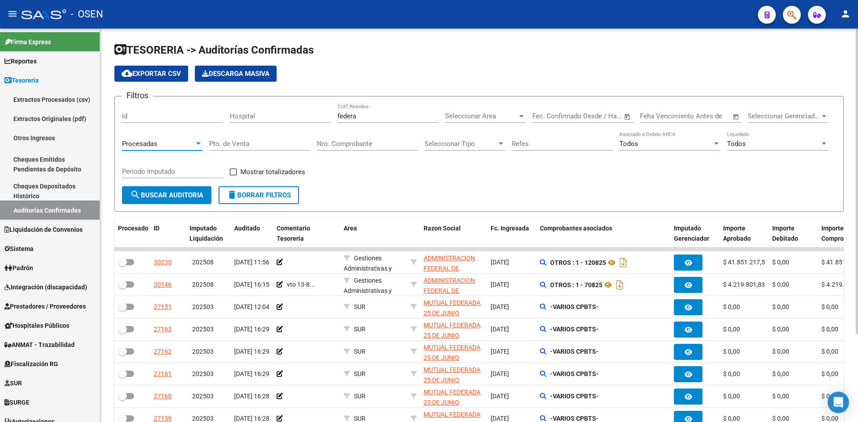
click at [182, 194] on span "search Buscar Auditoria" at bounding box center [166, 195] width 73 height 8
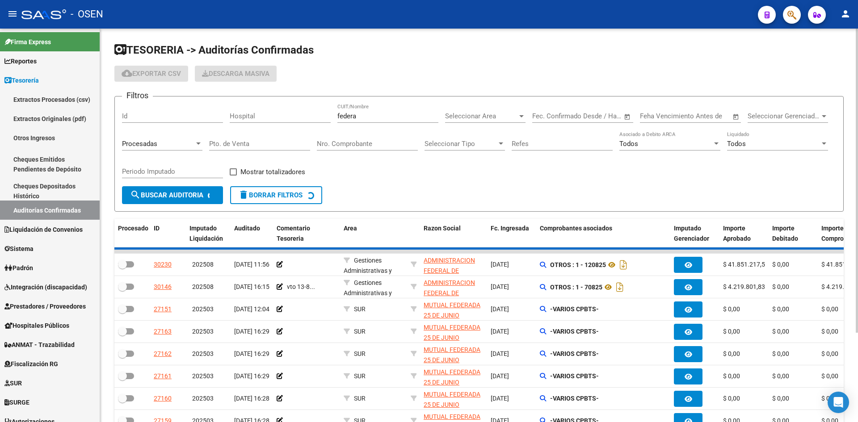
checkbox input "true"
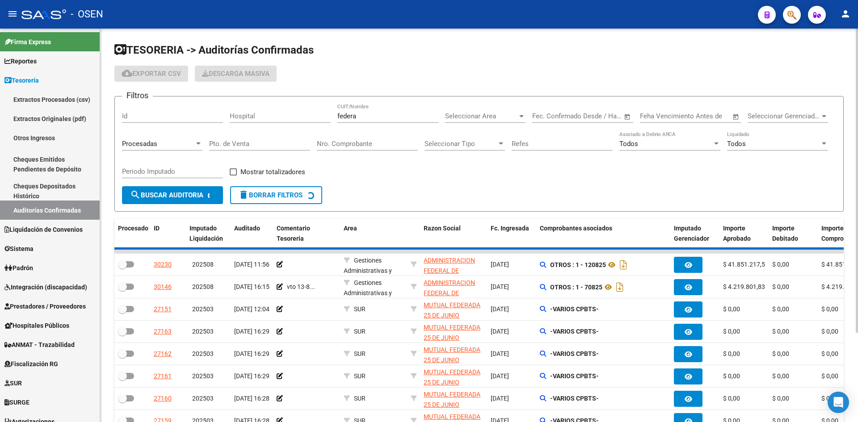
checkbox input "true"
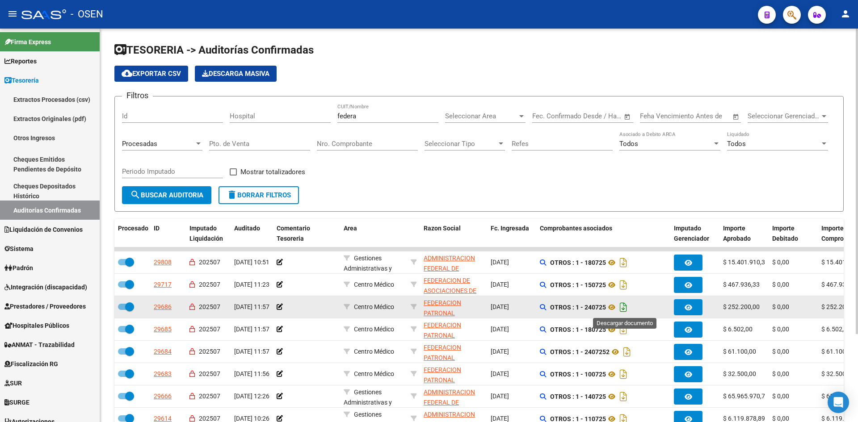
click at [628, 307] on icon "Descargar documento" at bounding box center [624, 307] width 12 height 14
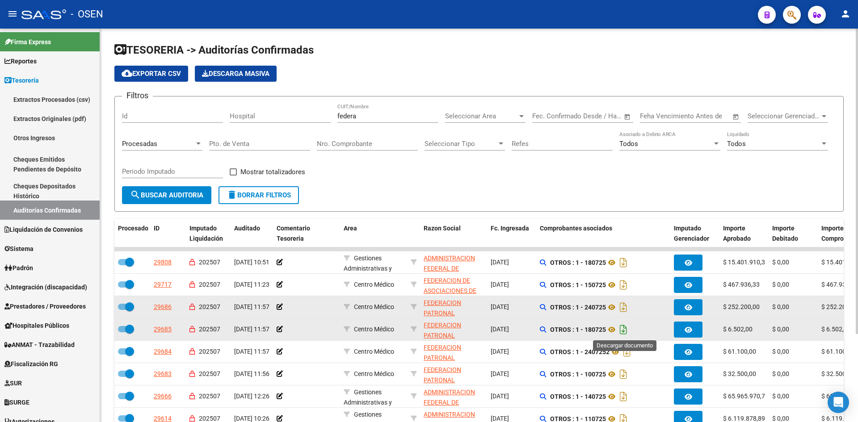
click at [625, 330] on icon "Descargar documento" at bounding box center [624, 330] width 12 height 14
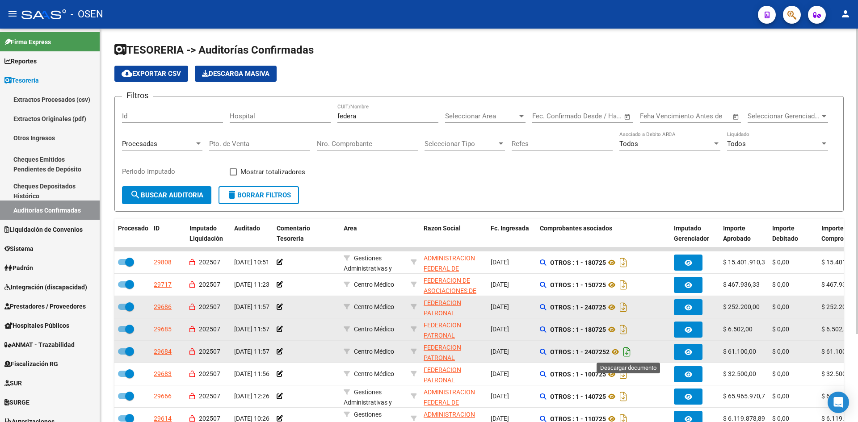
click at [629, 351] on icon "Descargar documento" at bounding box center [627, 352] width 12 height 14
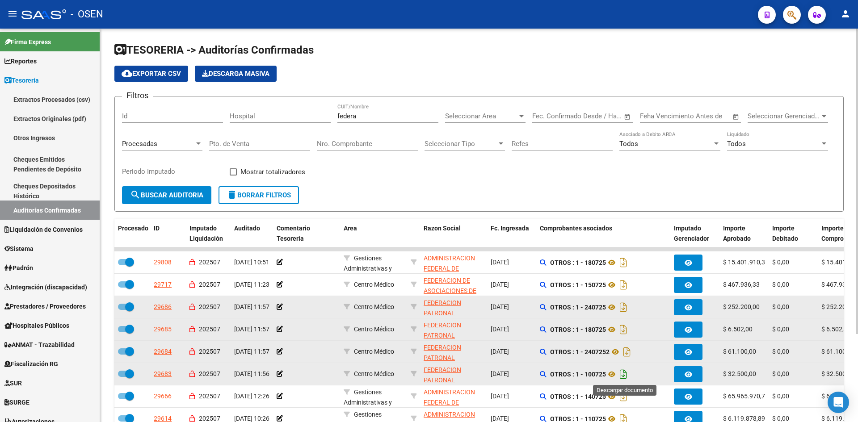
click at [625, 376] on icon "Descargar documento" at bounding box center [624, 374] width 12 height 14
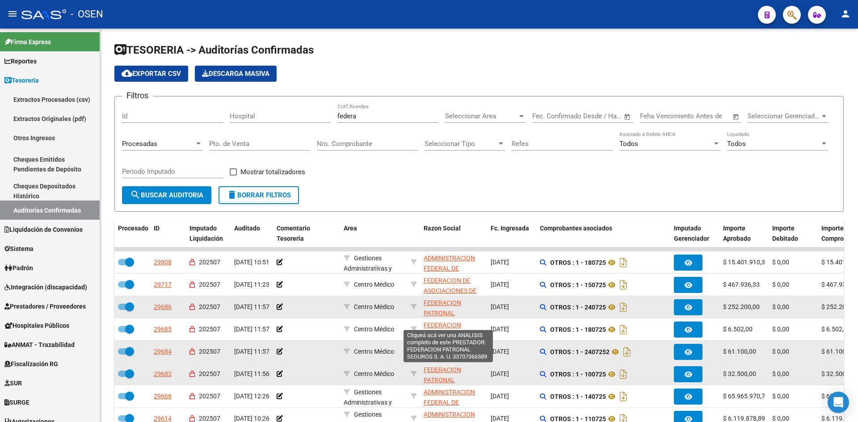
click at [445, 305] on span "FEDERACION PATRONAL SEGUROS S. A. U." at bounding box center [448, 314] width 49 height 28
type textarea "33707366589"
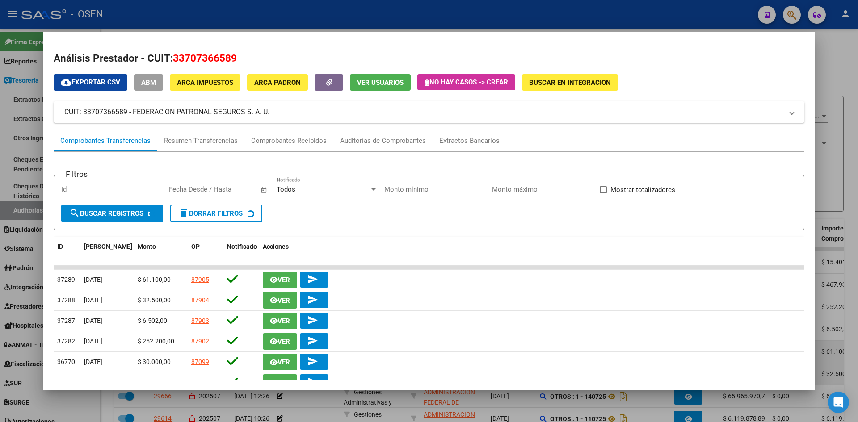
drag, startPoint x: 170, startPoint y: 59, endPoint x: 247, endPoint y: 60, distance: 77.4
click at [247, 60] on h2 "Análisis Prestador - CUIT: 33707366589" at bounding box center [429, 58] width 751 height 15
copy h2 "33707366589"
click at [28, 215] on div at bounding box center [429, 211] width 858 height 422
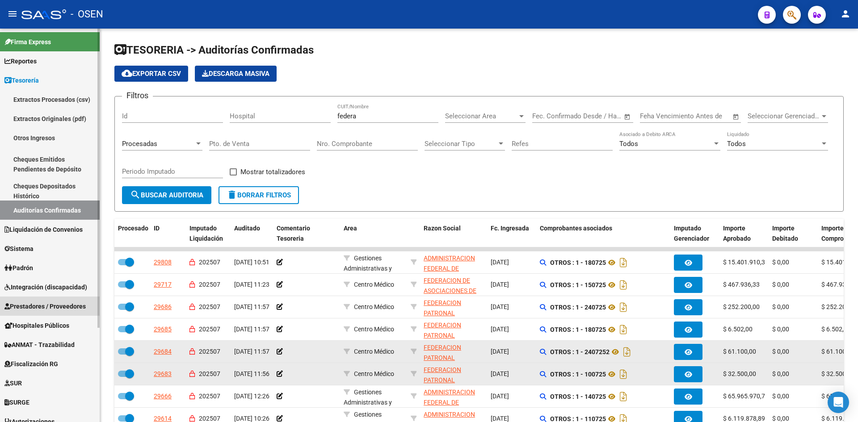
click at [43, 304] on span "Prestadores / Proveedores" at bounding box center [44, 307] width 81 height 10
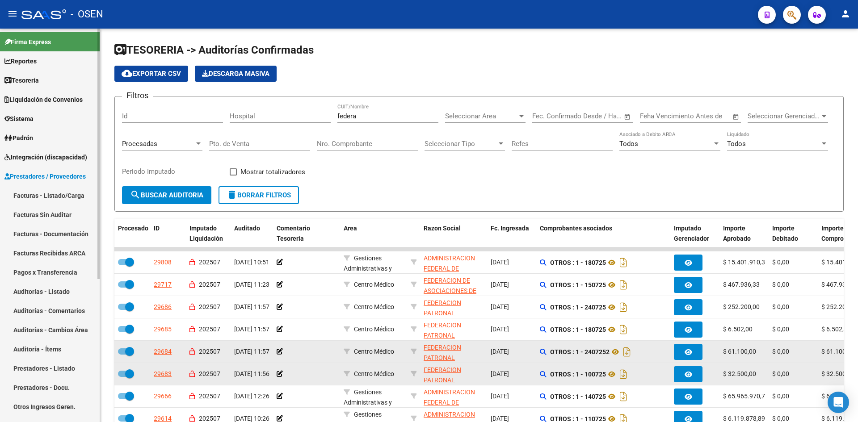
click at [47, 197] on link "Facturas - Listado/Carga" at bounding box center [50, 195] width 100 height 19
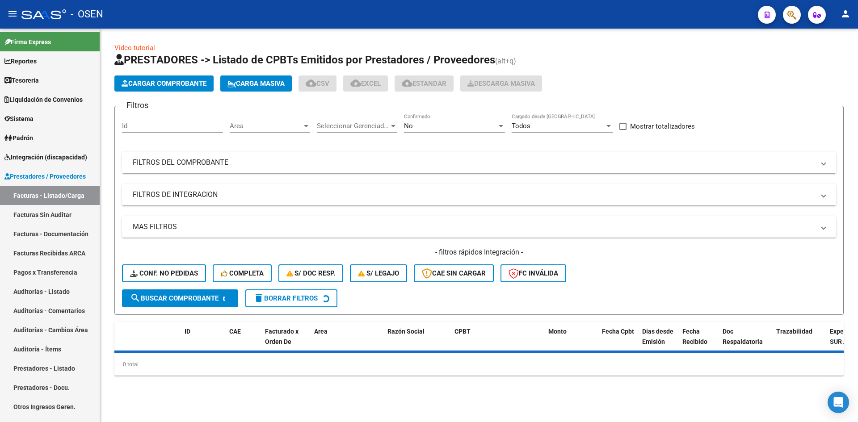
click at [165, 79] on button "Cargar Comprobante" at bounding box center [163, 84] width 99 height 16
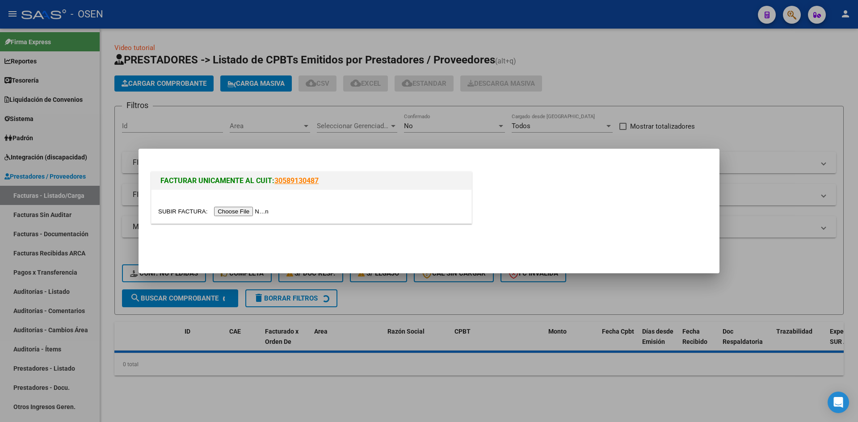
click at [229, 209] on input "file" at bounding box center [214, 211] width 113 height 9
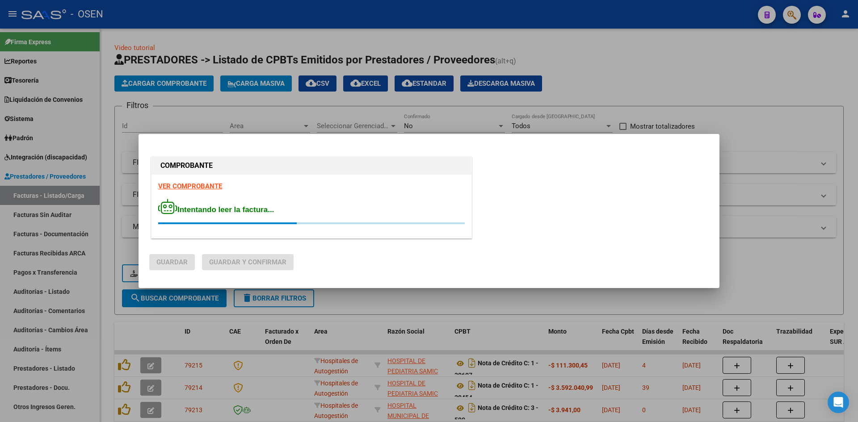
click at [198, 185] on strong "VER COMPROBANTE" at bounding box center [190, 186] width 64 height 8
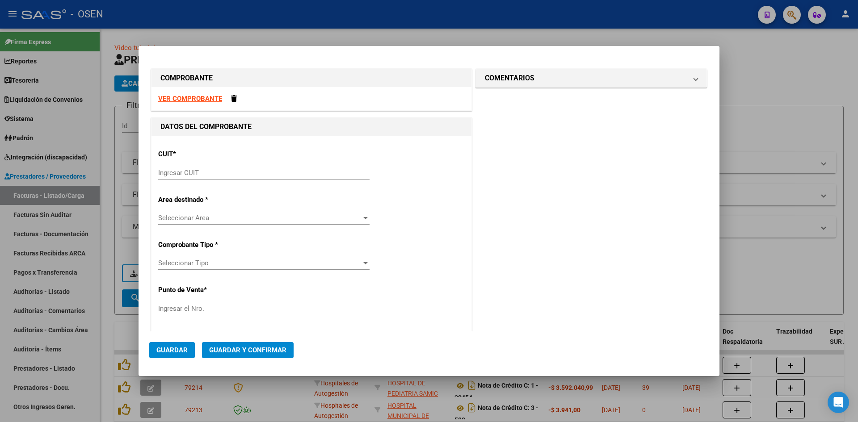
click at [230, 165] on div "CUIT * Ingresar CUIT" at bounding box center [311, 165] width 307 height 45
click at [233, 171] on input "Ingresar CUIT" at bounding box center [263, 173] width 211 height 8
paste input "33-250"
type input "33-250"
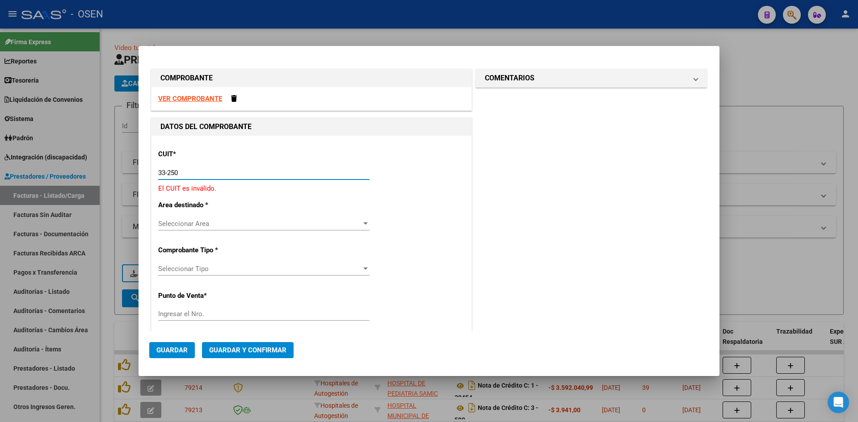
drag, startPoint x: 161, startPoint y: 176, endPoint x: 146, endPoint y: 176, distance: 15.2
click at [146, 176] on mat-dialog-content "COMPROBANTE VER COMPROBANTE DATOS DEL COMPROBANTE CUIT * 33-250 Ingresar CUIT E…" at bounding box center [429, 194] width 581 height 274
paste input "33-70736658-9"
type input "33-70736658-9"
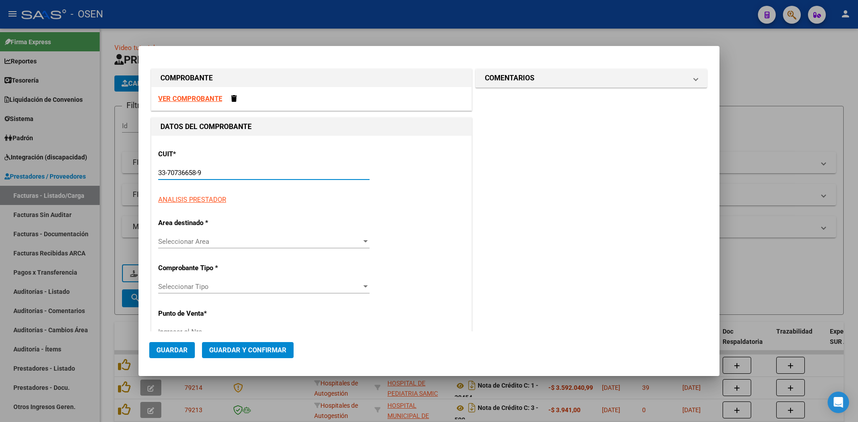
type input "1"
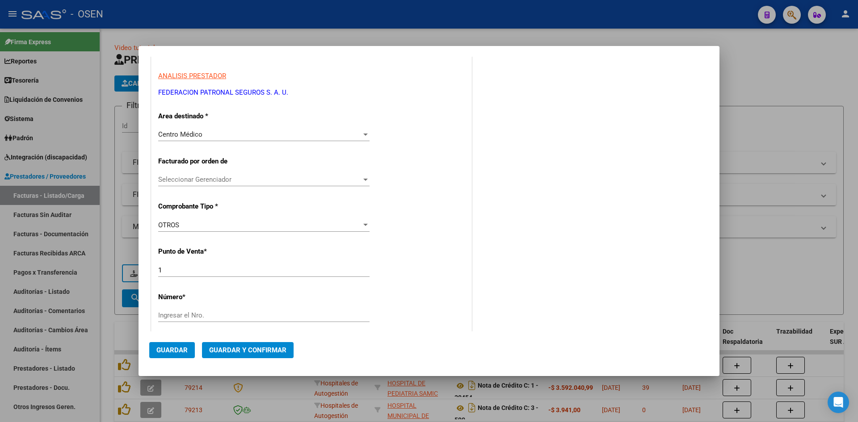
scroll to position [149, 0]
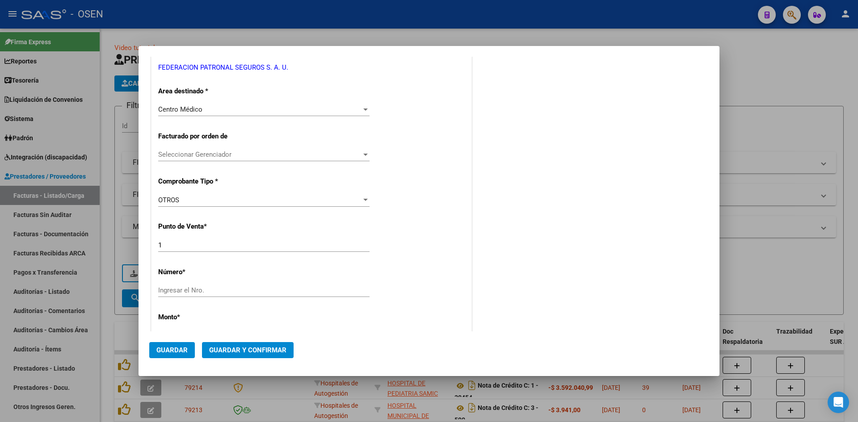
type input "33-70736658-9"
drag, startPoint x: 182, startPoint y: 290, endPoint x: 179, endPoint y: 293, distance: 4.8
click at [182, 290] on input "Ingresar el Nro." at bounding box center [263, 291] width 211 height 8
type input "100825"
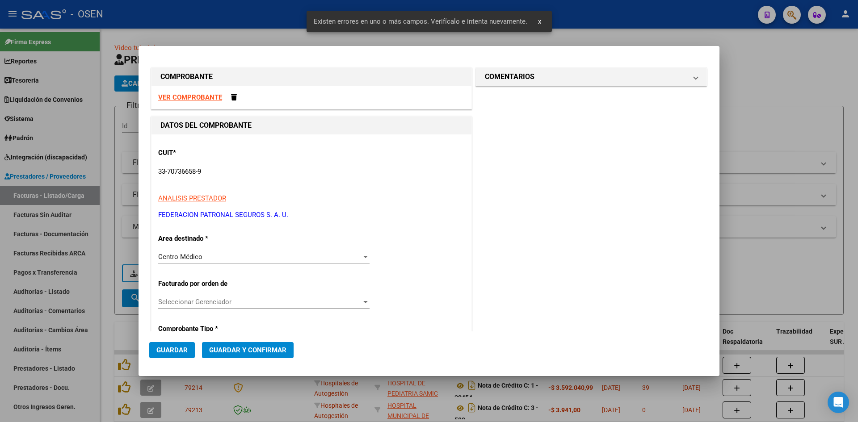
scroll to position [0, 0]
click at [197, 97] on strong "VER COMPROBANTE" at bounding box center [190, 99] width 64 height 8
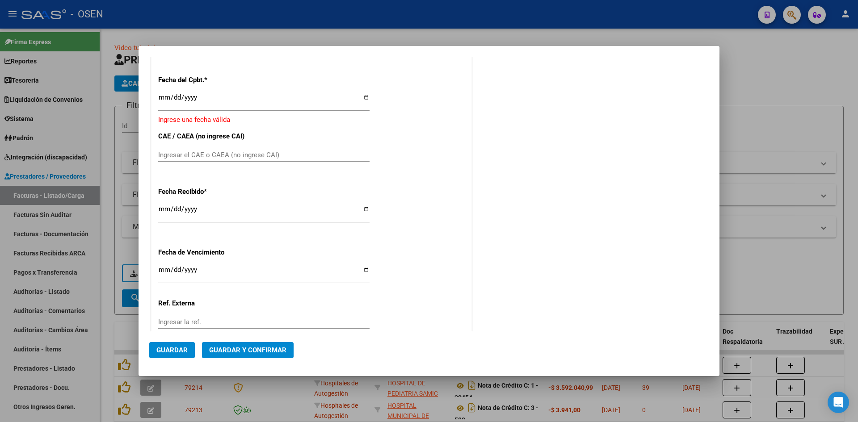
scroll to position [298, 0]
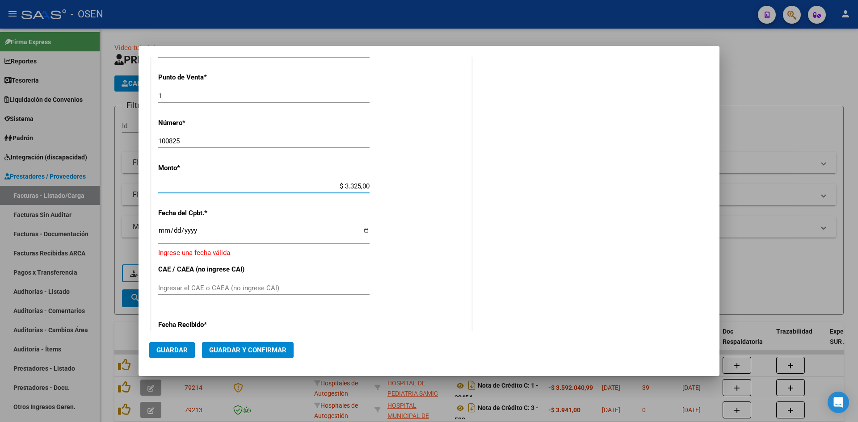
type input "$ 33.250,00"
drag, startPoint x: 155, startPoint y: 232, endPoint x: 160, endPoint y: 229, distance: 5.5
click at [156, 232] on div "CUIT * 33-70736658-9 Ingresar CUIT ANALISIS PRESTADOR FEDERACION PATRONAL SEGUR…" at bounding box center [312, 180] width 320 height 684
click at [160, 229] on input "Ingresar la fecha" at bounding box center [263, 234] width 211 height 14
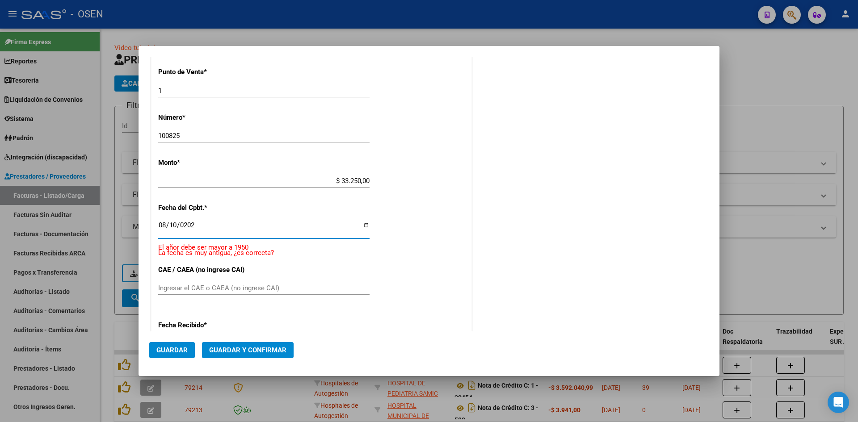
type input "2025-08-10"
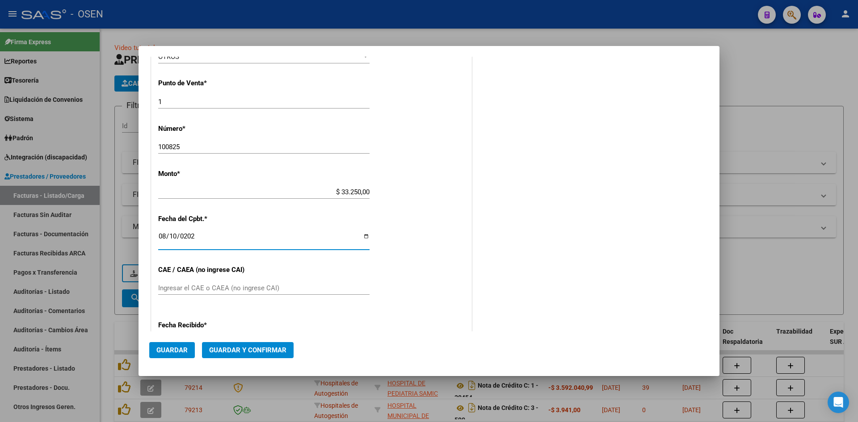
drag, startPoint x: 258, startPoint y: 346, endPoint x: 263, endPoint y: 344, distance: 5.1
click at [263, 344] on button "Guardar y Confirmar" at bounding box center [248, 350] width 92 height 16
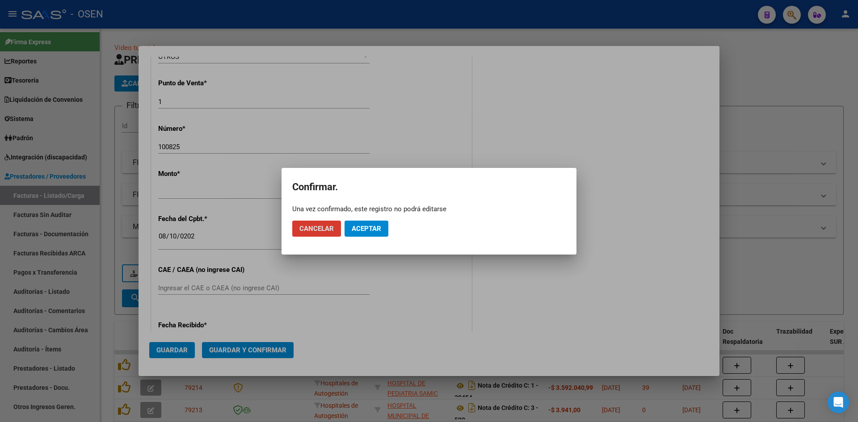
click at [368, 231] on span "Aceptar" at bounding box center [367, 229] width 30 height 8
drag, startPoint x: 395, startPoint y: 224, endPoint x: 355, endPoint y: 240, distance: 43.5
click at [394, 224] on button "Guardar igualmente." at bounding box center [390, 229] width 90 height 16
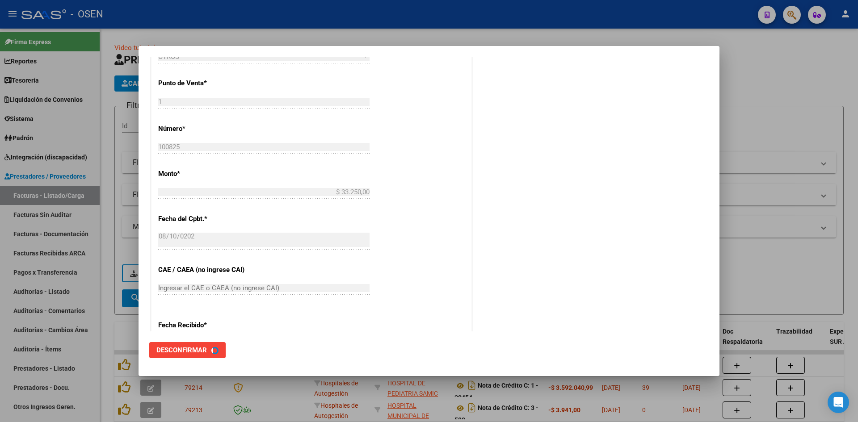
scroll to position [0, 0]
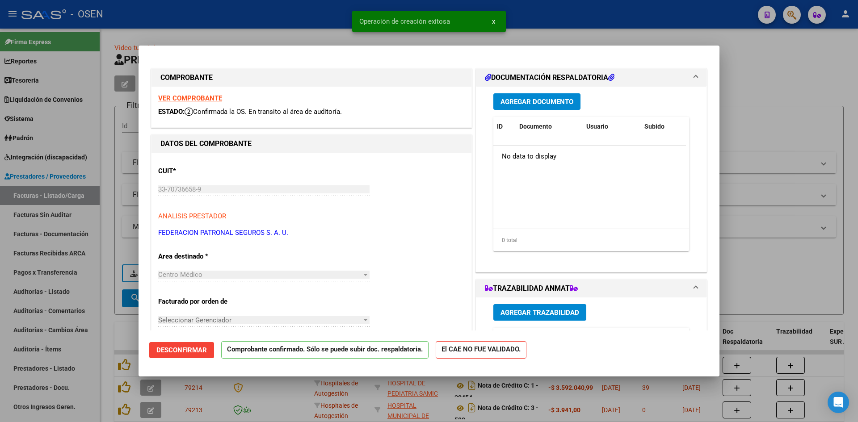
click at [120, 333] on div at bounding box center [429, 211] width 858 height 422
type input "$ 0,00"
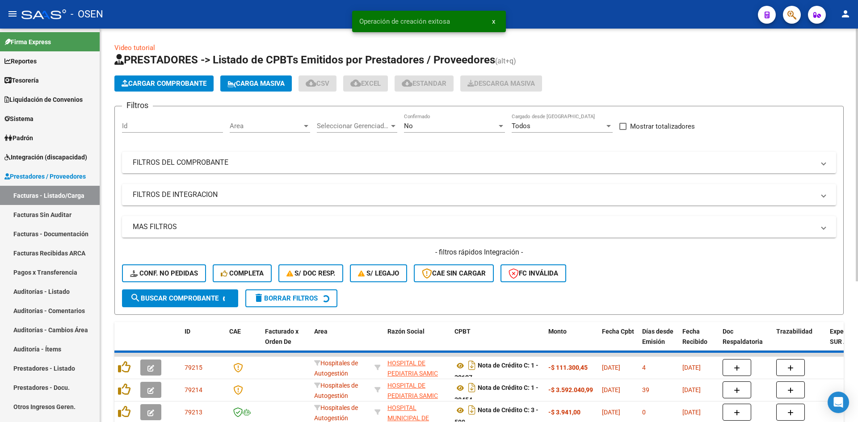
click at [161, 79] on button "Cargar Comprobante" at bounding box center [163, 84] width 99 height 16
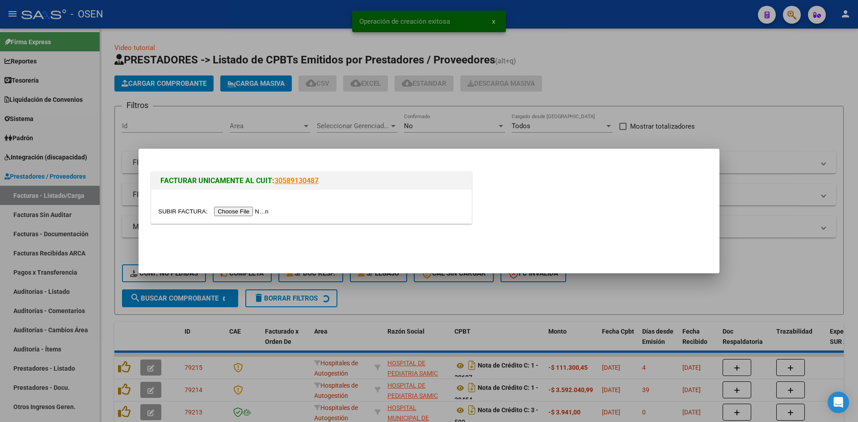
click at [245, 213] on input "file" at bounding box center [214, 211] width 113 height 9
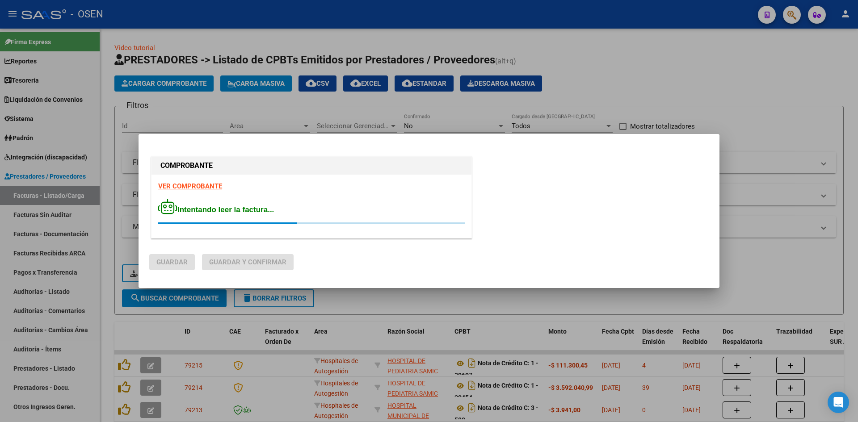
click at [211, 185] on strong "VER COMPROBANTE" at bounding box center [190, 186] width 64 height 8
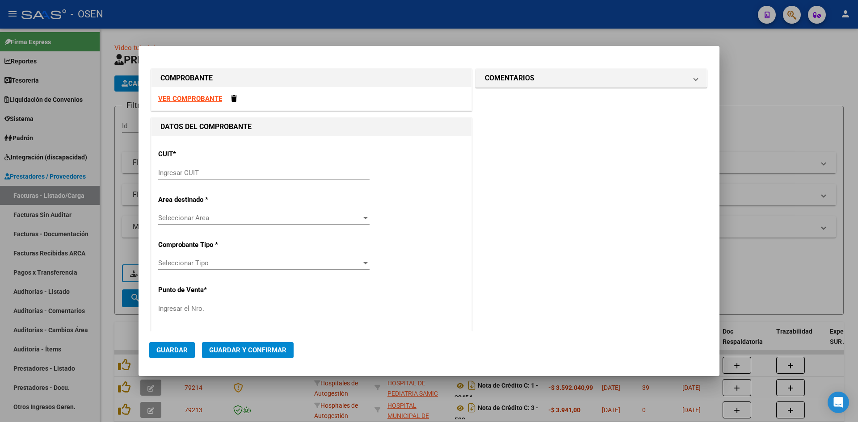
click at [221, 170] on input "Ingresar CUIT" at bounding box center [263, 173] width 211 height 8
paste input "33-70736658-9"
type input "33-70736658-9"
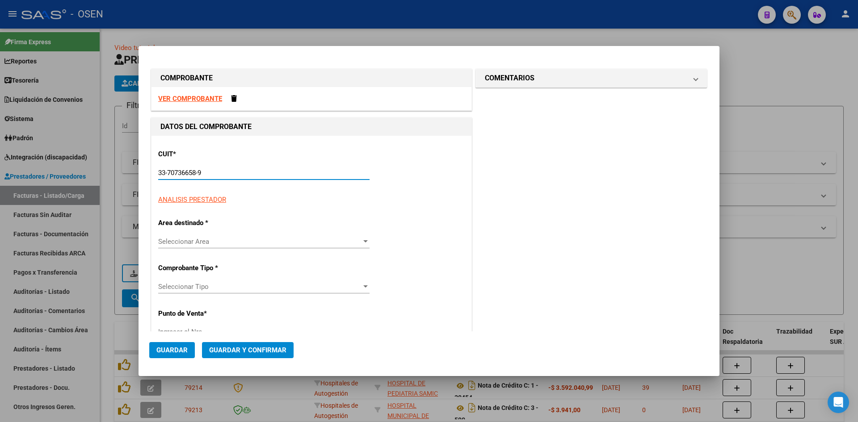
type input "1"
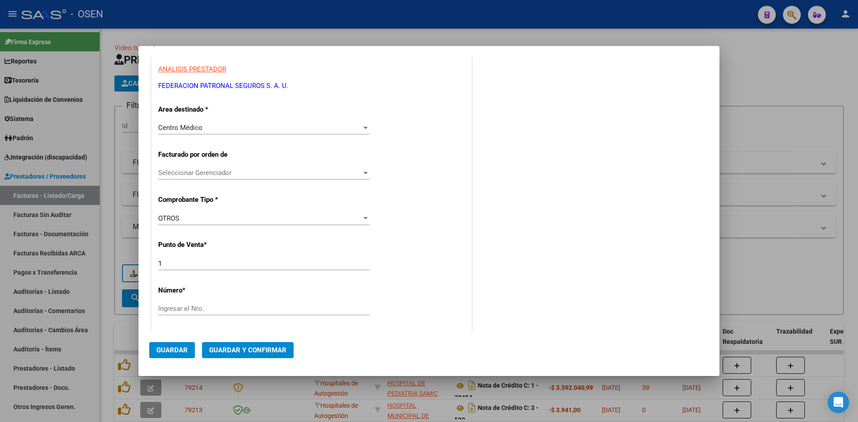
scroll to position [149, 0]
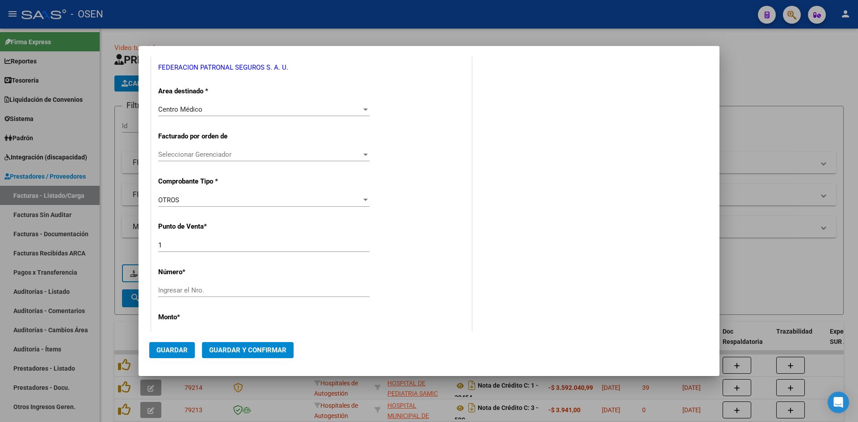
type input "33-70736658-9"
click at [190, 286] on div "Ingresar el Nro." at bounding box center [263, 290] width 211 height 13
type input "2408251"
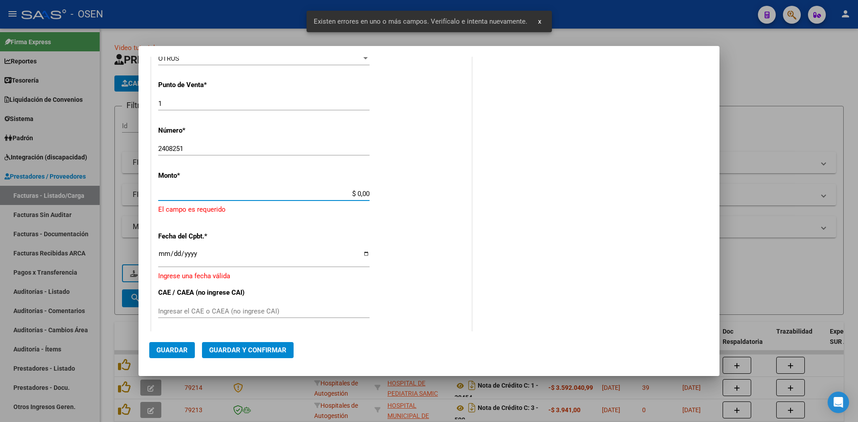
scroll to position [287, 0]
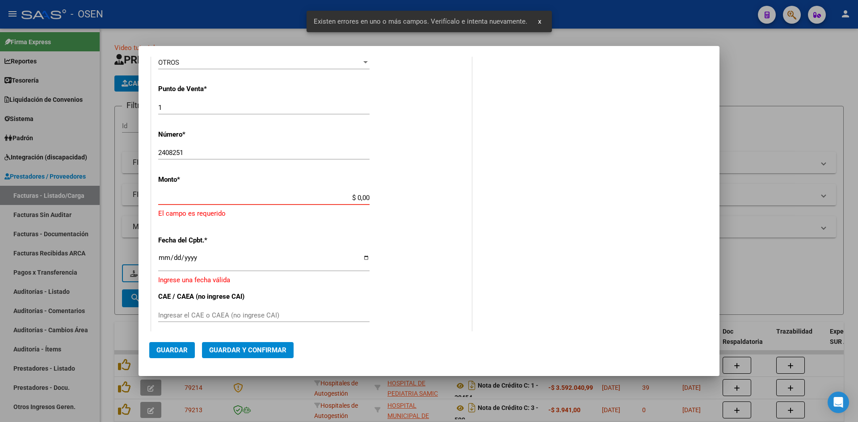
drag, startPoint x: 256, startPoint y: 198, endPoint x: 296, endPoint y: 196, distance: 39.9
click at [258, 198] on input "$ 0,00" at bounding box center [263, 198] width 211 height 8
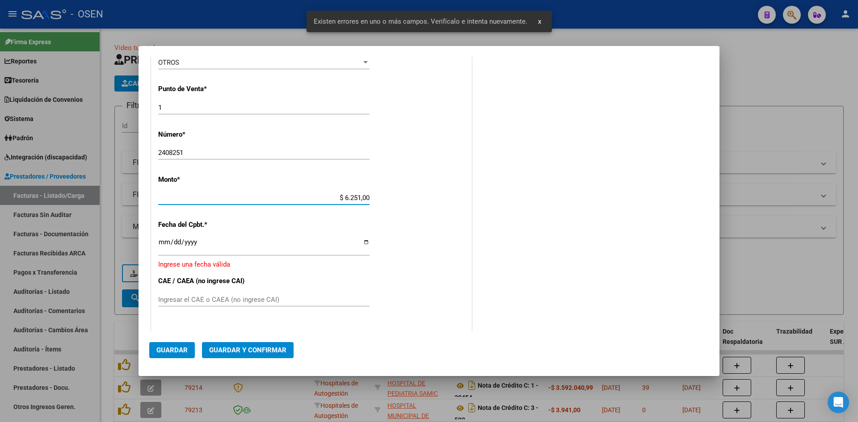
type input "$ 62.510,00"
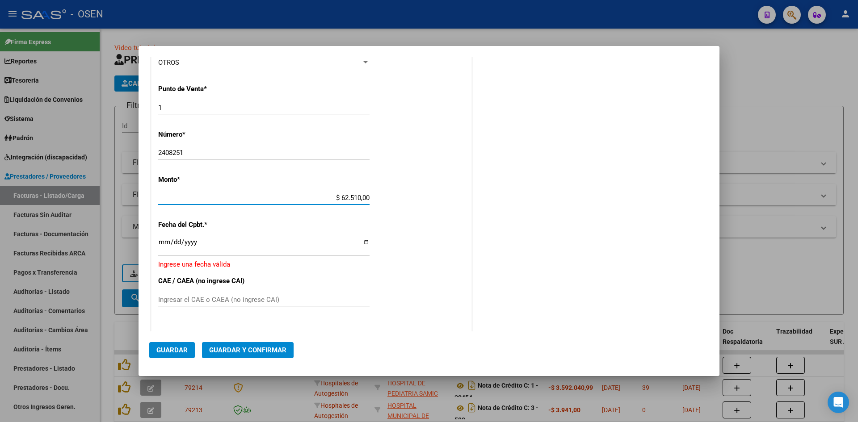
click at [162, 248] on input "Ingresar la fecha" at bounding box center [263, 246] width 211 height 14
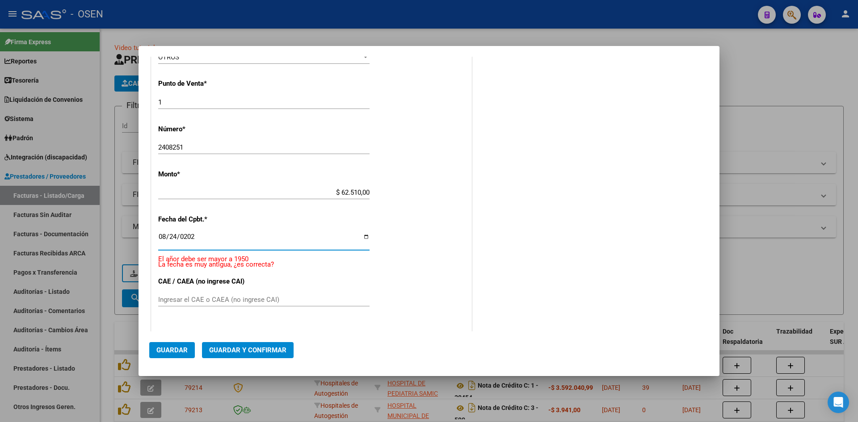
type input "2025-08-24"
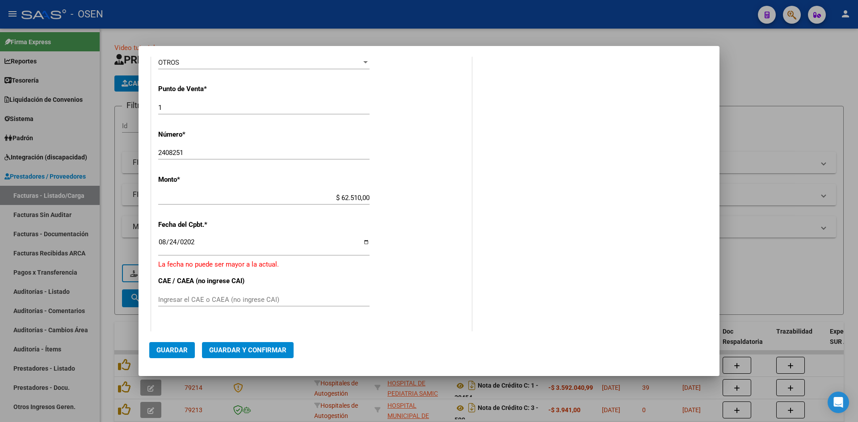
drag, startPoint x: 256, startPoint y: 330, endPoint x: 262, endPoint y: 334, distance: 7.7
click at [262, 334] on mat-dialog-container "COMPROBANTE VER COMPROBANTE DATOS DEL COMPROBANTE CUIT * 33-70736658-9 Ingresar…" at bounding box center [429, 211] width 581 height 330
click at [288, 351] on button "Guardar y Confirmar" at bounding box center [248, 350] width 92 height 16
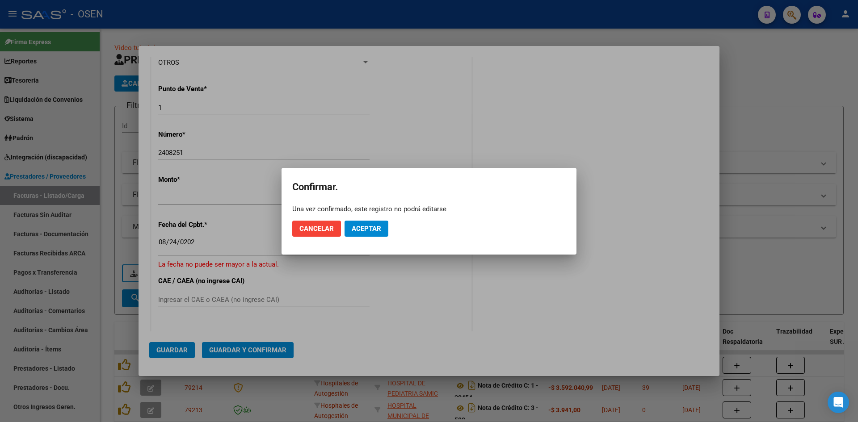
drag, startPoint x: 366, startPoint y: 236, endPoint x: 317, endPoint y: 234, distance: 49.2
click at [317, 234] on mat-dialog-actions "Cancelar Aceptar" at bounding box center [429, 229] width 274 height 30
click at [325, 229] on span "Cancelar" at bounding box center [317, 229] width 34 height 8
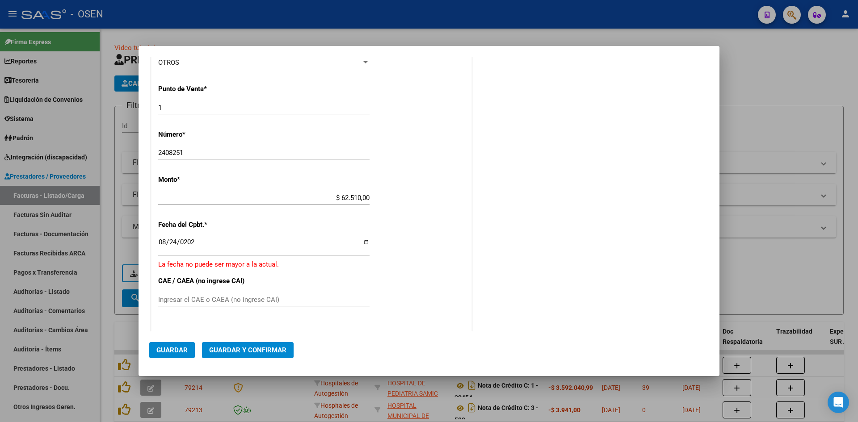
click at [159, 241] on input "2025-08-24" at bounding box center [263, 246] width 211 height 14
drag, startPoint x: 156, startPoint y: 241, endPoint x: 161, endPoint y: 245, distance: 6.7
click at [158, 243] on div "CUIT * 33-70736658-9 Ingresar CUIT ANALISIS PRESTADOR FEDERACION PATRONAL SEGUR…" at bounding box center [312, 188] width 320 height 679
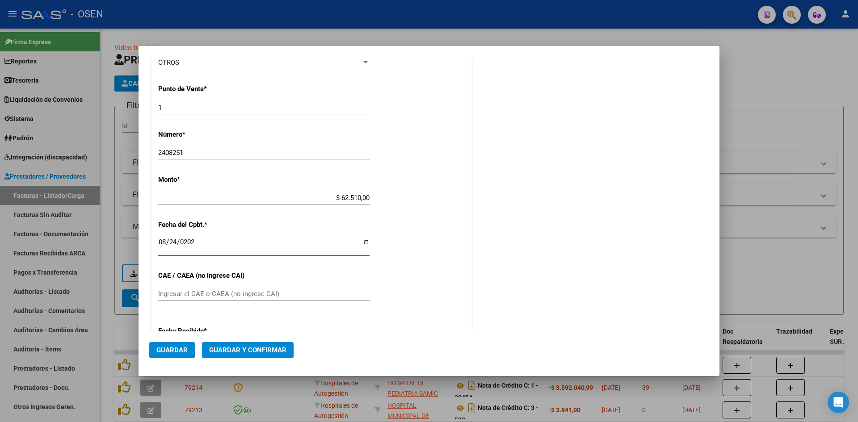
click at [161, 245] on input "2025-08-08" at bounding box center [263, 246] width 211 height 14
type input "2025-08-12"
click at [255, 349] on span "Guardar y Confirmar" at bounding box center [247, 350] width 77 height 8
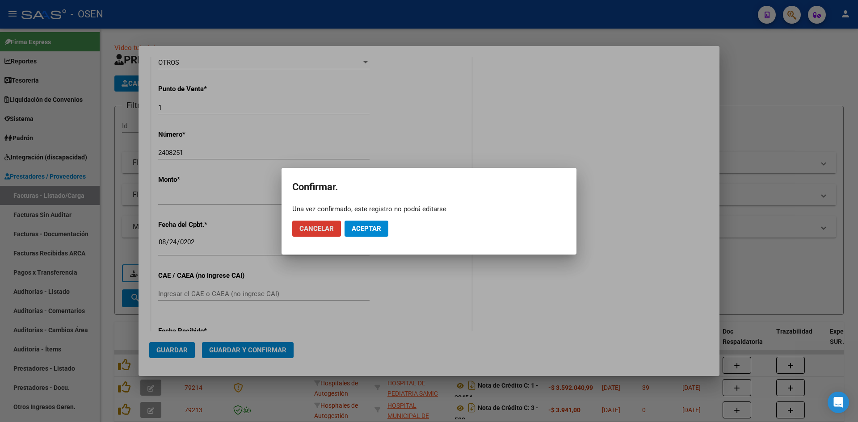
click at [381, 232] on button "Aceptar" at bounding box center [367, 229] width 44 height 16
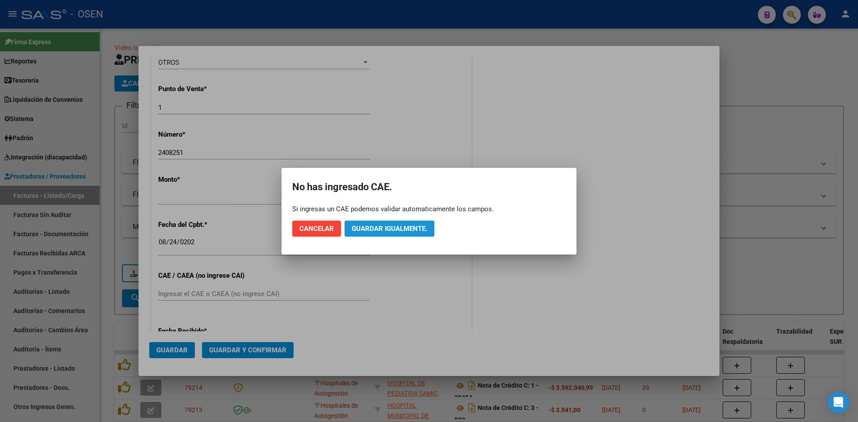
click at [381, 232] on span "Guardar igualmente." at bounding box center [390, 229] width 76 height 8
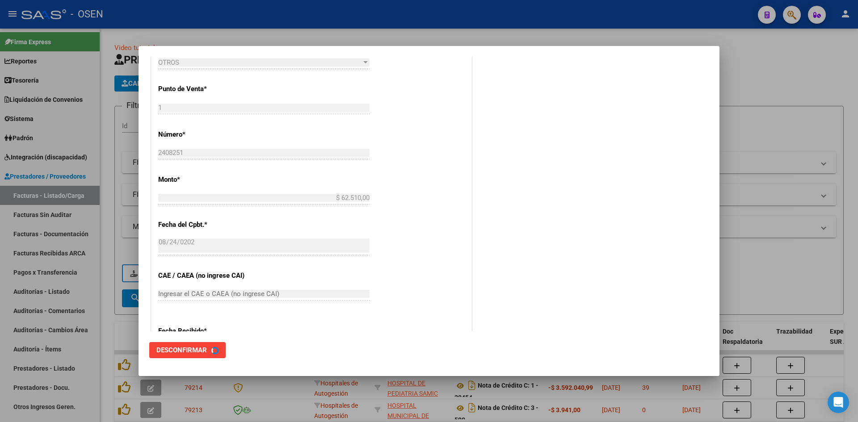
scroll to position [0, 0]
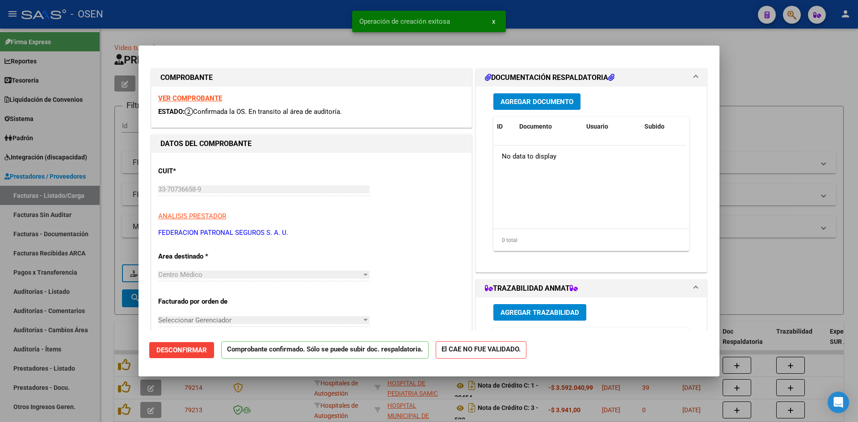
click at [100, 249] on div at bounding box center [429, 211] width 858 height 422
type input "$ 0,00"
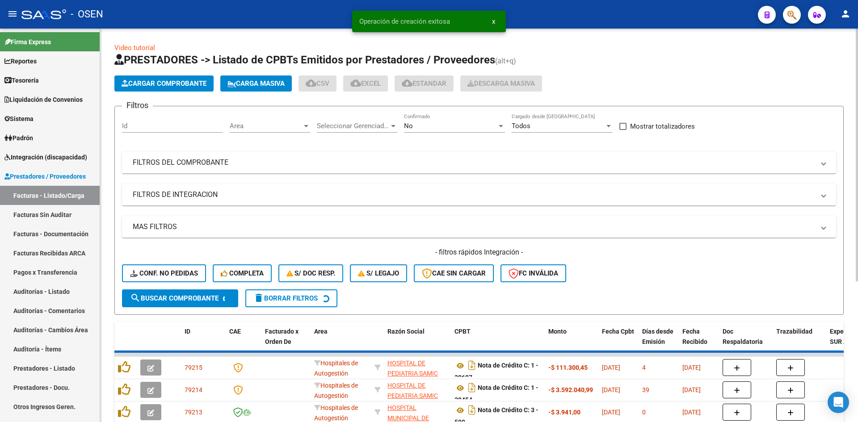
click at [160, 79] on button "Cargar Comprobante" at bounding box center [163, 84] width 99 height 16
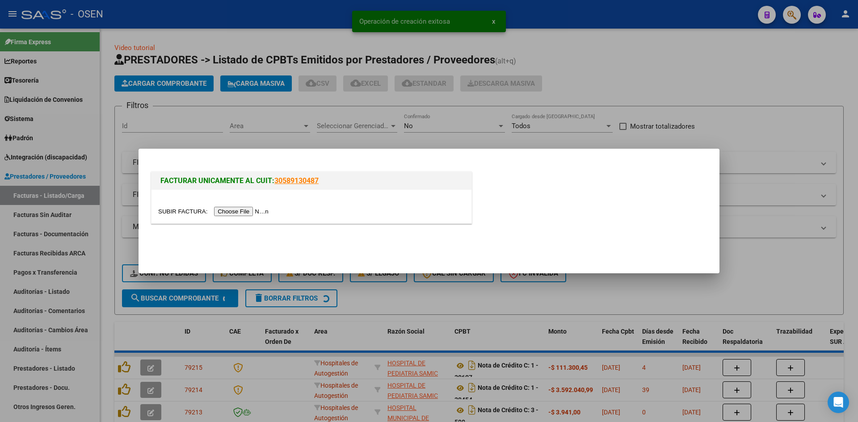
click at [255, 212] on input "file" at bounding box center [214, 211] width 113 height 9
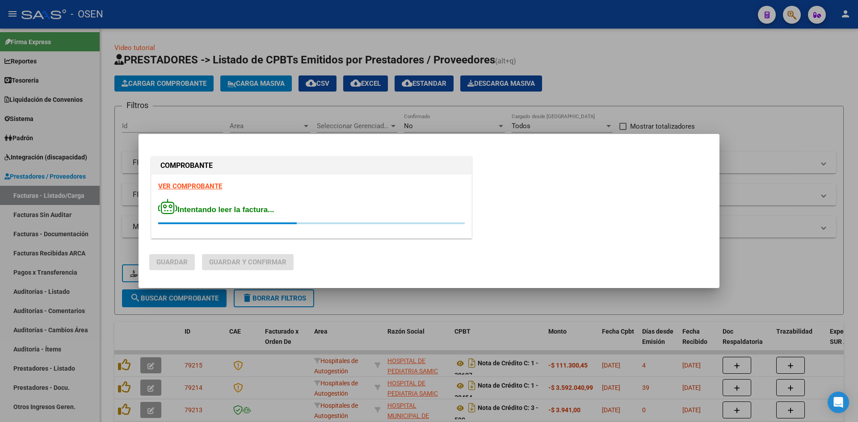
click at [201, 186] on strong "VER COMPROBANTE" at bounding box center [190, 186] width 64 height 8
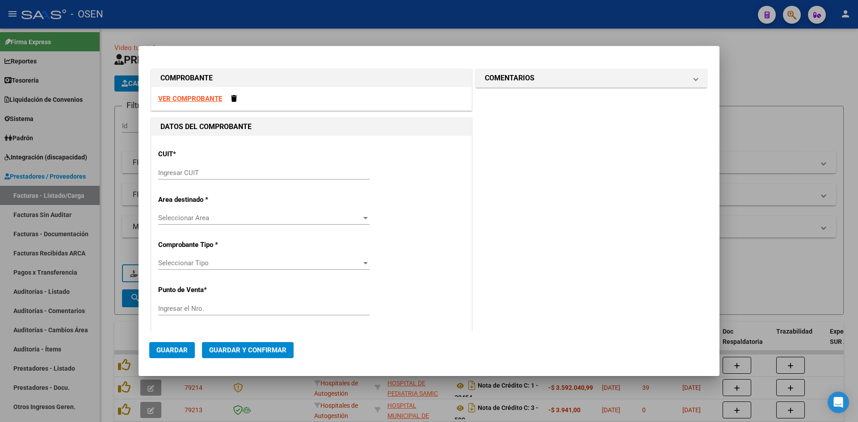
click at [193, 101] on strong "VER COMPROBANTE" at bounding box center [190, 99] width 64 height 8
click at [228, 176] on input "Ingresar CUIT" at bounding box center [263, 173] width 211 height 8
paste input "33-70736658-9"
type input "33-70736658-9"
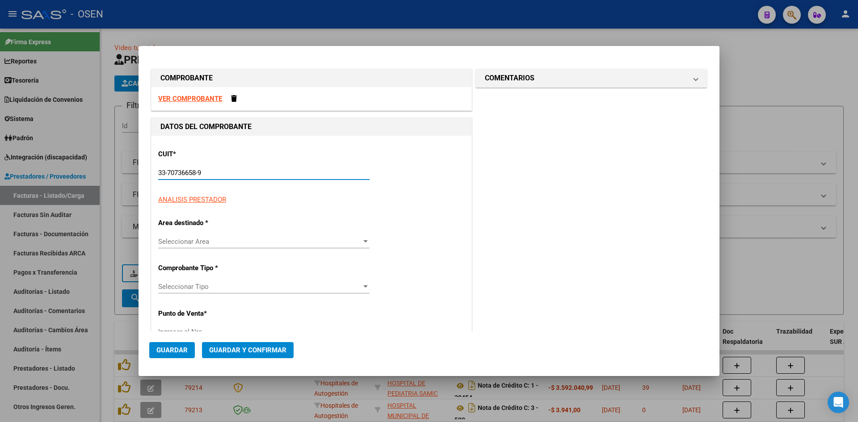
type input "1"
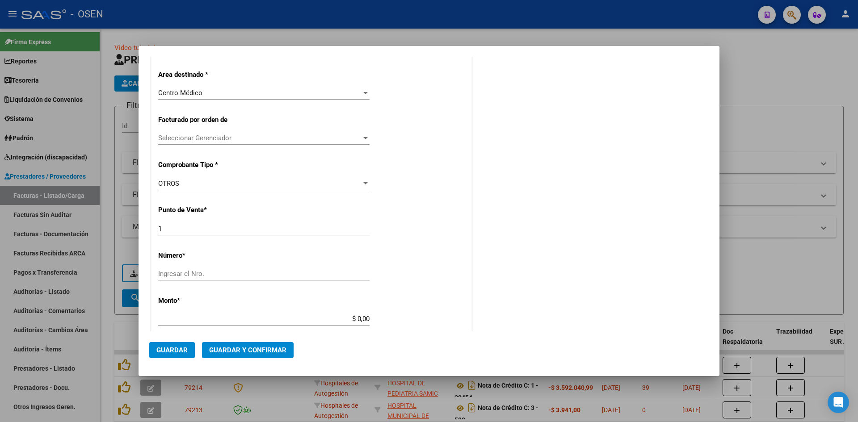
type input "33-70736658-9"
click at [205, 275] on input "Ingresar el Nro." at bounding box center [263, 274] width 211 height 8
click at [216, 222] on div "1 Ingresar el Nro." at bounding box center [263, 228] width 211 height 13
drag, startPoint x: 187, startPoint y: 229, endPoint x: 79, endPoint y: 221, distance: 108.5
click at [79, 221] on div "COMPROBANTE VER COMPROBANTE DATOS DEL COMPROBANTE CUIT * 33-70736658-9 Ingresar…" at bounding box center [429, 211] width 858 height 422
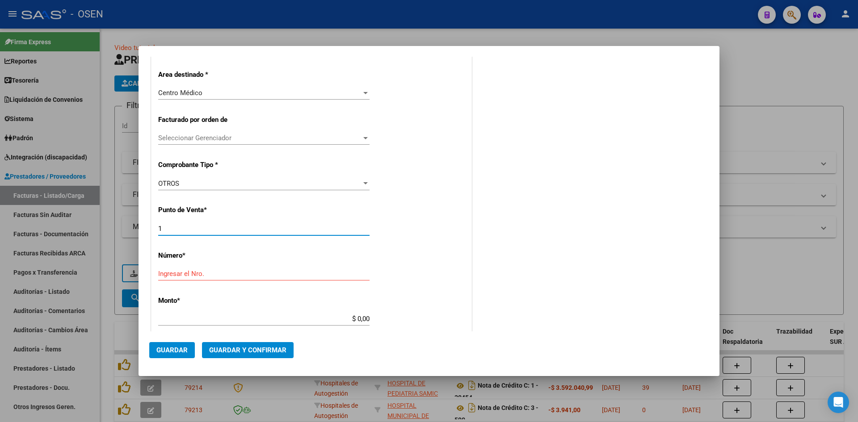
type input "1"
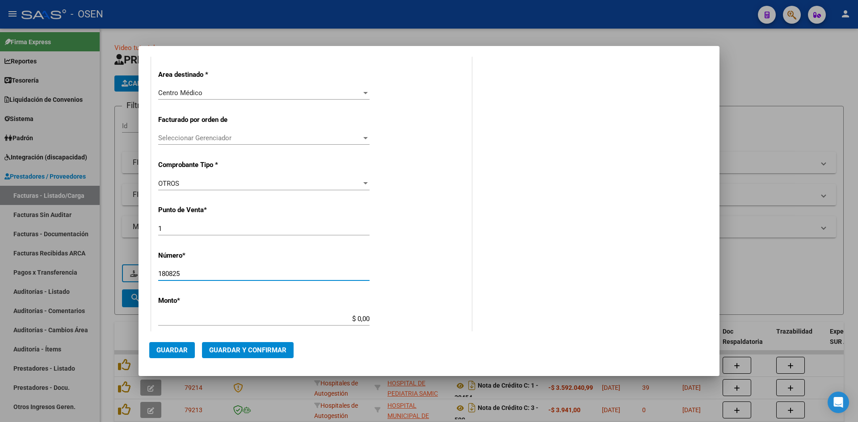
type input "180825"
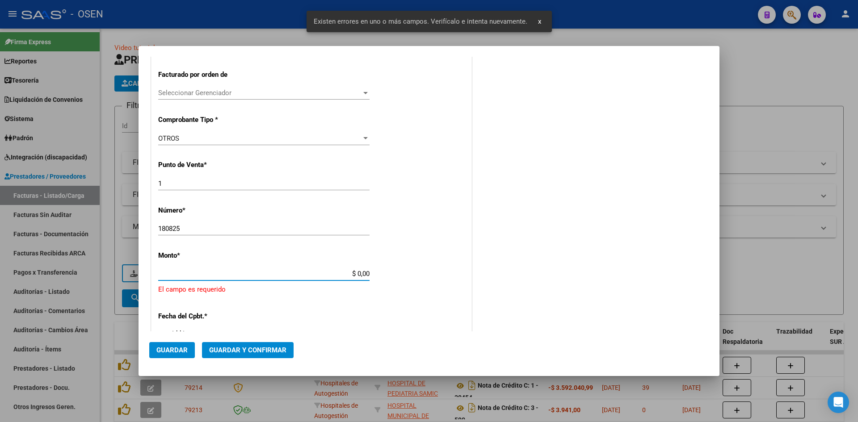
scroll to position [287, 0]
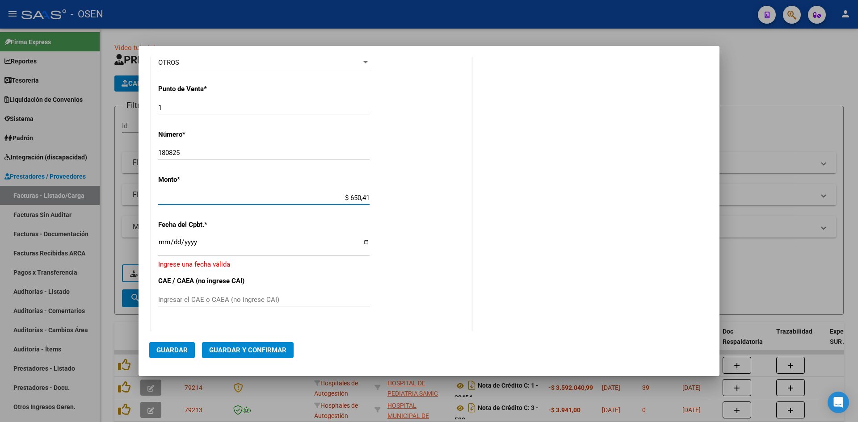
type input "$ 6.504,10"
click at [161, 244] on input "Ingresar la fecha" at bounding box center [263, 246] width 211 height 14
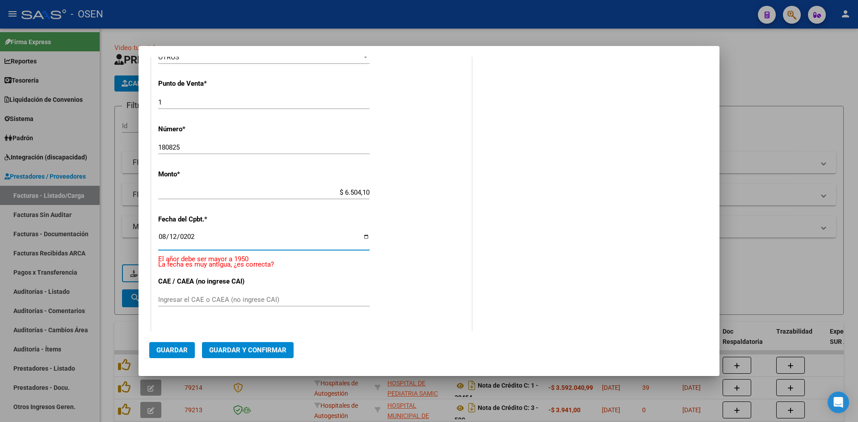
type input "2025-08-12"
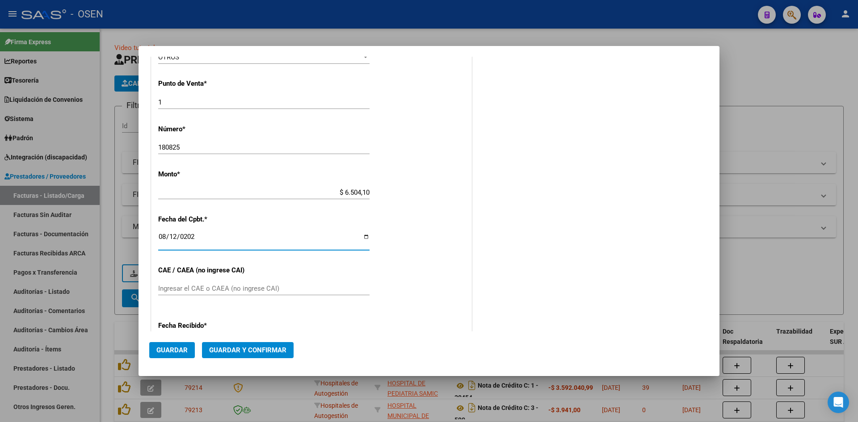
scroll to position [281, 0]
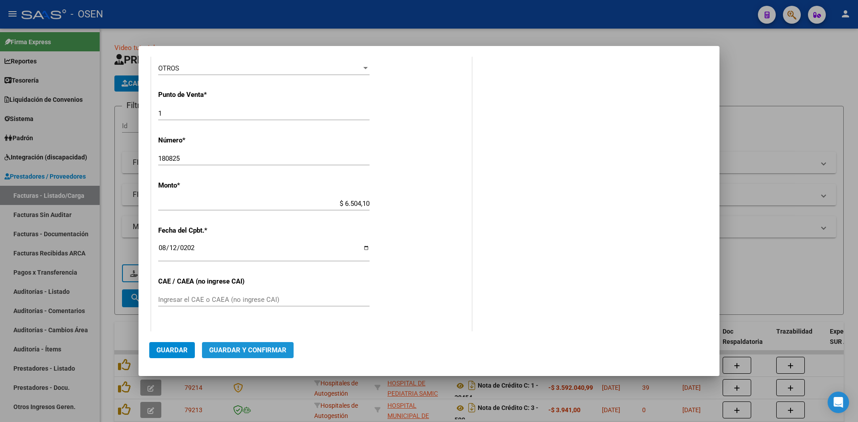
click at [275, 350] on span "Guardar y Confirmar" at bounding box center [247, 350] width 77 height 8
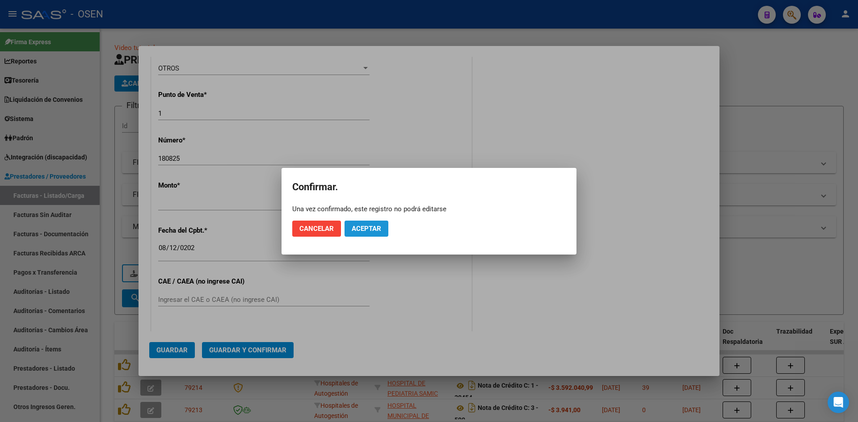
click at [382, 228] on button "Aceptar" at bounding box center [367, 229] width 44 height 16
click at [388, 228] on span "Guardar igualmente." at bounding box center [390, 229] width 76 height 8
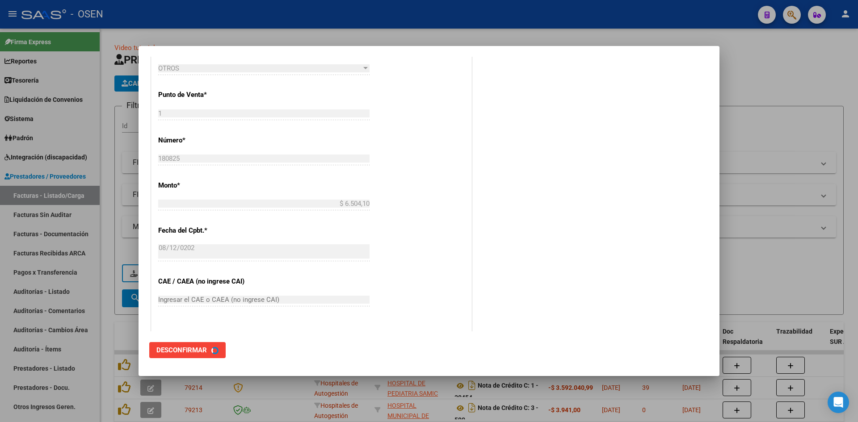
scroll to position [0, 0]
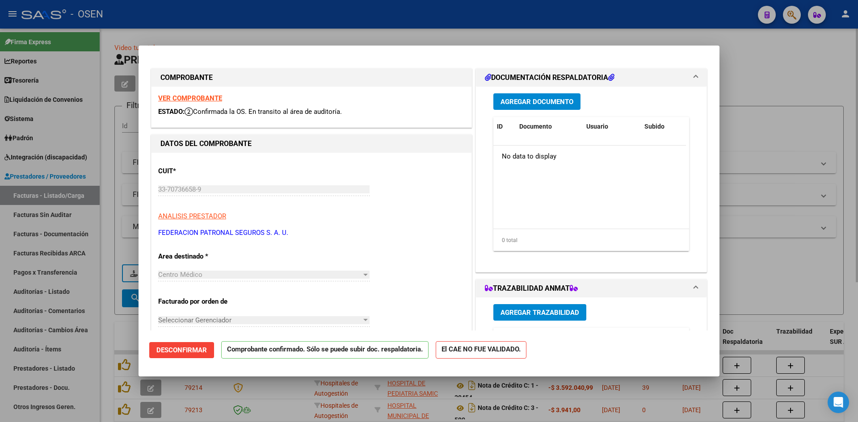
type input "$ 0,00"
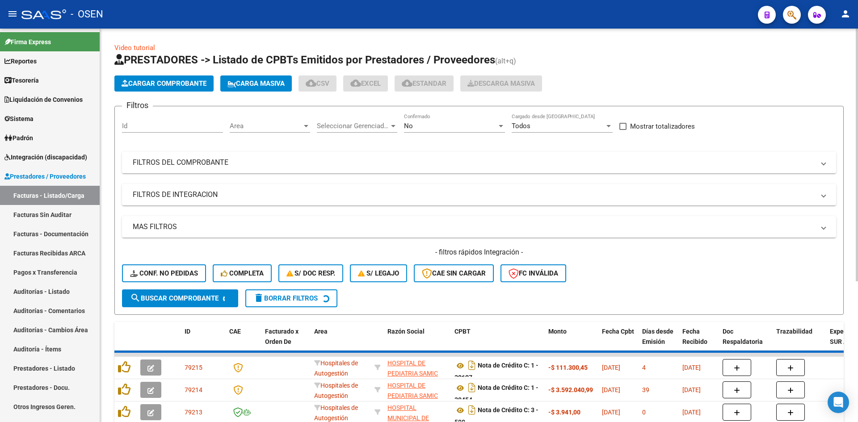
click at [151, 78] on button "Cargar Comprobante" at bounding box center [163, 84] width 99 height 16
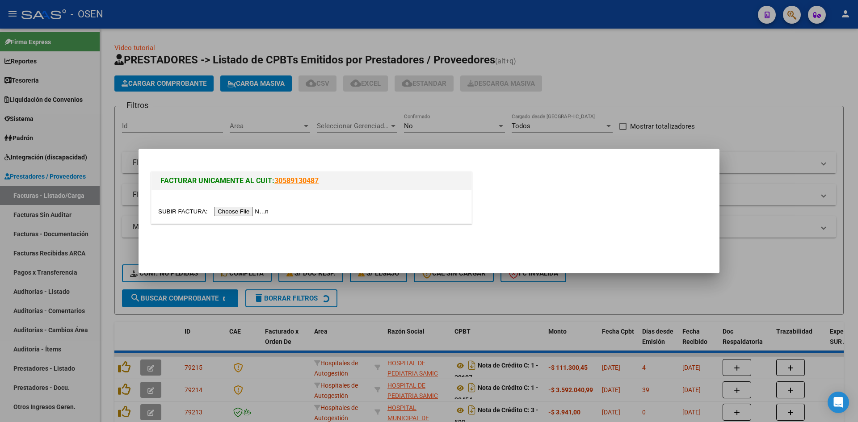
click at [217, 210] on input "file" at bounding box center [214, 211] width 113 height 9
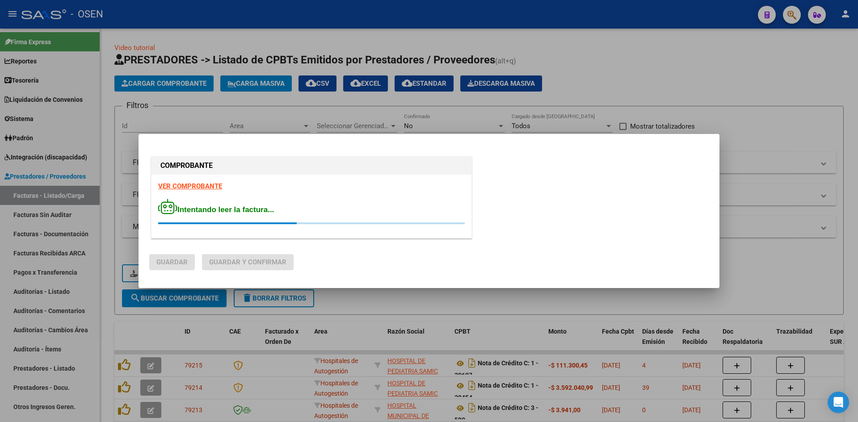
click at [204, 185] on strong "VER COMPROBANTE" at bounding box center [190, 186] width 64 height 8
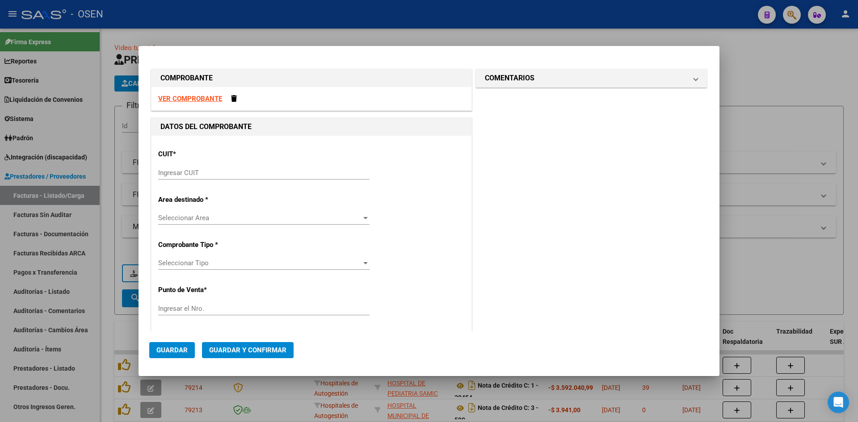
click at [212, 101] on strong "VER COMPROBANTE" at bounding box center [190, 99] width 64 height 8
click at [205, 173] on input "Ingresar CUIT" at bounding box center [263, 173] width 211 height 8
paste input "33-70736658-9"
type input "33-70736658-9"
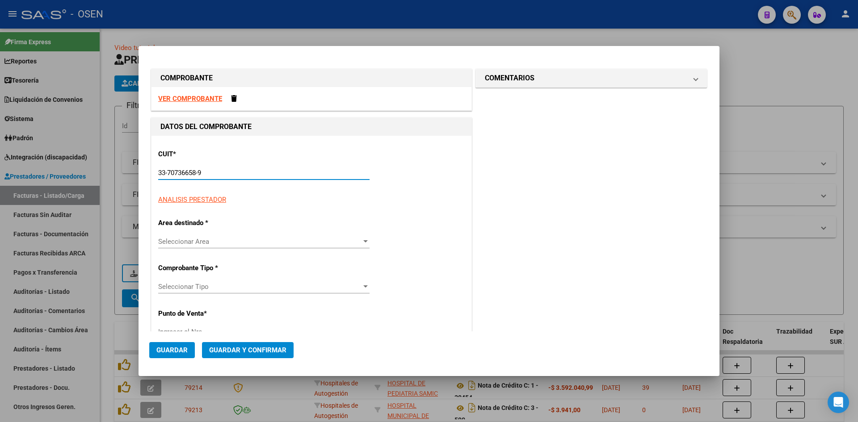
type input "1"
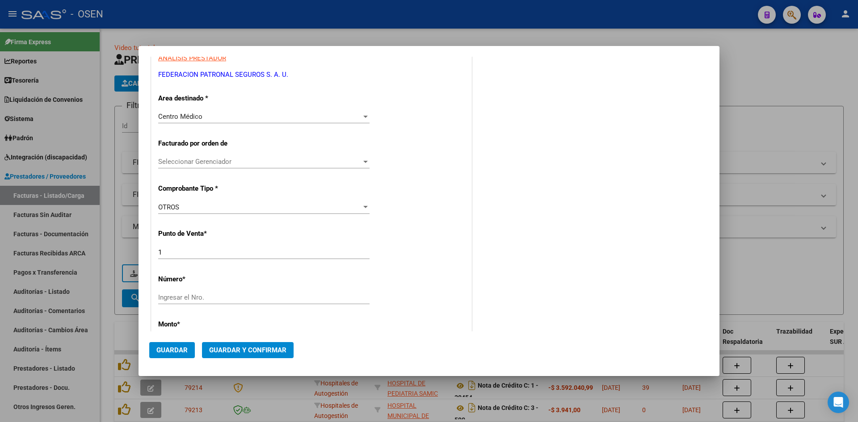
scroll to position [149, 0]
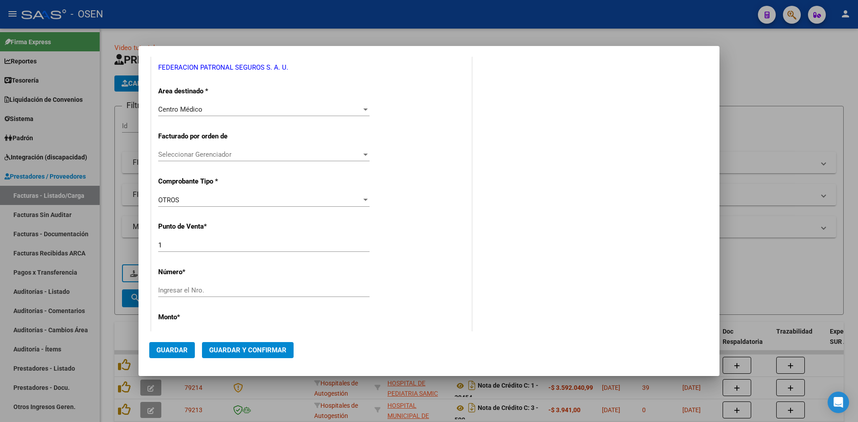
type input "33-70736658-9"
click at [203, 285] on div "Ingresar el Nro." at bounding box center [263, 290] width 211 height 13
type input "2408252"
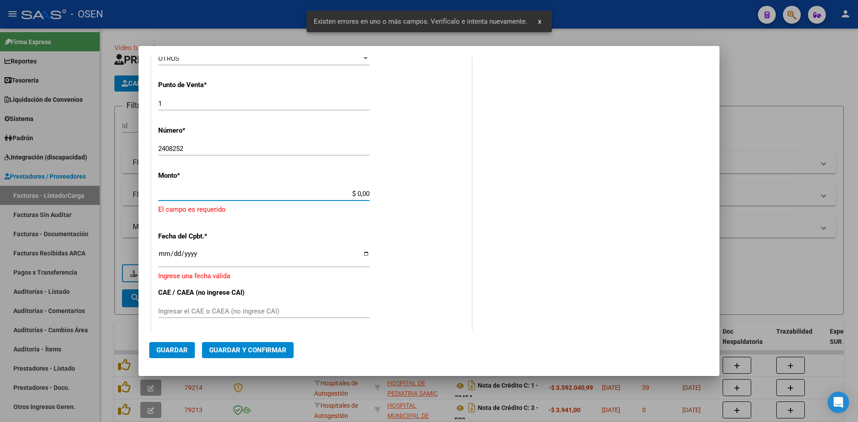
scroll to position [287, 0]
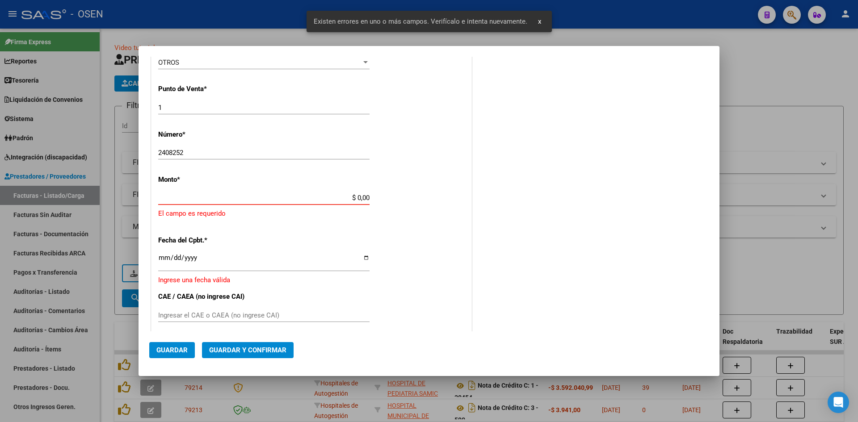
click at [273, 194] on input "$ 0,00" at bounding box center [263, 198] width 211 height 8
drag, startPoint x: 337, startPoint y: 199, endPoint x: 409, endPoint y: 205, distance: 72.2
click at [410, 204] on div "CUIT * 33-70736658-9 Ingresar CUIT ANALISIS PRESTADOR FEDERACION PATRONAL SEGUR…" at bounding box center [312, 199] width 320 height 700
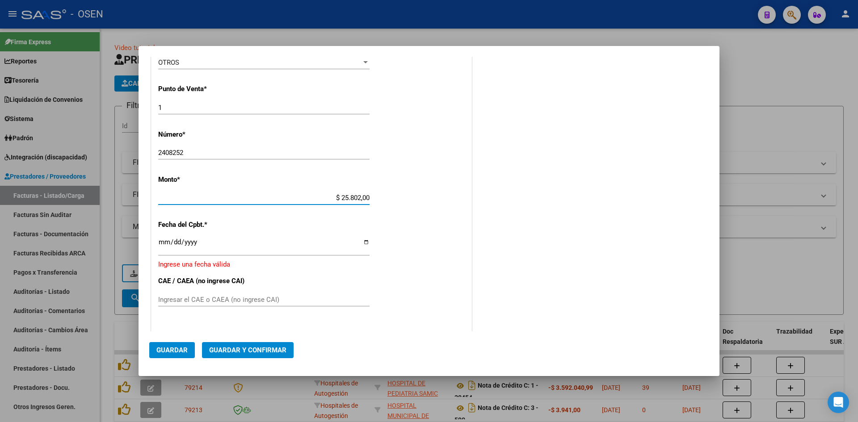
type input "$ 258.020,00"
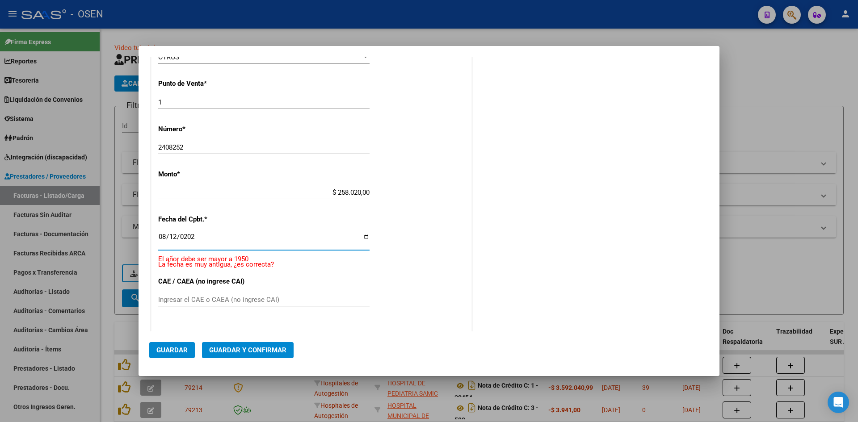
type input "2025-08-12"
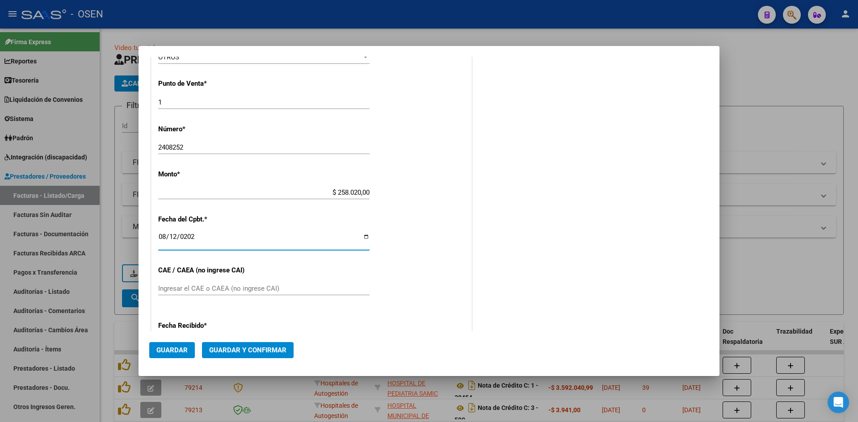
scroll to position [281, 0]
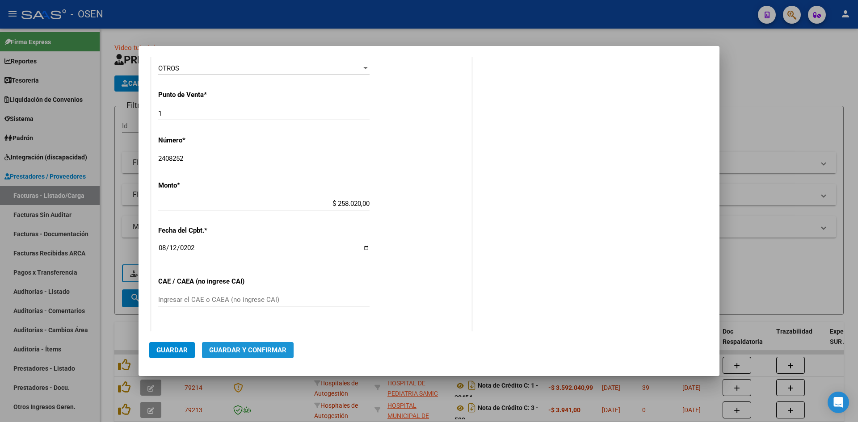
click at [279, 350] on span "Guardar y Confirmar" at bounding box center [247, 350] width 77 height 8
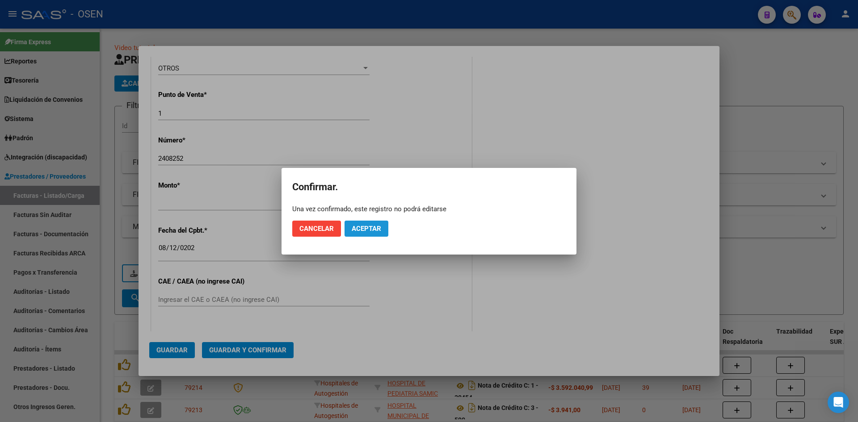
click at [376, 226] on span "Aceptar" at bounding box center [367, 229] width 30 height 8
click at [386, 227] on span "Guardar igualmente." at bounding box center [390, 229] width 76 height 8
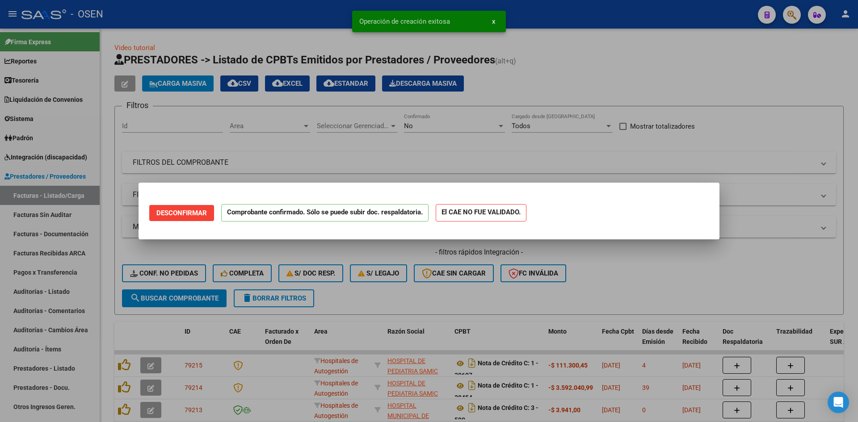
scroll to position [0, 0]
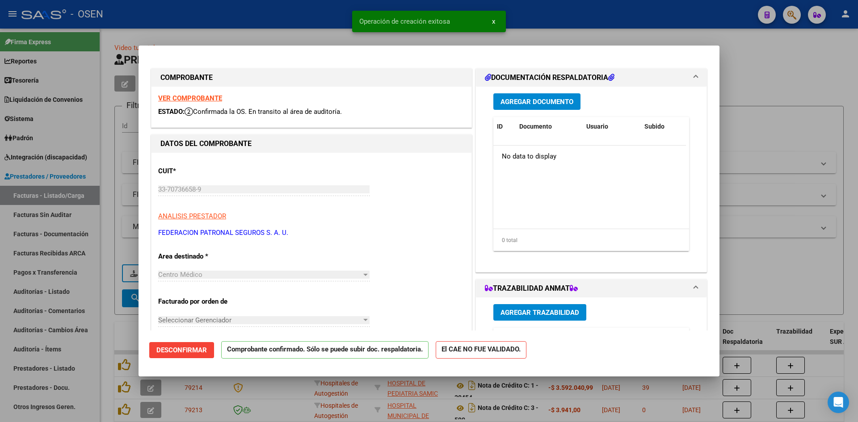
click at [45, 283] on div at bounding box center [429, 211] width 858 height 422
type input "$ 0,00"
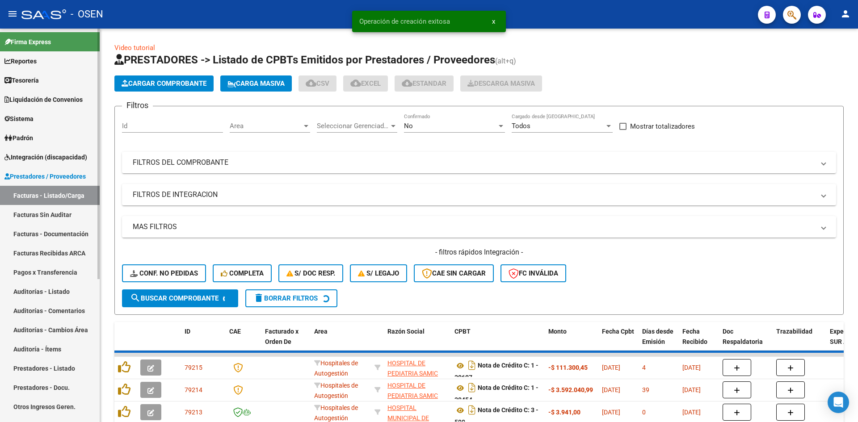
drag, startPoint x: 46, startPoint y: 298, endPoint x: 58, endPoint y: 277, distance: 24.2
click at [46, 298] on link "Auditorías - Listado" at bounding box center [50, 291] width 100 height 19
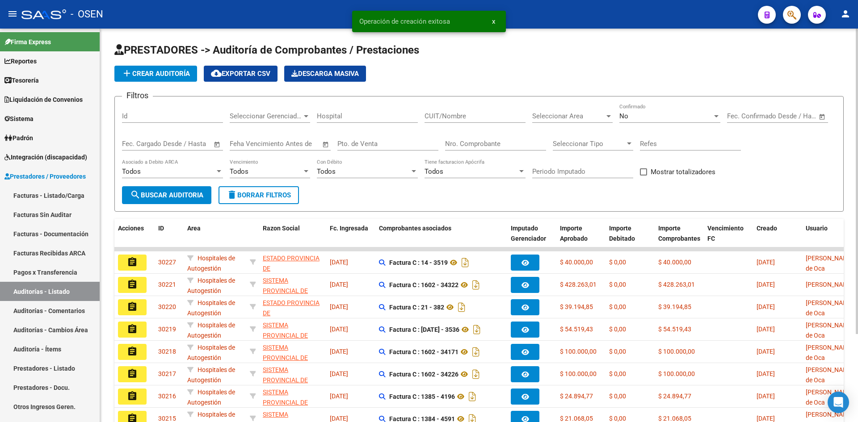
click at [152, 69] on button "add Crear Auditoría" at bounding box center [155, 74] width 83 height 16
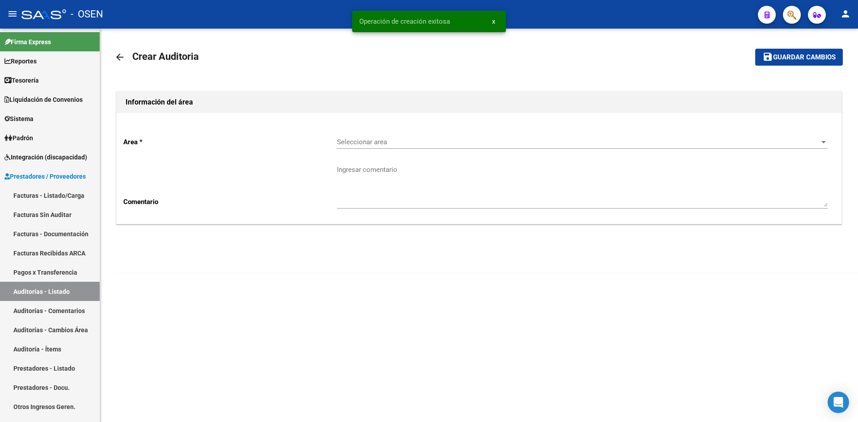
click at [371, 137] on div "Seleccionar area Seleccionar area" at bounding box center [582, 139] width 491 height 19
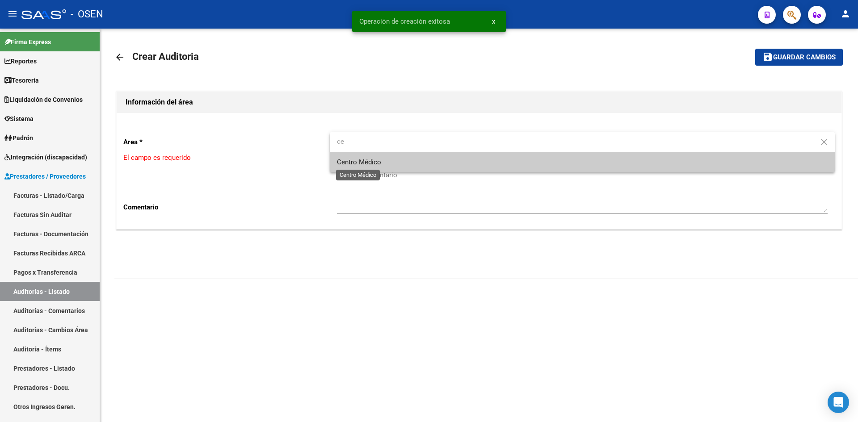
type input "ce"
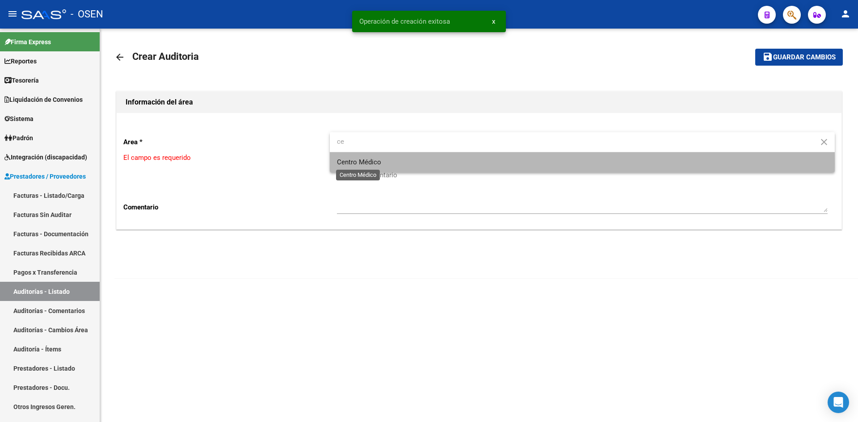
click at [371, 165] on span "Centro Médico" at bounding box center [359, 162] width 44 height 8
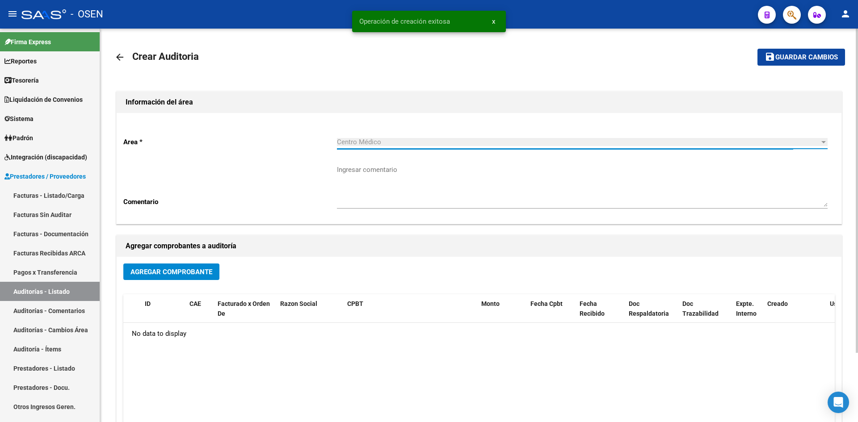
click at [161, 275] on span "Agregar Comprobante" at bounding box center [172, 272] width 82 height 8
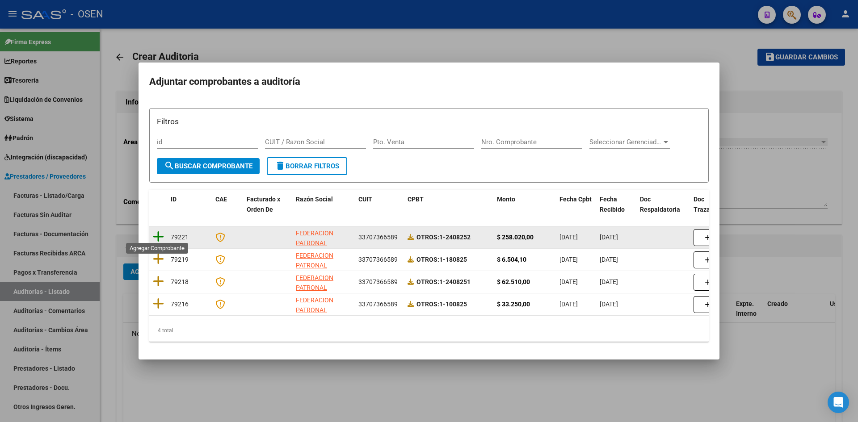
click at [155, 233] on icon at bounding box center [158, 237] width 11 height 13
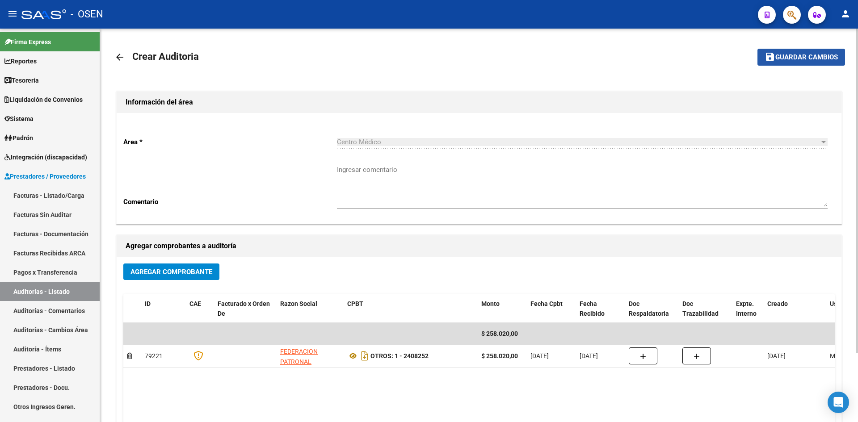
click at [802, 62] on button "save Guardar cambios" at bounding box center [802, 57] width 88 height 17
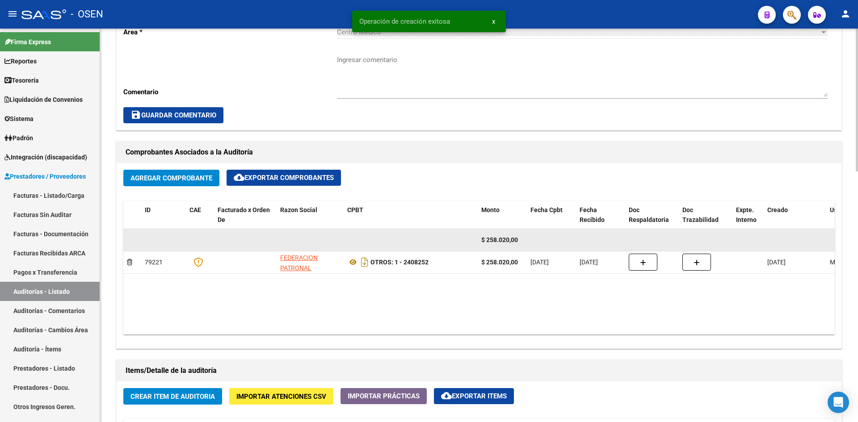
scroll to position [447, 0]
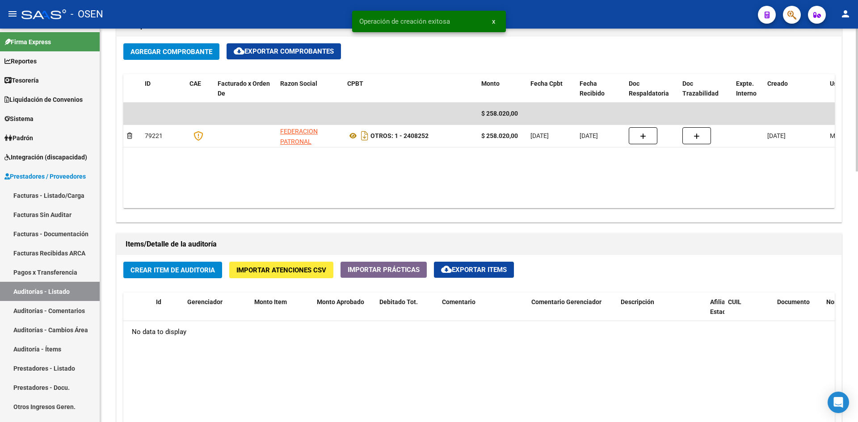
click at [202, 269] on span "Crear Item de Auditoria" at bounding box center [173, 270] width 84 height 8
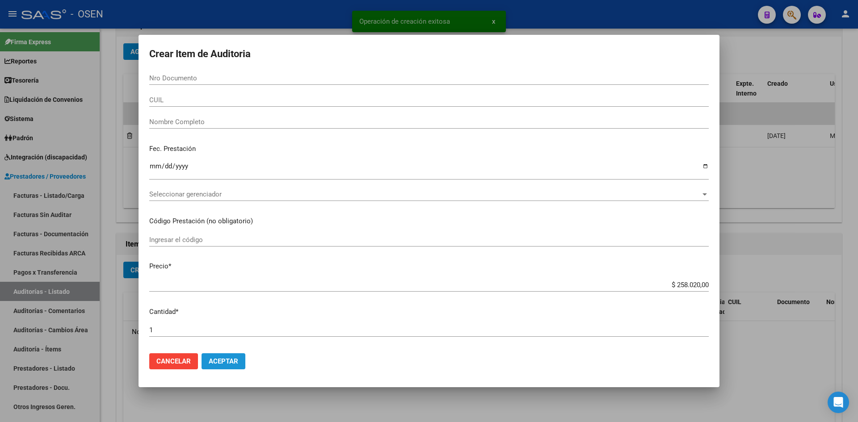
click at [221, 357] on button "Aceptar" at bounding box center [224, 362] width 44 height 16
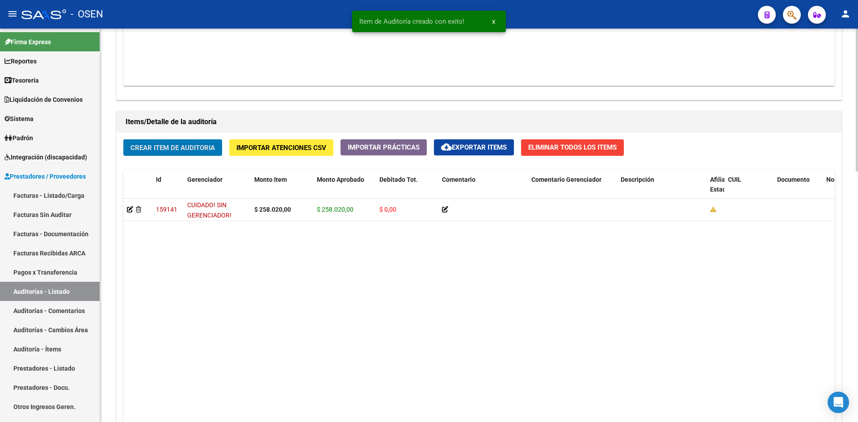
scroll to position [691, 0]
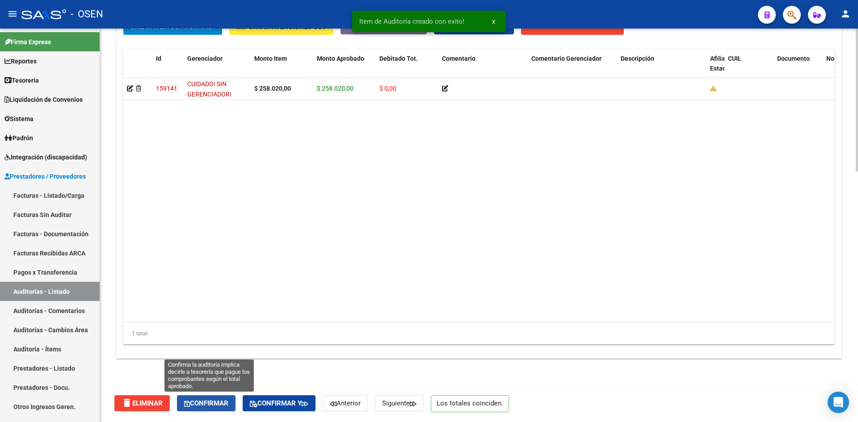
drag, startPoint x: 225, startPoint y: 401, endPoint x: 250, endPoint y: 332, distance: 74.1
click at [225, 400] on span "Confirmar" at bounding box center [206, 404] width 44 height 8
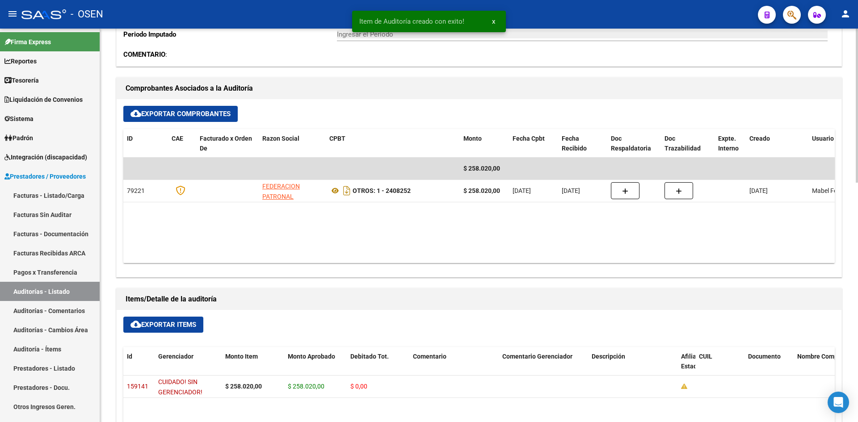
scroll to position [0, 0]
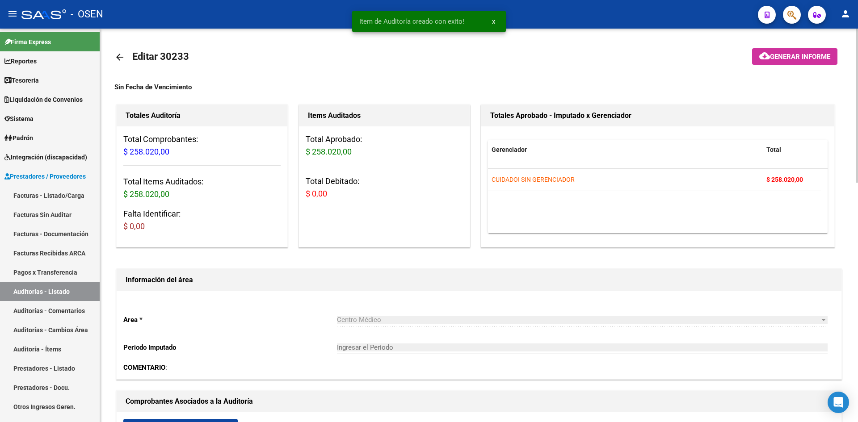
type input "202508"
click at [125, 58] on mat-icon "arrow_back" at bounding box center [119, 57] width 11 height 11
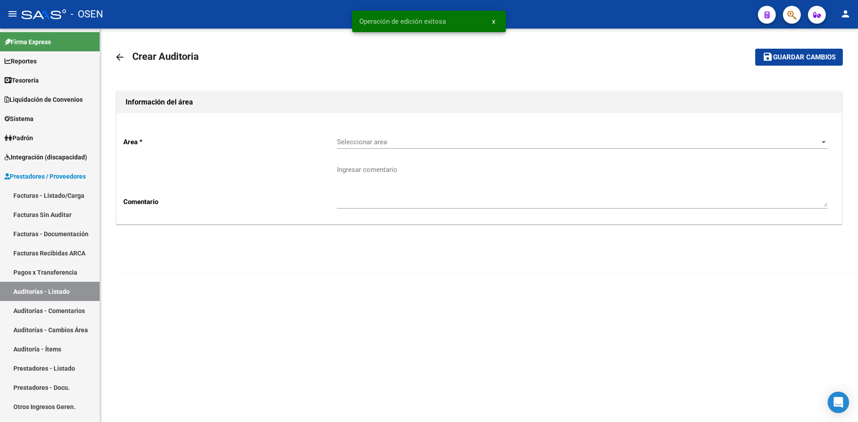
click at [393, 135] on div "Seleccionar area Seleccionar area" at bounding box center [582, 139] width 491 height 19
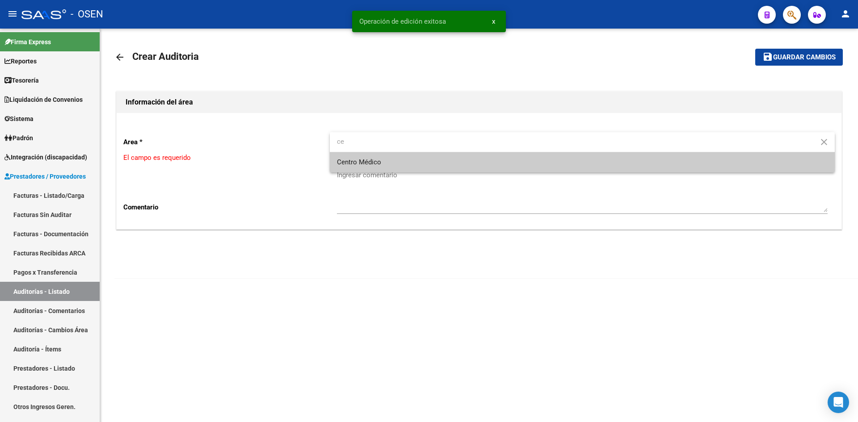
type input "ce"
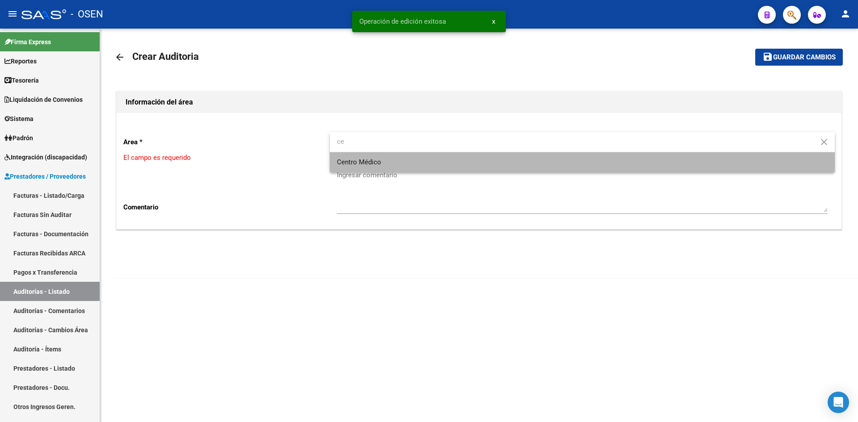
click at [393, 160] on span "Centro Médico" at bounding box center [582, 162] width 491 height 20
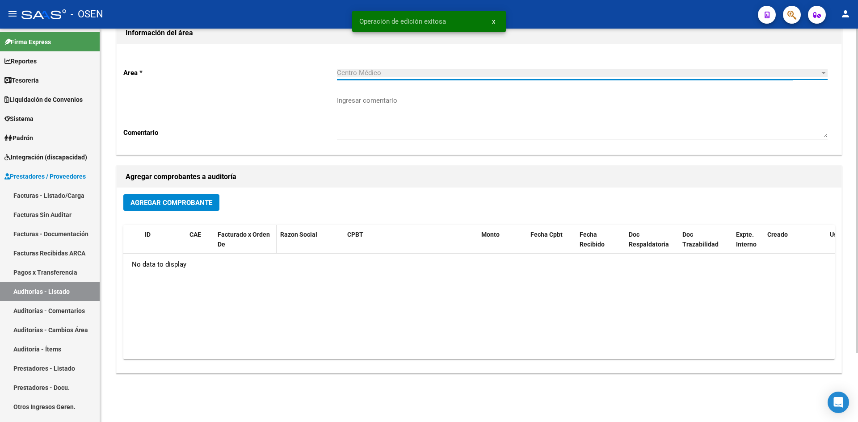
scroll to position [84, 0]
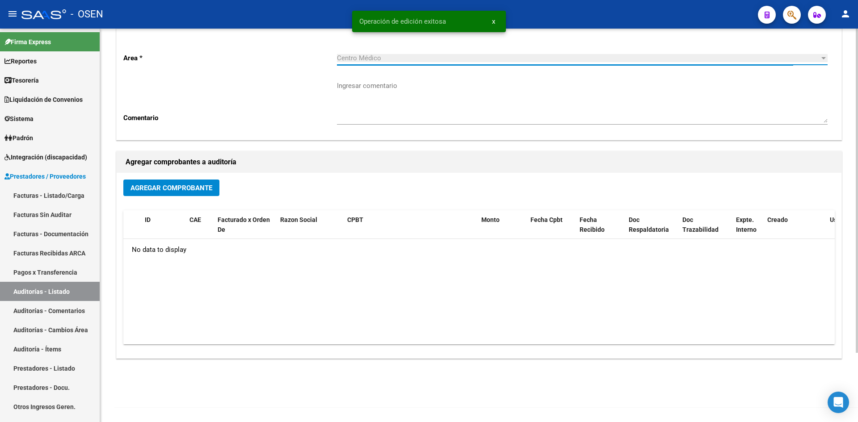
click at [180, 180] on button "Agregar Comprobante" at bounding box center [171, 188] width 96 height 17
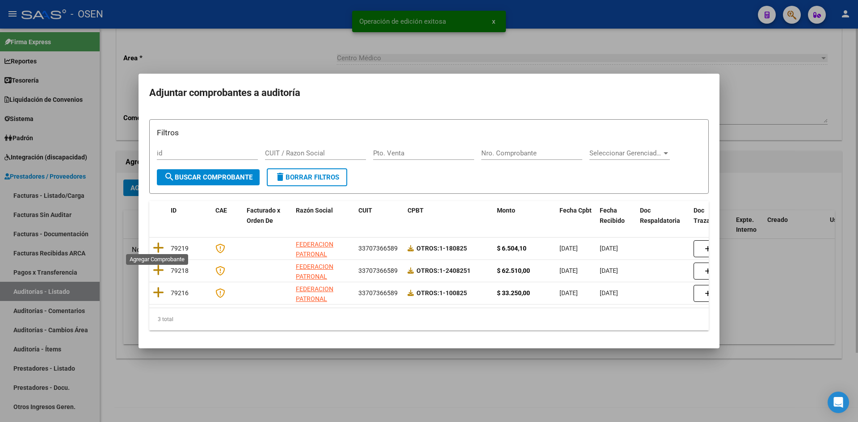
drag, startPoint x: 157, startPoint y: 241, endPoint x: 337, endPoint y: 236, distance: 179.4
click at [159, 242] on icon at bounding box center [158, 248] width 11 height 13
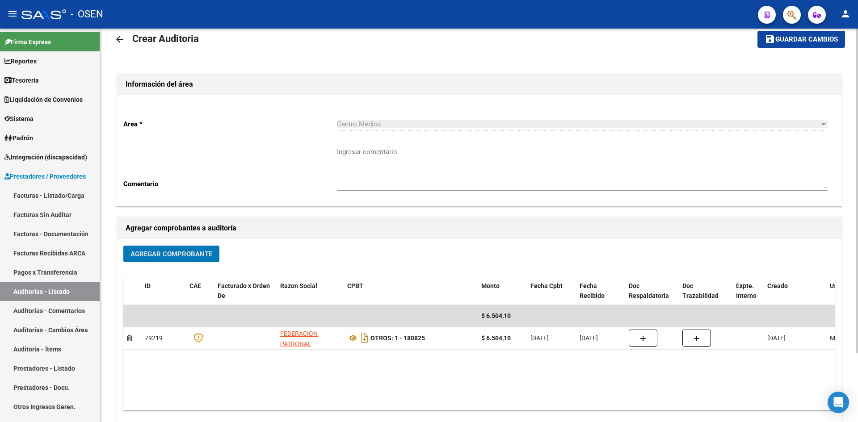
scroll to position [0, 0]
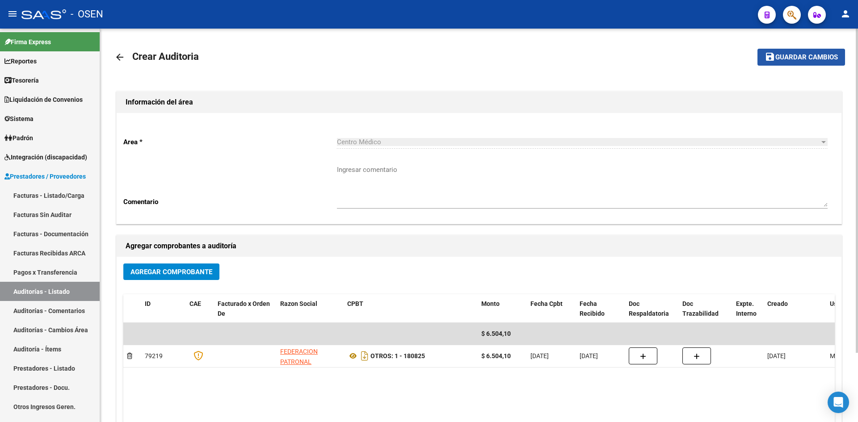
drag, startPoint x: 775, startPoint y: 59, endPoint x: 506, endPoint y: 194, distance: 300.7
click at [773, 59] on mat-icon "save" at bounding box center [770, 56] width 11 height 11
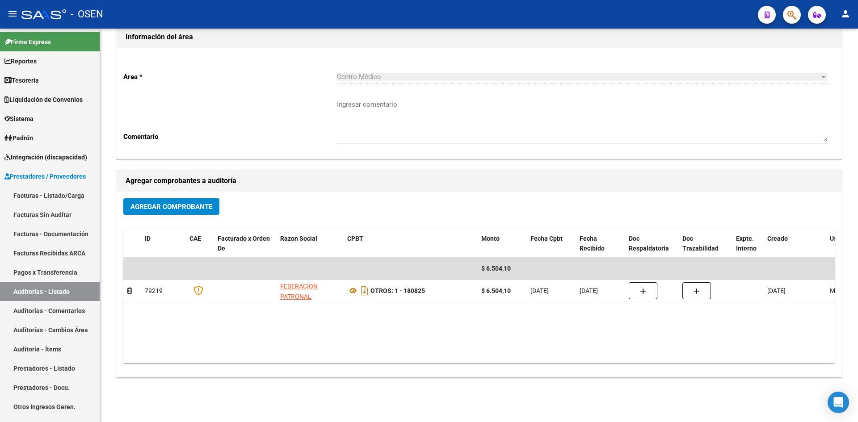
scroll to position [84, 0]
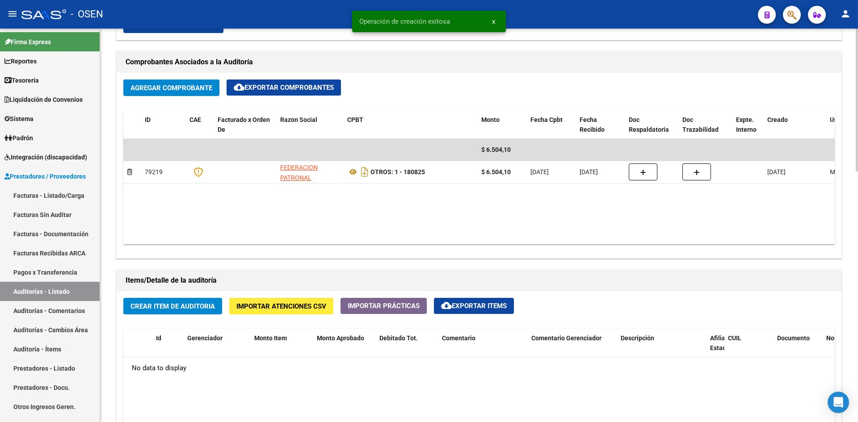
scroll to position [447, 0]
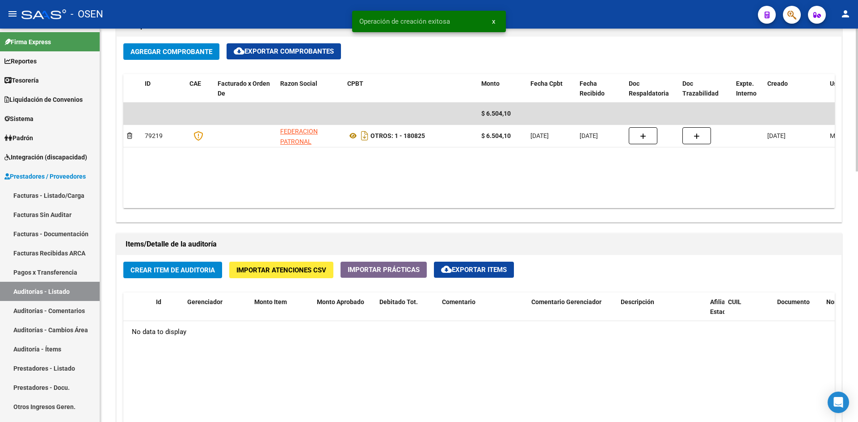
click at [193, 272] on button "Crear Item de Auditoria" at bounding box center [172, 270] width 99 height 17
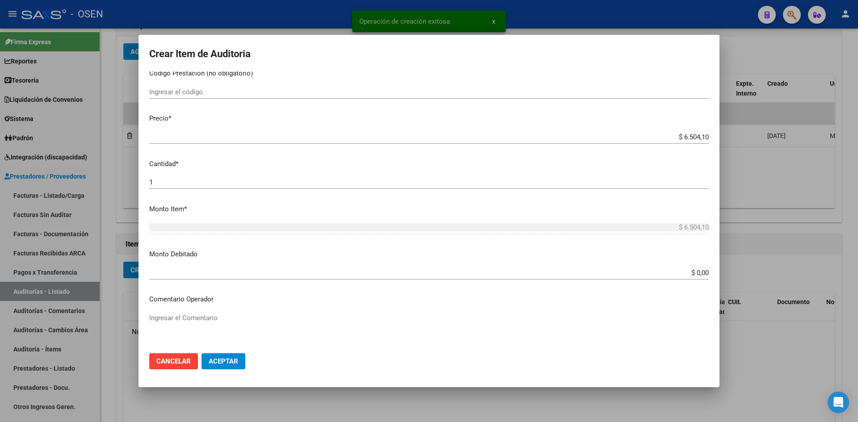
scroll to position [277, 0]
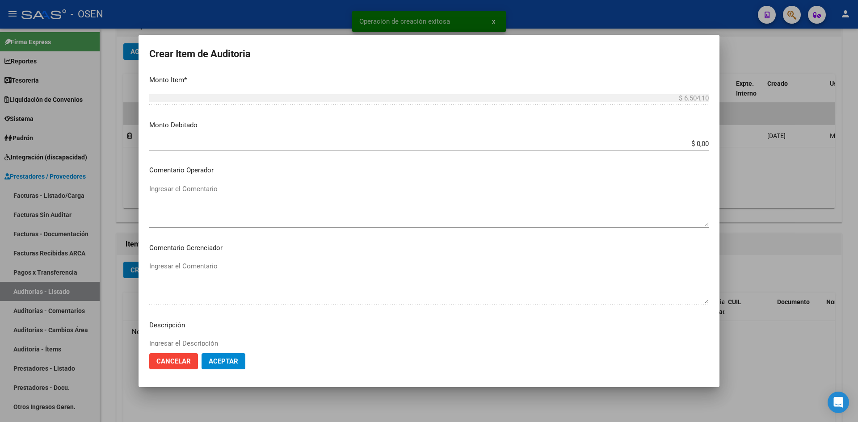
click at [237, 372] on mat-dialog-actions "Cancelar Aceptar" at bounding box center [429, 361] width 560 height 30
click at [237, 363] on span "Aceptar" at bounding box center [224, 362] width 30 height 8
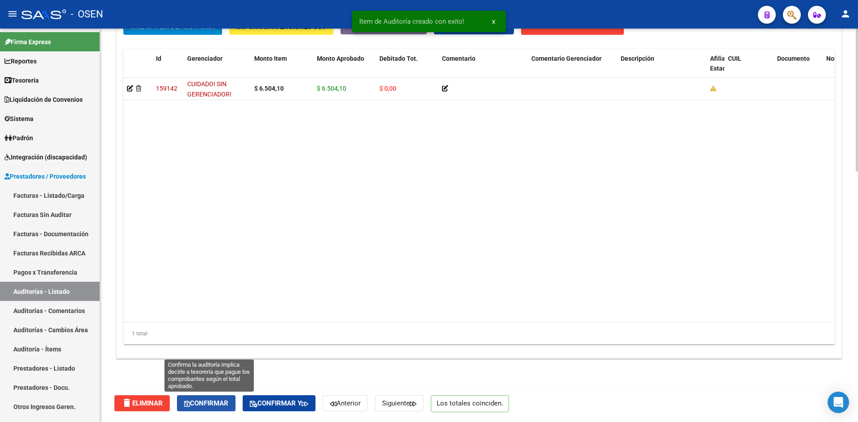
drag, startPoint x: 217, startPoint y: 401, endPoint x: 238, endPoint y: 327, distance: 77.6
click at [218, 401] on span "Confirmar" at bounding box center [206, 404] width 44 height 8
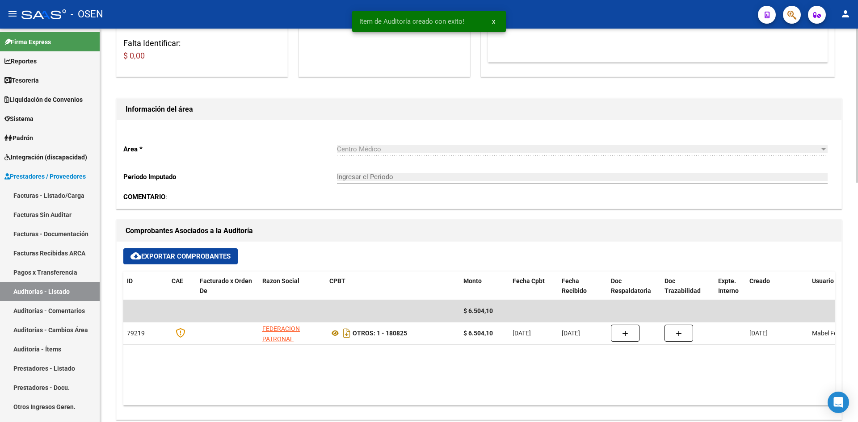
type input "202508"
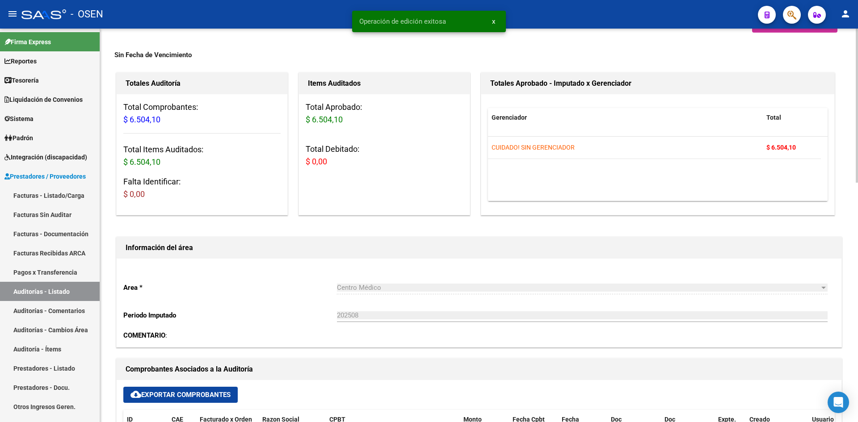
scroll to position [0, 0]
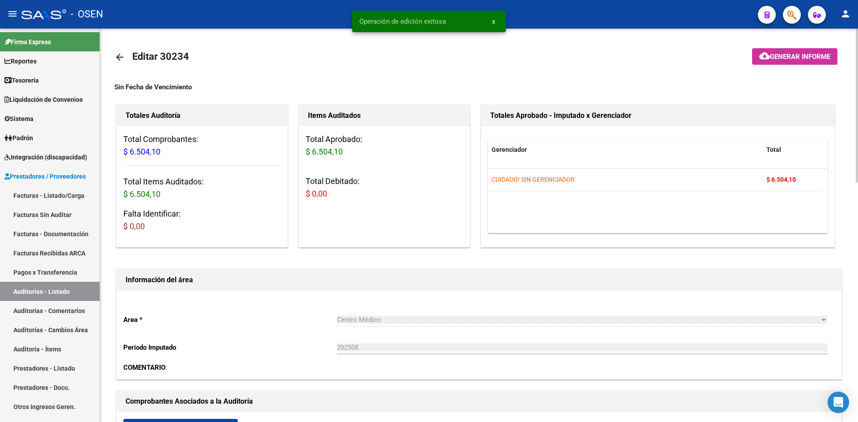
click at [122, 61] on link "arrow_back" at bounding box center [123, 56] width 18 height 21
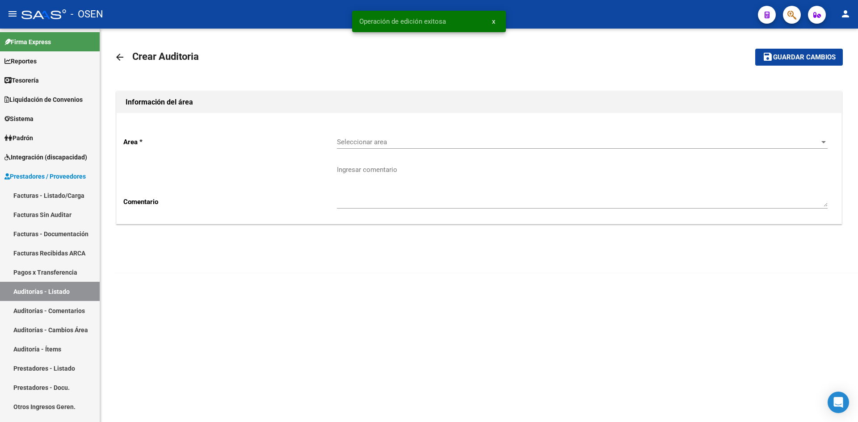
click at [379, 139] on span "Seleccionar area" at bounding box center [578, 142] width 483 height 8
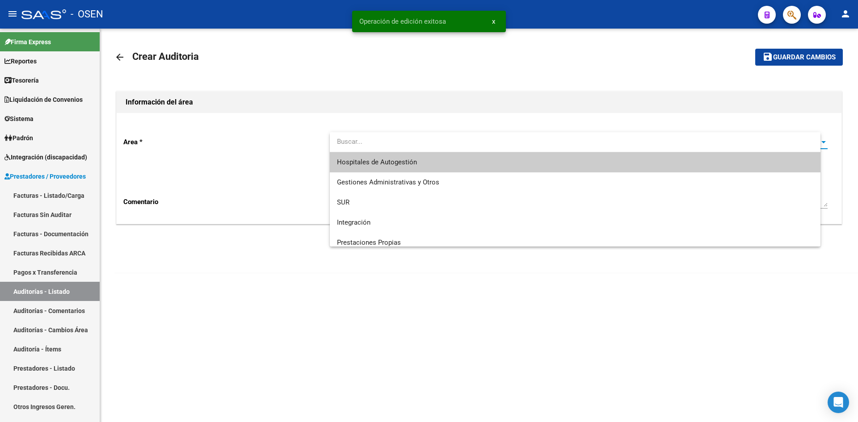
type input "e"
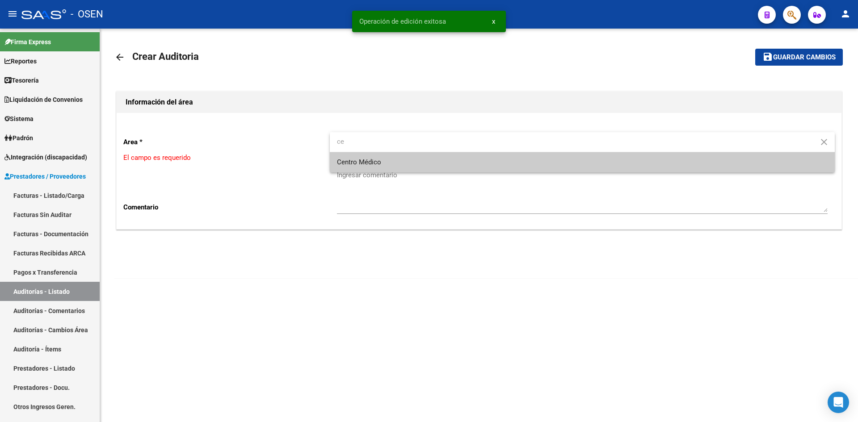
type input "ce"
click at [414, 165] on span "Centro Médico" at bounding box center [582, 162] width 491 height 20
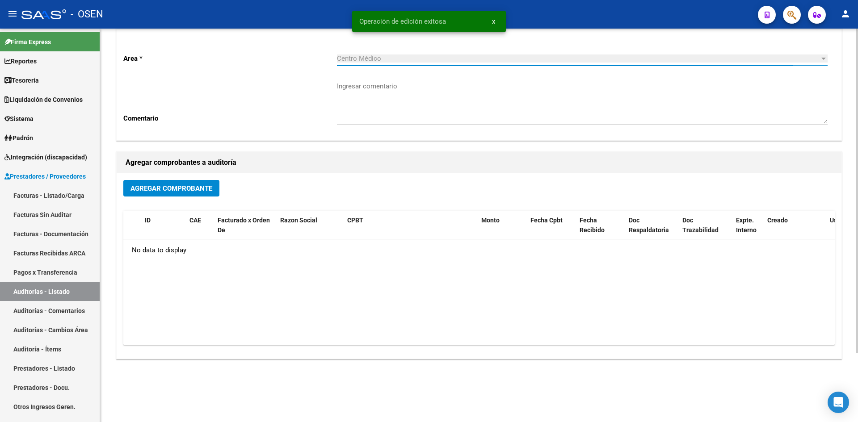
scroll to position [84, 0]
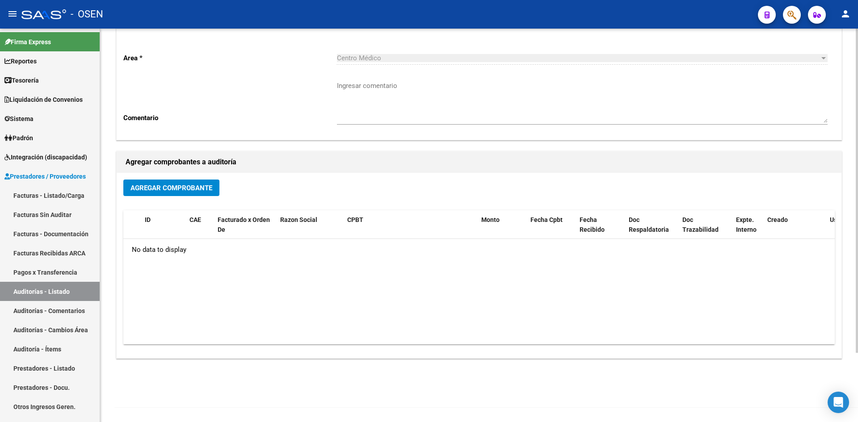
drag, startPoint x: 151, startPoint y: 174, endPoint x: 174, endPoint y: 182, distance: 24.9
click at [165, 176] on div "Agregar Comprobante ID CAE Facturado x Orden De Razon Social CPBT Monto Fecha C…" at bounding box center [479, 266] width 725 height 186
click at [174, 182] on button "Agregar Comprobante" at bounding box center [171, 188] width 96 height 17
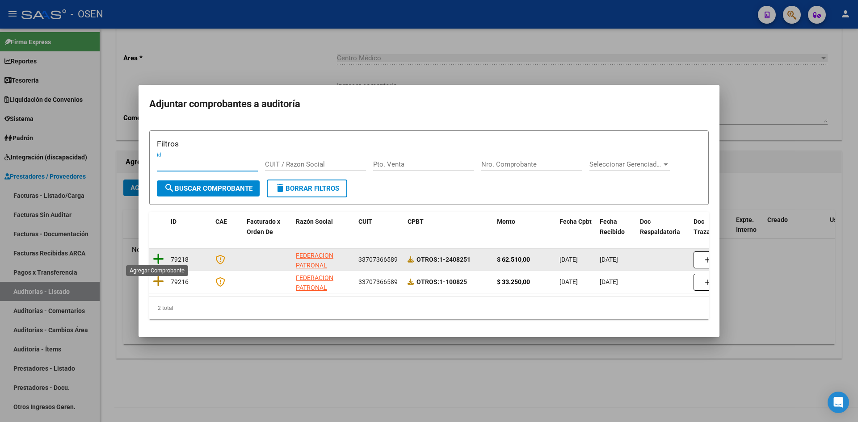
click at [158, 262] on icon at bounding box center [158, 259] width 11 height 13
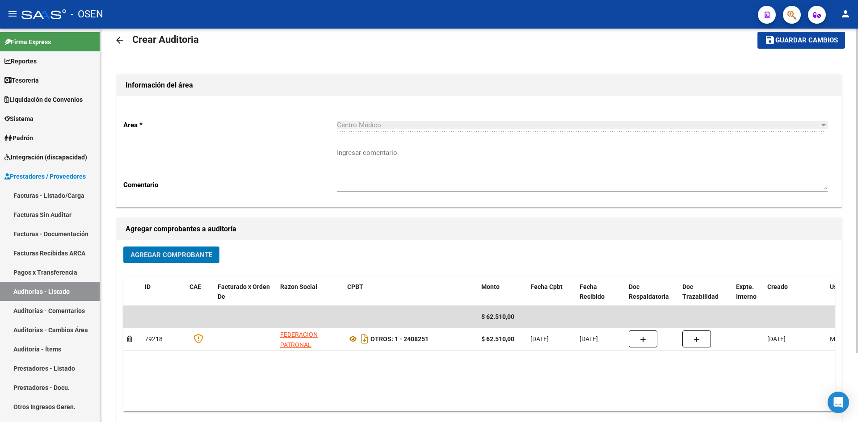
scroll to position [0, 0]
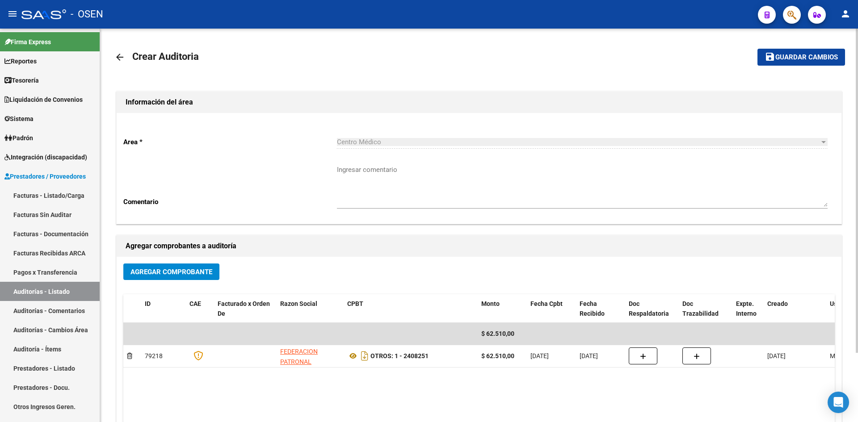
click at [788, 71] on mat-toolbar-row "save Guardar cambios" at bounding box center [769, 57] width 152 height 29
click at [797, 61] on span "Guardar cambios" at bounding box center [807, 58] width 63 height 8
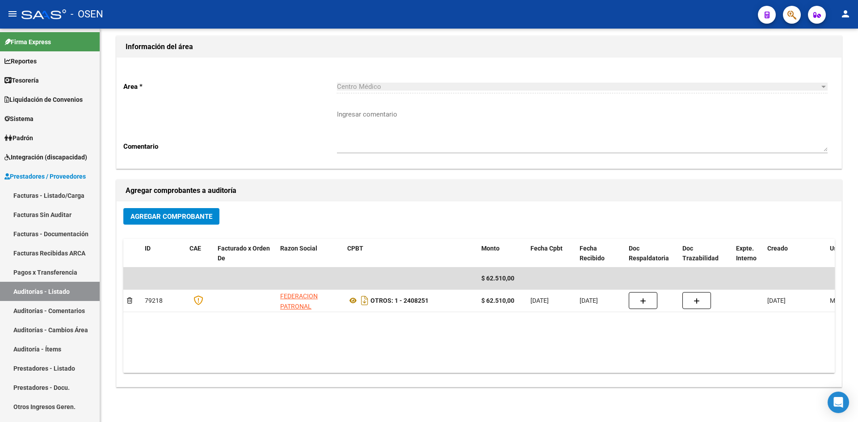
scroll to position [84, 0]
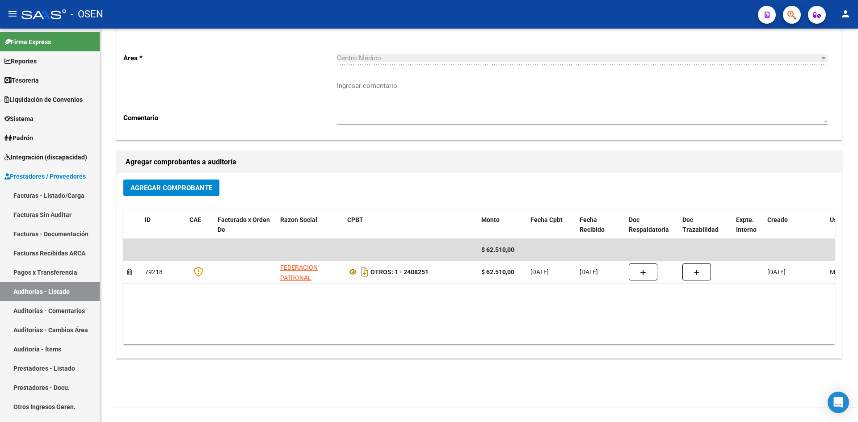
drag, startPoint x: 548, startPoint y: 146, endPoint x: 514, endPoint y: 157, distance: 35.3
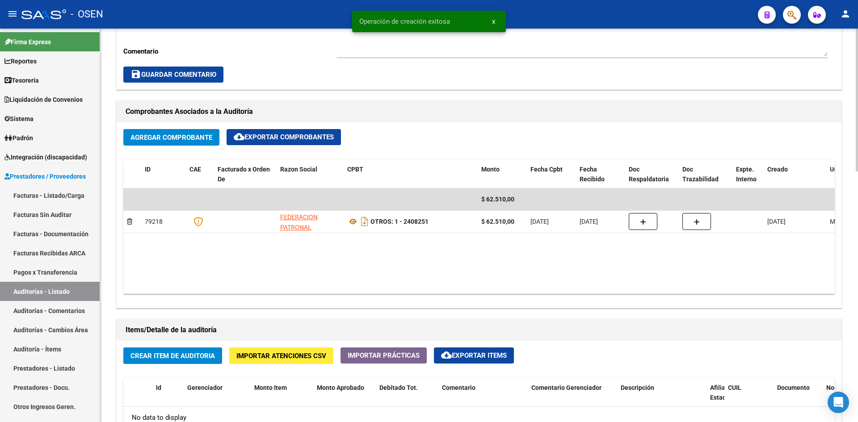
scroll to position [447, 0]
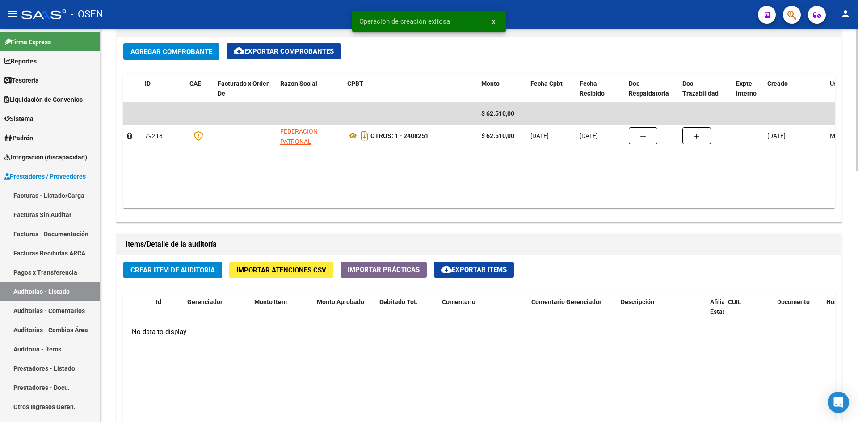
click at [187, 263] on button "Crear Item de Auditoria" at bounding box center [172, 270] width 99 height 17
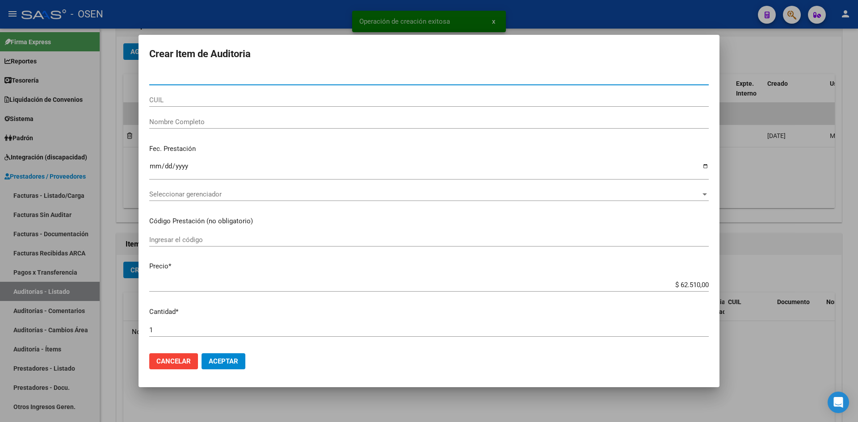
drag, startPoint x: 241, startPoint y: 362, endPoint x: 248, endPoint y: 359, distance: 7.8
click at [242, 360] on button "Aceptar" at bounding box center [224, 362] width 44 height 16
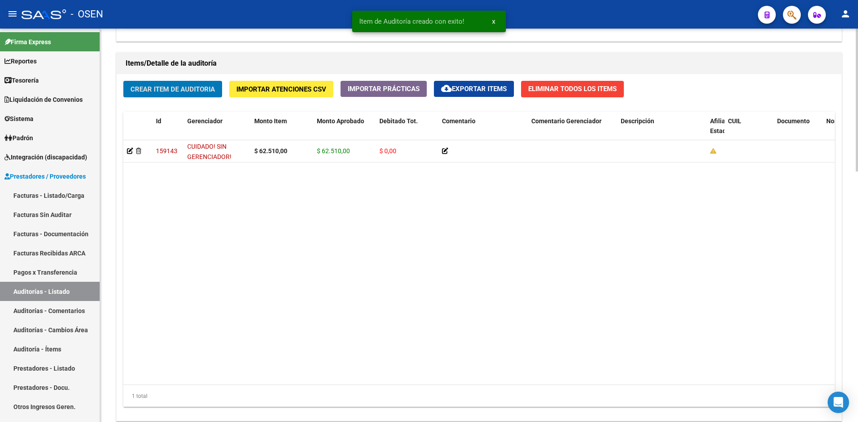
scroll to position [691, 0]
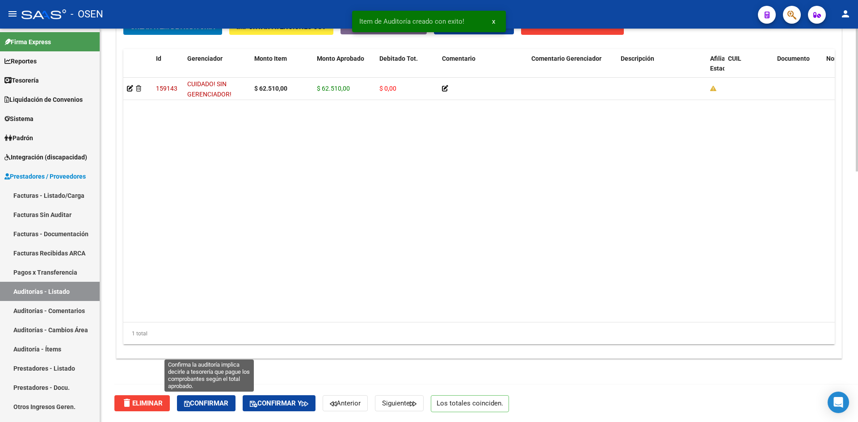
click at [228, 404] on span "Confirmar" at bounding box center [206, 404] width 44 height 8
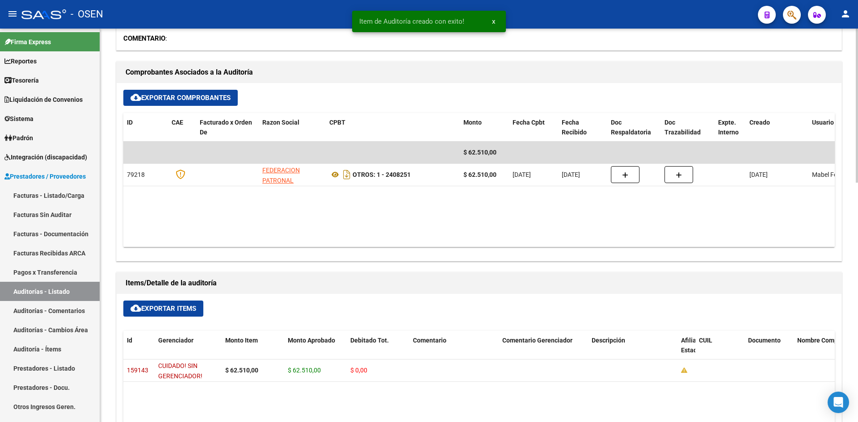
scroll to position [0, 0]
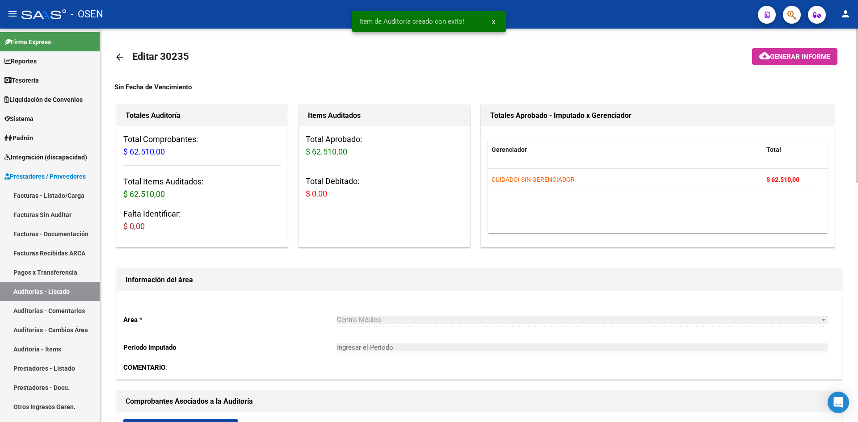
type input "202508"
click at [117, 55] on mat-icon "arrow_back" at bounding box center [119, 57] width 11 height 11
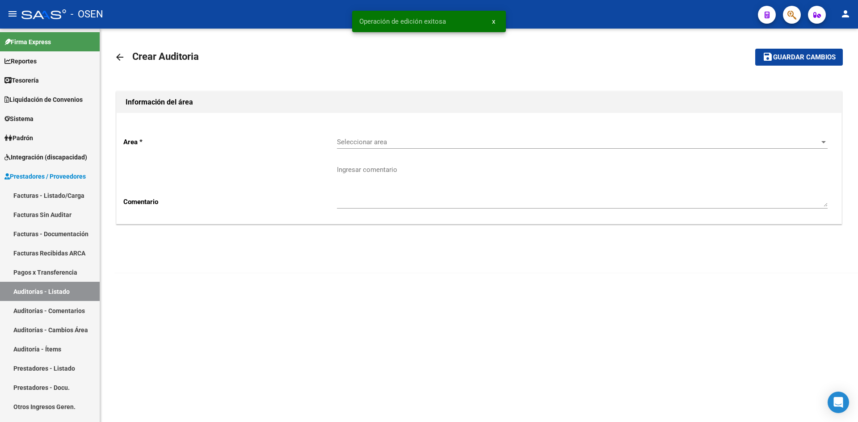
drag, startPoint x: 327, startPoint y: 146, endPoint x: 362, endPoint y: 143, distance: 35.1
click at [329, 146] on p "Area *" at bounding box center [230, 142] width 214 height 10
click at [366, 141] on span "Seleccionar area" at bounding box center [578, 142] width 483 height 8
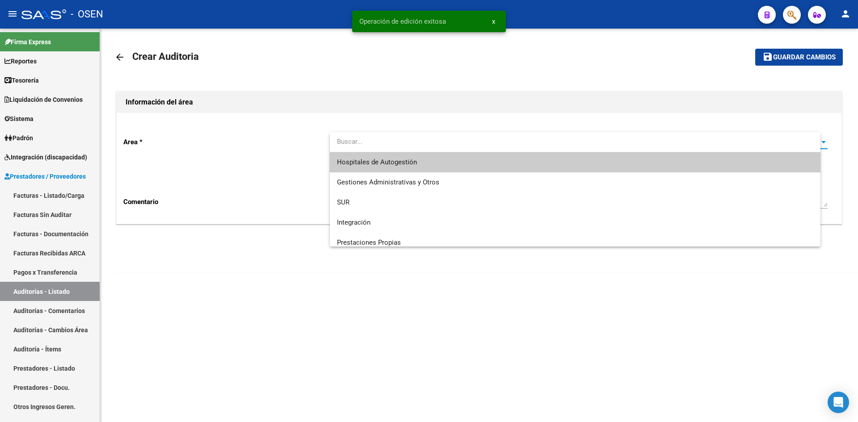
type input "w"
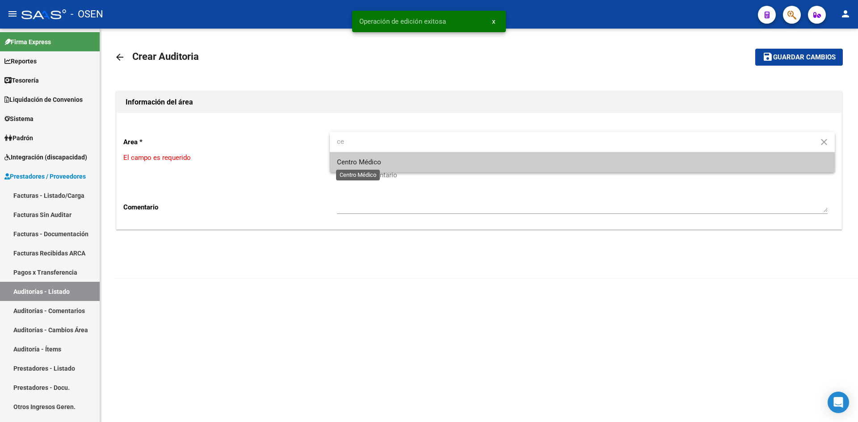
type input "ce"
drag, startPoint x: 382, startPoint y: 160, endPoint x: 372, endPoint y: 166, distance: 12.4
click at [383, 160] on span "Centro Médico" at bounding box center [582, 162] width 491 height 20
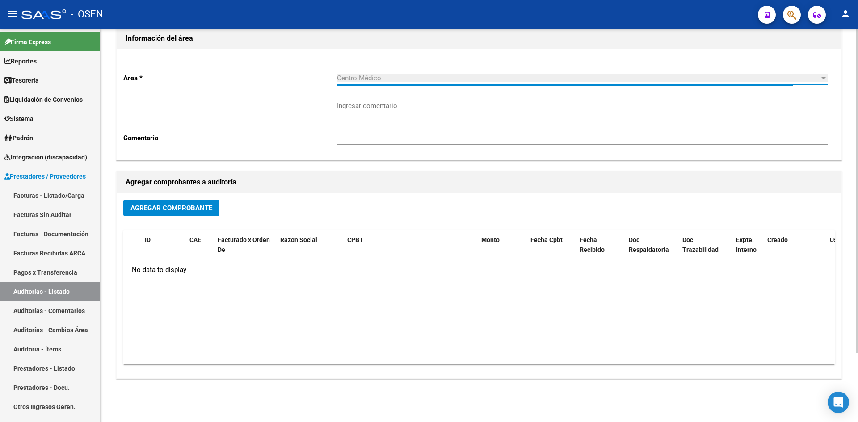
scroll to position [84, 0]
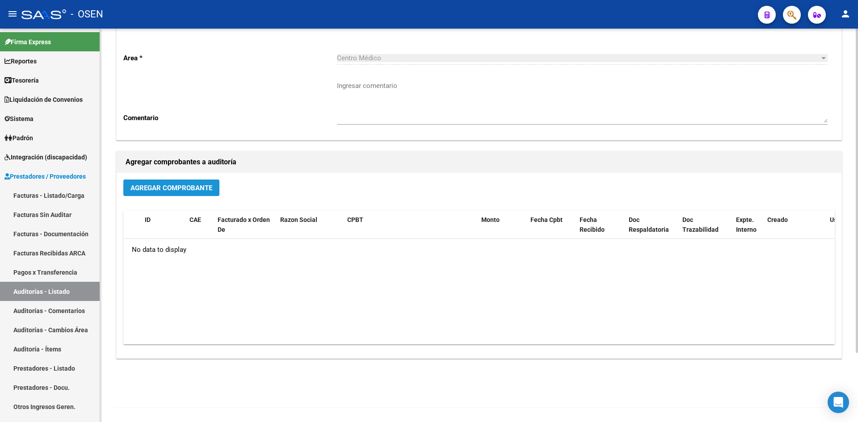
click at [163, 194] on button "Agregar Comprobante" at bounding box center [171, 188] width 96 height 17
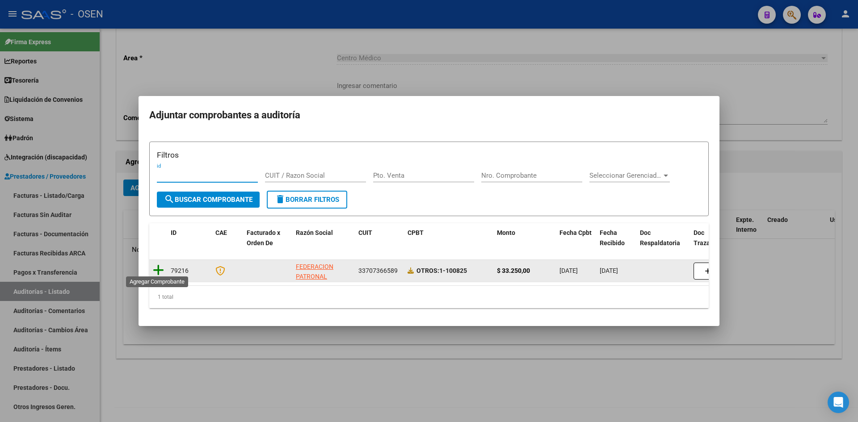
drag, startPoint x: 158, startPoint y: 267, endPoint x: 163, endPoint y: 266, distance: 4.6
click at [163, 266] on icon at bounding box center [158, 270] width 11 height 13
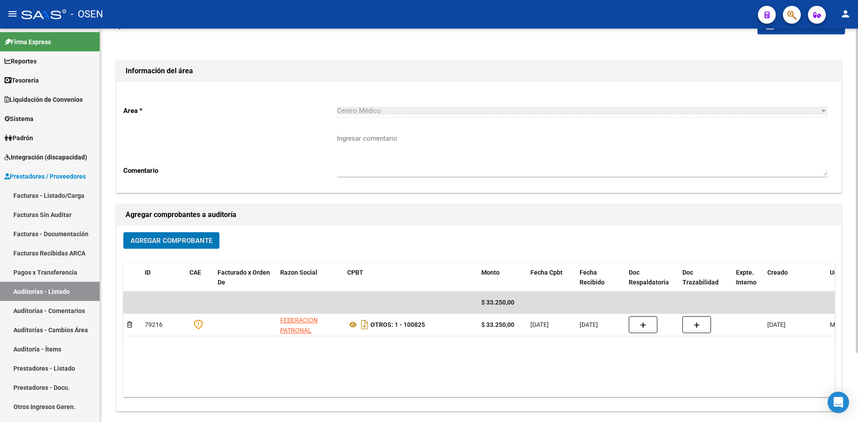
scroll to position [0, 0]
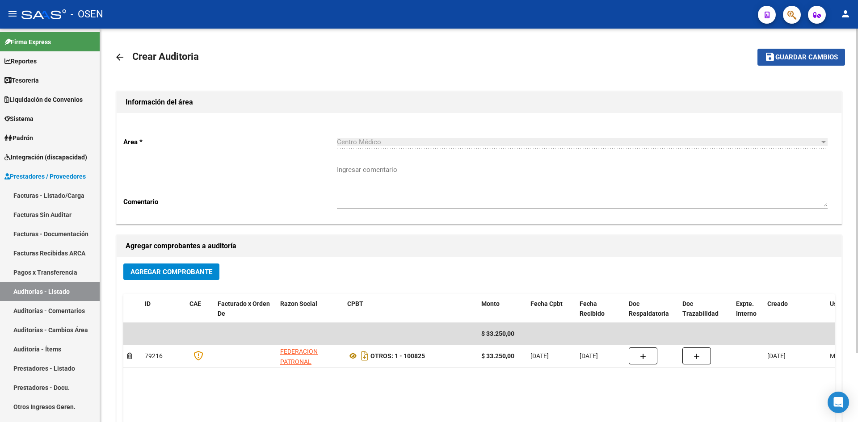
drag, startPoint x: 809, startPoint y: 64, endPoint x: 599, endPoint y: 144, distance: 224.7
click at [807, 64] on button "save Guardar cambios" at bounding box center [802, 57] width 88 height 17
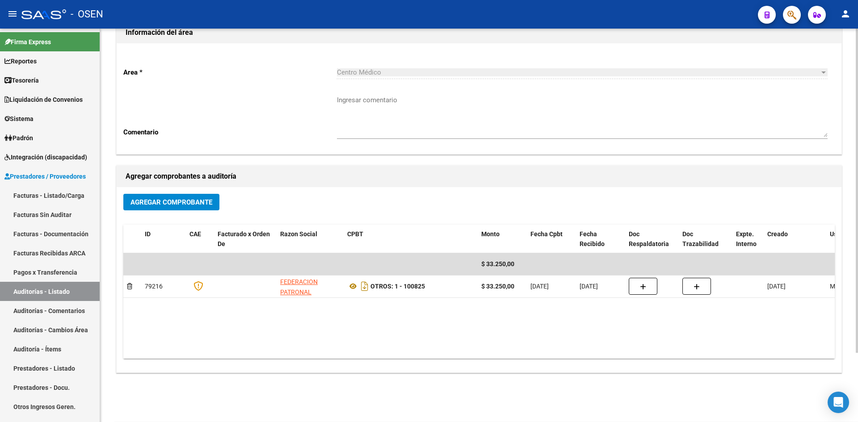
scroll to position [84, 0]
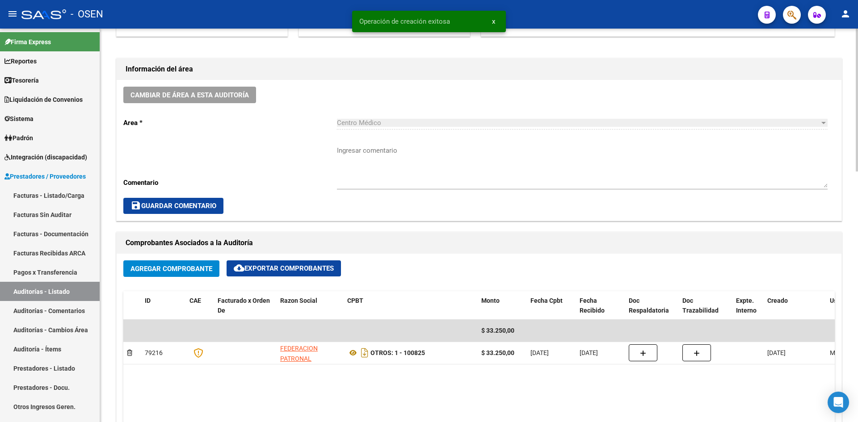
scroll to position [447, 0]
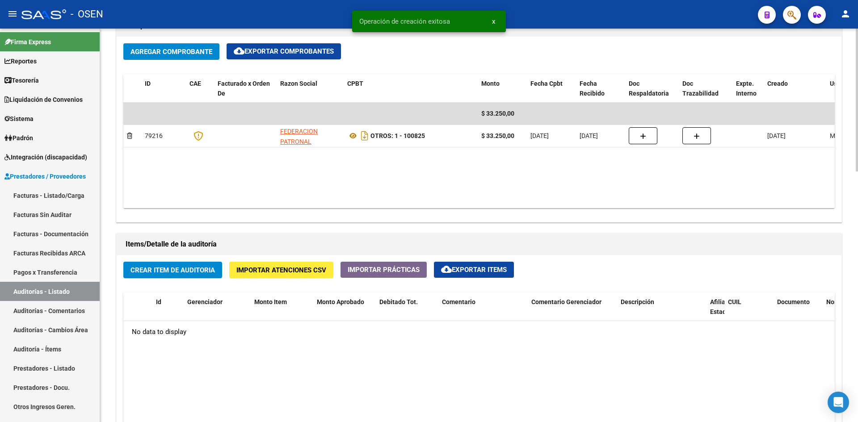
click at [197, 265] on button "Crear Item de Auditoria" at bounding box center [172, 270] width 99 height 17
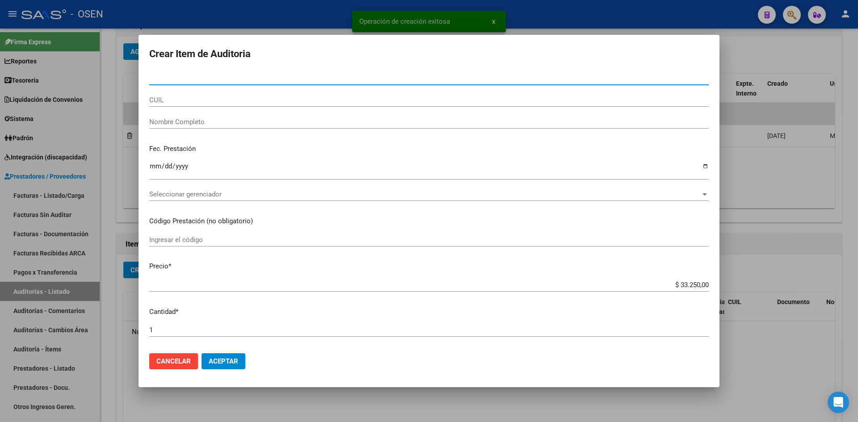
click at [226, 351] on mat-dialog-actions "Cancelar Aceptar" at bounding box center [429, 361] width 560 height 30
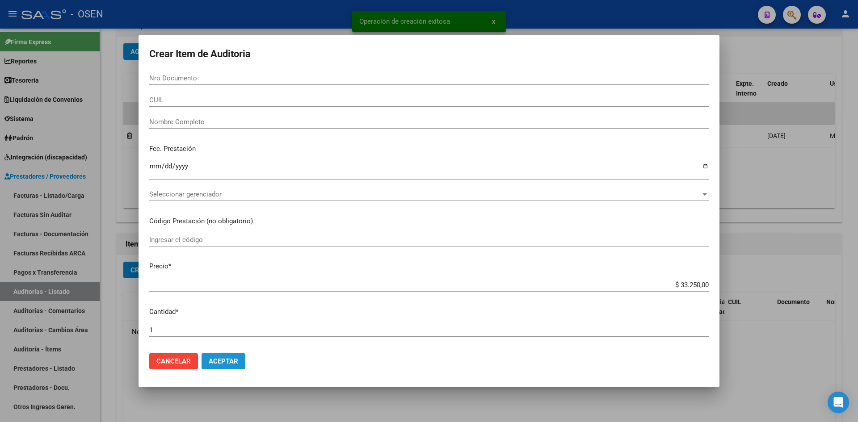
drag, startPoint x: 233, startPoint y: 362, endPoint x: 245, endPoint y: 356, distance: 12.8
click at [233, 361] on span "Aceptar" at bounding box center [224, 362] width 30 height 8
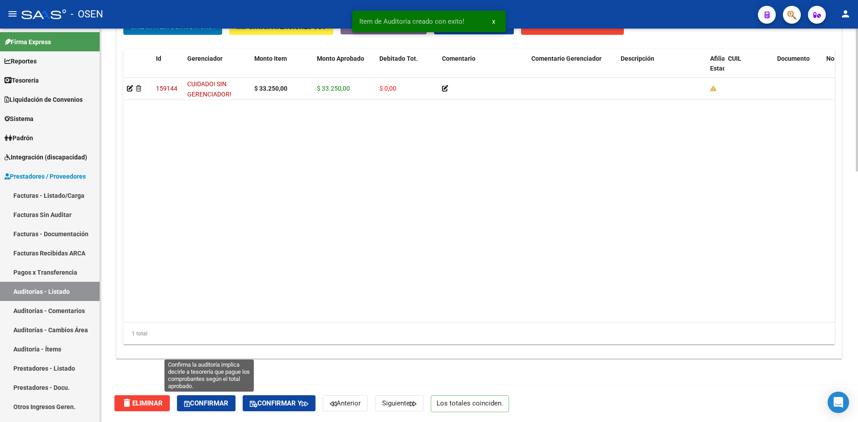
click at [221, 401] on span "Confirmar" at bounding box center [206, 404] width 44 height 8
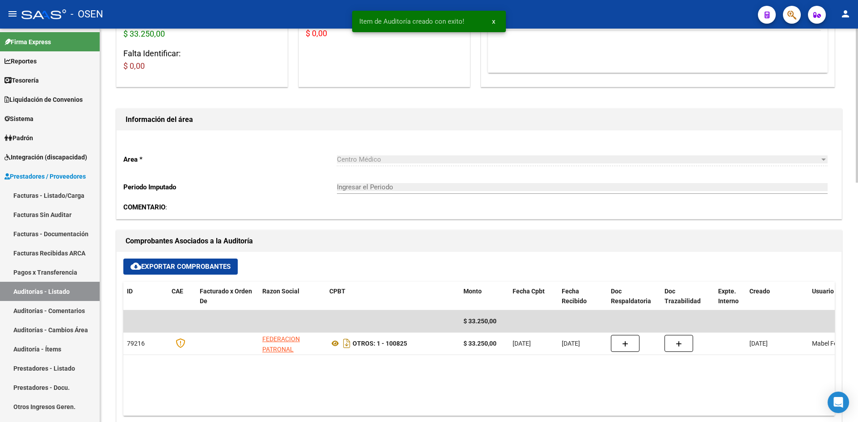
scroll to position [16, 0]
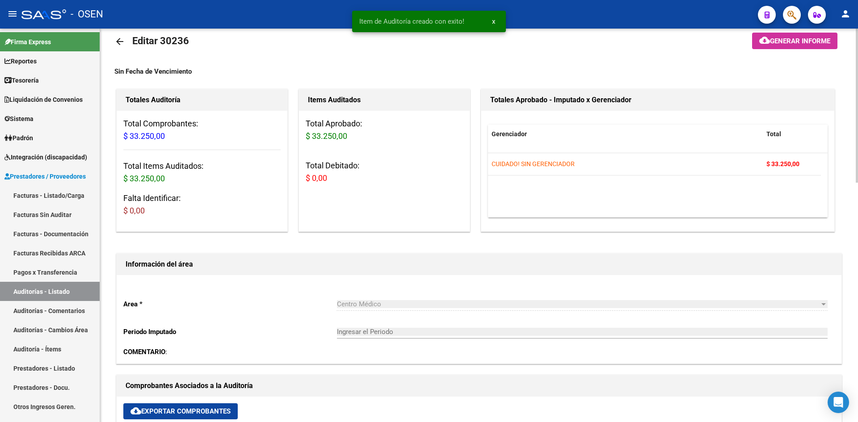
type input "202508"
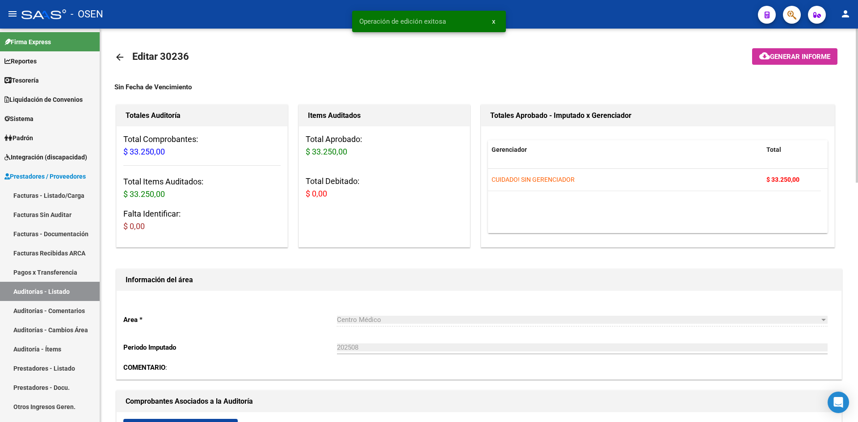
click at [117, 56] on mat-icon "arrow_back" at bounding box center [119, 57] width 11 height 11
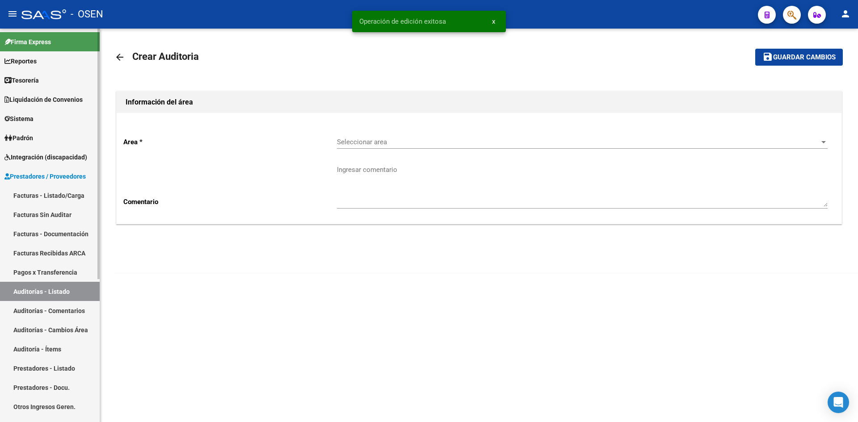
click at [50, 198] on link "Facturas - Listado/Carga" at bounding box center [50, 195] width 100 height 19
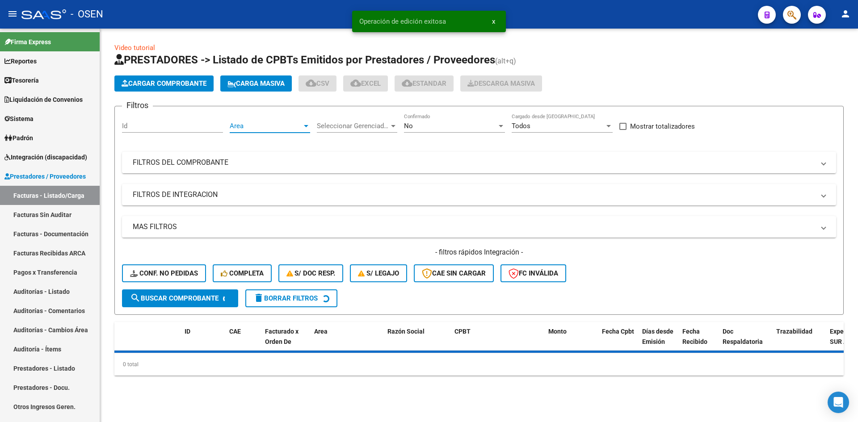
click at [241, 124] on span "Area" at bounding box center [266, 126] width 72 height 8
type input "v"
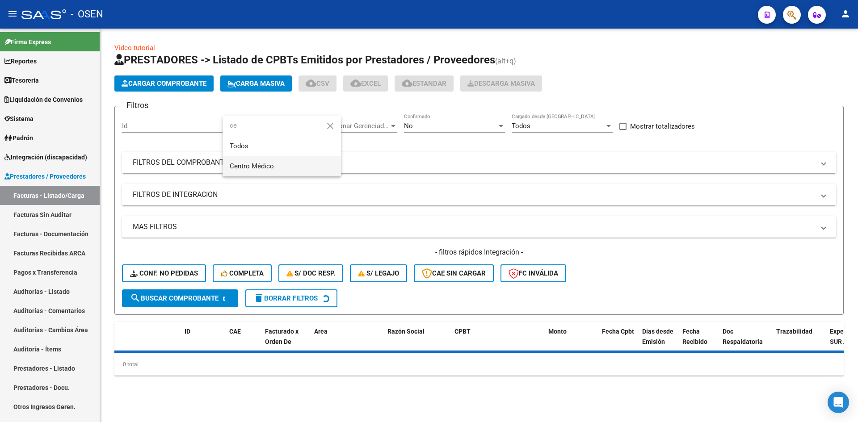
type input "ce"
click at [280, 166] on span "Centro Médico" at bounding box center [282, 166] width 104 height 20
click at [449, 117] on div "No Confirmado" at bounding box center [454, 123] width 101 height 19
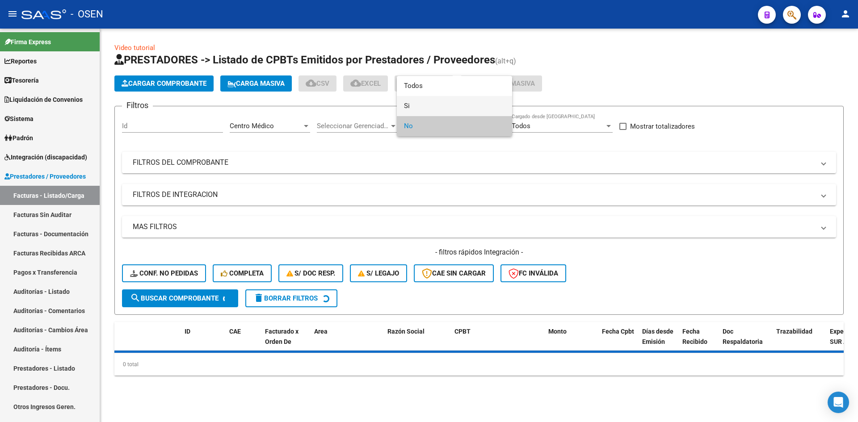
click at [450, 105] on span "Si" at bounding box center [454, 106] width 101 height 20
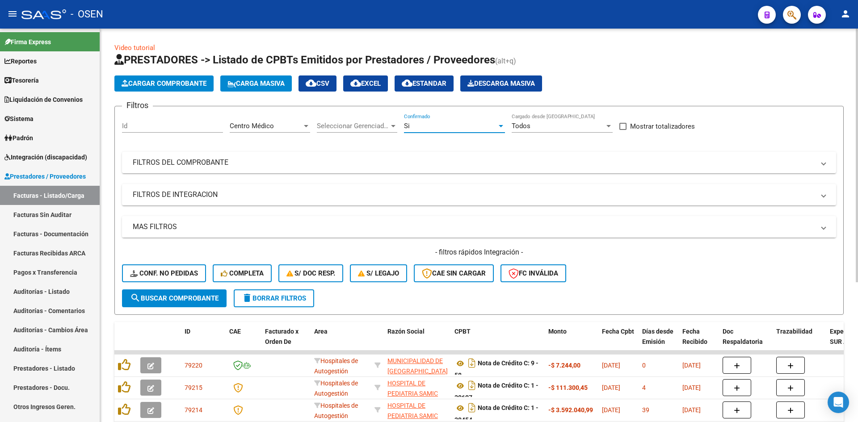
drag, startPoint x: 317, startPoint y: 234, endPoint x: 330, endPoint y: 234, distance: 13.0
click at [320, 234] on mat-expansion-panel-header "MAS FILTROS" at bounding box center [479, 226] width 714 height 21
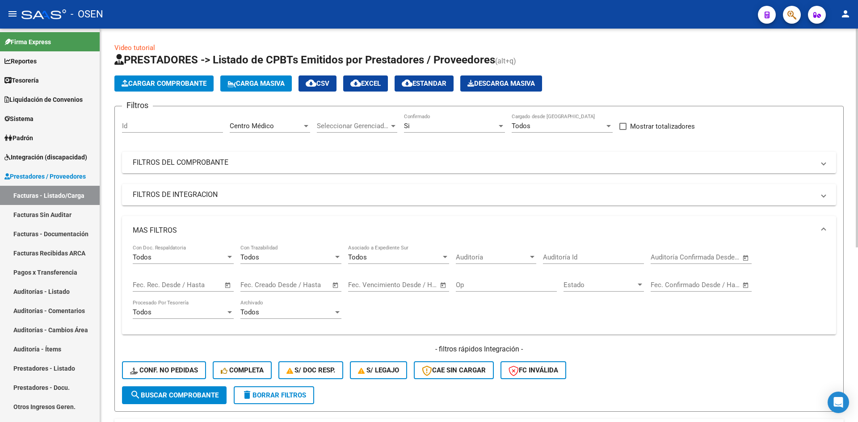
click at [752, 256] on span "Open calendar" at bounding box center [745, 257] width 21 height 21
click at [682, 182] on span "12" at bounding box center [681, 180] width 16 height 16
type input "12/8/2025"
drag, startPoint x: 682, startPoint y: 182, endPoint x: 666, endPoint y: 187, distance: 17.5
click at [682, 182] on span "12" at bounding box center [681, 180] width 16 height 16
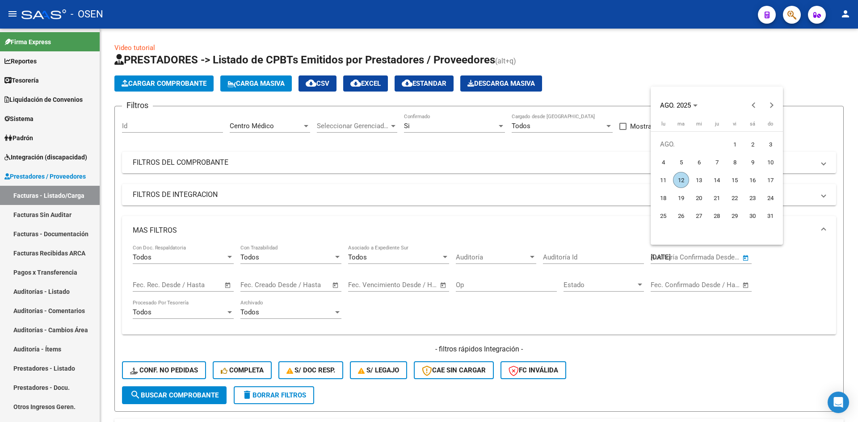
type input "12/8/2025"
click at [204, 390] on button "search Buscar Comprobante" at bounding box center [174, 396] width 105 height 18
click at [325, 82] on span "cloud_download CSV" at bounding box center [318, 84] width 24 height 8
click at [39, 83] on span "Tesorería" at bounding box center [21, 81] width 34 height 10
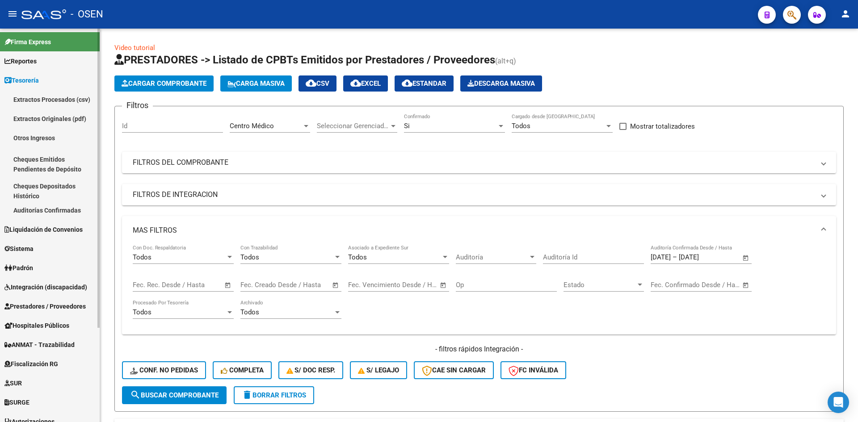
click at [62, 211] on link "Auditorías Confirmadas" at bounding box center [50, 210] width 100 height 19
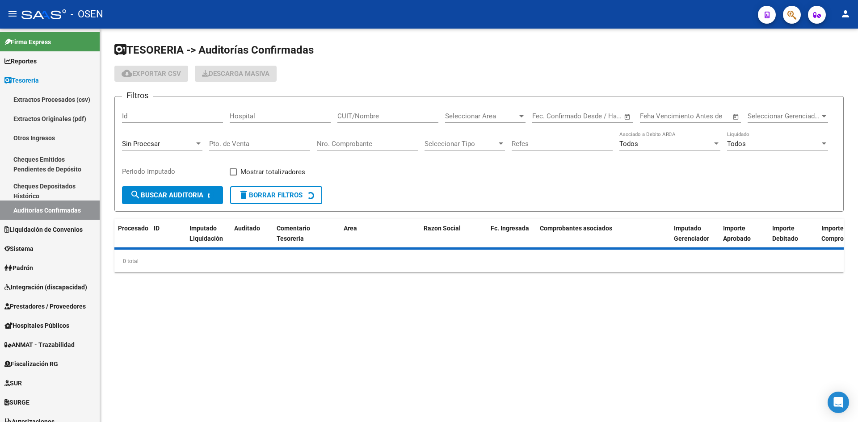
click at [513, 122] on div "Seleccionar Area Seleccionar Area" at bounding box center [485, 113] width 80 height 19
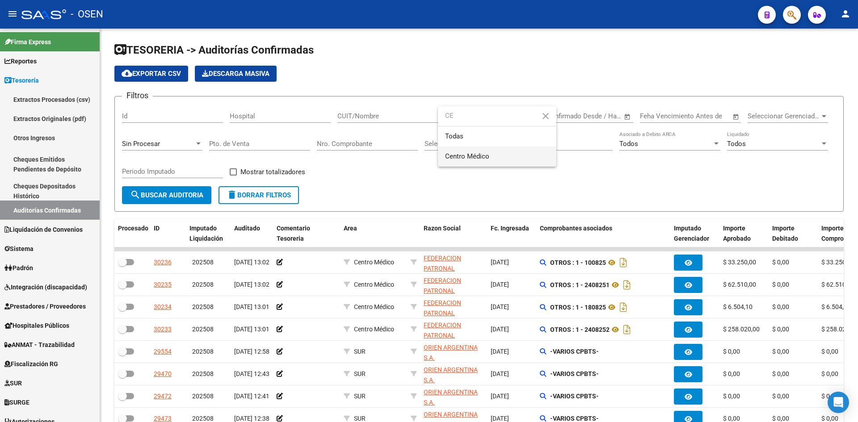
type input "CE"
drag, startPoint x: 498, startPoint y: 157, endPoint x: 469, endPoint y: 157, distance: 29.1
click at [496, 157] on span "Centro Médico" at bounding box center [497, 157] width 104 height 20
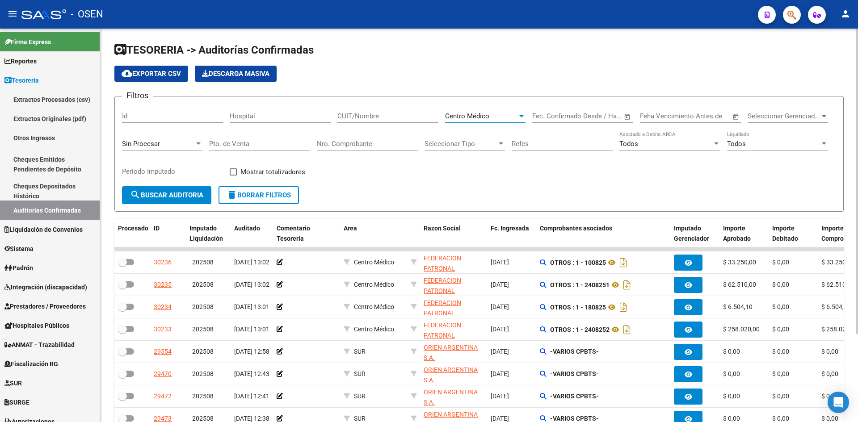
click at [197, 195] on span "search Buscar Auditoria" at bounding box center [166, 195] width 73 height 8
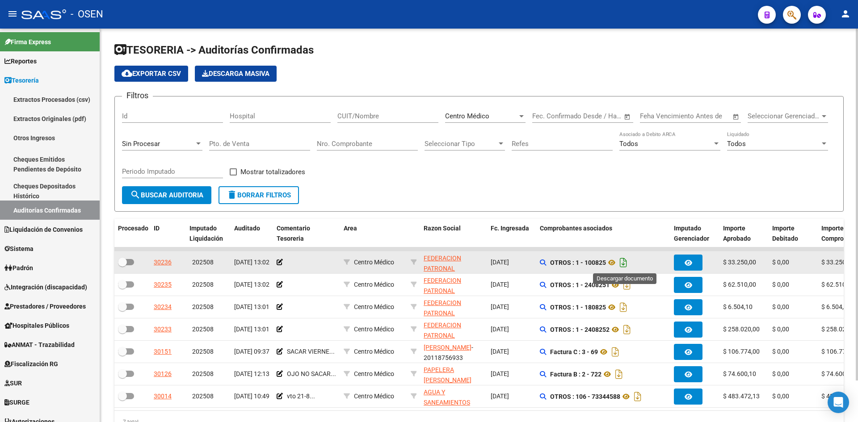
click at [626, 263] on icon "Descargar documento" at bounding box center [624, 263] width 12 height 14
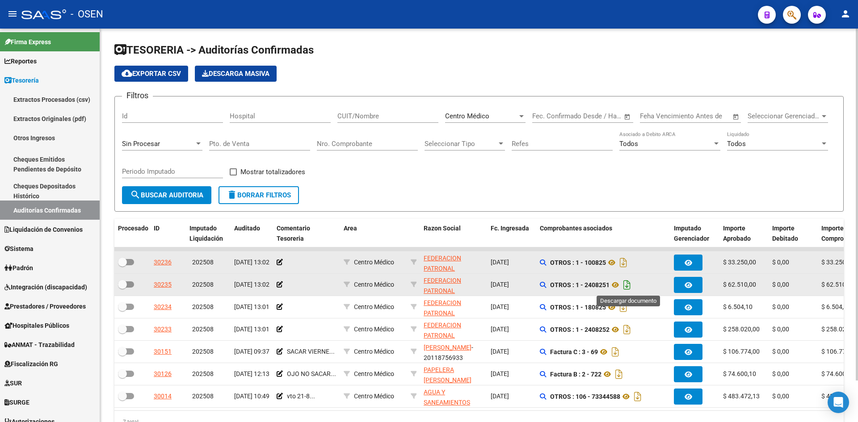
click at [631, 285] on icon "Descargar documento" at bounding box center [627, 285] width 12 height 14
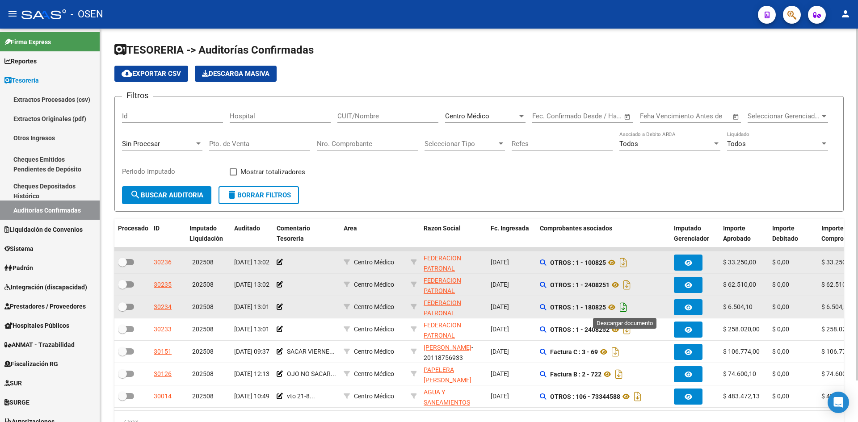
click at [629, 309] on icon "Descargar documento" at bounding box center [624, 307] width 12 height 14
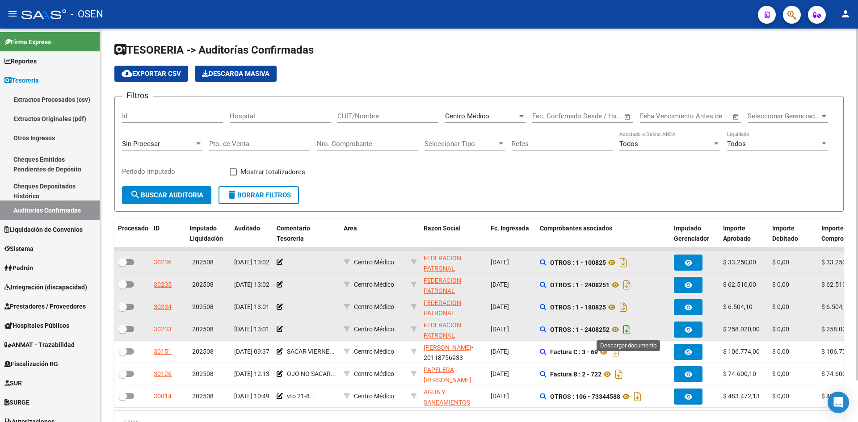
click at [629, 327] on icon "Descargar documento" at bounding box center [627, 330] width 12 height 14
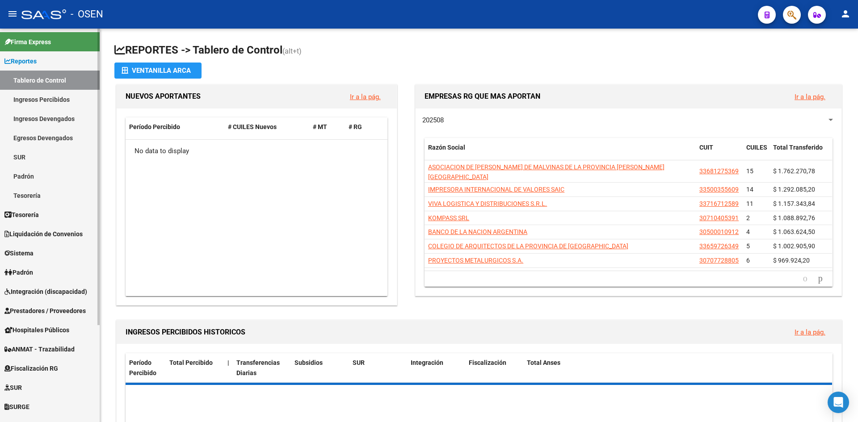
click at [32, 67] on link "Reportes" at bounding box center [50, 60] width 100 height 19
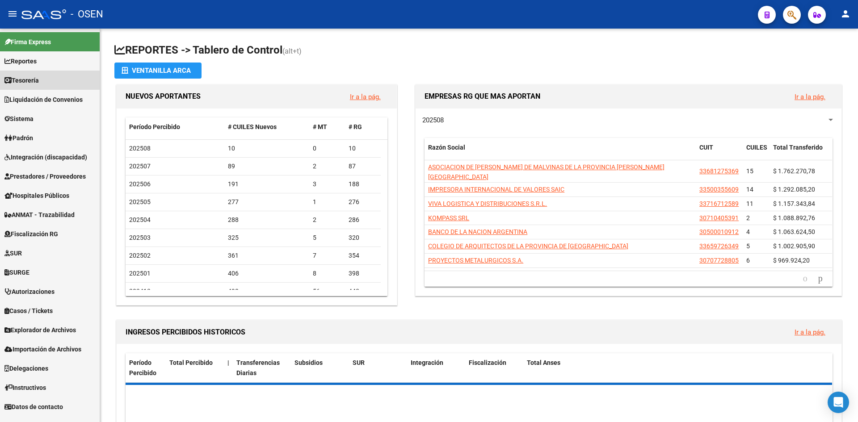
click at [33, 73] on link "Tesorería" at bounding box center [50, 80] width 100 height 19
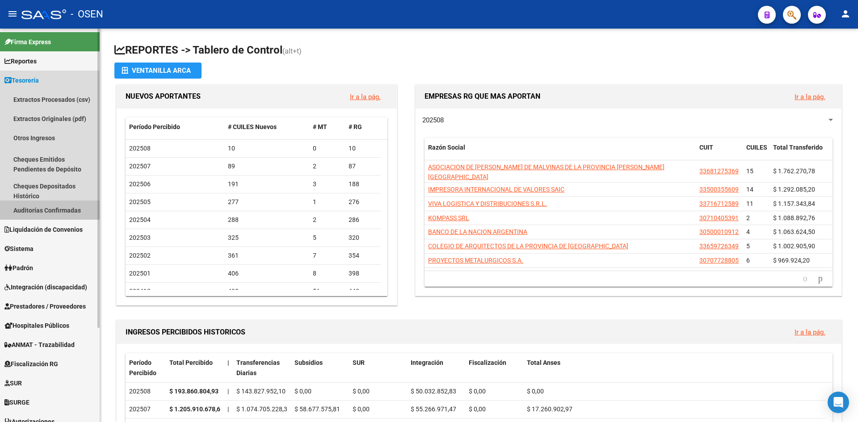
click at [62, 208] on link "Auditorías Confirmadas" at bounding box center [50, 210] width 100 height 19
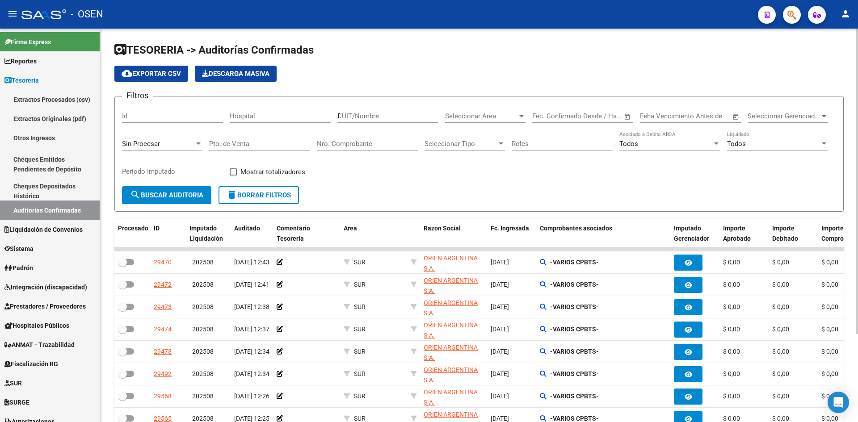
click at [388, 114] on input "f" at bounding box center [388, 116] width 101 height 8
click at [176, 190] on button "search Buscar Auditoria" at bounding box center [166, 195] width 89 height 18
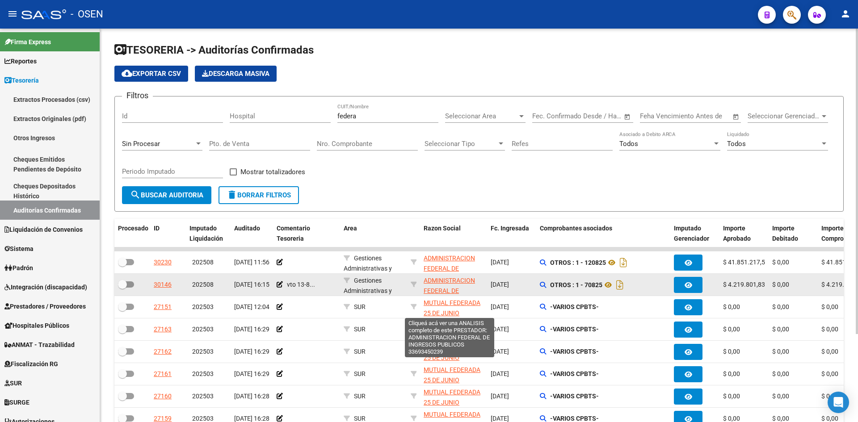
scroll to position [32, 0]
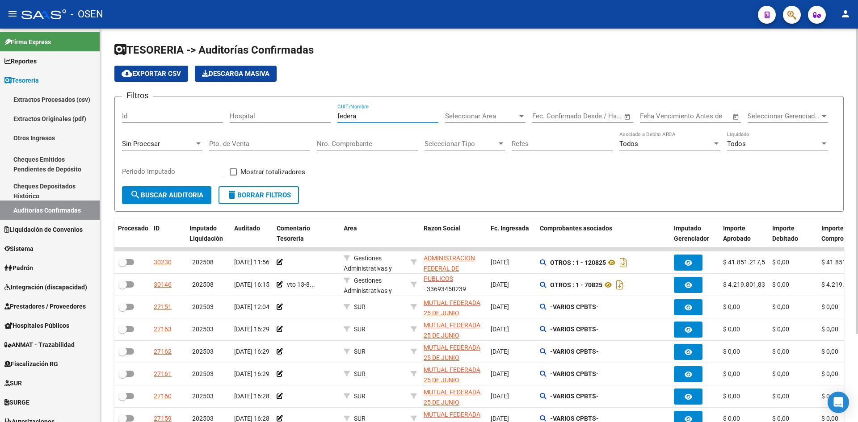
drag, startPoint x: 369, startPoint y: 118, endPoint x: 270, endPoint y: 107, distance: 100.3
click at [270, 107] on div "Filtros Id Hospital federa CUIT/Nombre Seleccionar Area Seleccionar Area Start …" at bounding box center [479, 145] width 714 height 83
type input "patro"
click at [194, 198] on span "search Buscar Auditoria" at bounding box center [166, 195] width 73 height 8
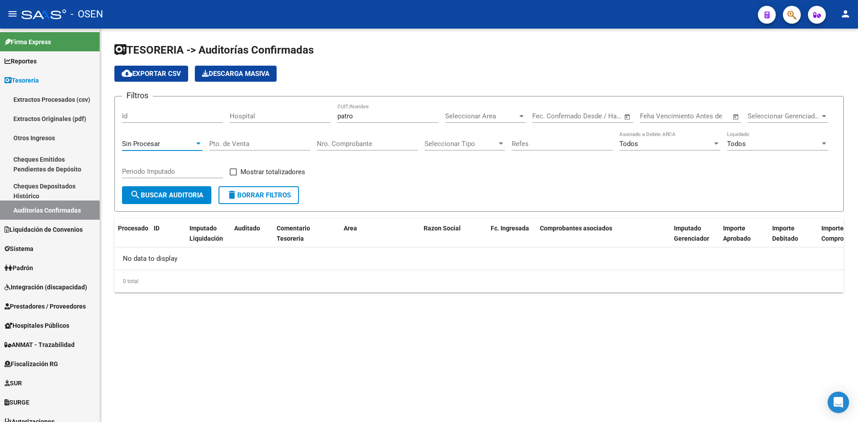
click at [160, 142] on div "Sin Procesar" at bounding box center [158, 144] width 72 height 8
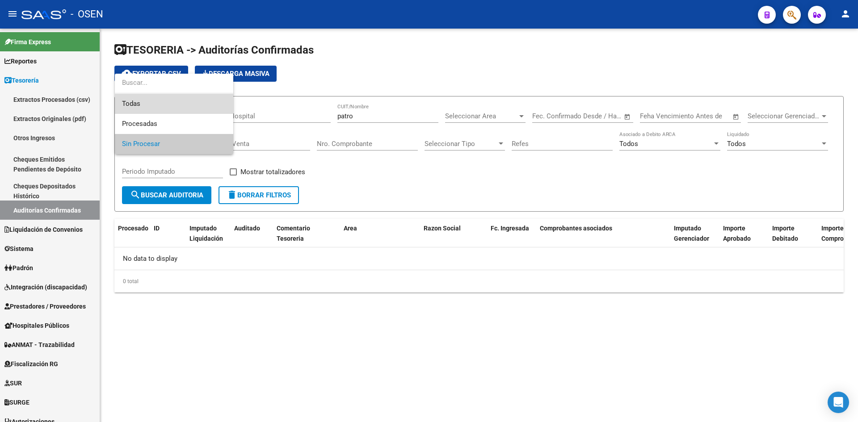
click at [166, 110] on span "Todas" at bounding box center [174, 104] width 104 height 20
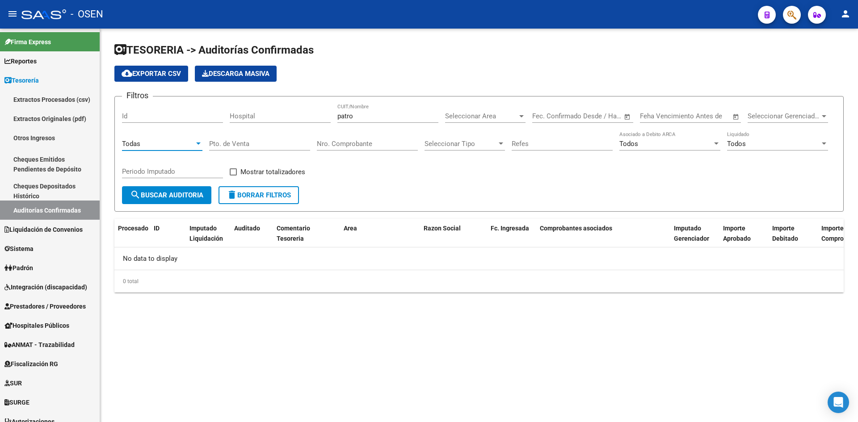
click at [184, 191] on button "search Buscar Auditoria" at bounding box center [166, 195] width 89 height 18
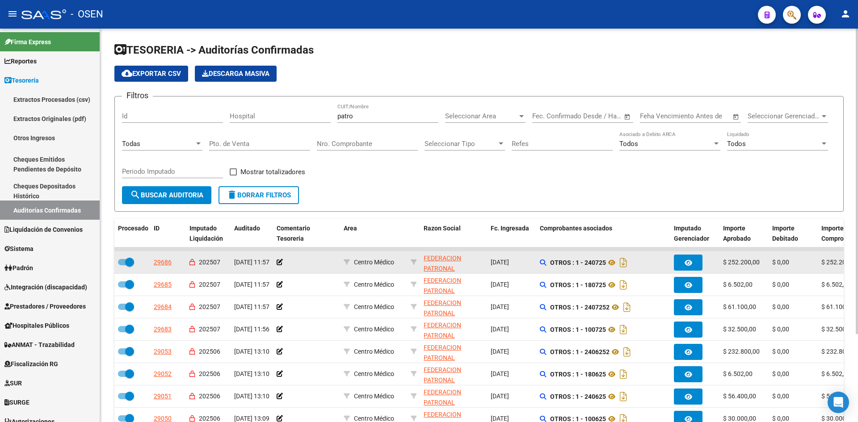
click at [439, 253] on app-link-go-to "FEDERACION PATRONAL SEGUROS S. A. U." at bounding box center [454, 268] width 60 height 30
click at [440, 256] on span "FEDERACION PATRONAL SEGUROS S. A. U." at bounding box center [448, 269] width 49 height 28
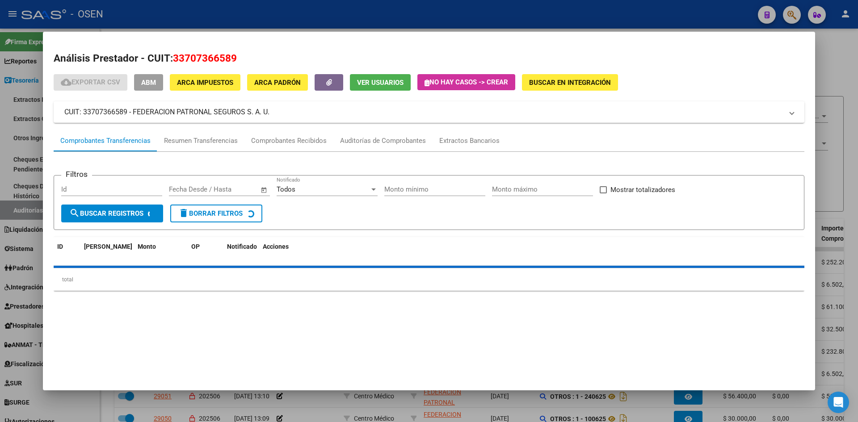
drag, startPoint x: 174, startPoint y: 55, endPoint x: 309, endPoint y: 54, distance: 135.0
click at [285, 57] on h2 "Análisis Prestador - CUIT: 33707366589" at bounding box center [429, 58] width 751 height 15
